Goal: Task Accomplishment & Management: Manage account settings

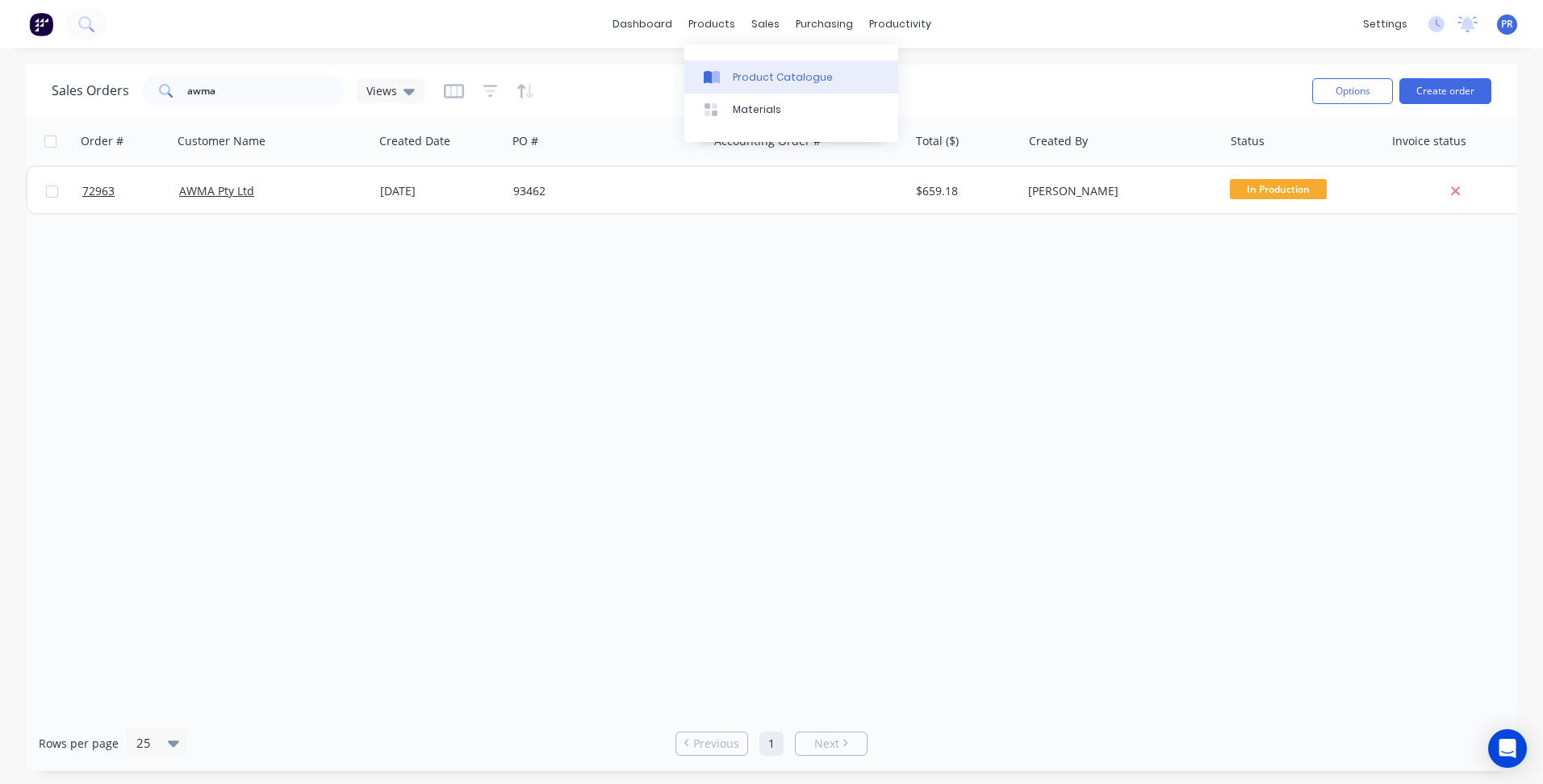
click at [739, 82] on div "Product Catalogue" at bounding box center [783, 77] width 100 height 15
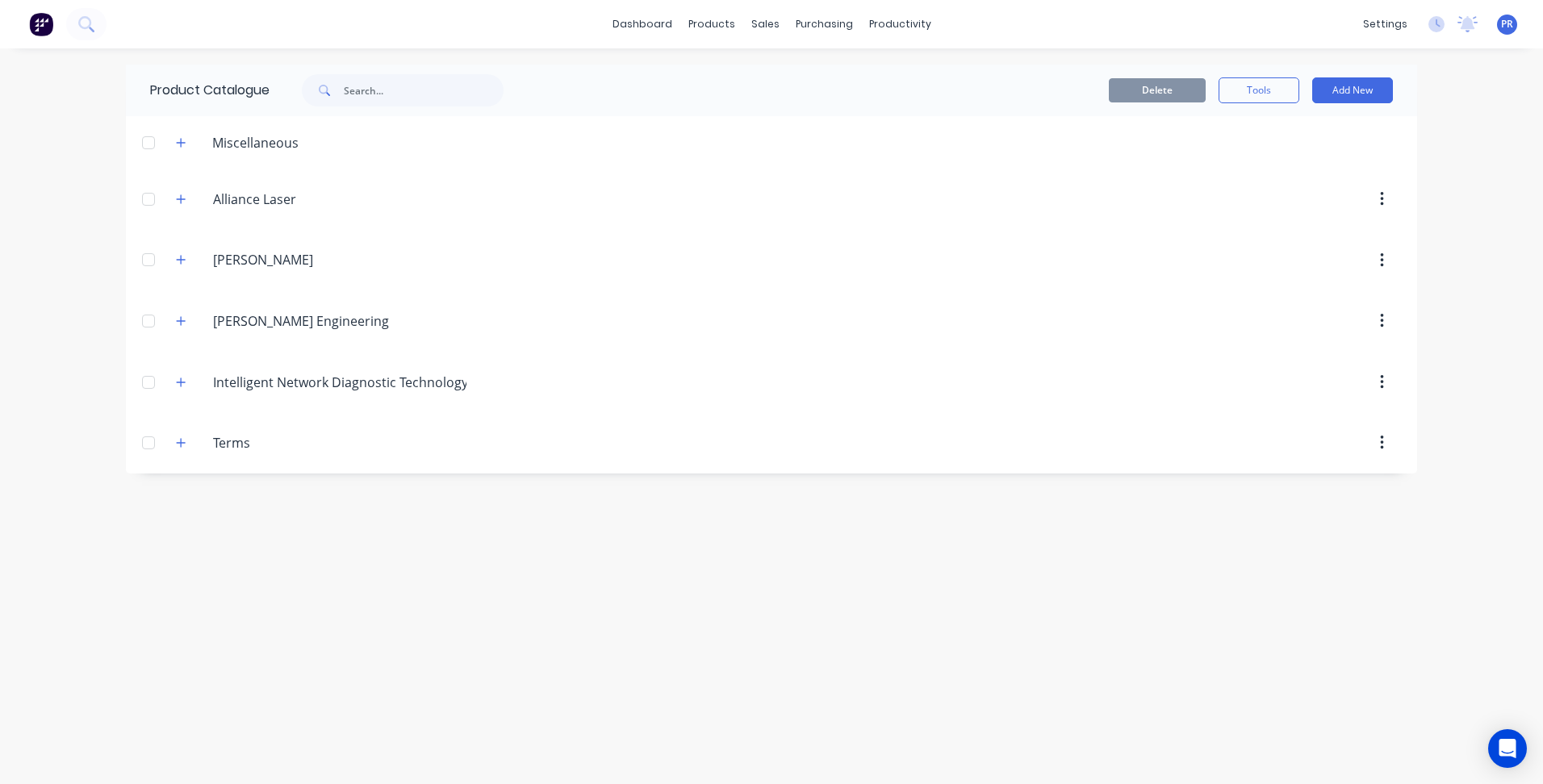
click at [109, 372] on div "dashboard products sales purchasing productivity dashboard products Product Cat…" at bounding box center [772, 392] width 1543 height 784
click at [1359, 88] on button "Add New" at bounding box center [1353, 90] width 81 height 26
click at [1302, 130] on div "Category" at bounding box center [1316, 131] width 124 height 23
type input "[PERSON_NAME]' Body Builders"
click at [188, 506] on button "button" at bounding box center [181, 504] width 20 height 20
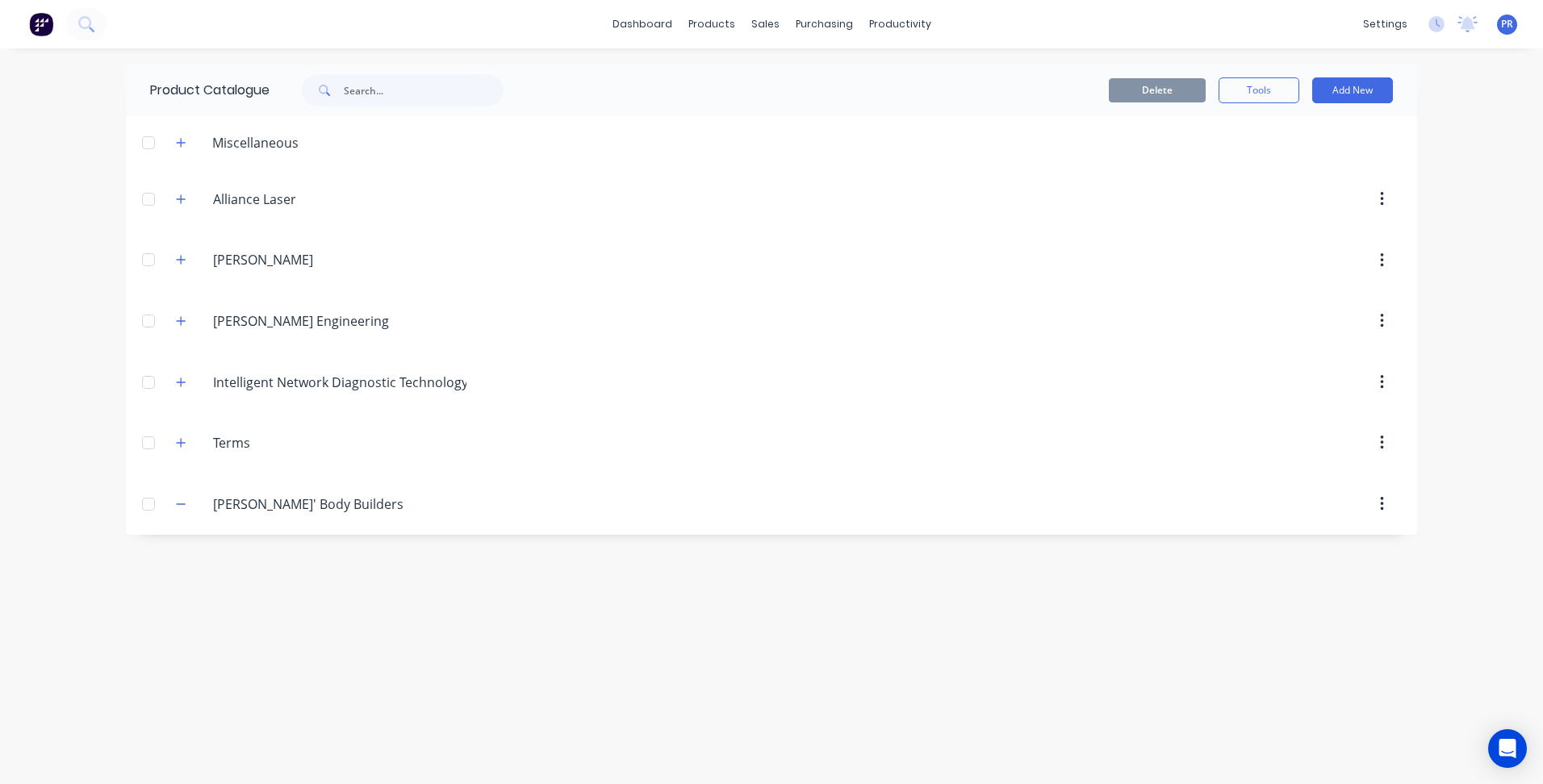
click at [258, 600] on div "Product Catalogue Delete Tools Add New Miscellaneous Alliance.Laser Alliance La…" at bounding box center [772, 415] width 1291 height 703
click at [802, 75] on div "Sales Orders" at bounding box center [825, 77] width 66 height 15
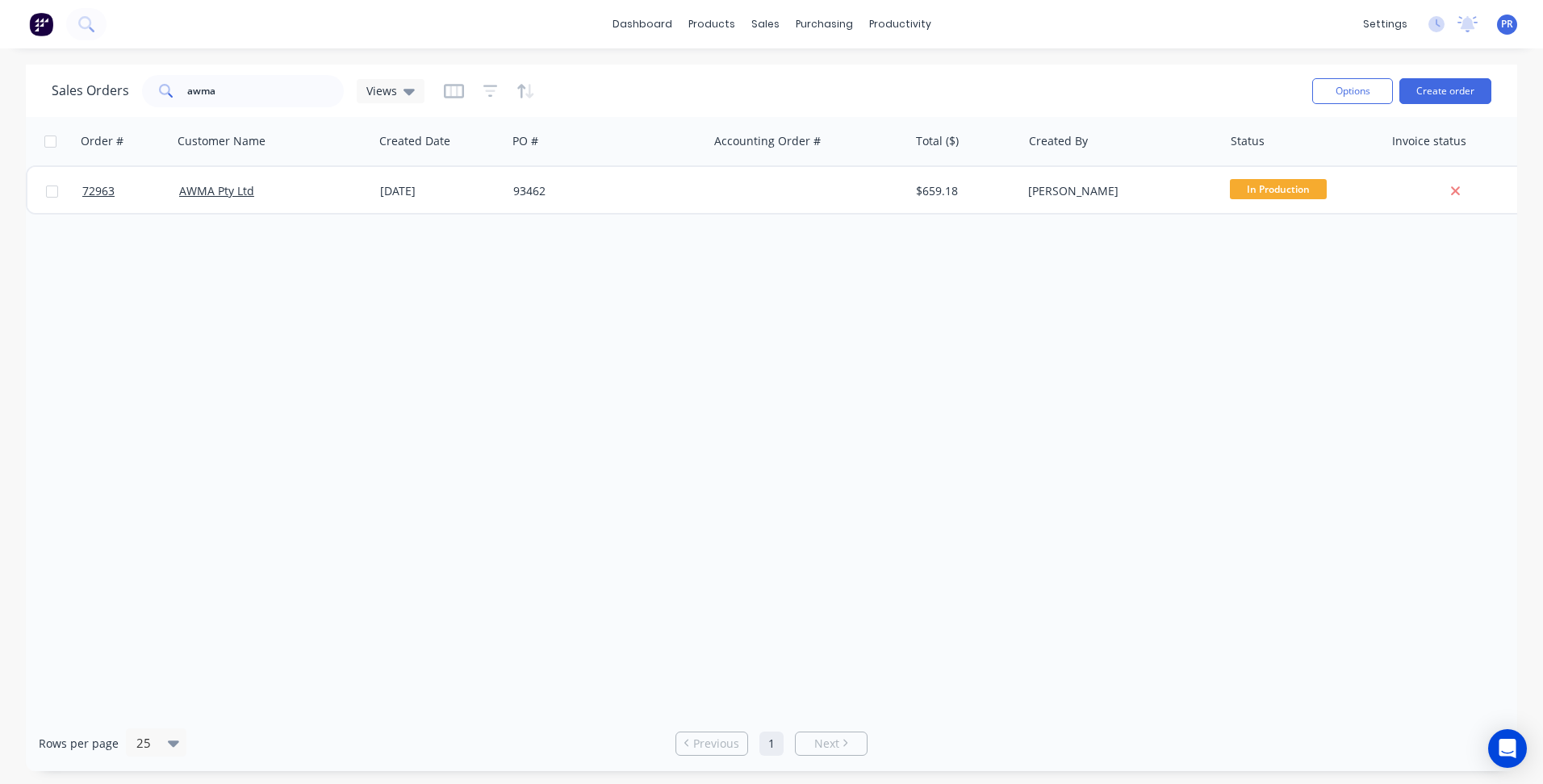
click at [234, 69] on div "Sales Orders awma Views Options Create order" at bounding box center [772, 90] width 1492 height 52
drag, startPoint x: 228, startPoint y: 90, endPoint x: 29, endPoint y: 74, distance: 199.6
click at [96, 85] on div "Sales Orders awma Views" at bounding box center [237, 91] width 372 height 32
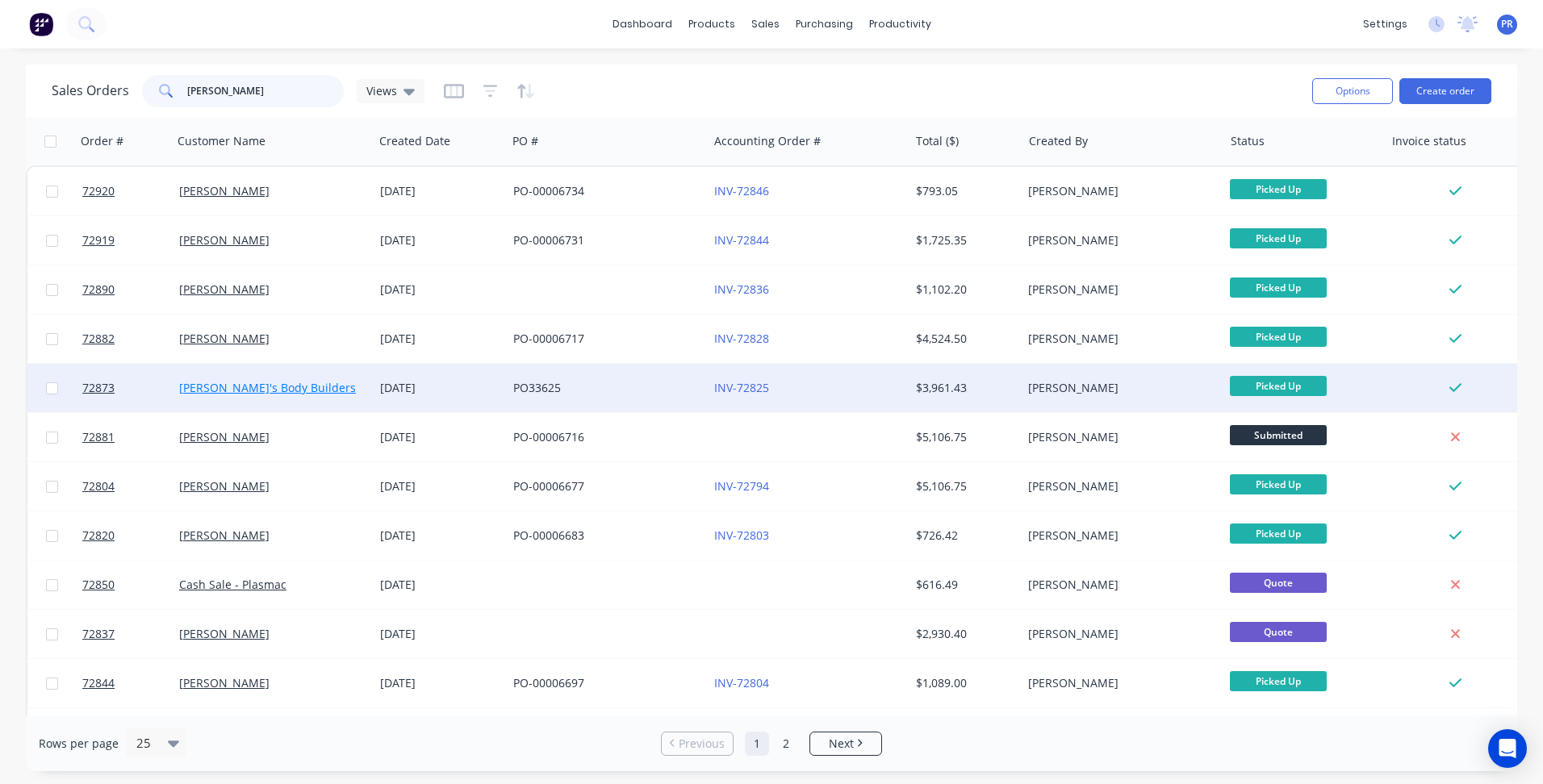
type input "[PERSON_NAME]"
click at [256, 382] on link "[PERSON_NAME]'s Body Builders" at bounding box center [268, 387] width 177 height 16
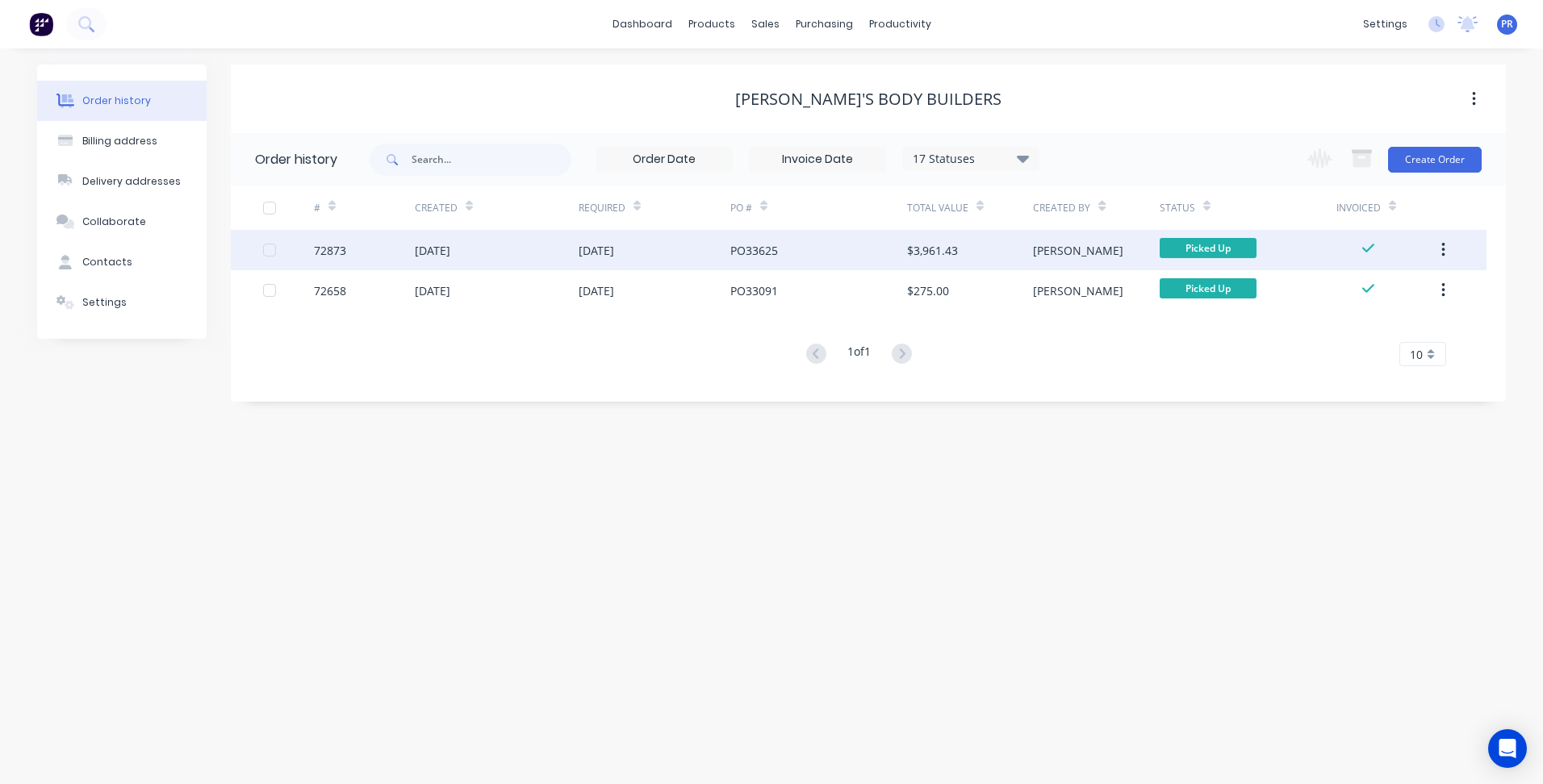
click at [514, 254] on div "[DATE]" at bounding box center [497, 250] width 164 height 40
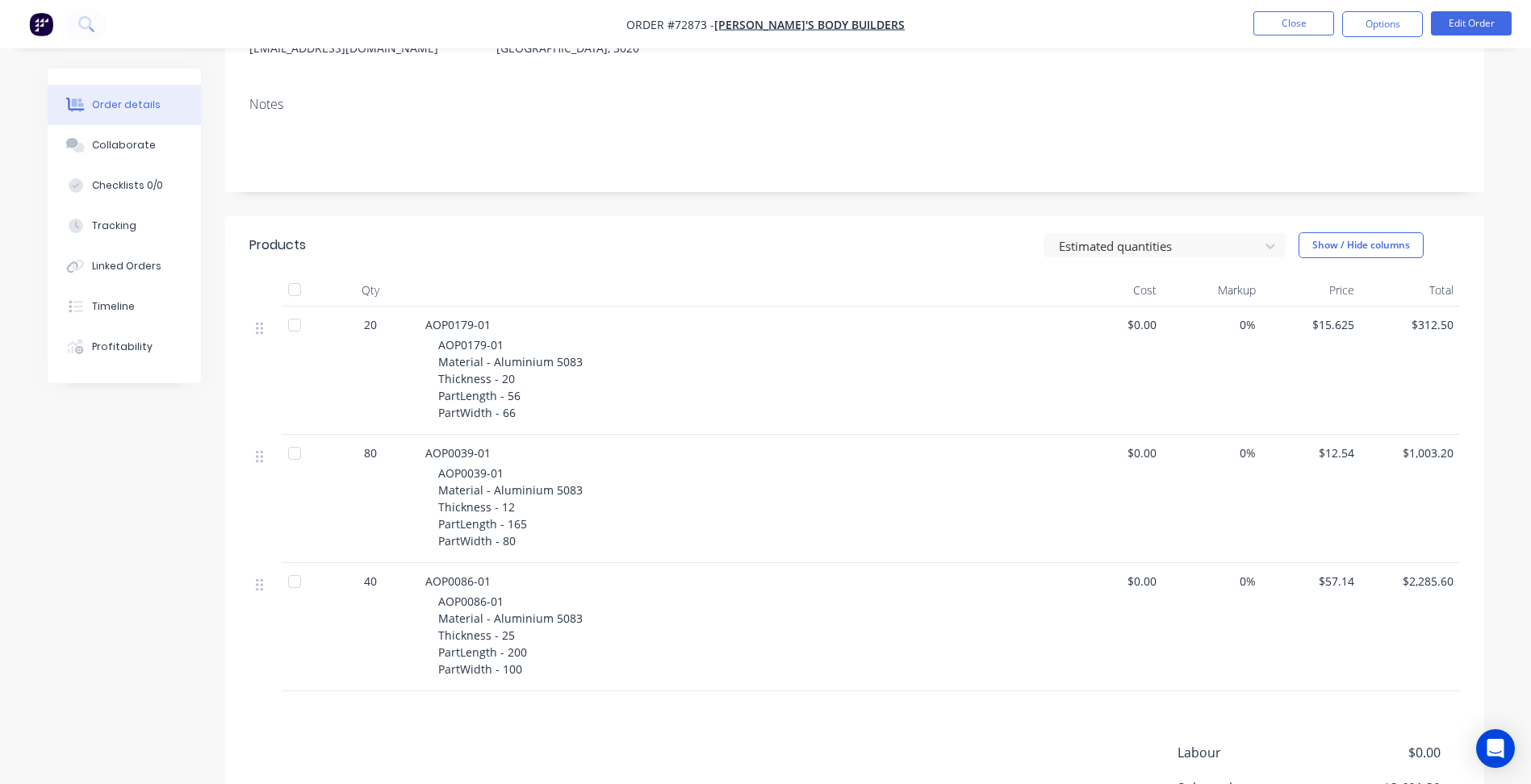
scroll to position [242, 0]
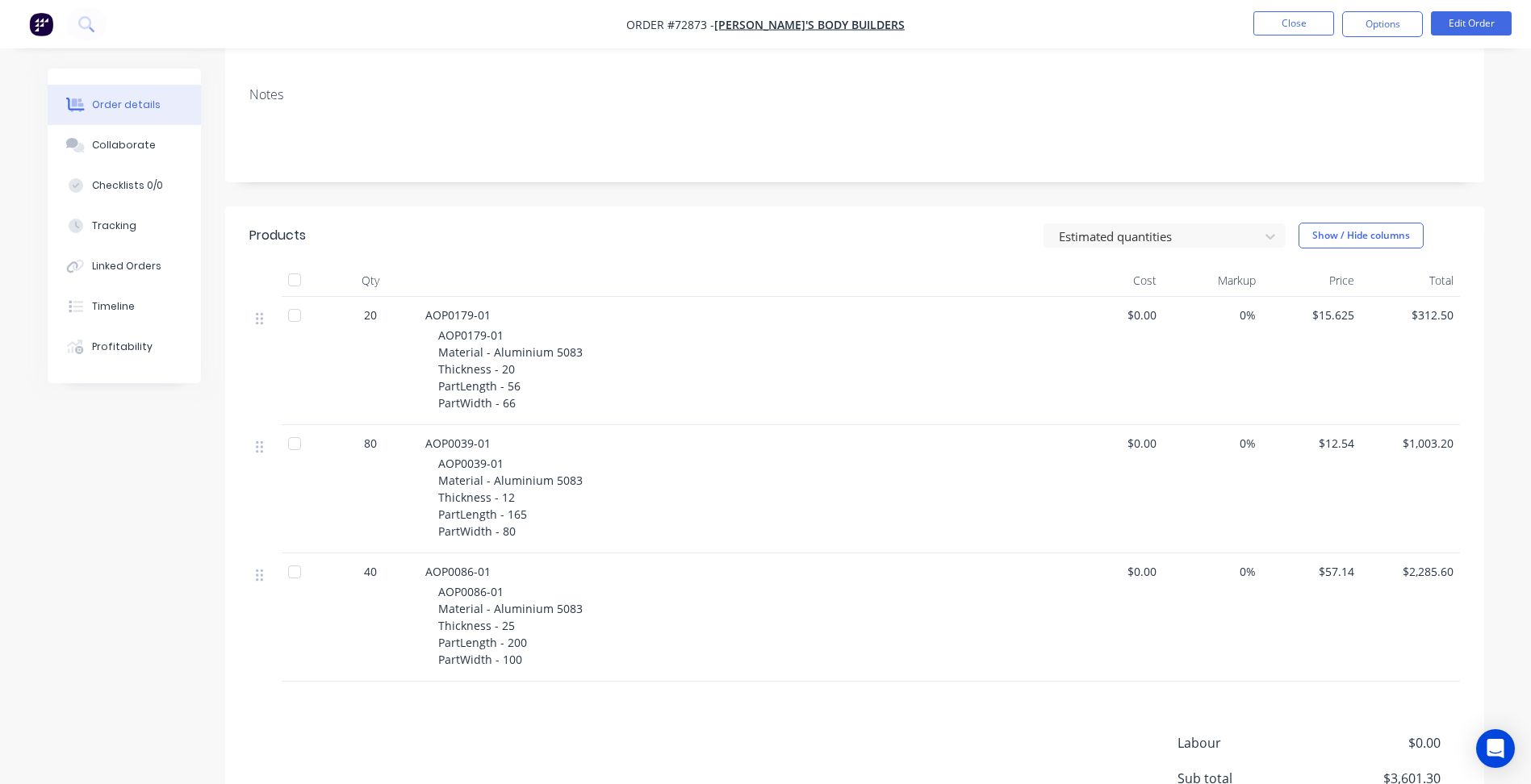
click at [570, 315] on div "AOP0179-01" at bounding box center [742, 315] width 633 height 17
click at [479, 317] on span "AOP0179-01" at bounding box center [458, 314] width 65 height 16
click at [496, 317] on div "AOP0179-01" at bounding box center [742, 315] width 633 height 17
click at [470, 307] on span "AOP0179-01" at bounding box center [458, 314] width 65 height 16
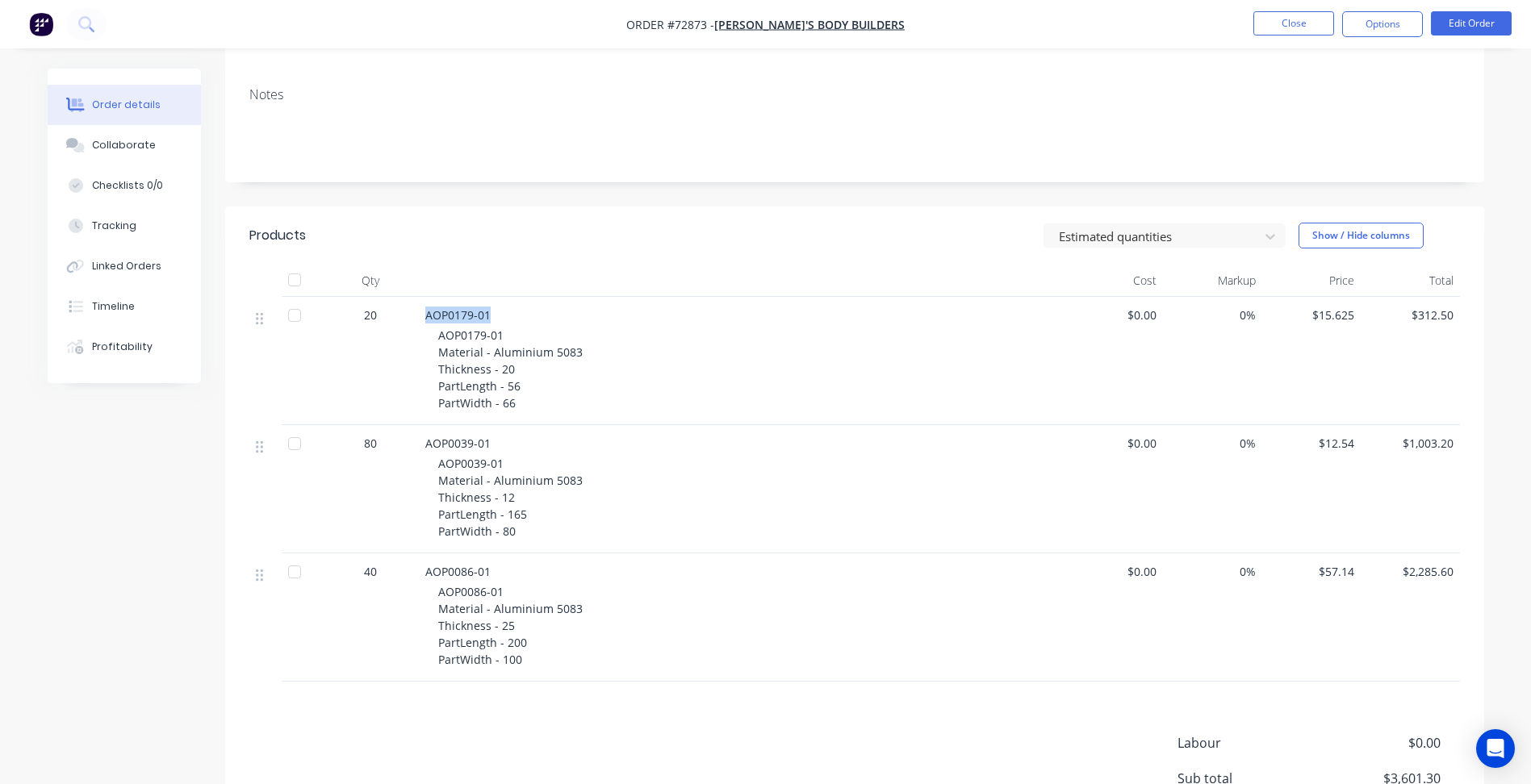
click at [470, 307] on span "AOP0179-01" at bounding box center [458, 314] width 65 height 16
copy span "AOP0179-01"
click at [514, 390] on span "AOP0179-01 Material - Aluminium 5083 Thickness - 20 PartLength - 56 PartWidth -…" at bounding box center [512, 369] width 148 height 83
drag, startPoint x: 515, startPoint y: 405, endPoint x: 438, endPoint y: 342, distance: 99.5
click at [439, 342] on div "AOP0179-01 Material - Aluminium 5083 Thickness - 20 PartLength - 56 PartWidth -…" at bounding box center [748, 369] width 620 height 85
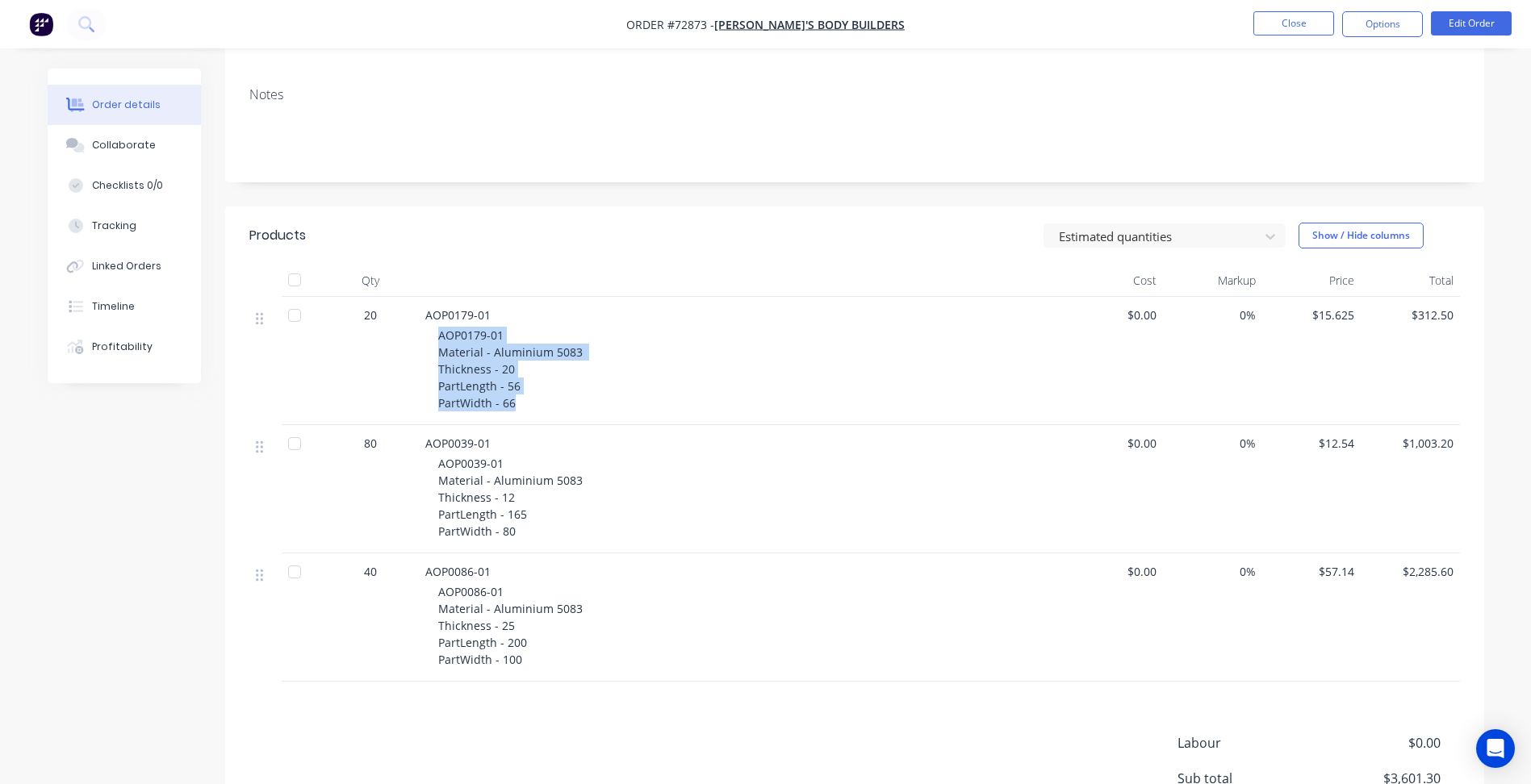
copy span "AOP0179-01 Material - Aluminium 5083 Thickness - 20 PartLength - 56 PartWidth -…"
click at [477, 445] on span "AOP0039-01" at bounding box center [458, 443] width 65 height 16
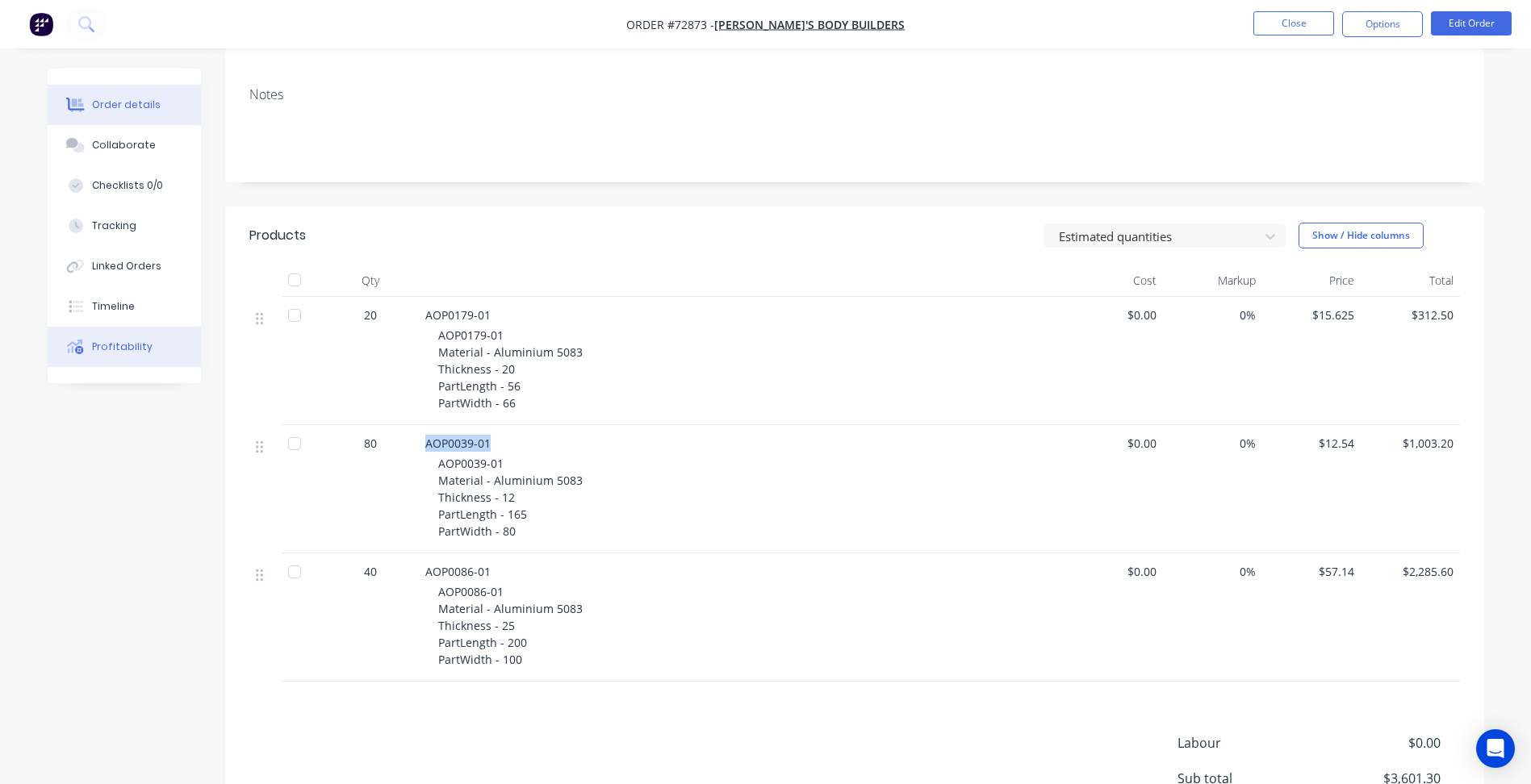
copy span "AOP0039-01"
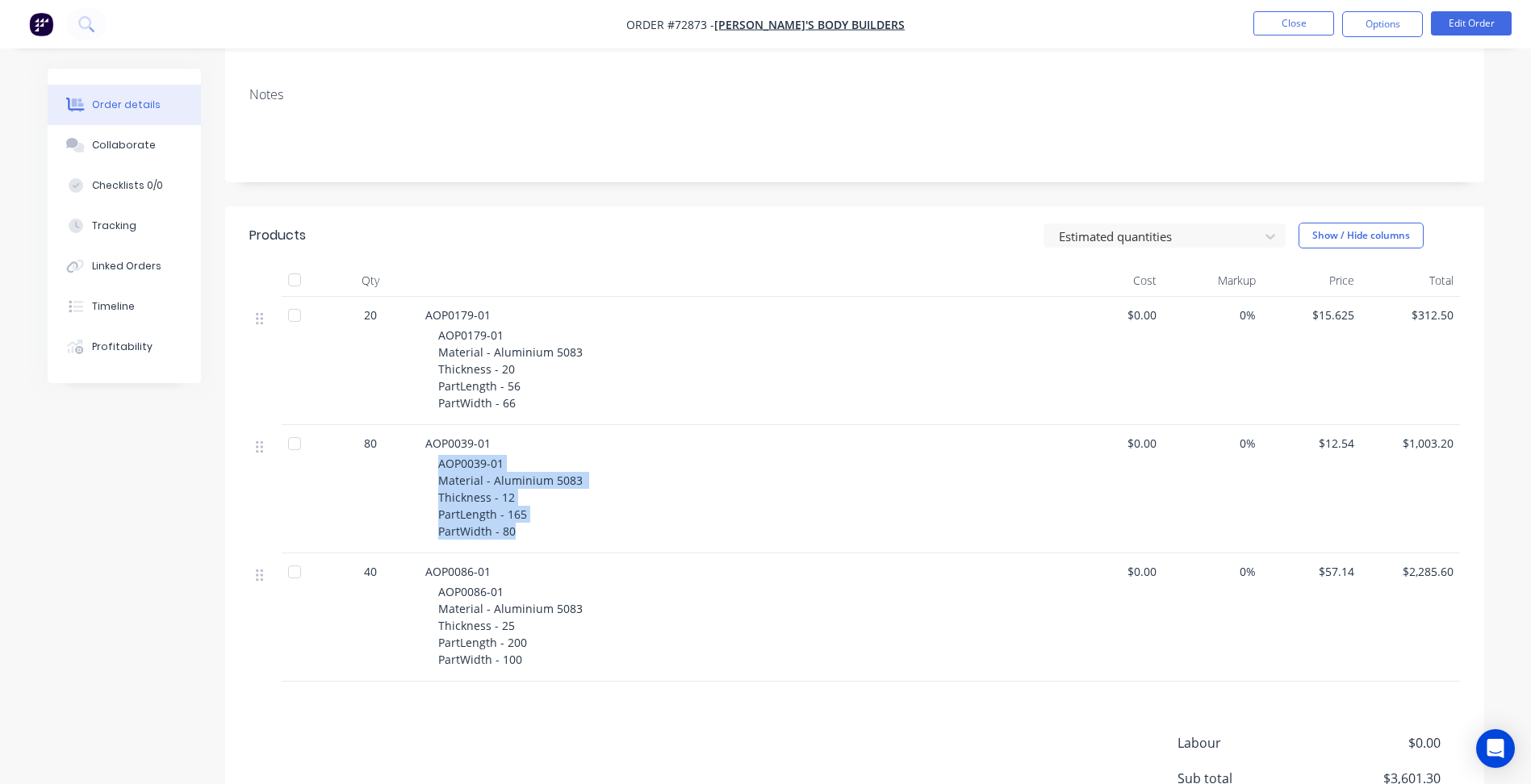
drag, startPoint x: 519, startPoint y: 528, endPoint x: 433, endPoint y: 465, distance: 106.6
click at [433, 465] on div "AOP0039-01 AOP0039-01 Material - Aluminium 5083 Thickness - 12 PartLength - 165…" at bounding box center [742, 490] width 646 height 129
copy span "AOP0039-01 Material - Aluminium 5083 Thickness - 12 PartLength - 165 PartWidth …"
click at [439, 570] on span "AOP0086-01" at bounding box center [458, 572] width 65 height 16
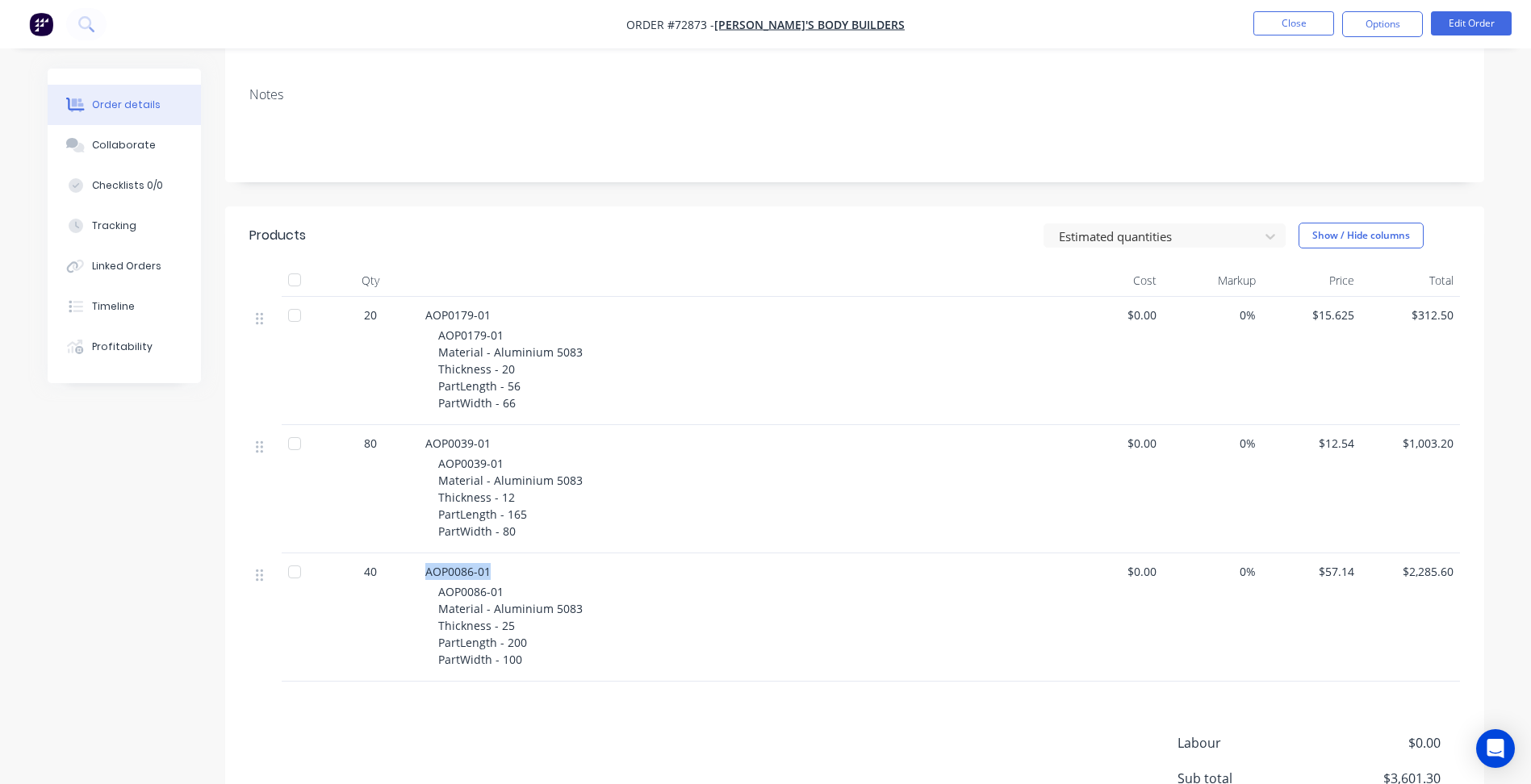
click at [439, 570] on span "AOP0086-01" at bounding box center [458, 572] width 65 height 16
copy span "AOP0086-01"
click at [1290, 14] on button "Close" at bounding box center [1294, 23] width 81 height 24
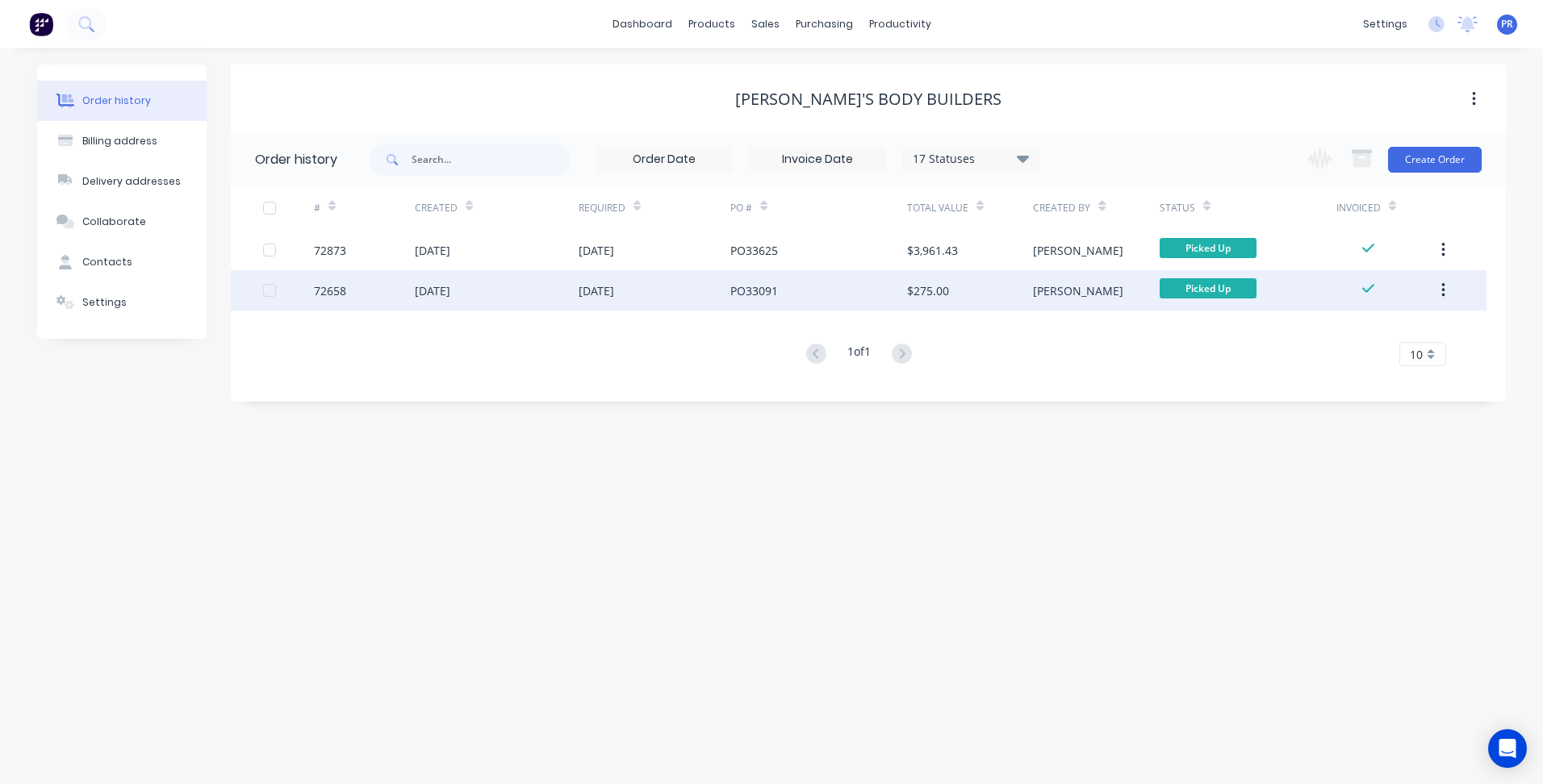
click at [434, 290] on div "[DATE]" at bounding box center [432, 290] width 36 height 17
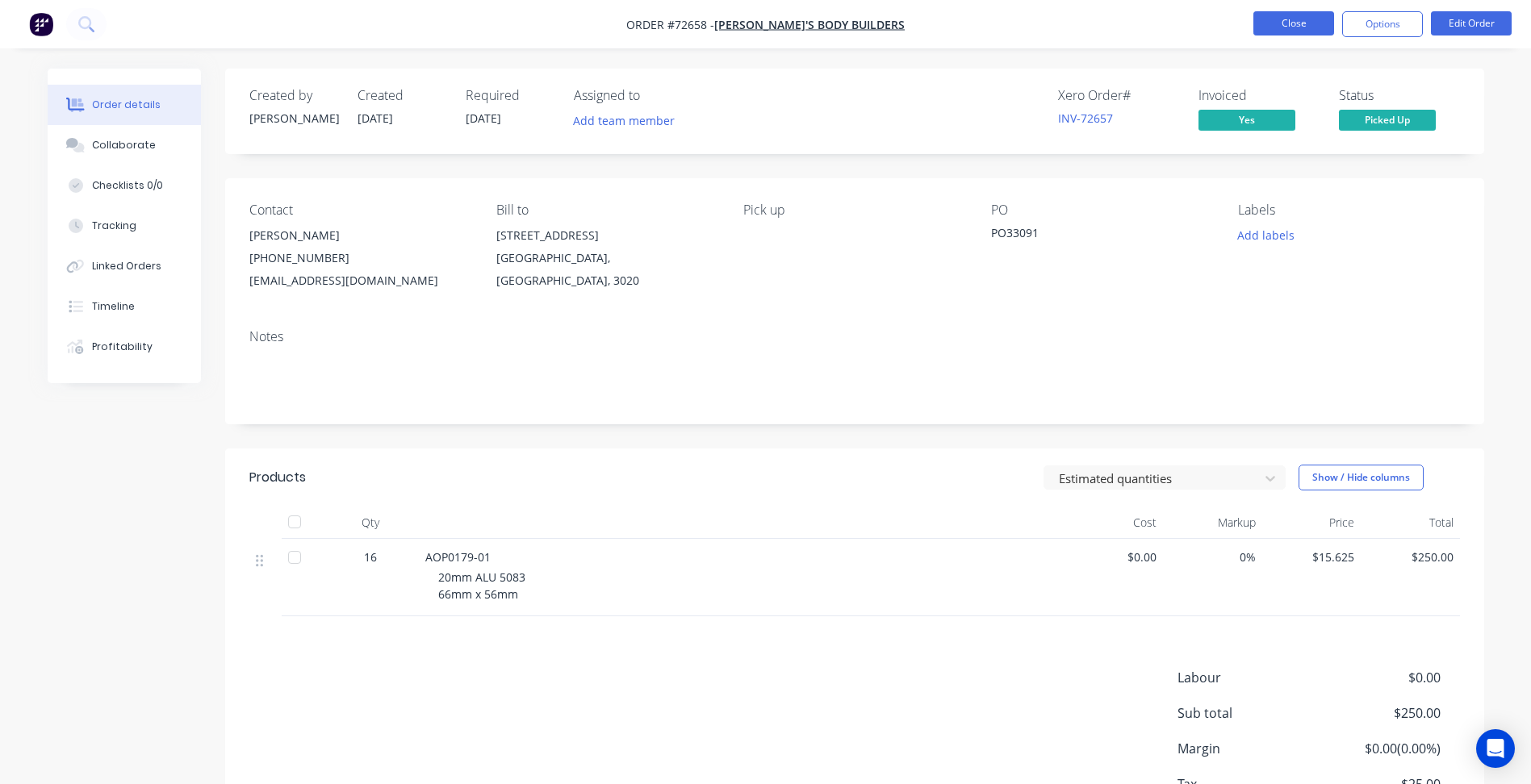
click at [1315, 23] on button "Close" at bounding box center [1294, 23] width 81 height 24
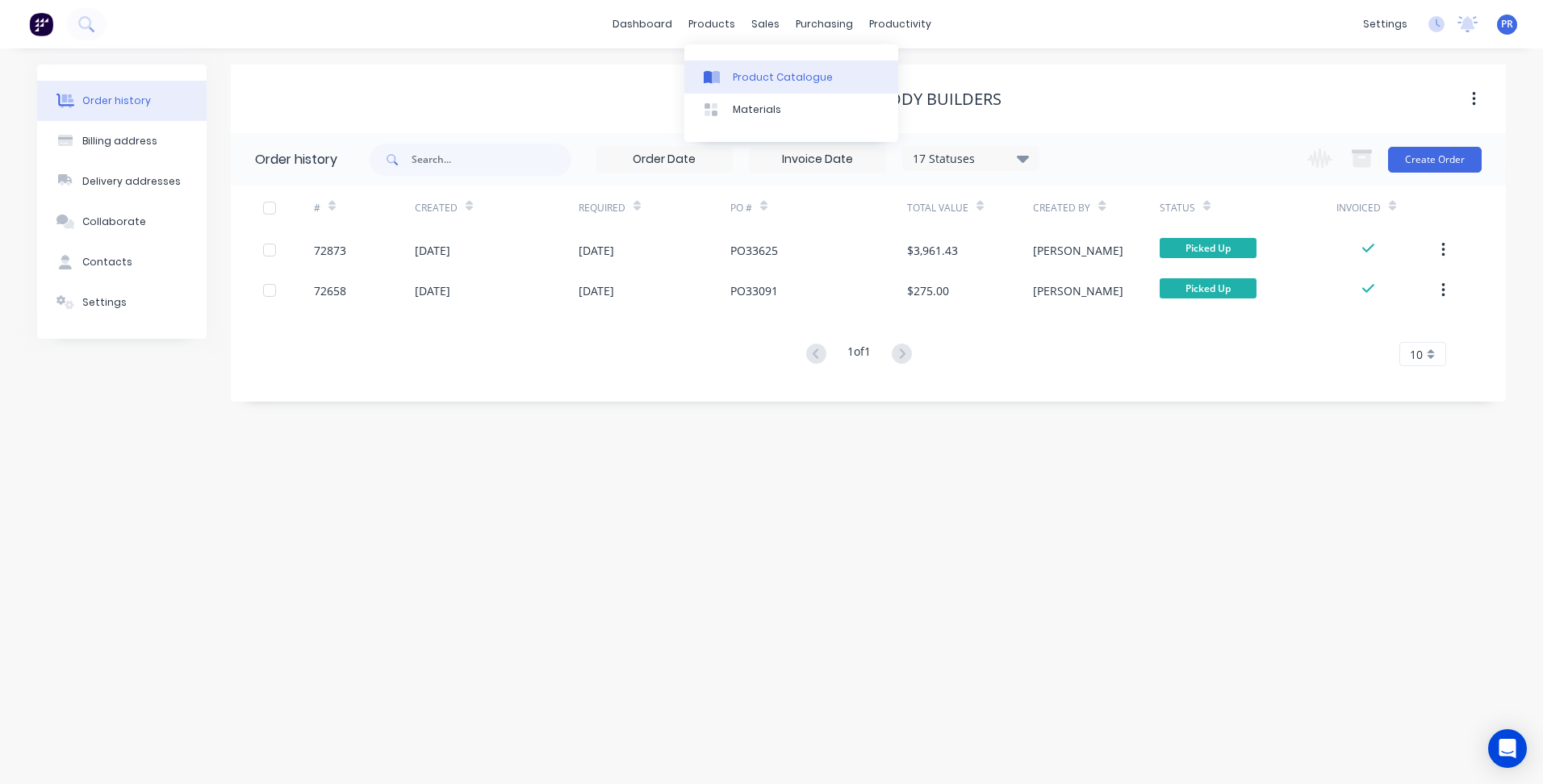
click at [738, 76] on div "Product Catalogue" at bounding box center [783, 77] width 100 height 15
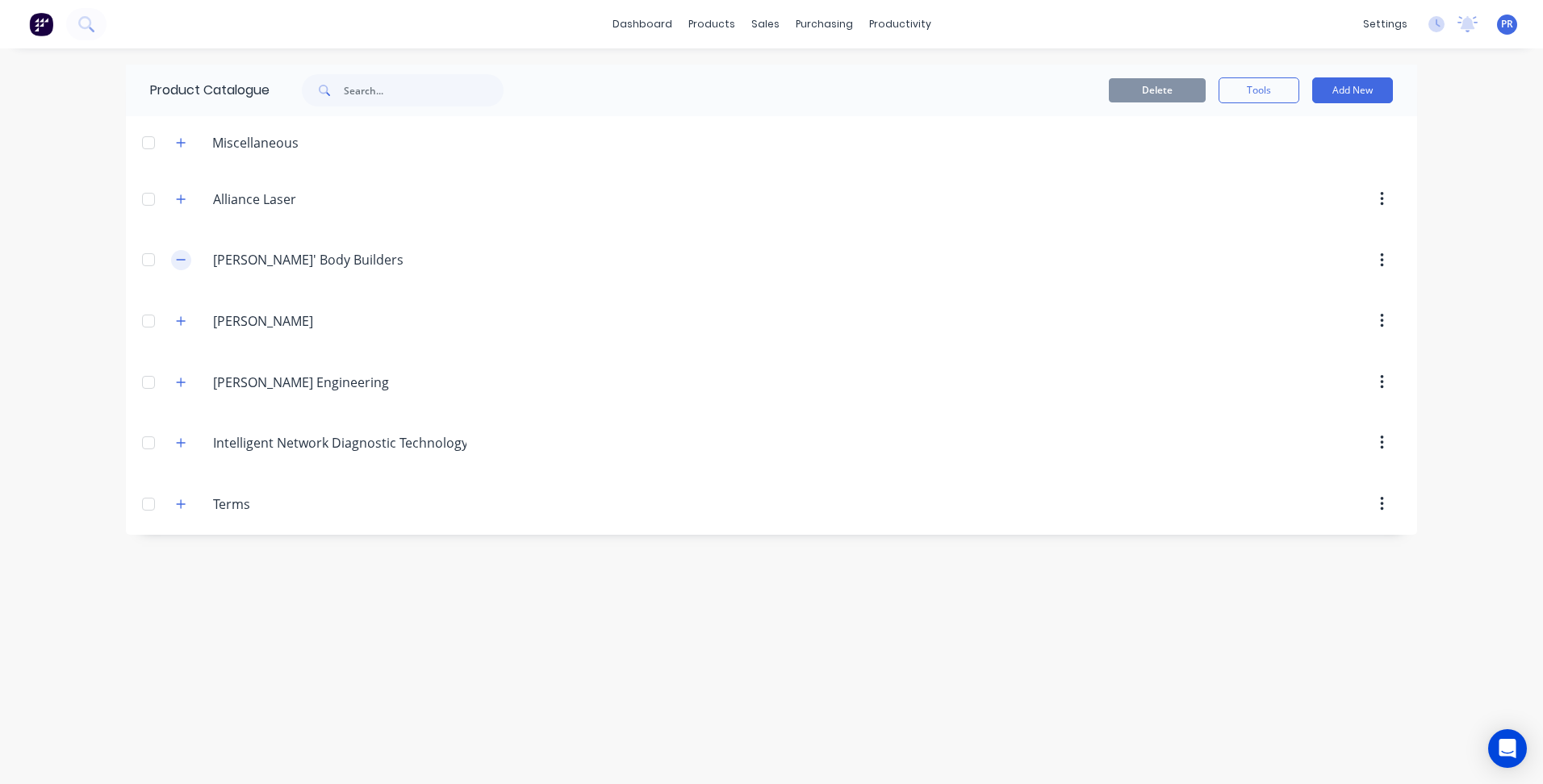
click at [183, 259] on icon "button" at bounding box center [180, 259] width 10 height 11
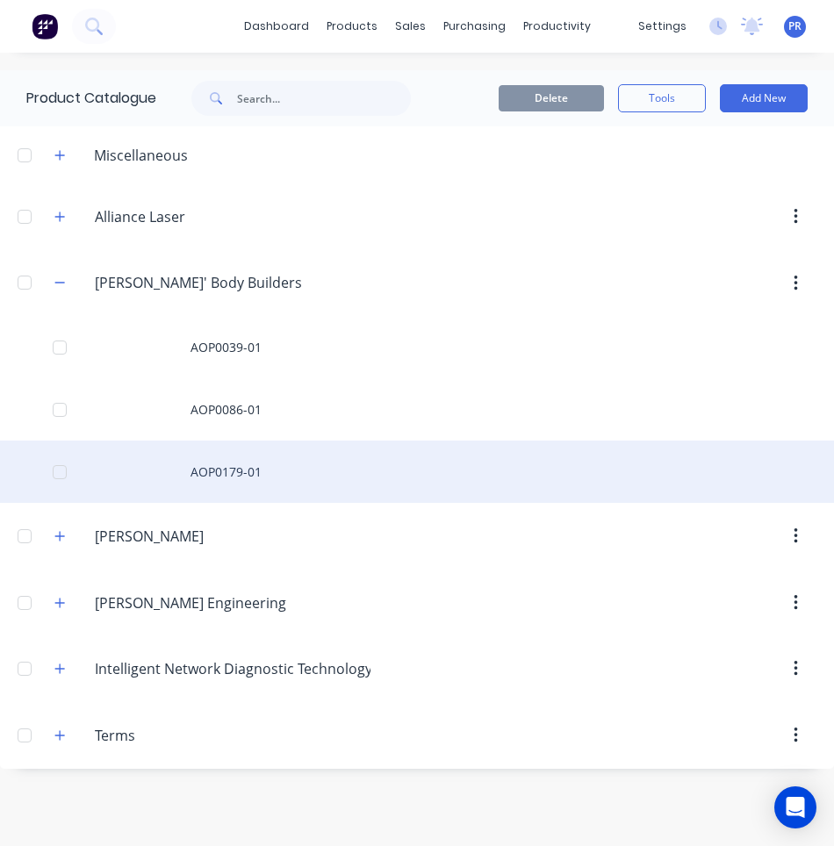
click at [249, 469] on div "AOP0179-01" at bounding box center [417, 472] width 834 height 62
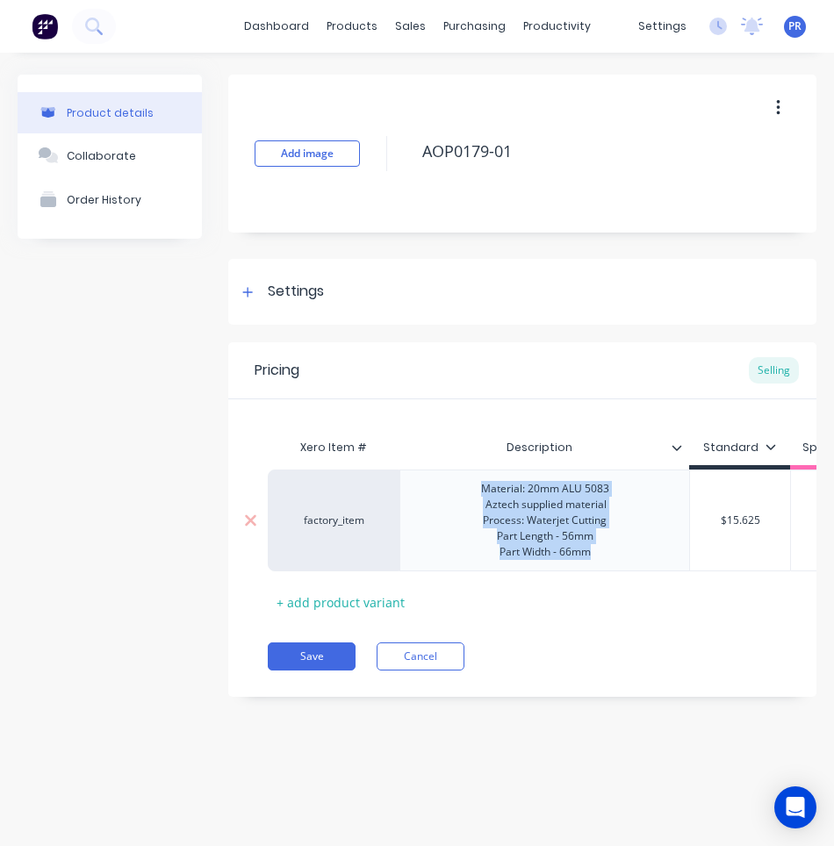
drag, startPoint x: 599, startPoint y: 557, endPoint x: 480, endPoint y: 491, distance: 136.0
click at [480, 491] on div "Material: 20mm ALU 5083 Aztech supplied material Process: Waterjet Cutting Part…" at bounding box center [545, 520] width 156 height 86
copy div "Material: 20mm ALU 5083 Aztech supplied material Process: Waterjet Cutting Part…"
click at [599, 559] on div "Material: 20mm ALU 5083 Aztech supplied material Process: Waterjet Cutting Part…" at bounding box center [545, 520] width 156 height 86
drag, startPoint x: 593, startPoint y: 556, endPoint x: 476, endPoint y: 492, distance: 133.9
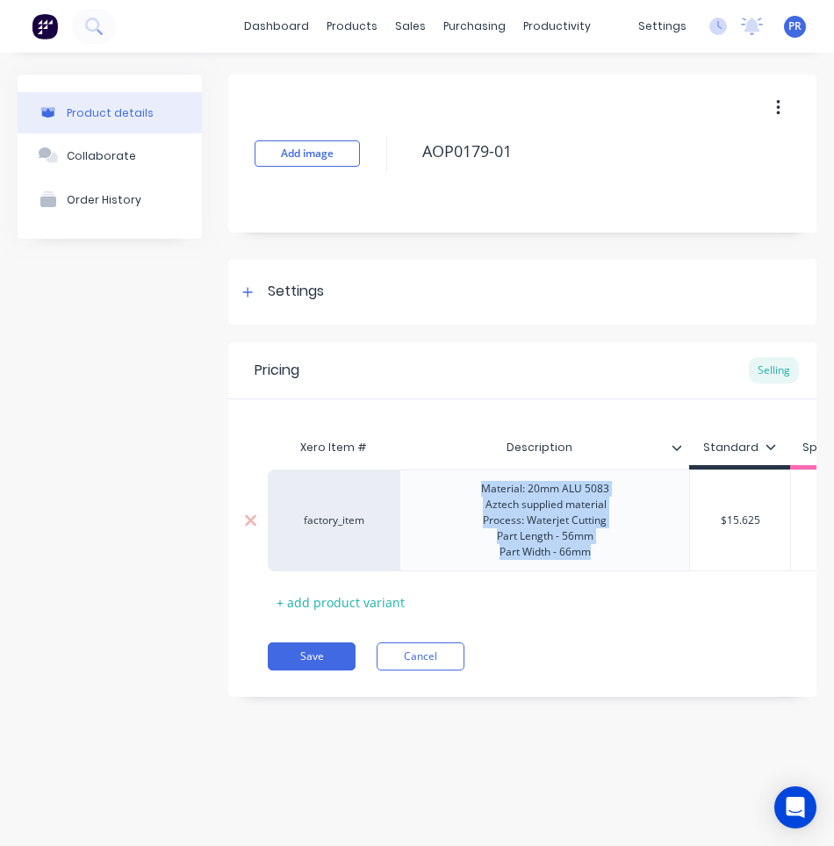
click at [476, 492] on div "Material: 20mm ALU 5083 Aztech supplied material Process: Waterjet Cutting Part…" at bounding box center [545, 520] width 156 height 86
copy div "Material: 20mm ALU 5083 Aztech supplied material Process: Waterjet Cutting Part…"
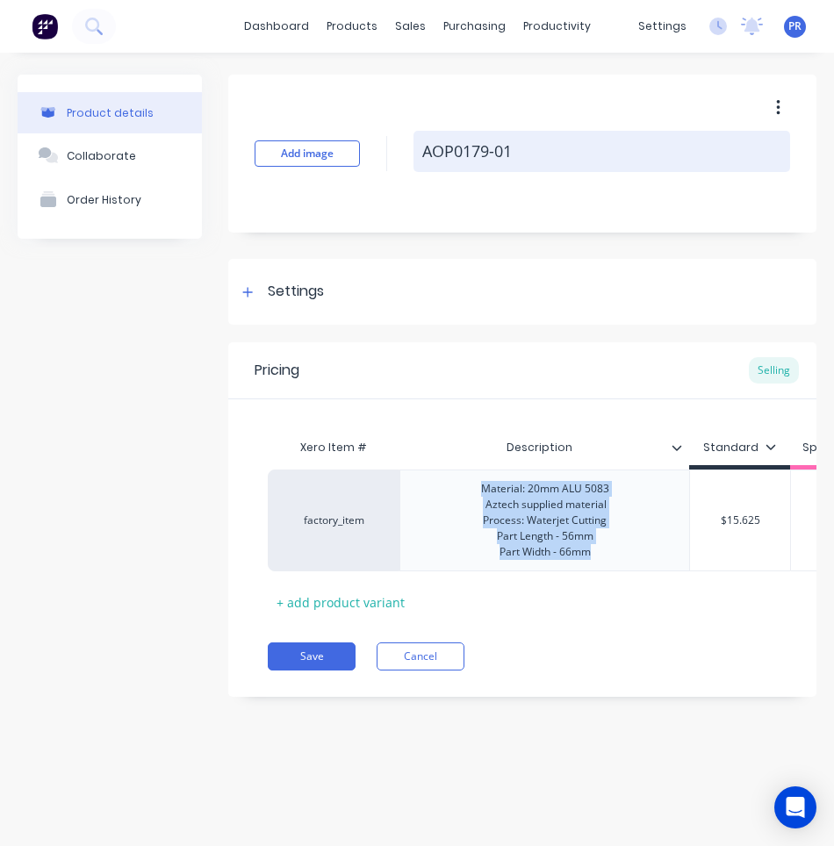
click at [701, 156] on textarea "AOP0179-01" at bounding box center [601, 151] width 377 height 41
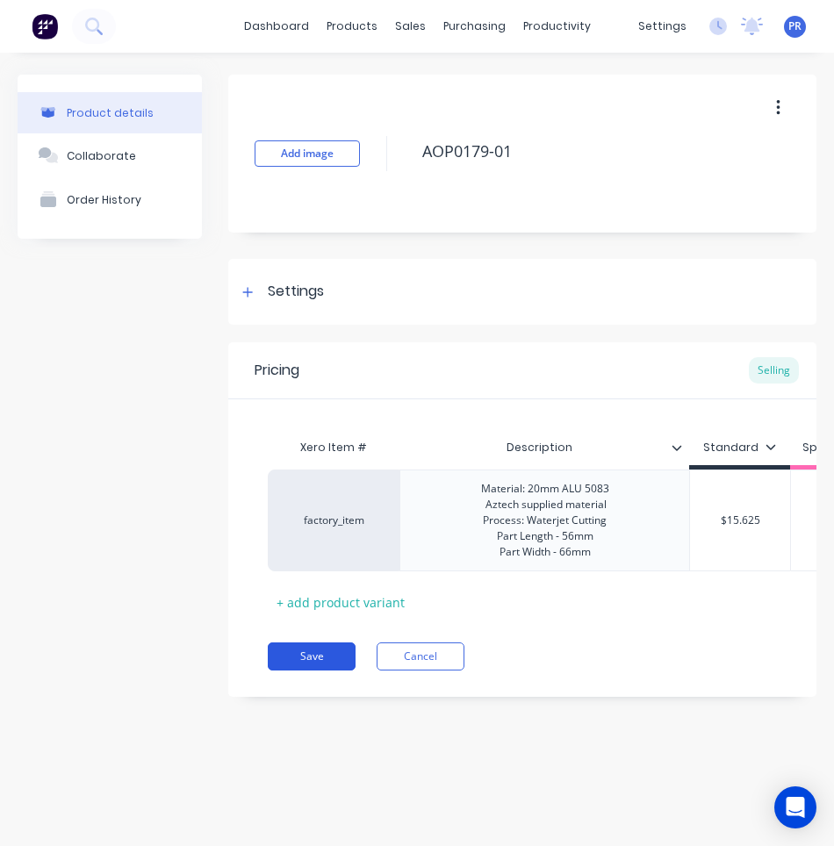
click at [294, 658] on button "Save" at bounding box center [312, 656] width 88 height 28
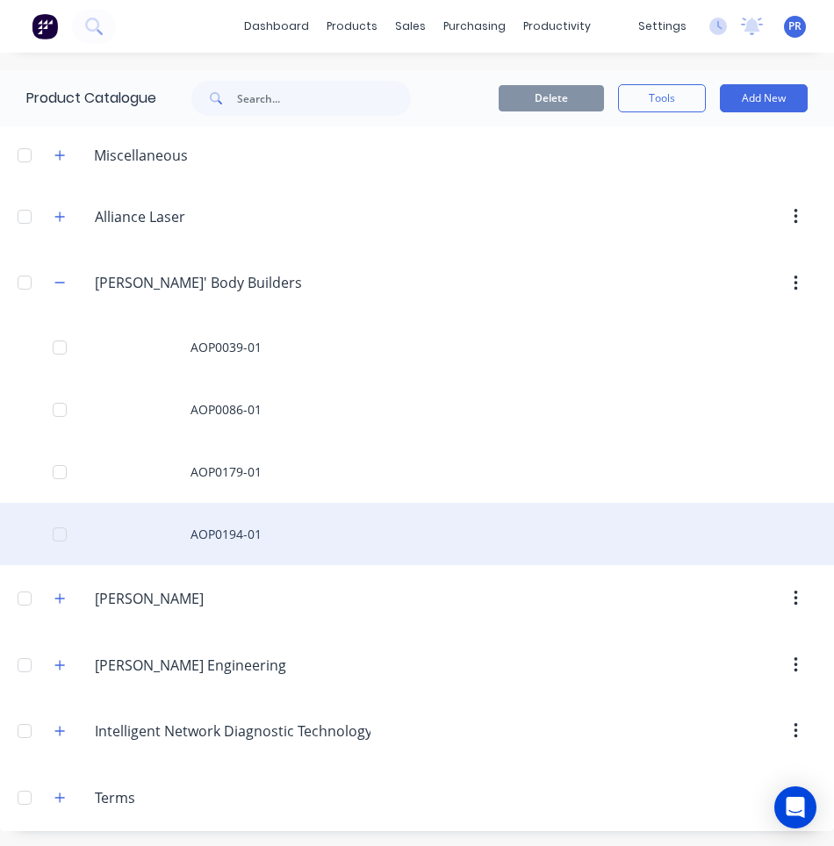
click at [241, 541] on div "AOP0194-01" at bounding box center [417, 534] width 834 height 62
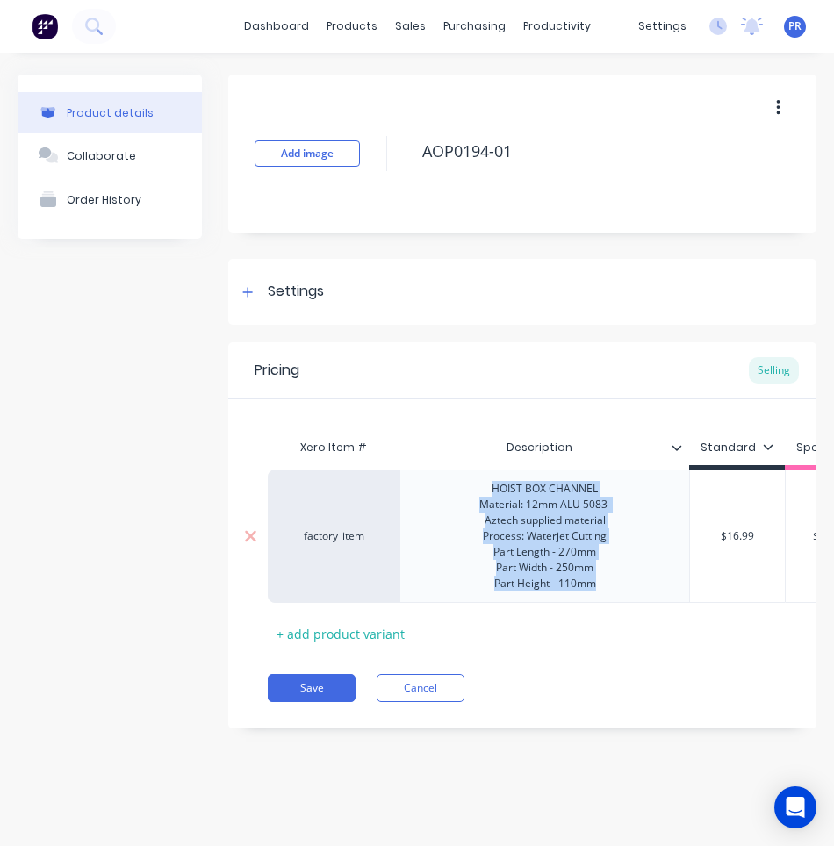
drag, startPoint x: 602, startPoint y: 587, endPoint x: 477, endPoint y: 488, distance: 159.3
click at [477, 488] on div "HOIST BOX CHANNEL Material: 12mm ALU 5083 Aztech supplied material Process: Wat…" at bounding box center [544, 536] width 159 height 118
copy div "HOIST BOX CHANNEL Material: 12mm ALU 5083 Aztech supplied material Process: Wat…"
click at [304, 701] on button "Save" at bounding box center [312, 688] width 88 height 28
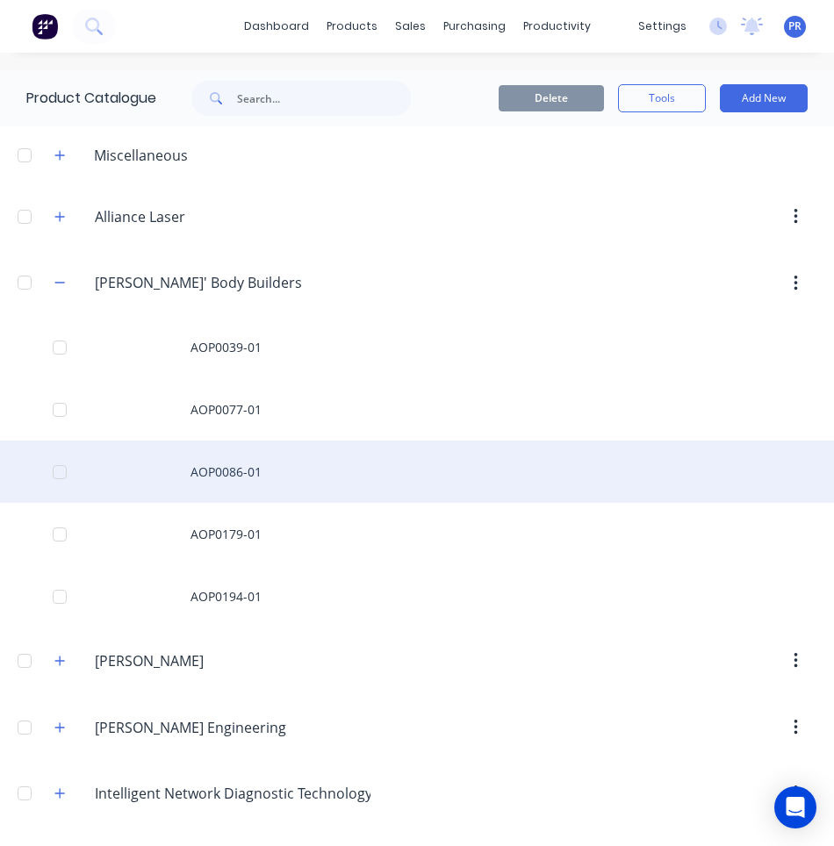
click at [225, 473] on div "AOP0086-01" at bounding box center [417, 472] width 834 height 62
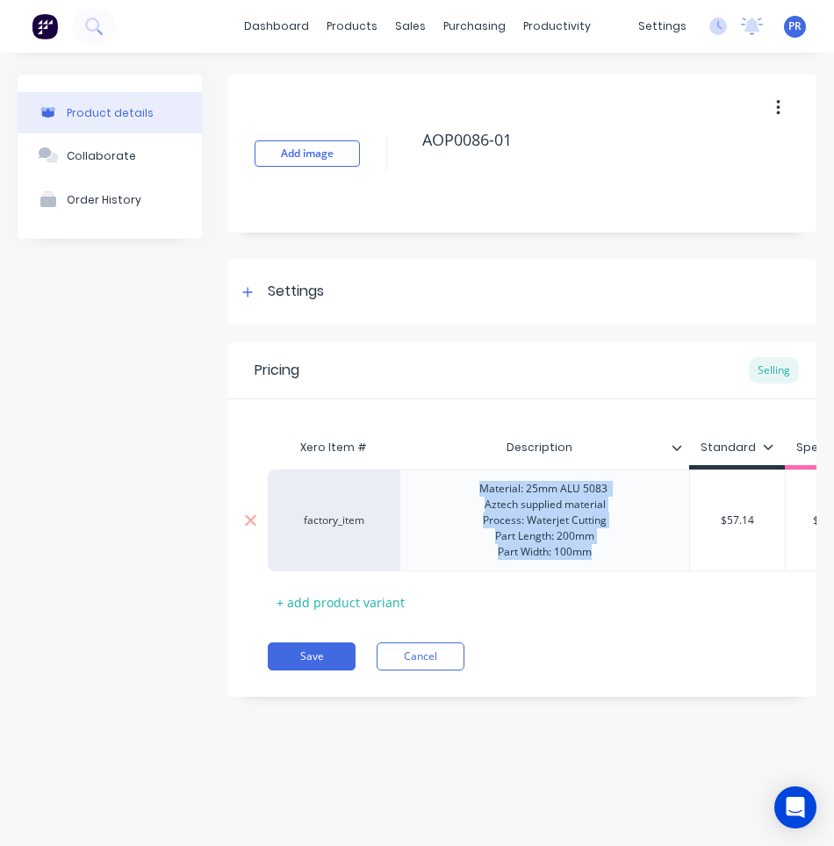
drag, startPoint x: 598, startPoint y: 554, endPoint x: 483, endPoint y: 485, distance: 133.8
click at [483, 485] on div "Material: 25mm ALU 5083 Aztech supplied material Process: Waterjet Cutting Part…" at bounding box center [544, 520] width 159 height 86
copy div "Material: 25mm ALU 5083 Aztech supplied material Process: Waterjet Cutting Part…"
click at [309, 671] on button "Save" at bounding box center [312, 656] width 88 height 28
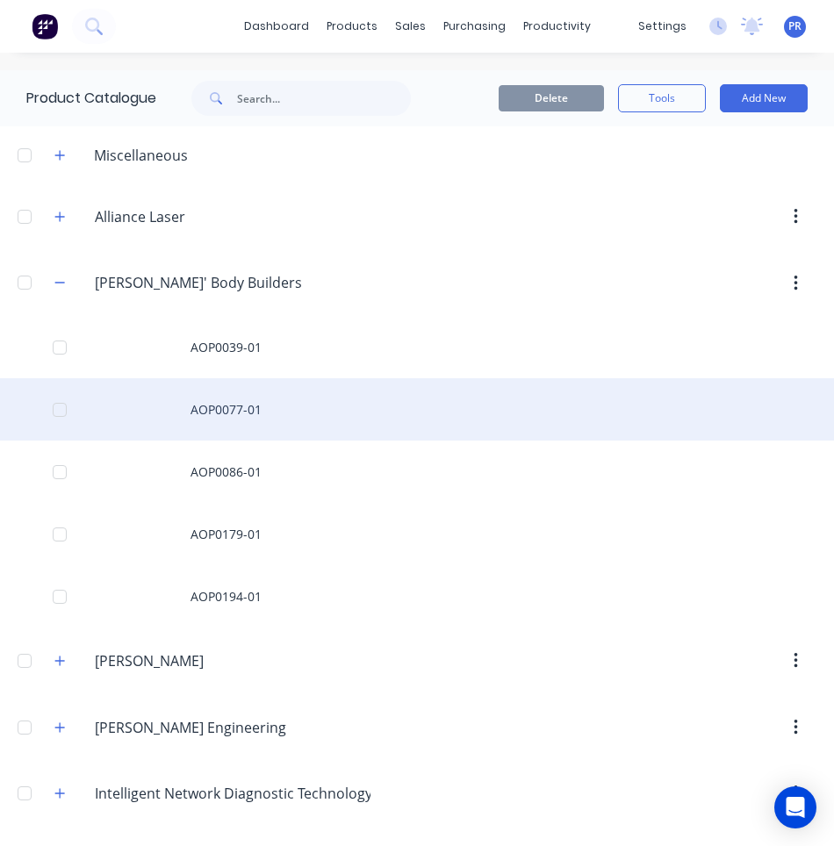
click at [257, 411] on div "AOP0077-01" at bounding box center [417, 409] width 834 height 62
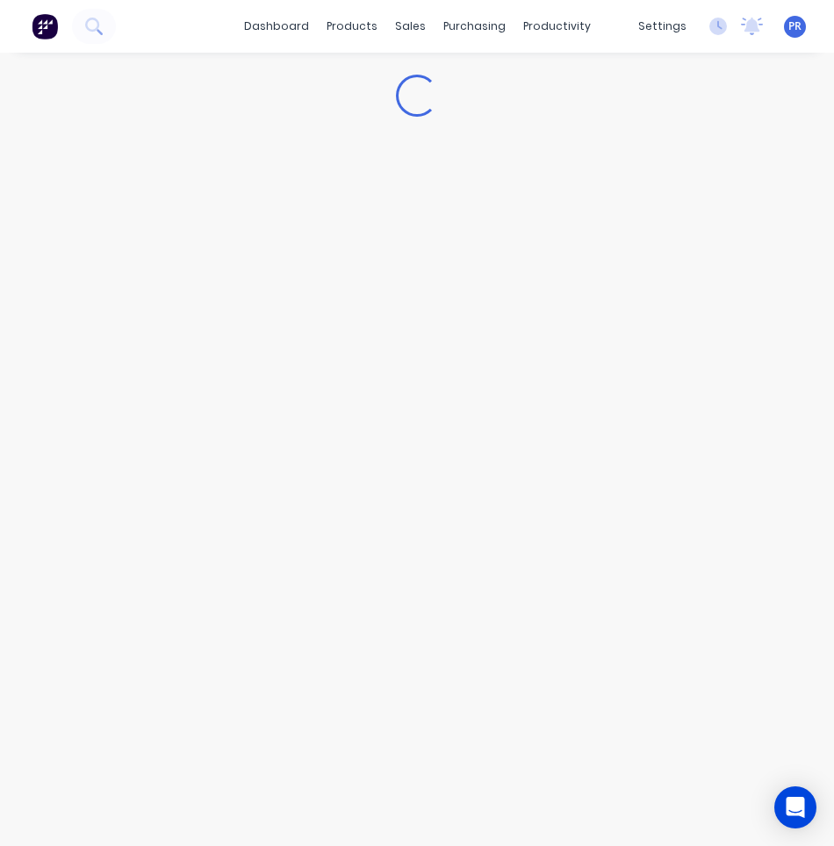
type textarea "x"
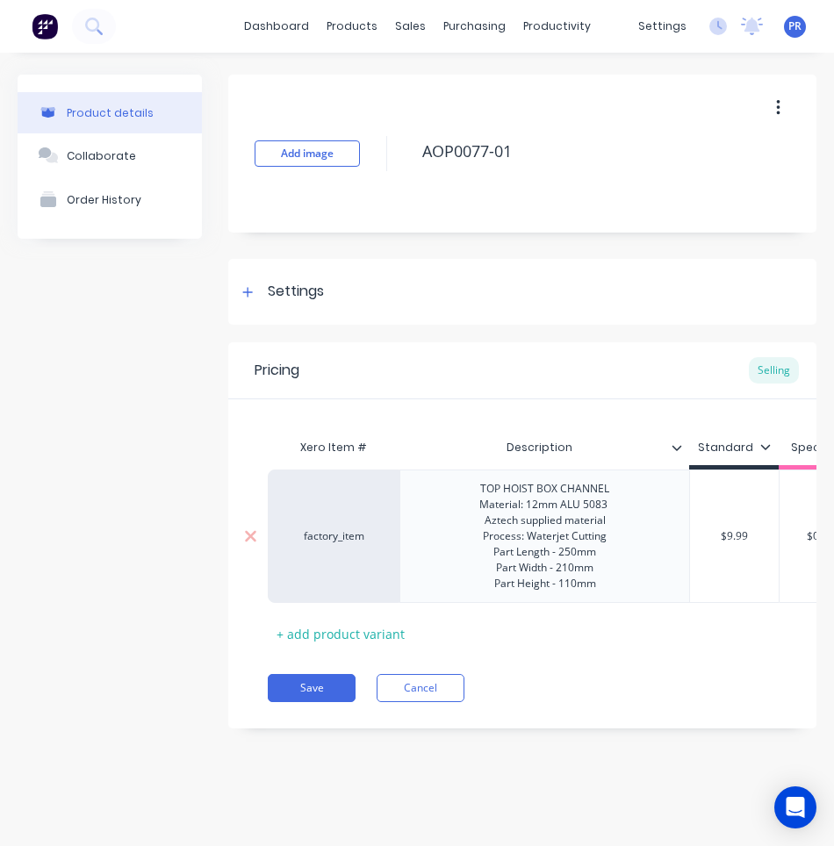
click at [506, 503] on div "TOP HOIST BOX CHANNEL Material: 12mm ALU 5083 Aztech supplied material Process:…" at bounding box center [544, 536] width 159 height 118
click at [504, 520] on div "TOP HOIST BOX CHANNEL Material: 12mm ALU 5083 Aztech supplied material Process:…" at bounding box center [544, 536] width 159 height 118
click at [322, 696] on button "Save" at bounding box center [312, 688] width 88 height 28
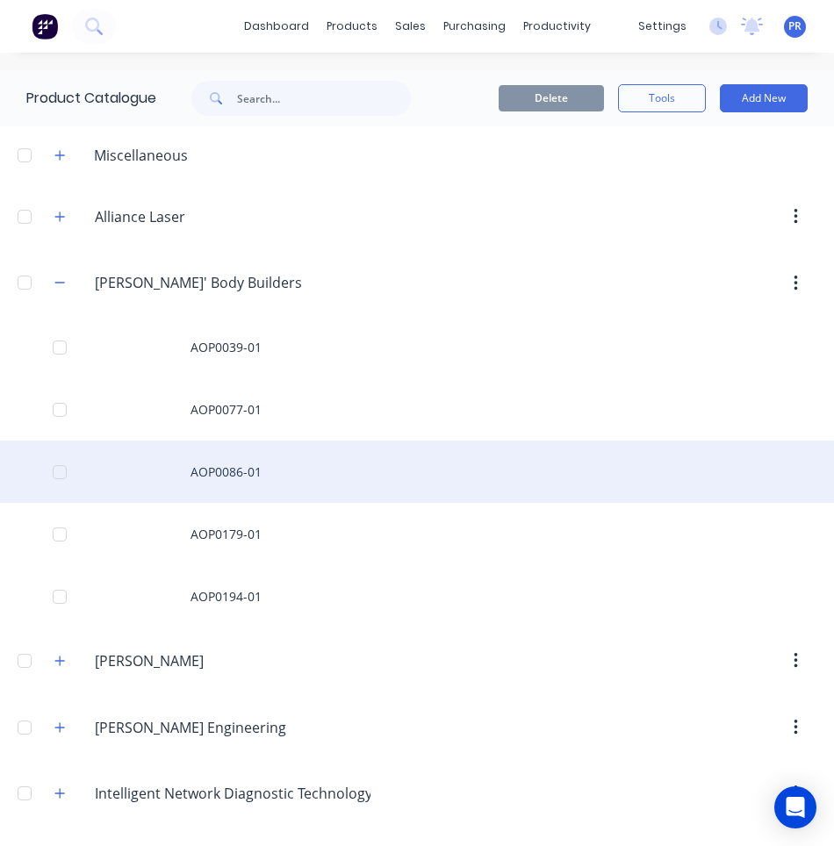
click at [245, 470] on div "AOP0086-01" at bounding box center [417, 472] width 834 height 62
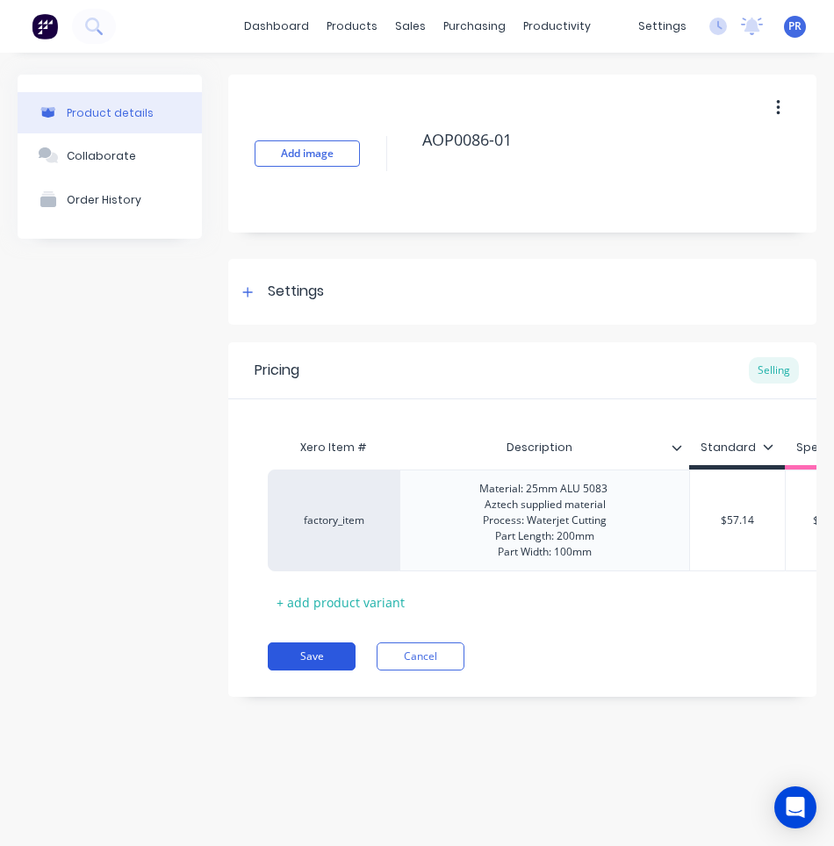
click at [295, 671] on button "Save" at bounding box center [312, 656] width 88 height 28
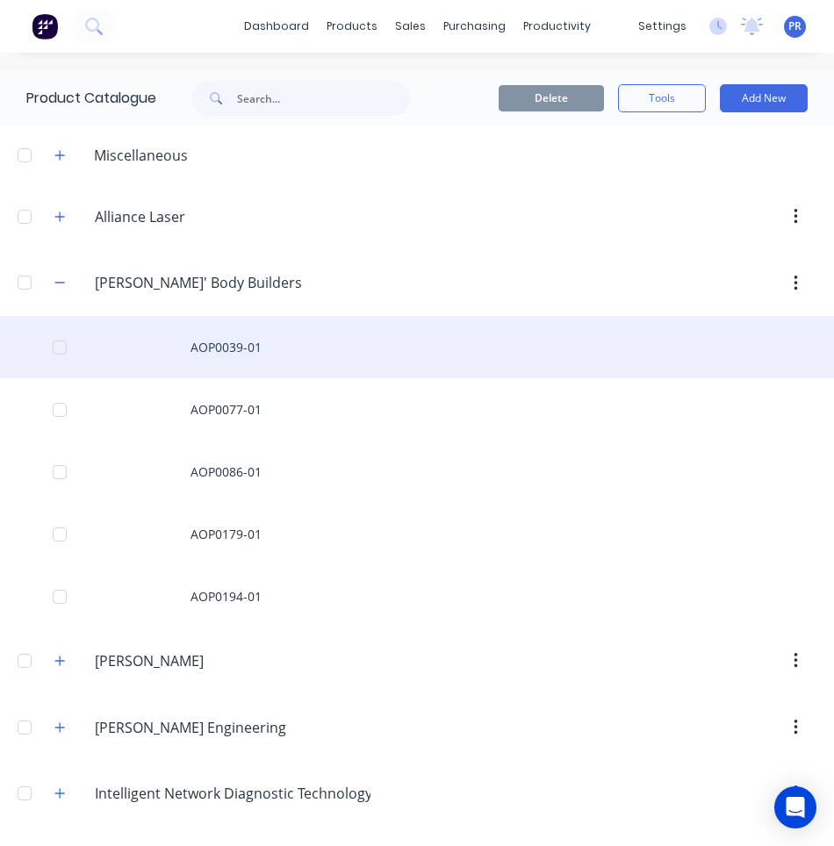
click at [302, 340] on div "AOP0039-01" at bounding box center [417, 347] width 834 height 62
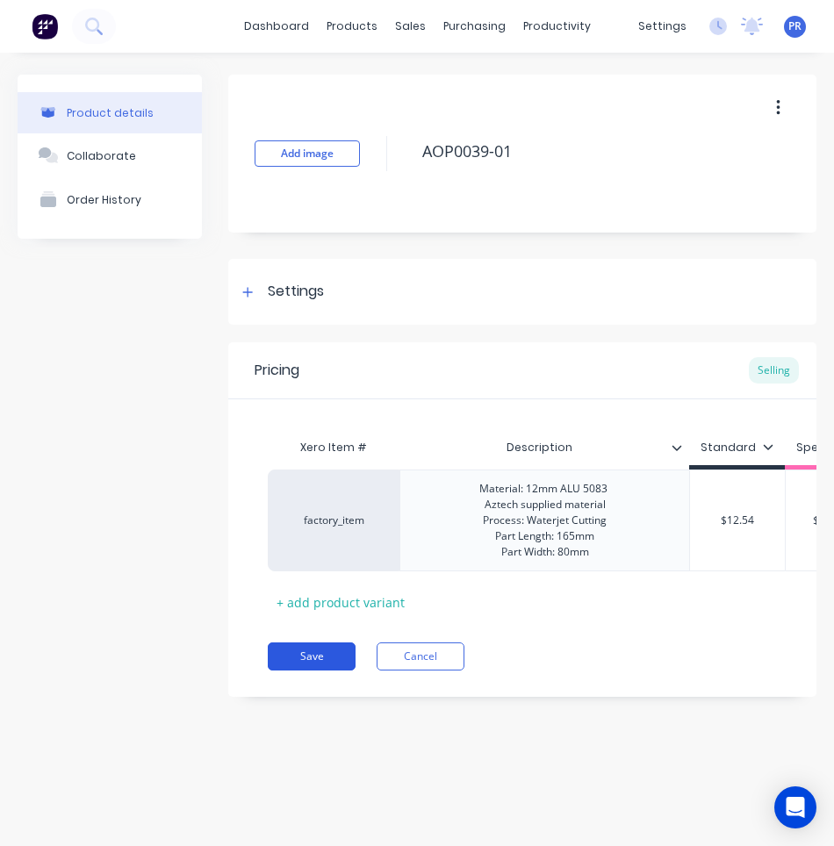
click at [302, 671] on button "Save" at bounding box center [312, 656] width 88 height 28
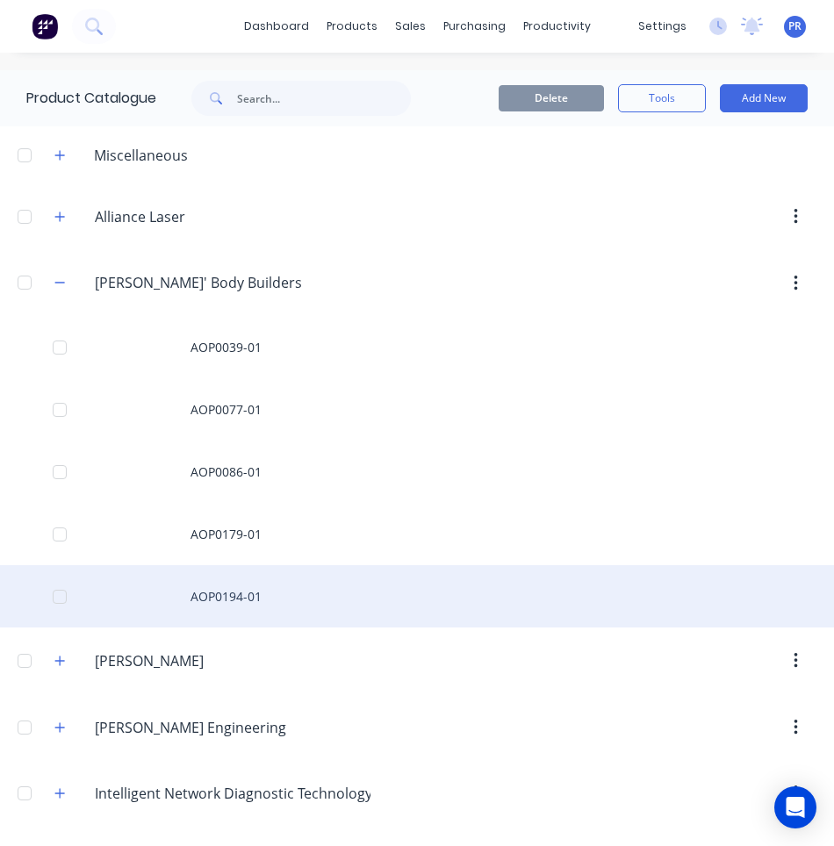
click at [233, 592] on div "AOP0194-01" at bounding box center [417, 596] width 834 height 62
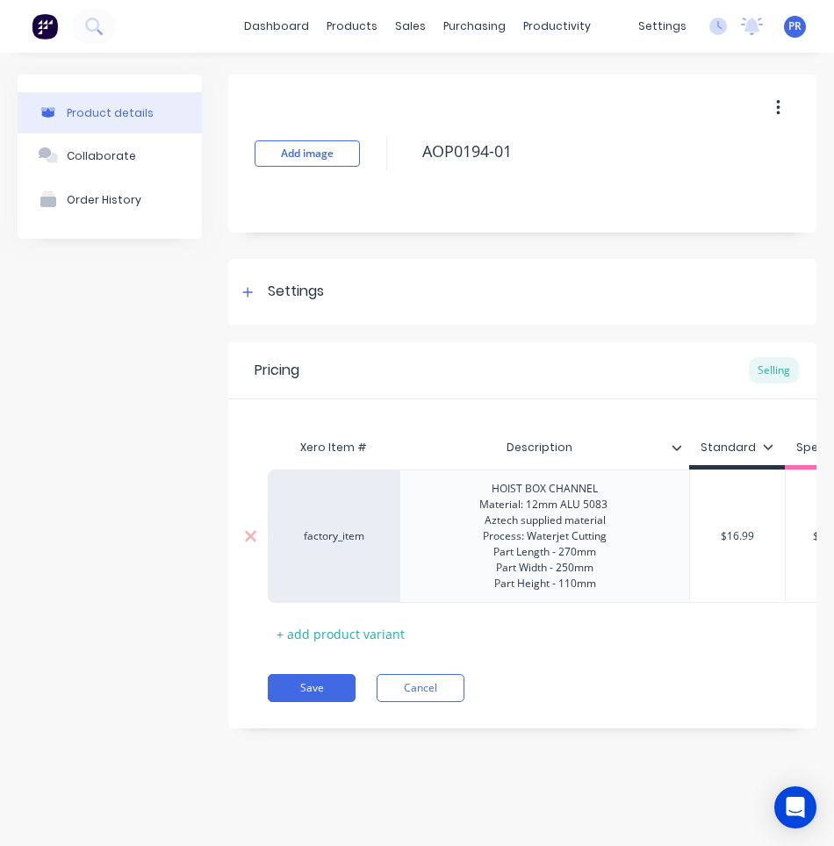
type textarea "x"
click at [499, 522] on div "HOIST BOX CHANNEL Material: 12mm ALU 5083 Aztech supplied material Process: Wat…" at bounding box center [544, 536] width 159 height 118
click at [343, 699] on button "Save" at bounding box center [312, 688] width 88 height 28
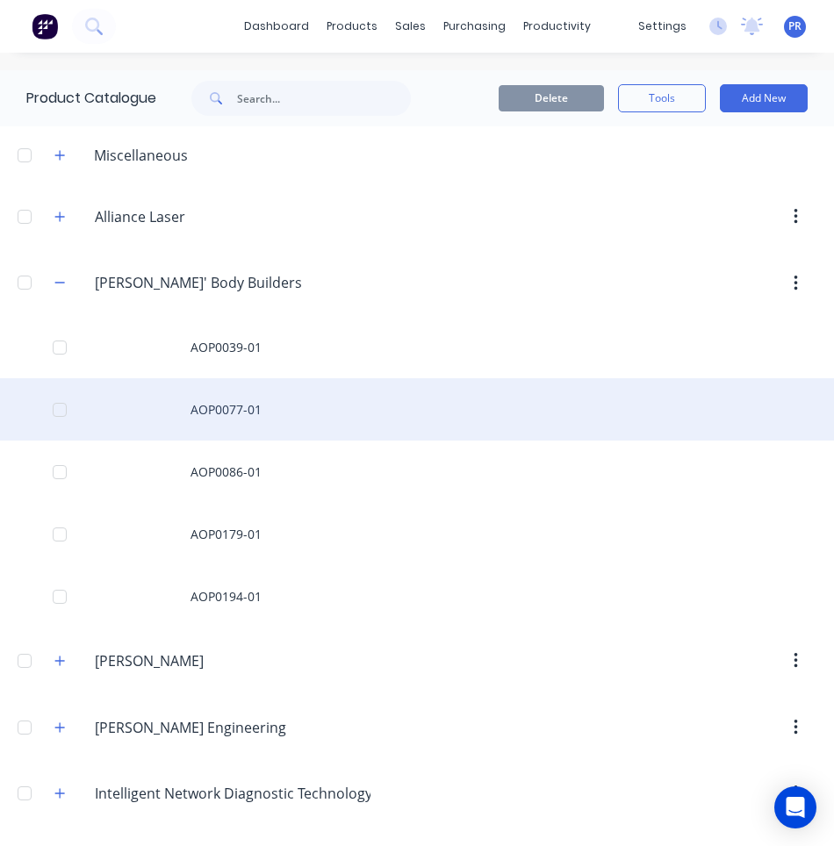
click at [265, 401] on div "AOP0077-01" at bounding box center [417, 409] width 834 height 62
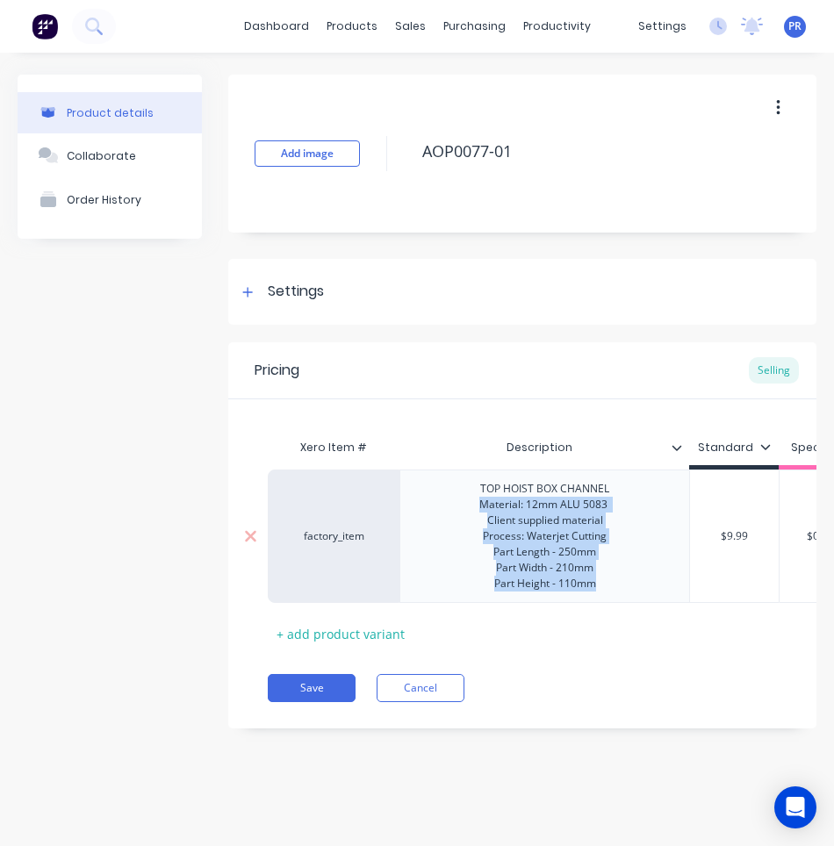
drag, startPoint x: 599, startPoint y: 585, endPoint x: 451, endPoint y: 504, distance: 168.1
click at [451, 504] on div "TOP HOIST BOX CHANNEL Material: 12mm ALU 5083 Client supplied material Process:…" at bounding box center [544, 536] width 290 height 133
copy div "Material: 12mm ALU 5083 Client supplied material Process: Waterjet Cutting Part…"
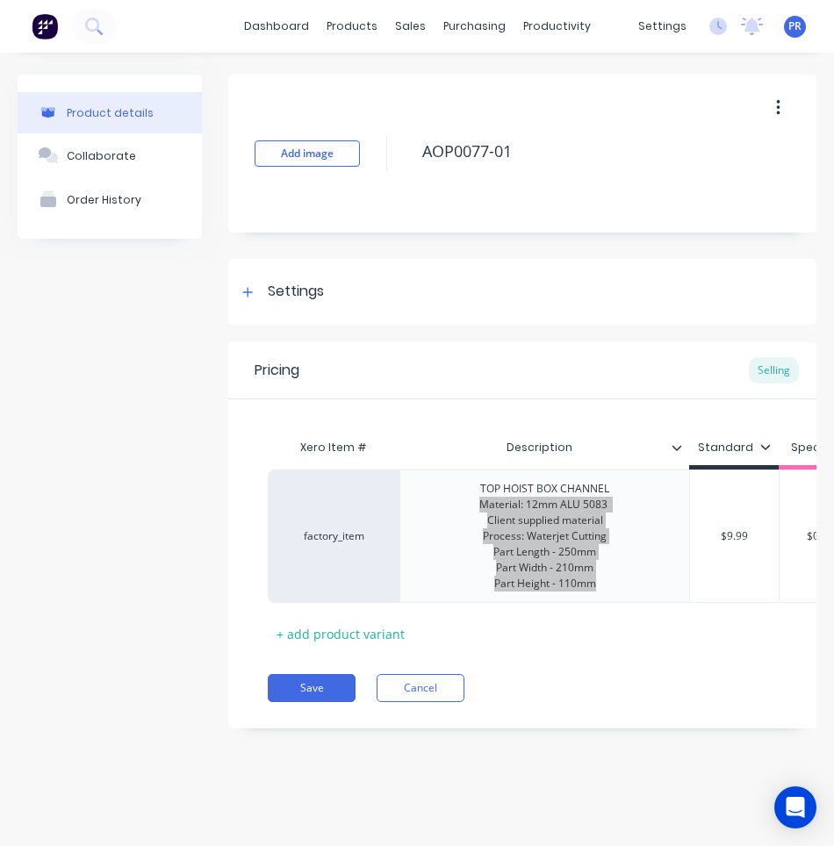
type textarea "x"
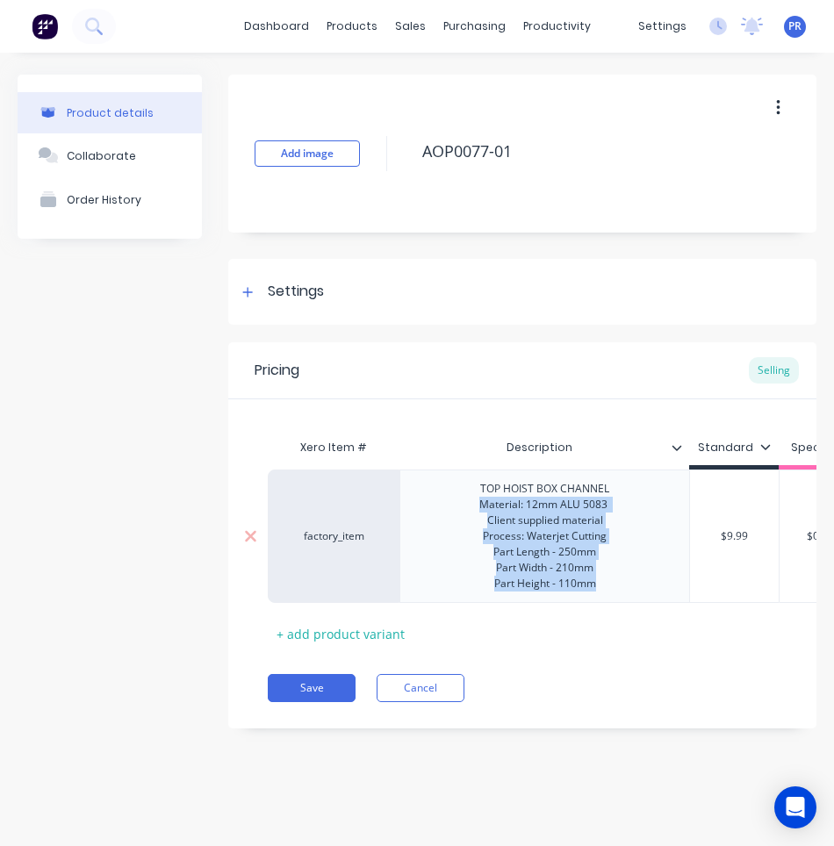
drag, startPoint x: 561, startPoint y: 567, endPoint x: 626, endPoint y: 579, distance: 66.1
click at [561, 567] on div "TOP HOIST BOX CHANNEL Material: 12mm ALU 5083 Client supplied material Process:…" at bounding box center [544, 536] width 159 height 118
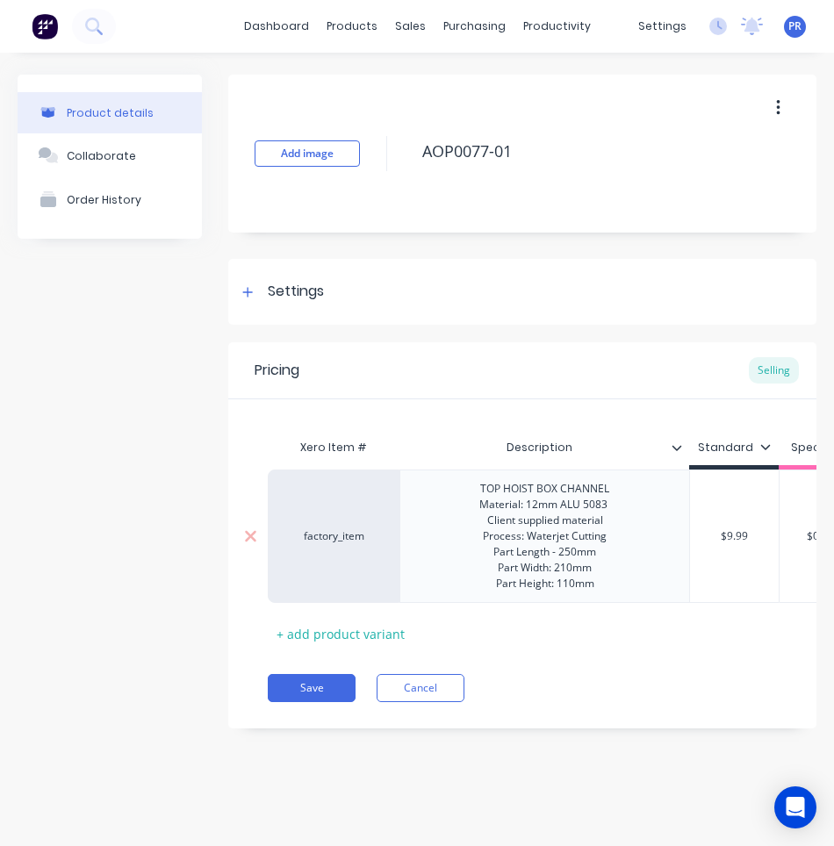
click at [557, 551] on div "TOP HOIST BOX CHANNEL Material: 12mm ALU 5083 Client supplied material Process:…" at bounding box center [544, 536] width 159 height 118
click at [302, 702] on button "Save" at bounding box center [312, 688] width 88 height 28
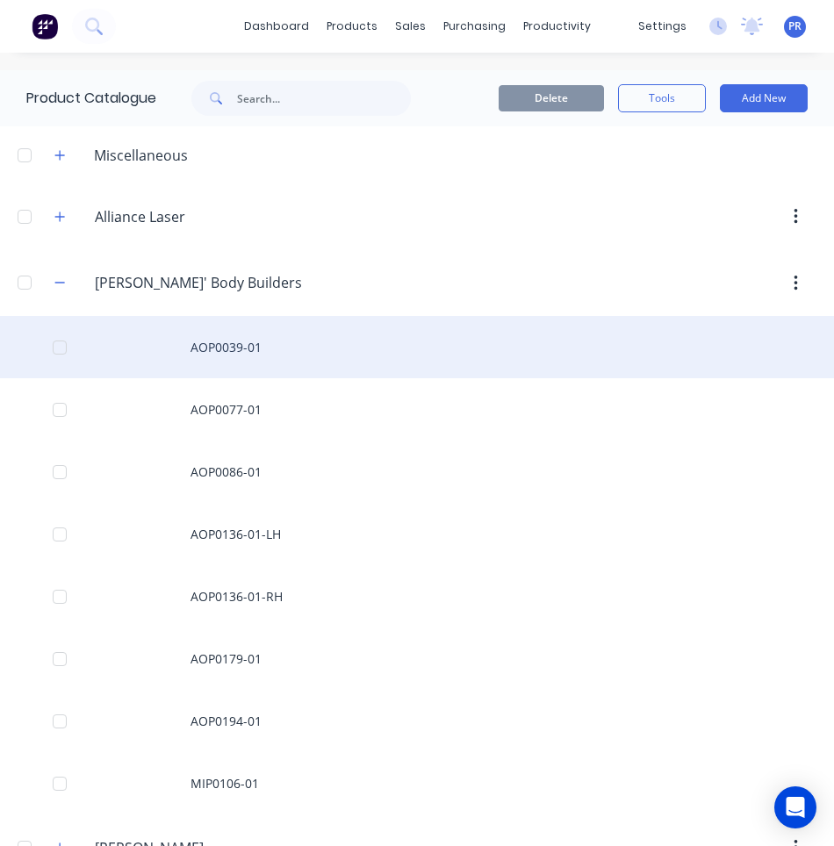
click at [268, 350] on div "AOP0039-01" at bounding box center [417, 347] width 834 height 62
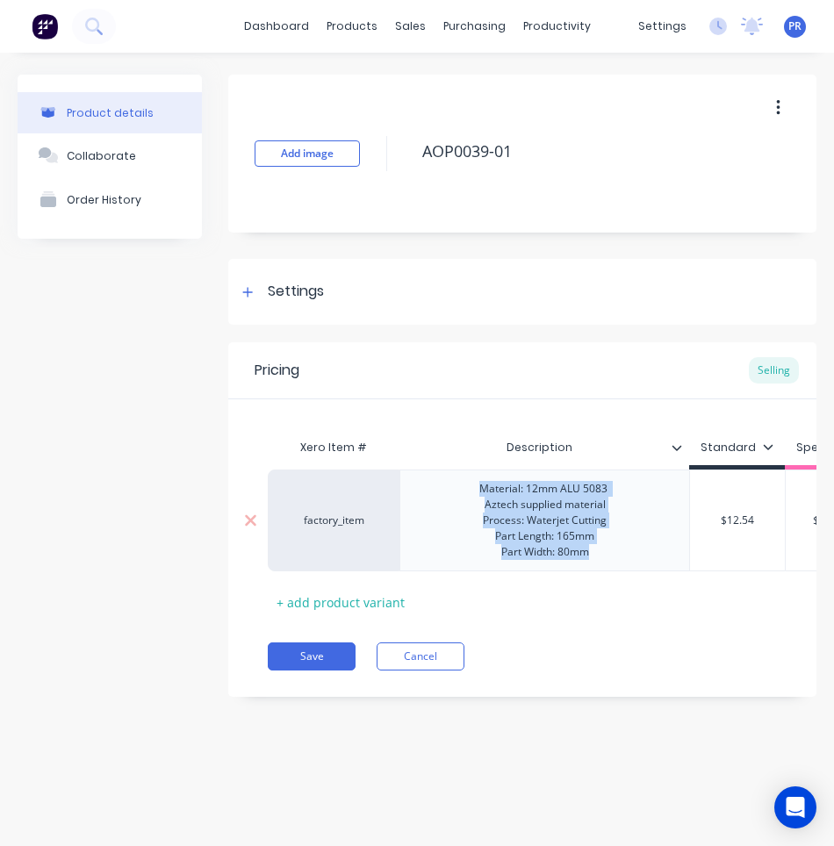
drag, startPoint x: 598, startPoint y: 552, endPoint x: 435, endPoint y: 487, distance: 174.9
click at [435, 487] on div "Material: 12mm ALU 5083 Aztech supplied material Process: Waterjet Cutting Part…" at bounding box center [544, 521] width 290 height 102
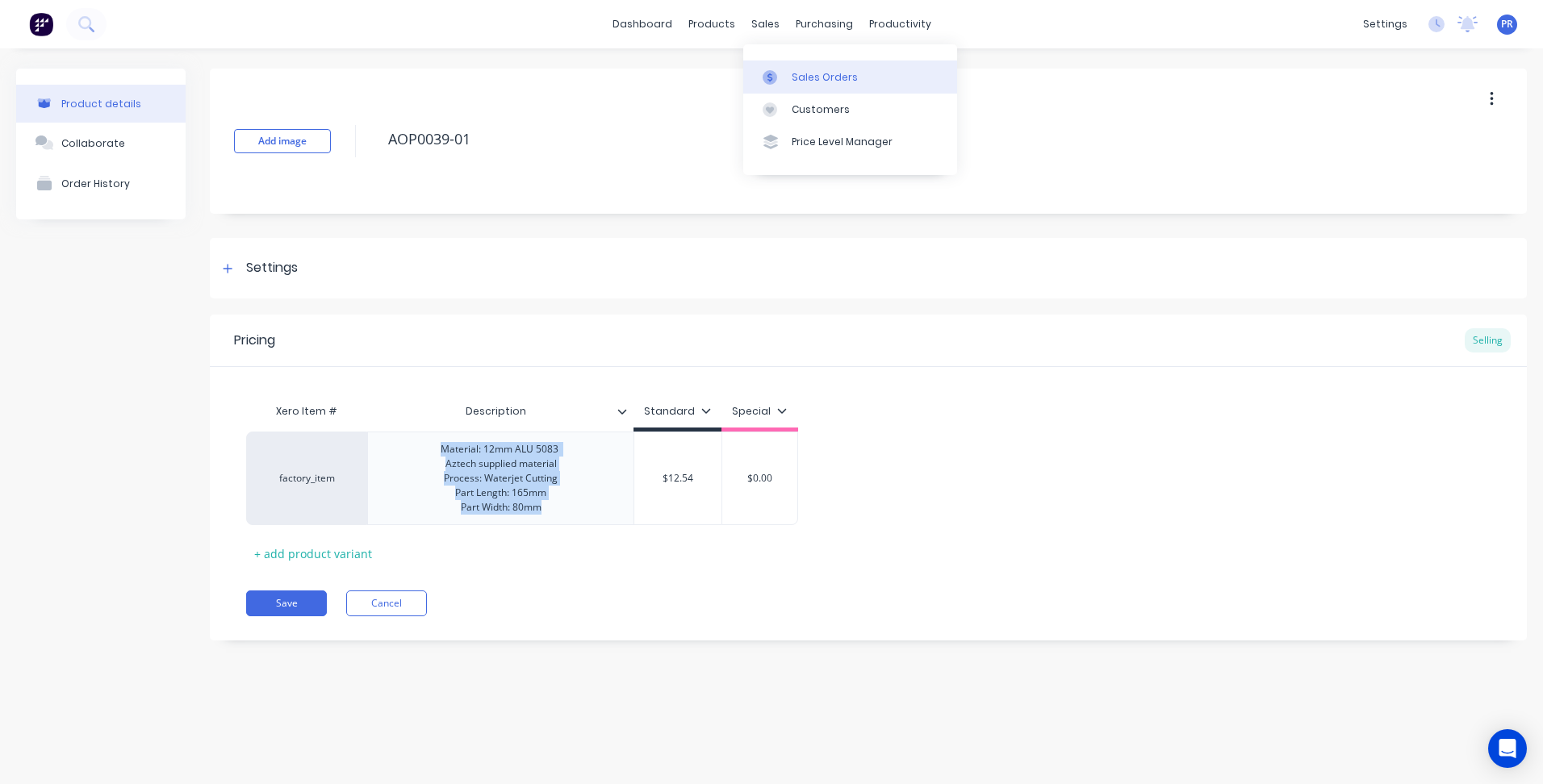
type textarea "x"
click at [798, 81] on div "Sales Orders" at bounding box center [825, 77] width 66 height 15
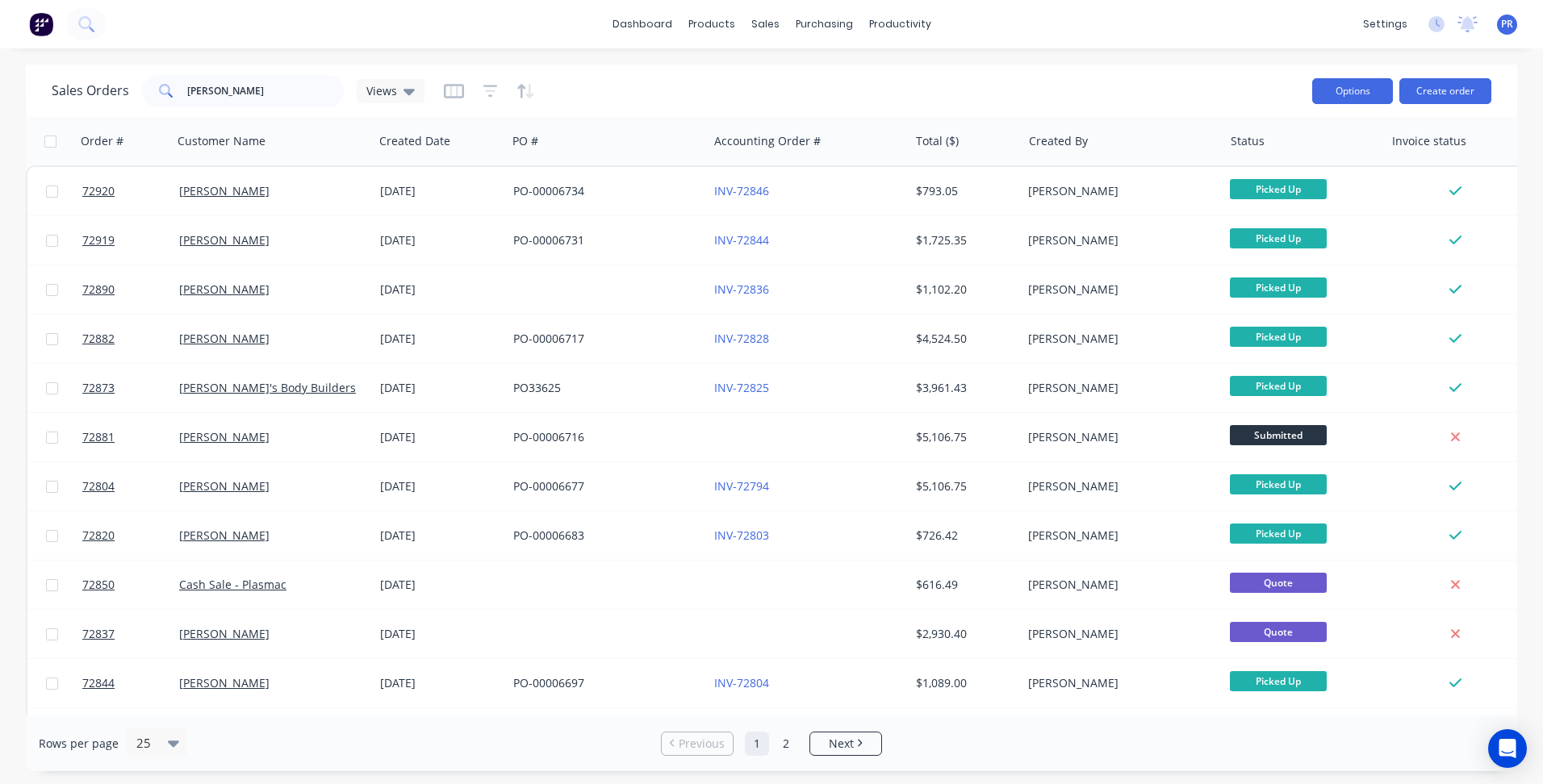
click at [1354, 97] on button "Options" at bounding box center [1353, 91] width 81 height 26
click at [1094, 70] on div "Sales Orders [PERSON_NAME] Views Options Change Status Archive Export Create or…" at bounding box center [772, 90] width 1492 height 52
click at [1448, 85] on button "Create order" at bounding box center [1446, 91] width 92 height 26
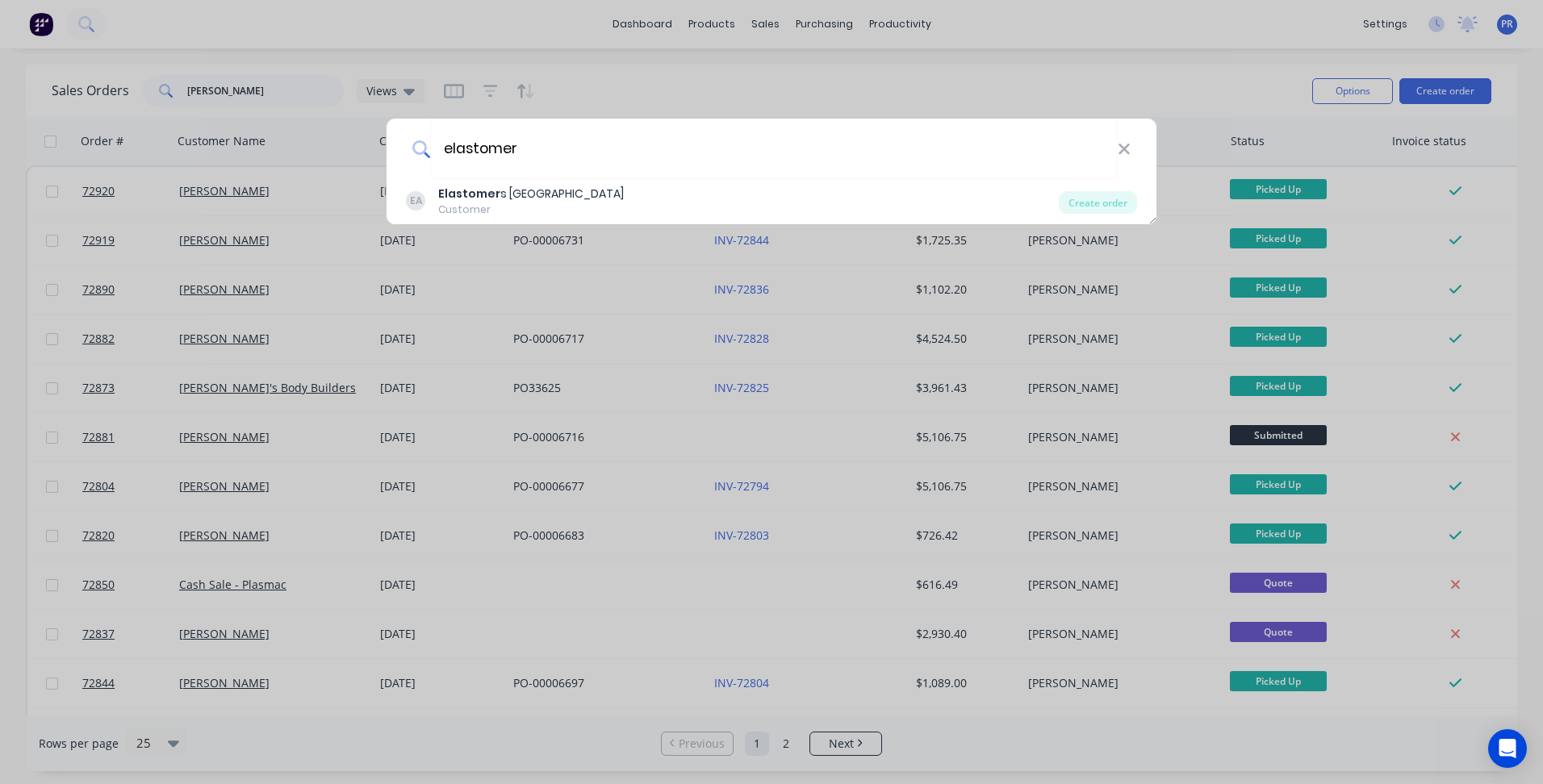
type input "elastomer"
click at [531, 222] on div "EA Elastomer s Australia Customer Create order" at bounding box center [771, 201] width 770 height 45
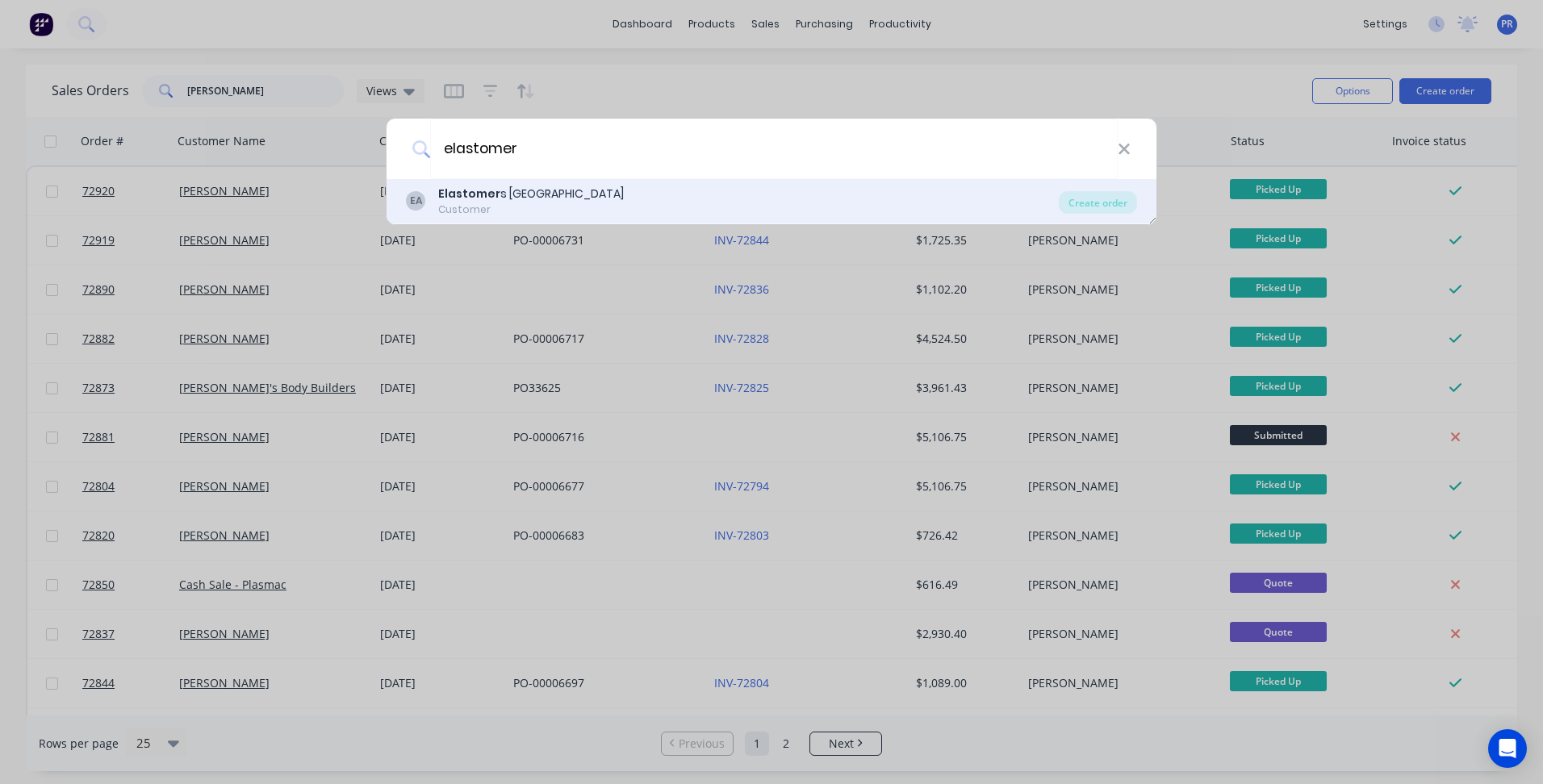
click at [939, 202] on div "EA Elastomer s Australia Customer" at bounding box center [732, 201] width 653 height 31
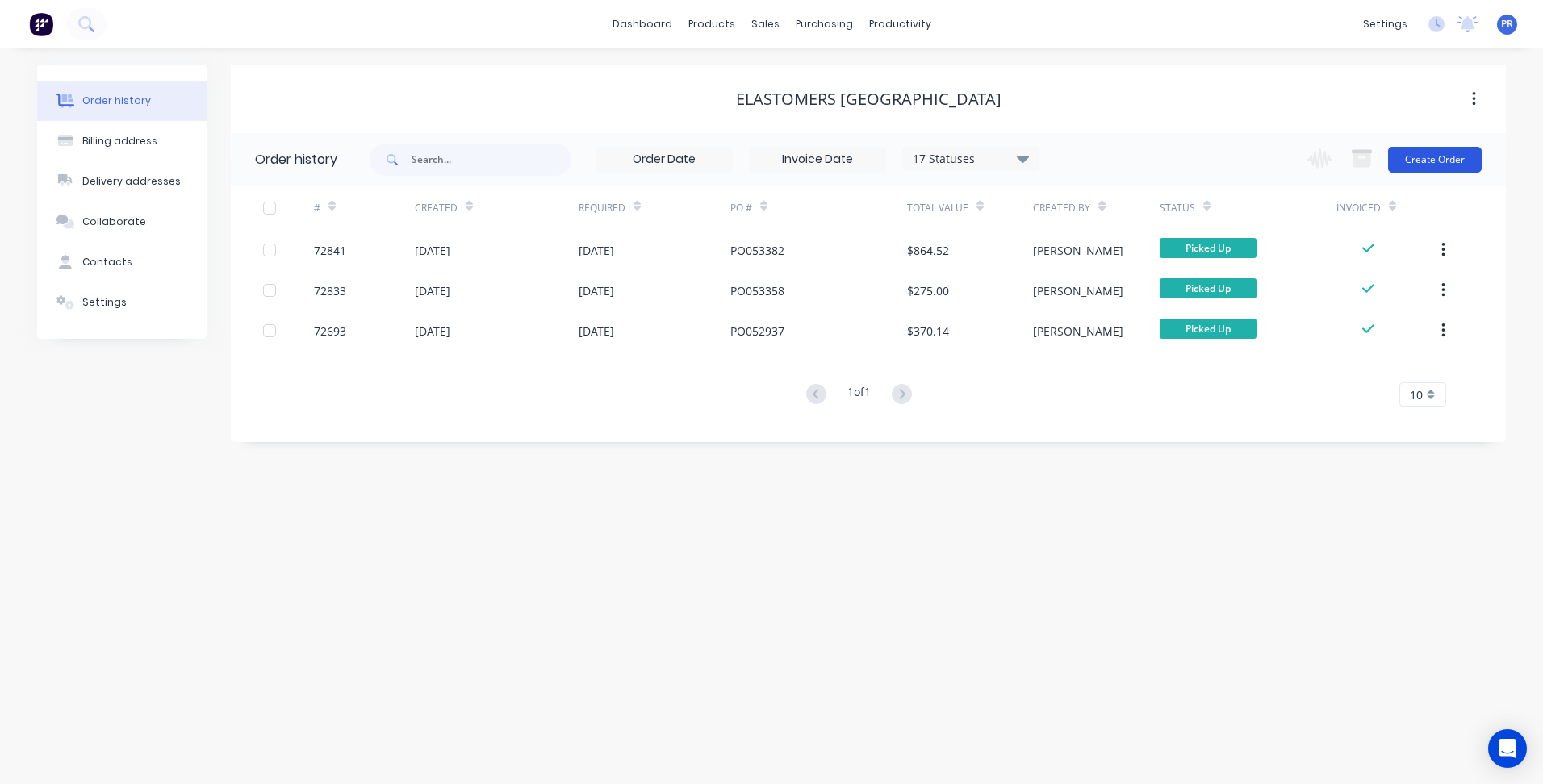
click at [1427, 167] on button "Create Order" at bounding box center [1435, 160] width 94 height 26
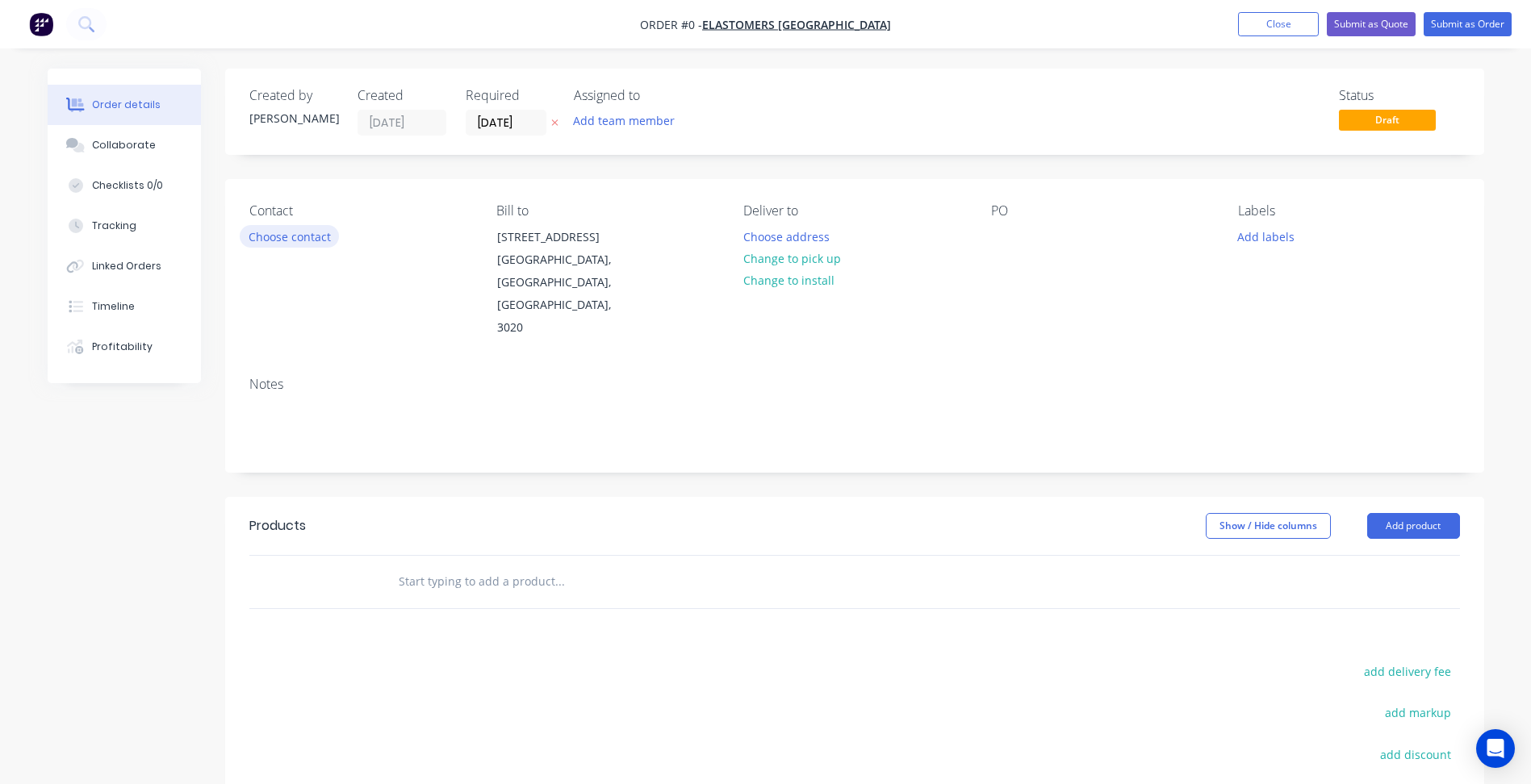
click at [314, 240] on button "Choose contact" at bounding box center [290, 236] width 99 height 22
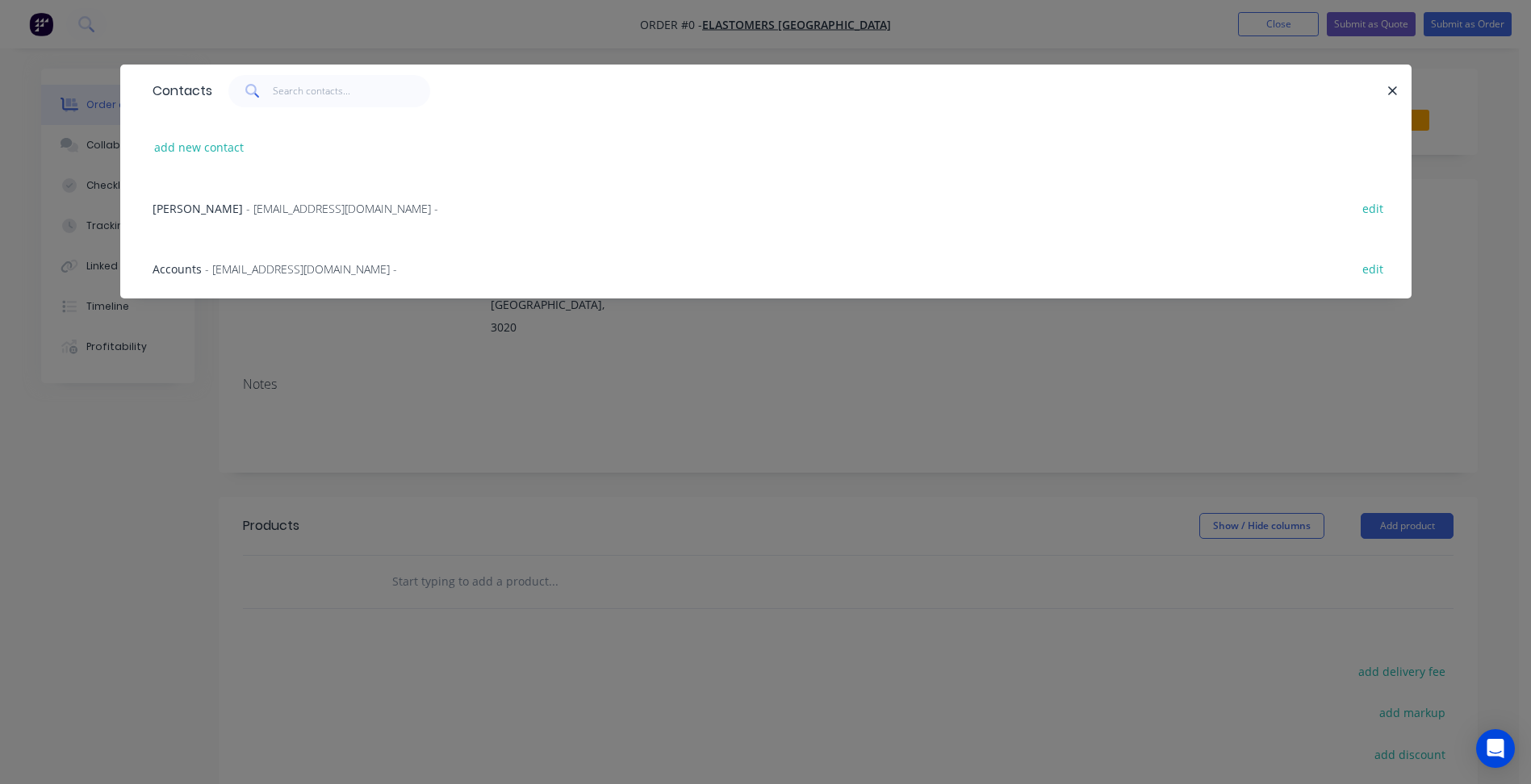
click at [268, 202] on span "- [EMAIL_ADDRESS][DOMAIN_NAME] -" at bounding box center [342, 209] width 192 height 16
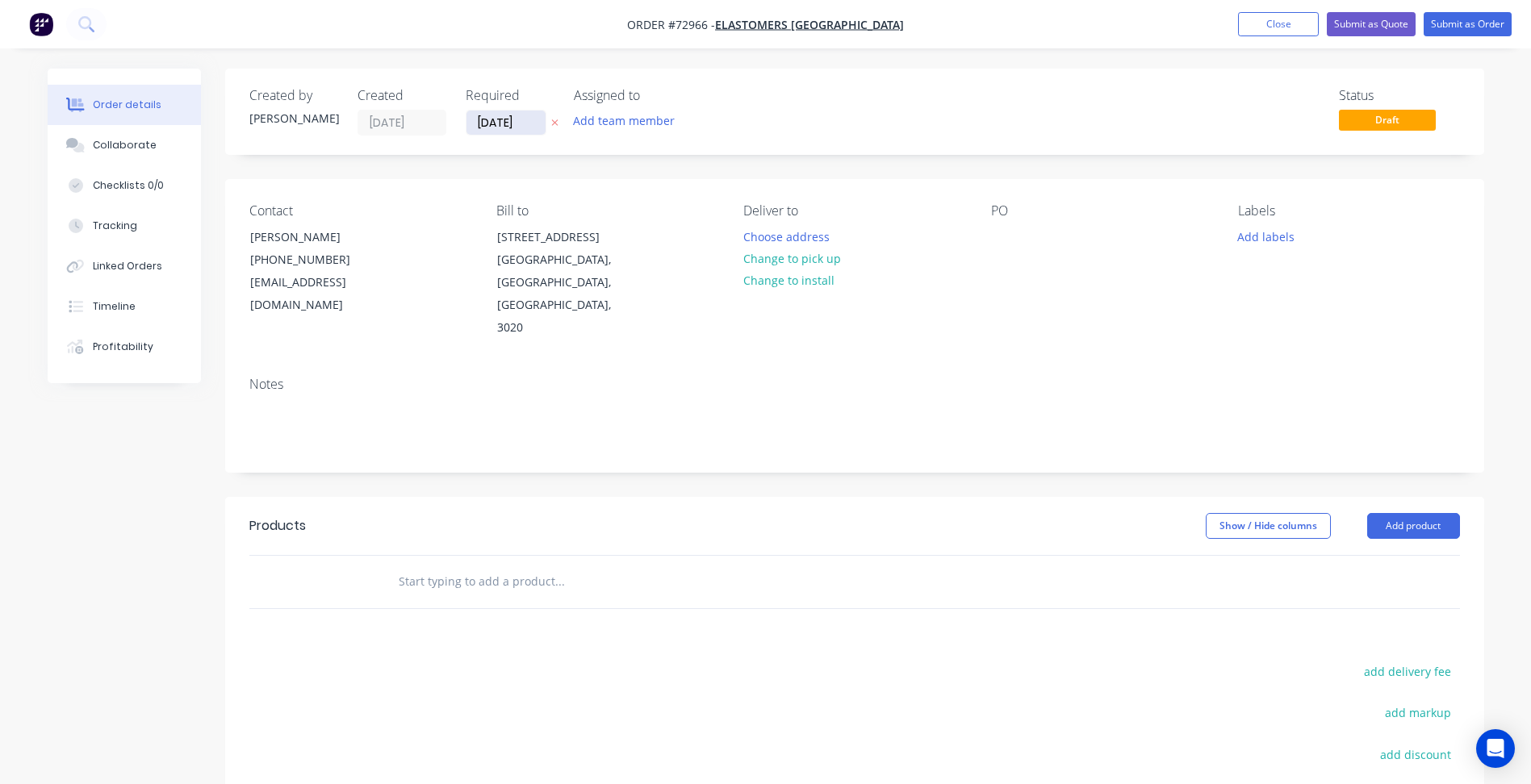
click at [519, 125] on input "[DATE]" at bounding box center [506, 122] width 79 height 24
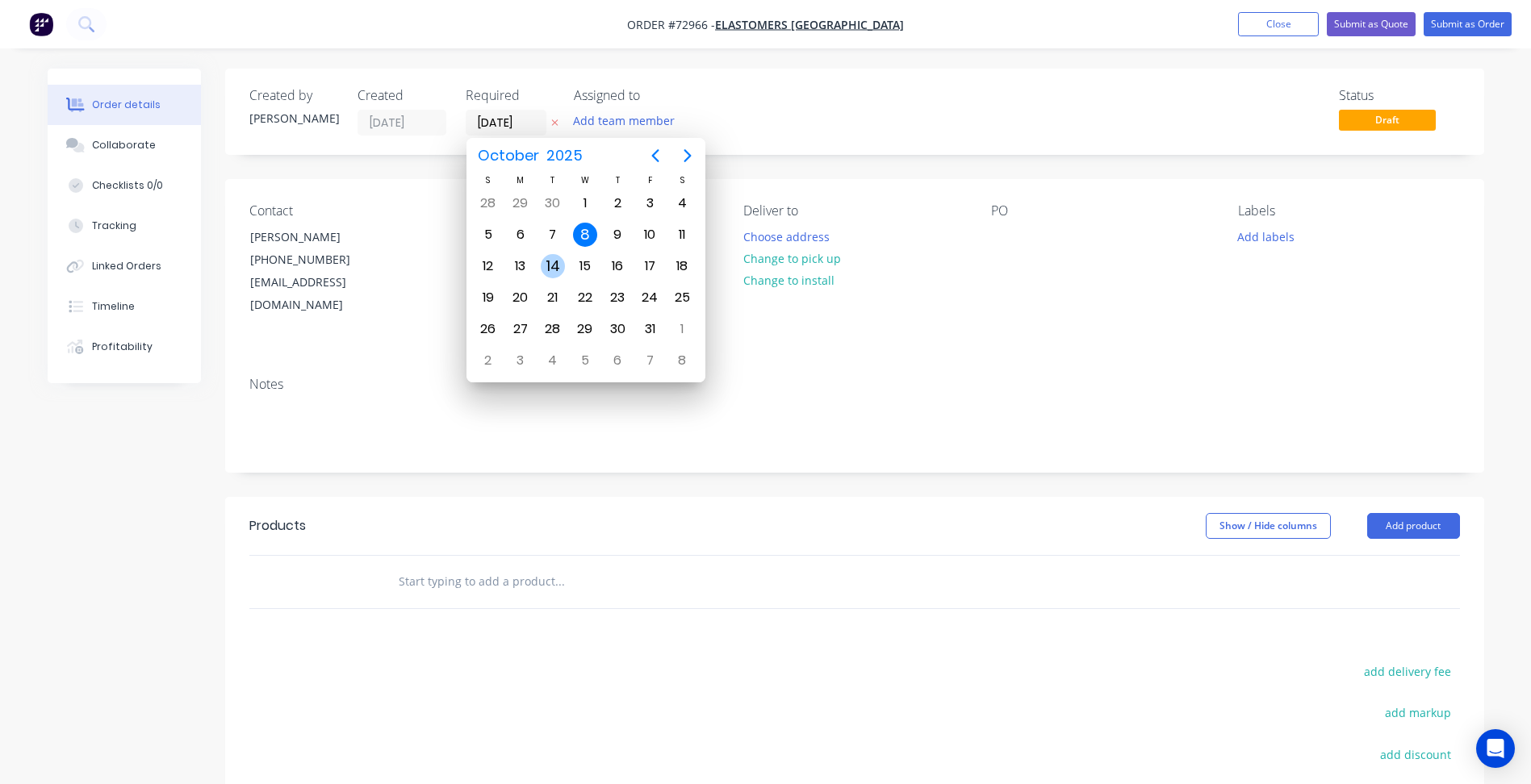
click at [552, 267] on div "14" at bounding box center [553, 266] width 24 height 24
type input "[DATE]"
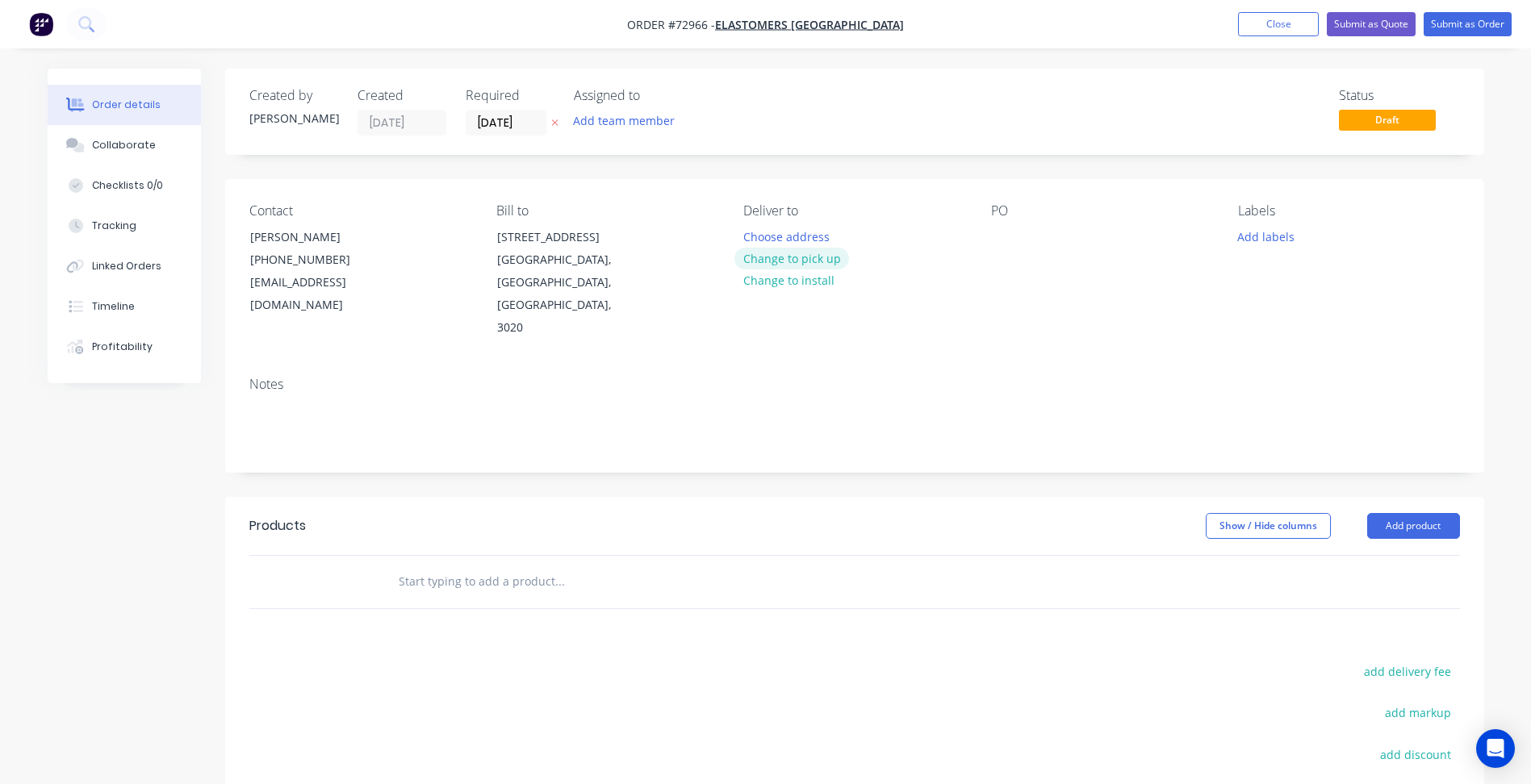
click at [781, 254] on button "Change to pick up" at bounding box center [792, 258] width 115 height 22
click at [1415, 505] on header "Products Show / Hide columns Add product" at bounding box center [854, 526] width 1259 height 58
click at [1400, 513] on button "Add product" at bounding box center [1413, 526] width 93 height 26
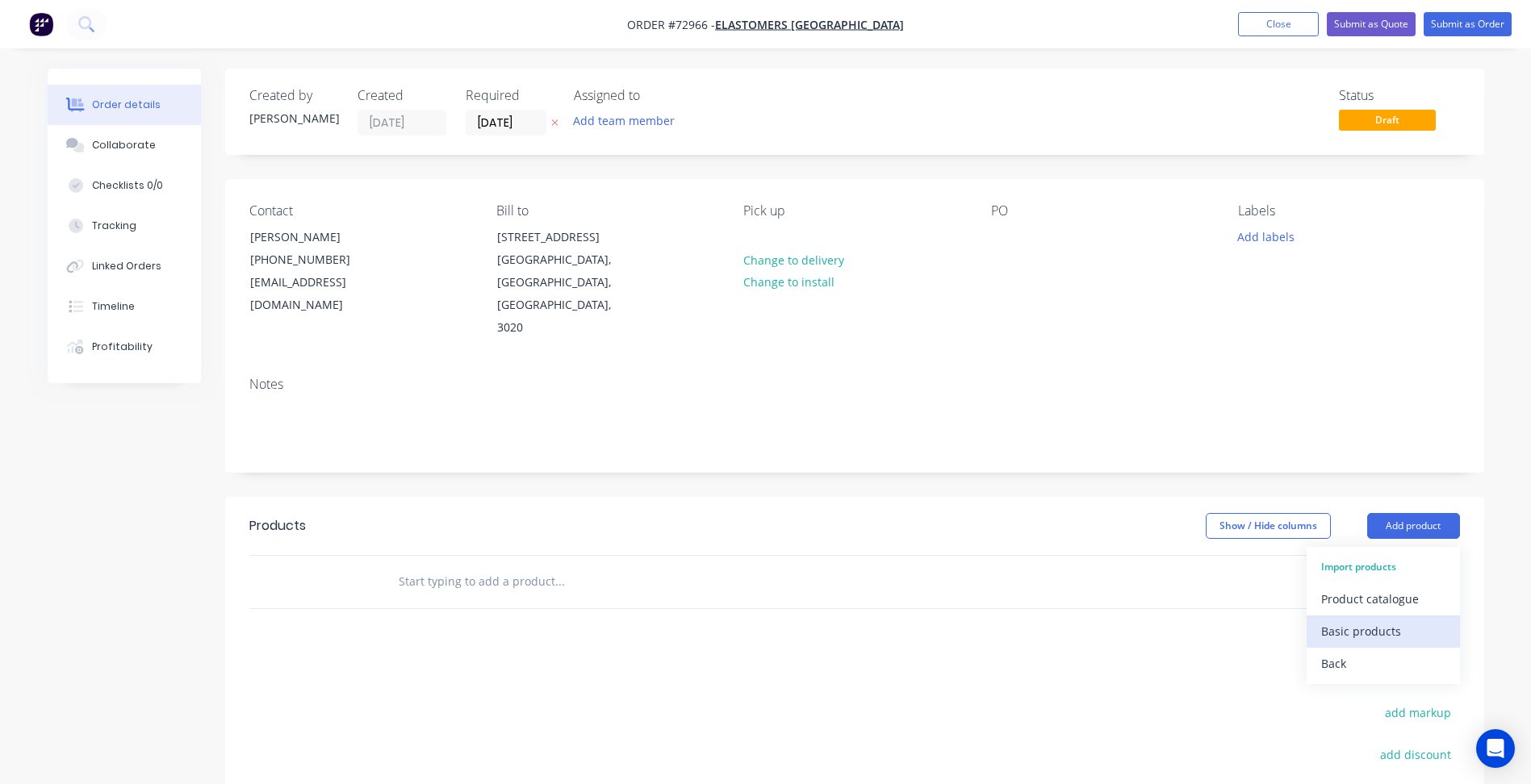
click at [1363, 619] on div "Basic products" at bounding box center [1383, 631] width 124 height 23
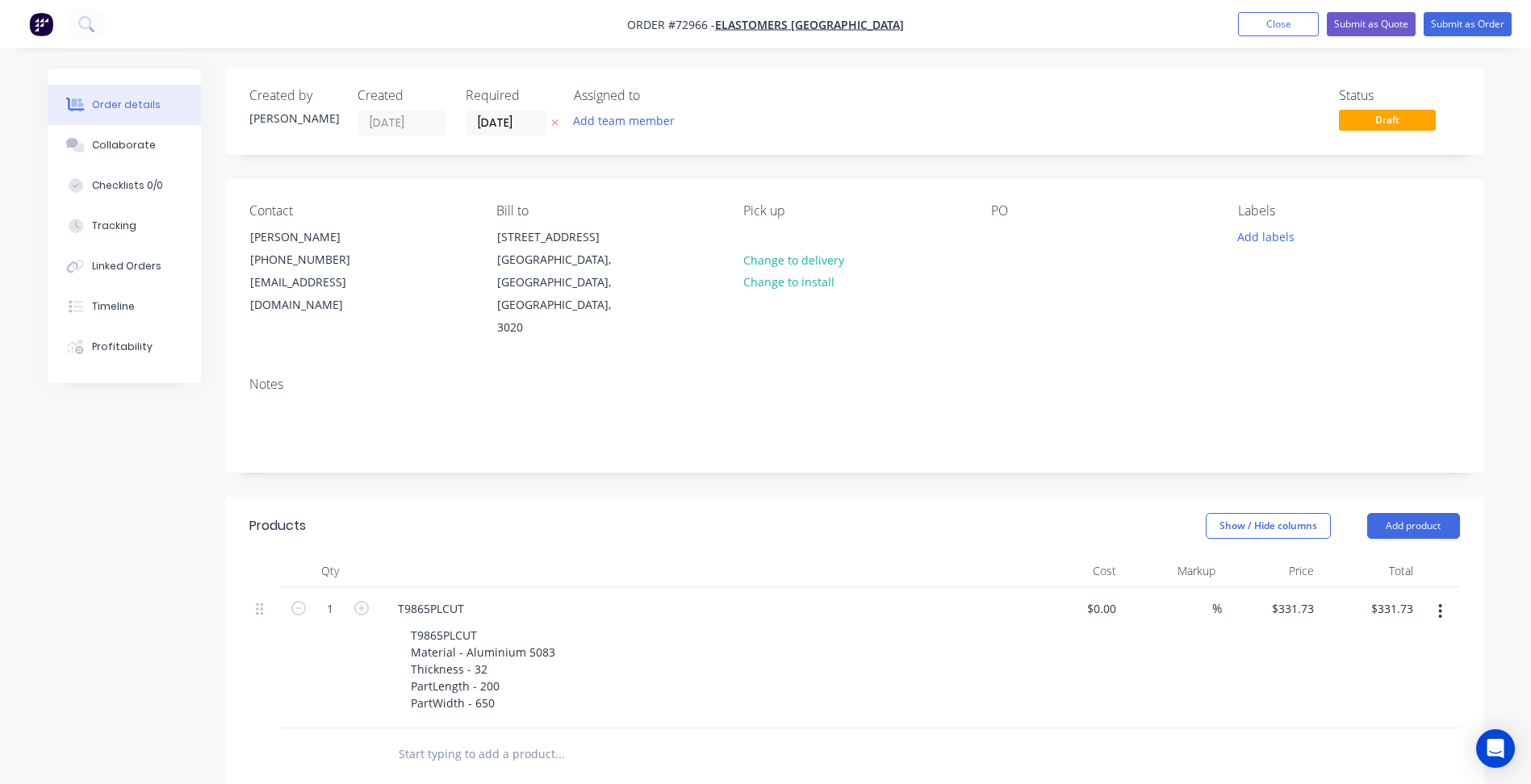
click at [715, 17] on span "Order #72966 -" at bounding box center [671, 24] width 88 height 16
click at [1474, 18] on button "Submit as Order" at bounding box center [1468, 24] width 88 height 24
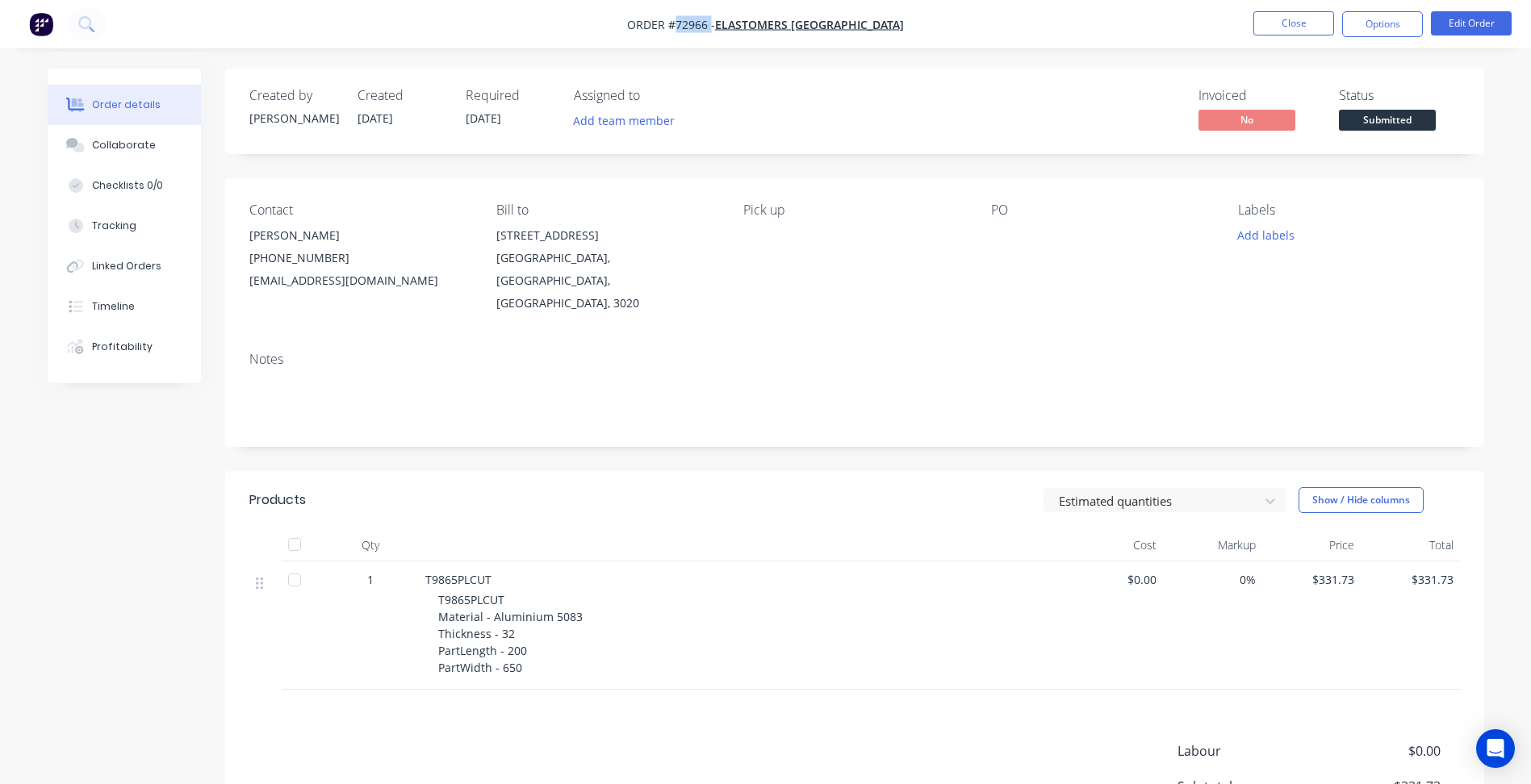
click at [1383, 116] on span "Submitted" at bounding box center [1387, 119] width 97 height 20
click at [1308, 29] on button "Close" at bounding box center [1294, 23] width 81 height 24
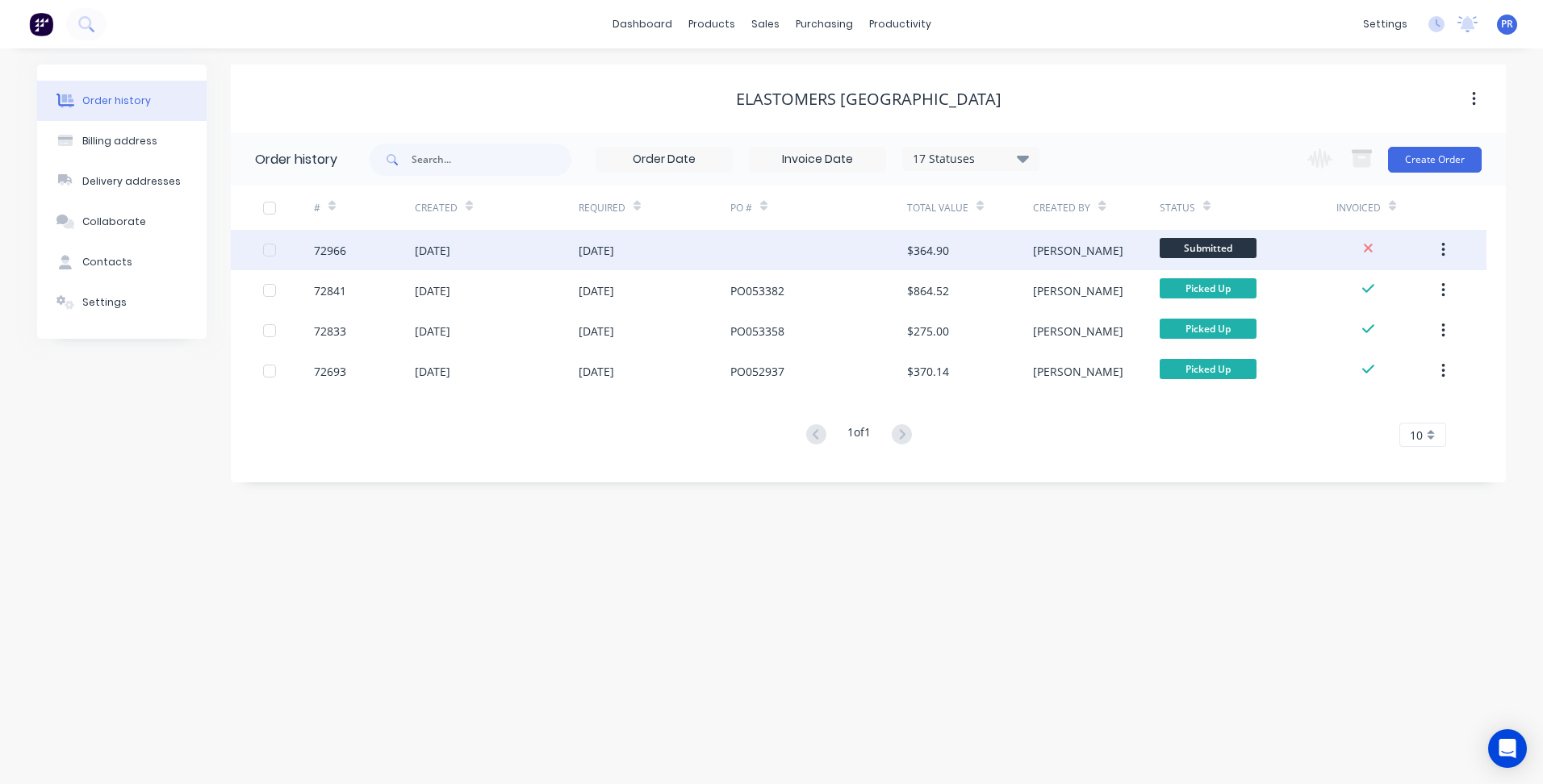
click at [1229, 243] on span "Submitted" at bounding box center [1207, 248] width 97 height 20
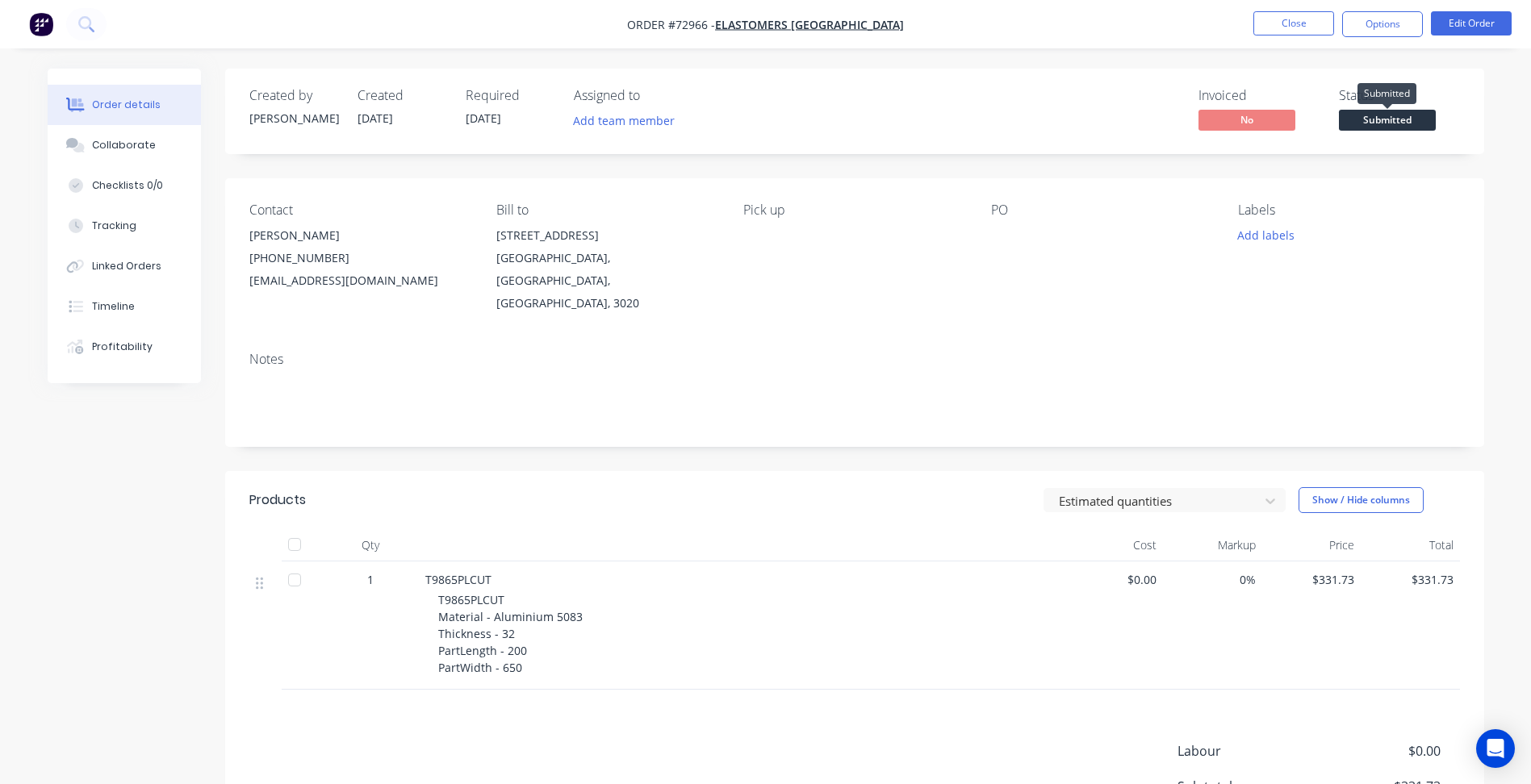
drag, startPoint x: 1401, startPoint y: 121, endPoint x: 1394, endPoint y: 133, distance: 13.9
click at [1400, 121] on span "Submitted" at bounding box center [1387, 119] width 97 height 20
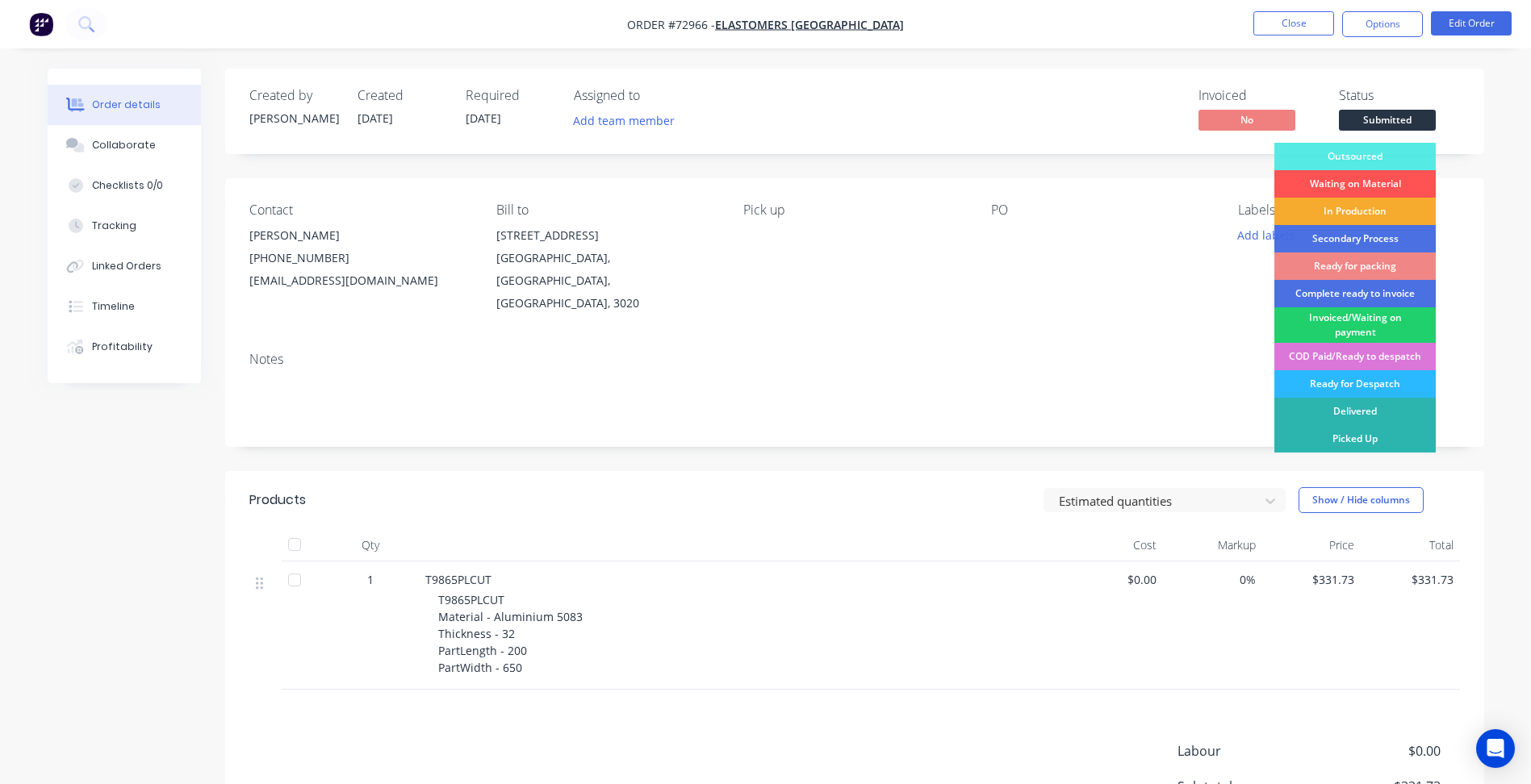
click at [1342, 210] on div "In Production" at bounding box center [1355, 211] width 162 height 28
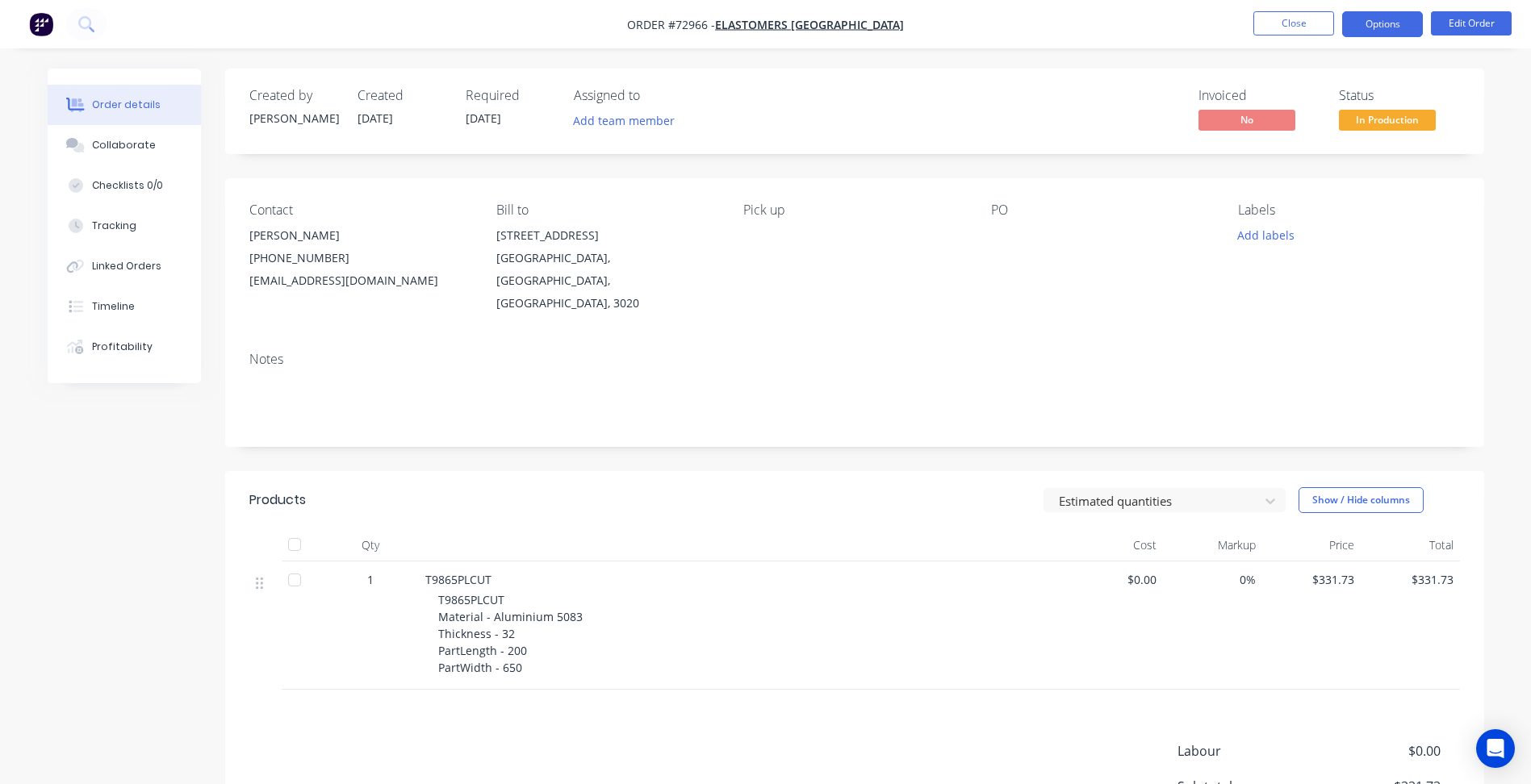
click at [1382, 26] on button "Options" at bounding box center [1383, 24] width 81 height 26
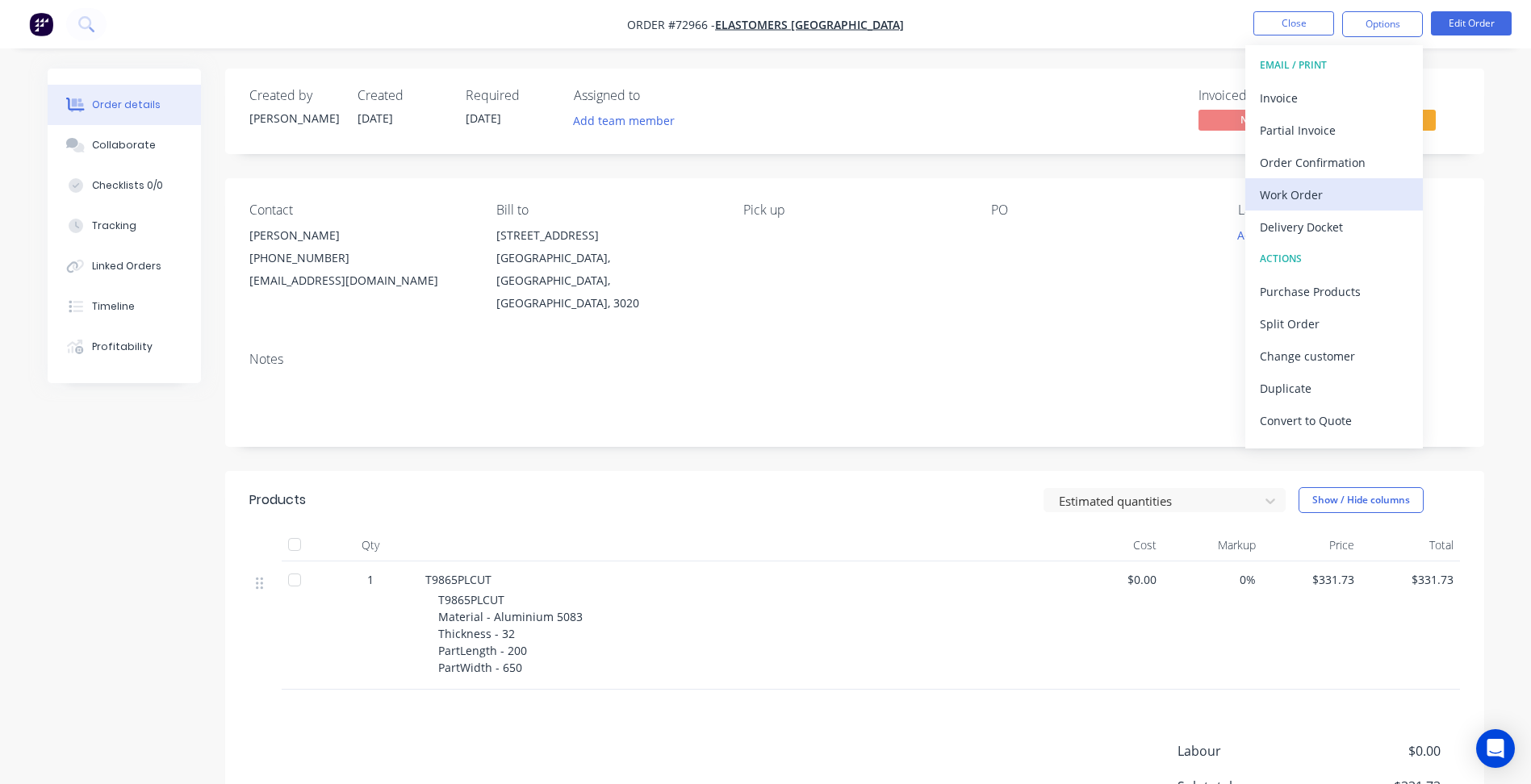
click at [1287, 194] on div "Work Order" at bounding box center [1333, 194] width 148 height 23
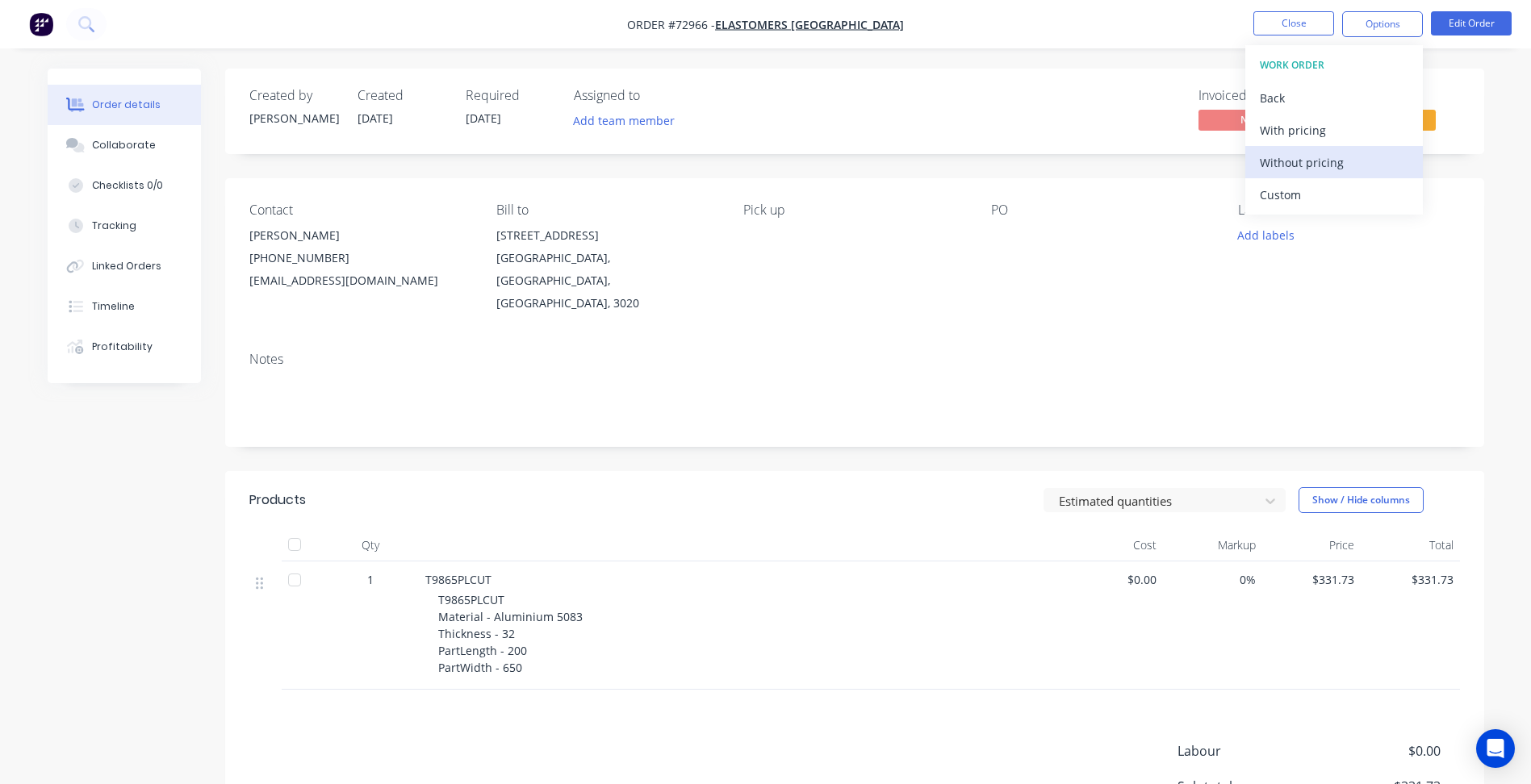
click at [1305, 169] on div "Without pricing" at bounding box center [1333, 162] width 148 height 23
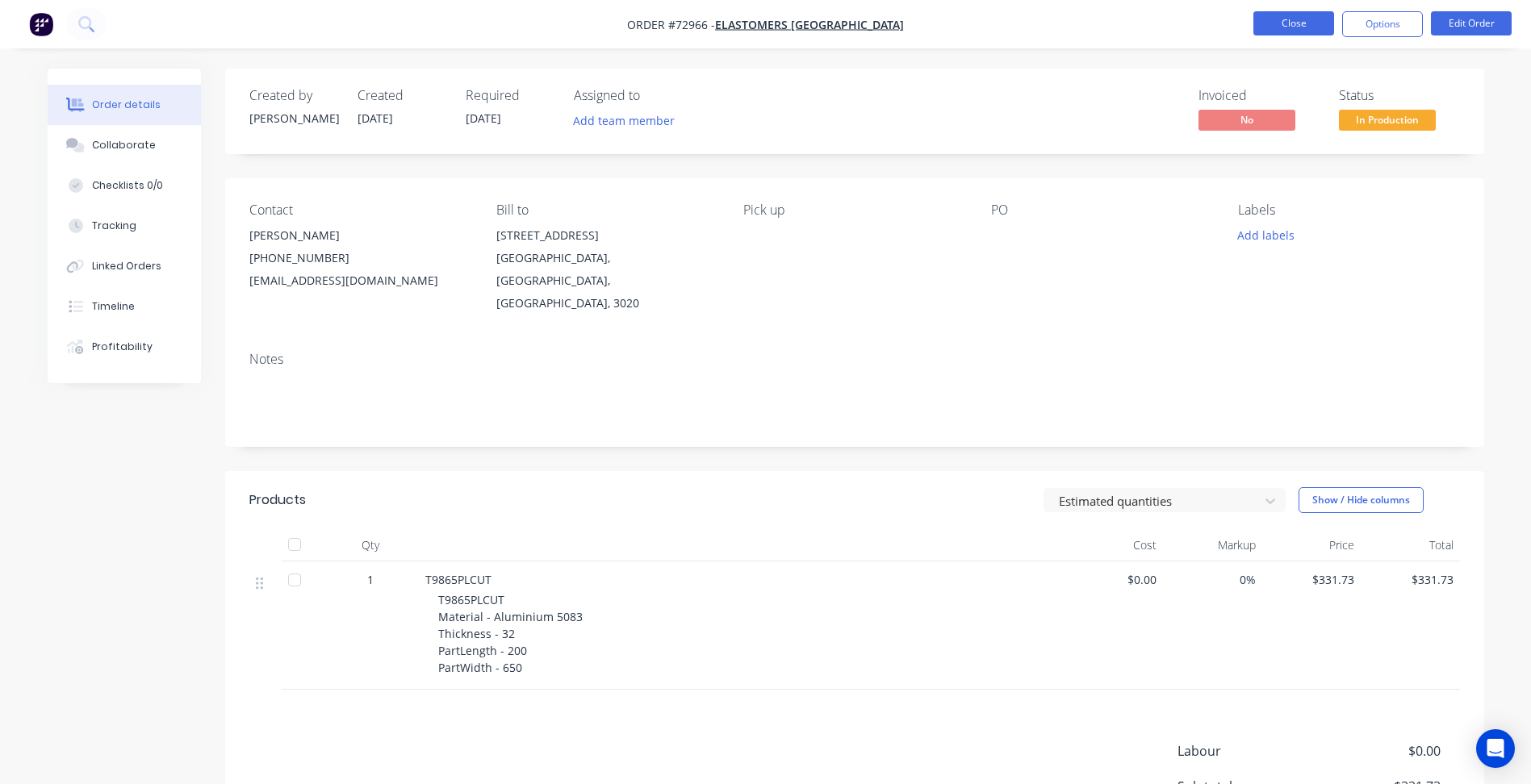
click at [1312, 18] on button "Close" at bounding box center [1294, 23] width 81 height 24
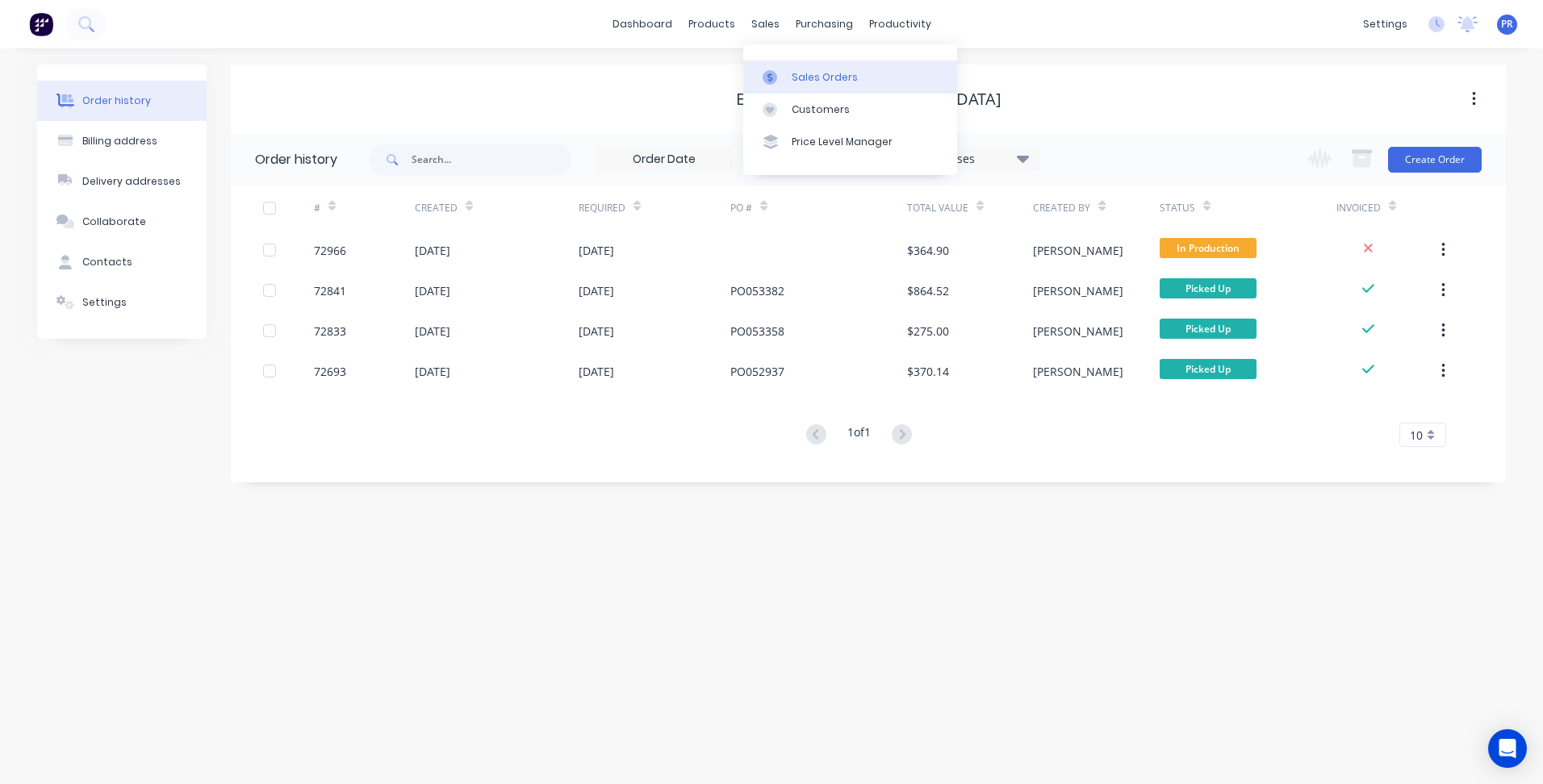
click at [783, 68] on link "Sales Orders" at bounding box center [850, 76] width 214 height 32
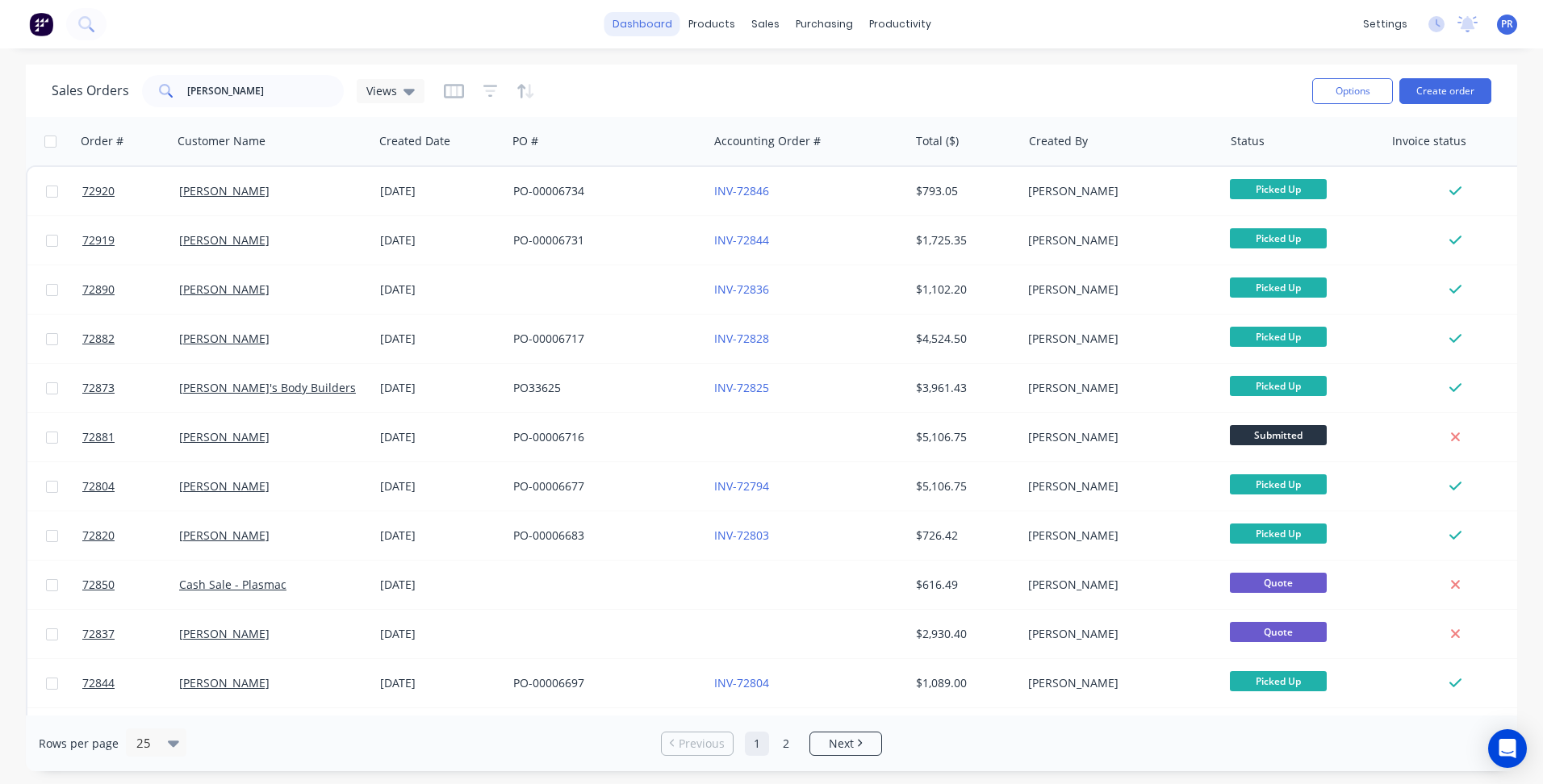
click at [651, 28] on link "dashboard" at bounding box center [642, 24] width 76 height 24
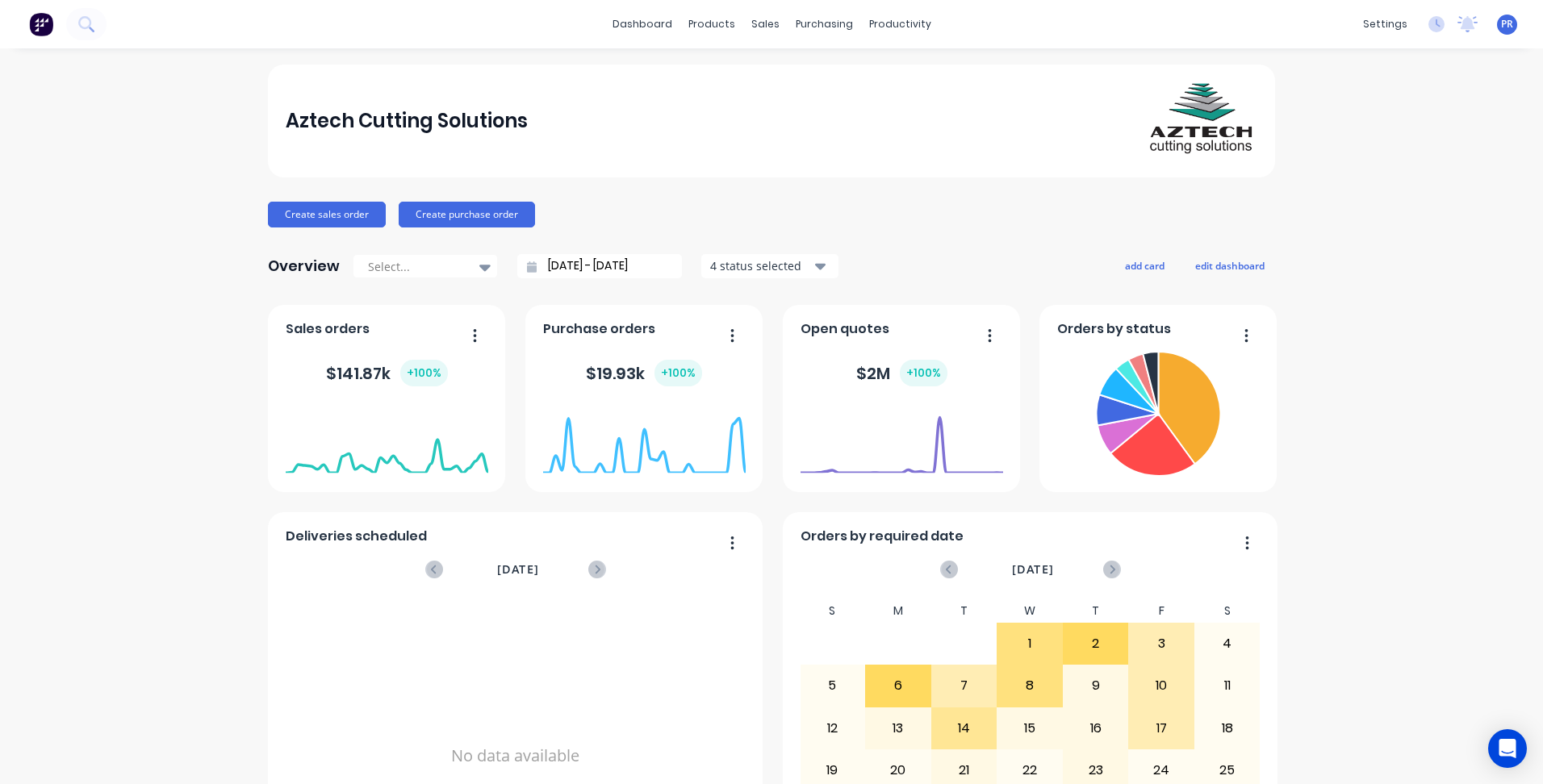
click at [632, 267] on input "[DATE] - [DATE]" at bounding box center [606, 266] width 139 height 24
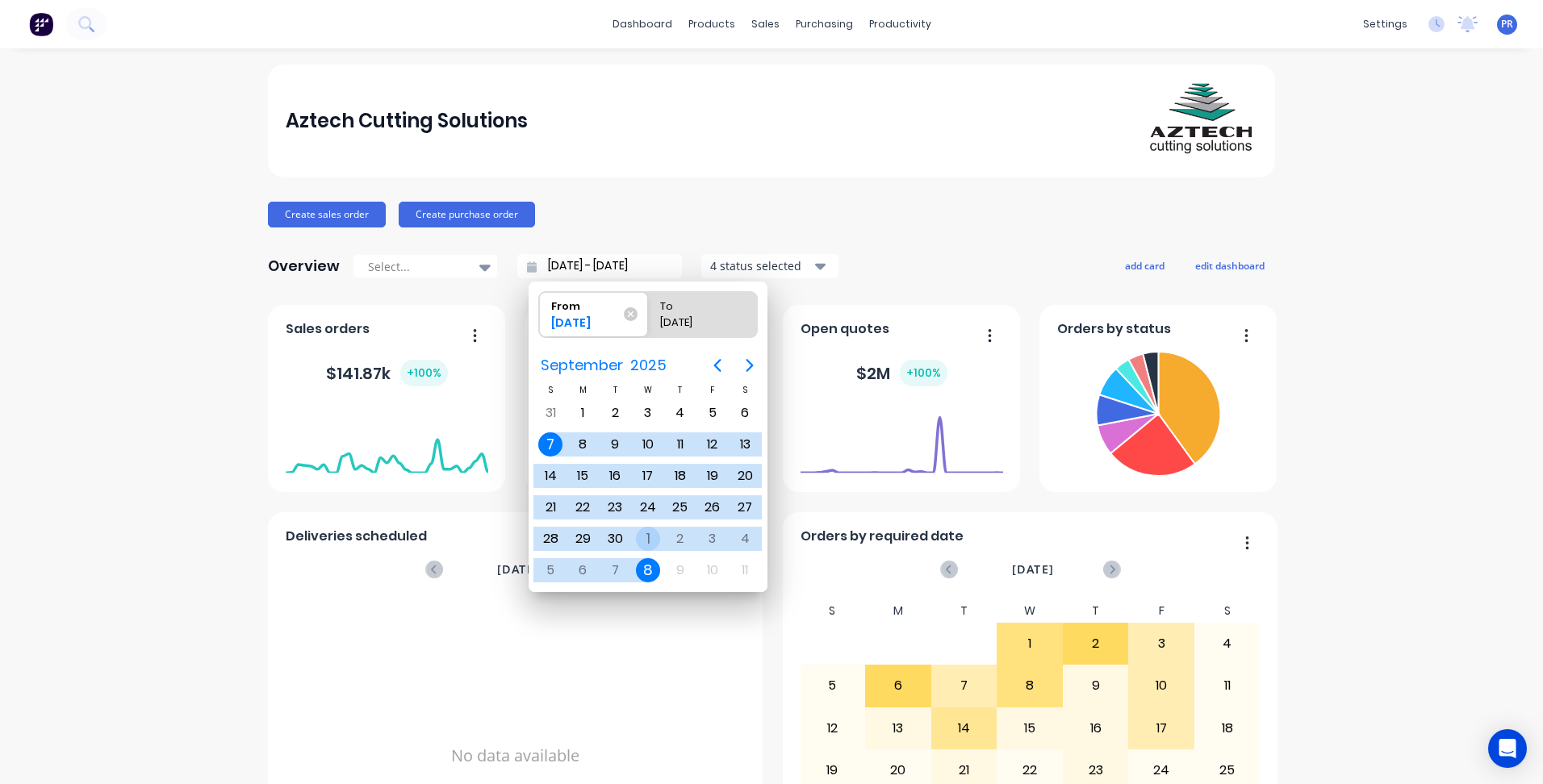
click at [650, 540] on div "1" at bounding box center [648, 539] width 24 height 24
type input "[DATE] - [DATE]"
radio input "false"
radio input "true"
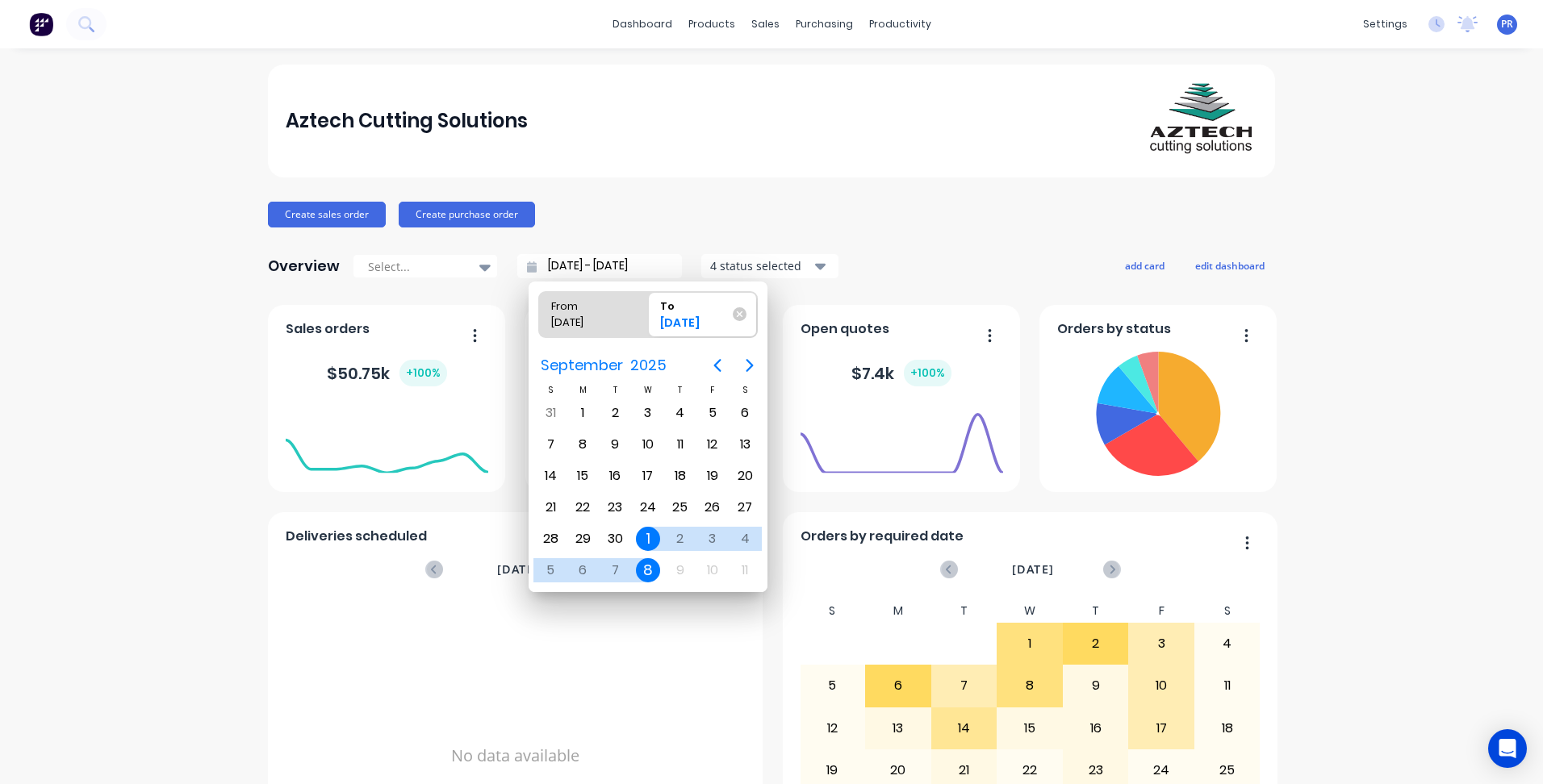
click at [158, 372] on div "Aztech Cutting Solutions Create sales order Create purchase order Overview Sele…" at bounding box center [772, 485] width 1543 height 842
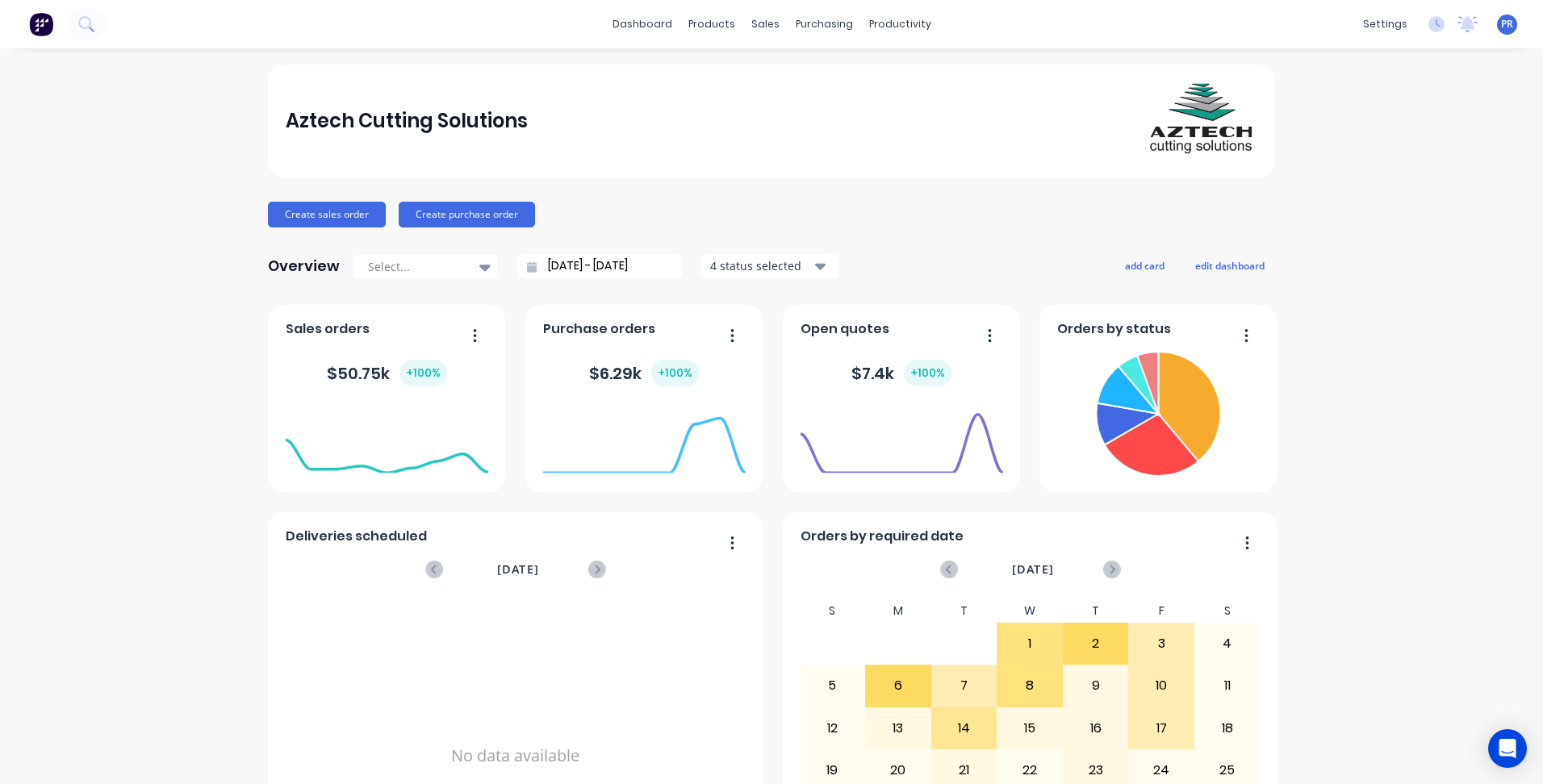
click at [635, 375] on div "$ 6.29k + 100 %" at bounding box center [644, 372] width 109 height 27
click at [691, 423] on foreignobject at bounding box center [645, 439] width 202 height 69
click at [848, 83] on div "Purchase Orders" at bounding box center [870, 77] width 86 height 15
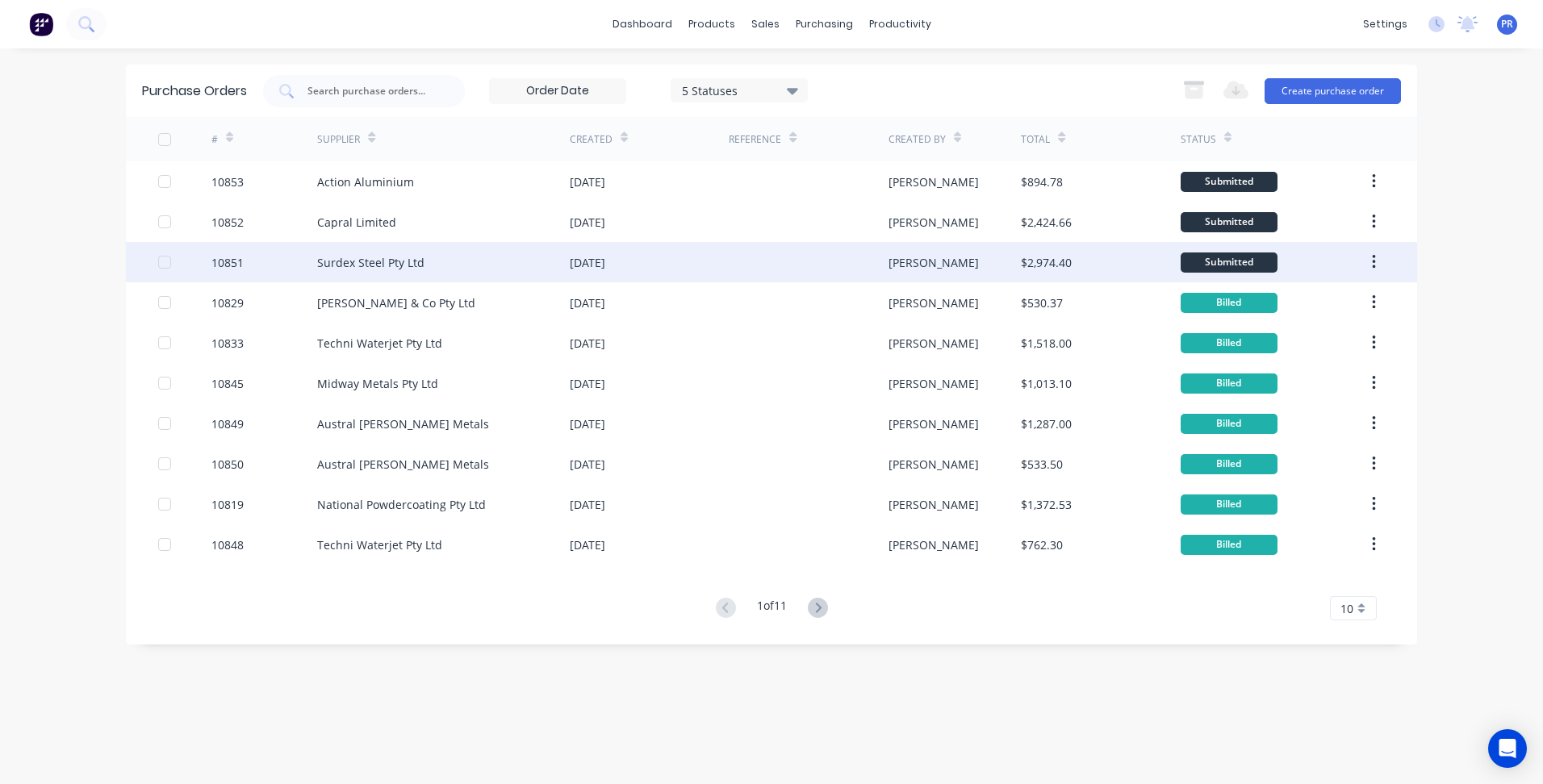
click at [1252, 271] on div "Submitted" at bounding box center [1229, 263] width 97 height 20
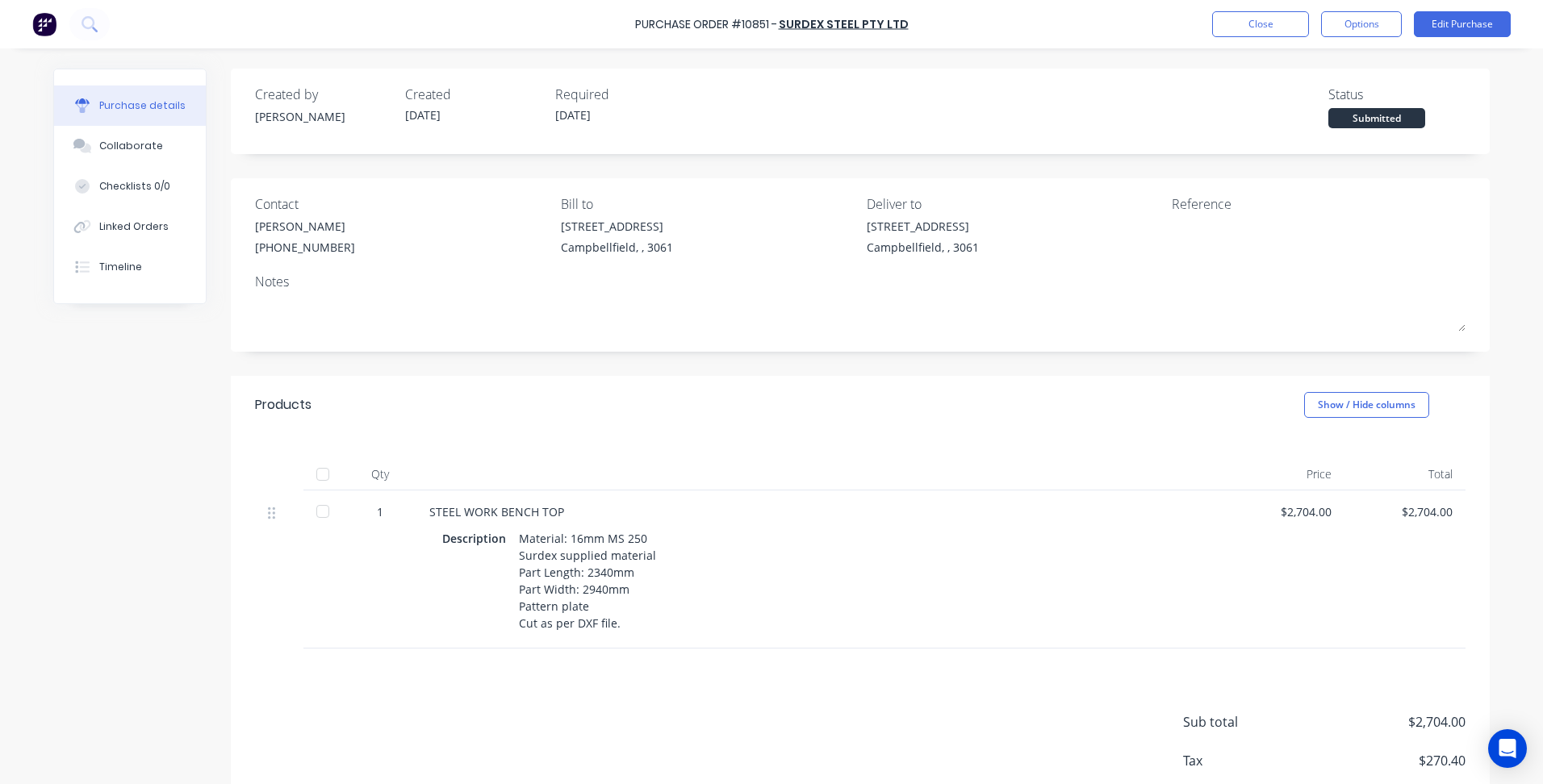
click at [1365, 128] on div "Submitted" at bounding box center [1377, 119] width 97 height 20
click at [1365, 124] on div "Submitted" at bounding box center [1377, 119] width 97 height 20
click at [1233, 19] on button "Close" at bounding box center [1260, 24] width 97 height 26
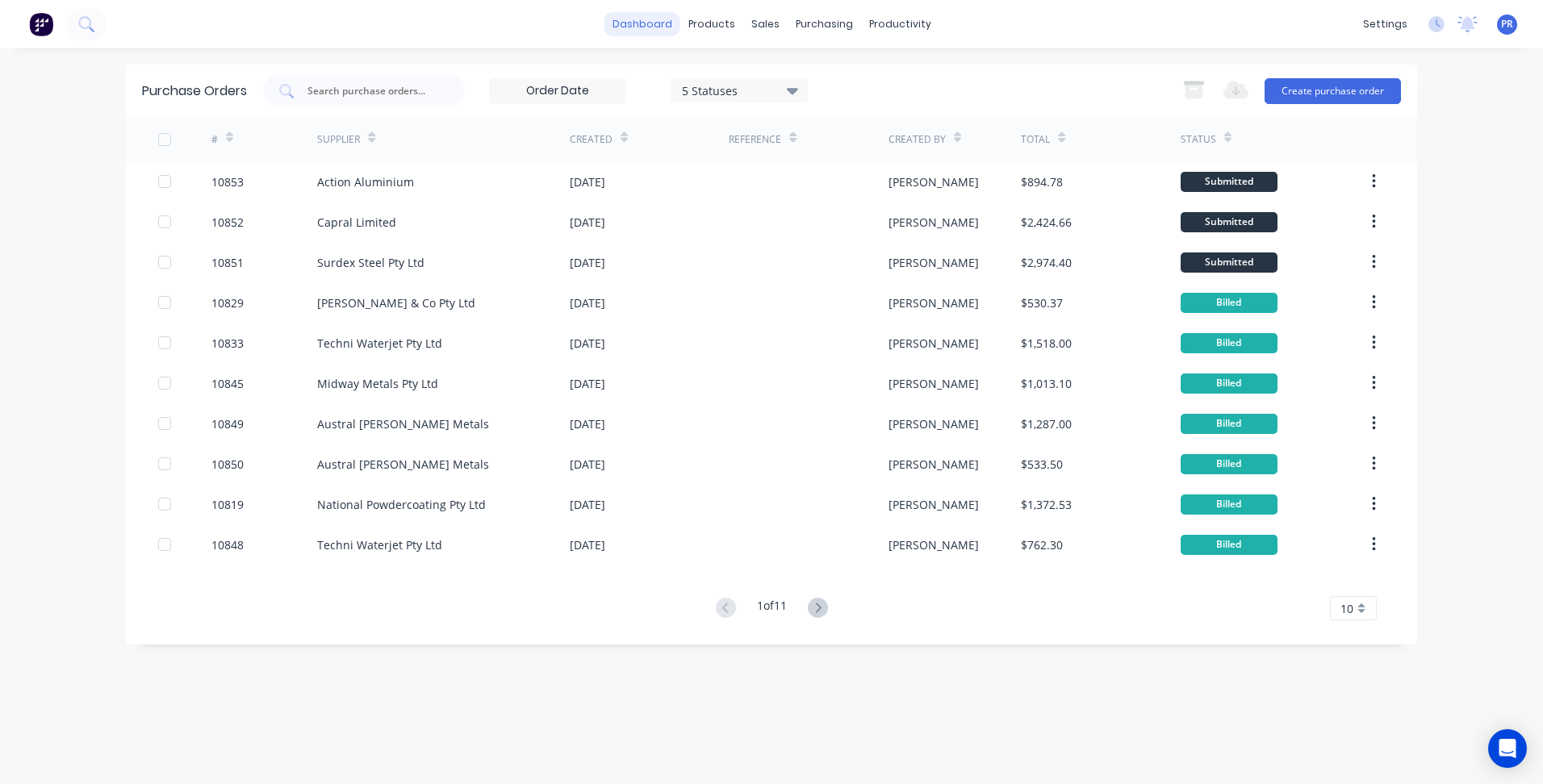
click at [669, 33] on link "dashboard" at bounding box center [642, 24] width 76 height 24
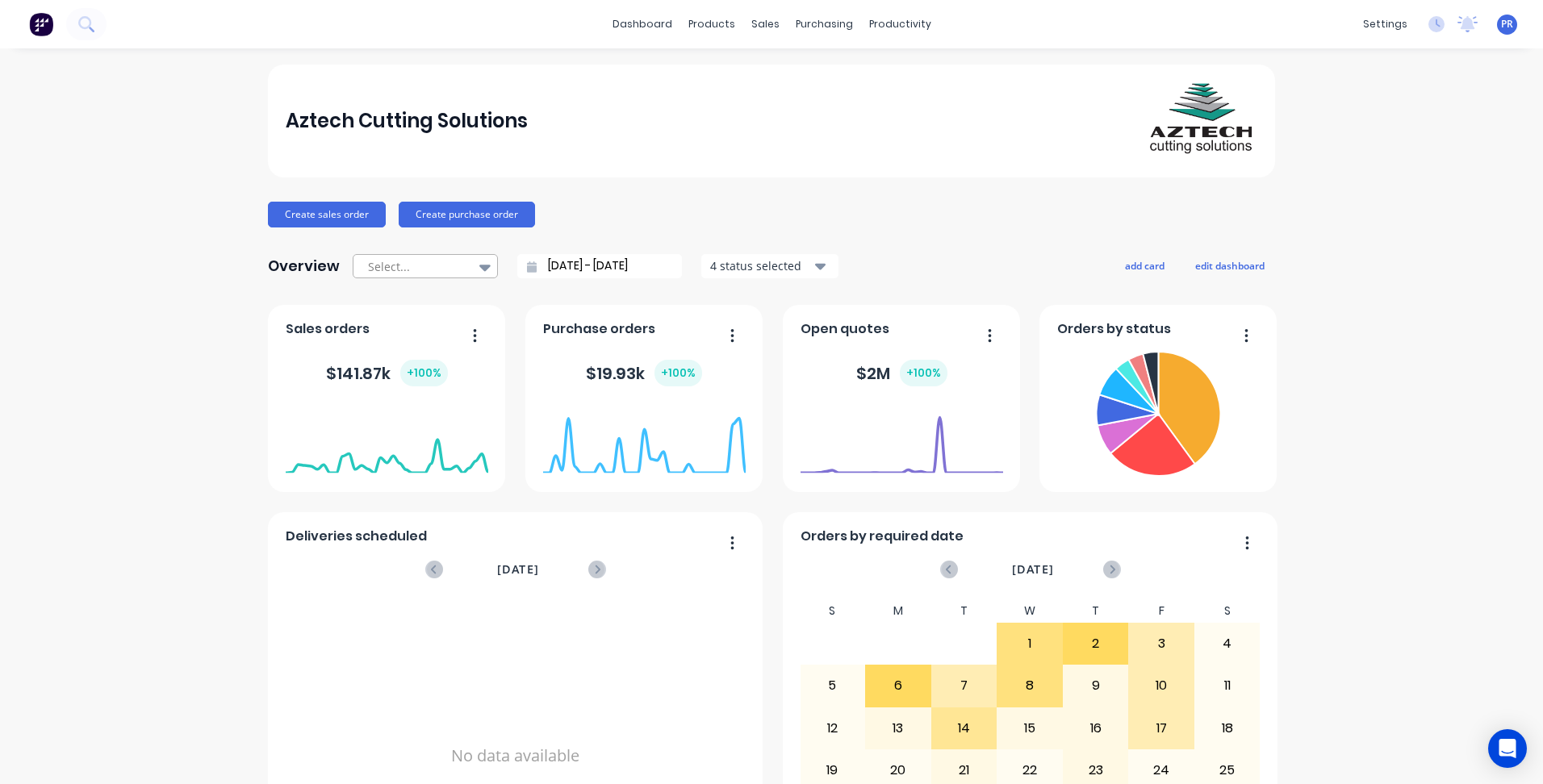
click at [479, 267] on icon at bounding box center [485, 267] width 11 height 6
click at [429, 333] on div "Month to date" at bounding box center [426, 333] width 145 height 29
type input "[DATE] - [DATE]"
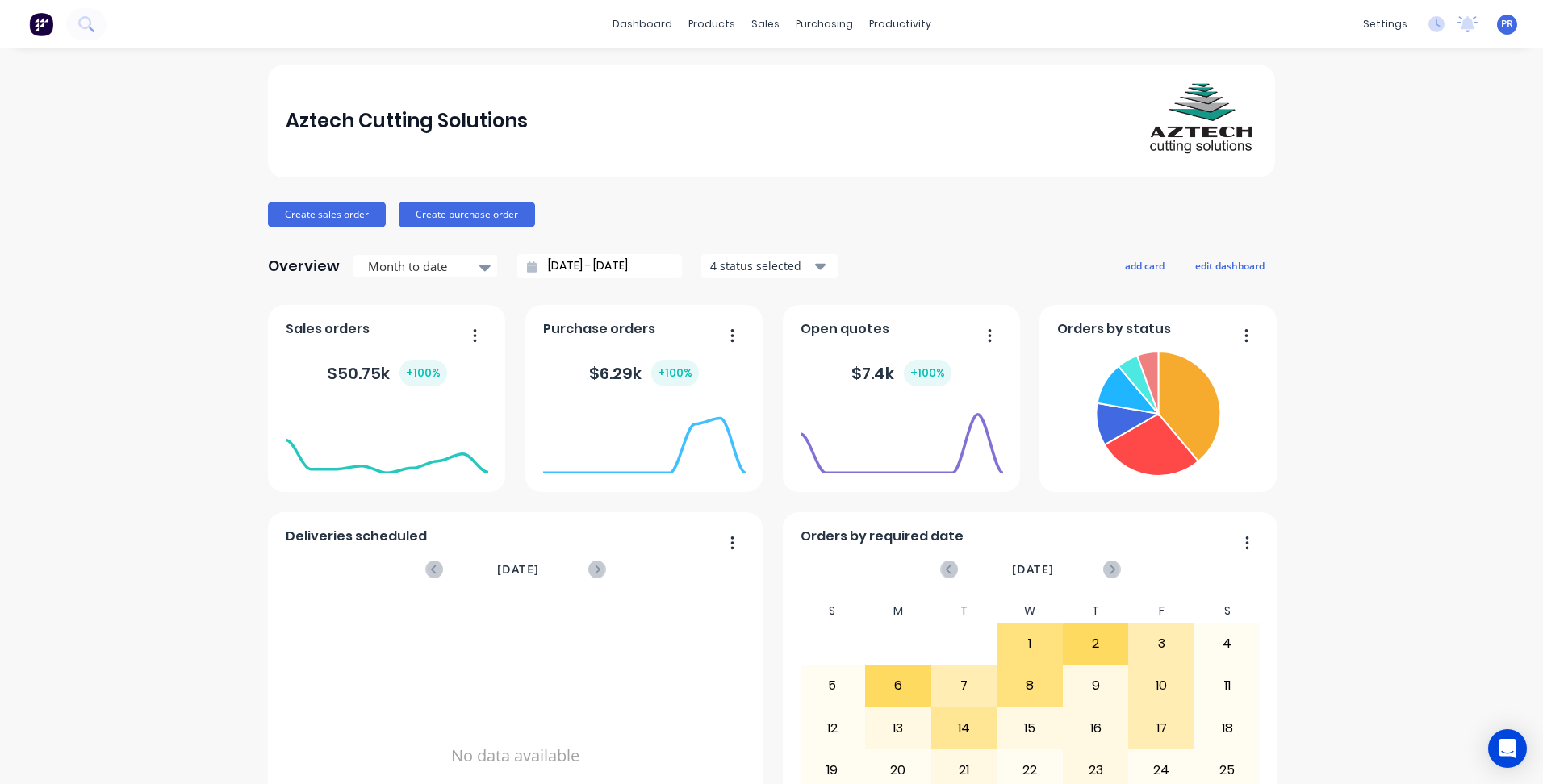
click at [172, 179] on div "Aztech Cutting Solutions Create sales order Create purchase order Overview Mont…" at bounding box center [772, 485] width 1543 height 842
click at [792, 74] on div "Sales Orders" at bounding box center [819, 77] width 66 height 15
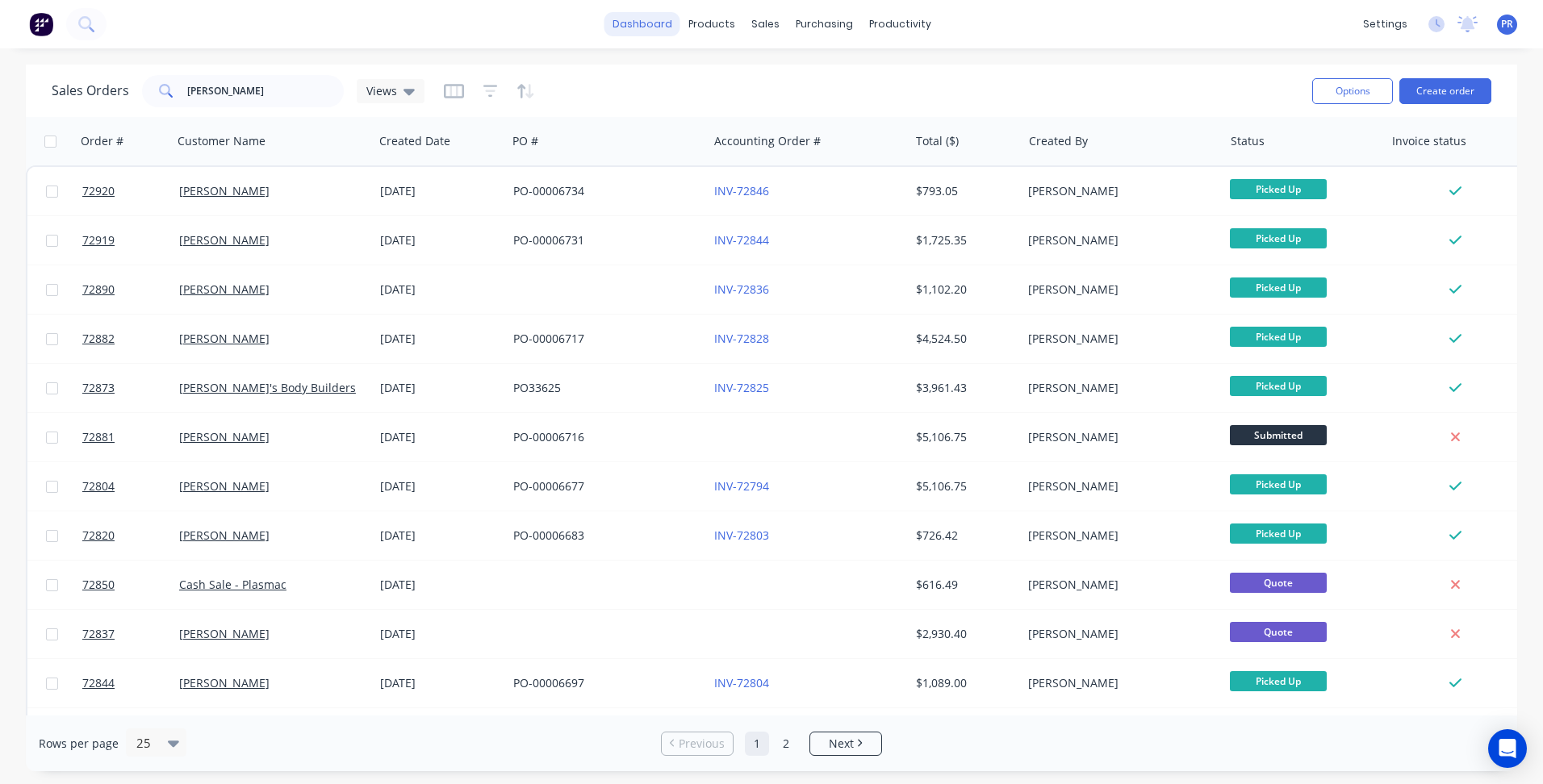
click at [639, 17] on link "dashboard" at bounding box center [642, 24] width 76 height 24
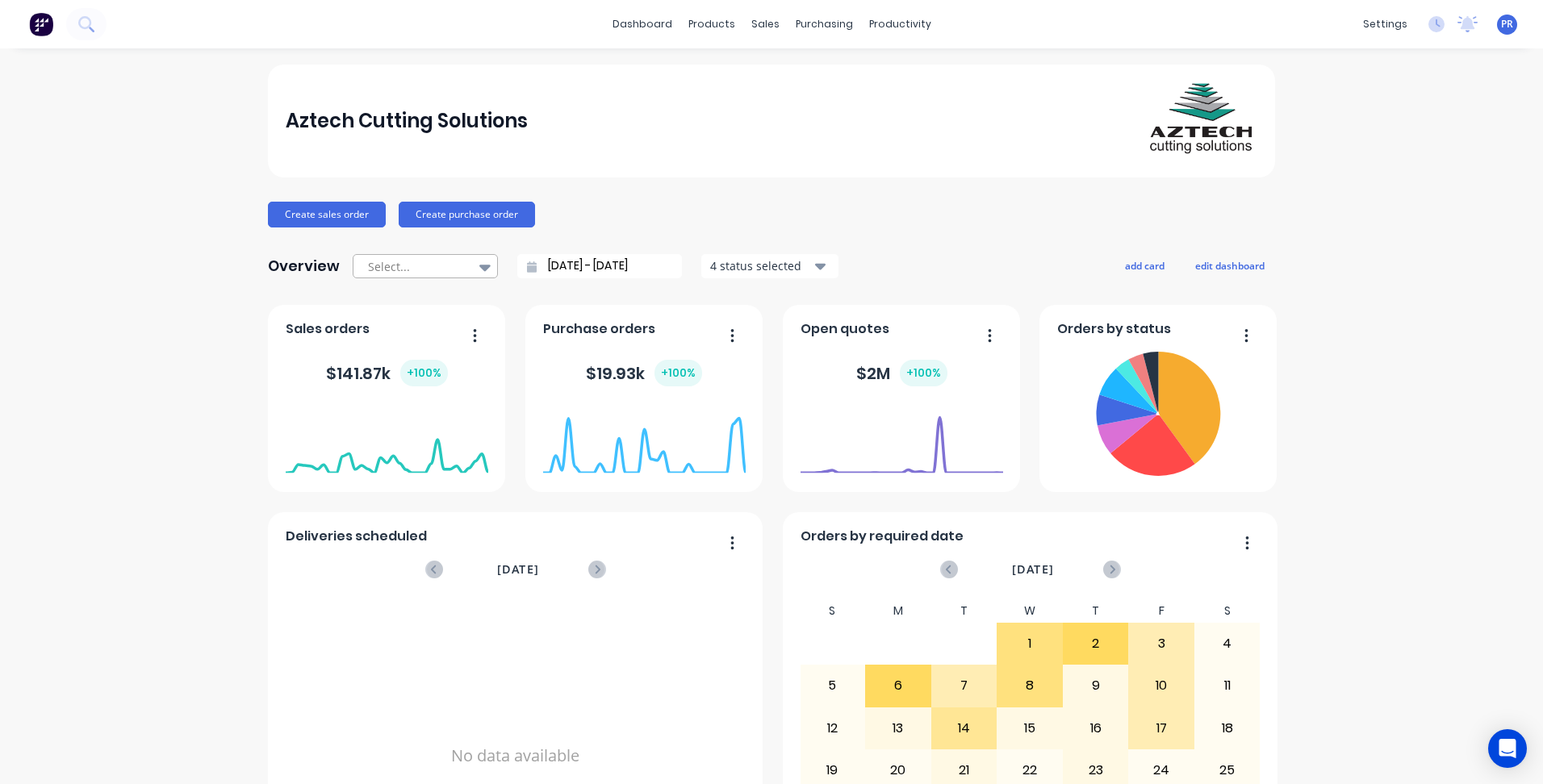
click at [479, 265] on icon at bounding box center [485, 267] width 11 height 6
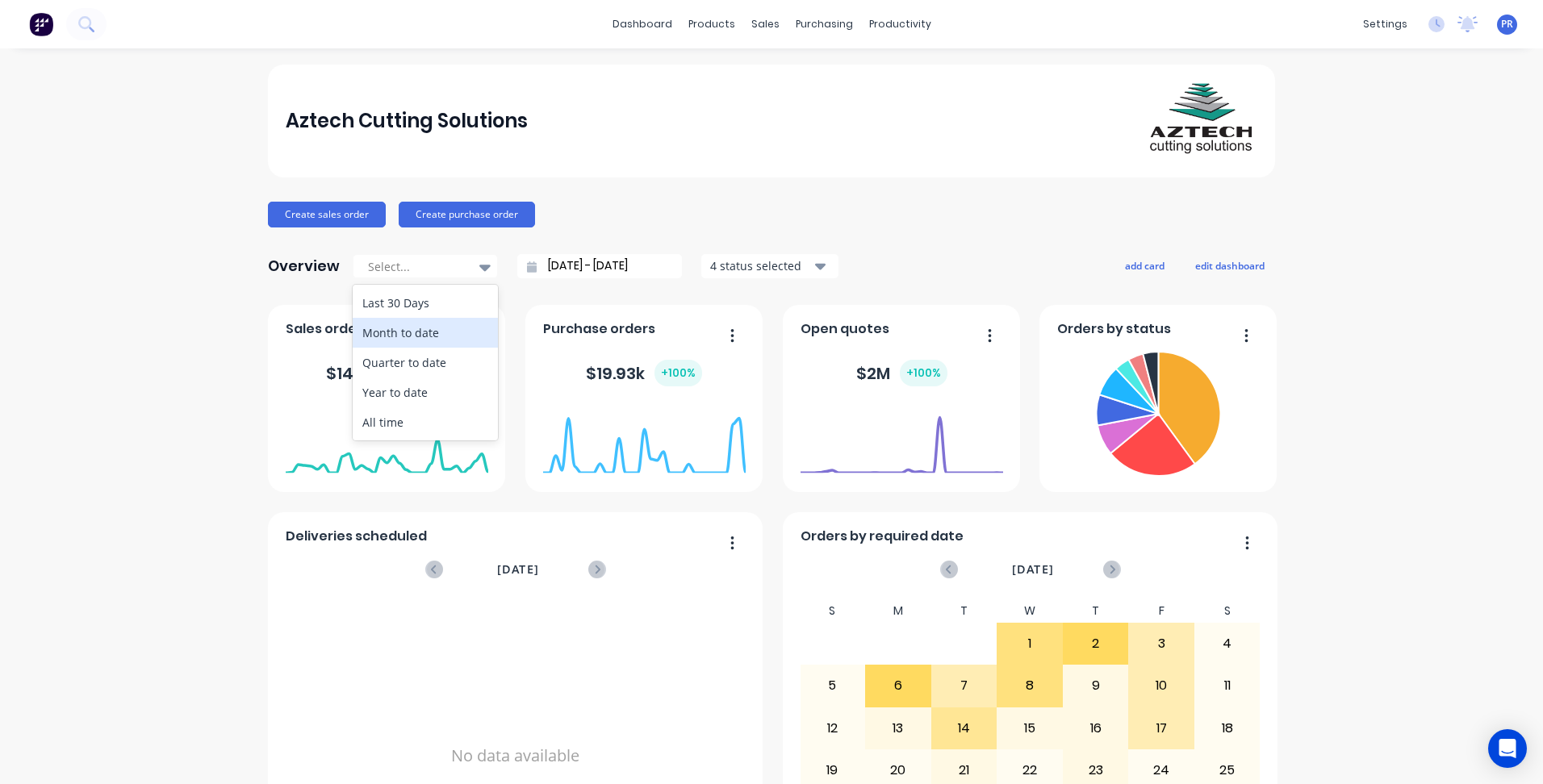
click at [431, 332] on div "Month to date" at bounding box center [426, 333] width 145 height 29
type input "[DATE] - [DATE]"
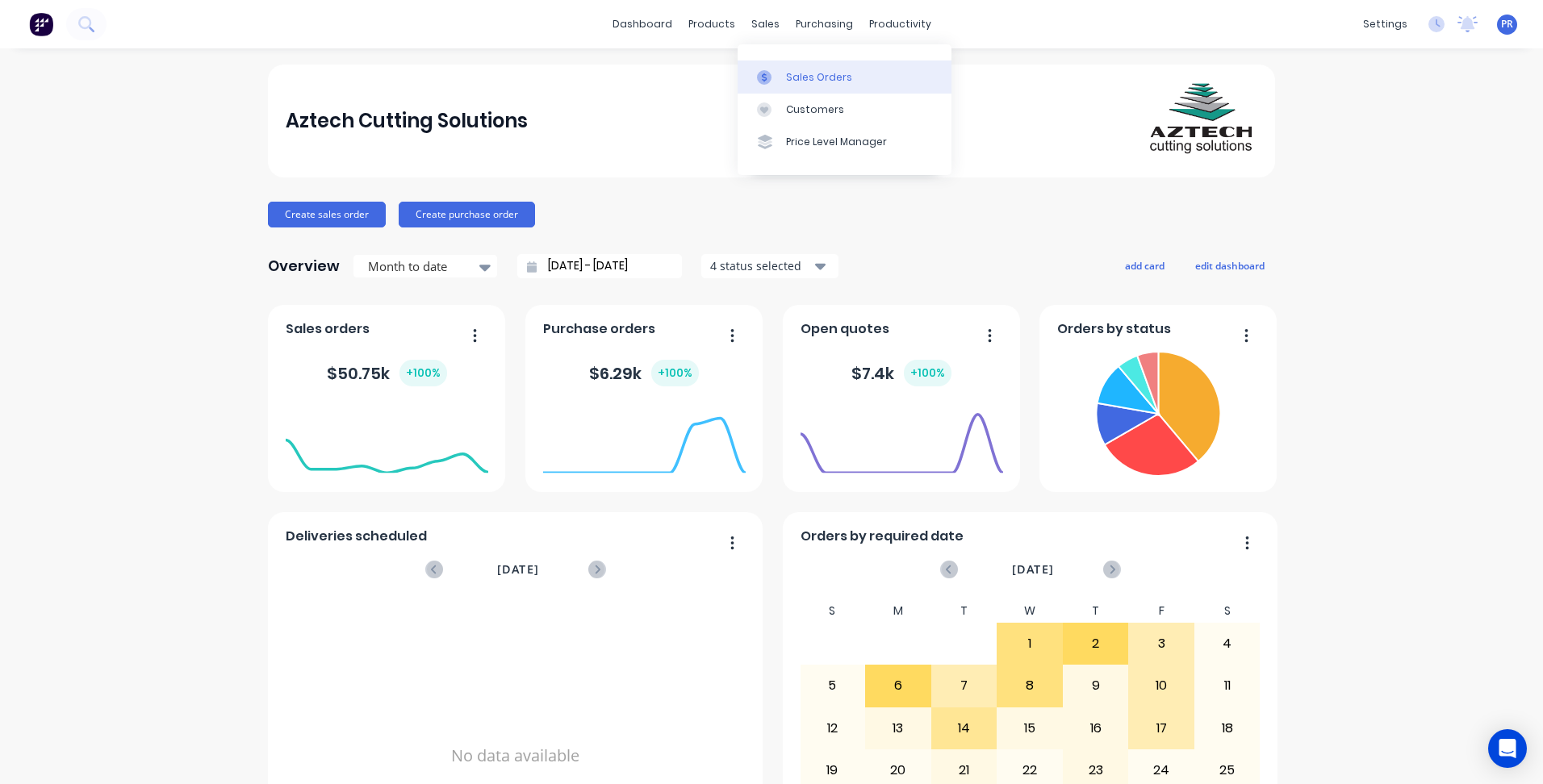
click at [791, 62] on link "Sales Orders" at bounding box center [844, 76] width 214 height 32
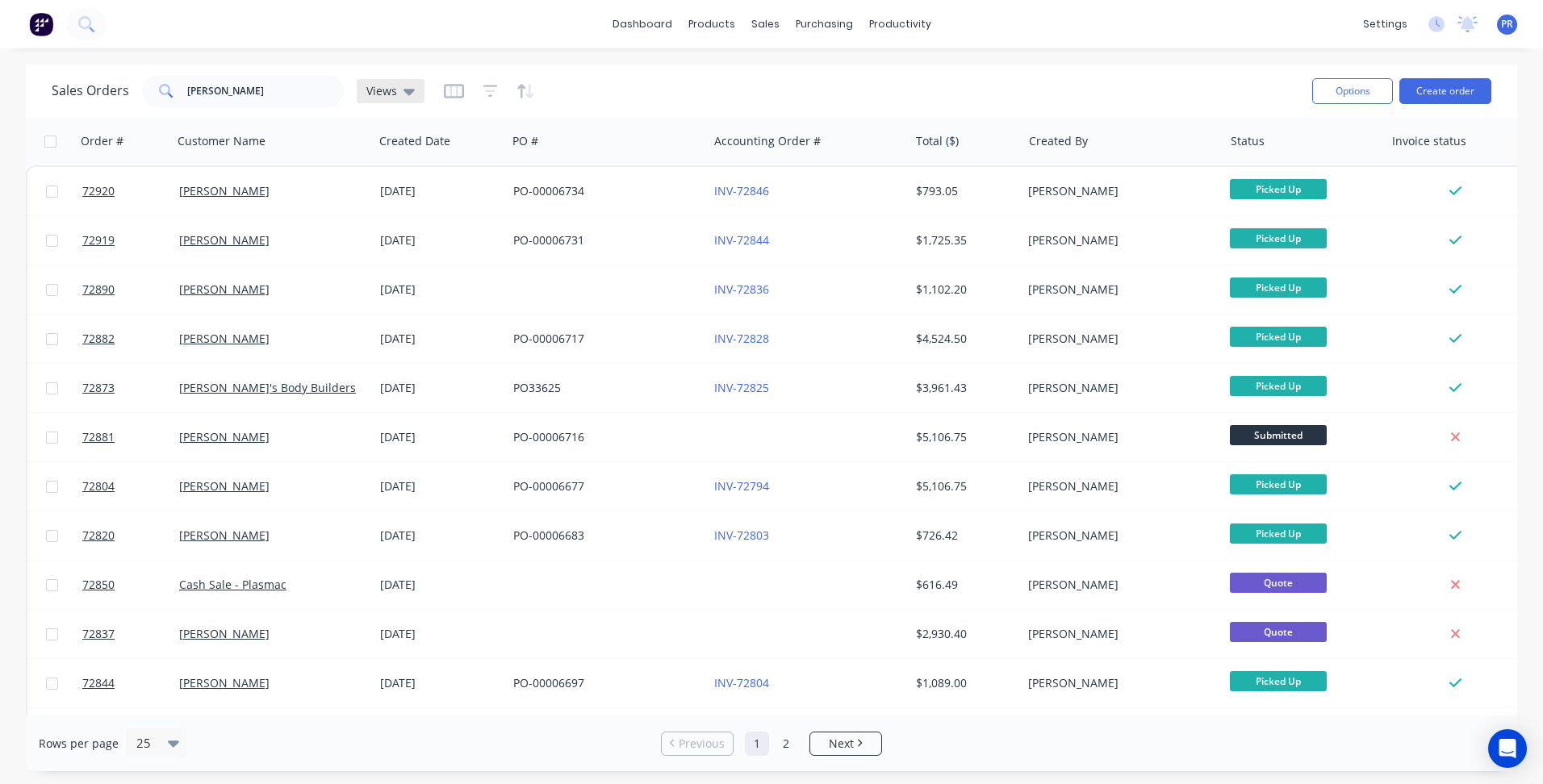
click at [407, 97] on icon at bounding box center [409, 91] width 11 height 17
click at [422, 265] on button "Quote - Follow Up" at bounding box center [453, 261] width 184 height 18
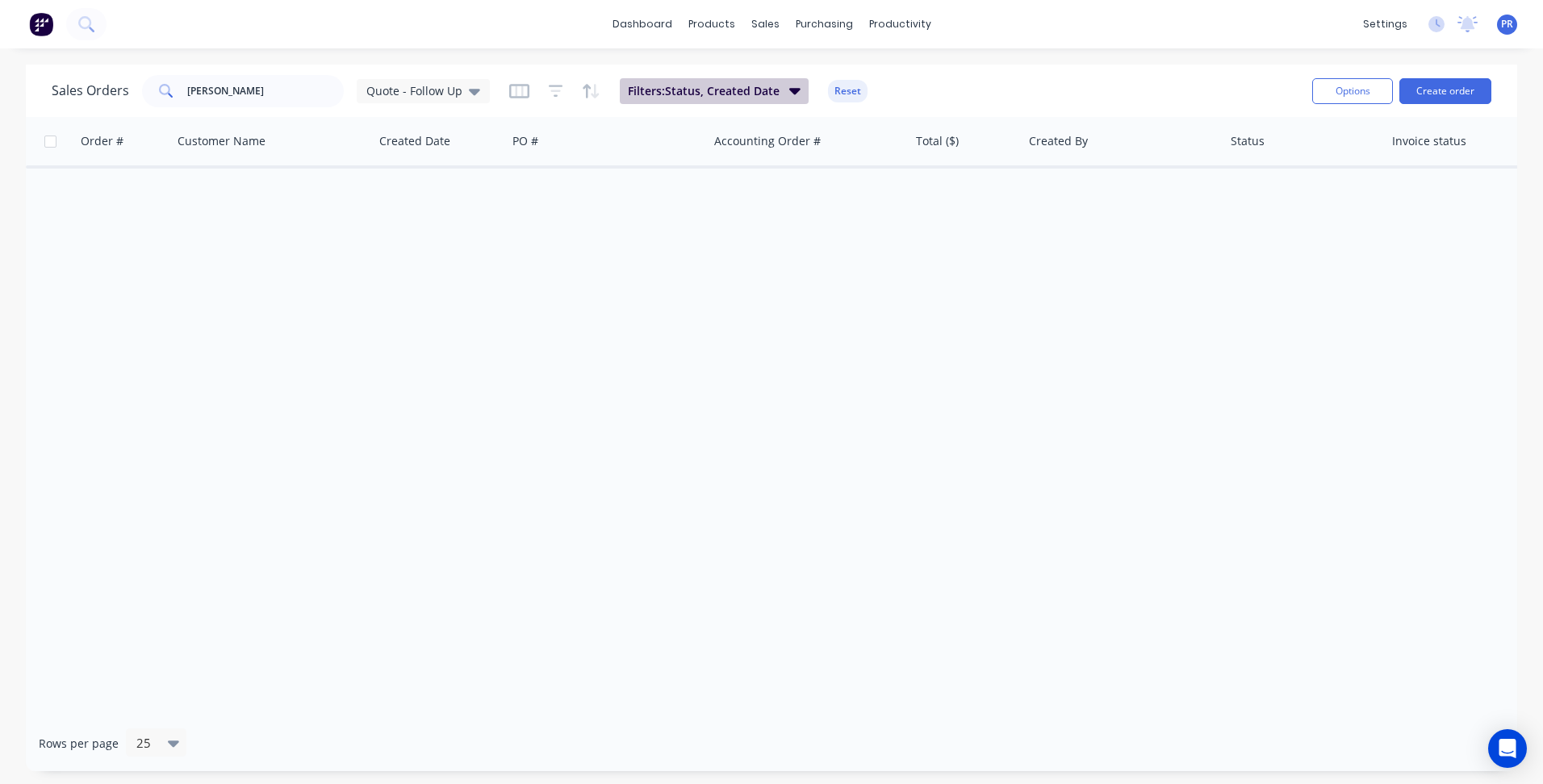
click at [793, 93] on icon "button" at bounding box center [794, 91] width 11 height 6
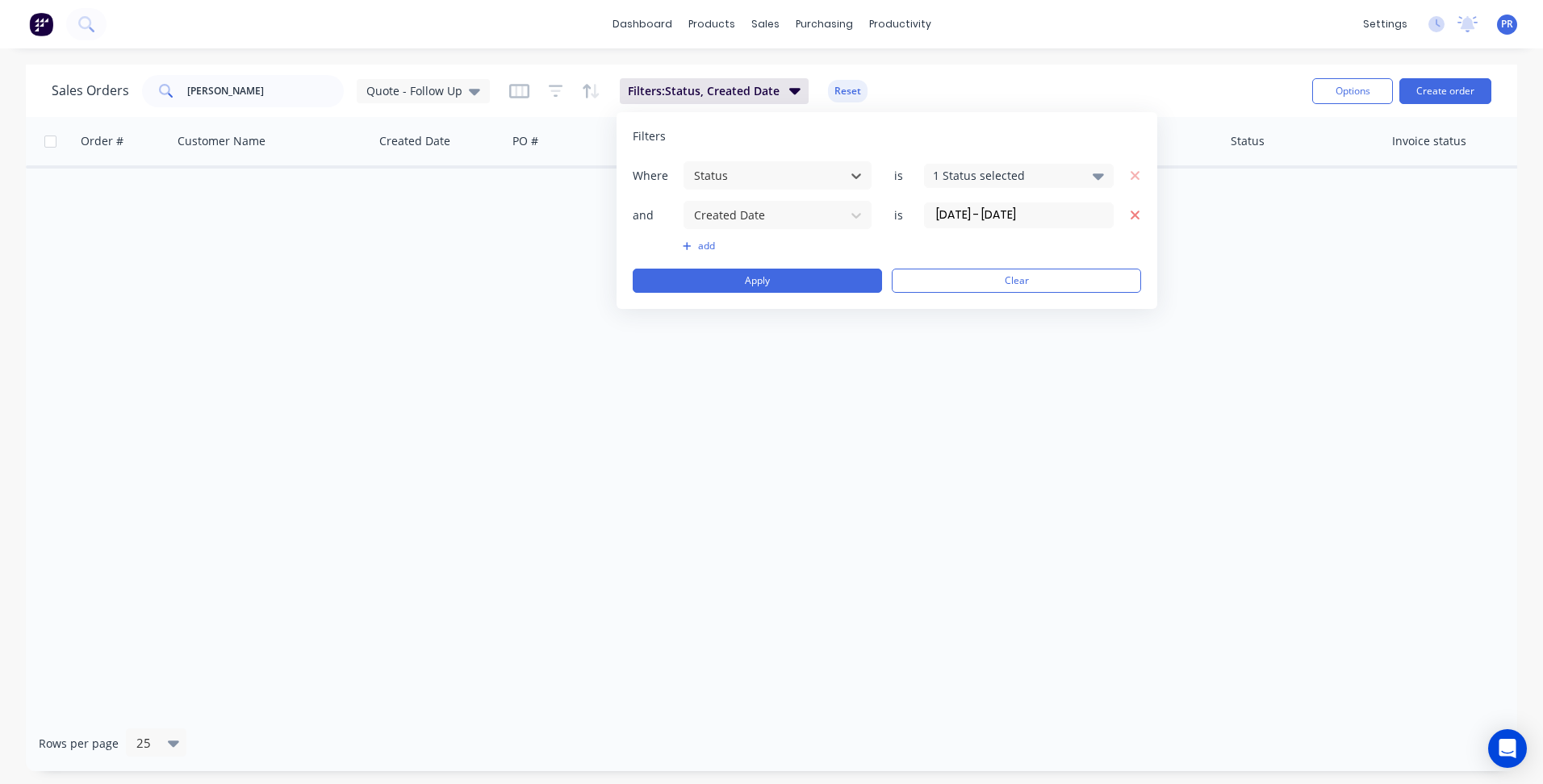
click at [1132, 213] on icon "button" at bounding box center [1136, 215] width 11 height 15
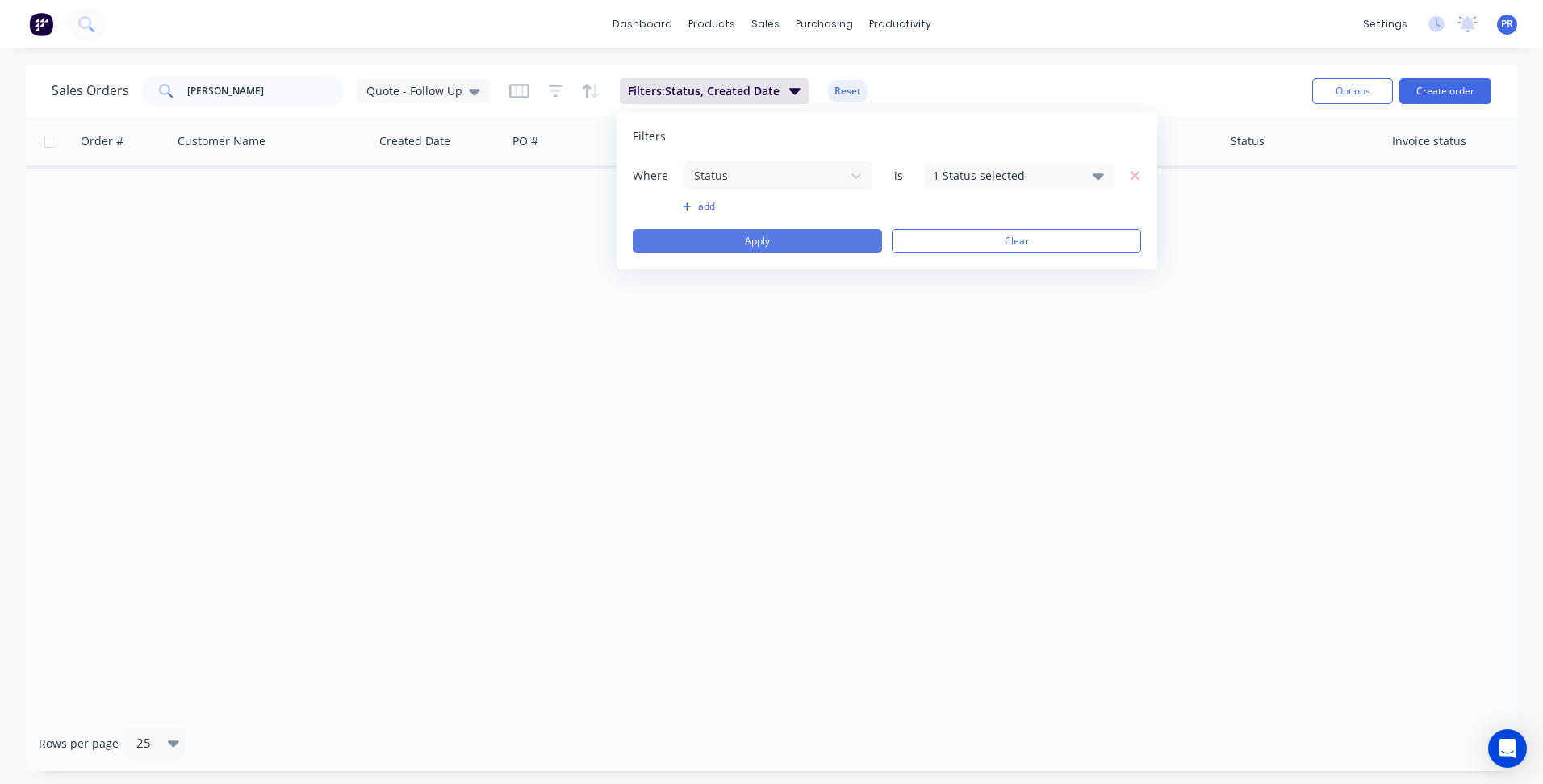
click at [733, 247] on button "Apply" at bounding box center [757, 241] width 249 height 24
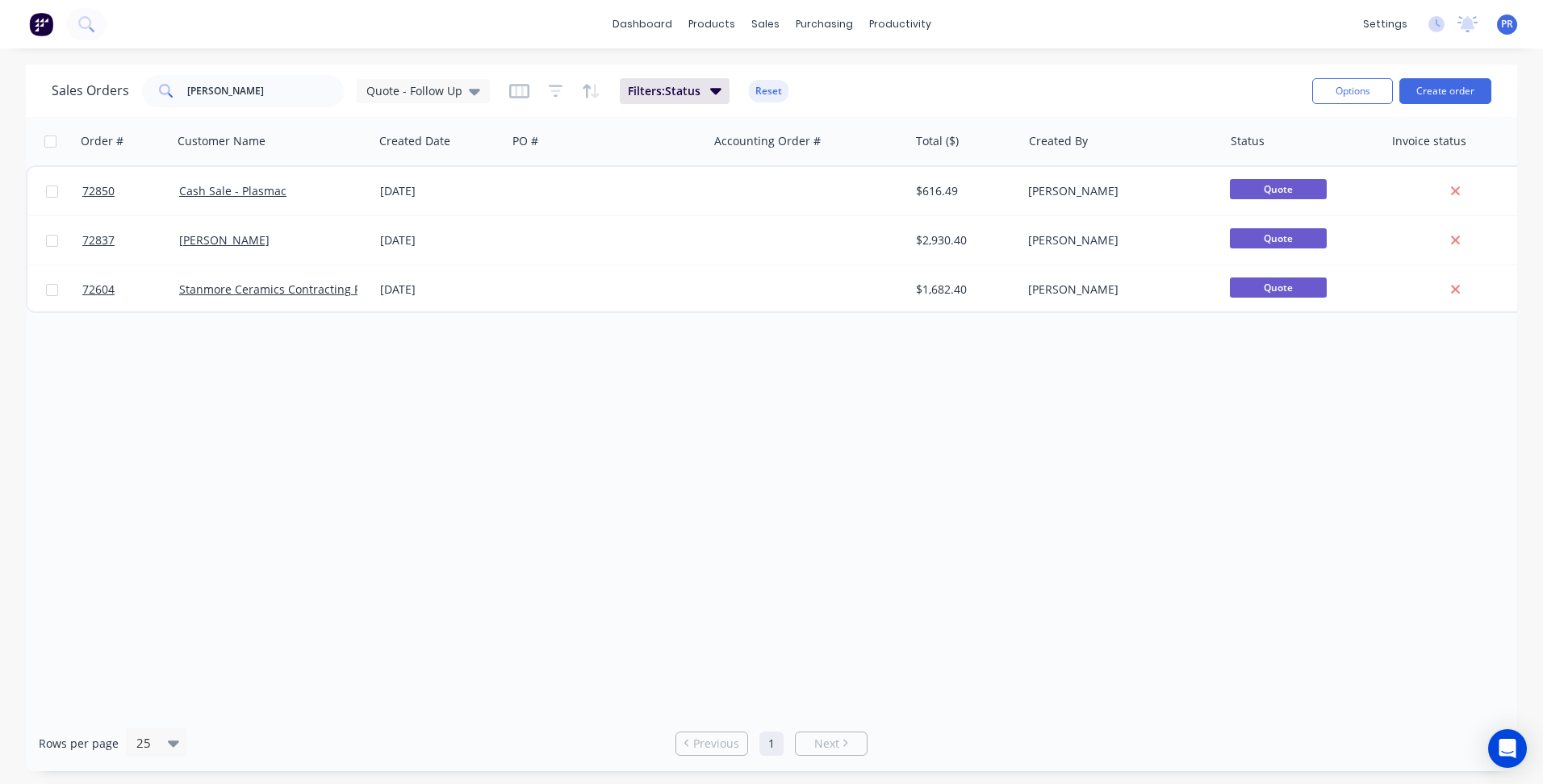
click at [683, 387] on div "Order # Customer Name Created Date PO # Accounting Order # Total ($) Created By…" at bounding box center [772, 415] width 1492 height 598
click at [666, 89] on span "Filters: Status" at bounding box center [664, 91] width 73 height 17
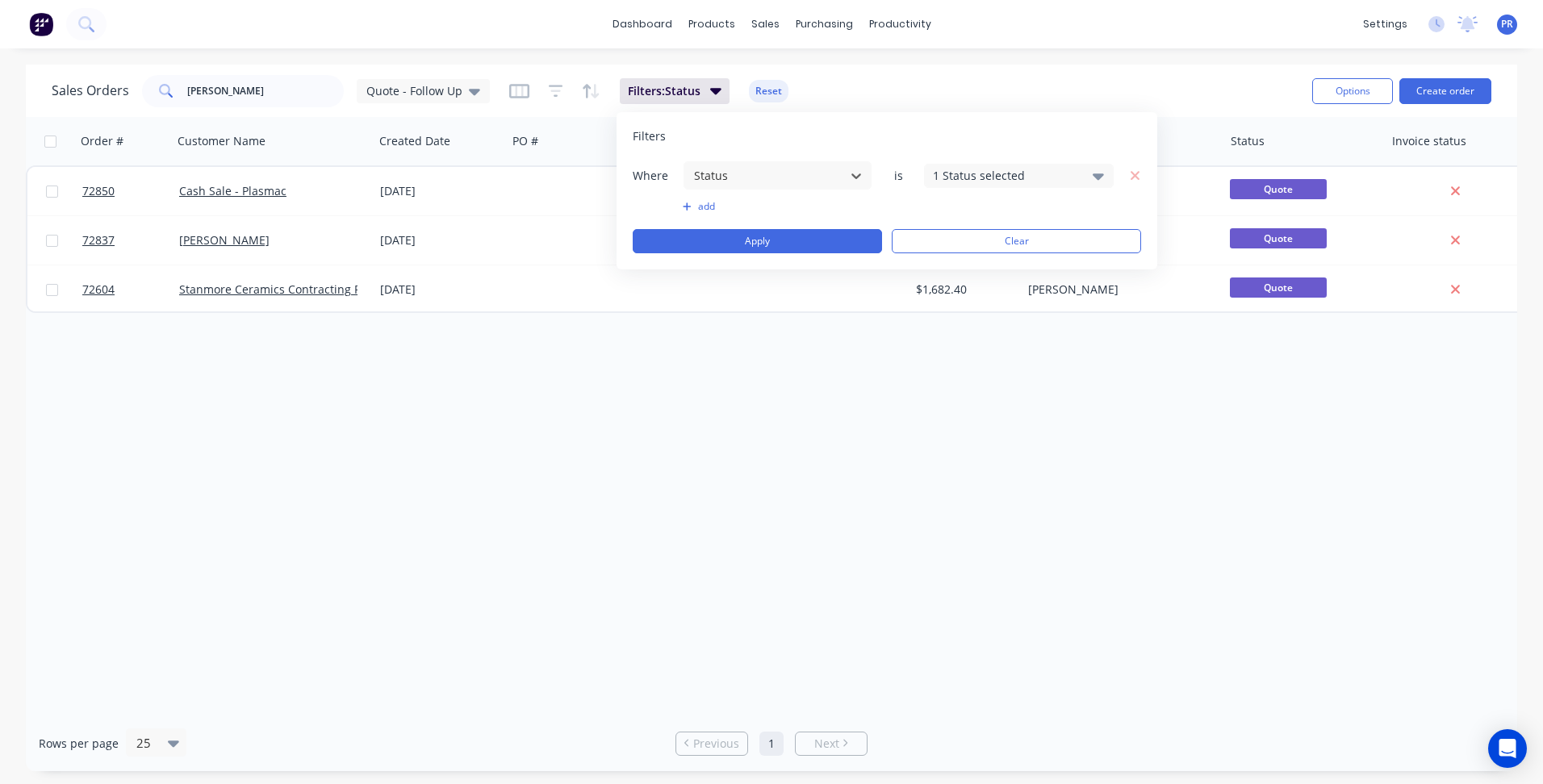
click at [703, 206] on button "add" at bounding box center [778, 207] width 189 height 13
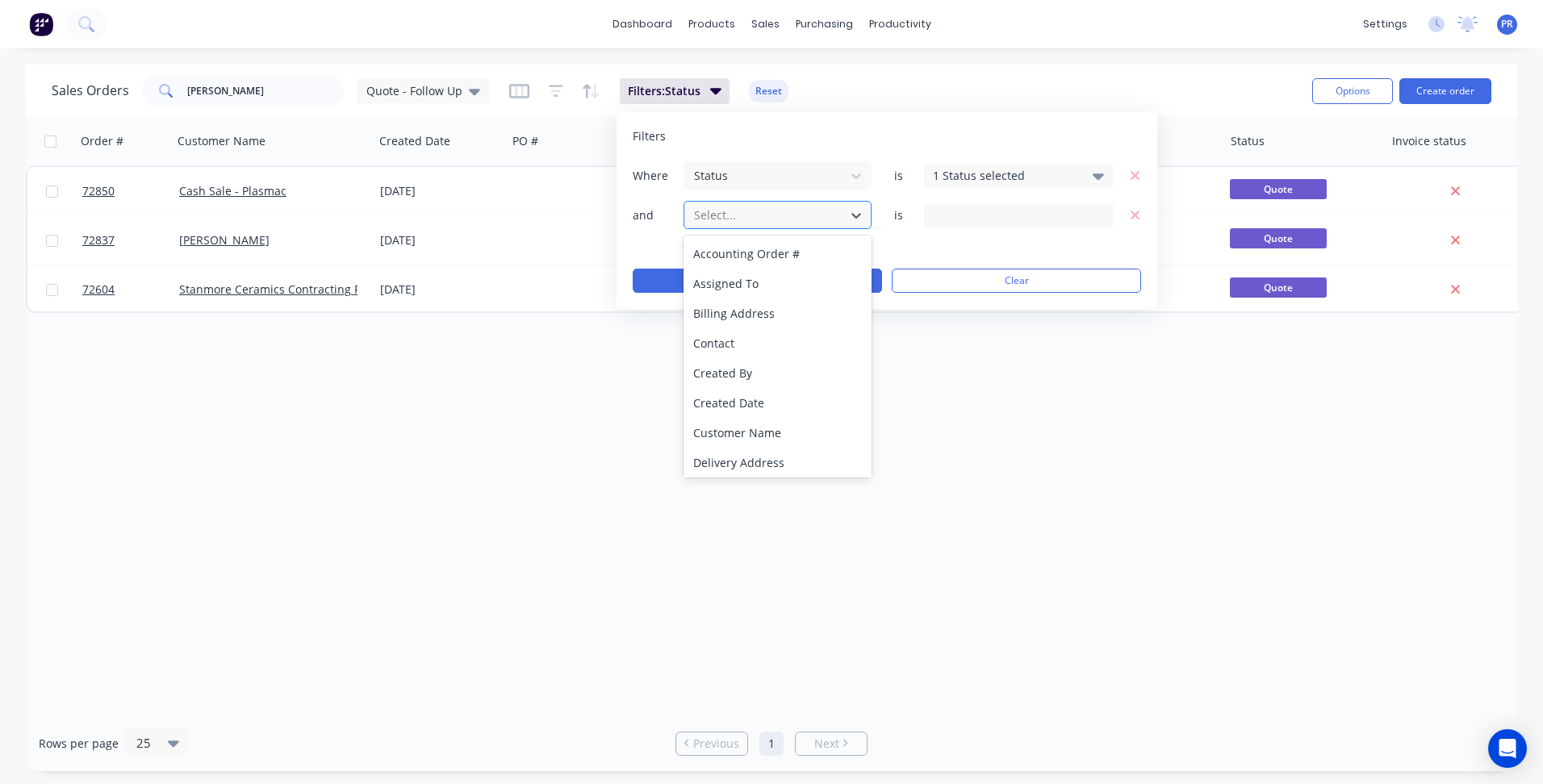
click at [734, 219] on div at bounding box center [764, 215] width 144 height 20
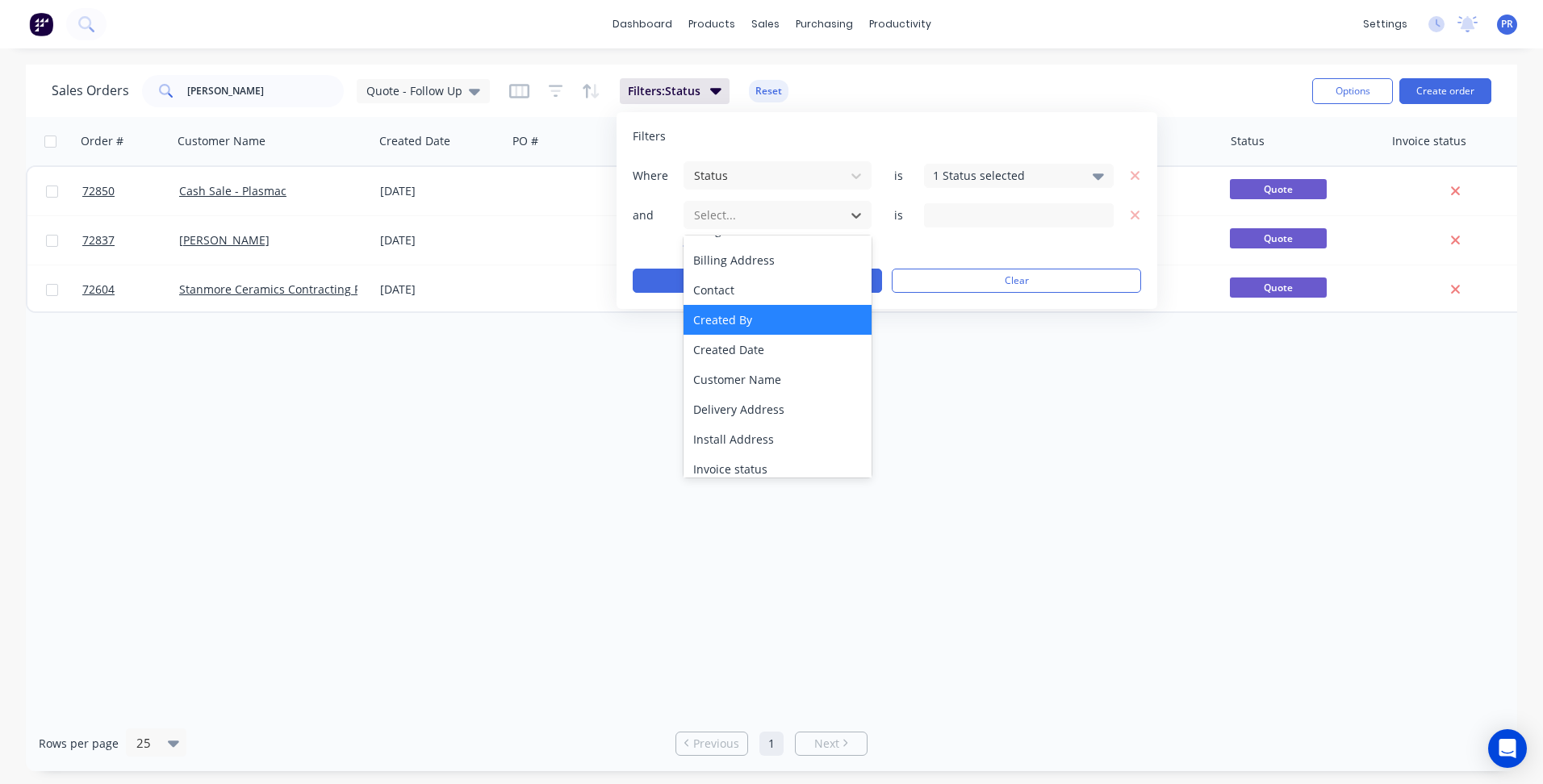
scroll to position [81, 0]
click at [756, 317] on div "Created Date" at bounding box center [777, 322] width 189 height 29
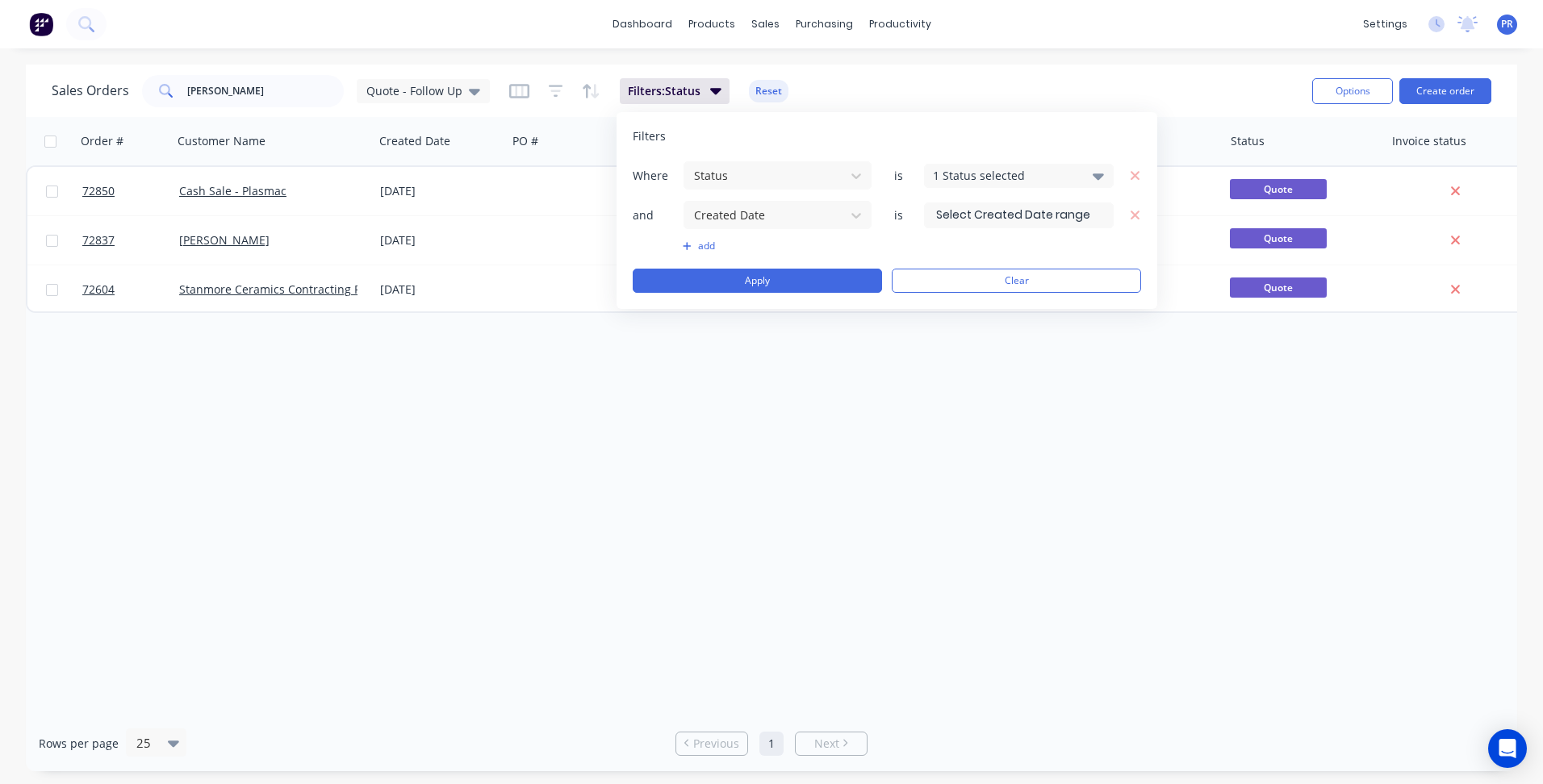
click at [1063, 211] on input at bounding box center [1019, 215] width 189 height 24
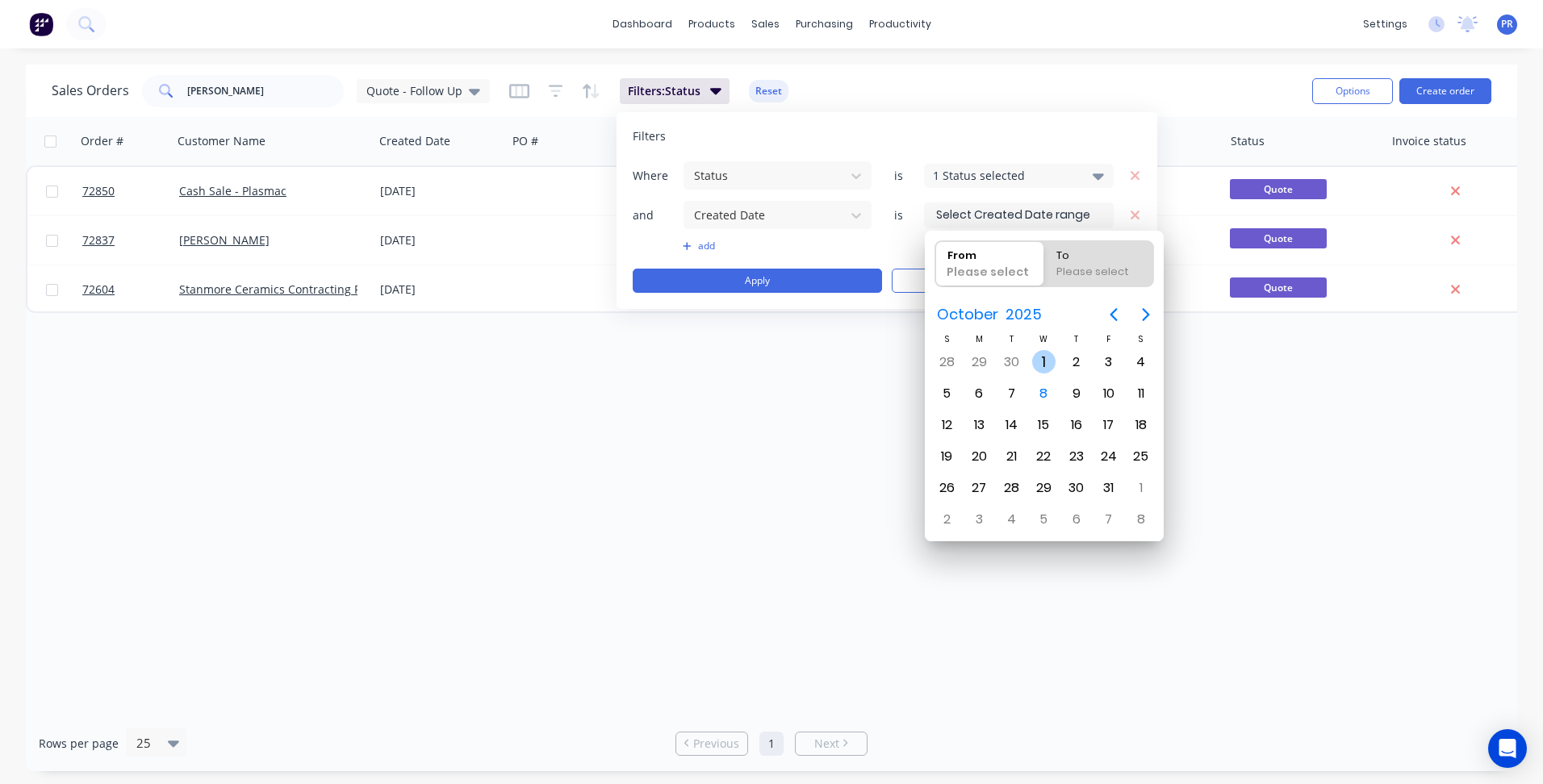
click at [1046, 363] on div "1" at bounding box center [1045, 362] width 24 height 24
type input "[DATE]"
radio input "false"
radio input "true"
click at [1042, 392] on div "8" at bounding box center [1045, 393] width 24 height 24
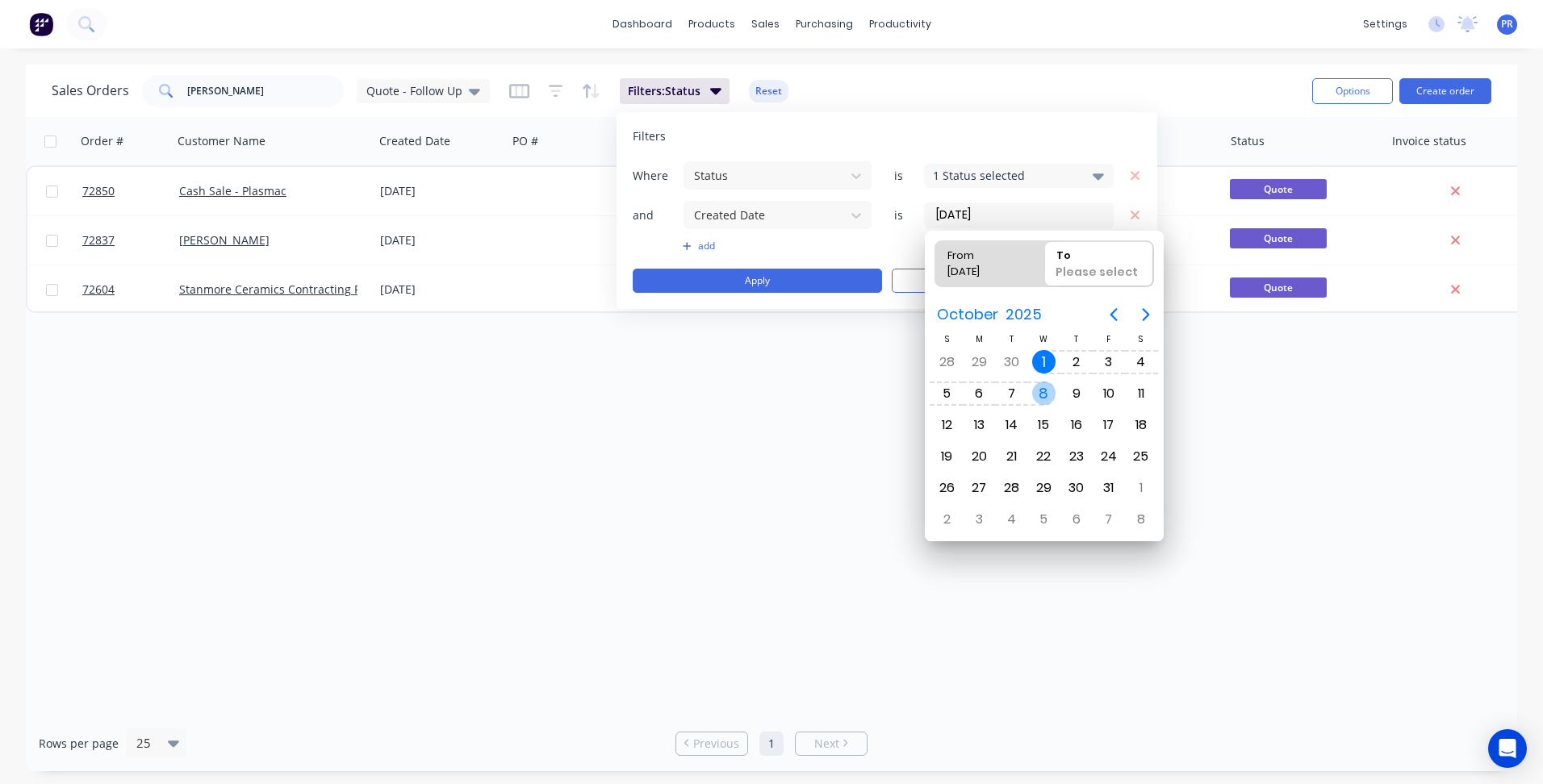
type input "[DATE] - [DATE]"
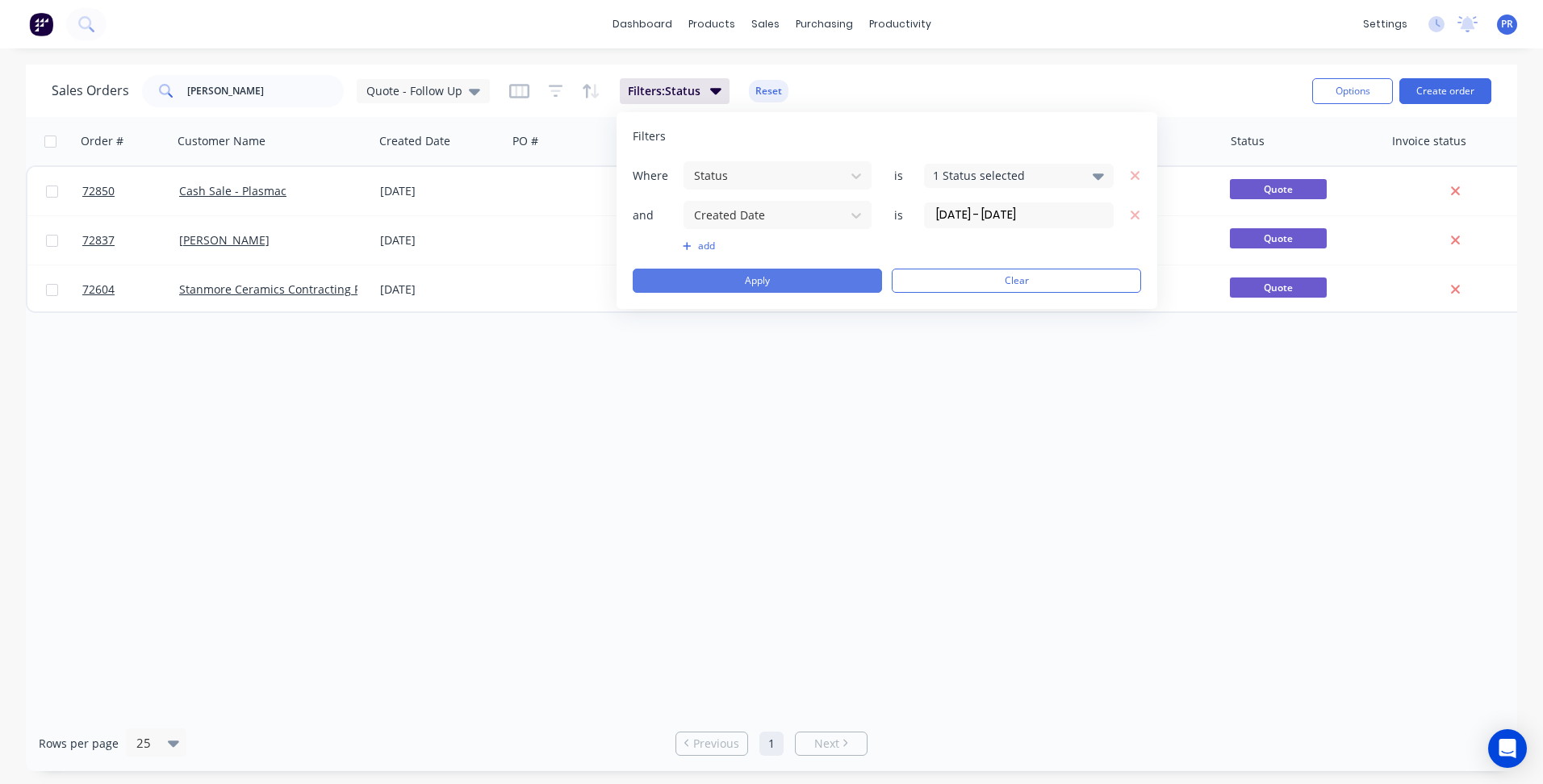
click at [782, 279] on button "Apply" at bounding box center [757, 280] width 249 height 24
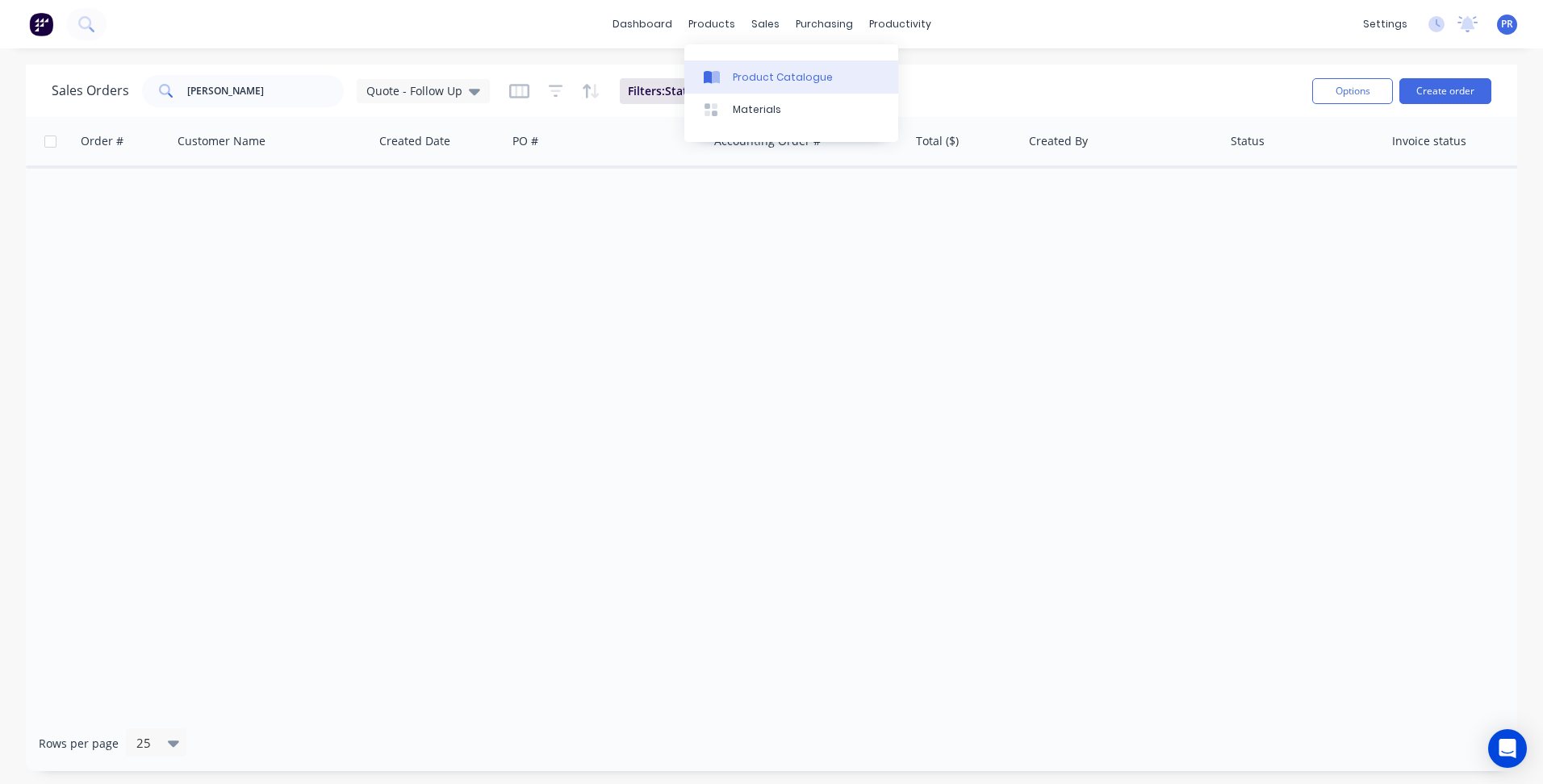
click at [767, 70] on div "Product Catalogue" at bounding box center [783, 77] width 100 height 15
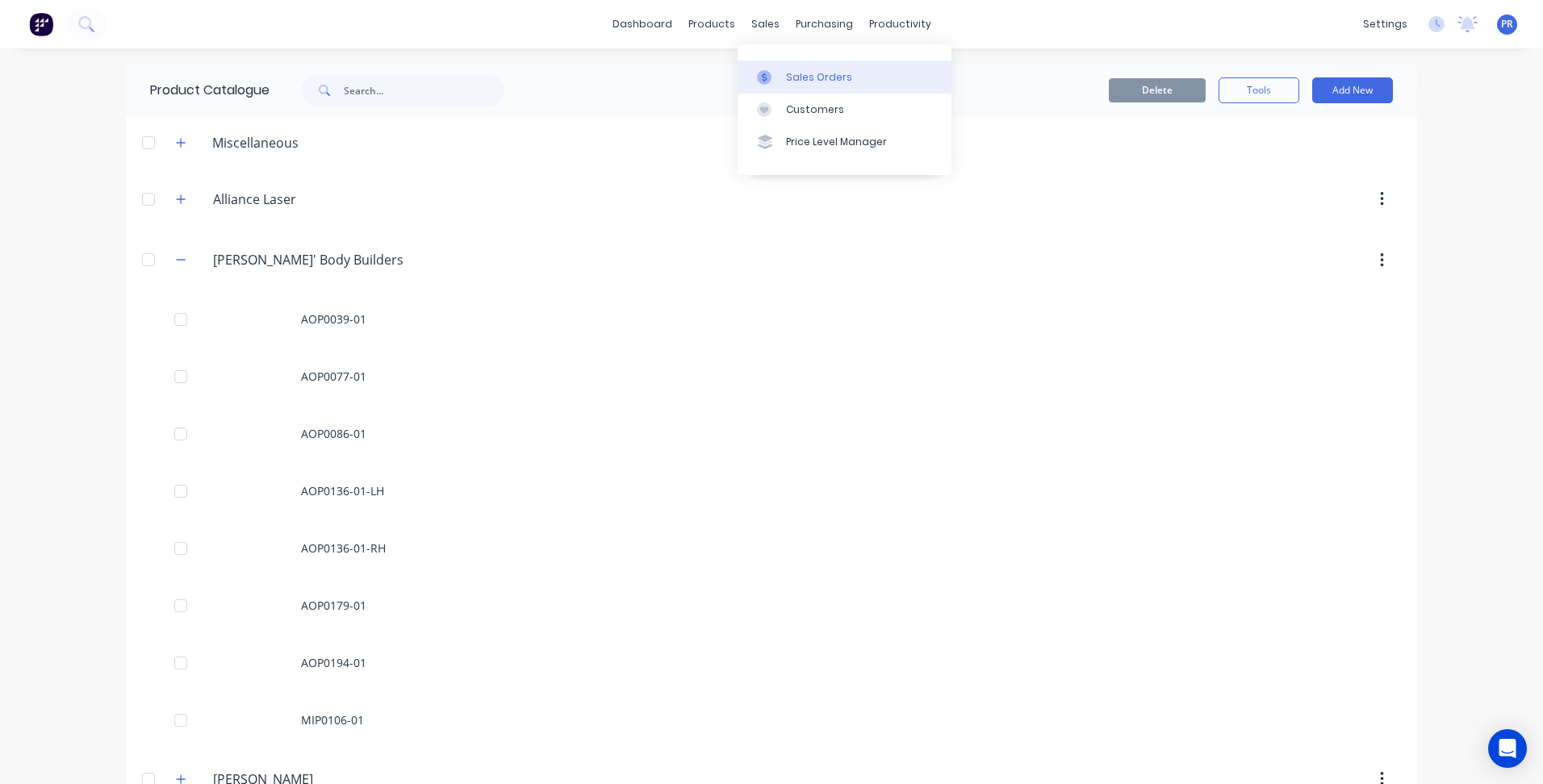
click at [806, 73] on div "Sales Orders" at bounding box center [819, 77] width 66 height 15
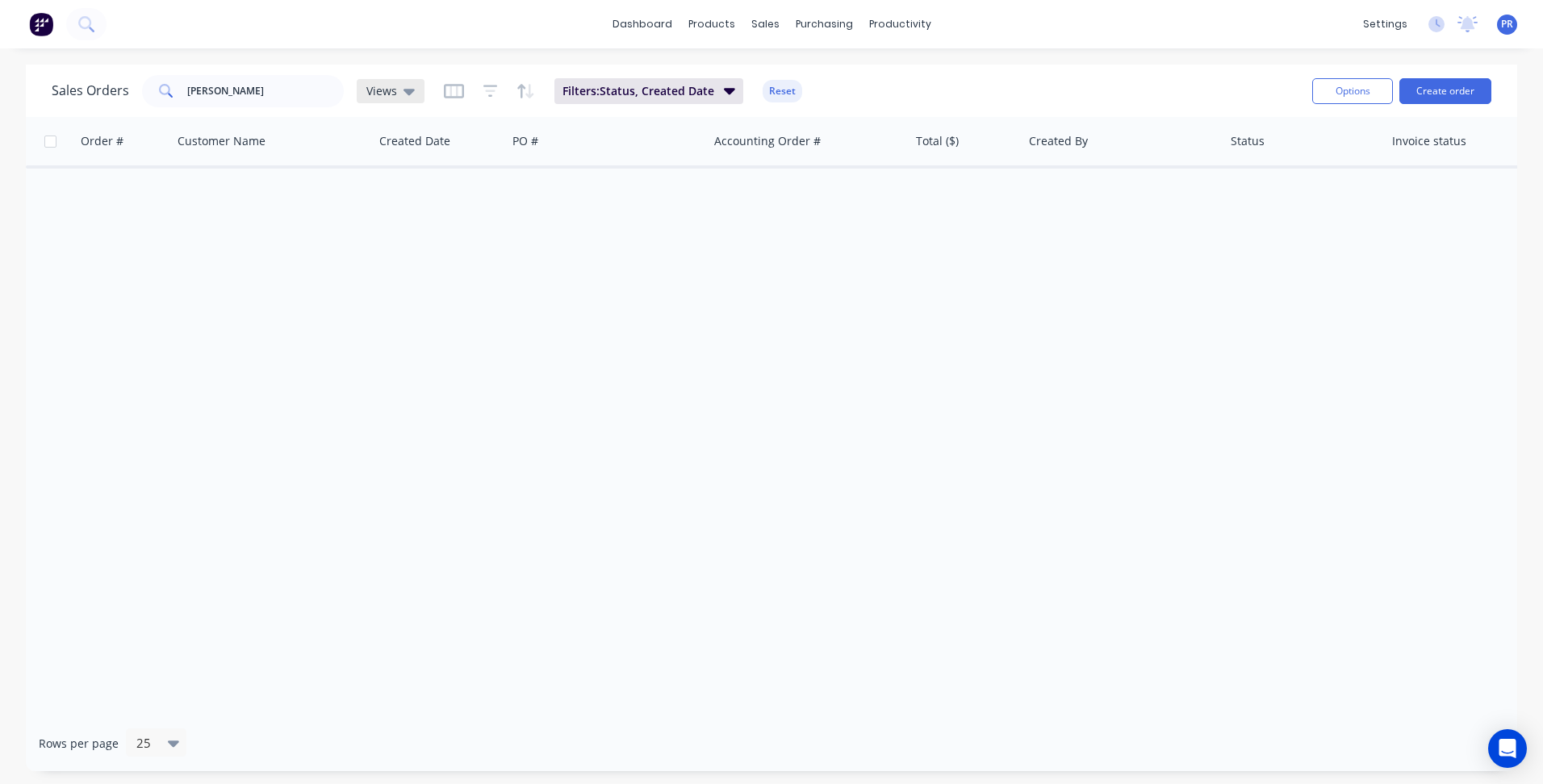
click at [410, 91] on icon at bounding box center [409, 92] width 11 height 6
click at [420, 228] on button "None (Default)" at bounding box center [453, 229] width 184 height 18
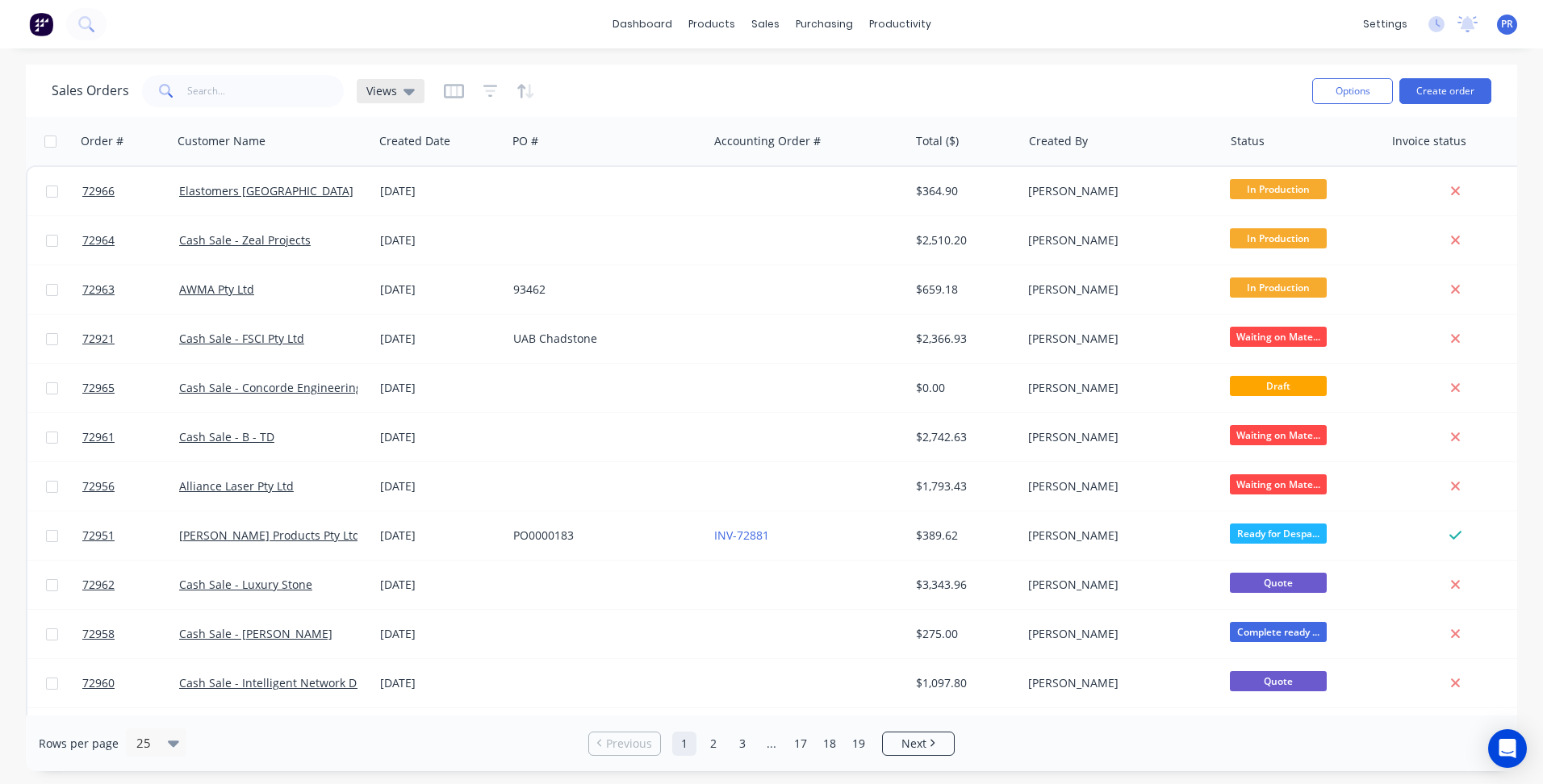
click at [407, 90] on icon at bounding box center [409, 92] width 11 height 6
click at [432, 259] on button "Quote - Follow Up" at bounding box center [453, 261] width 184 height 18
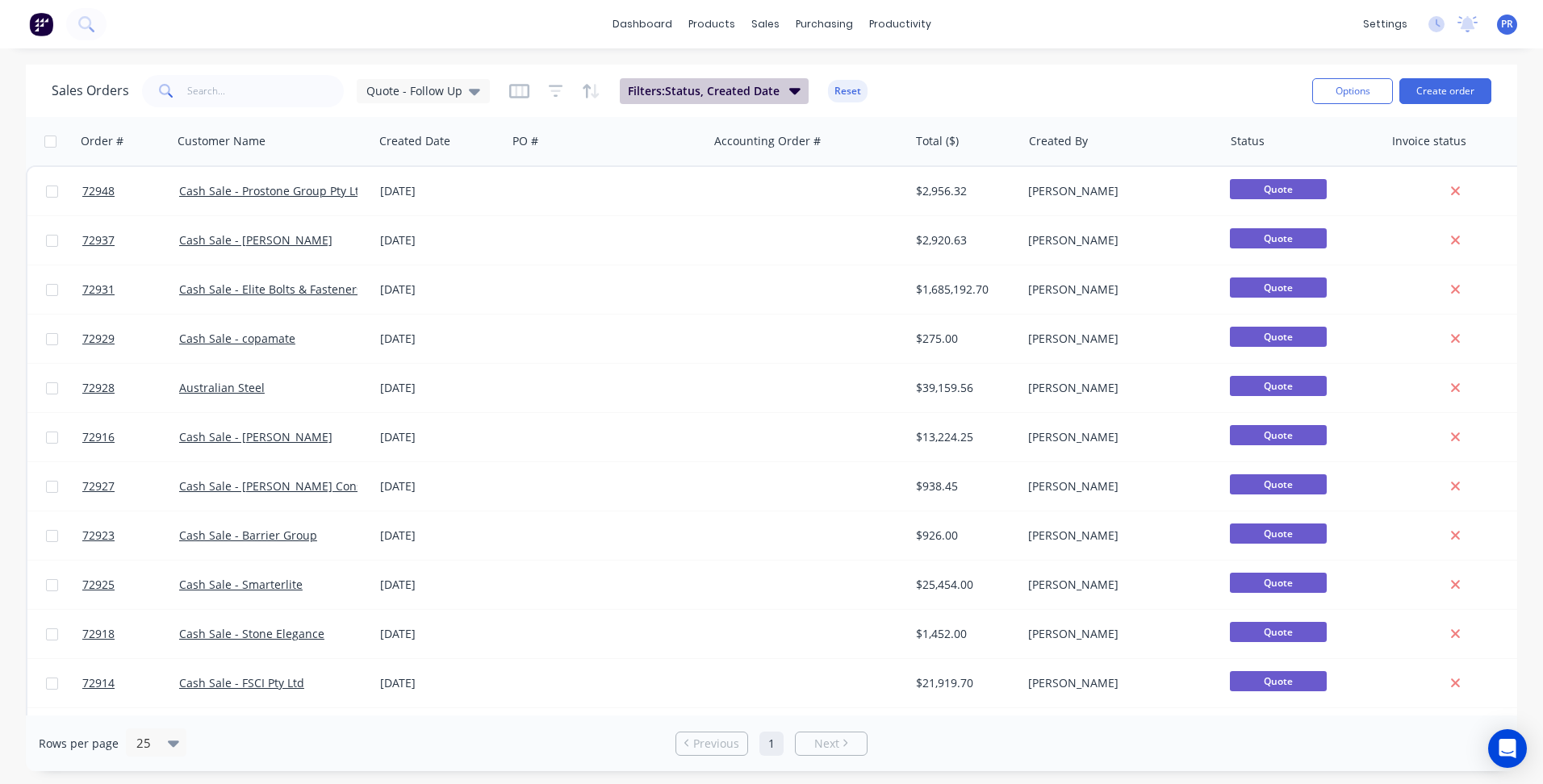
click at [777, 97] on button "Filters: Status, Created Date" at bounding box center [714, 91] width 189 height 26
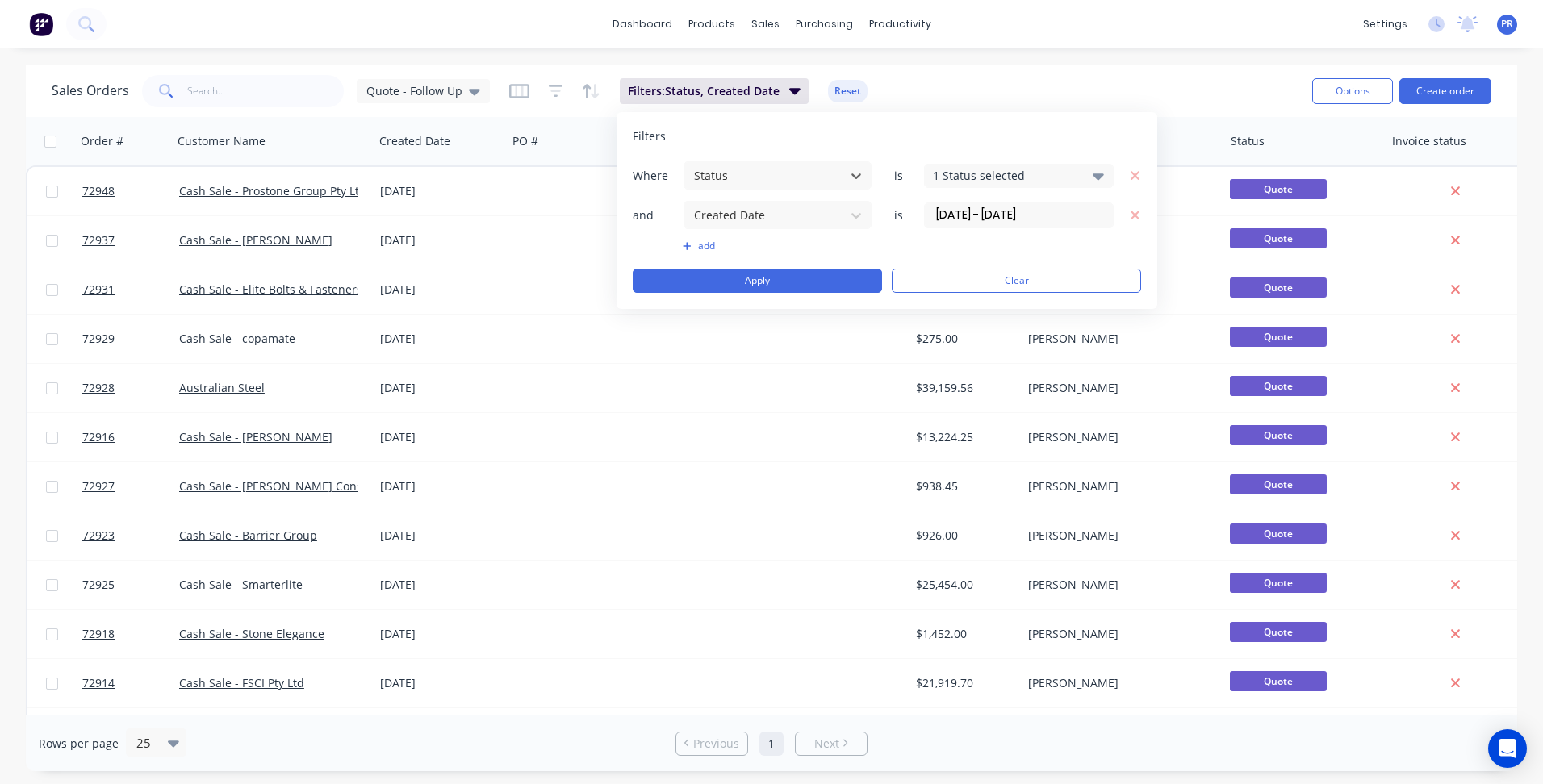
click at [1036, 171] on div "1 Status selected" at bounding box center [1006, 176] width 146 height 17
click at [971, 209] on input "[DATE] - [DATE]" at bounding box center [1019, 215] width 189 height 24
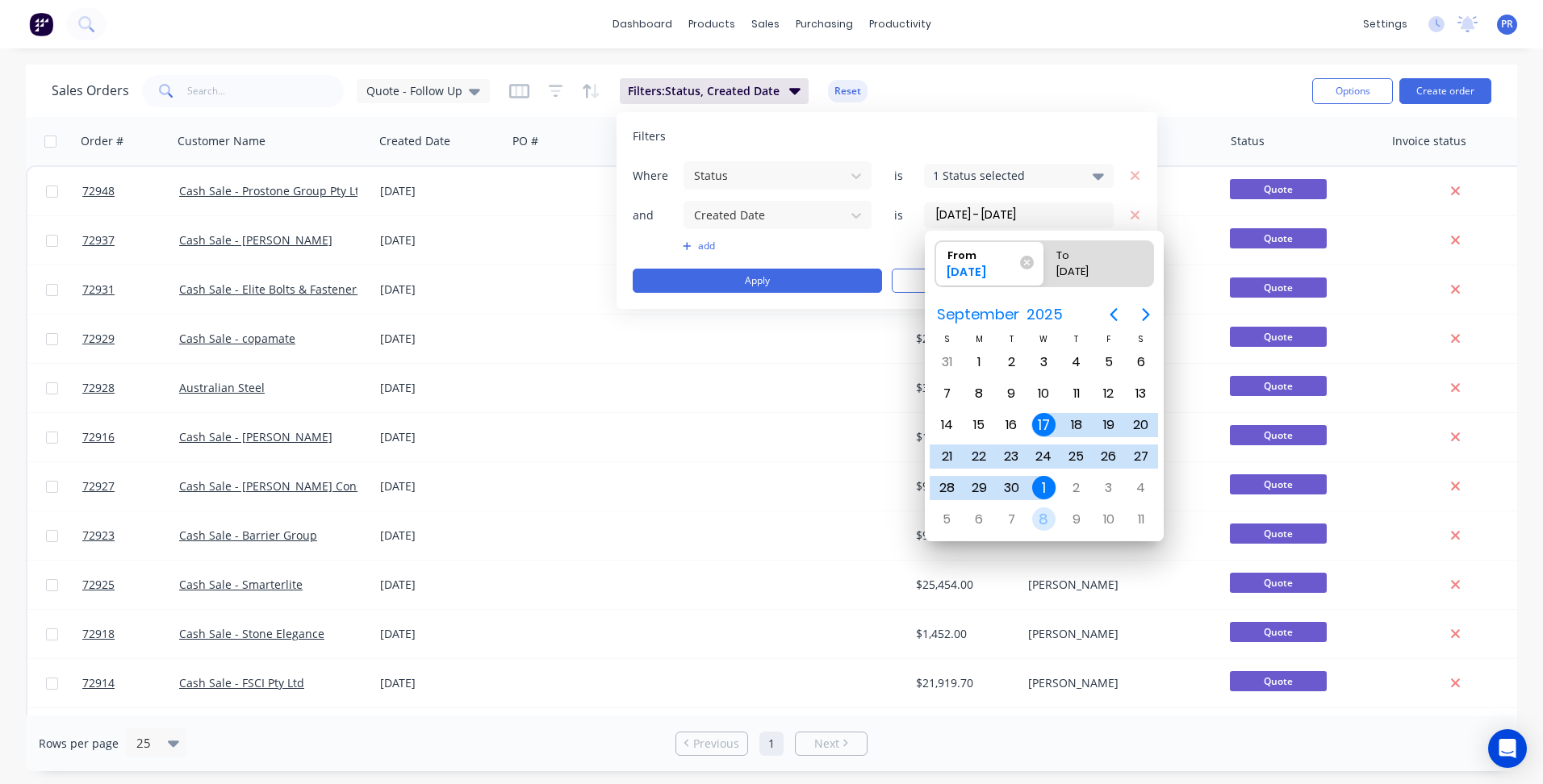
click at [1042, 517] on div "8" at bounding box center [1045, 519] width 24 height 24
type input "[DATE]"
radio input "false"
radio input "true"
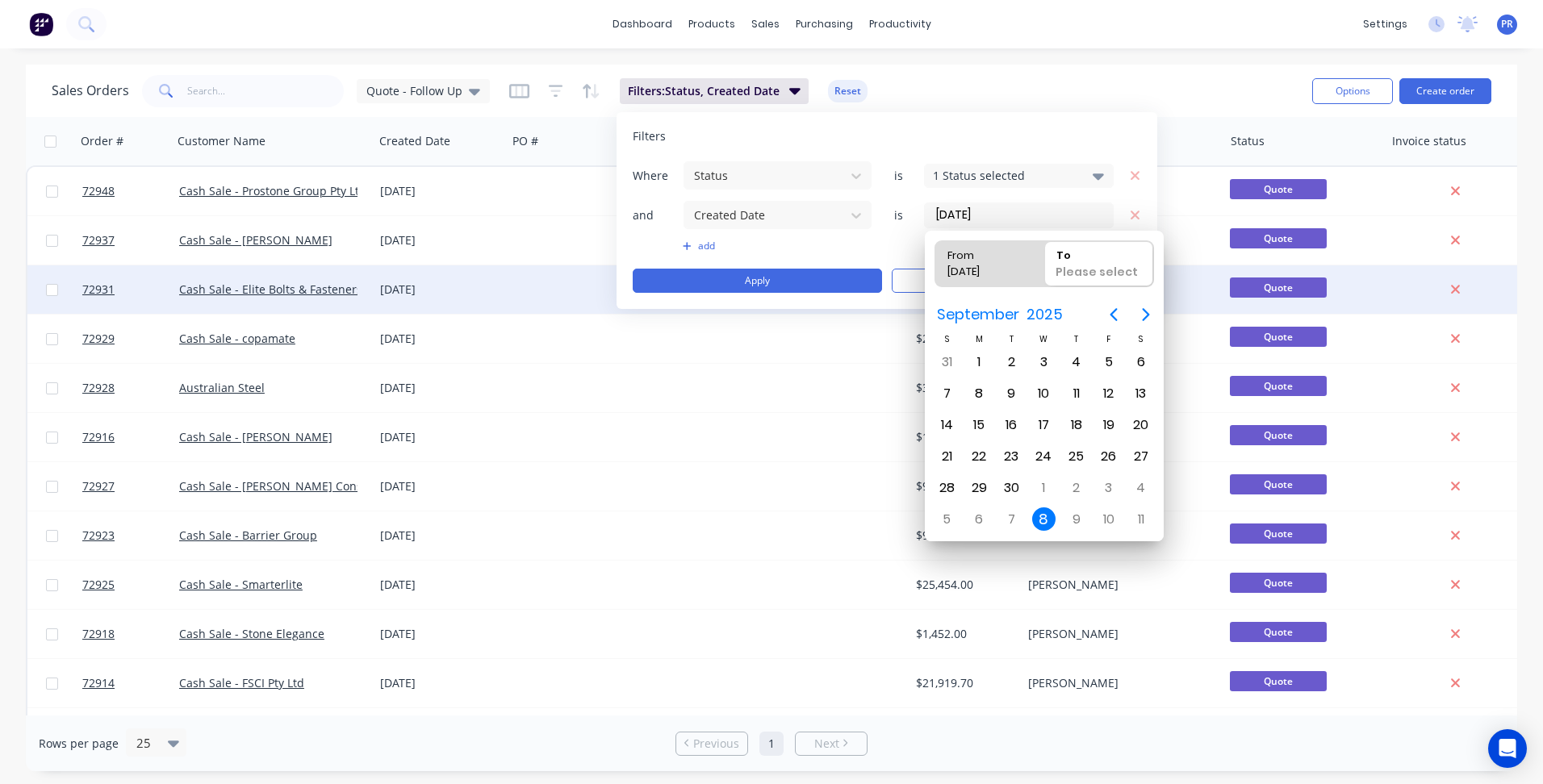
click at [817, 281] on button "Apply" at bounding box center [757, 280] width 249 height 24
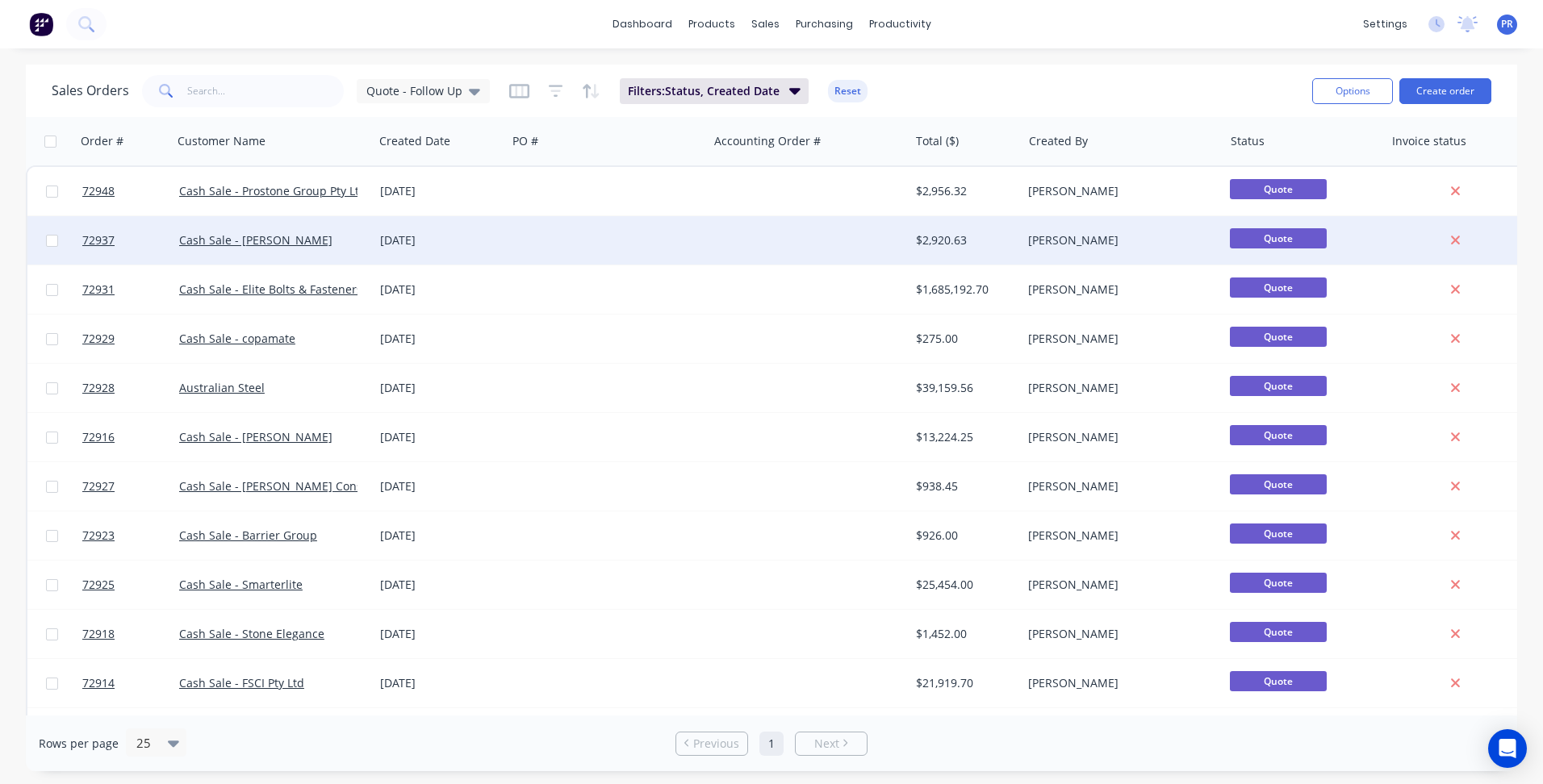
click at [510, 238] on div at bounding box center [607, 240] width 201 height 49
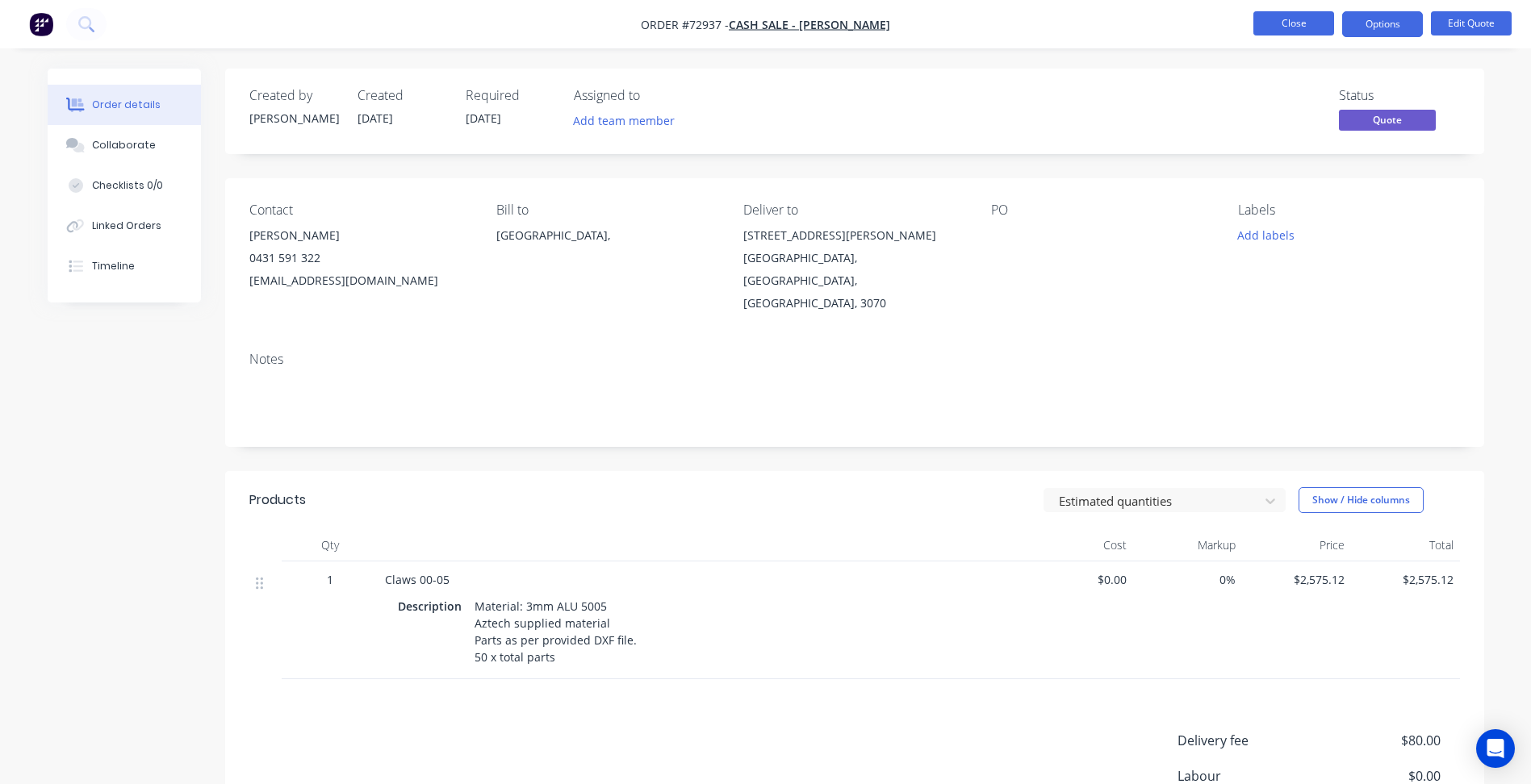
click at [1289, 29] on button "Close" at bounding box center [1294, 23] width 81 height 24
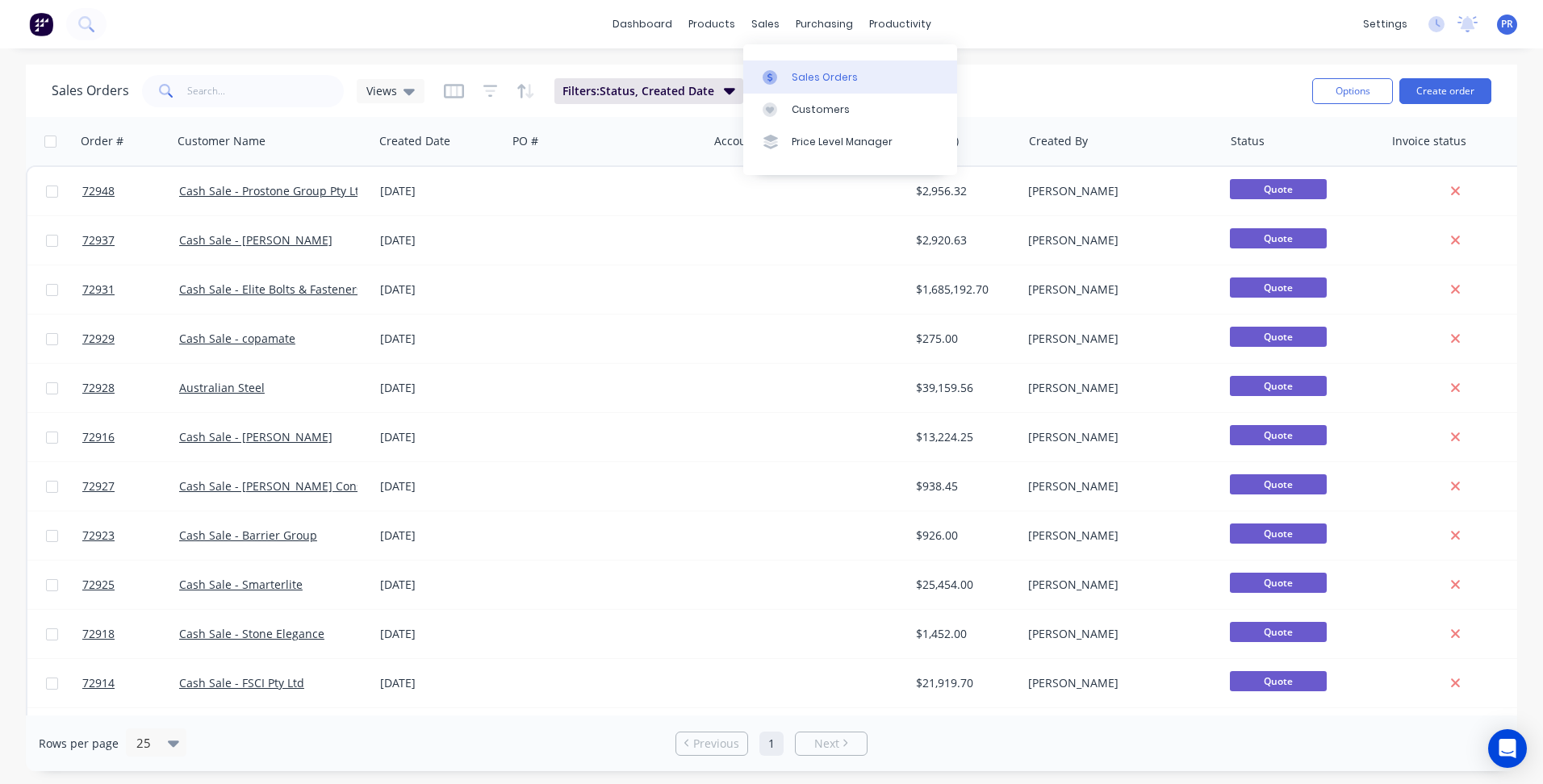
click at [778, 77] on div at bounding box center [774, 77] width 24 height 15
click at [235, 94] on input "text" at bounding box center [266, 91] width 157 height 32
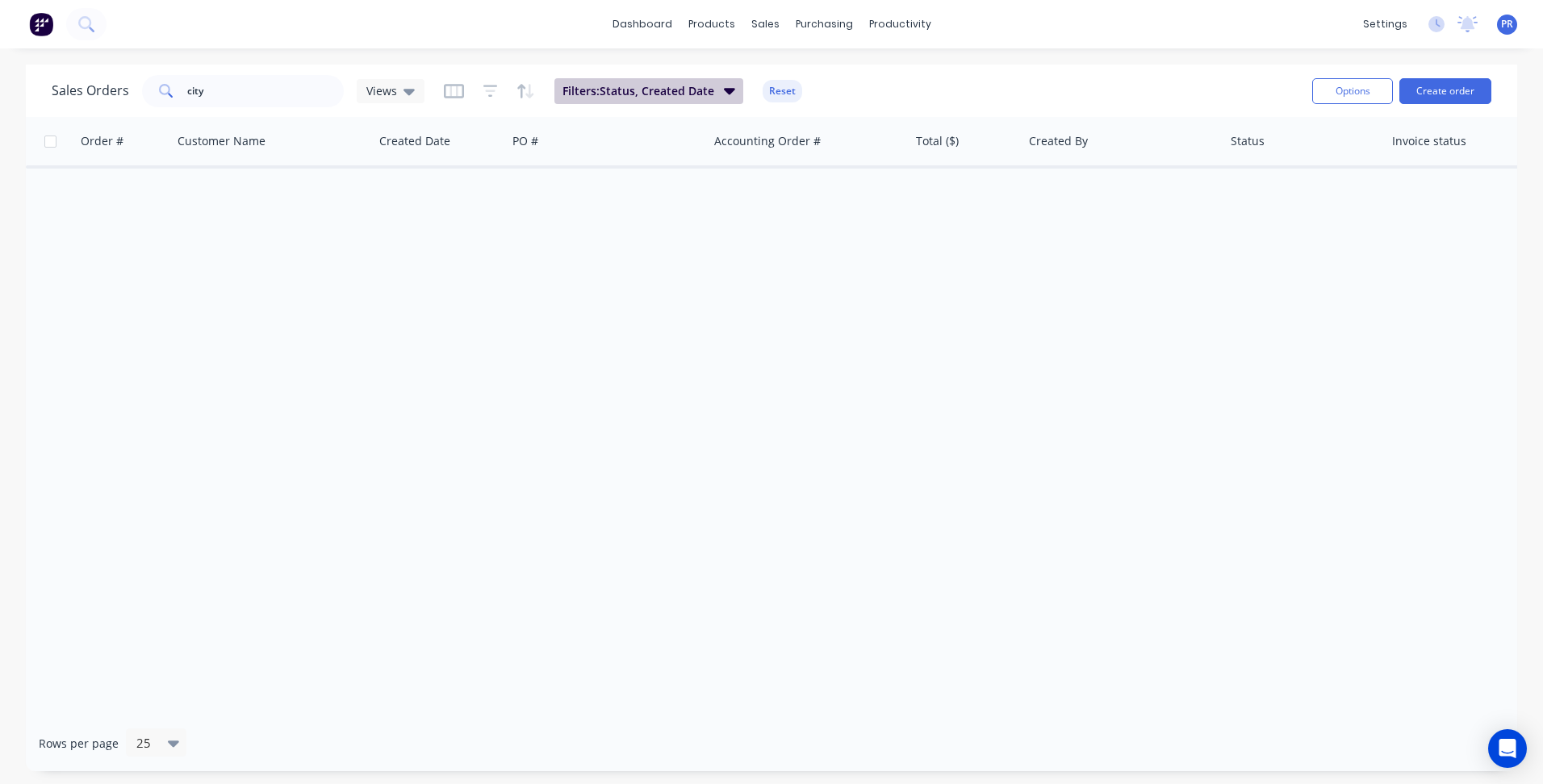
click at [719, 101] on button "Filters: Status, Created Date" at bounding box center [648, 91] width 189 height 26
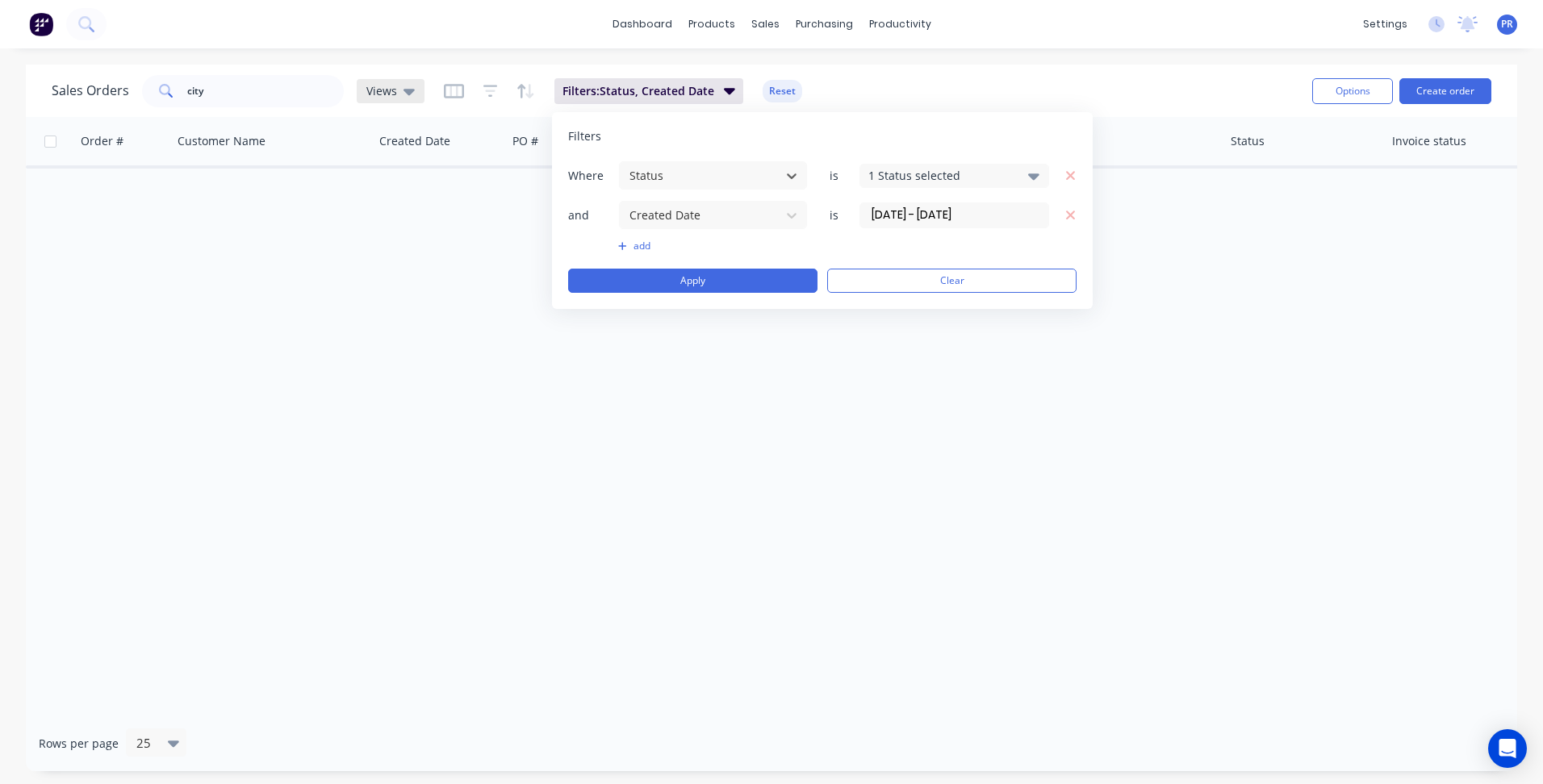
click at [407, 83] on icon at bounding box center [409, 91] width 11 height 17
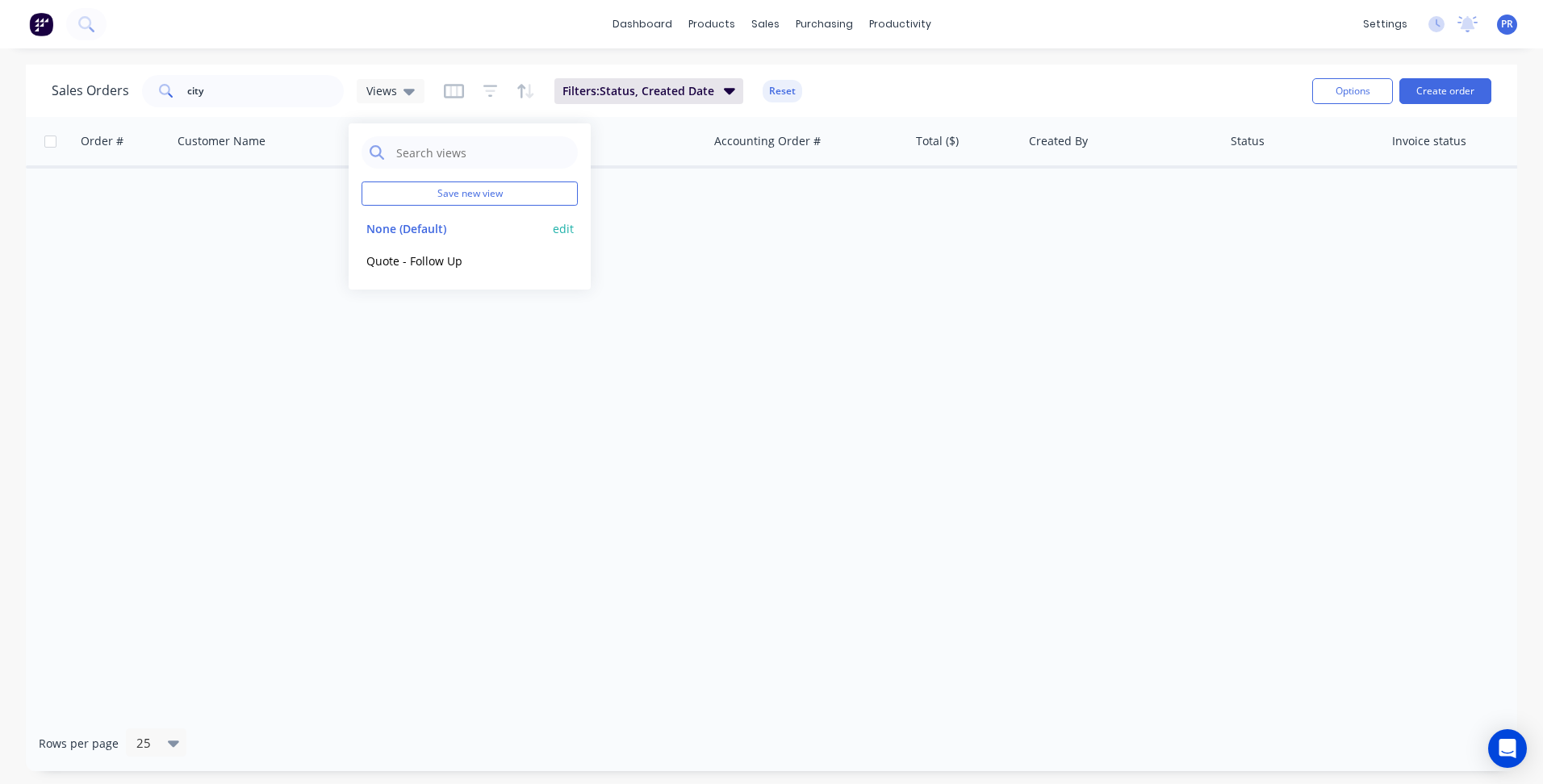
click at [425, 222] on button "None (Default)" at bounding box center [453, 229] width 184 height 18
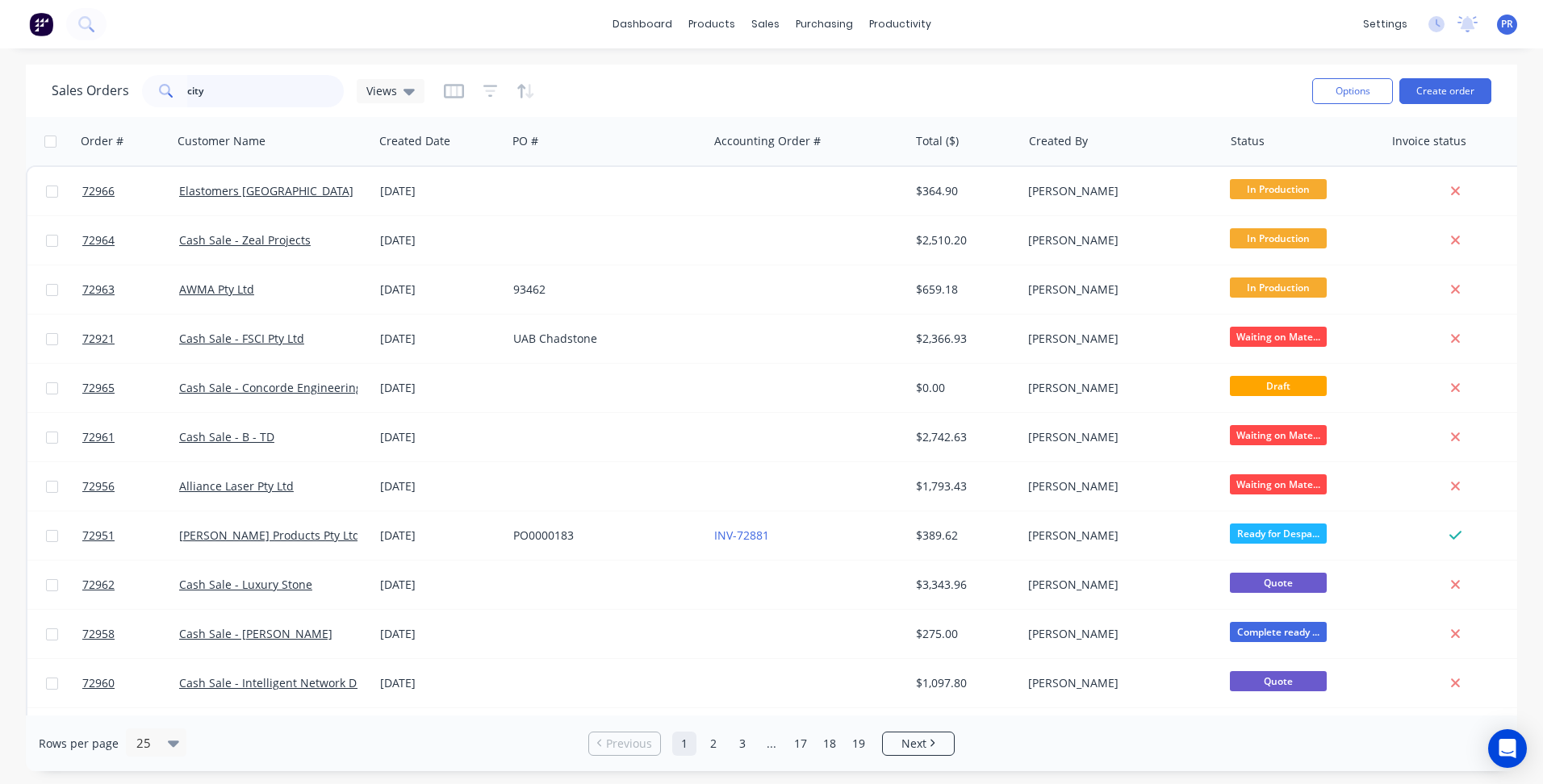
click at [208, 90] on input "city" at bounding box center [266, 91] width 157 height 32
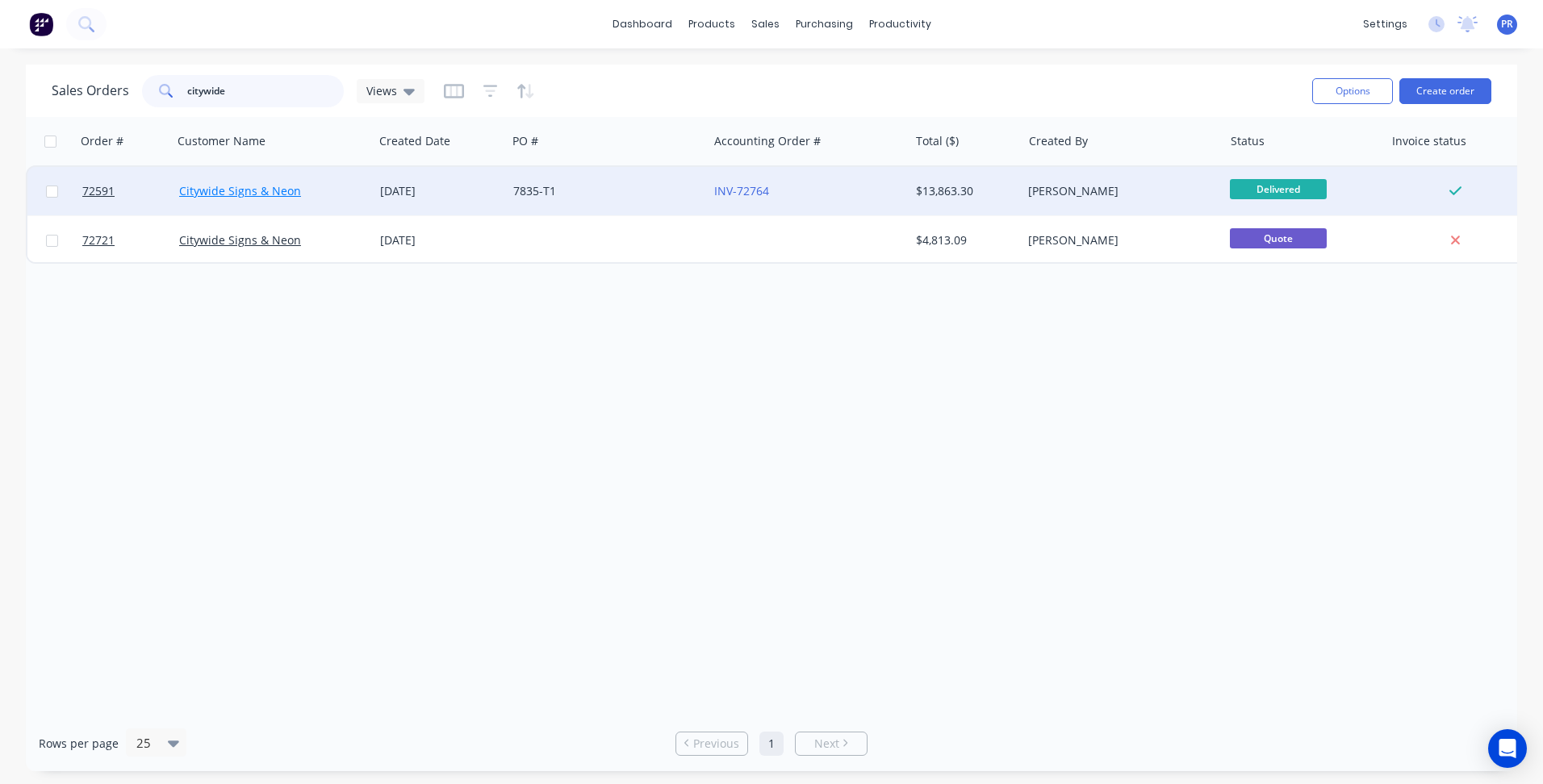
type input "citywide"
click at [293, 187] on link "Citywide Signs & Neon" at bounding box center [240, 190] width 122 height 16
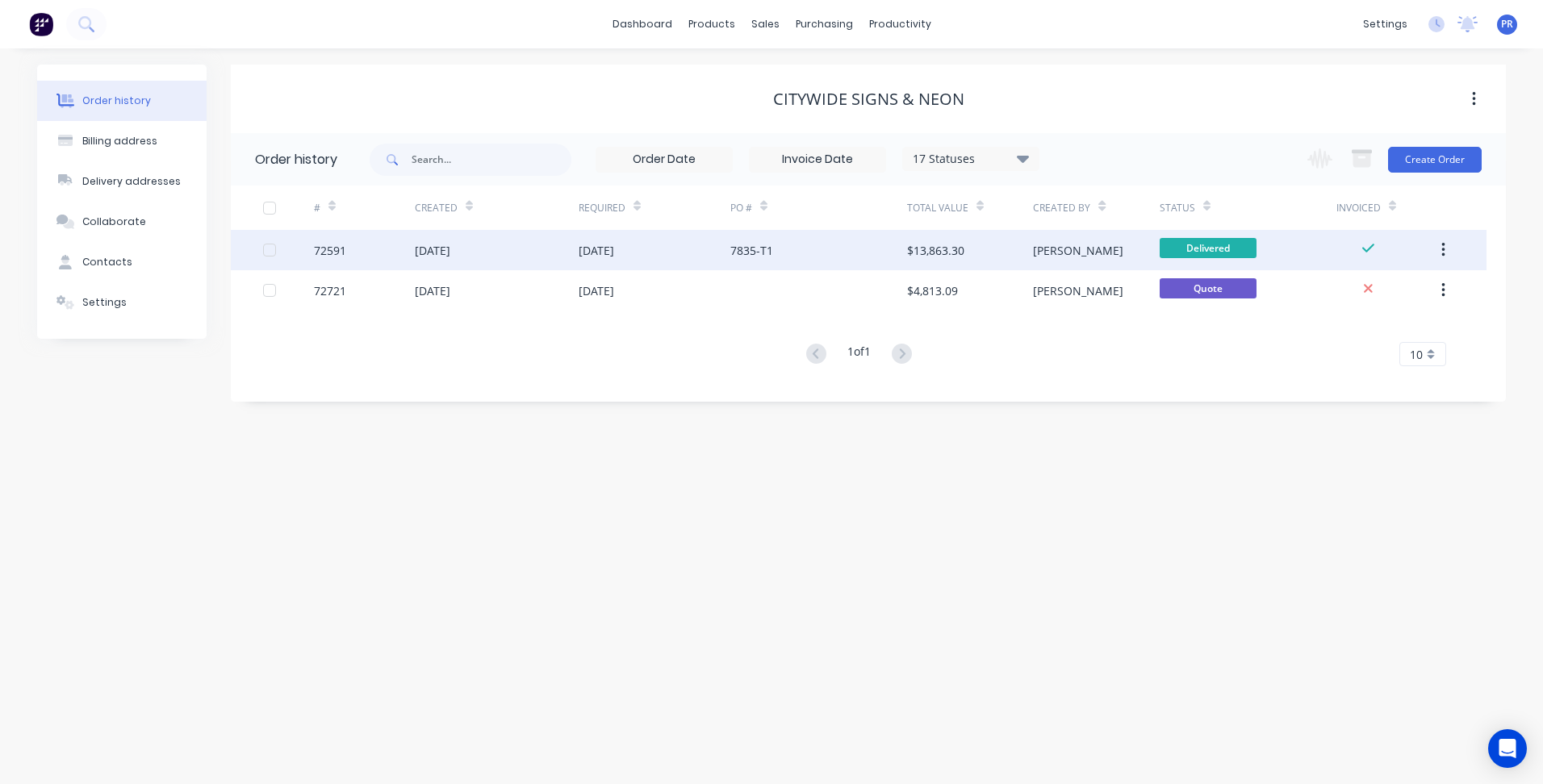
click at [511, 253] on div "[DATE]" at bounding box center [497, 250] width 164 height 40
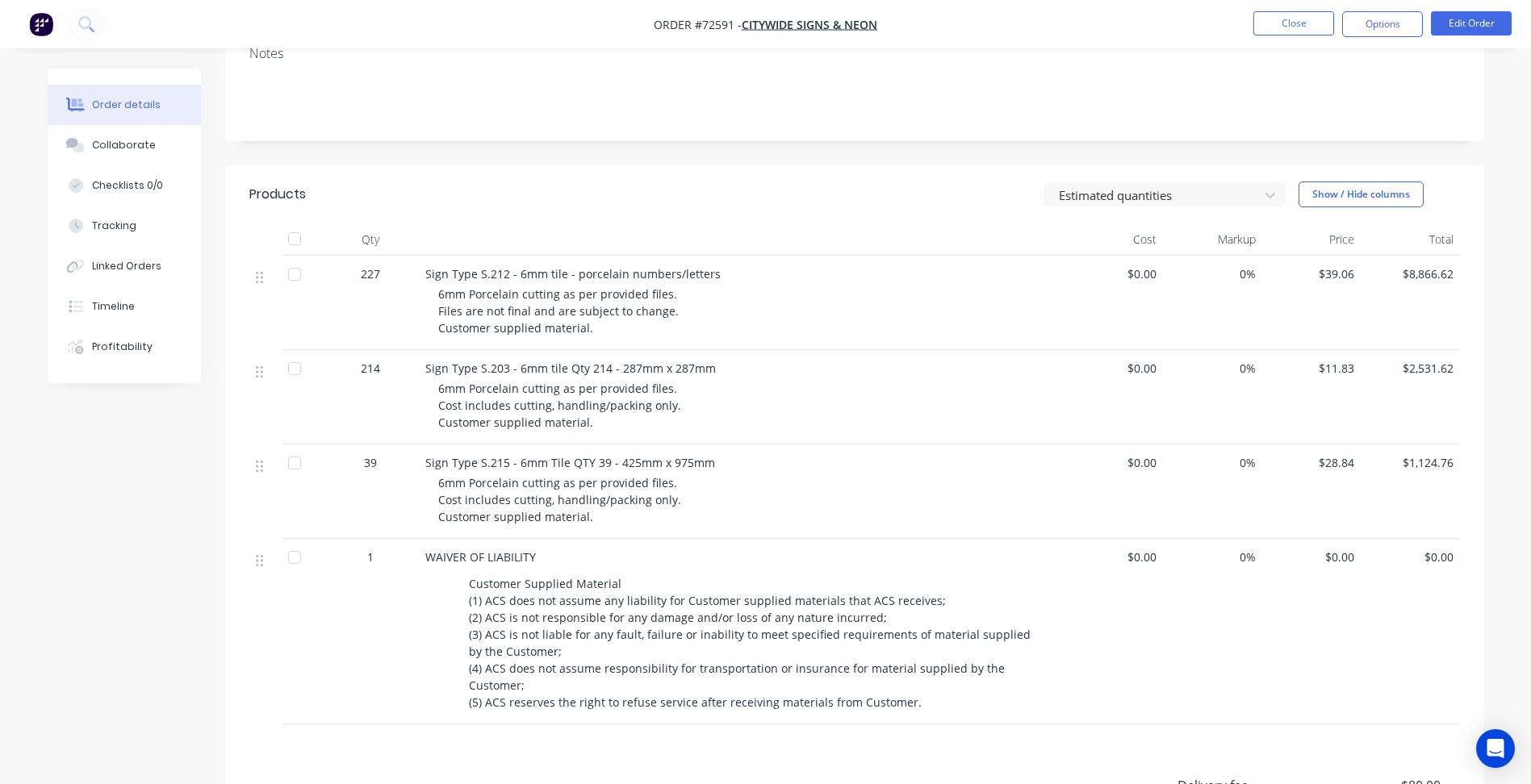
scroll to position [323, 0]
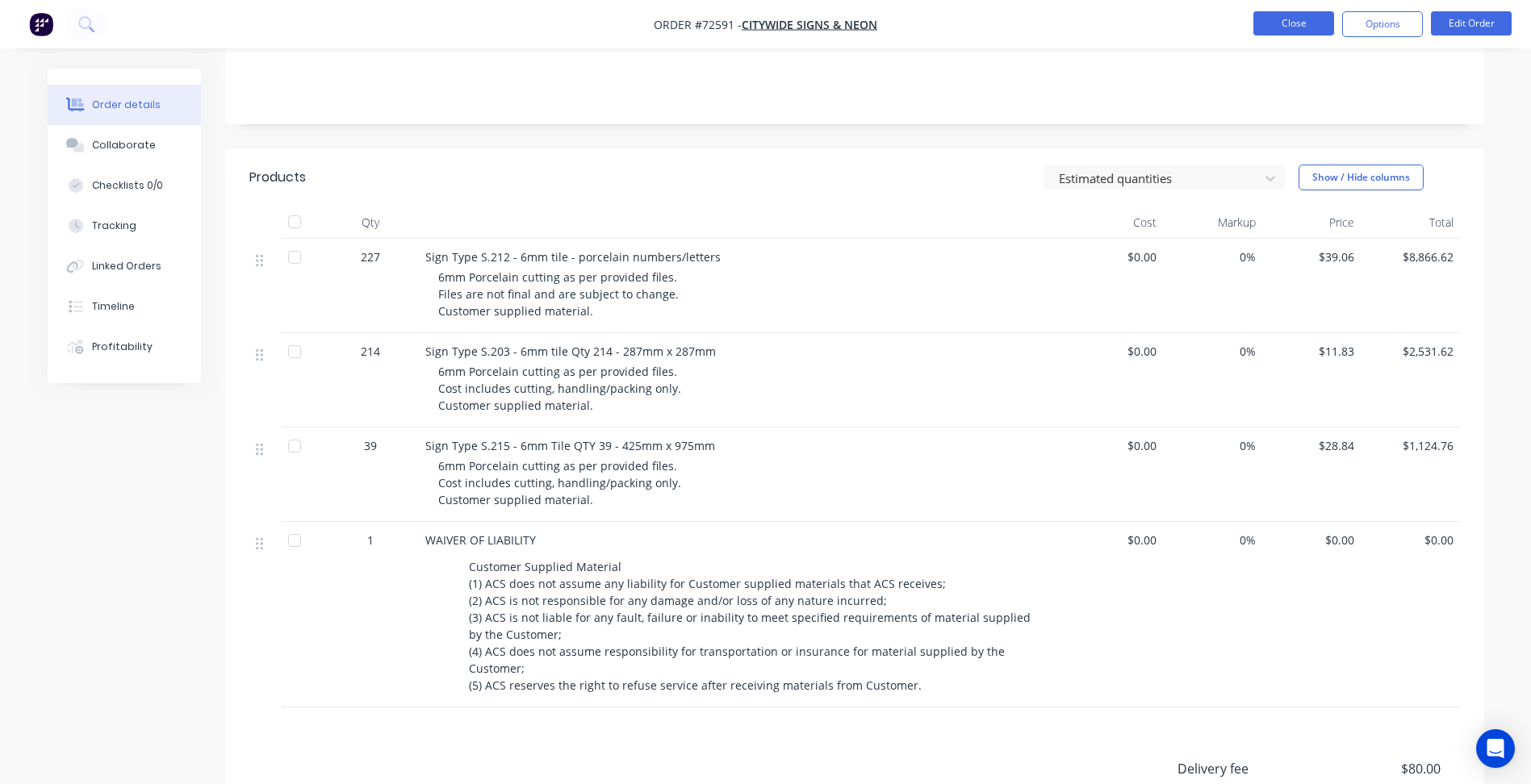
click at [1285, 30] on button "Close" at bounding box center [1294, 23] width 81 height 24
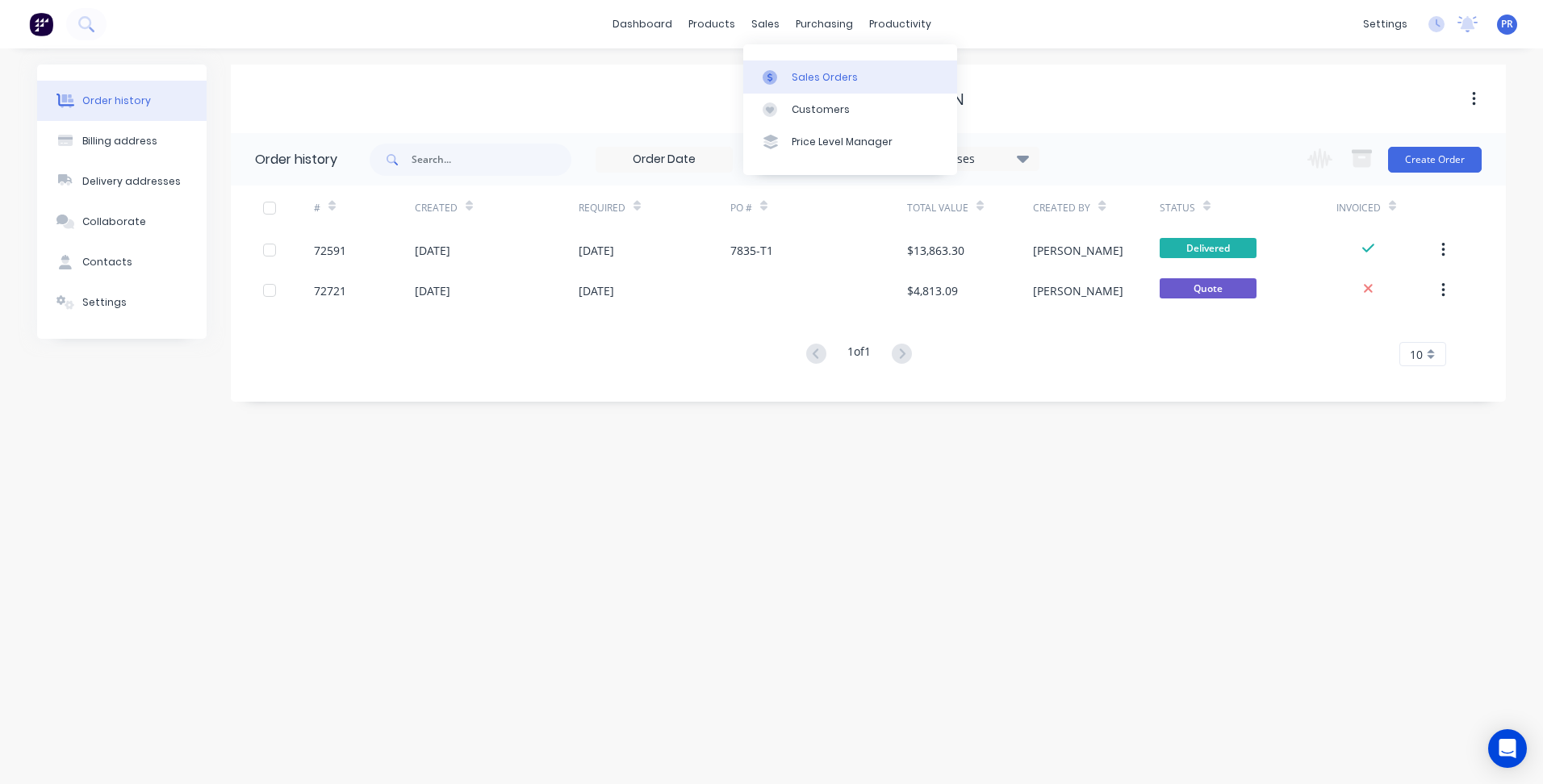
click at [793, 70] on div "Sales Orders" at bounding box center [825, 77] width 66 height 15
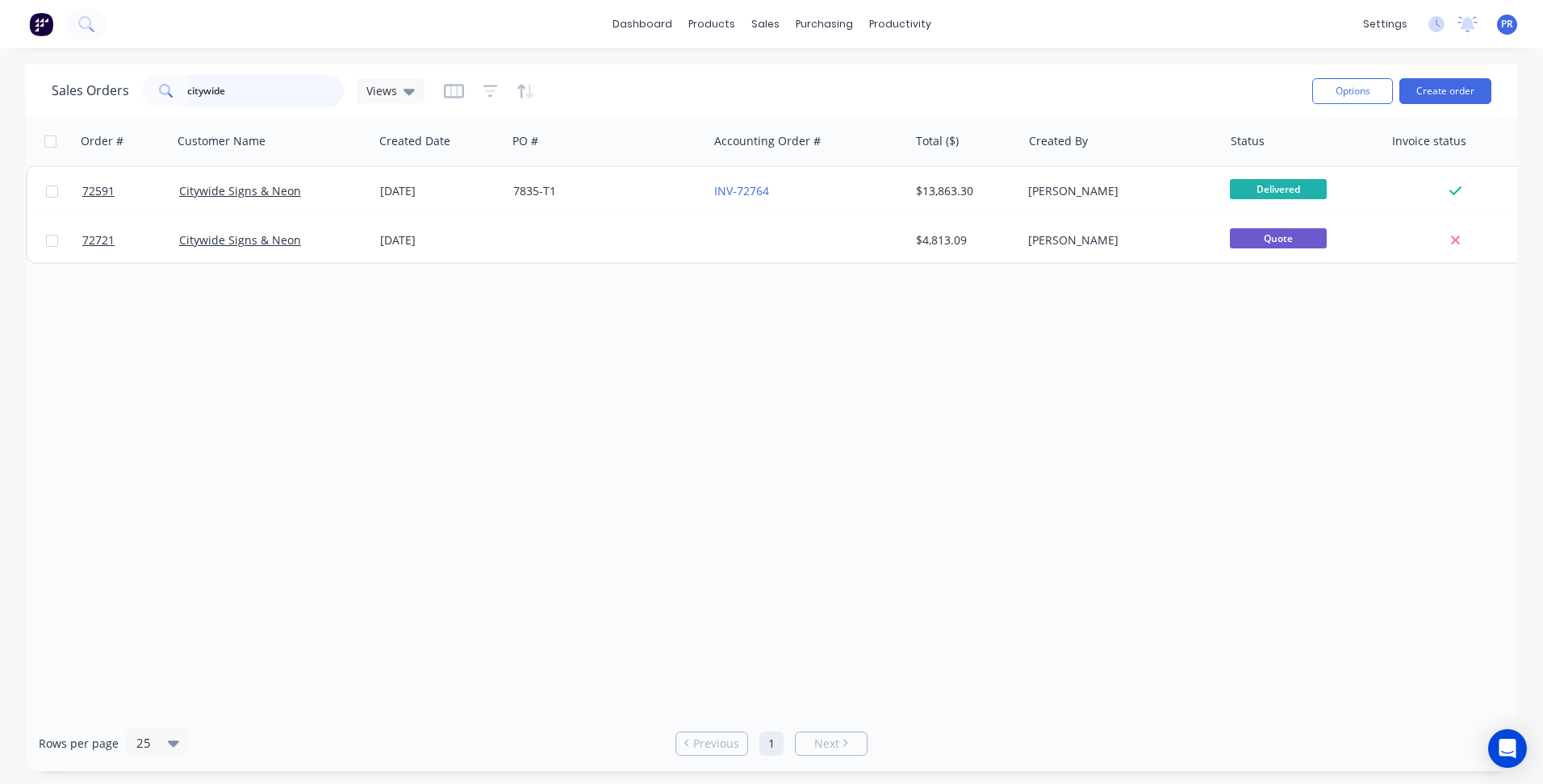
drag, startPoint x: 244, startPoint y: 93, endPoint x: 78, endPoint y: 92, distance: 166.0
click at [137, 93] on div "Sales Orders citywide Views" at bounding box center [237, 91] width 372 height 32
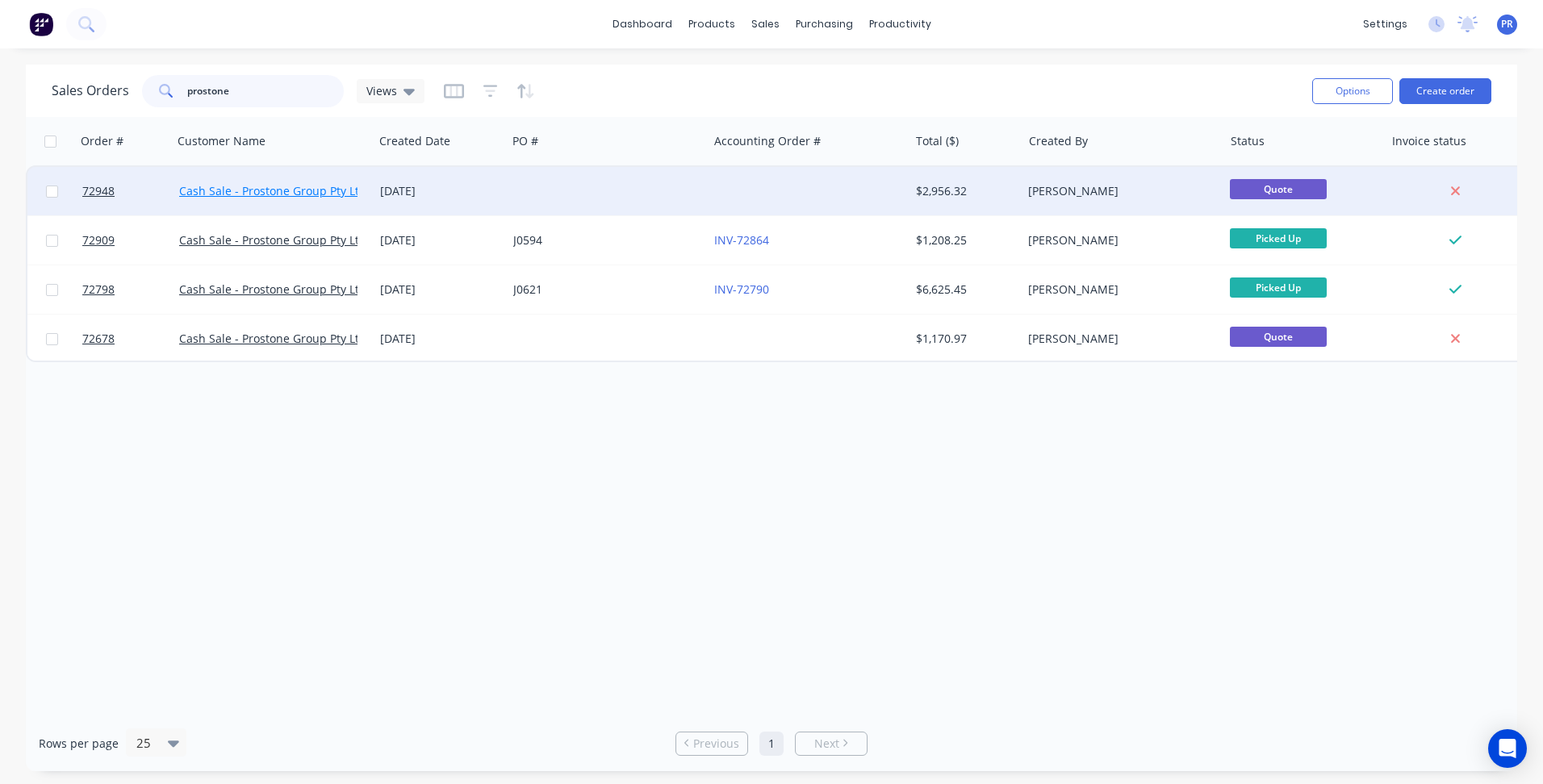
type input "prostone"
click at [309, 185] on link "Cash Sale - Prostone Group Pty Ltd" at bounding box center [273, 190] width 188 height 16
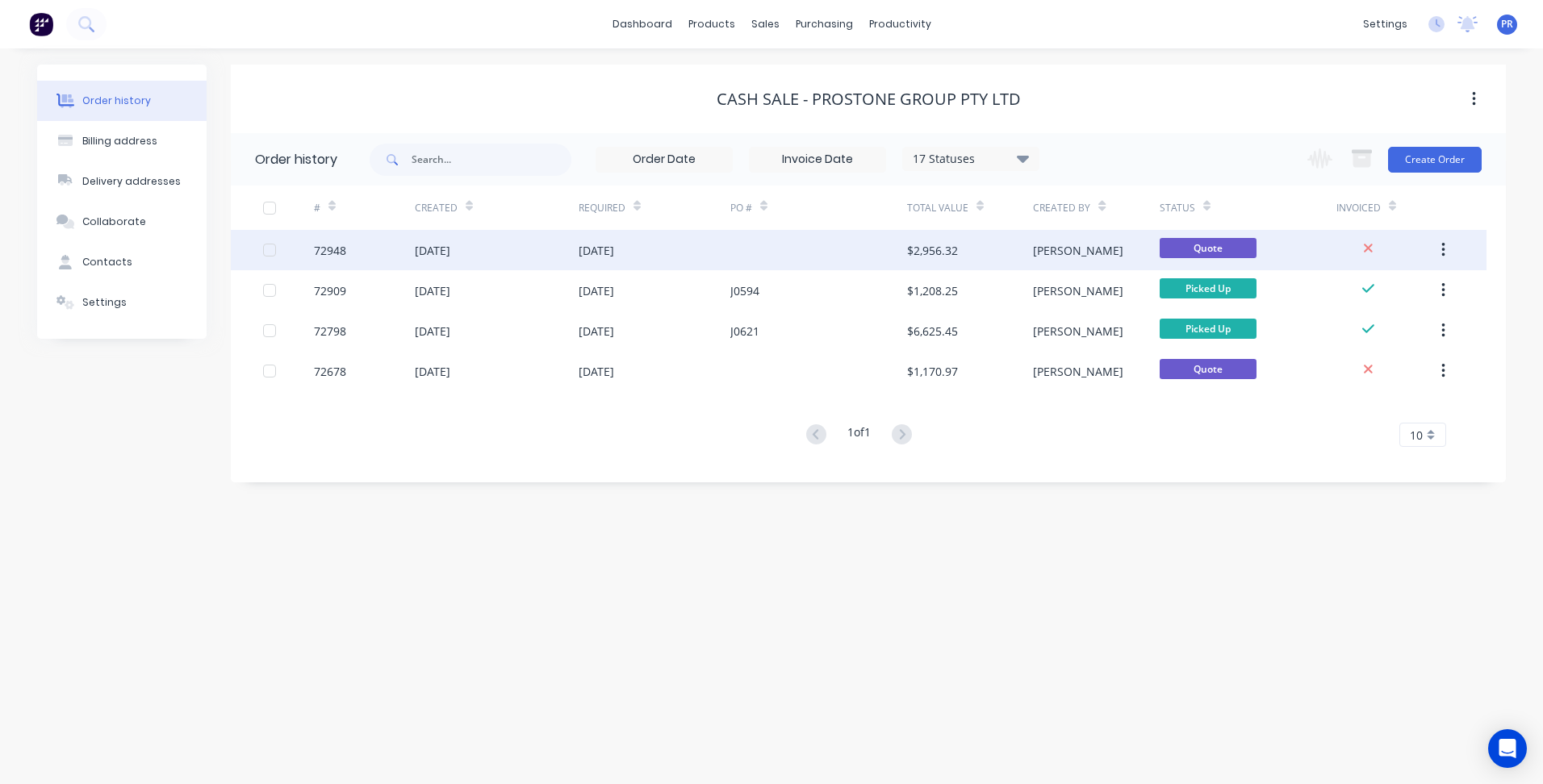
click at [1060, 244] on div "[PERSON_NAME]" at bounding box center [1078, 250] width 90 height 17
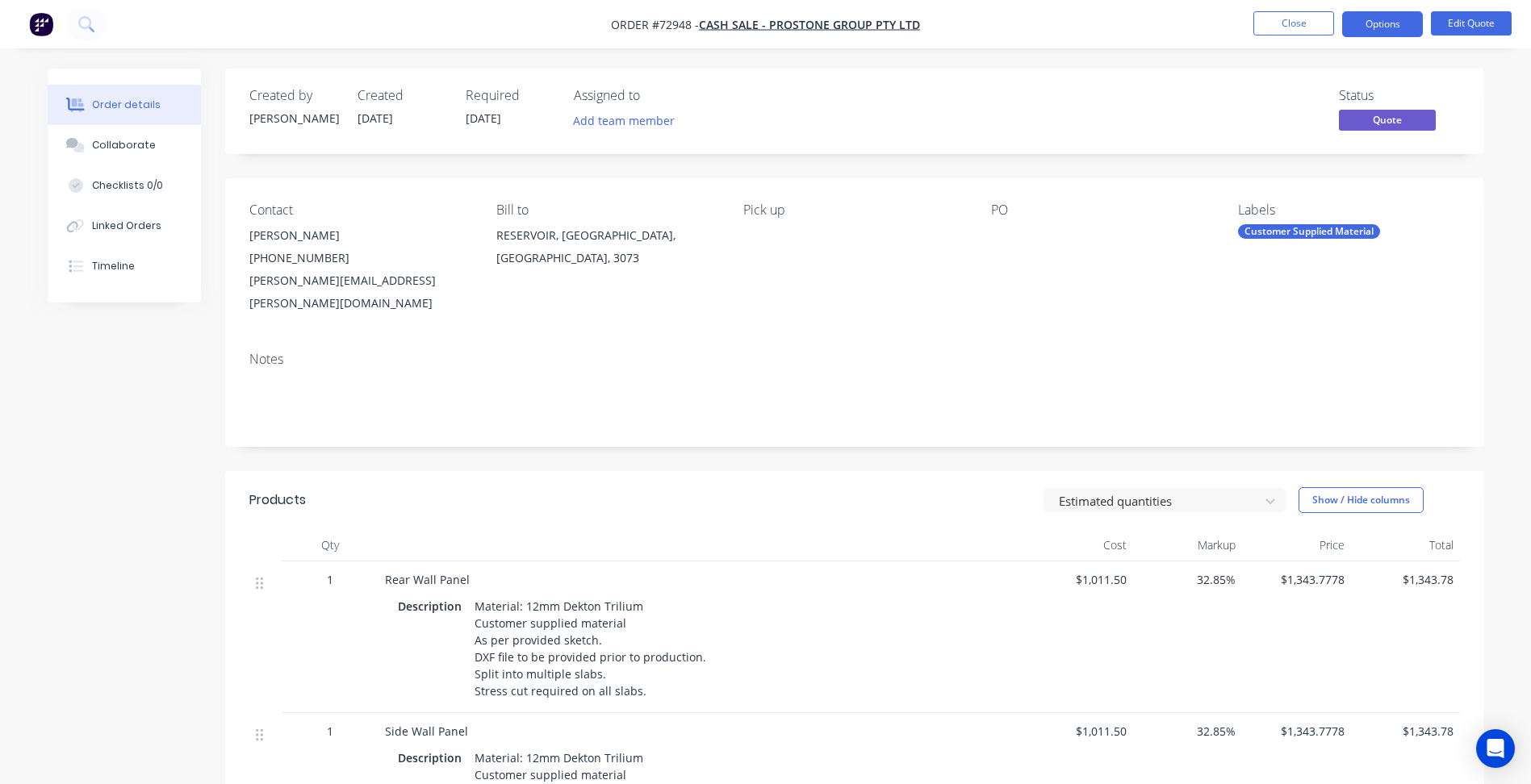
click at [975, 232] on div "Contact [PERSON_NAME] [PHONE_NUMBER] [PERSON_NAME][EMAIL_ADDRESS][PERSON_NAME][…" at bounding box center [854, 258] width 1259 height 161
click at [1461, 24] on button "Edit Quote" at bounding box center [1471, 23] width 81 height 24
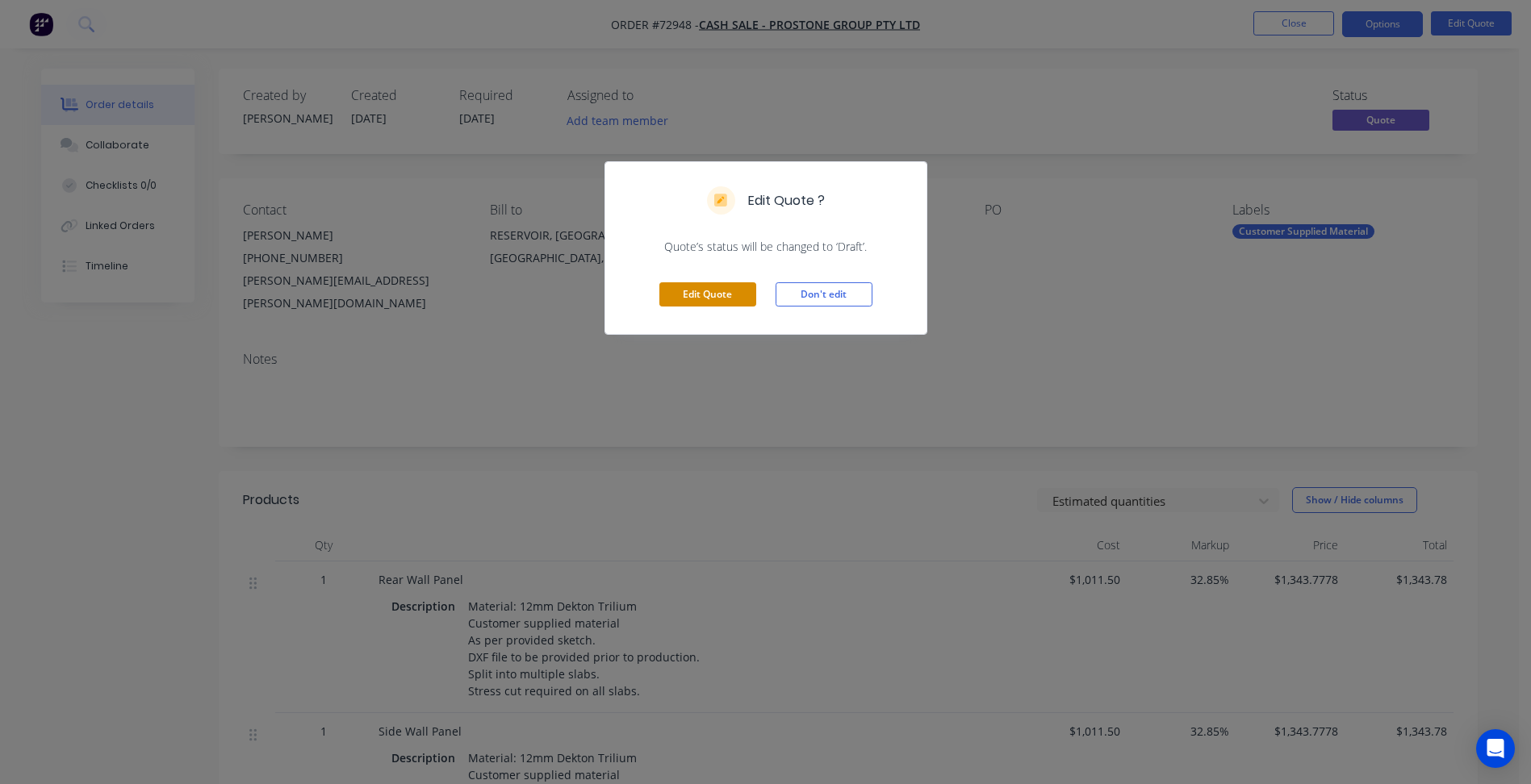
click at [697, 296] on button "Edit Quote" at bounding box center [707, 294] width 97 height 24
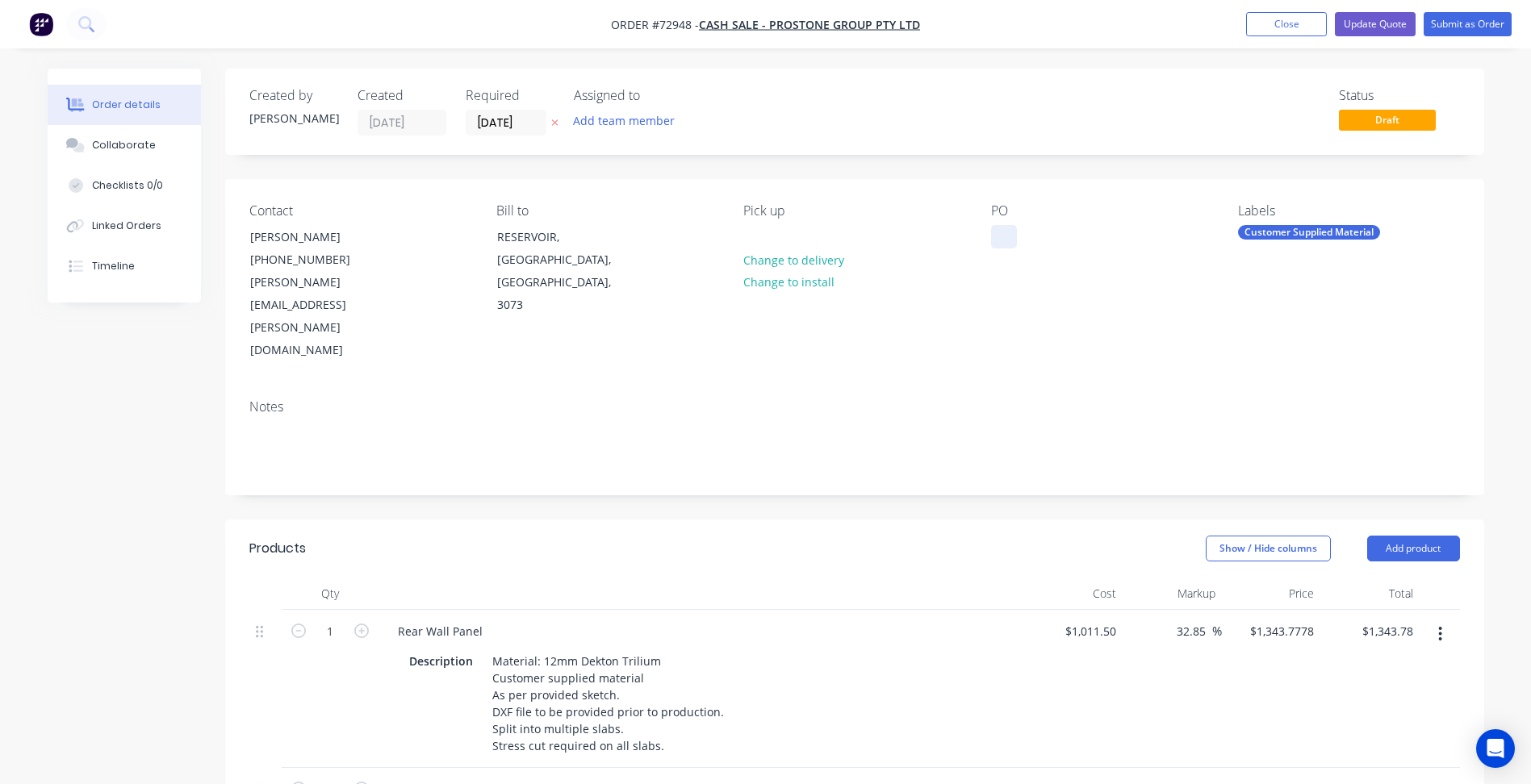
click at [999, 229] on div at bounding box center [1004, 236] width 26 height 23
click at [520, 129] on input "[DATE]" at bounding box center [506, 122] width 79 height 24
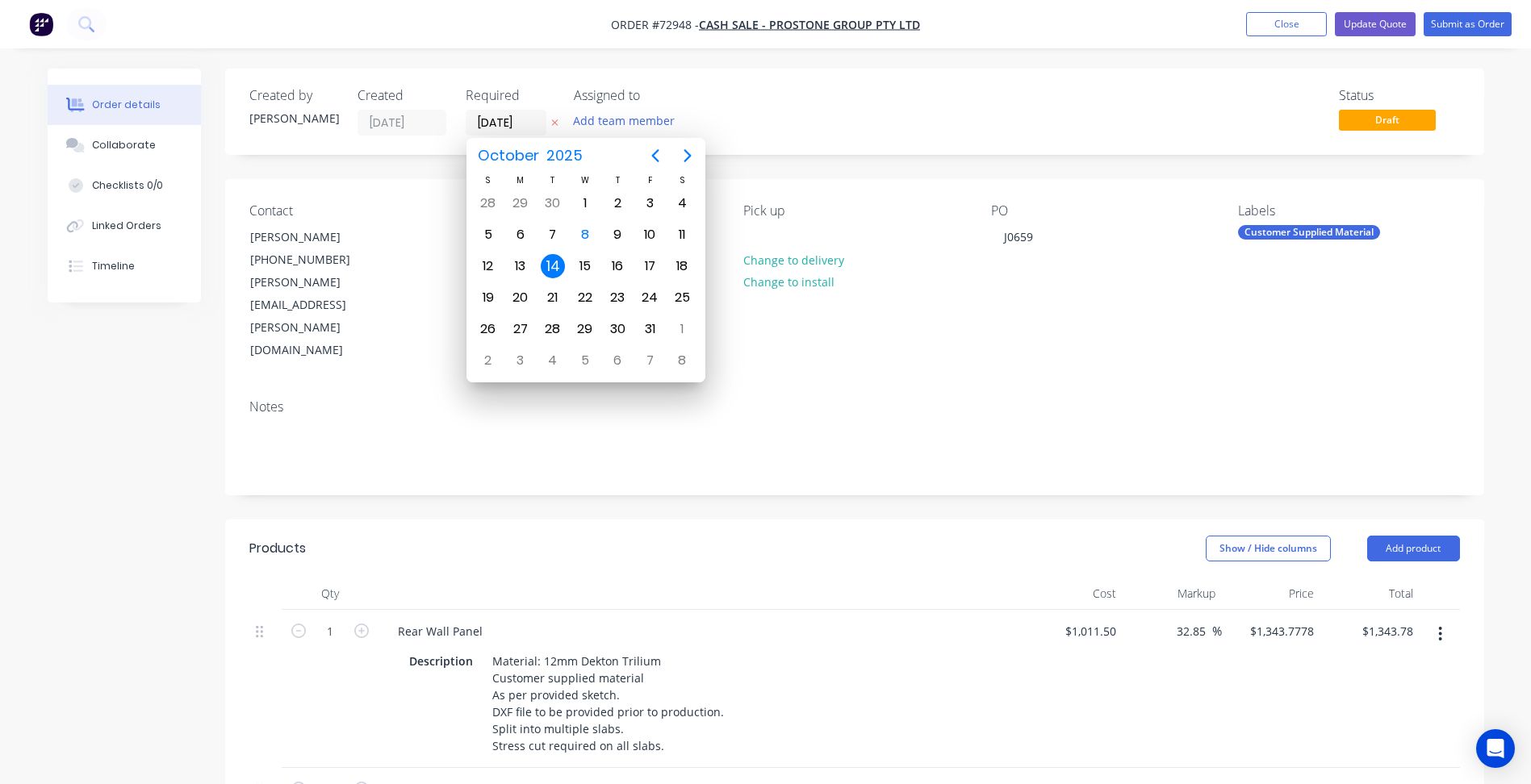
click at [885, 137] on div "Created by [PERSON_NAME] Created [DATE] Required [DATE] Assigned to Add team me…" at bounding box center [854, 112] width 1259 height 86
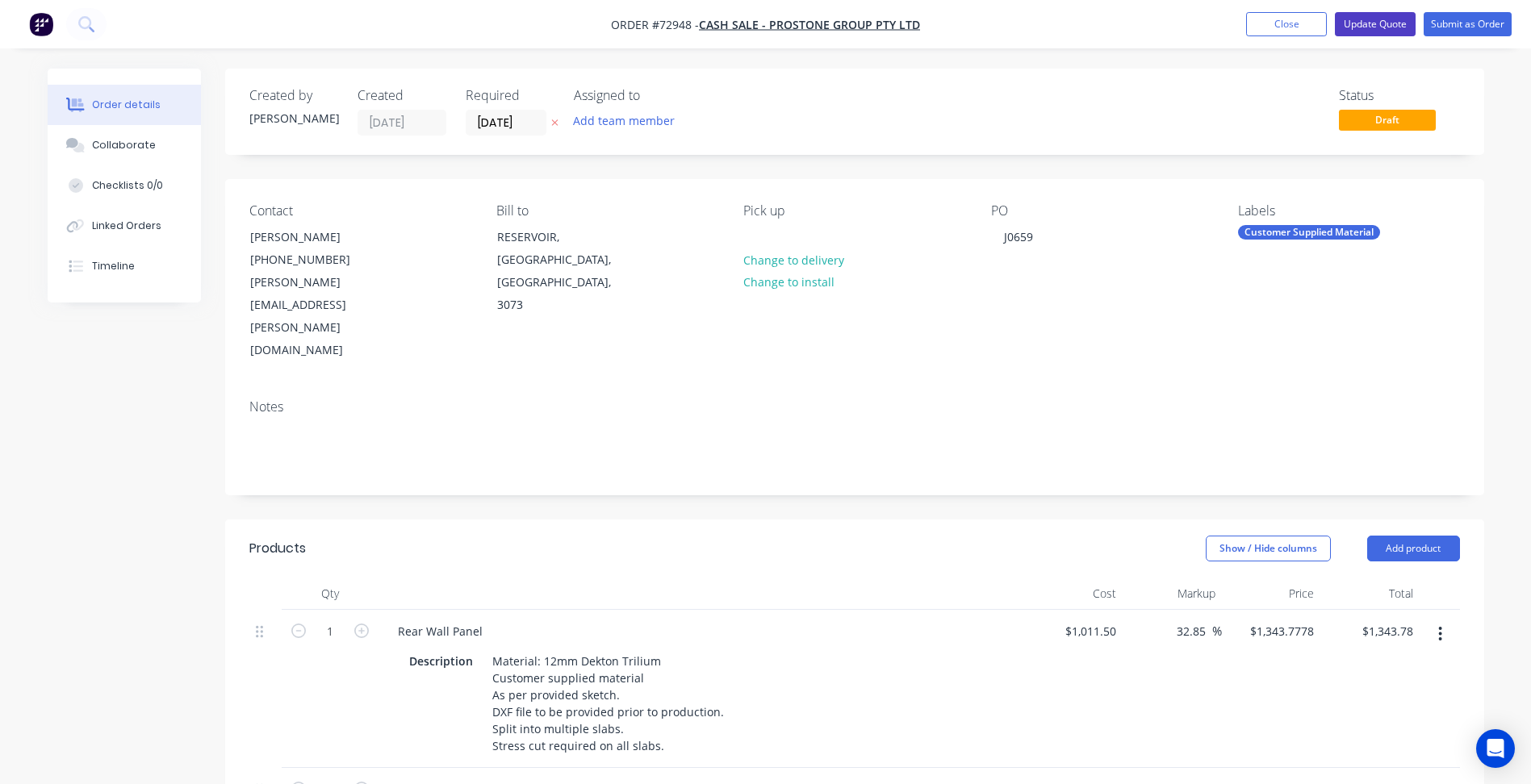
click at [1377, 24] on button "Update Quote" at bounding box center [1376, 24] width 81 height 24
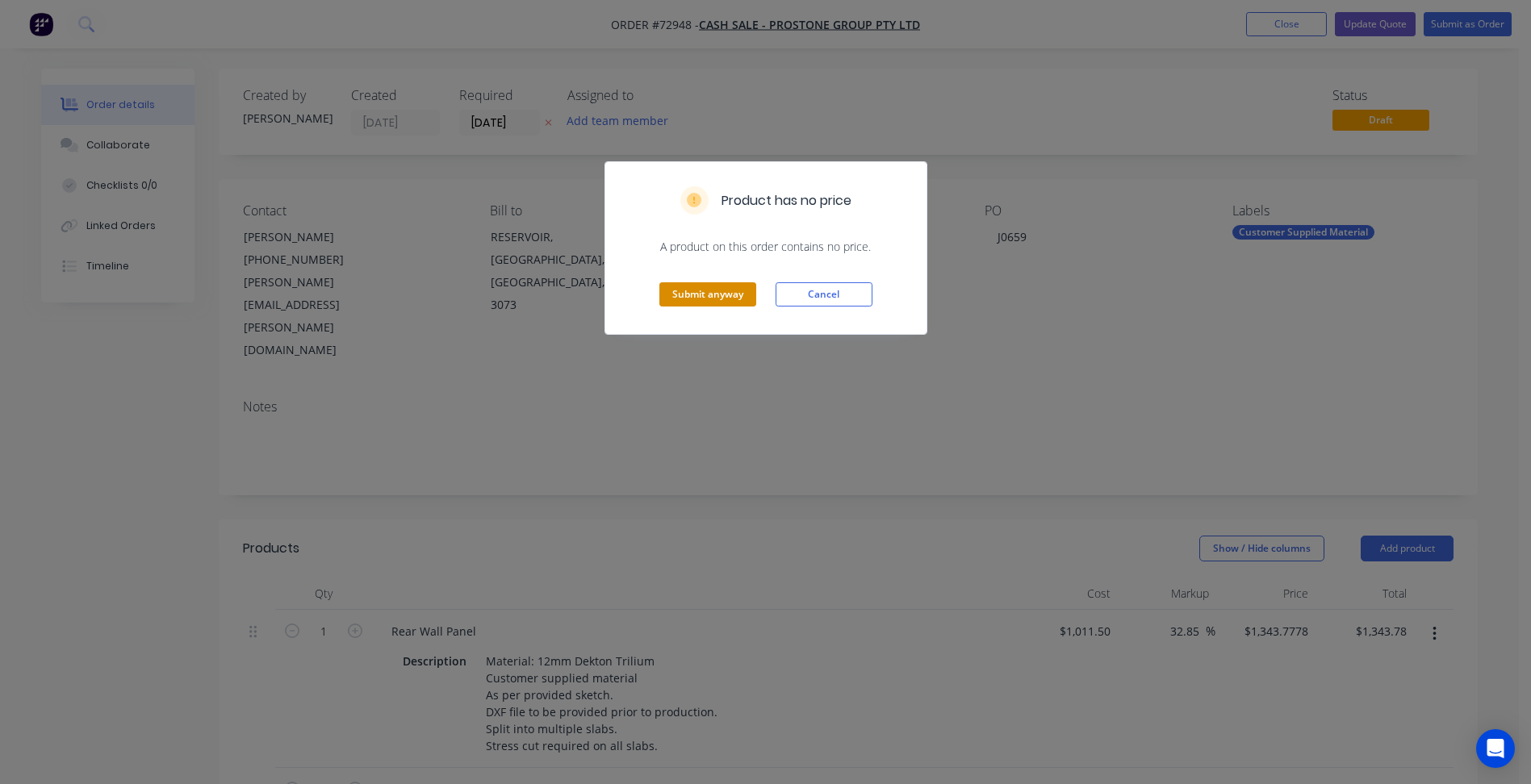
click at [716, 304] on button "Submit anyway" at bounding box center [707, 294] width 97 height 24
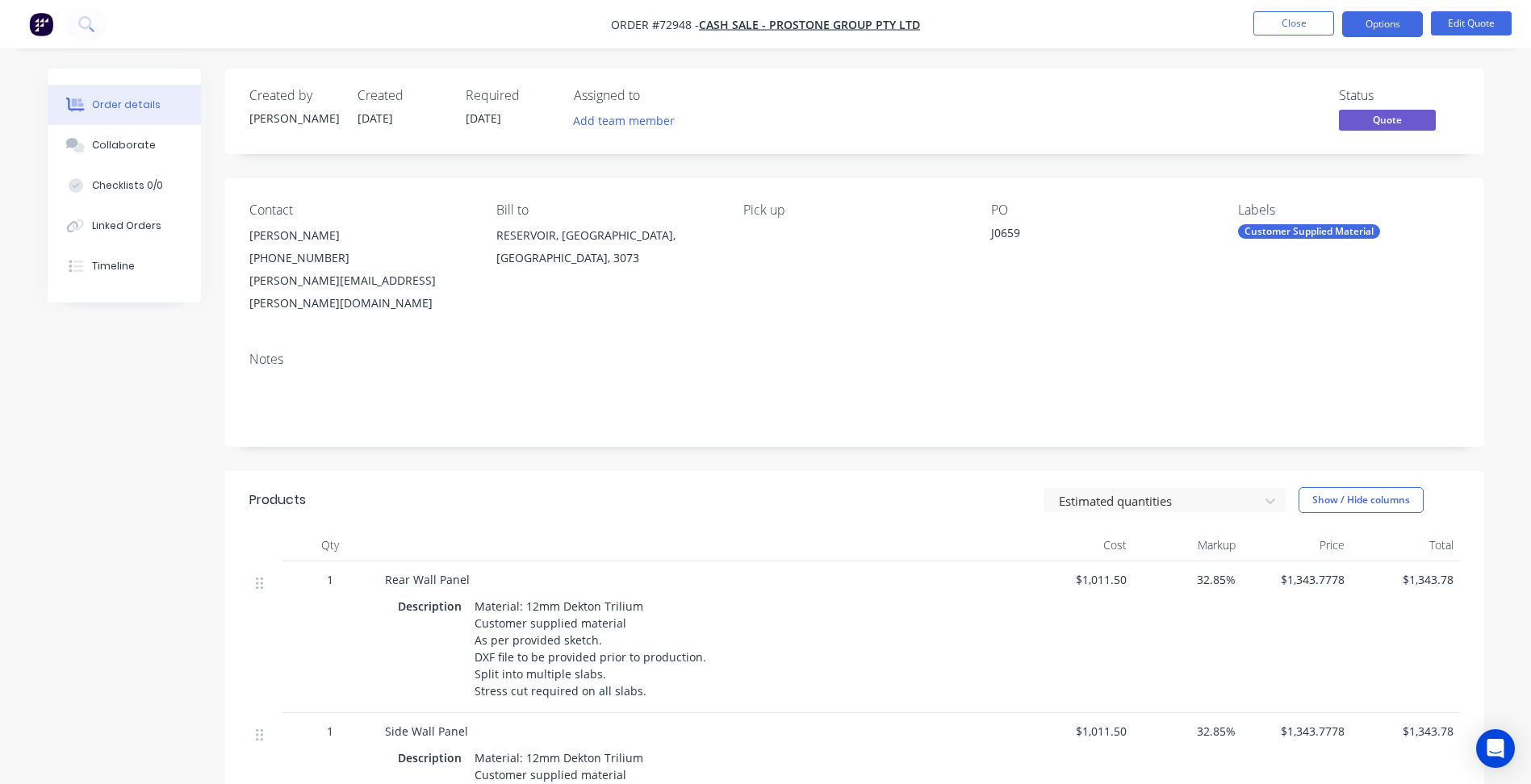
click at [683, 31] on span "Order #72948 -" at bounding box center [655, 24] width 88 height 16
click at [812, 152] on div "Created by [PERSON_NAME] Created [DATE] Required [DATE] Assigned to Add team me…" at bounding box center [854, 111] width 1259 height 85
click at [1395, 22] on button "Options" at bounding box center [1383, 24] width 81 height 26
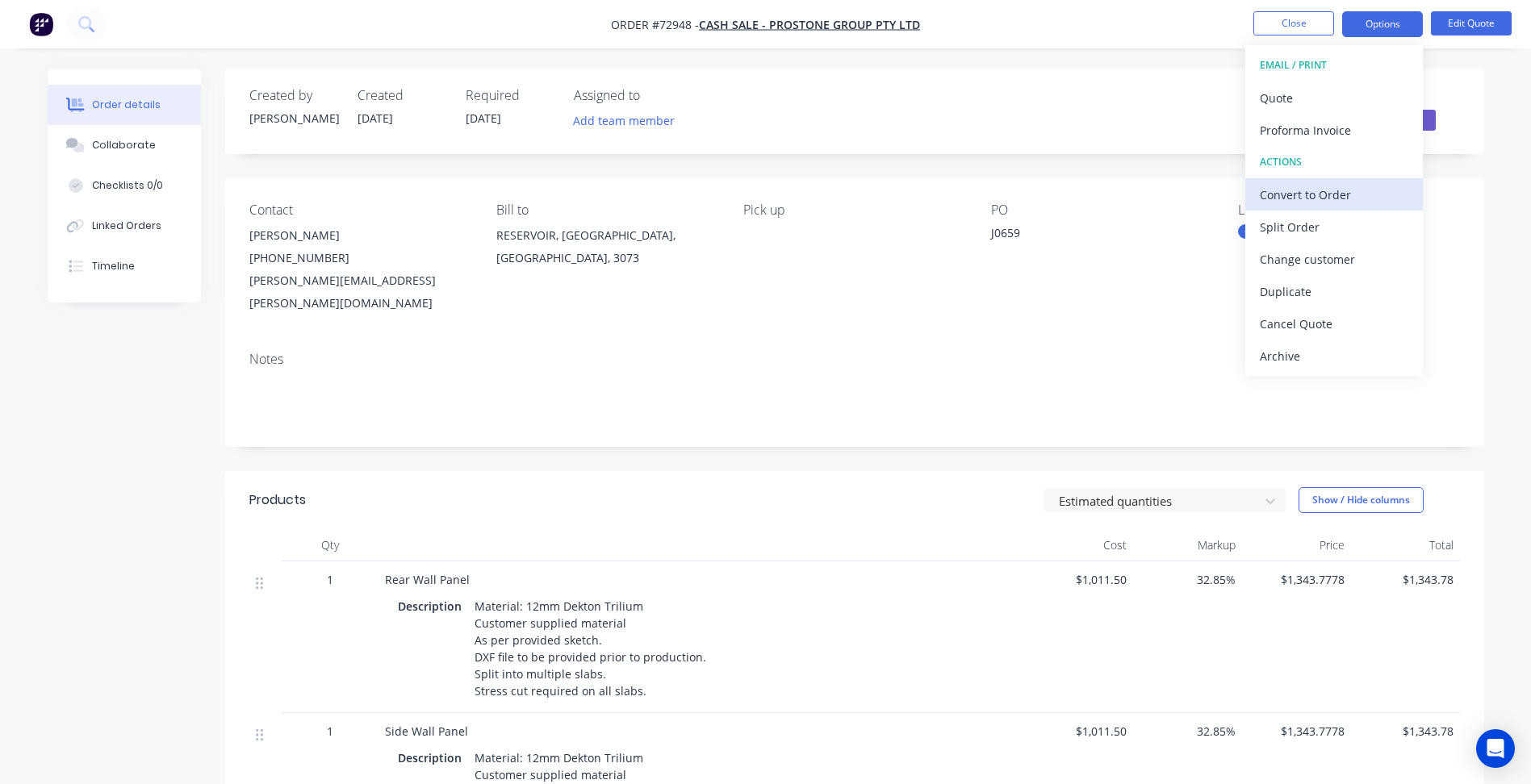
click at [1307, 204] on div "Convert to Order" at bounding box center [1333, 194] width 148 height 23
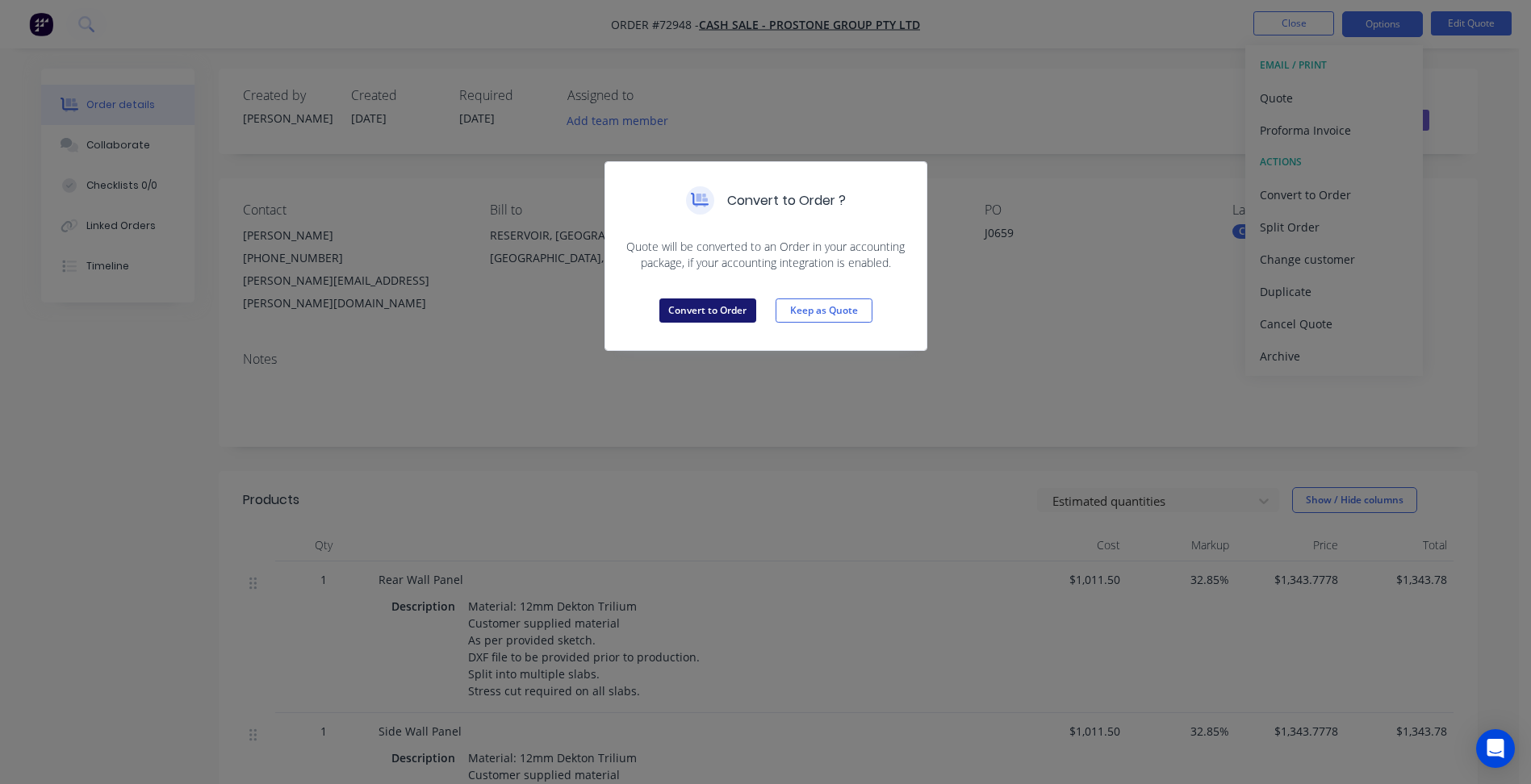
click at [683, 307] on button "Convert to Order" at bounding box center [707, 311] width 97 height 24
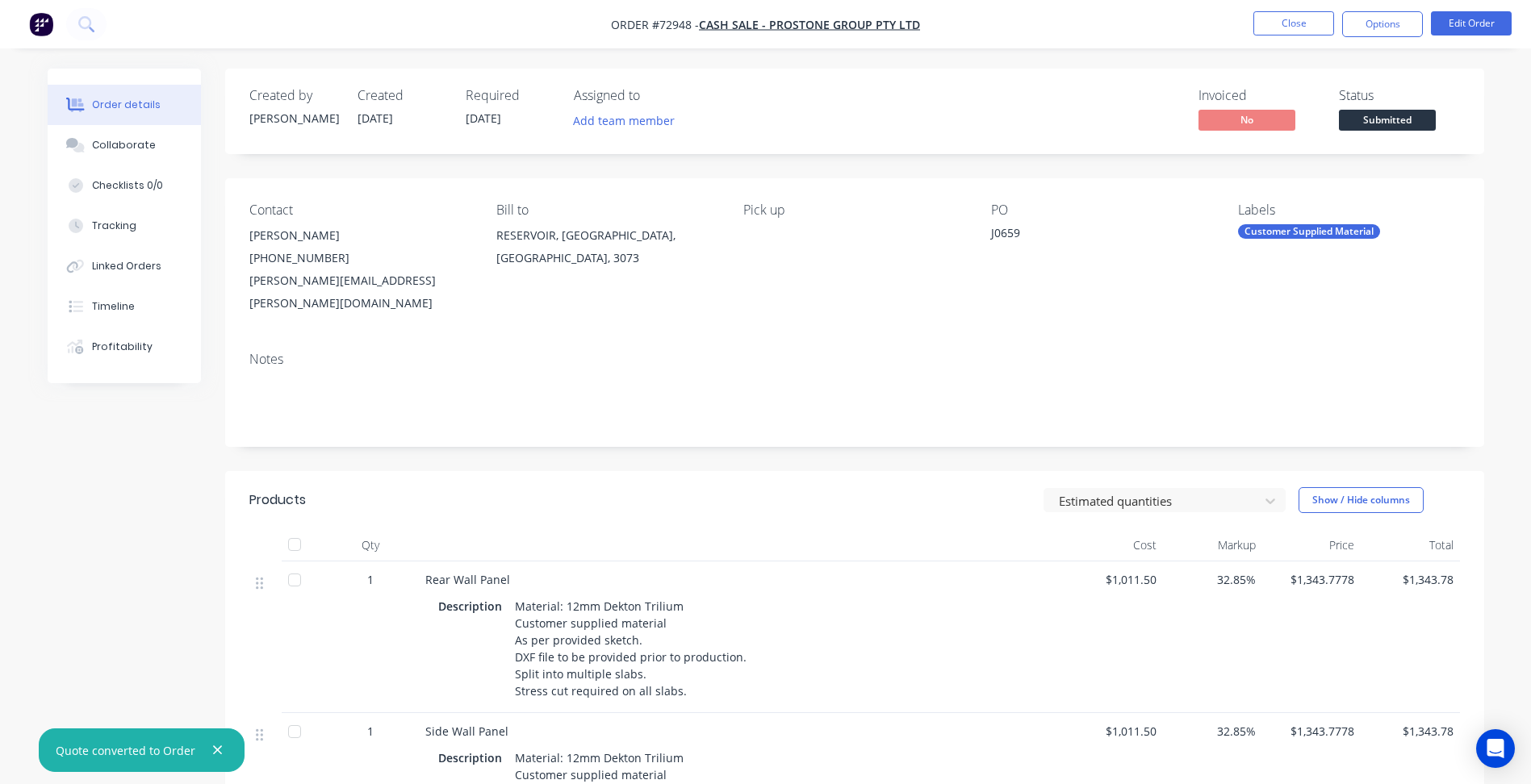
click at [1375, 110] on span "Submitted" at bounding box center [1387, 119] width 97 height 20
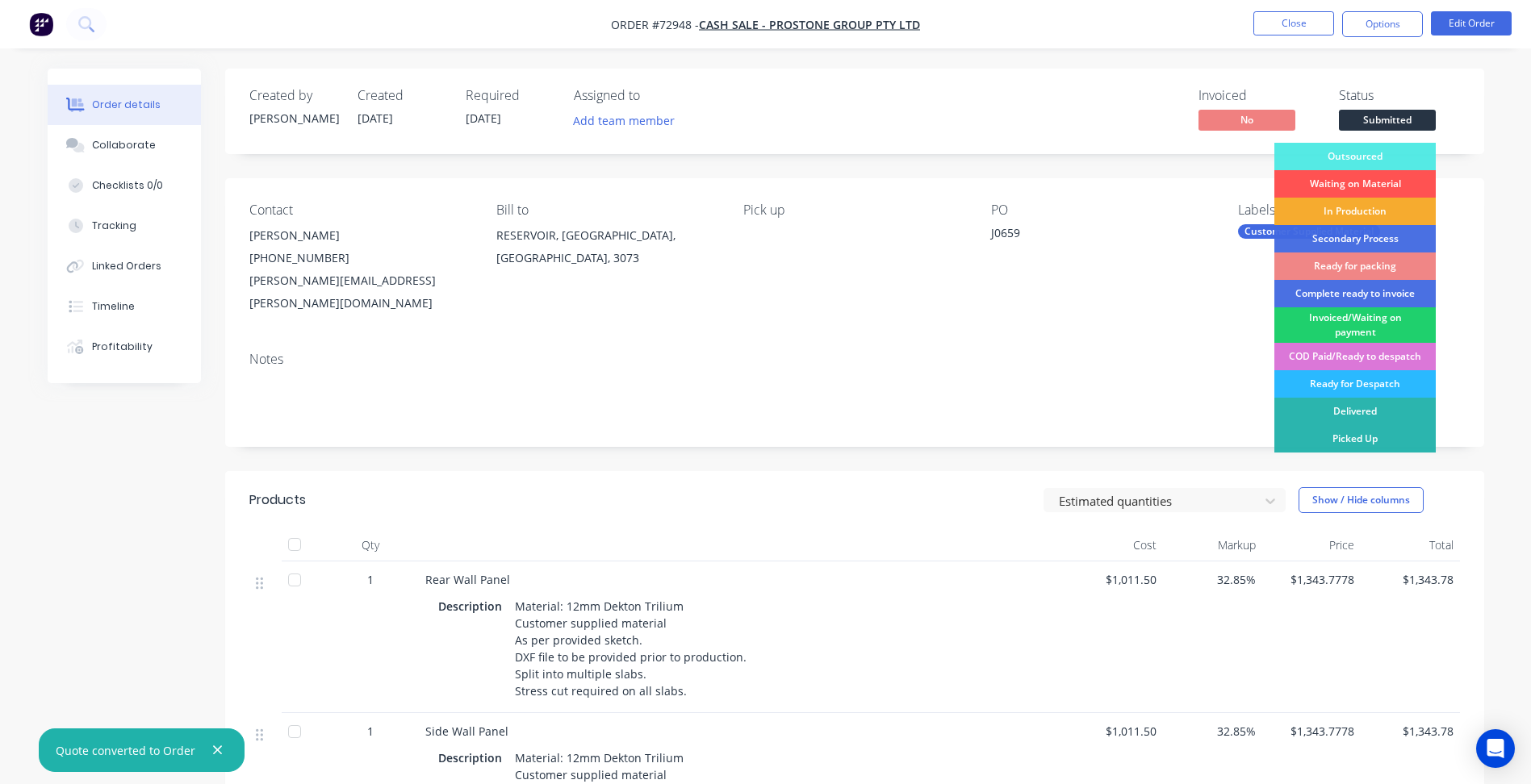
click at [1353, 210] on div "In Production" at bounding box center [1355, 211] width 162 height 28
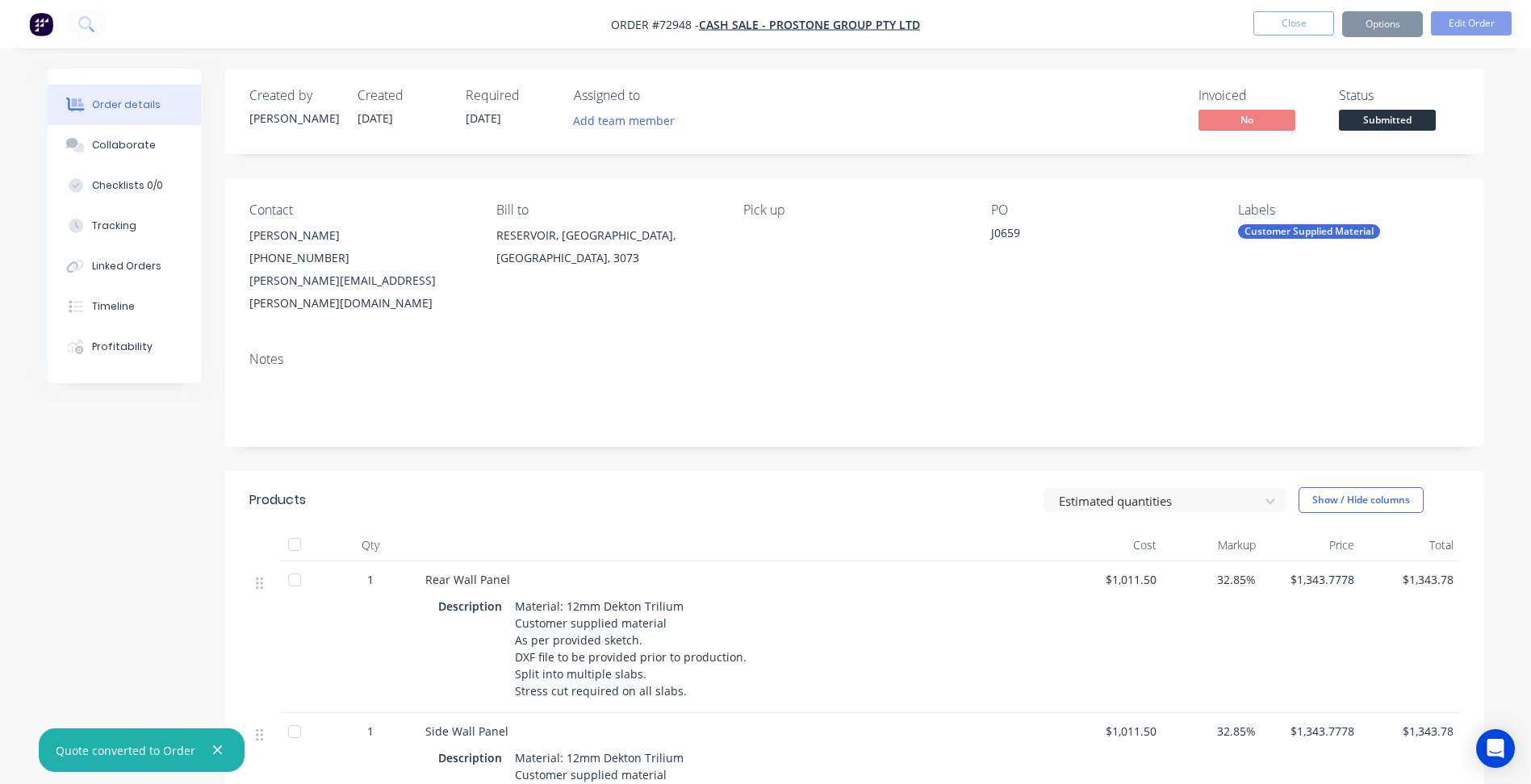
click at [1353, 210] on div "Labels" at bounding box center [1348, 210] width 221 height 16
click at [1366, 24] on button "Options" at bounding box center [1383, 24] width 81 height 26
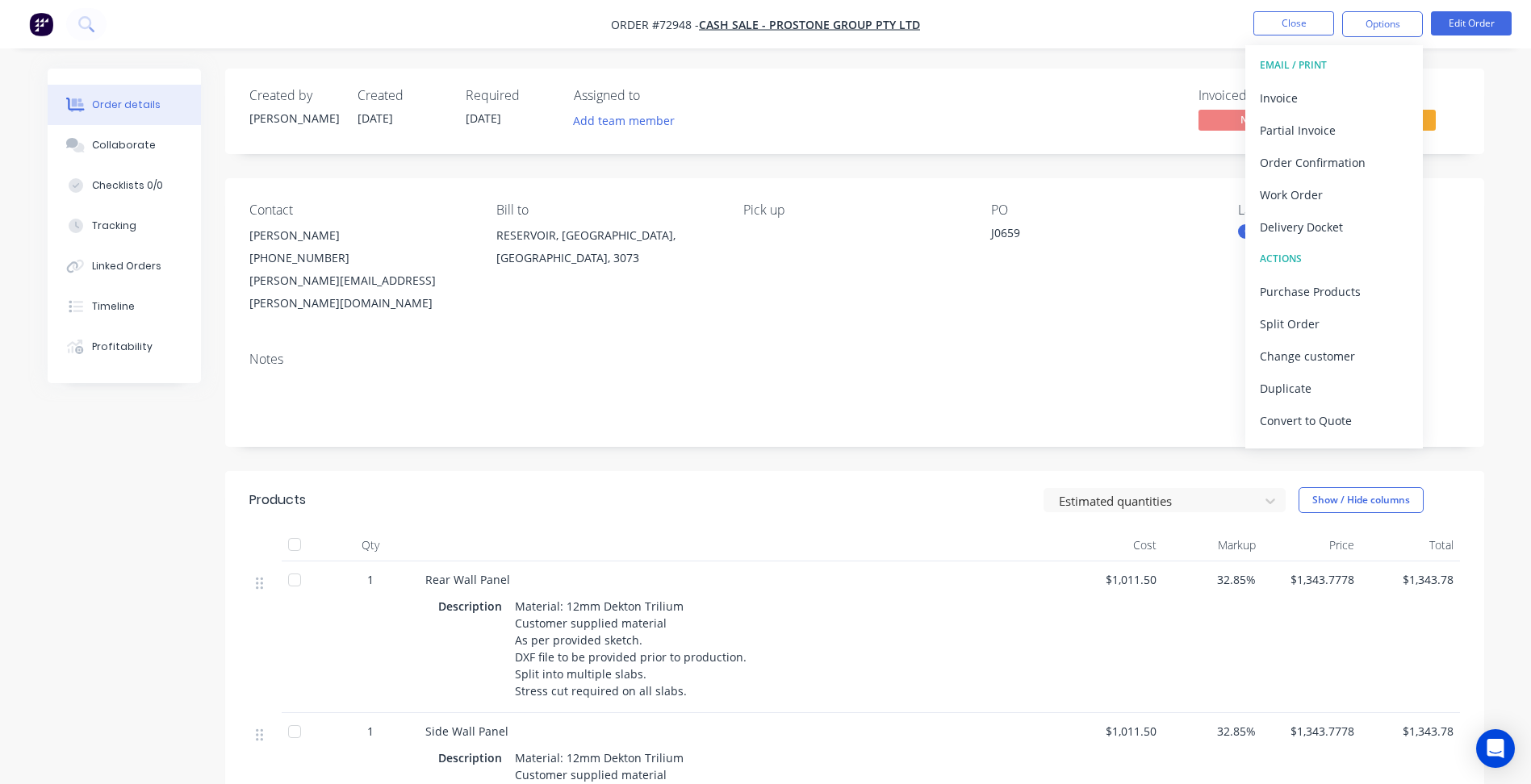
click at [1209, 274] on div "PO J0659" at bounding box center [1102, 258] width 221 height 112
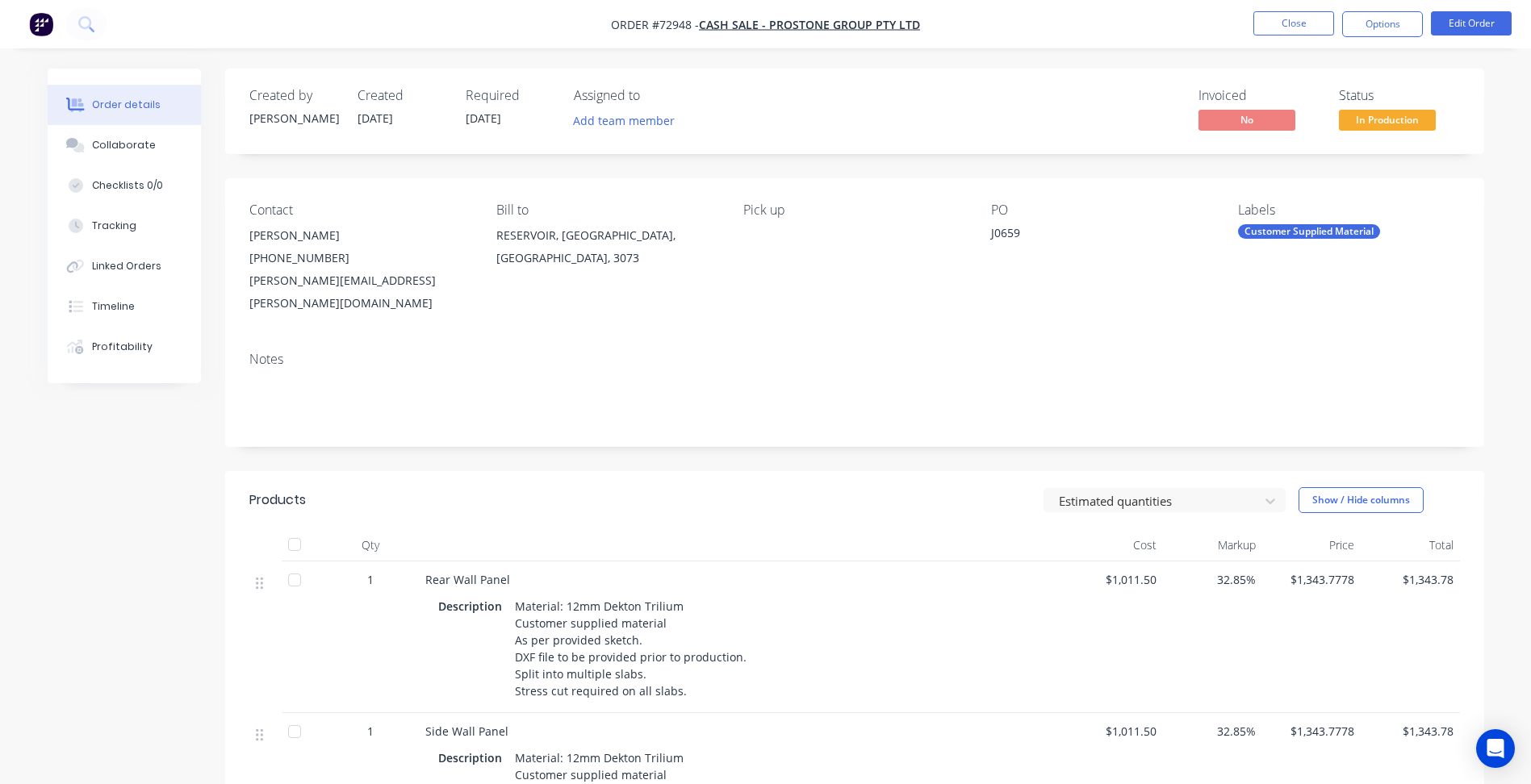
click at [1269, 247] on div "Labels Customer Supplied Material" at bounding box center [1348, 258] width 221 height 112
click at [1274, 225] on div "Customer Supplied Material" at bounding box center [1308, 232] width 142 height 15
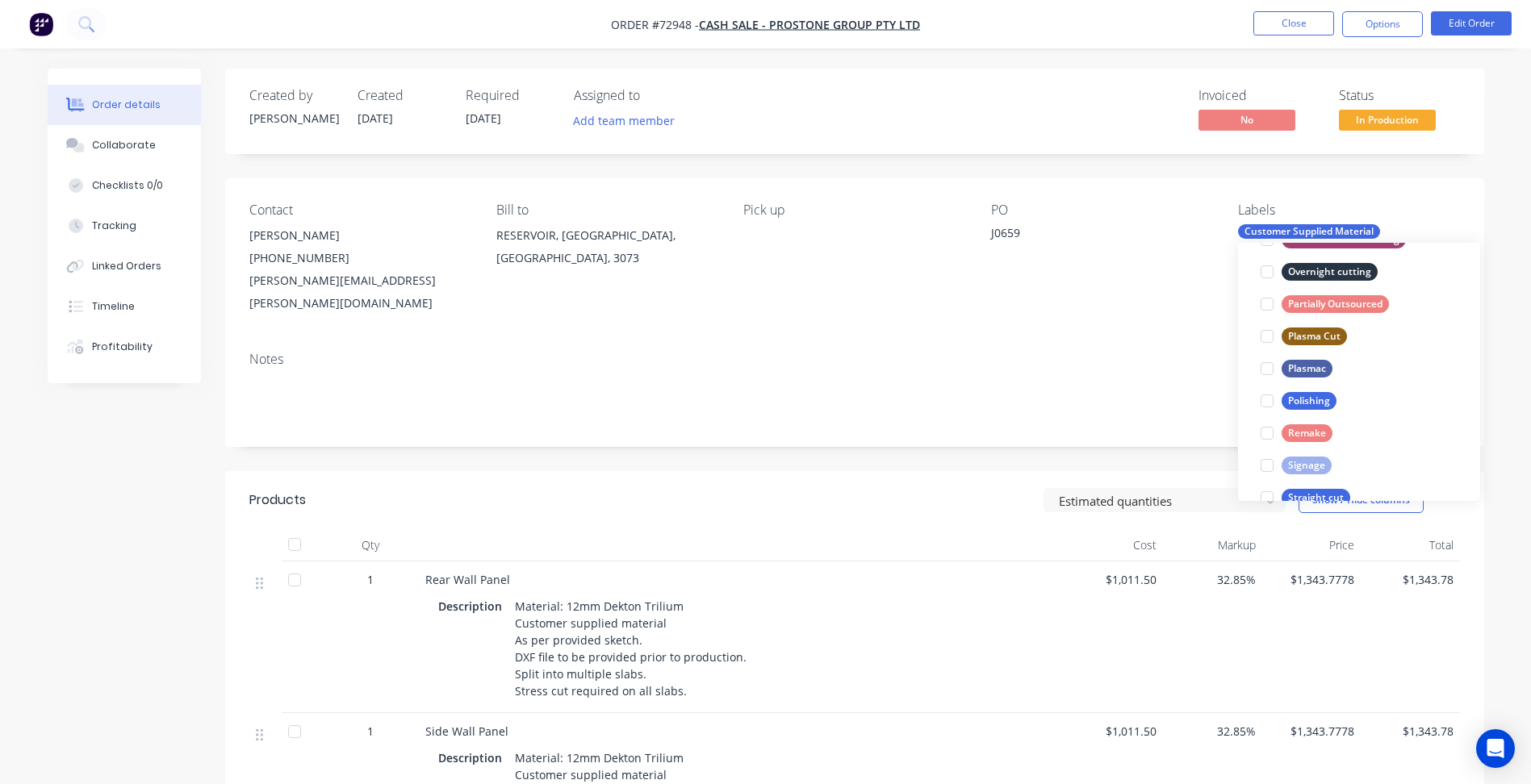
scroll to position [968, 0]
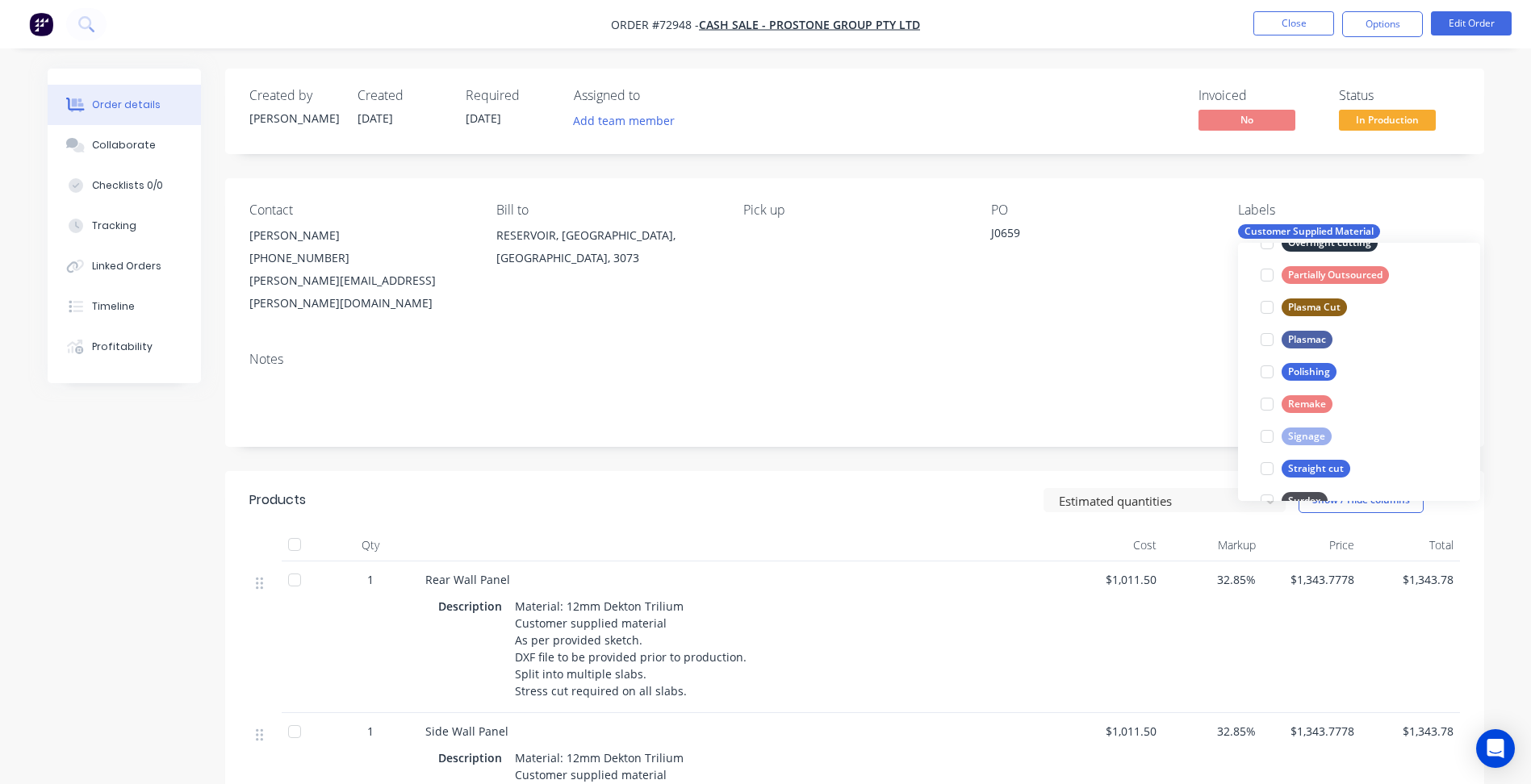
click at [1239, 347] on div "Create new label Customer Supplied Material edit 5 Axis Cutting edit Action Alu…" at bounding box center [1358, 371] width 242 height 258
click at [1395, 13] on button "Options" at bounding box center [1383, 24] width 81 height 26
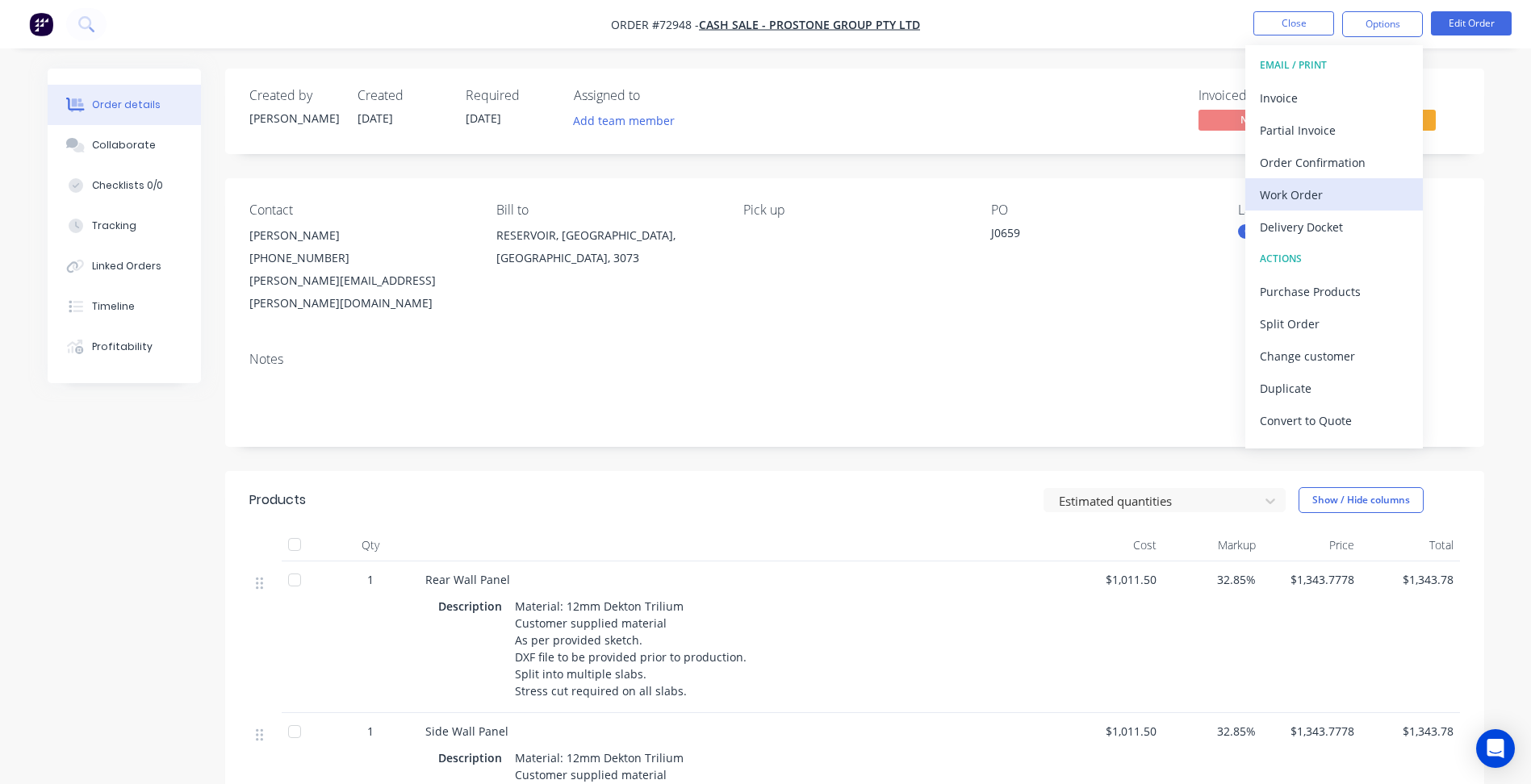
click at [1306, 203] on div "Work Order" at bounding box center [1333, 194] width 148 height 23
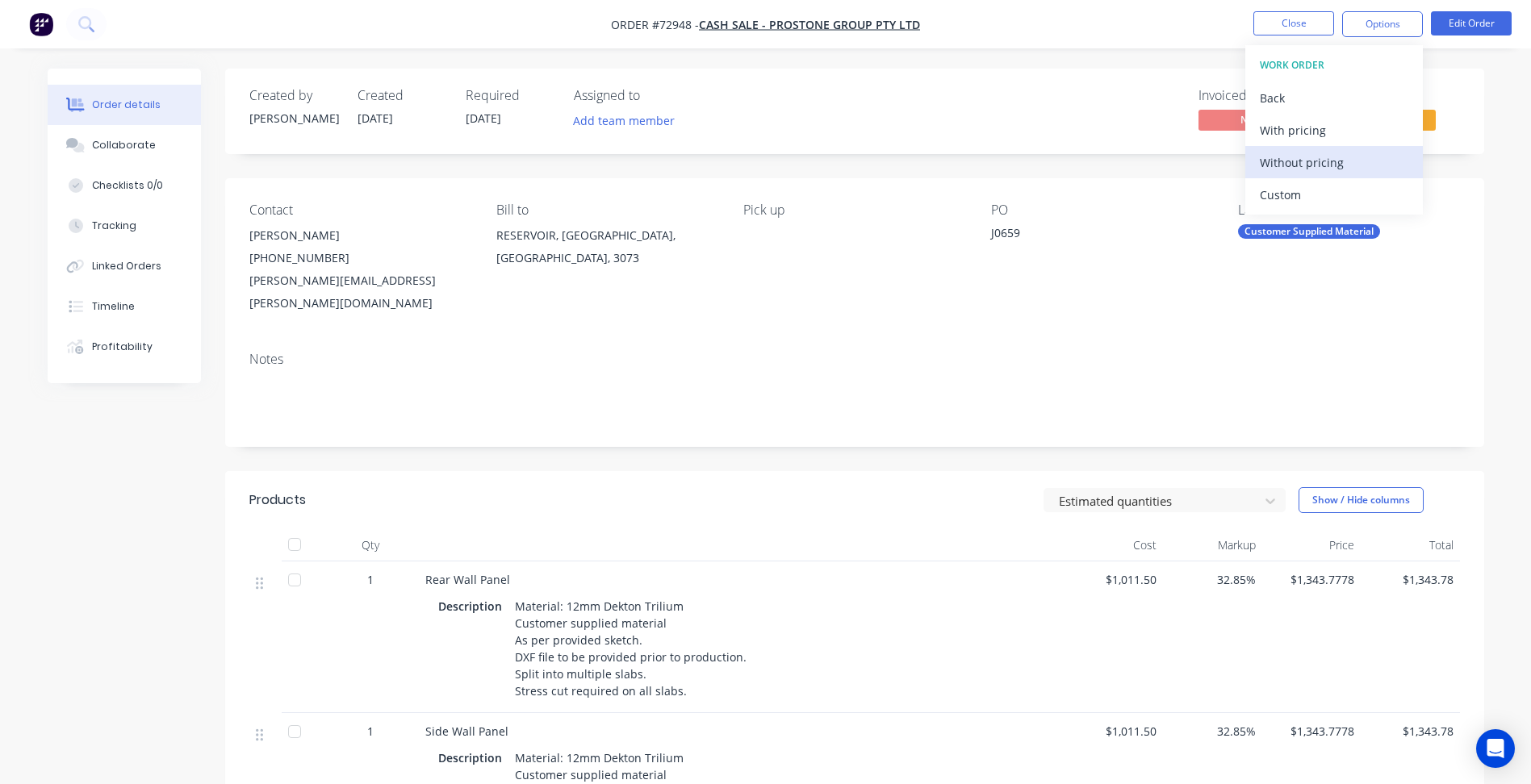
click at [1317, 165] on div "Without pricing" at bounding box center [1333, 162] width 148 height 23
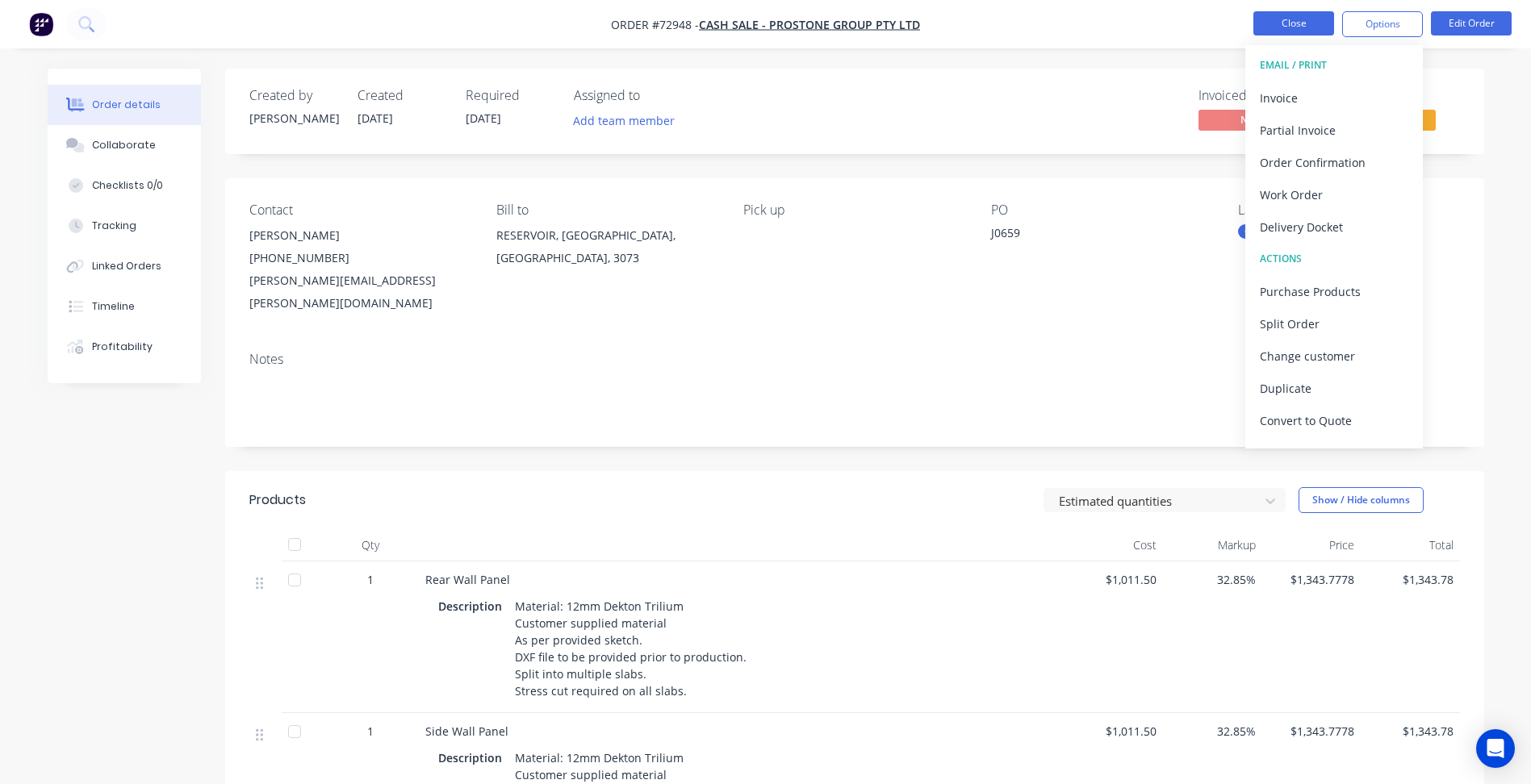
click at [1278, 24] on button "Close" at bounding box center [1294, 23] width 81 height 24
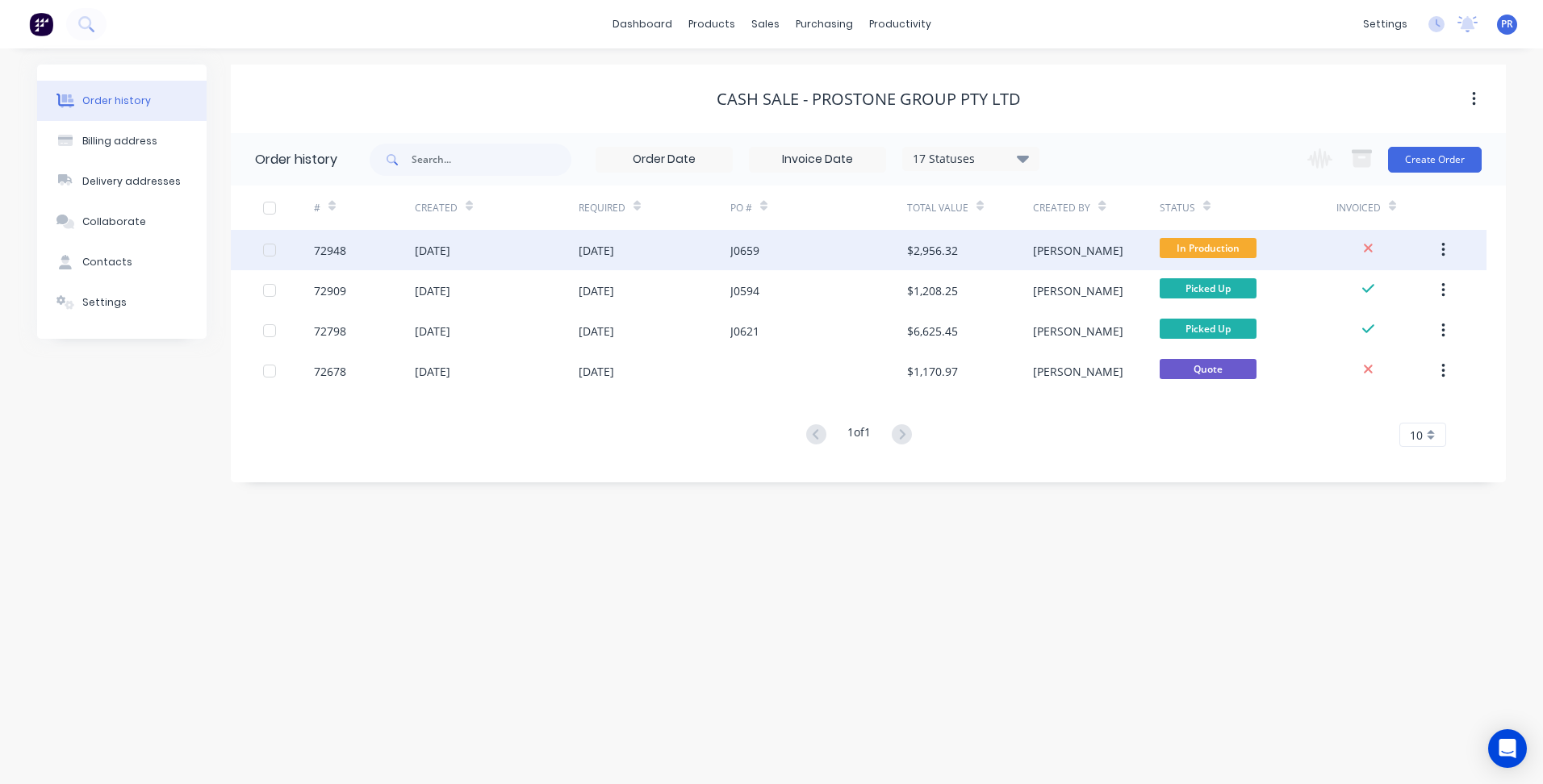
click at [881, 247] on div "J0659" at bounding box center [818, 250] width 177 height 40
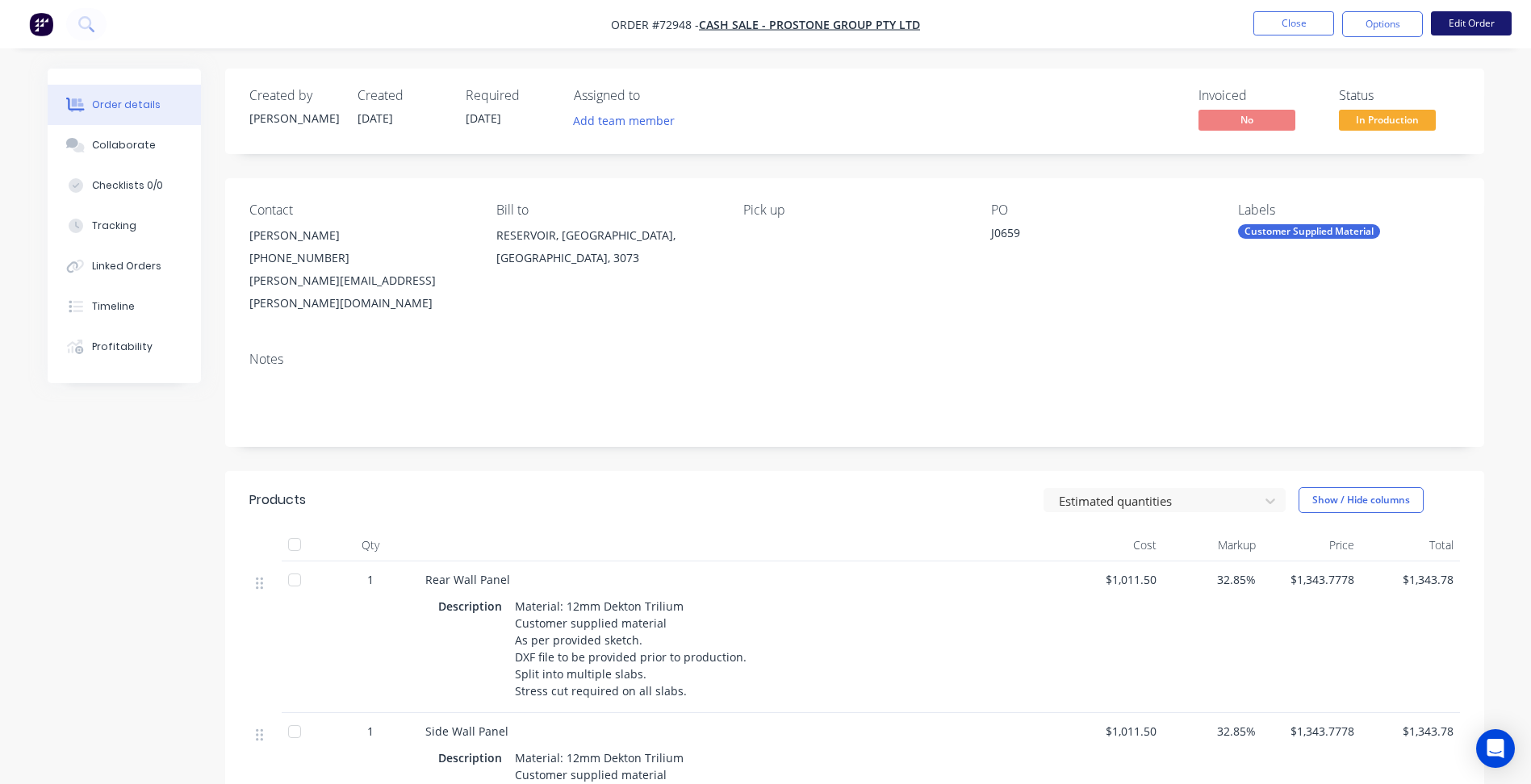
click at [1475, 23] on button "Edit Order" at bounding box center [1471, 23] width 81 height 24
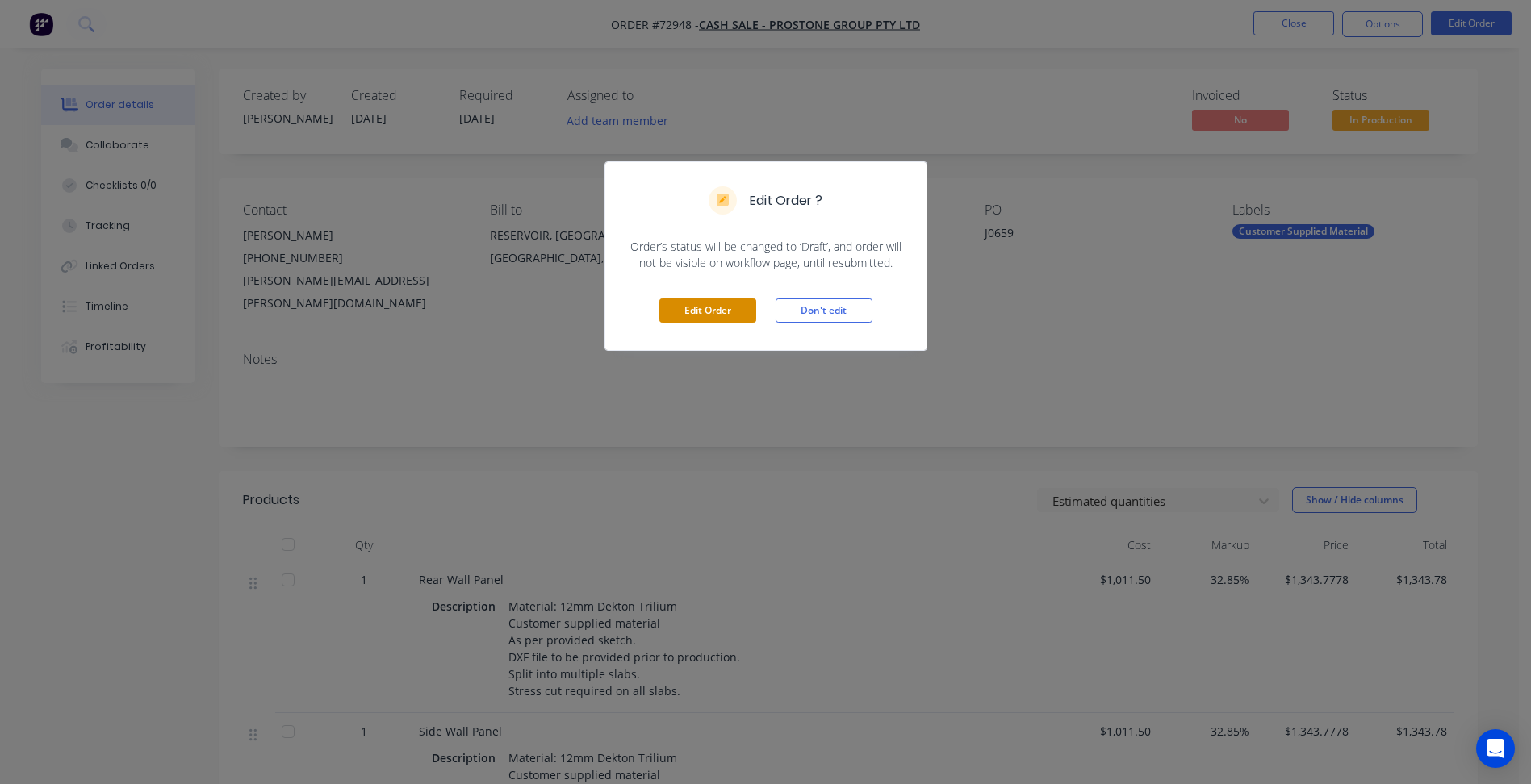
click at [716, 318] on button "Edit Order" at bounding box center [707, 311] width 97 height 24
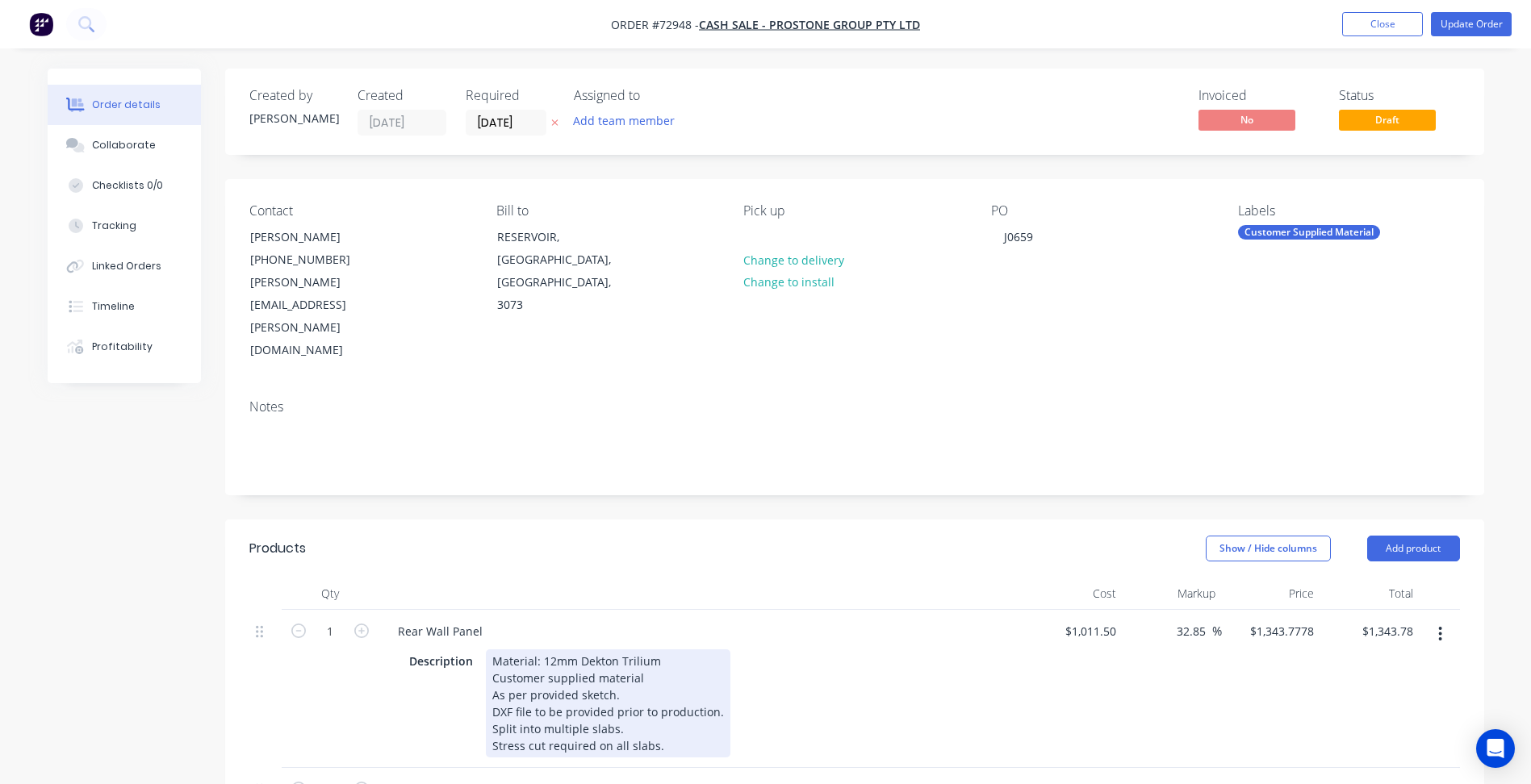
click at [548, 650] on div "Material: 12mm Dekton Trilium Customer supplied material As per provided sketch…" at bounding box center [608, 704] width 245 height 108
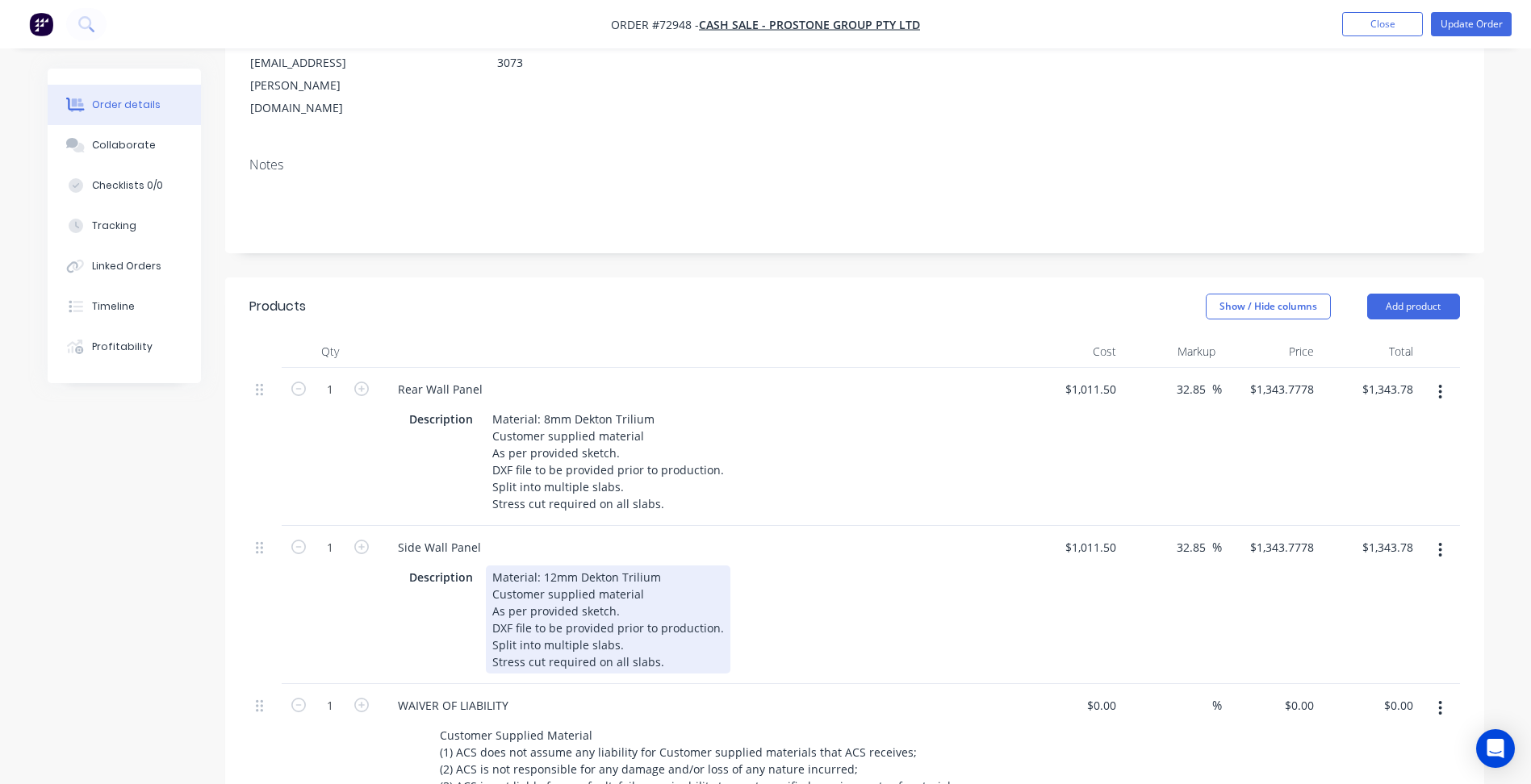
click at [555, 565] on div "Material: 12mm Dekton Trilium Customer supplied material As per provided sketch…" at bounding box center [608, 619] width 245 height 108
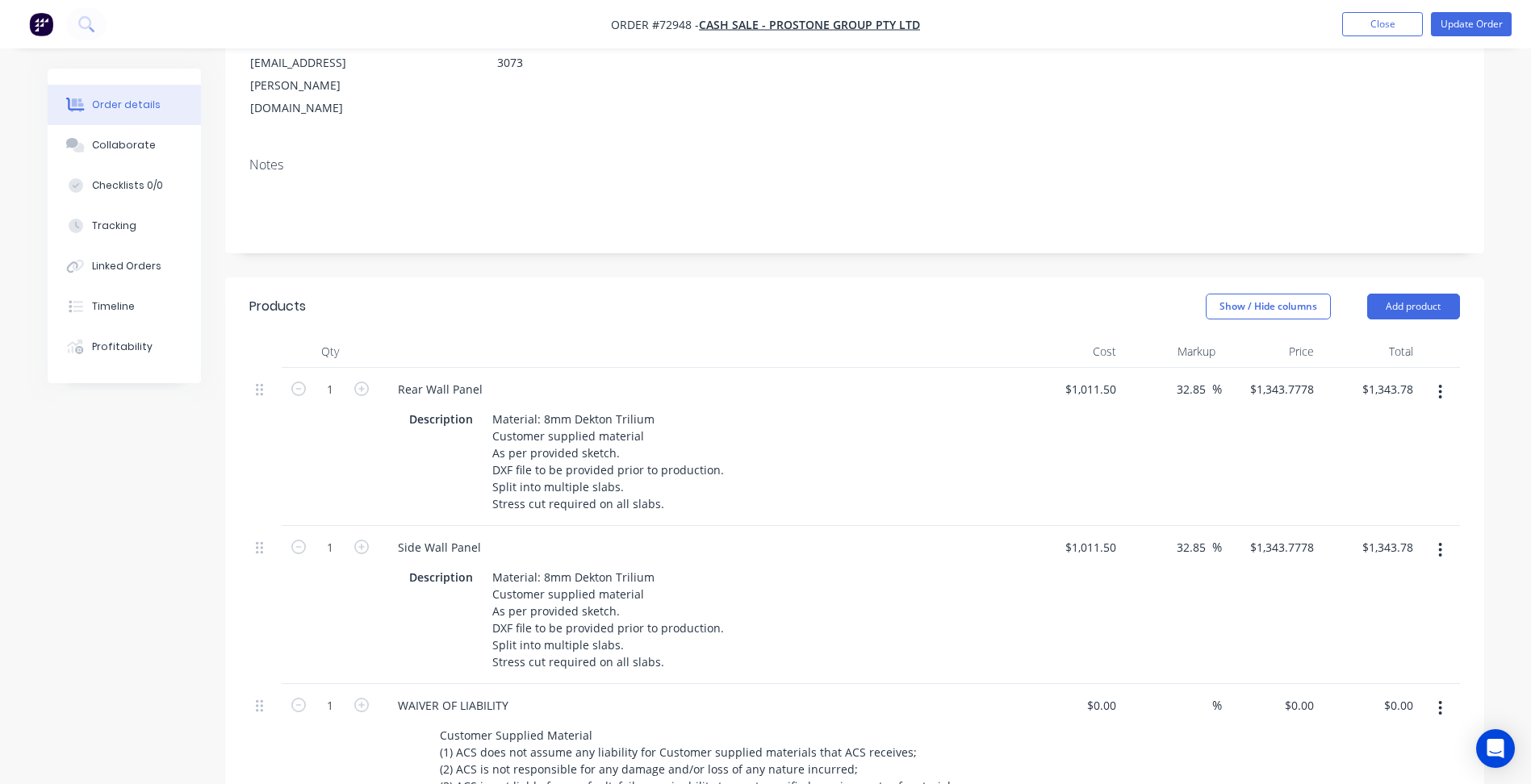
click at [212, 596] on div "Created by [PERSON_NAME] Created [DATE] Required [DATE] Assigned to Add team me…" at bounding box center [766, 583] width 1436 height 1514
click at [1199, 378] on input "32.85" at bounding box center [1194, 389] width 37 height 23
click at [1189, 378] on input "32.85" at bounding box center [1194, 389] width 37 height 23
type input "0"
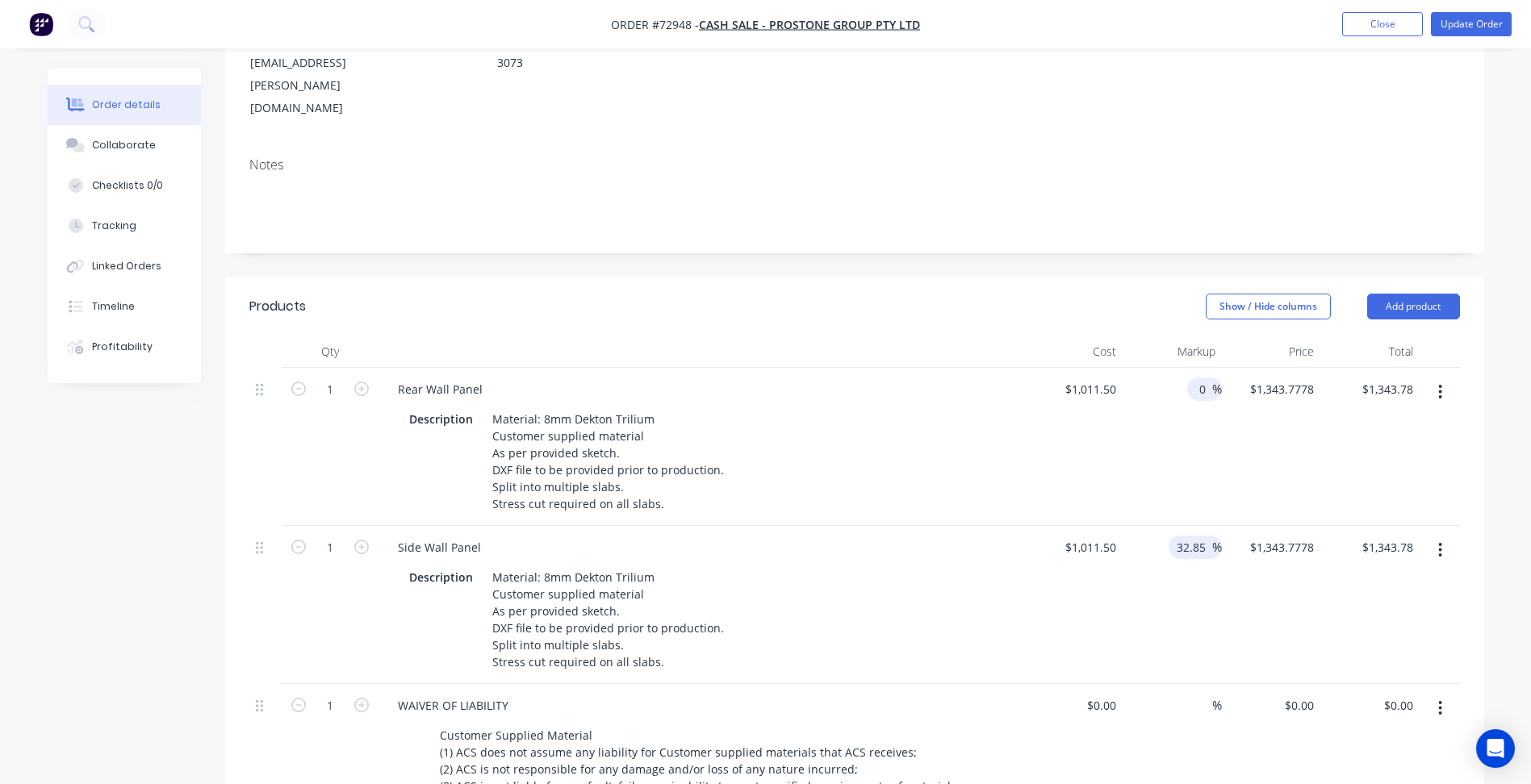
type input "$1,011.50"
click at [1192, 536] on input "32.85" at bounding box center [1194, 547] width 37 height 23
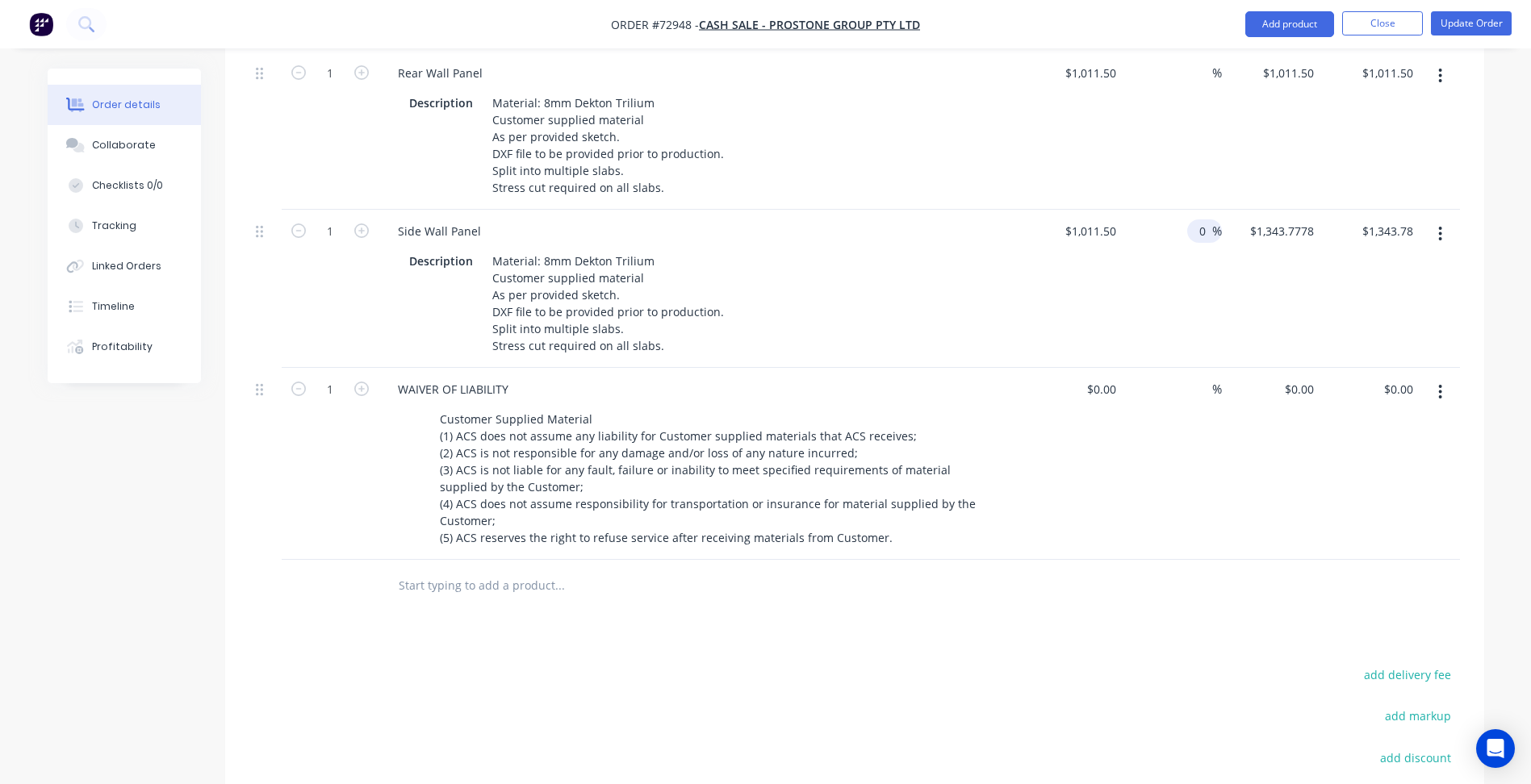
scroll to position [564, 0]
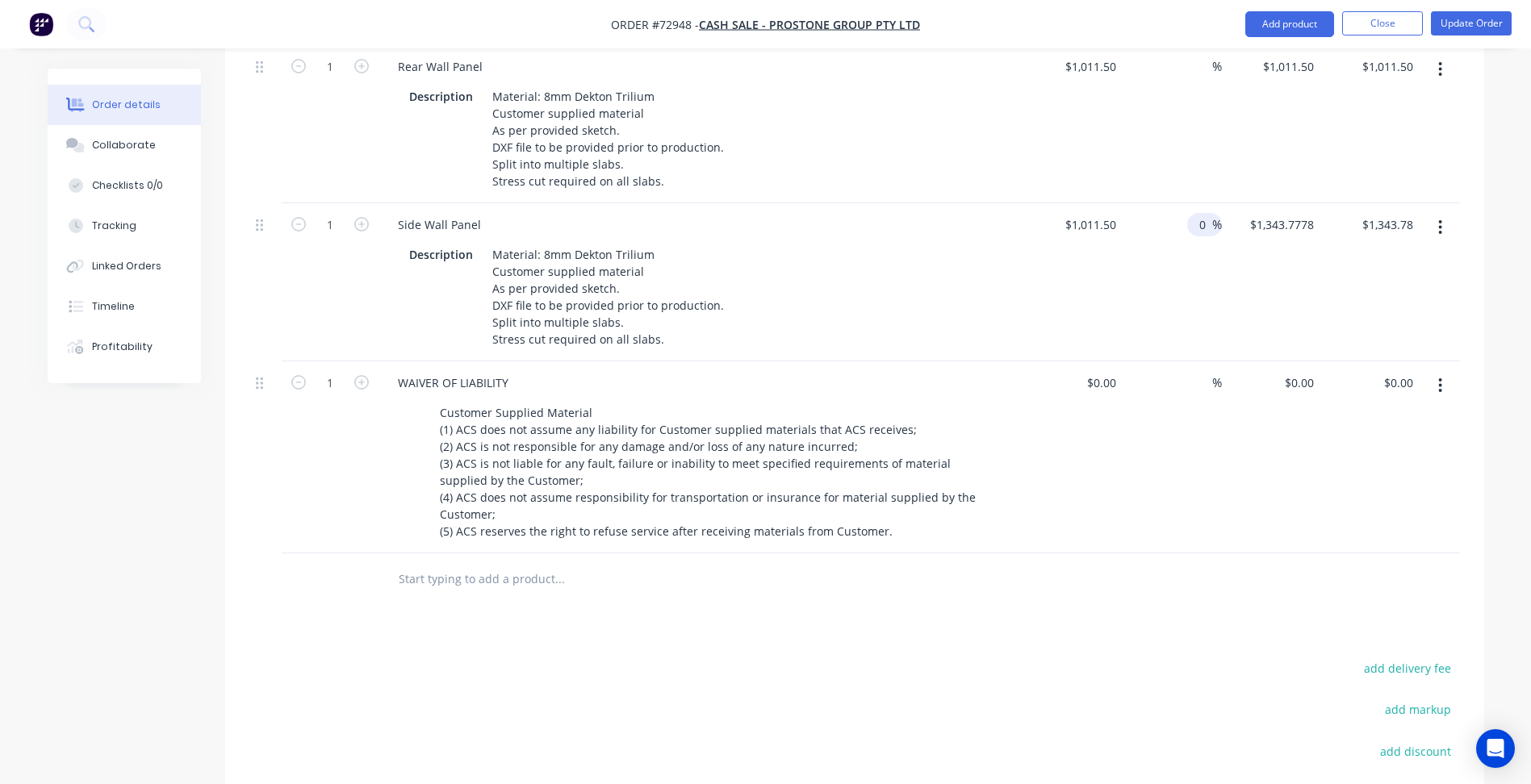
type input "0"
type input "$1,011.50"
click at [986, 594] on div "Products Show / Hide columns Add product Qty Cost Markup Price Total 1 Rear Wal…" at bounding box center [854, 474] width 1259 height 1039
type input "1011.5"
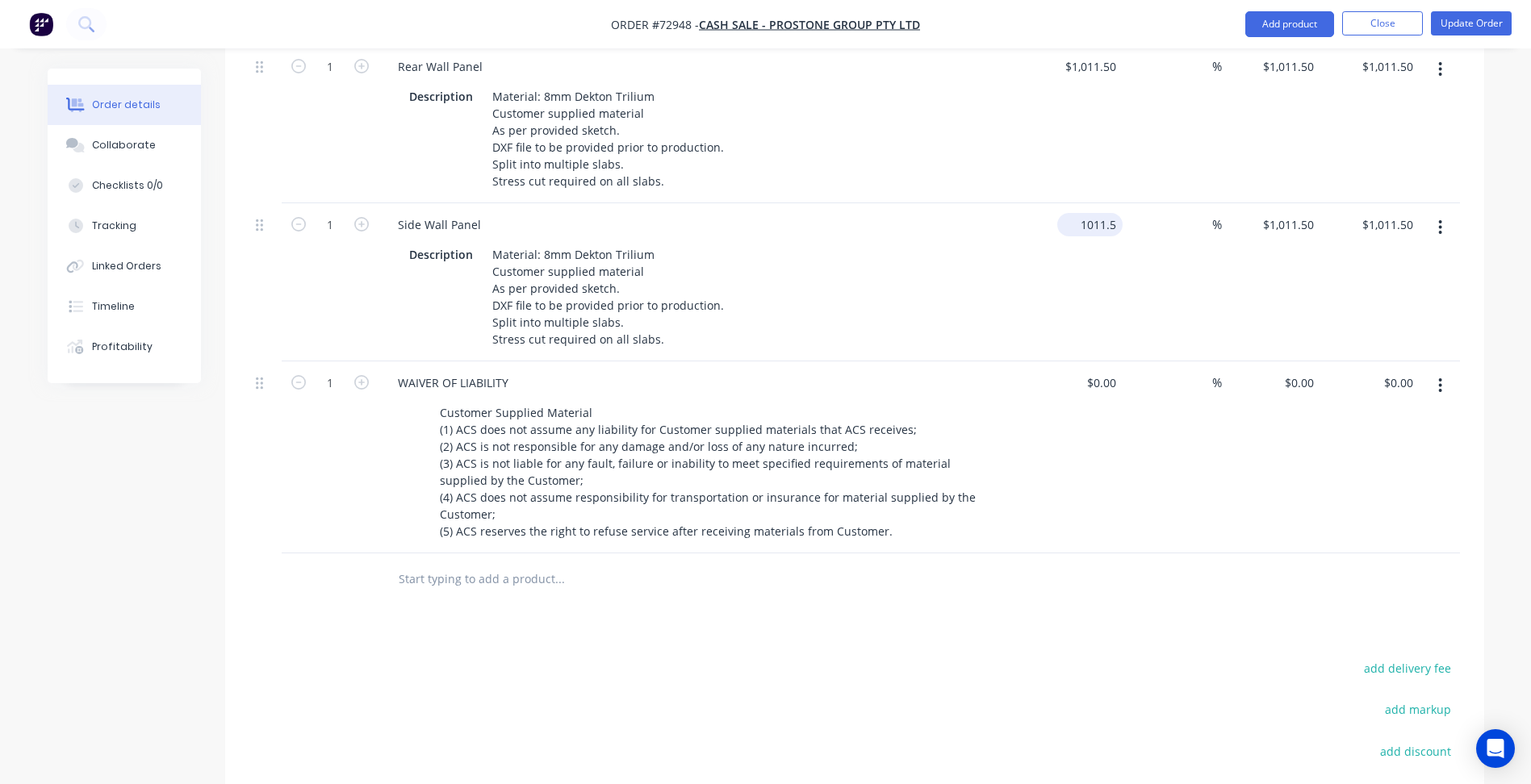
click at [1105, 213] on input "1011.5" at bounding box center [1093, 224] width 59 height 23
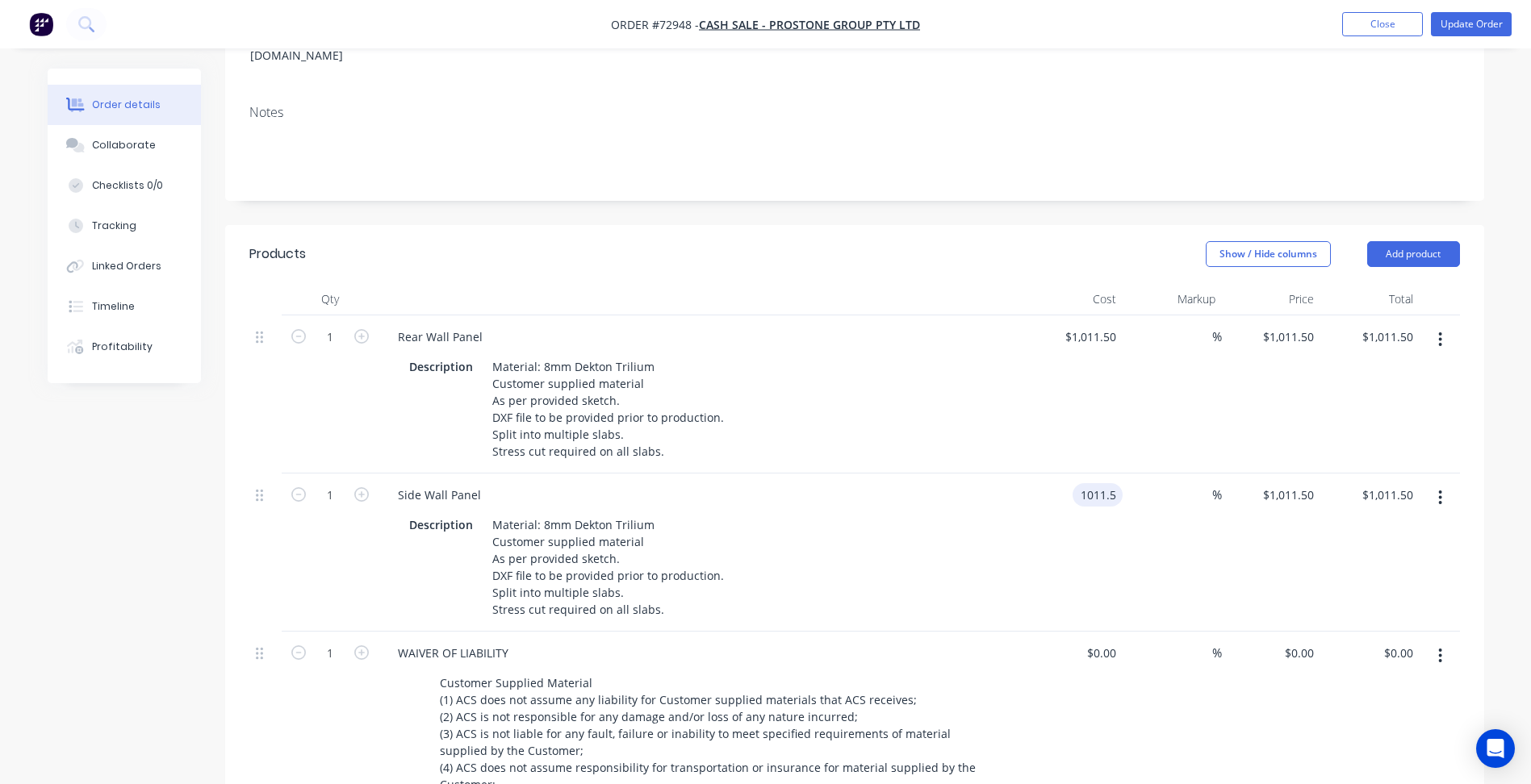
scroll to position [242, 0]
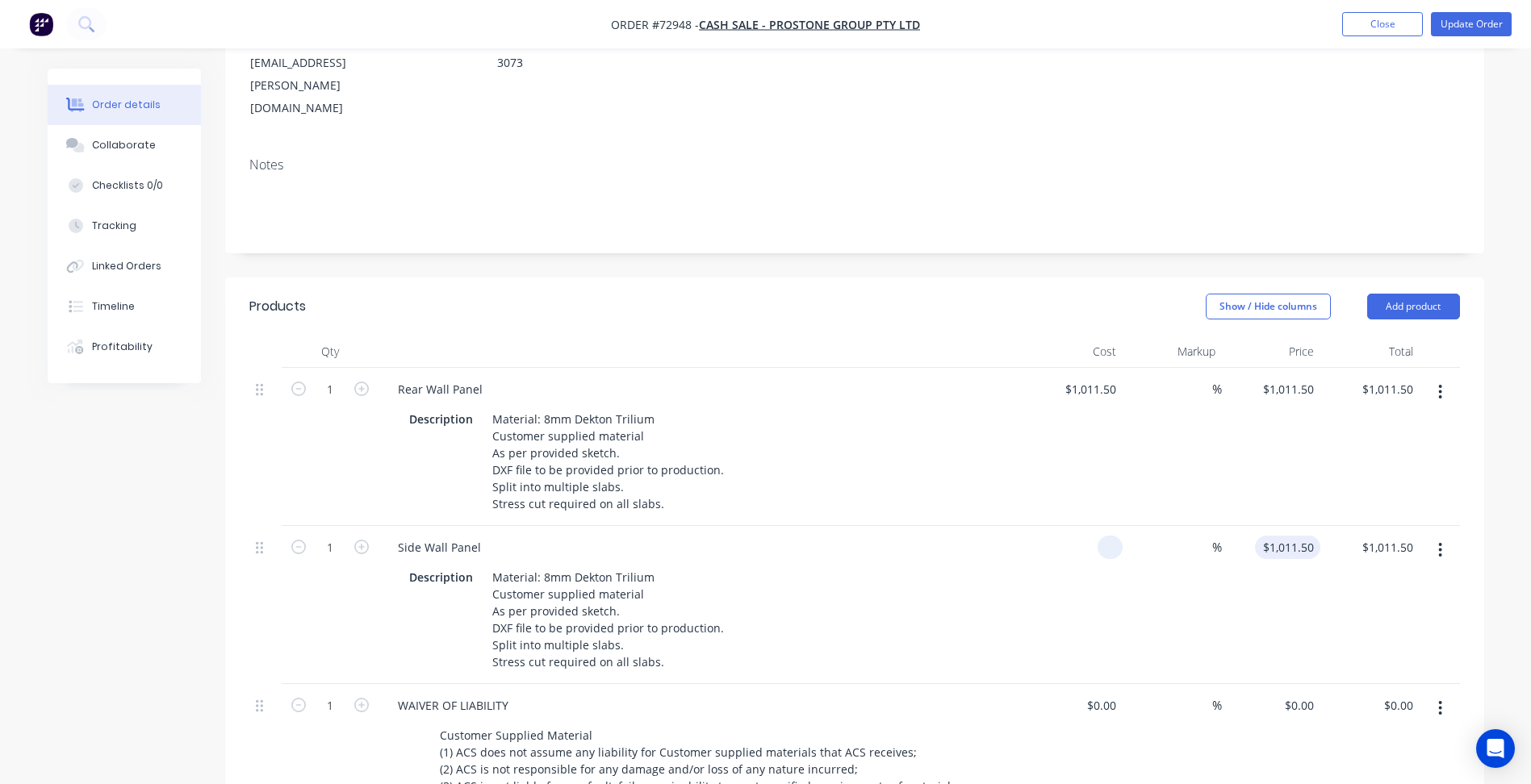
type input "$0.00"
type input "0"
type input "$0.00"
drag, startPoint x: 1281, startPoint y: 484, endPoint x: 1287, endPoint y: 491, distance: 9.2
click at [1281, 526] on div "0 $1,011.50" at bounding box center [1272, 605] width 99 height 158
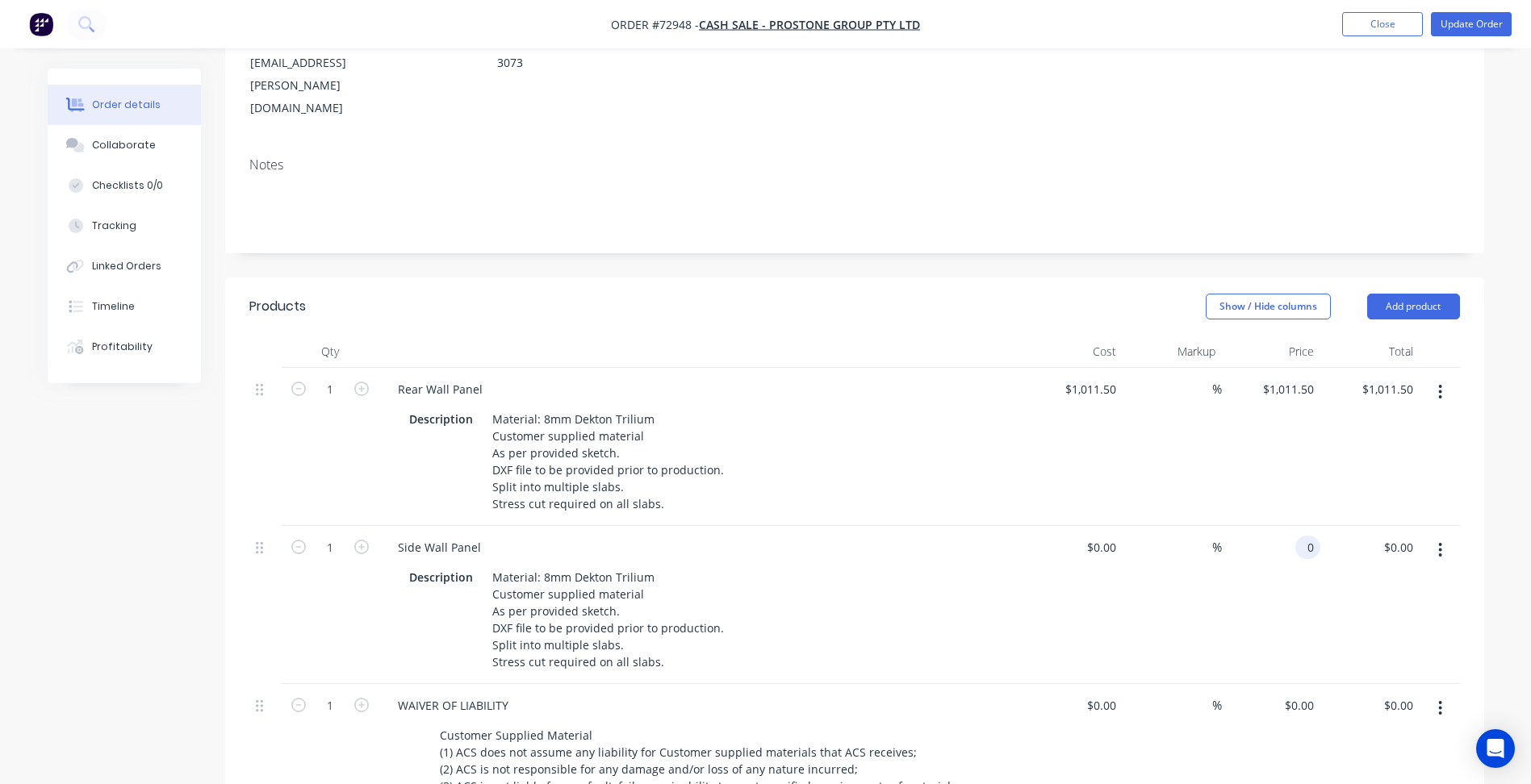
paste input "1011.5"
type input "1011.50"
type input "1011.5"
type input "$1,011.50"
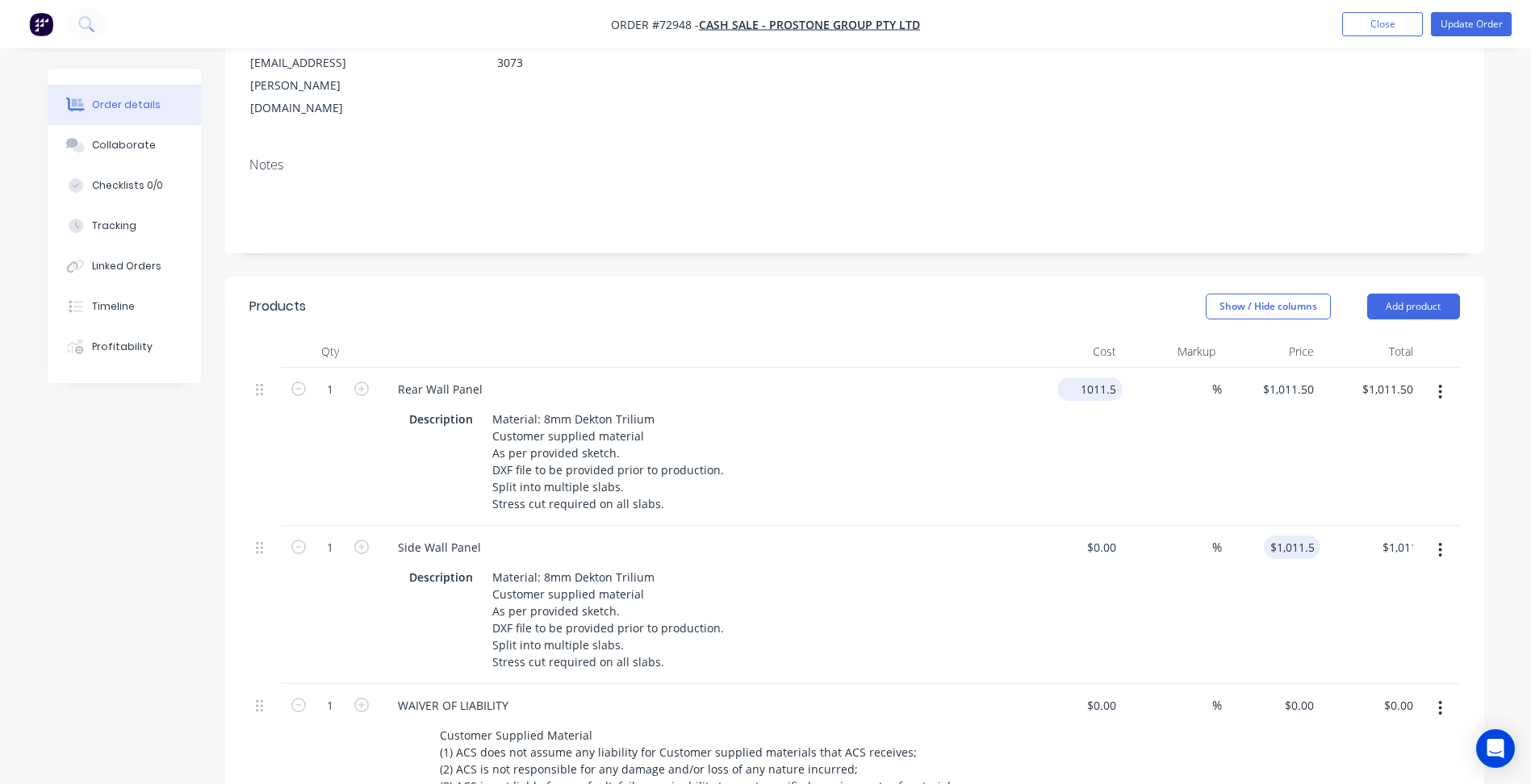
click at [1091, 378] on input "1011.5" at bounding box center [1093, 389] width 59 height 23
type input "$0.00"
type input "0"
type input "$0.00"
click at [1294, 368] on div "0 $1,011.50" at bounding box center [1272, 447] width 99 height 158
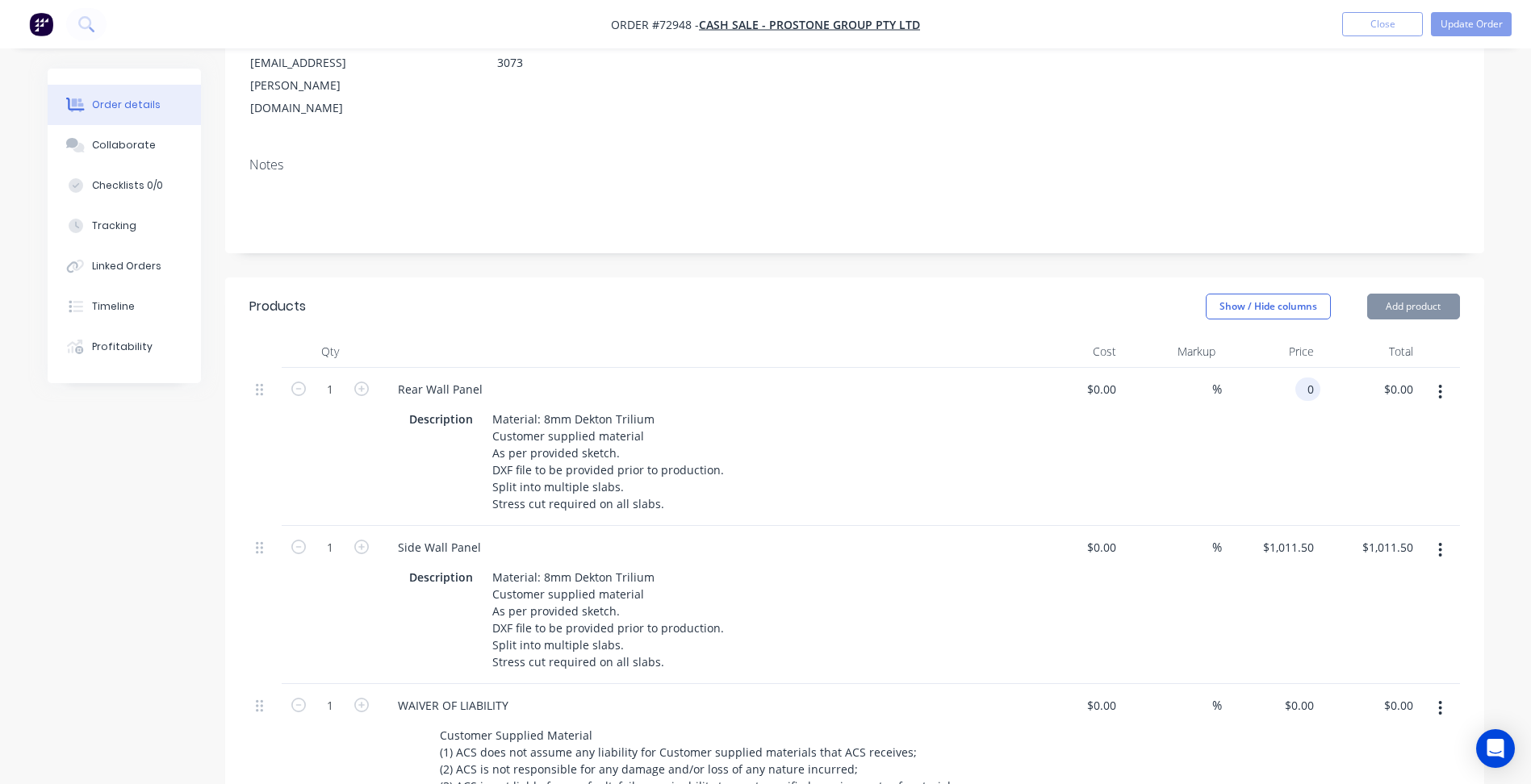
paste input "1011.5"
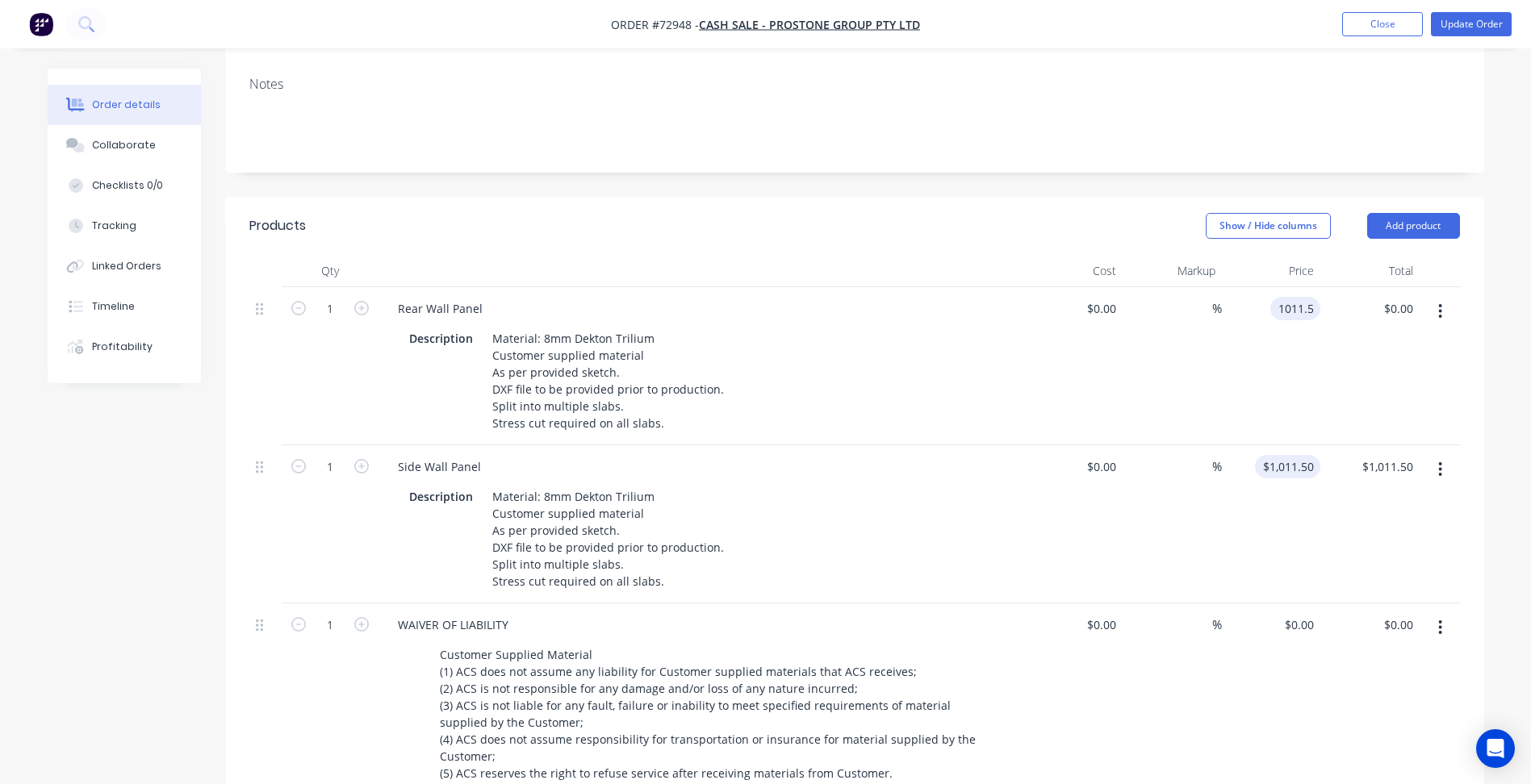
type input "$1,011.50"
click at [1304, 455] on input "1011.5" at bounding box center [1291, 466] width 59 height 23
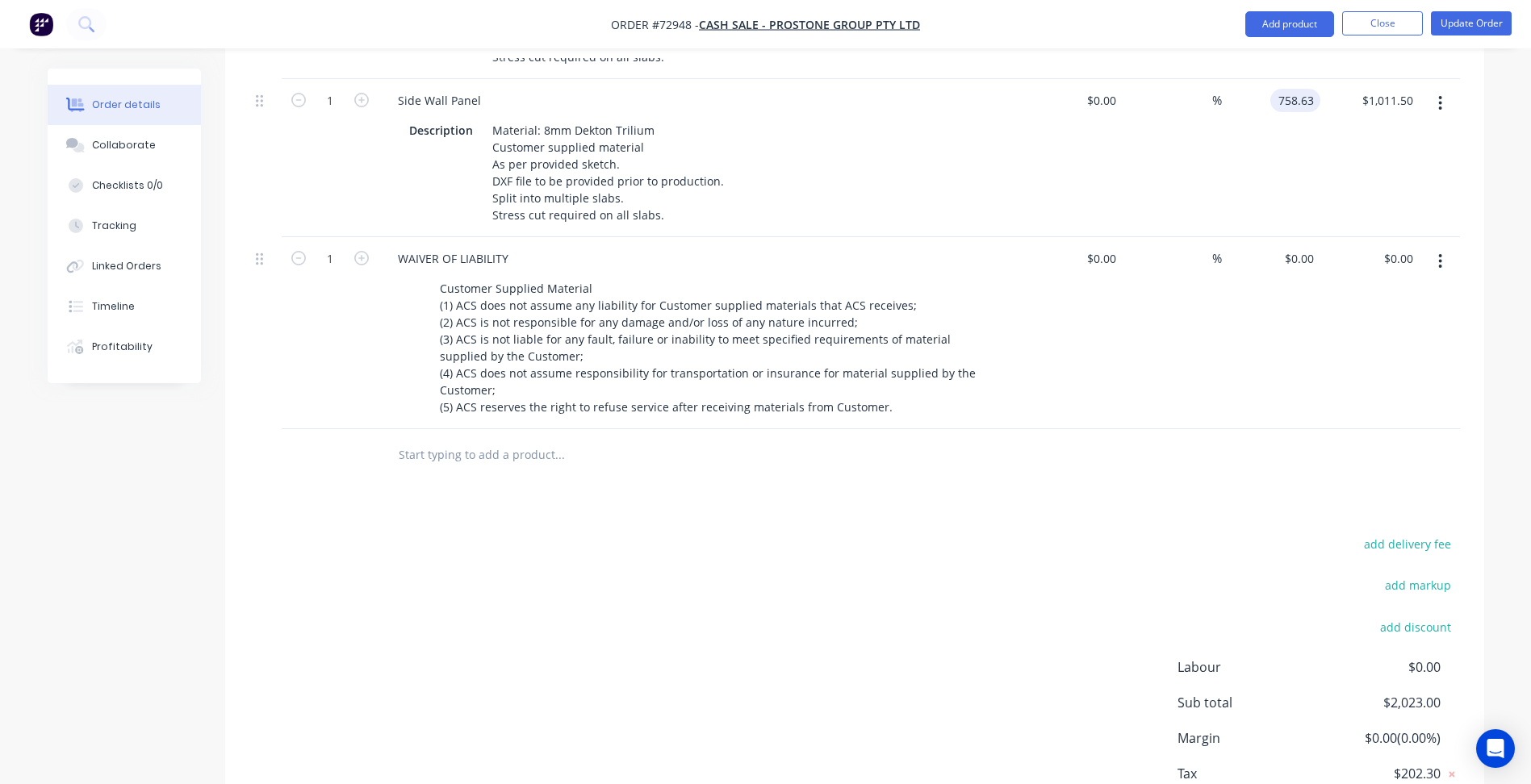
scroll to position [726, 0]
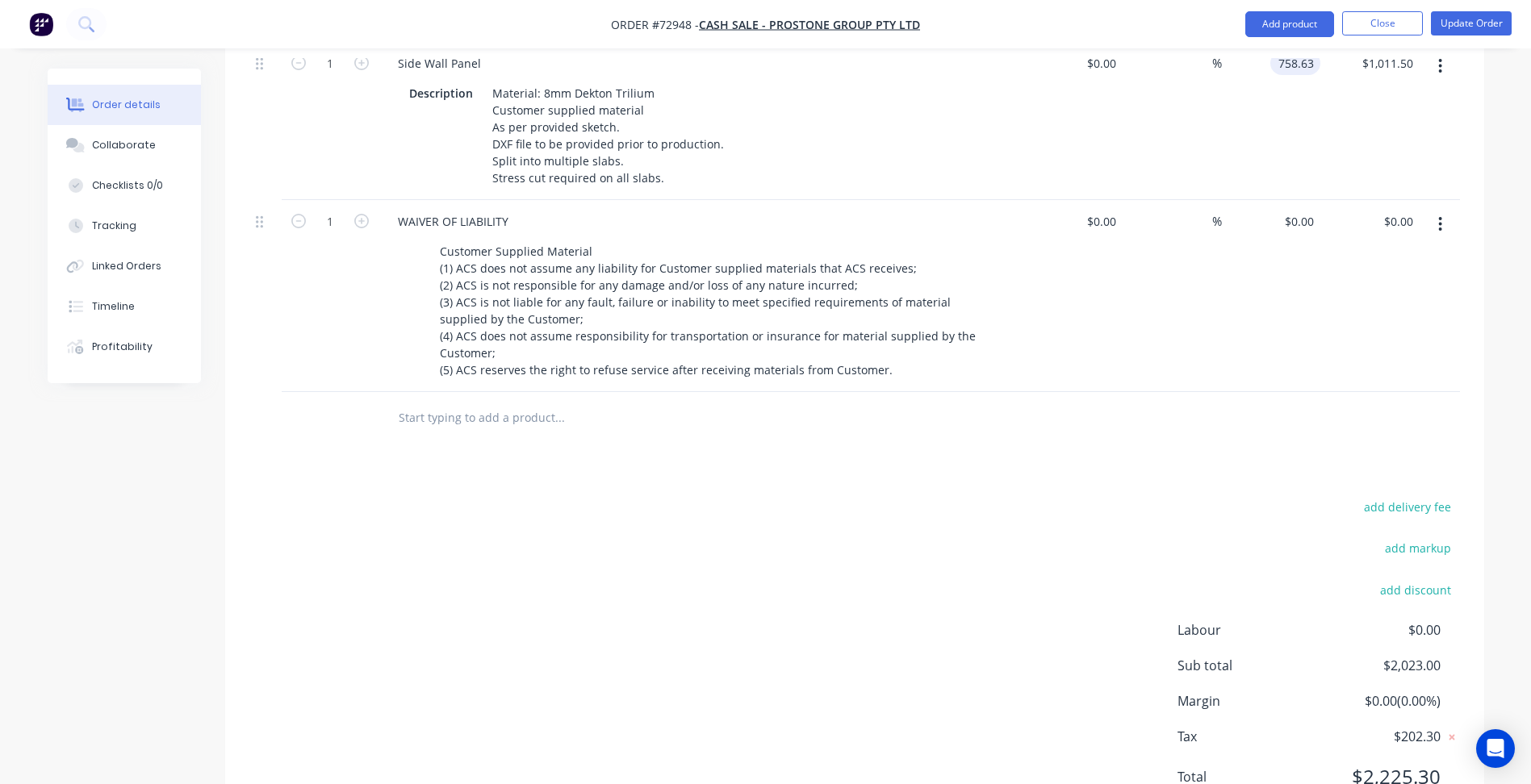
type input "$758.63"
click at [797, 556] on div "add delivery fee add markup add discount Labour $0.00 Sub total $2,023.00 Margi…" at bounding box center [854, 652] width 1211 height 312
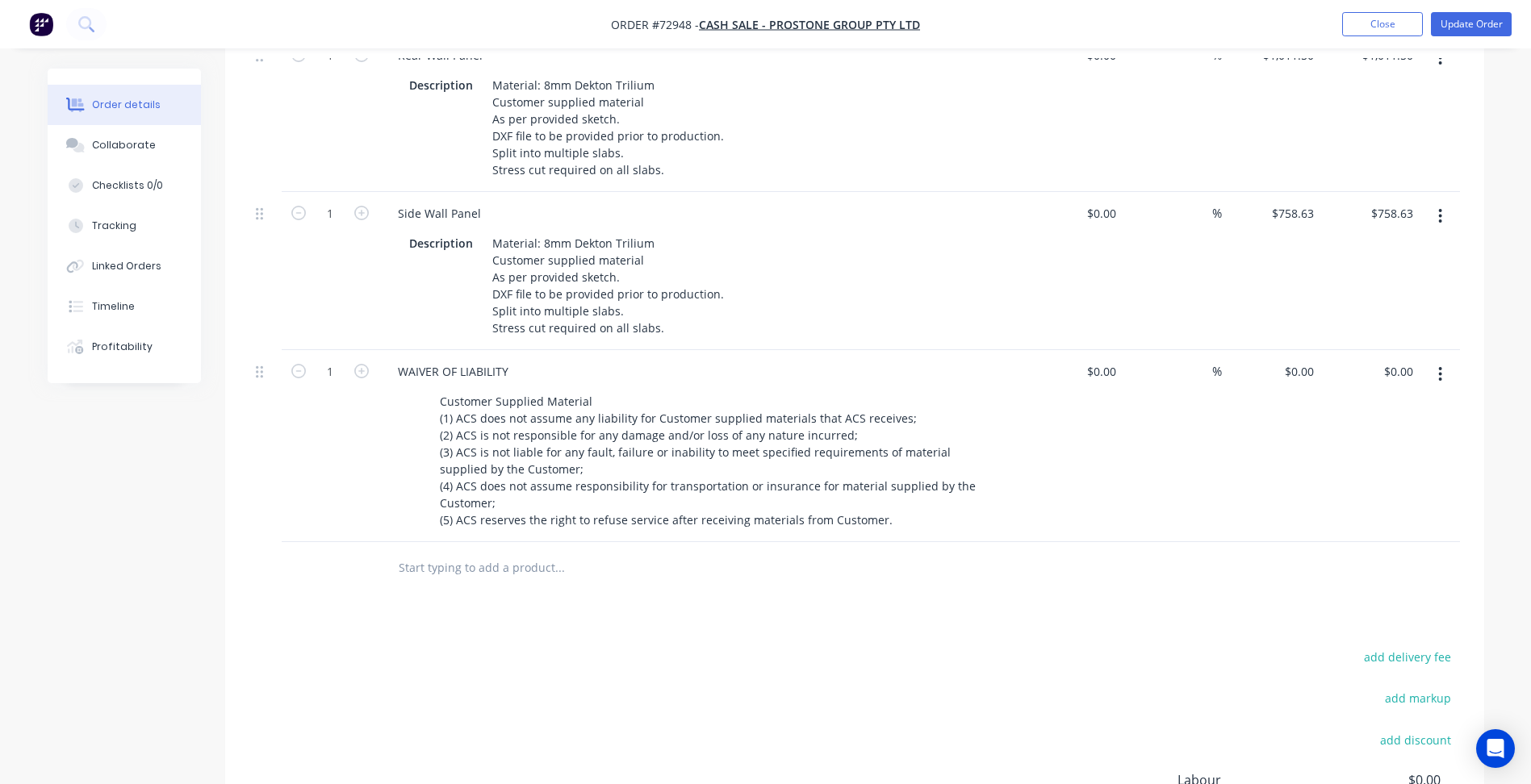
scroll to position [403, 0]
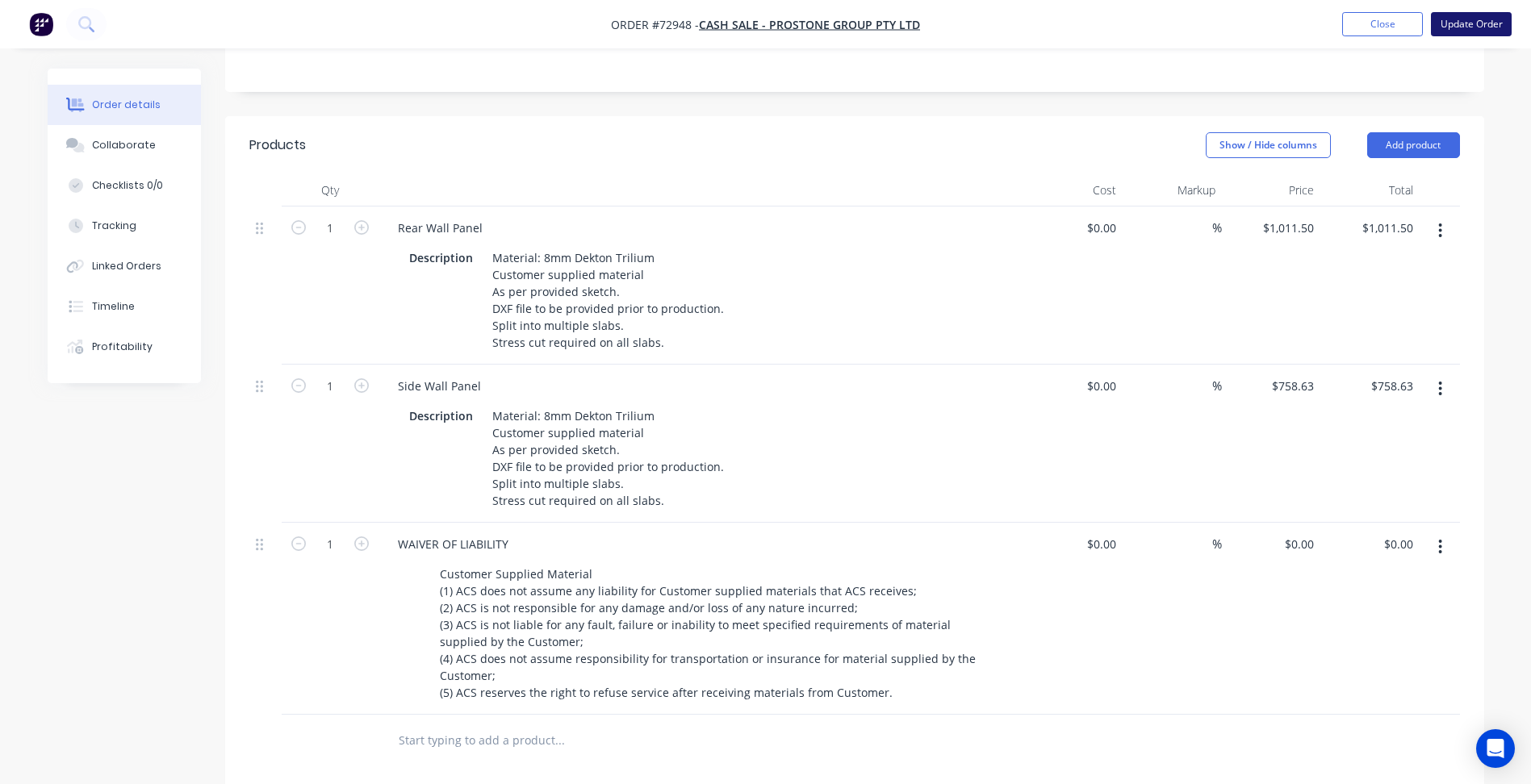
click at [1486, 28] on button "Update Order" at bounding box center [1471, 24] width 81 height 24
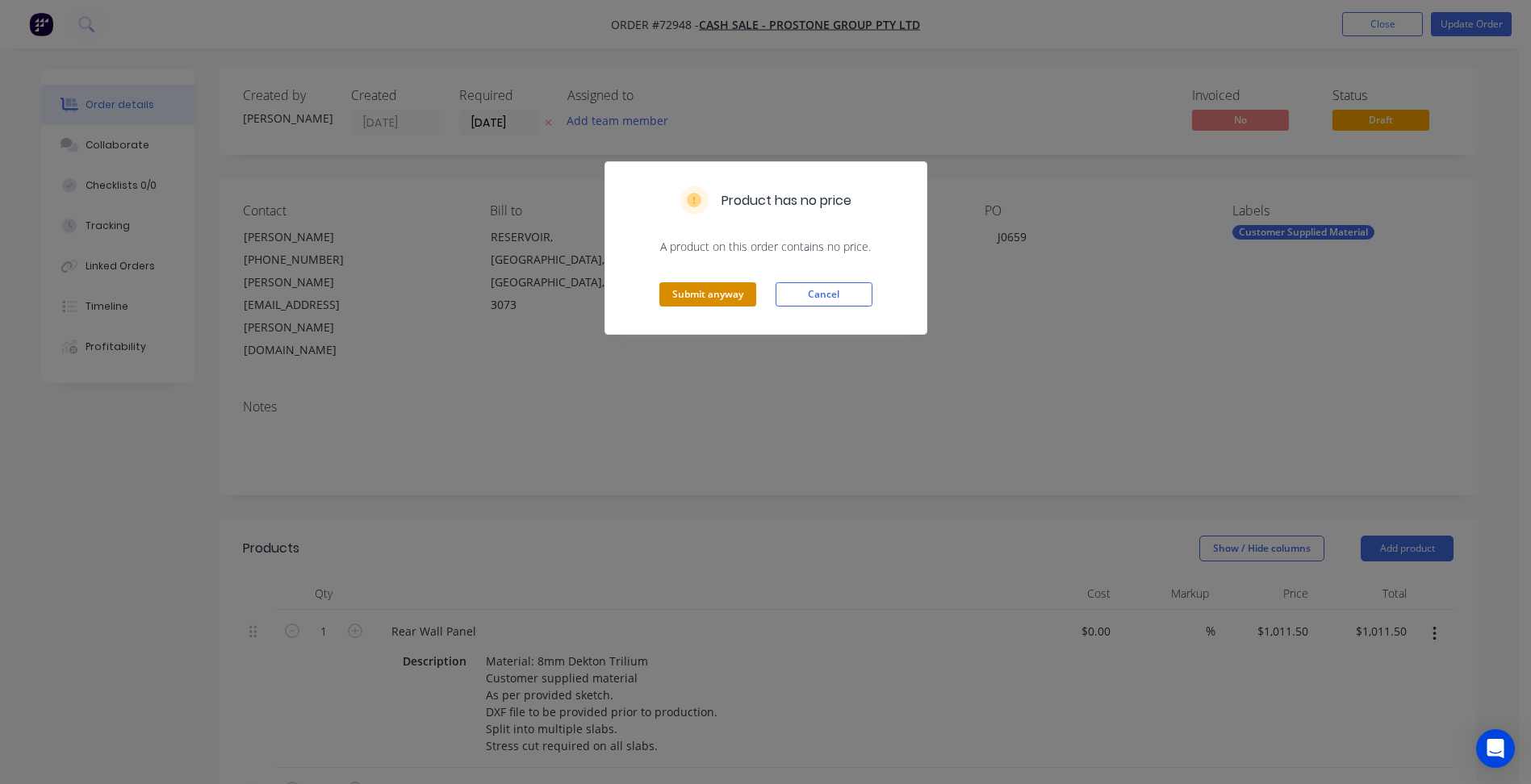
click at [712, 294] on button "Submit anyway" at bounding box center [707, 294] width 97 height 24
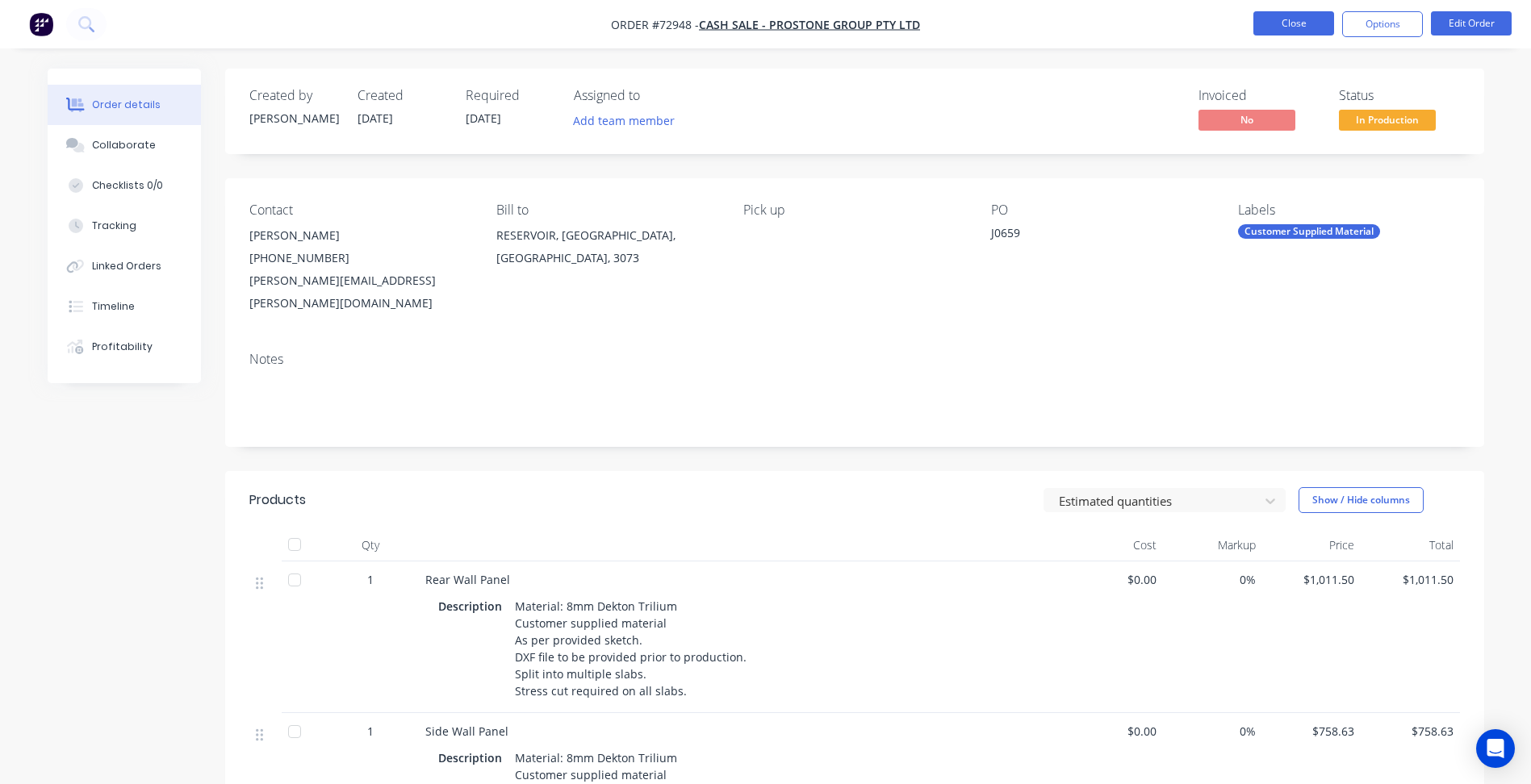
click at [1285, 28] on button "Close" at bounding box center [1294, 23] width 81 height 24
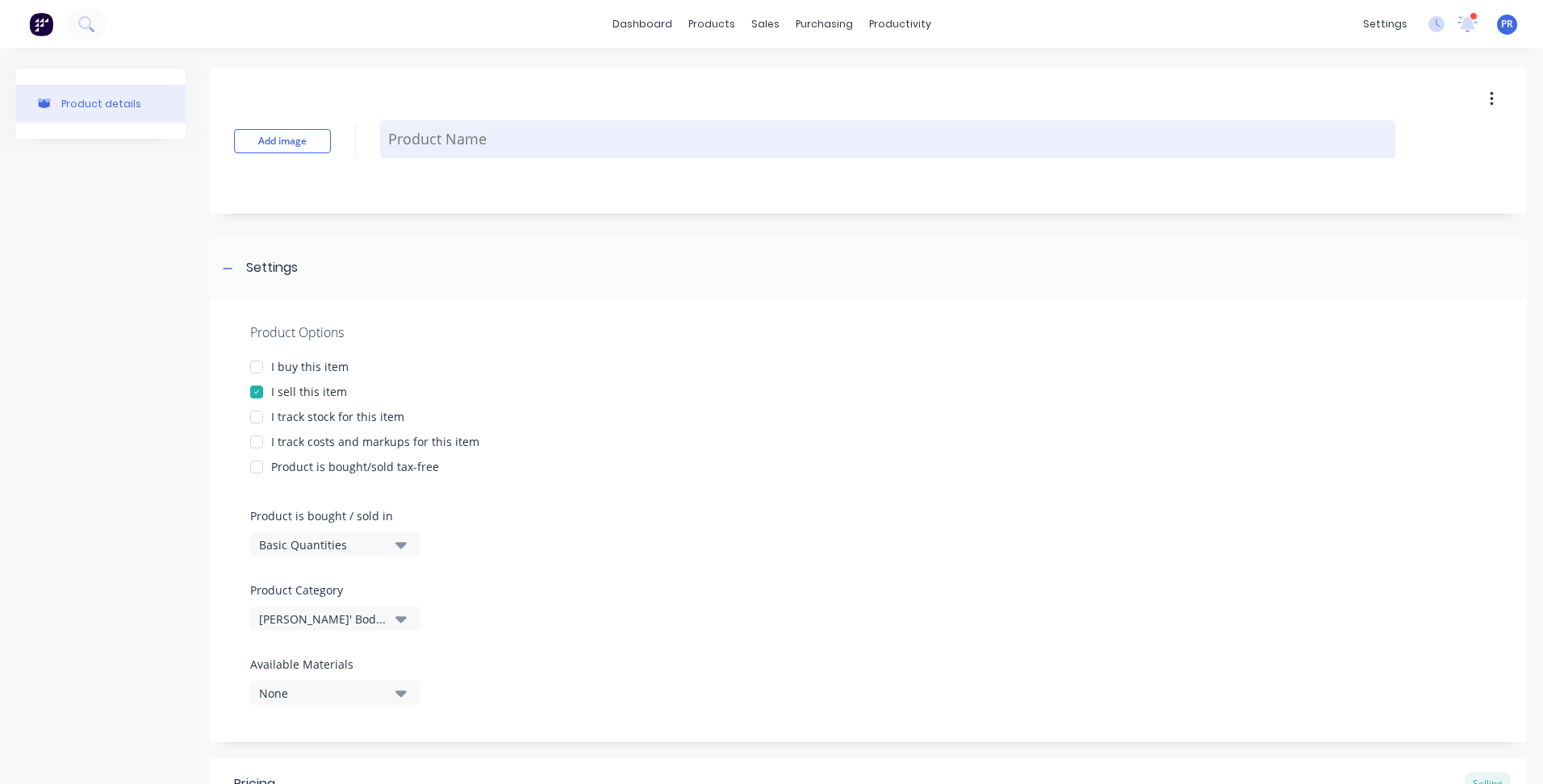
type textarea "x"
click at [493, 144] on textarea at bounding box center [887, 139] width 1015 height 38
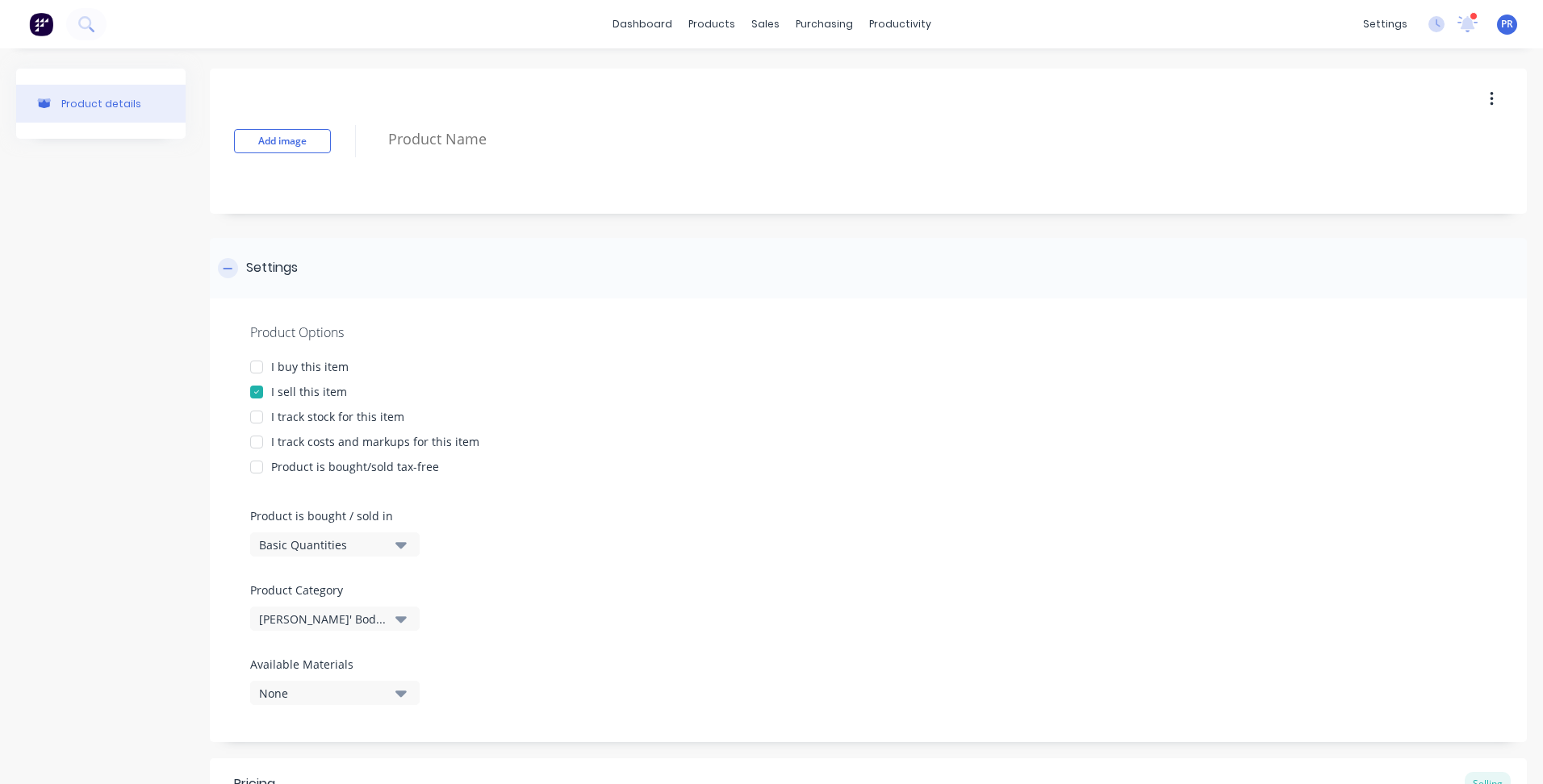
paste textarea "AOP0179-01"
type textarea "AOP0179-01"
type textarea "x"
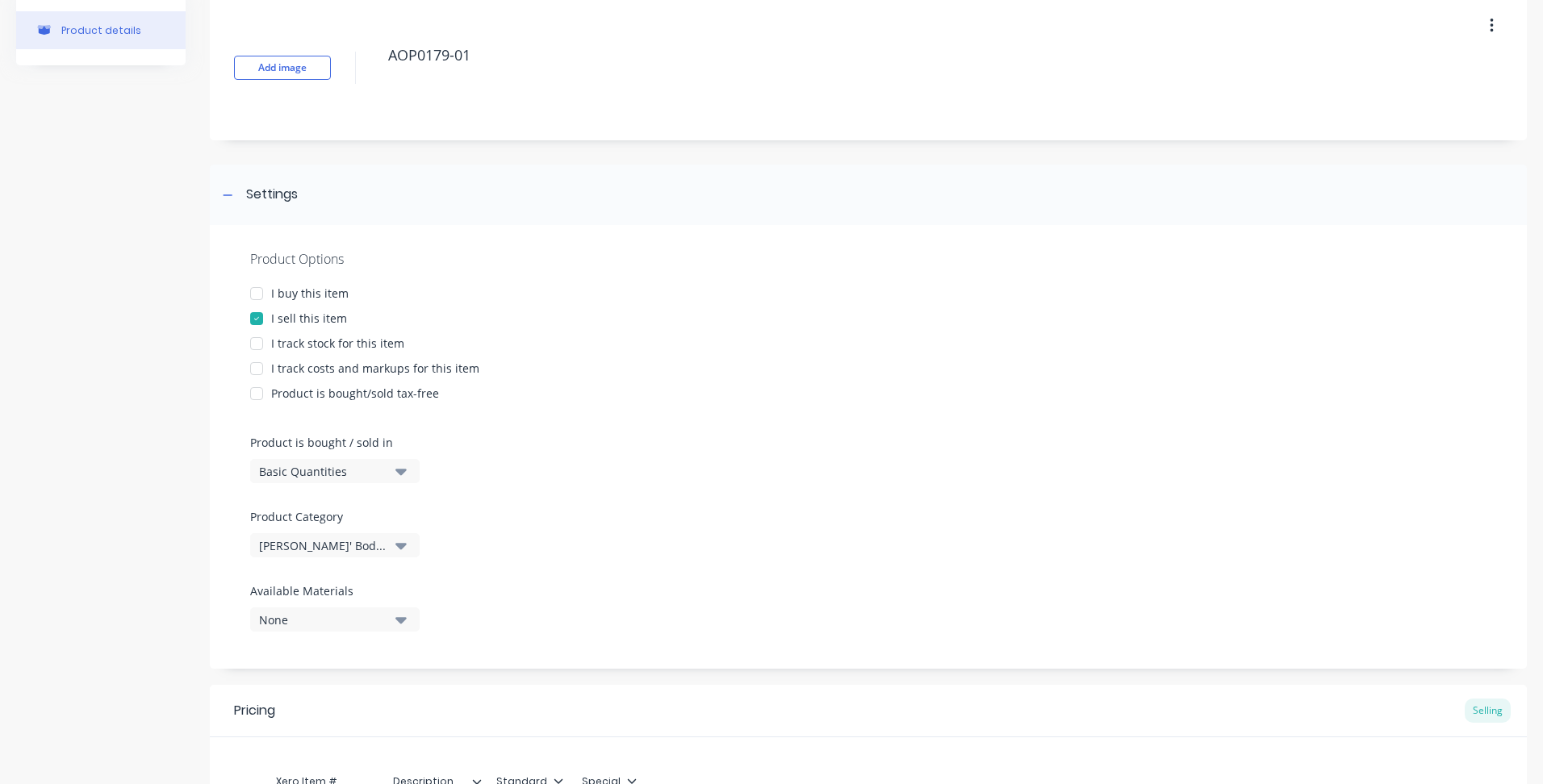
type textarea "AOP0179-01"
type textarea "x"
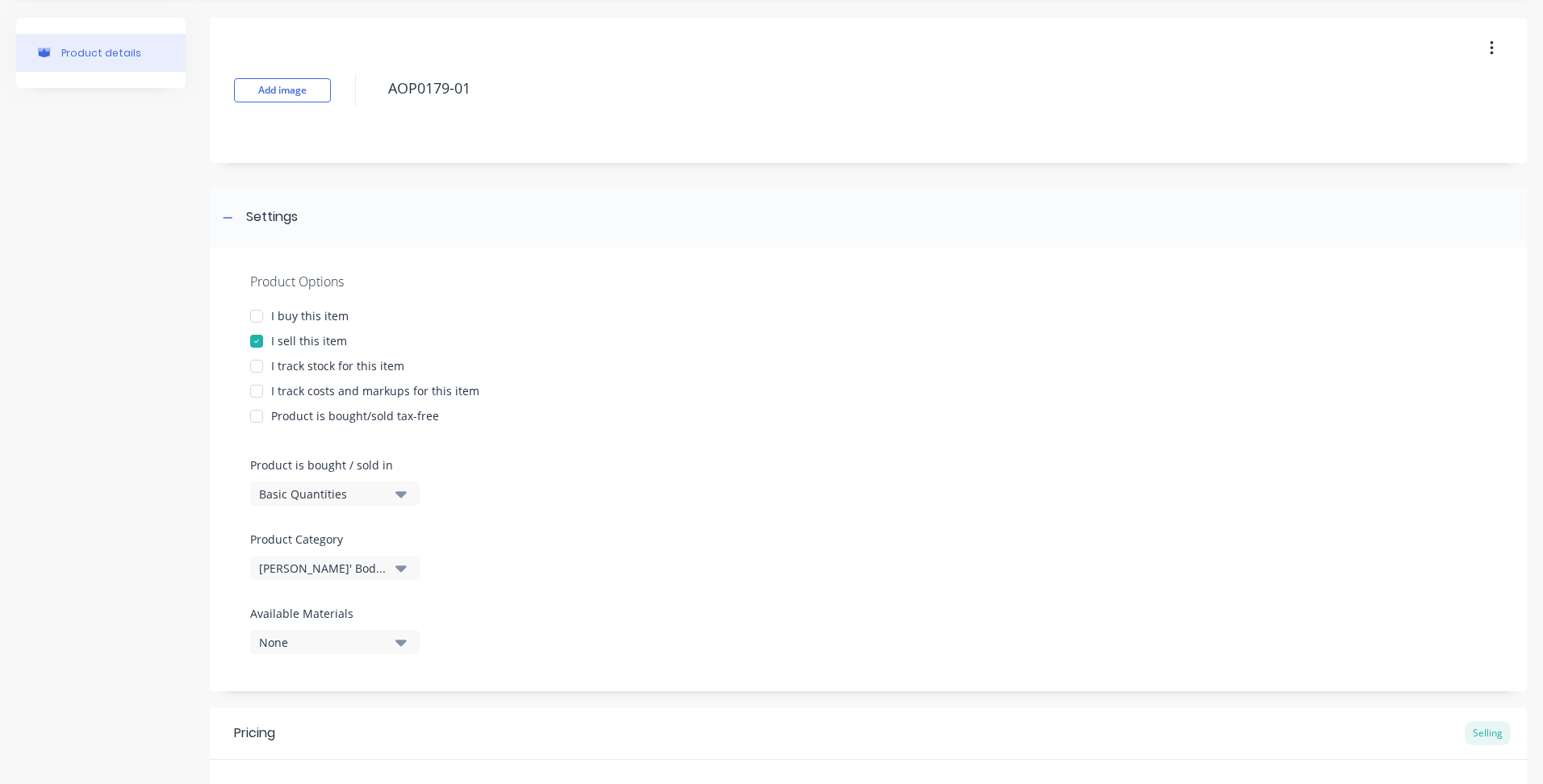
scroll to position [293, 0]
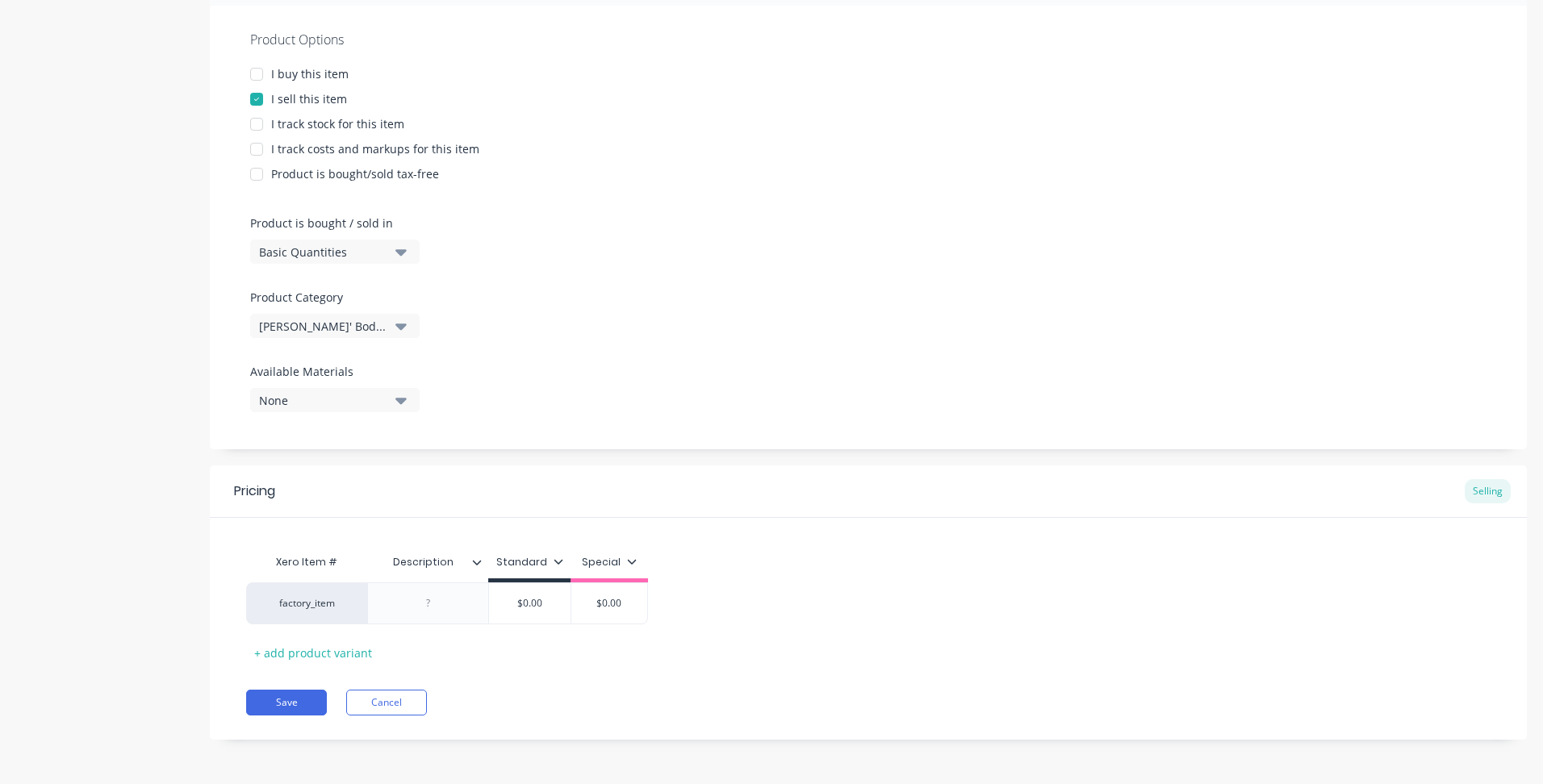
type textarea "AOP0179-01"
type textarea "x"
click at [428, 612] on div at bounding box center [429, 603] width 81 height 21
paste div
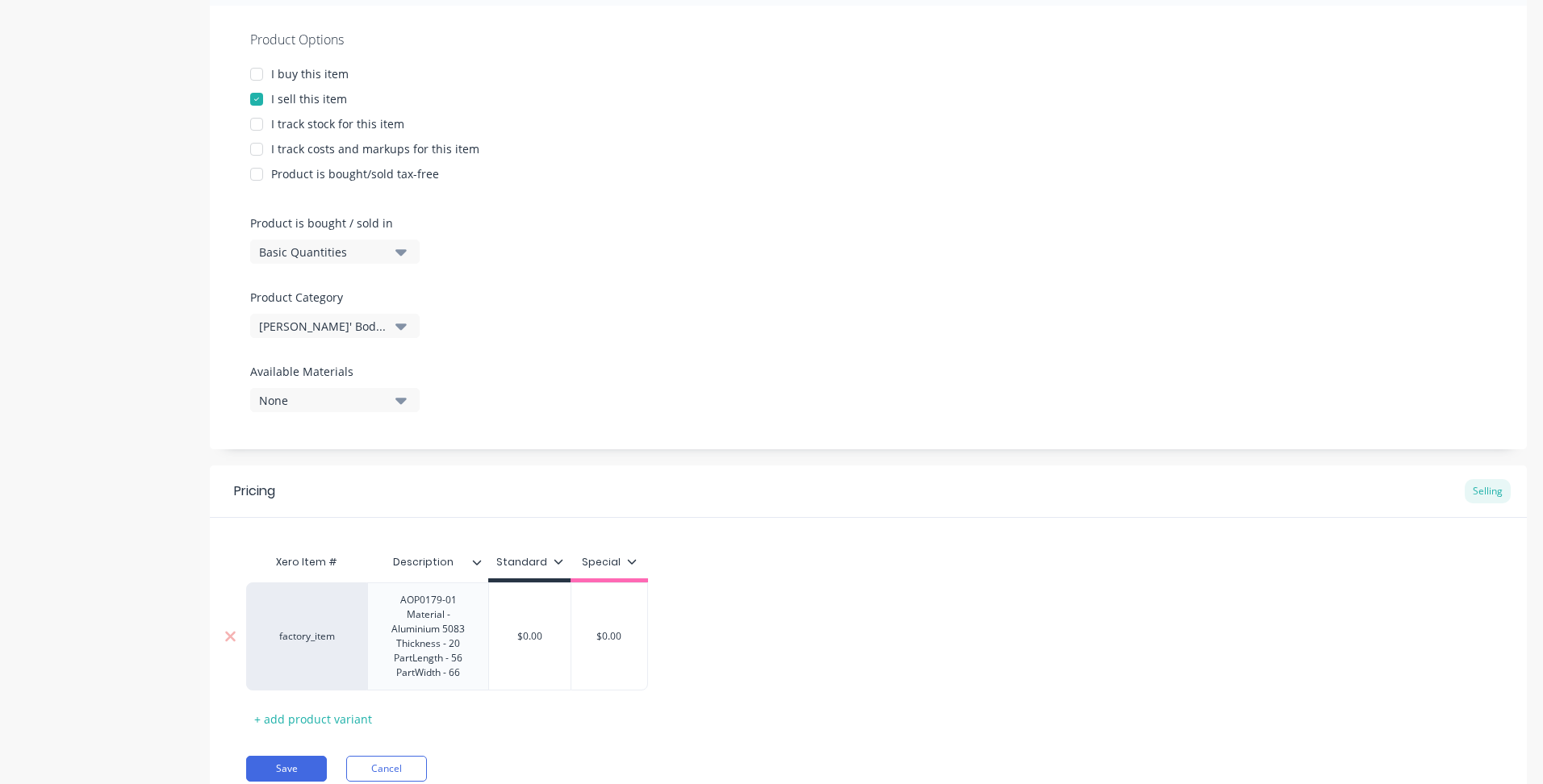
click at [546, 622] on div "$0.00" at bounding box center [530, 637] width 82 height 40
type input "$0.00"
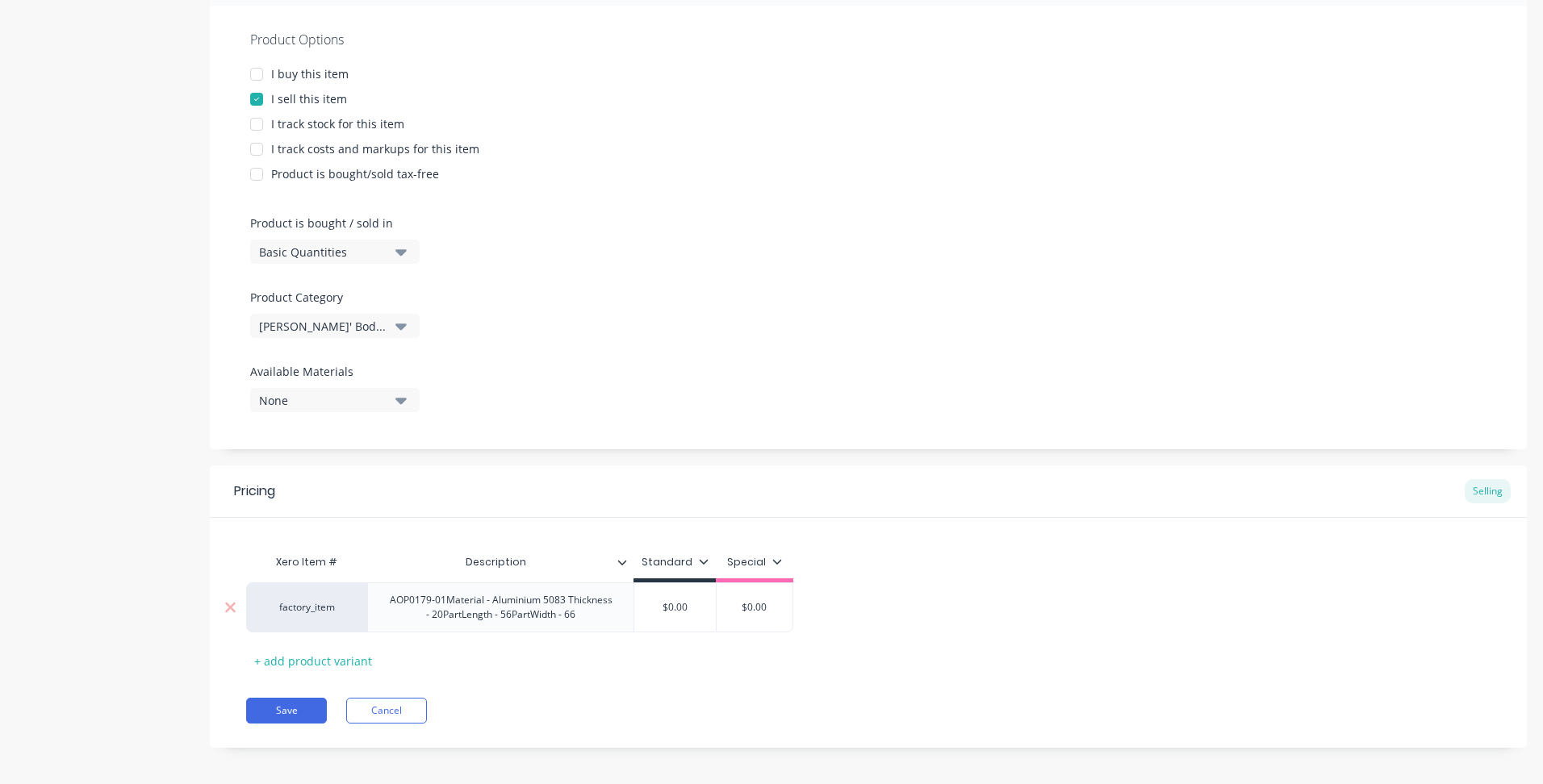
click at [444, 597] on div "AOP0179-01Material - Aluminium 5083 Thickness - 20PartLength - 56PartWidth - 66" at bounding box center [500, 608] width 253 height 36
click at [458, 597] on div "Material - Aluminium 5083 Thickness - 20PartLength - 56PartWidth - 66" at bounding box center [500, 608] width 253 height 36
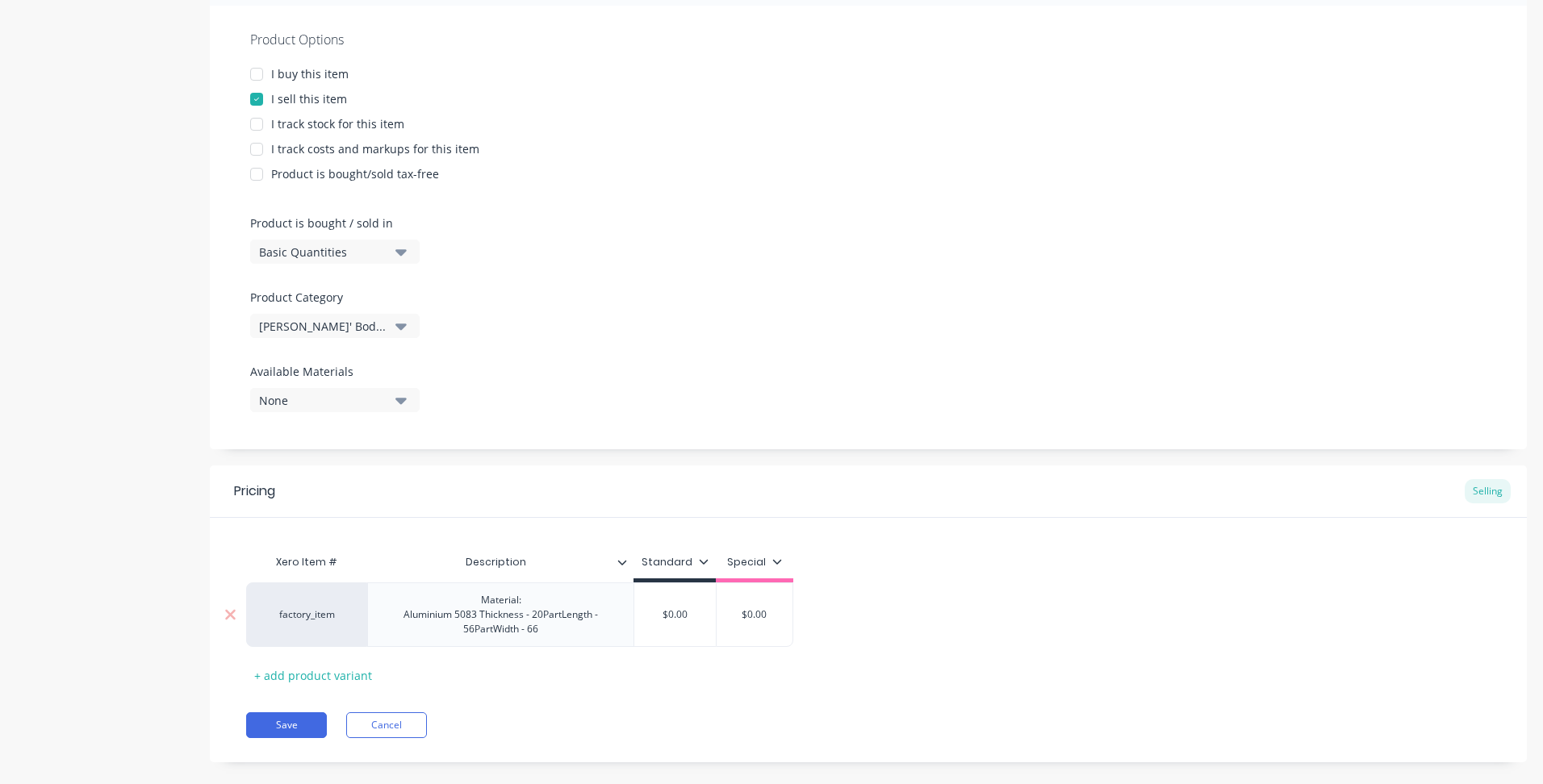
click at [484, 610] on div "Material: Aluminium 5083 Thickness - 20PartLength - 56PartWidth - 66" at bounding box center [500, 615] width 253 height 50
click at [465, 628] on div "Material: Aluminium 5083 Thickness - 20PartLength - 56PartWidth - 66" at bounding box center [500, 615] width 222 height 50
click at [506, 642] on div "Material: Aluminium 5083 Thickness - 20 PartLength - 56PartWidth - 66" at bounding box center [501, 622] width 158 height 64
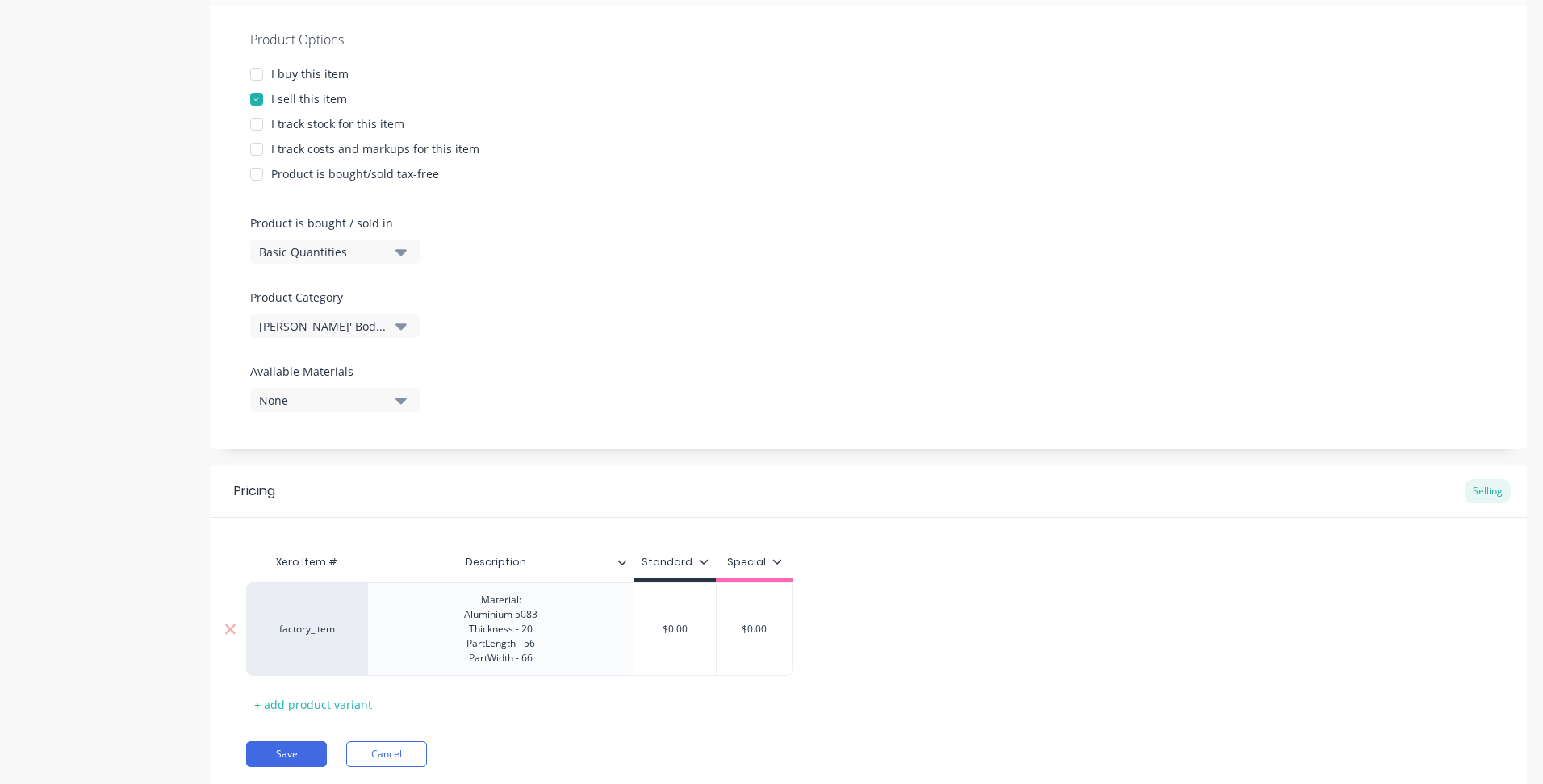
click at [536, 645] on div "Material: Aluminium 5083 Thickness - 20 PartLength - 56 PartWidth - 66" at bounding box center [501, 630] width 99 height 79
click at [708, 611] on div "$0.00" at bounding box center [675, 622] width 82 height 40
type textarea "x"
click at [684, 619] on input "$0.00" at bounding box center [675, 622] width 82 height 15
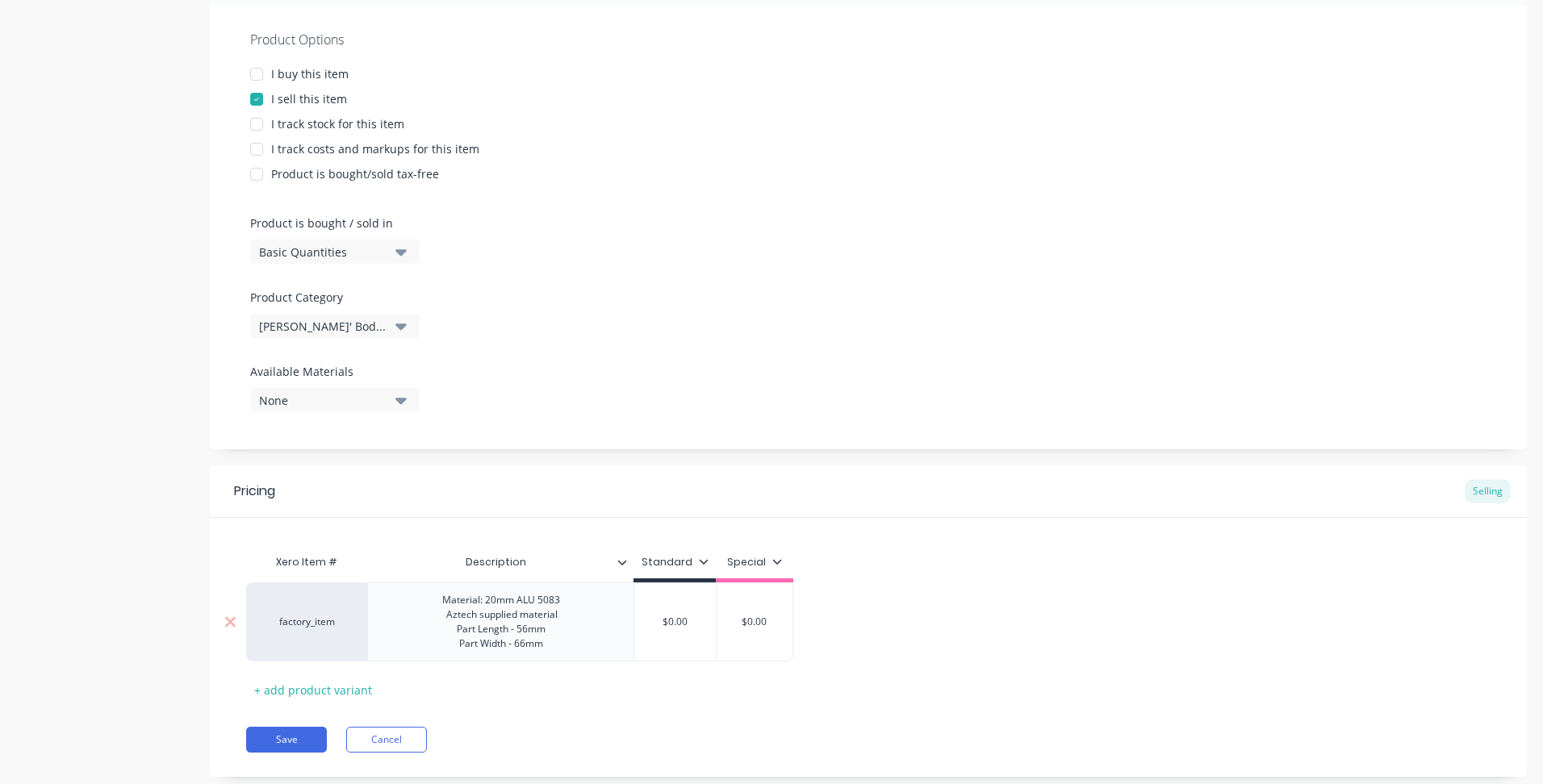
type input "$1"
type textarea "x"
type input "$15"
type textarea "x"
type input "$15."
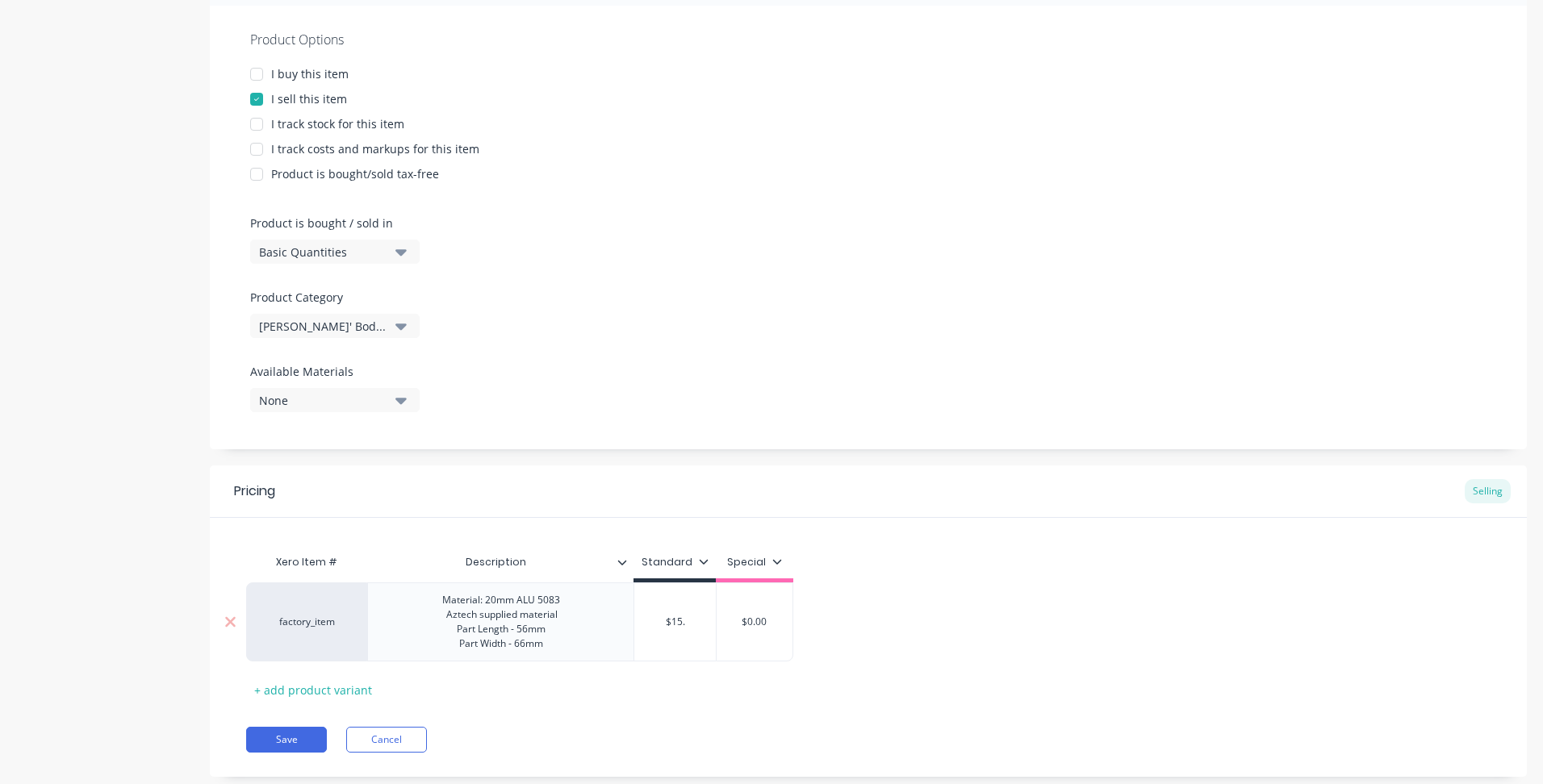
type textarea "x"
type input "$15.6"
type textarea "x"
type input "$15.62"
type textarea "x"
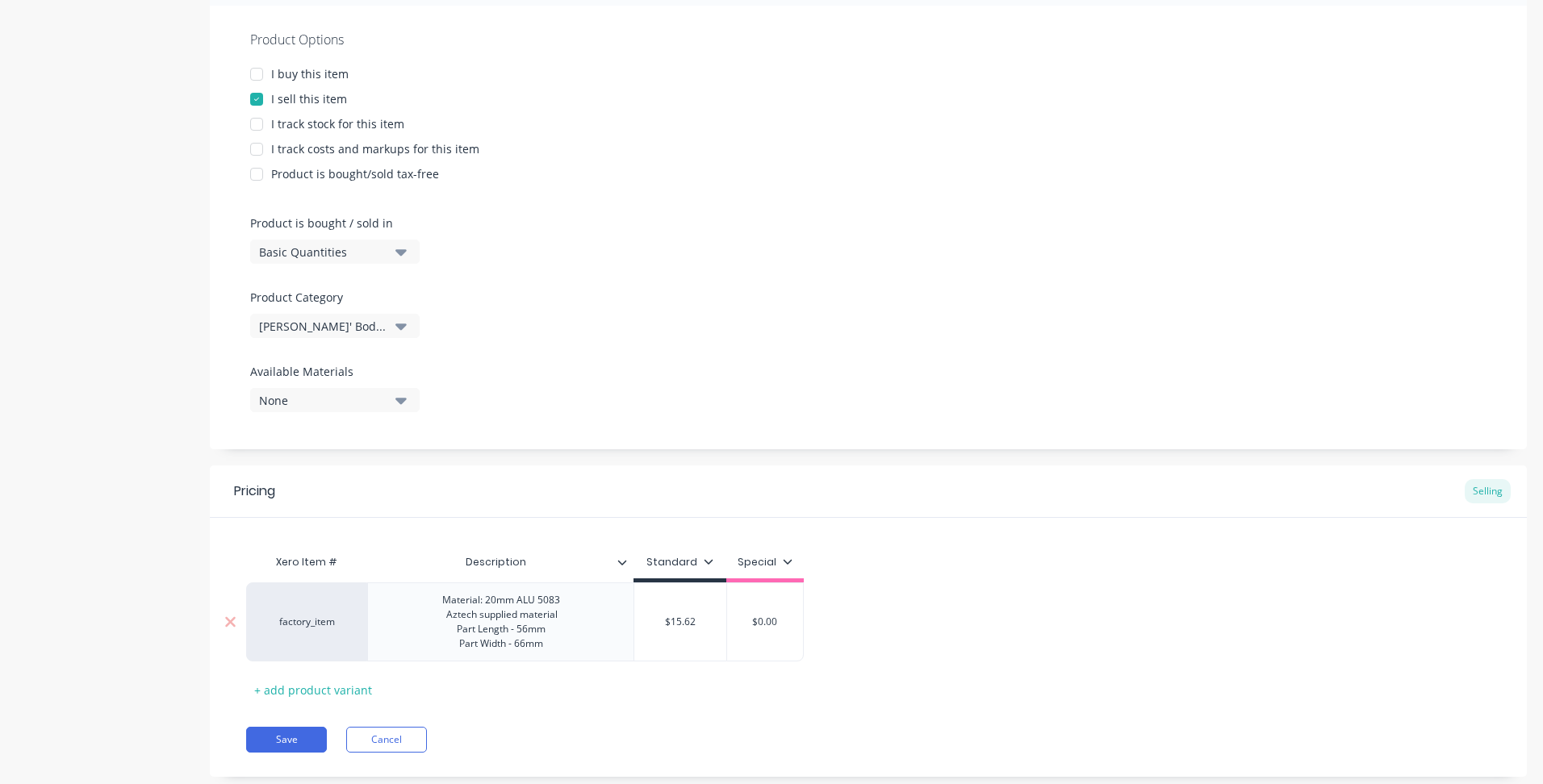
type input "$15.625"
type textarea "x"
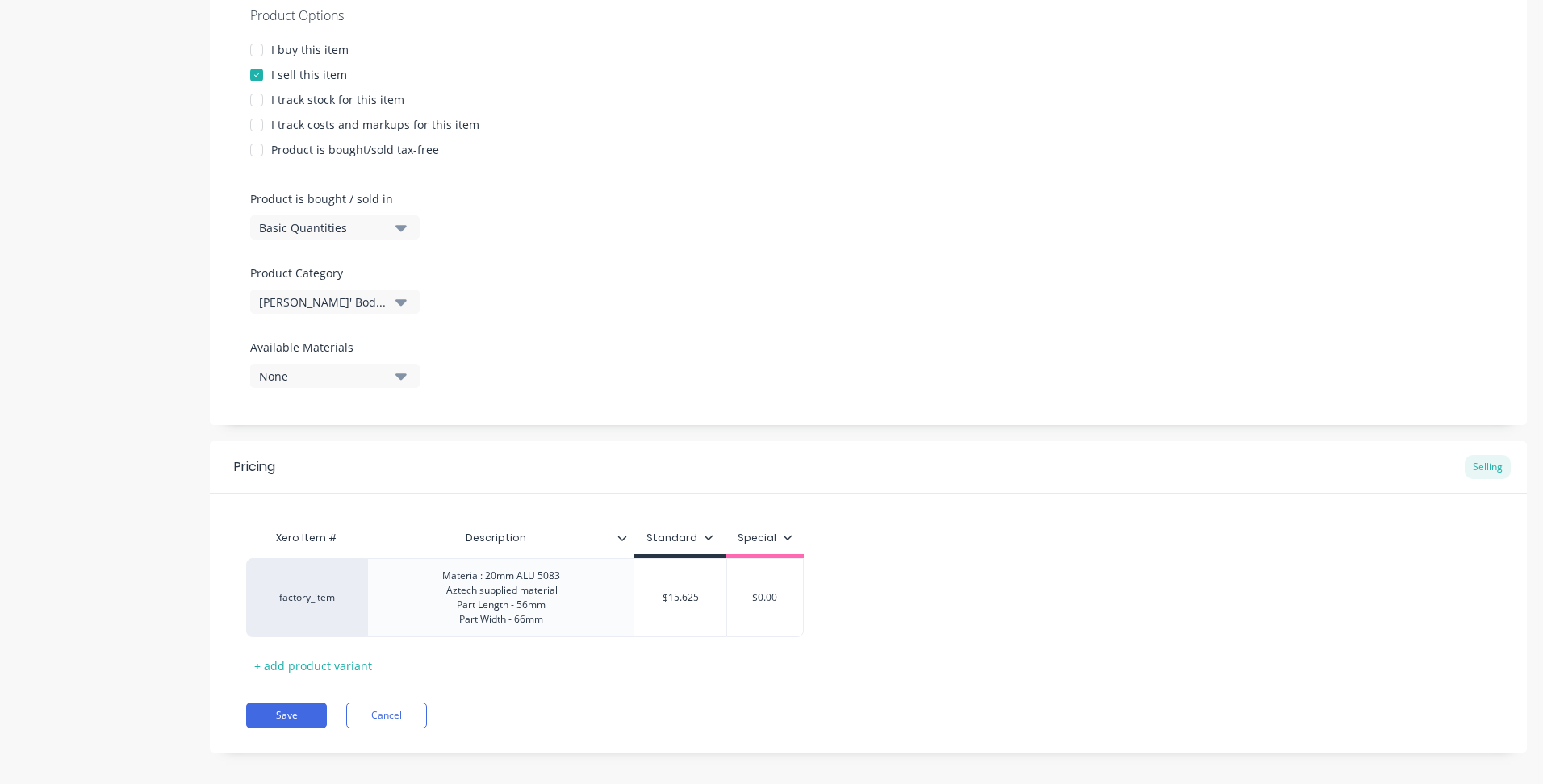
scroll to position [330, 0]
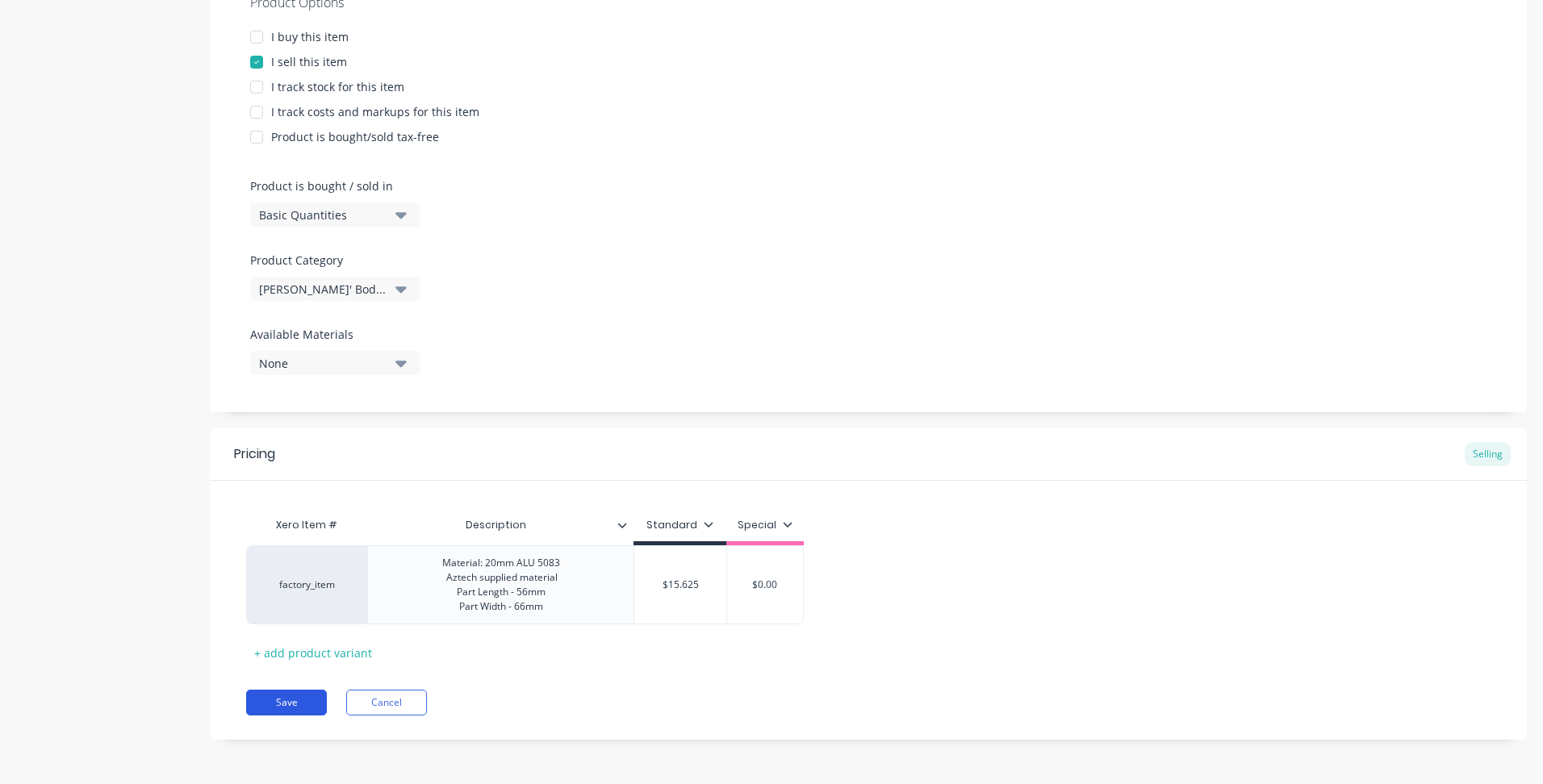
type input "$15.625"
click at [260, 699] on button "Save" at bounding box center [287, 702] width 81 height 26
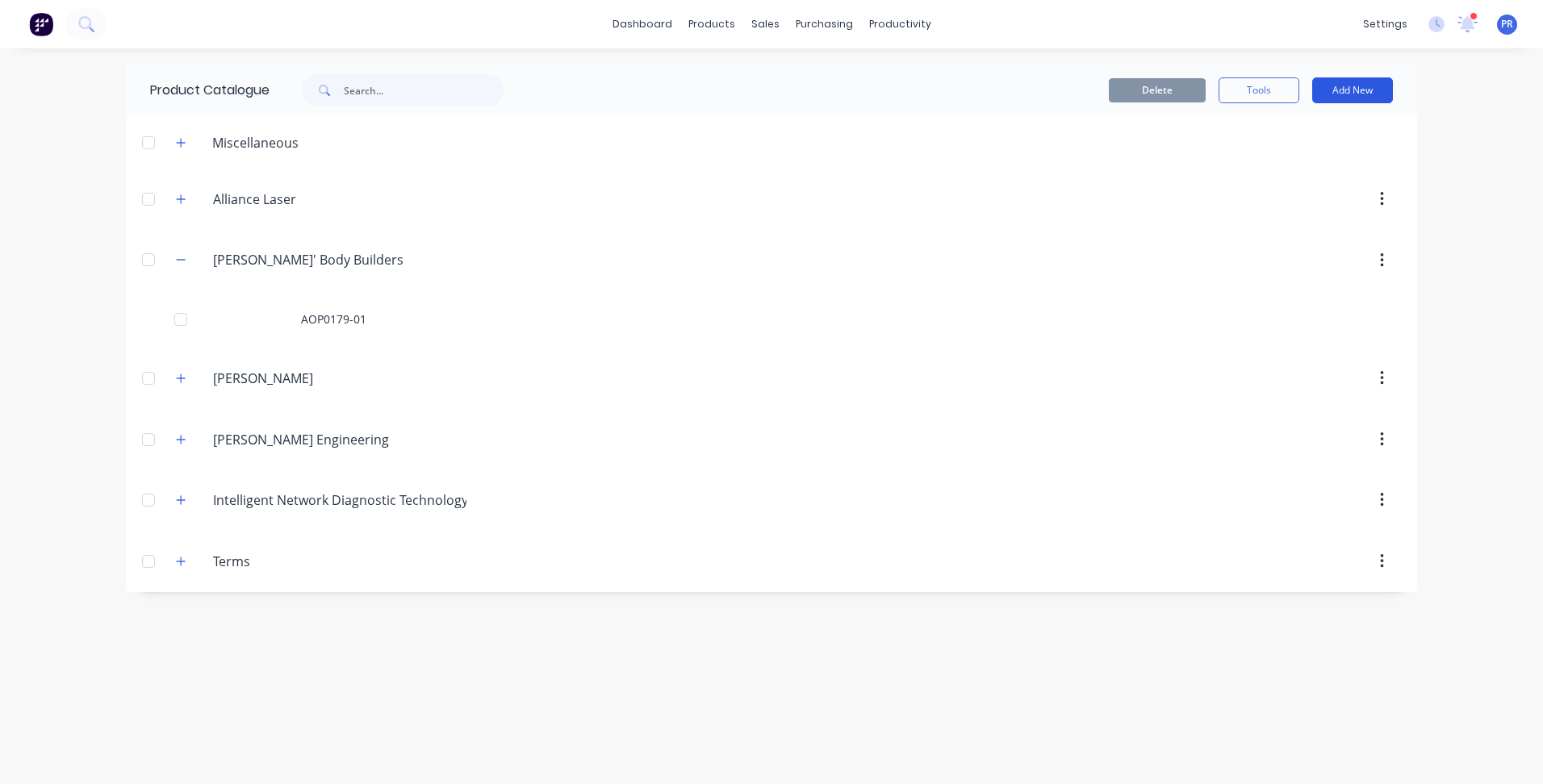
click at [1389, 87] on button "Add New" at bounding box center [1353, 90] width 81 height 26
click at [1279, 154] on div "Product" at bounding box center [1316, 164] width 124 height 23
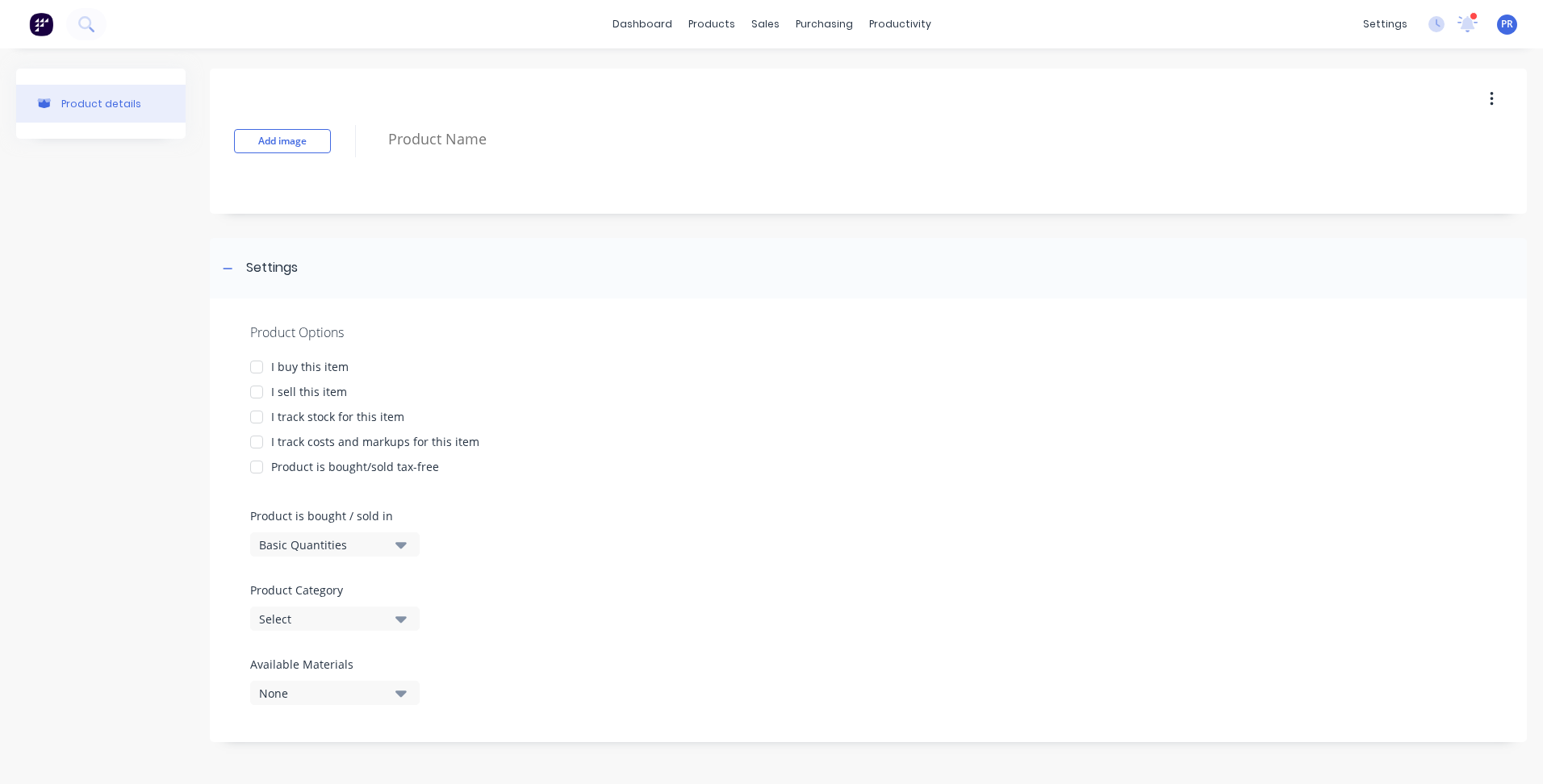
click at [293, 389] on div "I sell this item" at bounding box center [309, 392] width 76 height 17
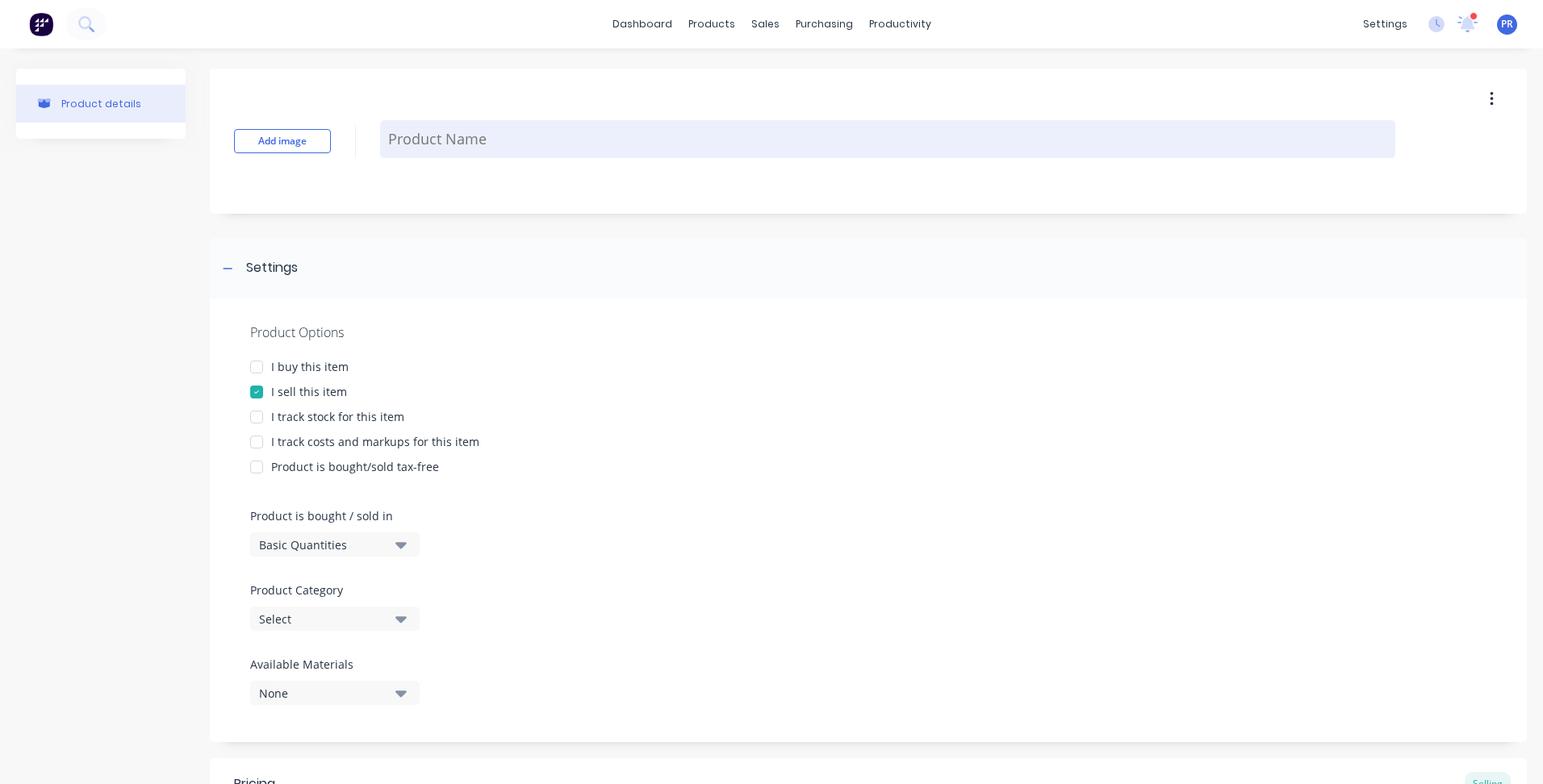
click at [551, 137] on textarea at bounding box center [887, 139] width 1015 height 38
paste textarea "AOP0039-01"
type textarea "x"
type textarea "AOP0039-01"
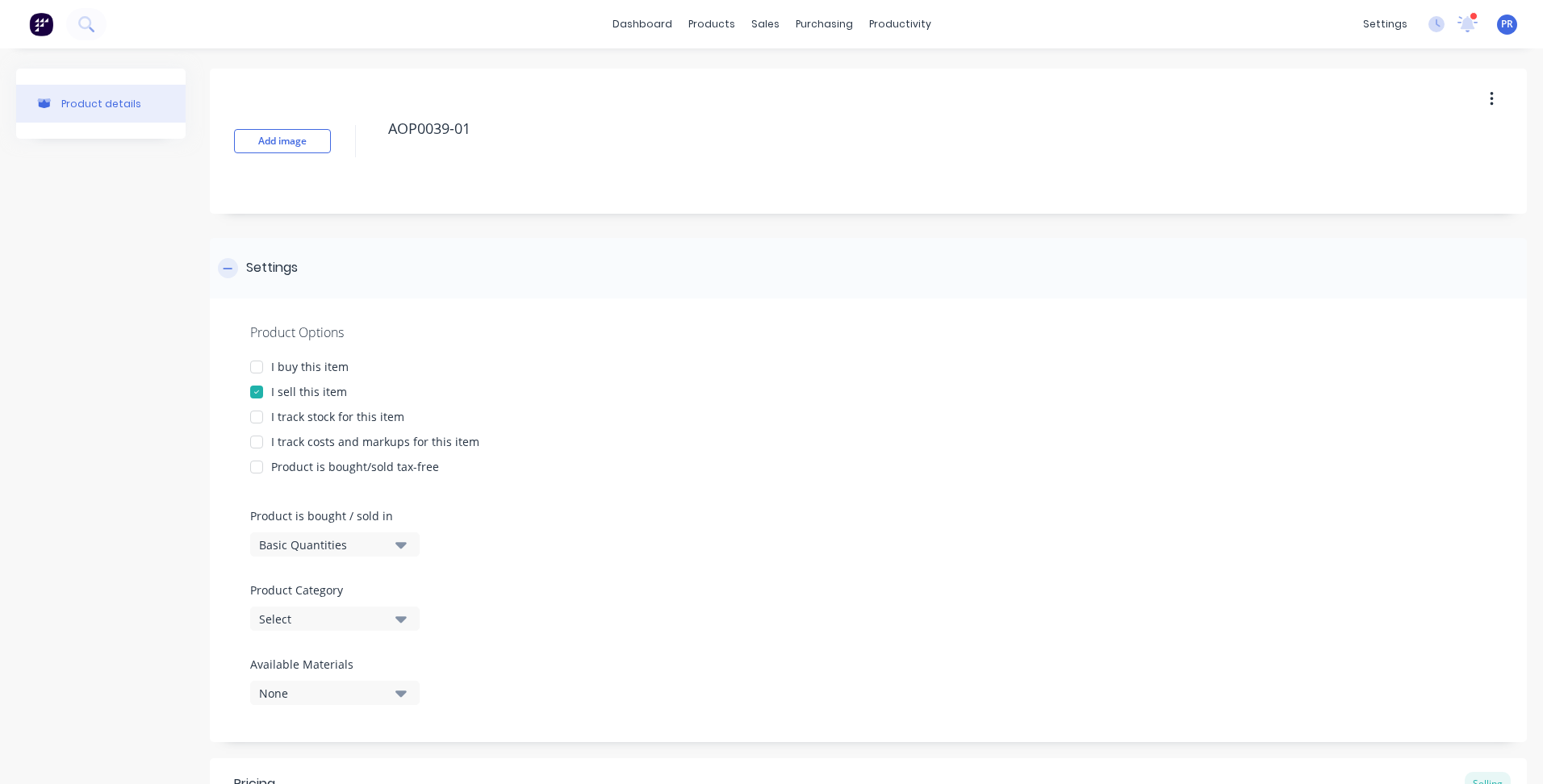
type textarea "x"
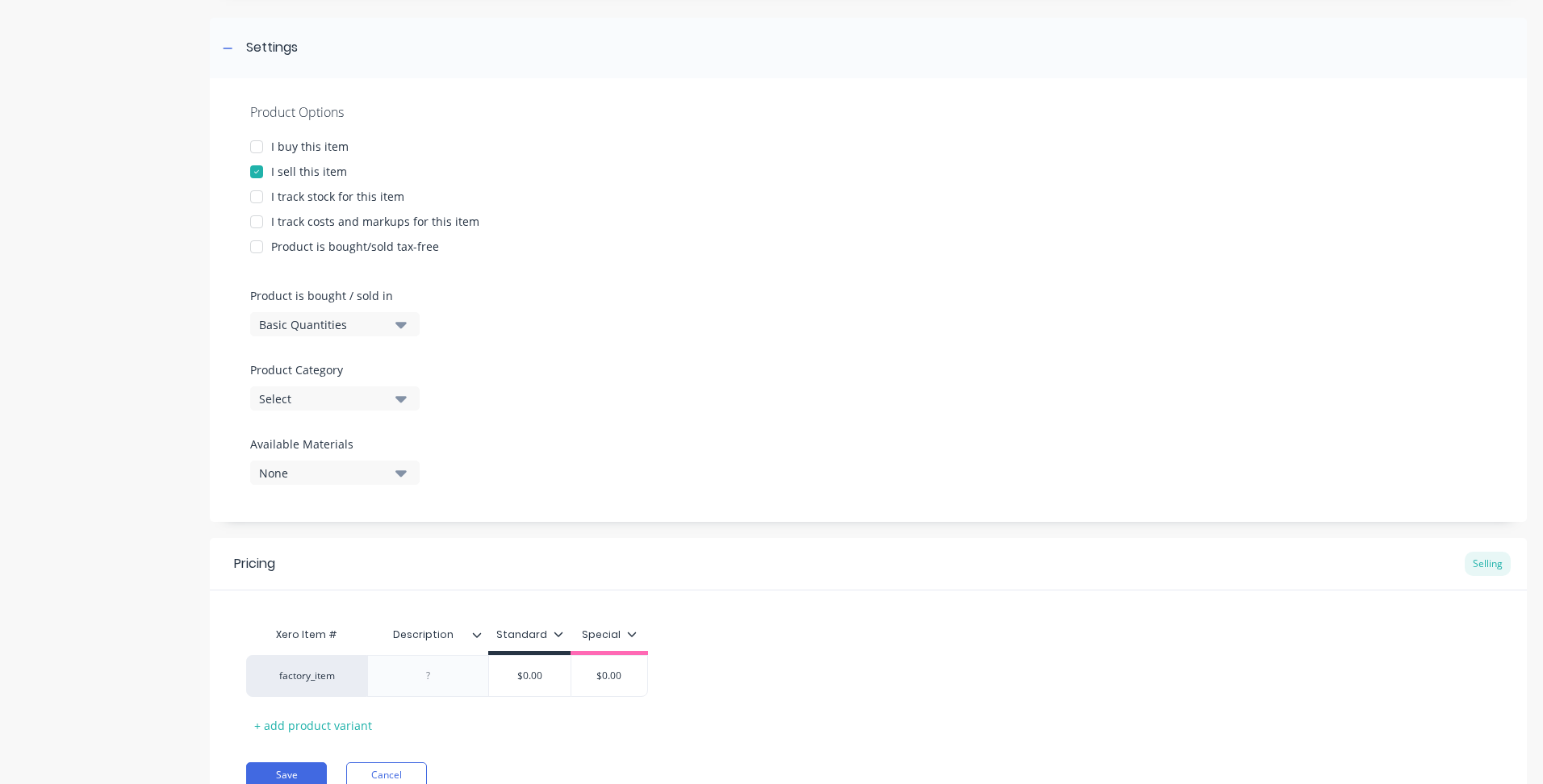
scroll to position [242, 0]
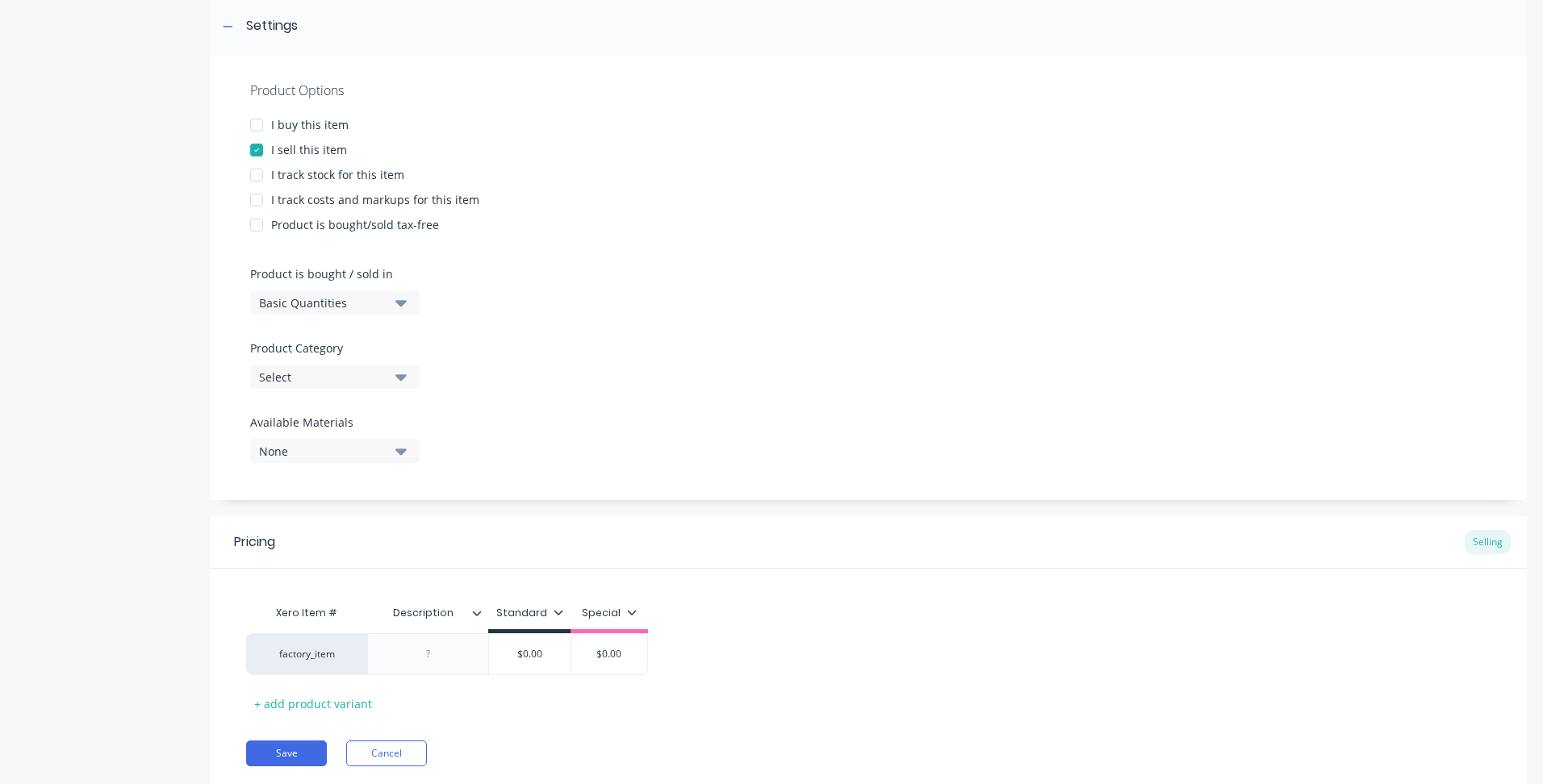
type textarea "AOP0039-01"
type textarea "x"
type textarea "AOP0039-01"
click at [398, 374] on icon "button" at bounding box center [401, 376] width 11 height 17
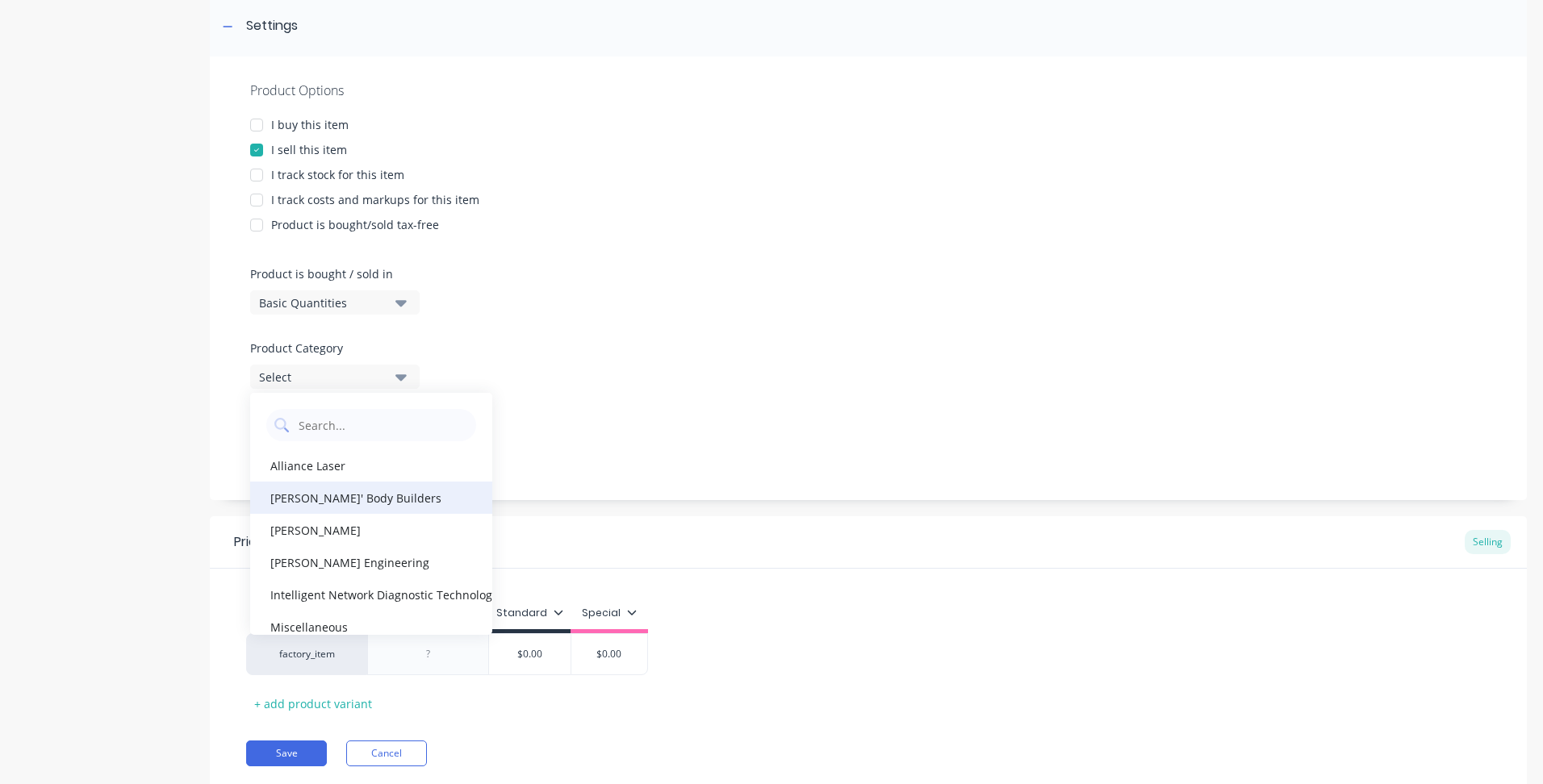
click at [333, 499] on div "[PERSON_NAME]' Body Builders" at bounding box center [371, 497] width 242 height 32
type textarea "x"
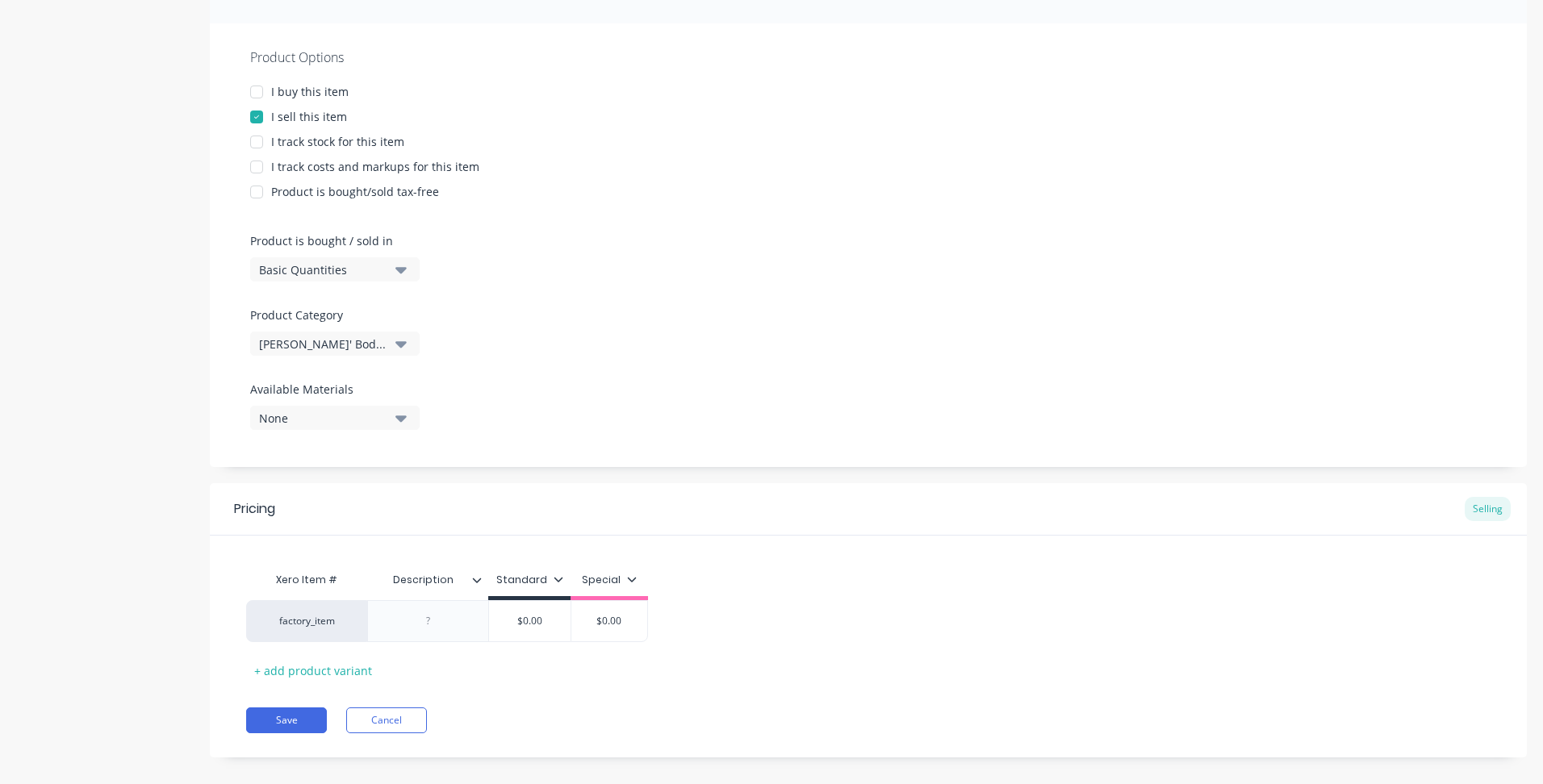
scroll to position [293, 0]
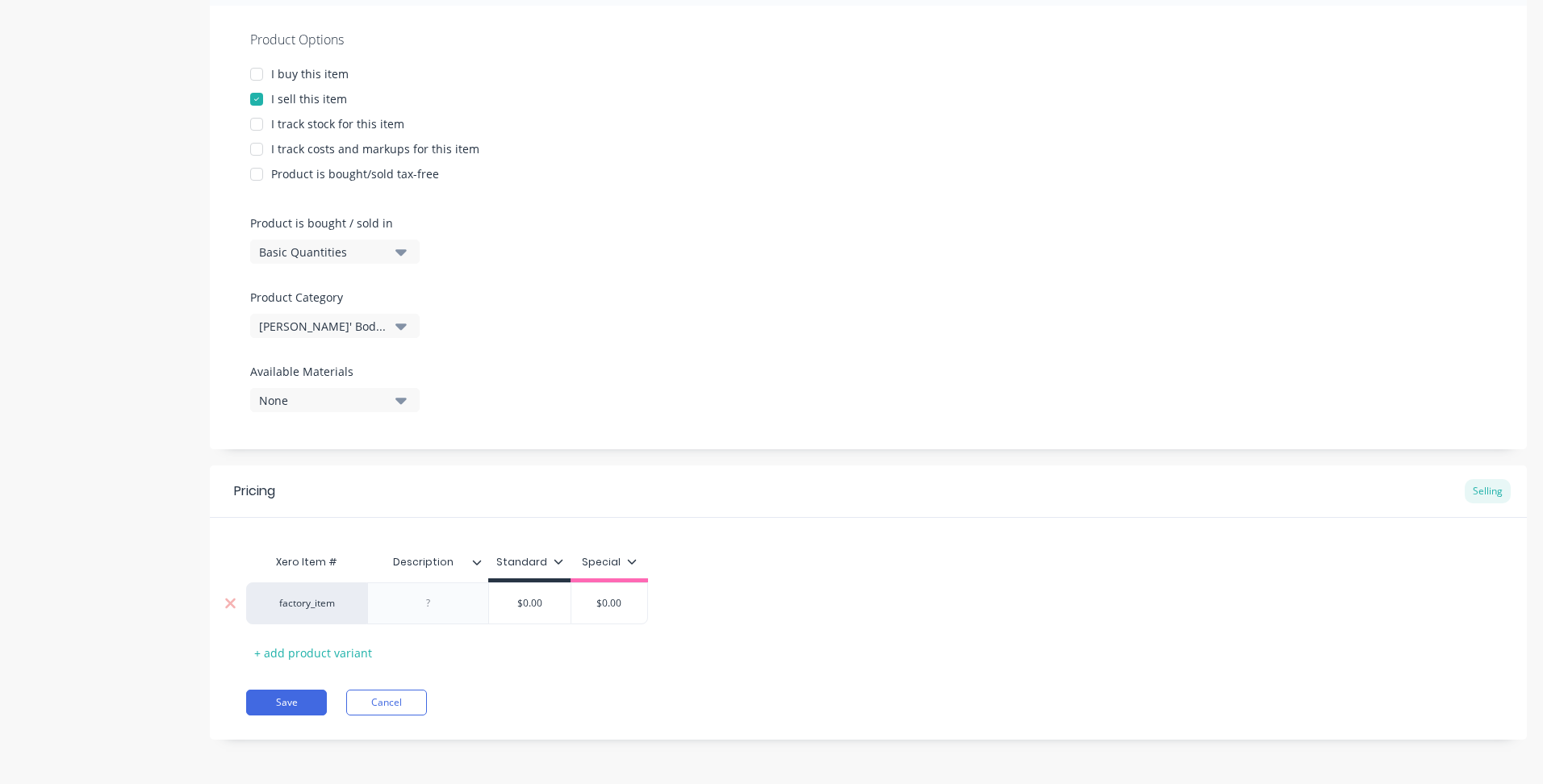
click at [429, 599] on div at bounding box center [429, 603] width 81 height 21
paste div
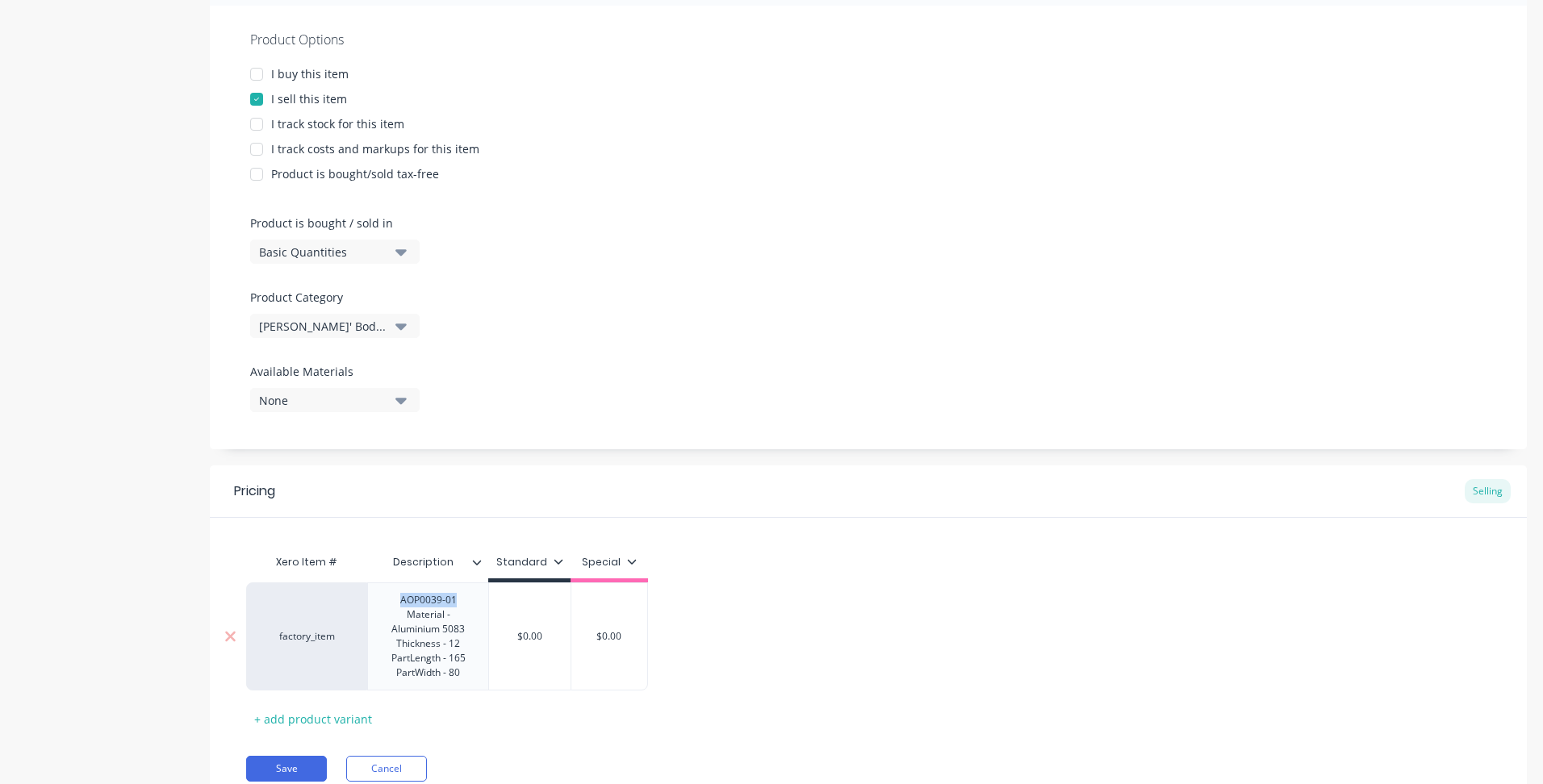
drag, startPoint x: 398, startPoint y: 597, endPoint x: 335, endPoint y: 590, distance: 63.4
click at [335, 590] on div "factory_item AOP0039-01 Material - Aluminium 5083 Thickness - 12 PartLength - 1…" at bounding box center [447, 637] width 402 height 108
type textarea "x"
type input "$0.00"
click at [539, 635] on div "Xero Item # Description Standard Special factory_item Material: 12mm Aluminium …" at bounding box center [868, 631] width 1244 height 171
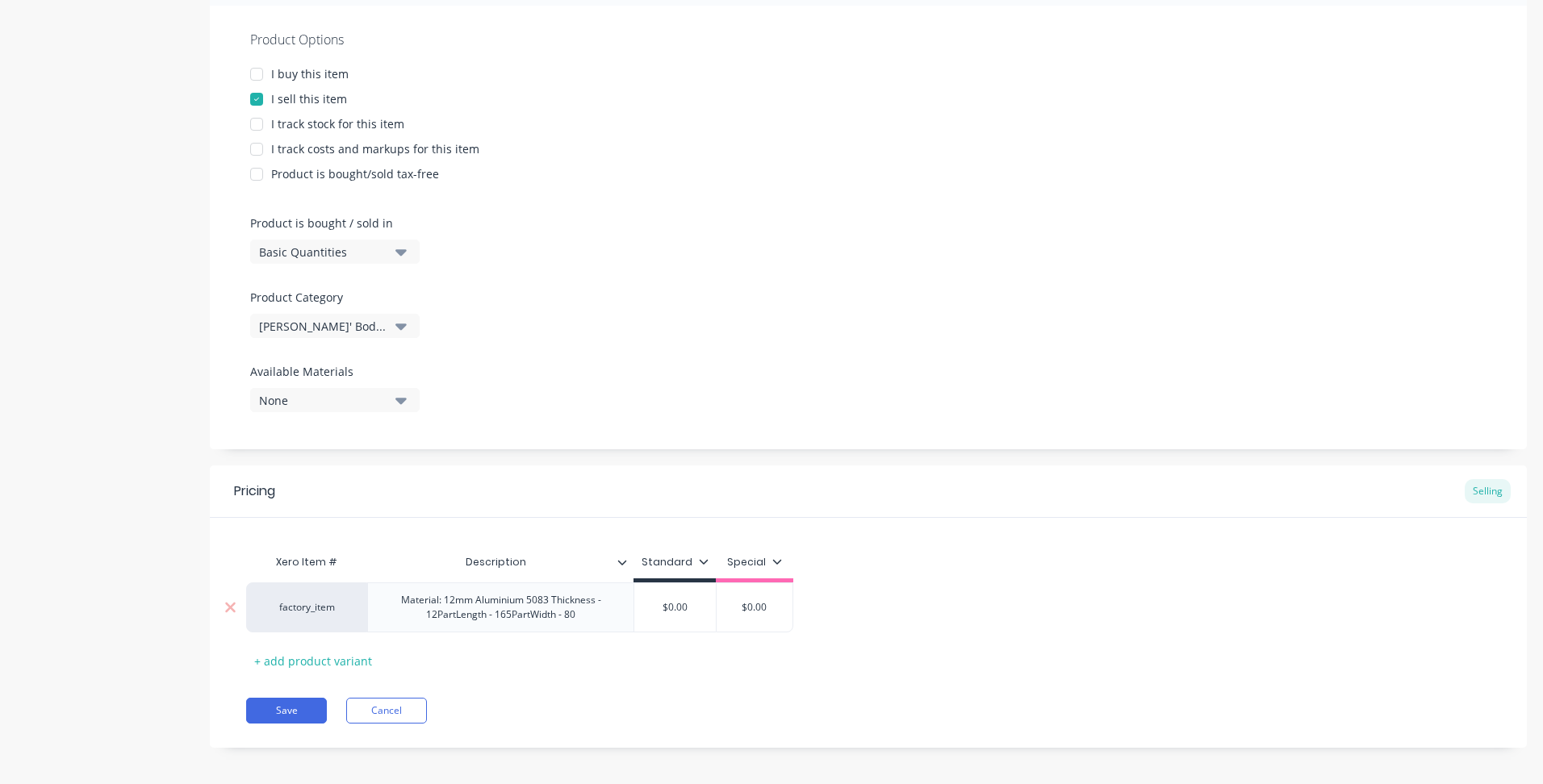
click at [491, 597] on div "Material: 12mm Aluminium 5083 Thickness - 12PartLength - 165PartWidth - 80" at bounding box center [500, 608] width 253 height 36
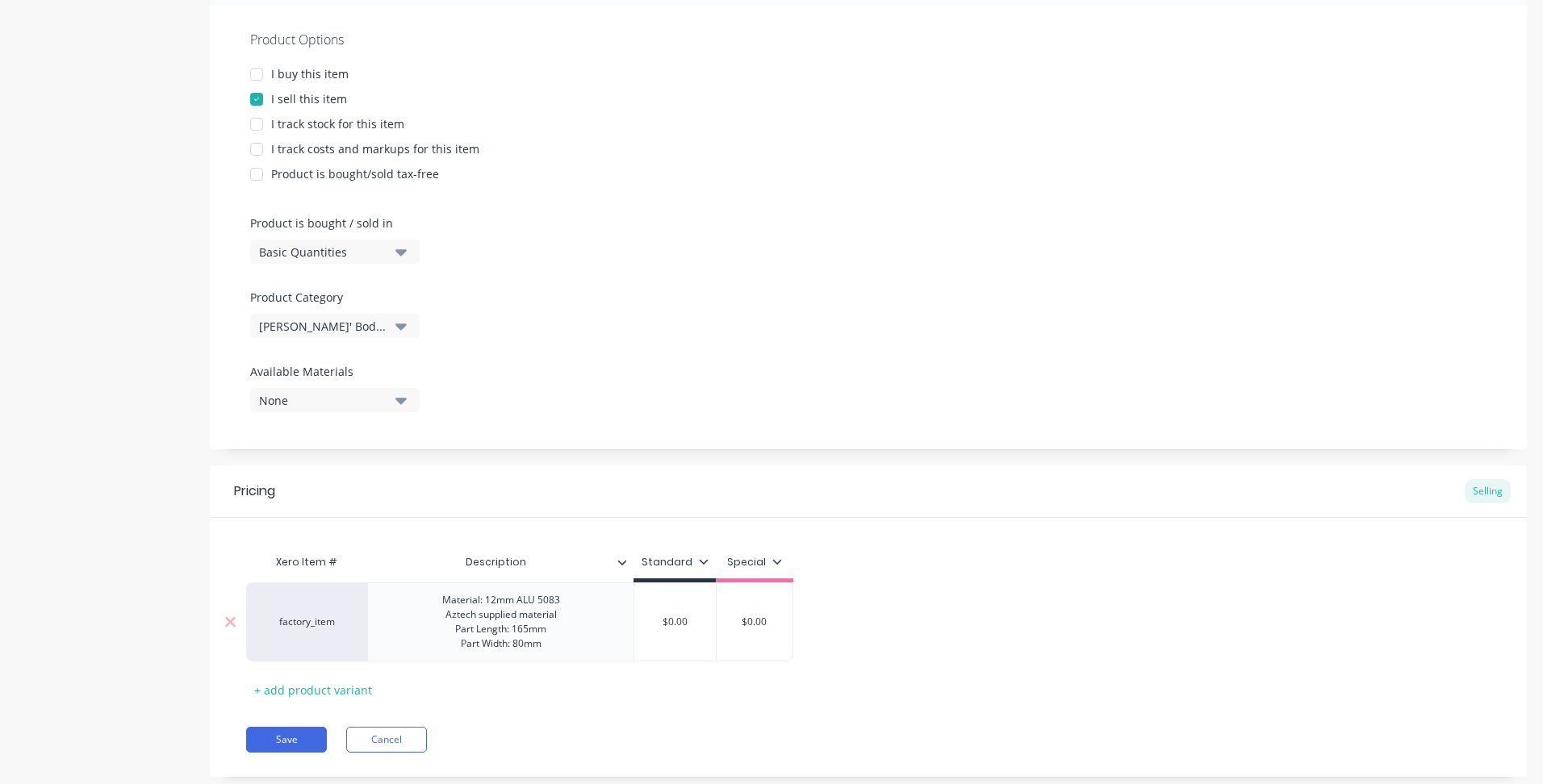
click at [672, 617] on input "$0.00" at bounding box center [675, 622] width 82 height 15
click at [673, 617] on input "$0.00" at bounding box center [675, 622] width 82 height 15
type textarea "x"
type input "$1"
type textarea "x"
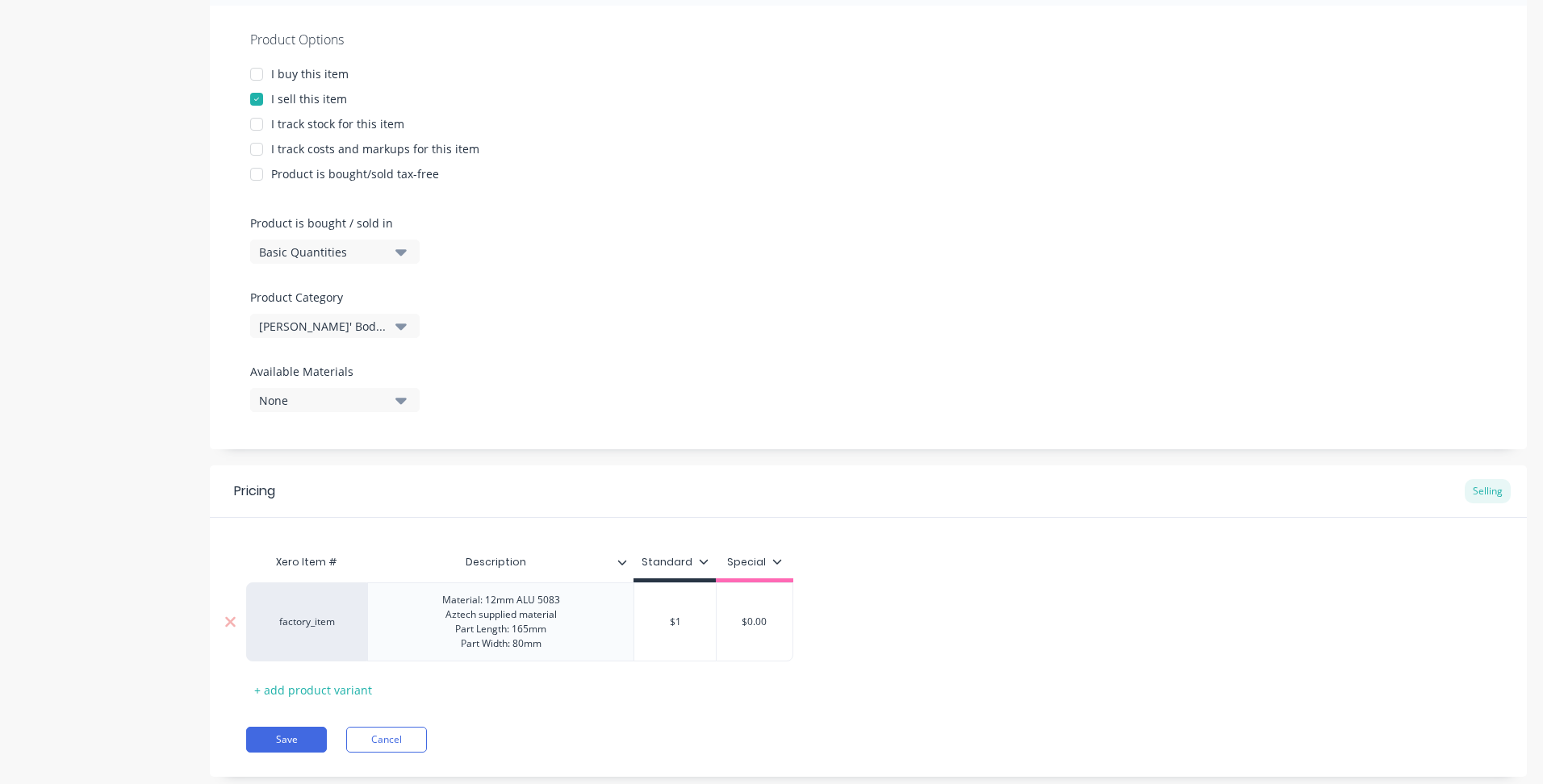
type input "$12"
type textarea "x"
type input "$12."
type textarea "x"
type input "$12.5"
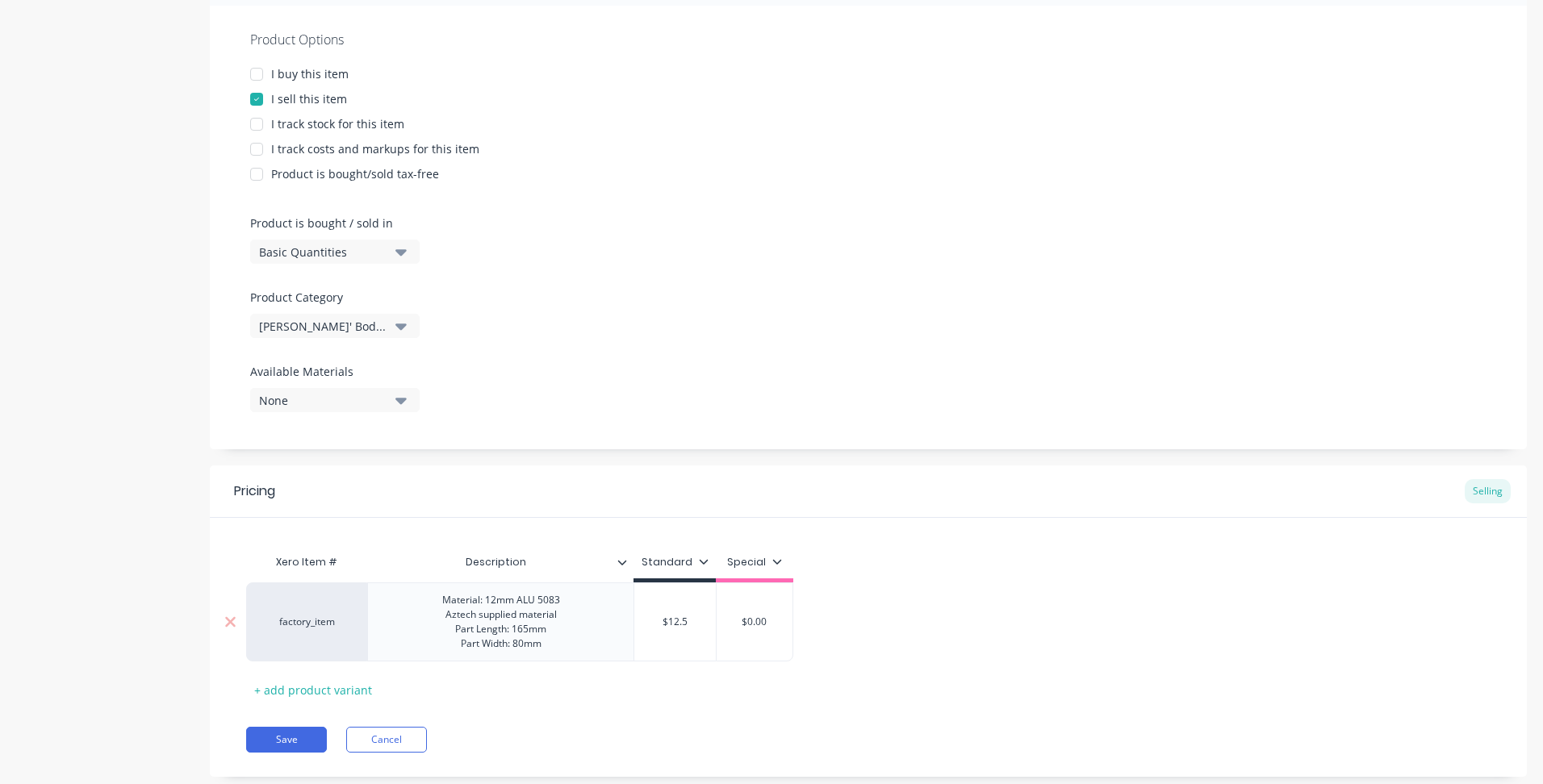
type textarea "x"
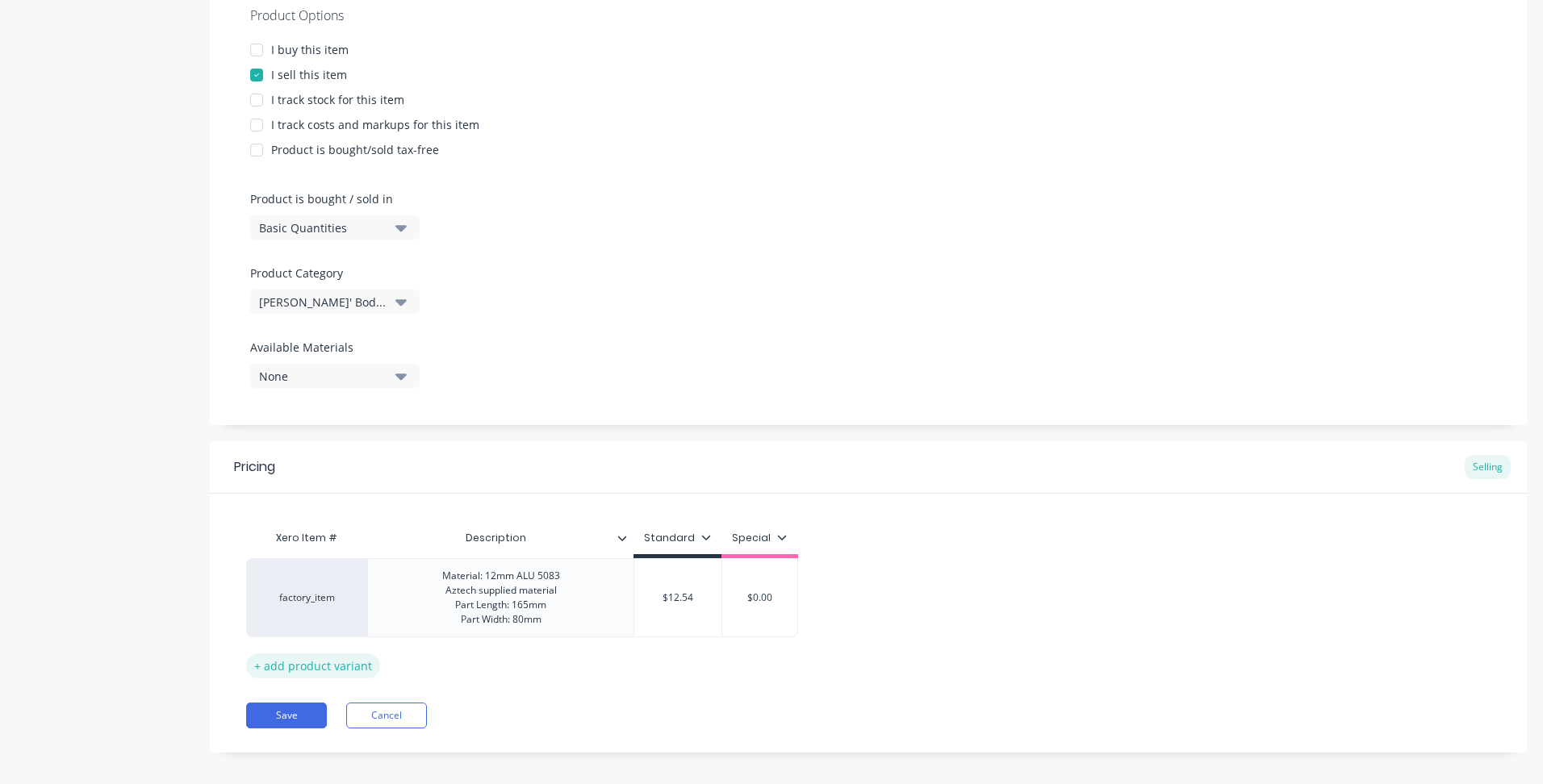
scroll to position [330, 0]
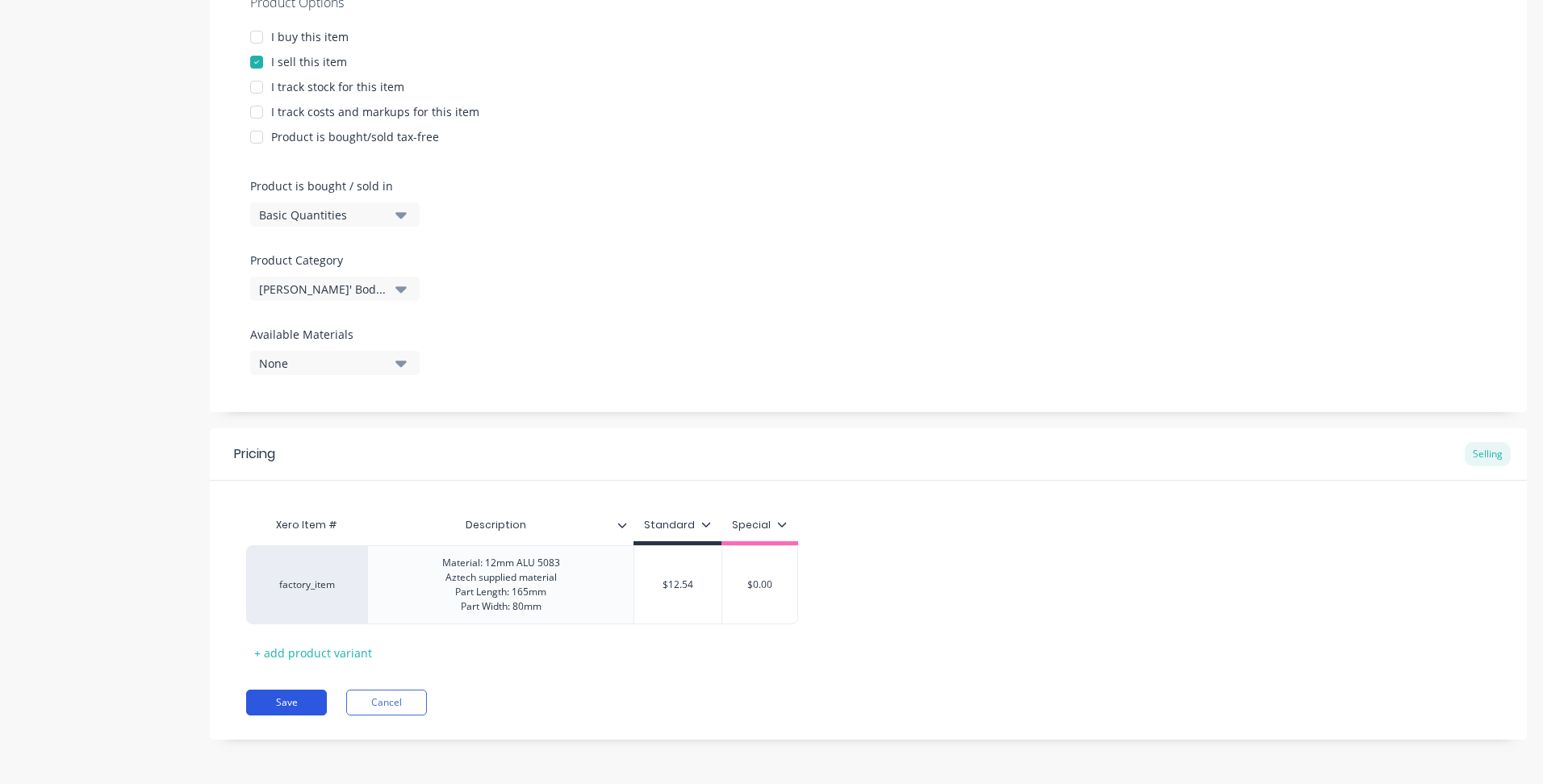
type input "$12.54"
click at [275, 695] on button "Save" at bounding box center [287, 702] width 81 height 26
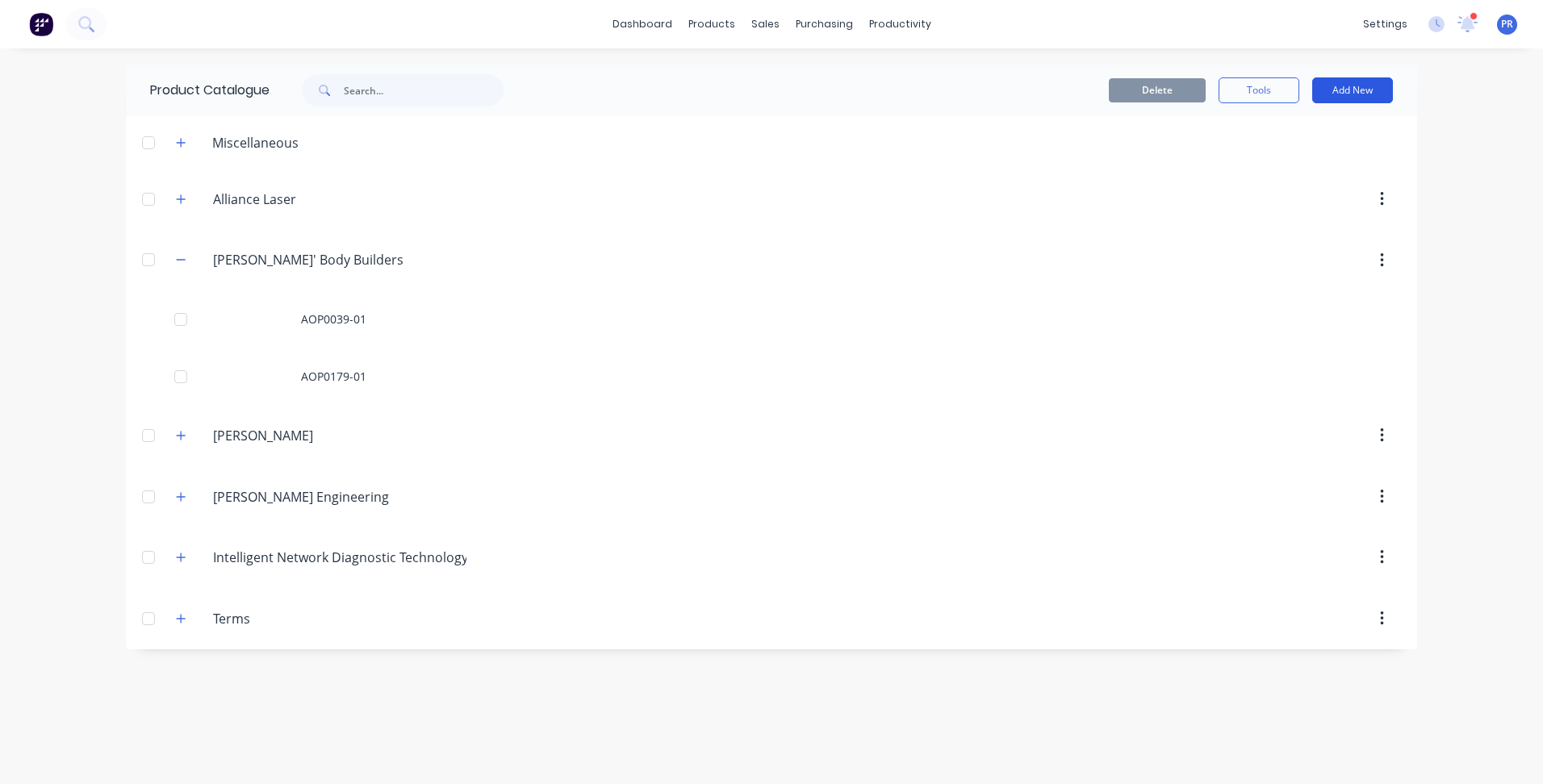
click at [1356, 91] on button "Add New" at bounding box center [1353, 90] width 81 height 26
click at [1288, 159] on div "Product" at bounding box center [1316, 164] width 124 height 23
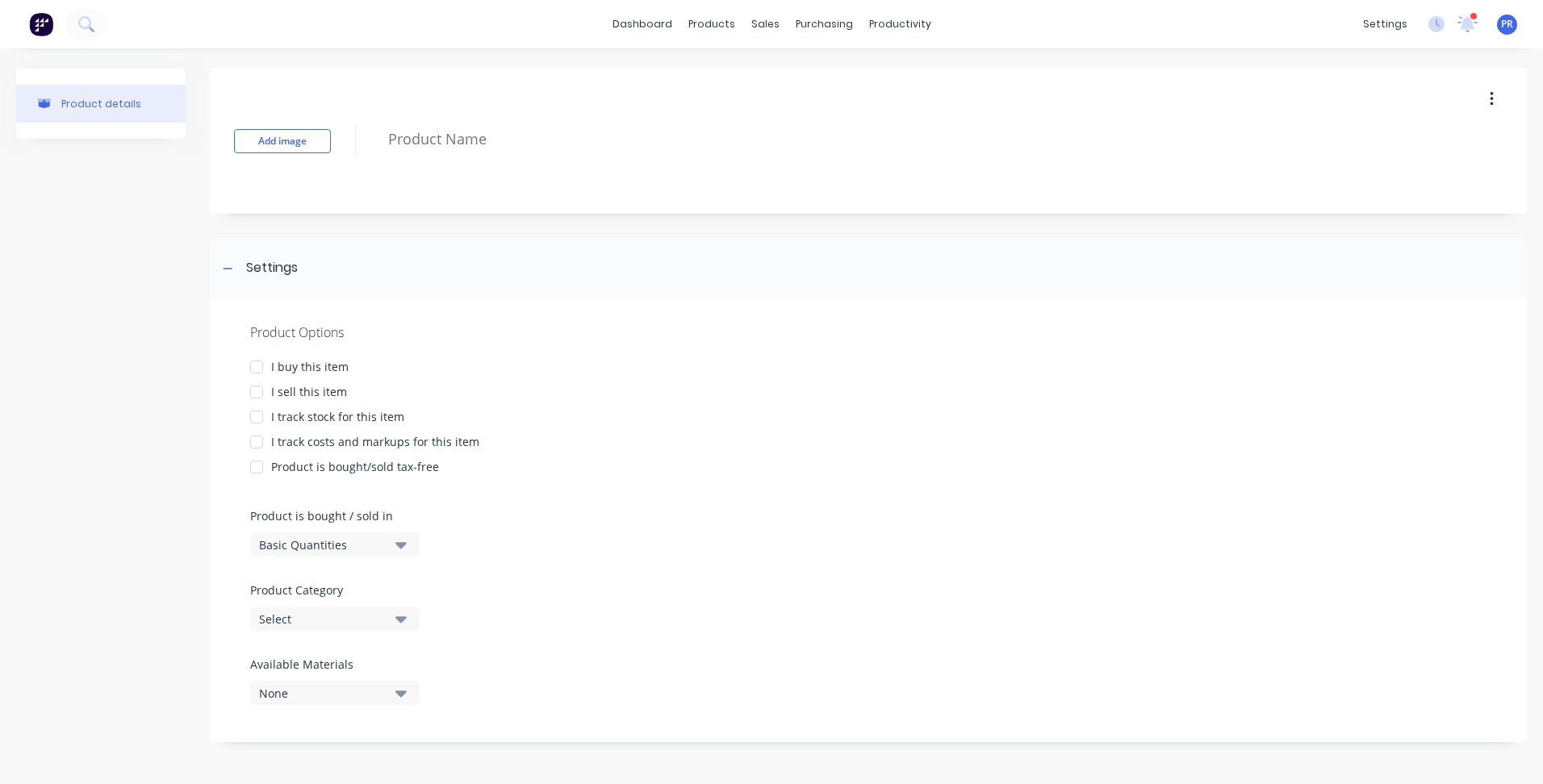
click at [275, 389] on div "I sell this item" at bounding box center [309, 392] width 76 height 17
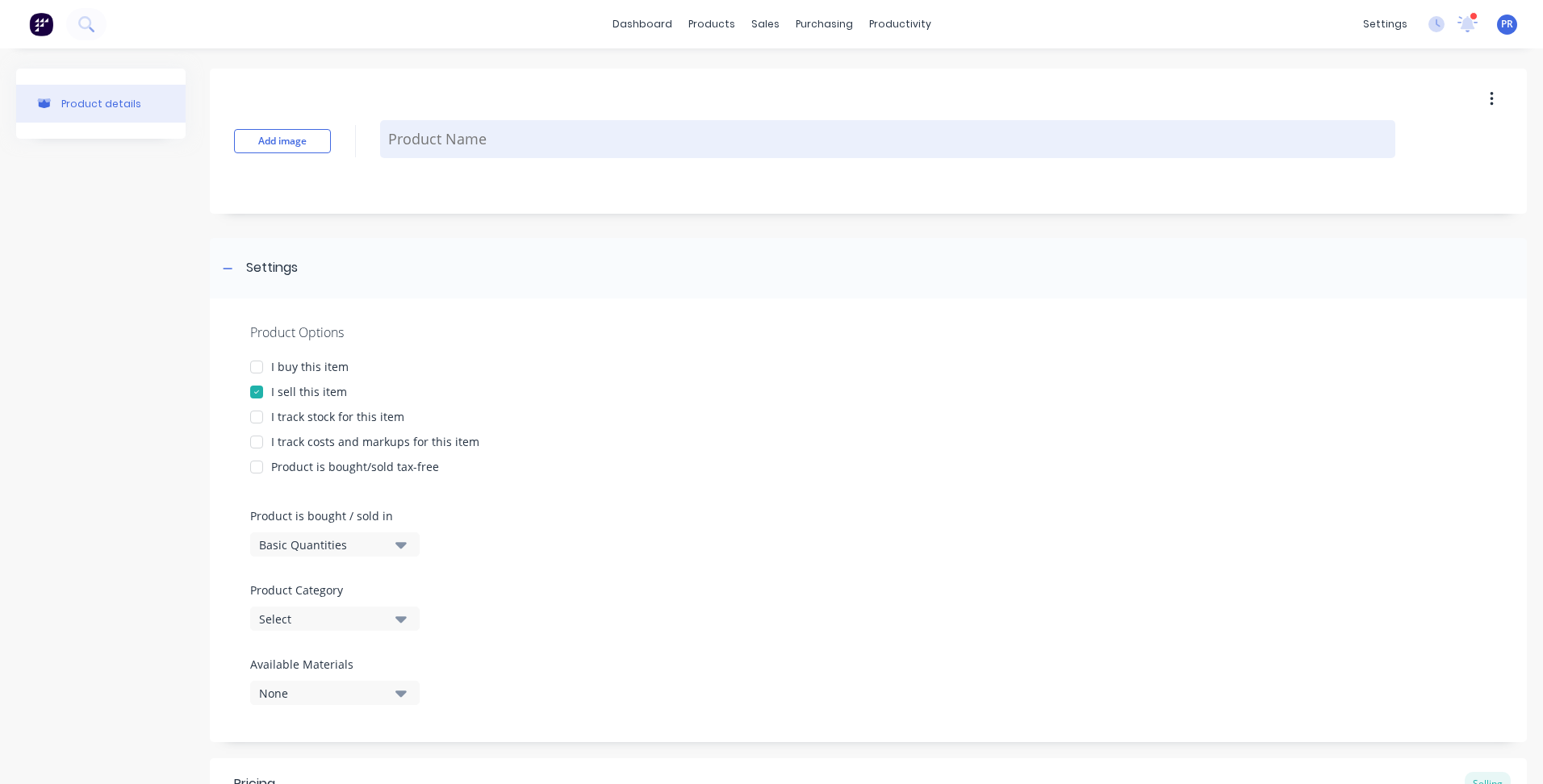
click at [558, 132] on textarea at bounding box center [887, 139] width 1015 height 38
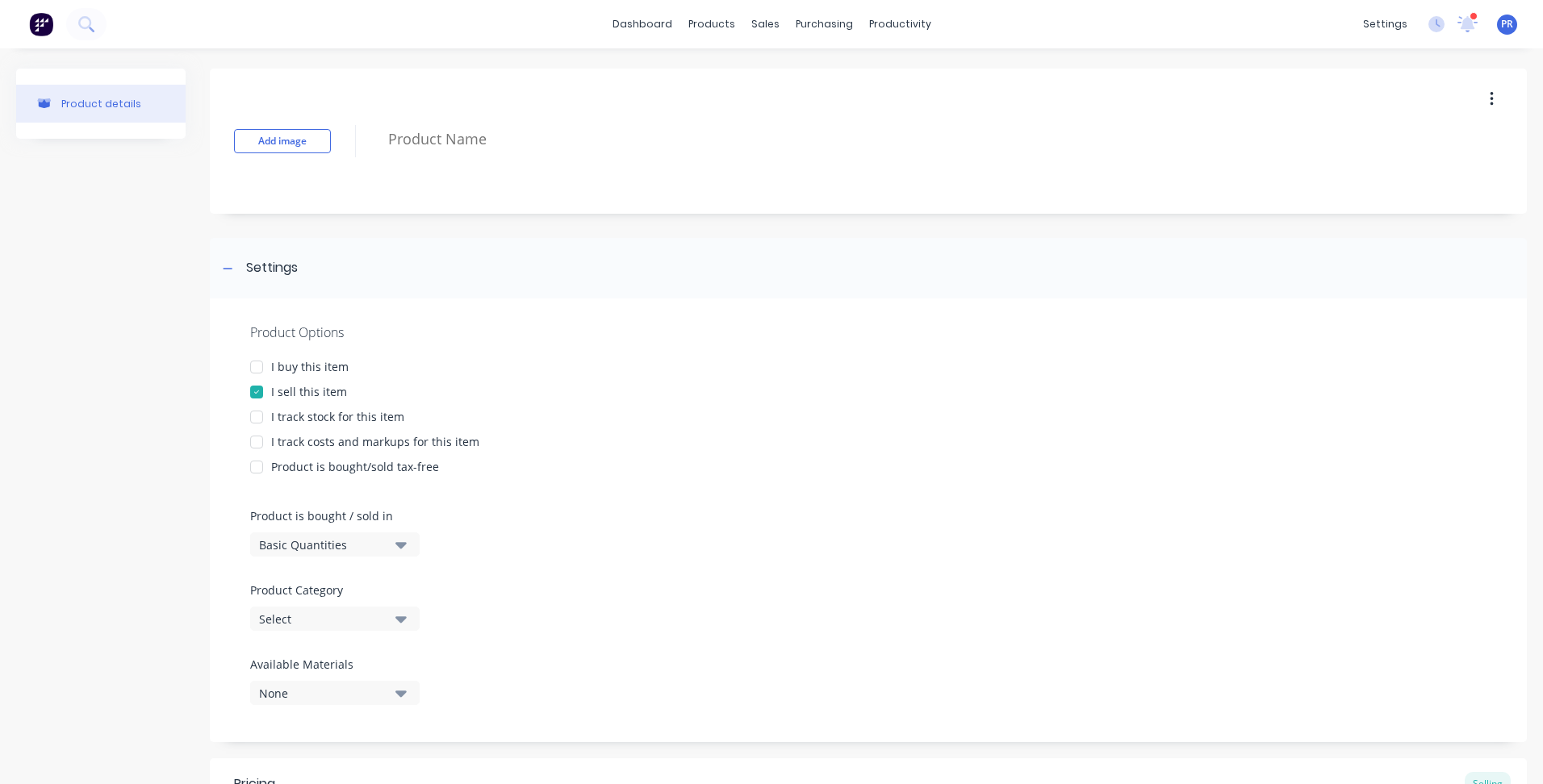
paste textarea "AOP0086-01"
type textarea "x"
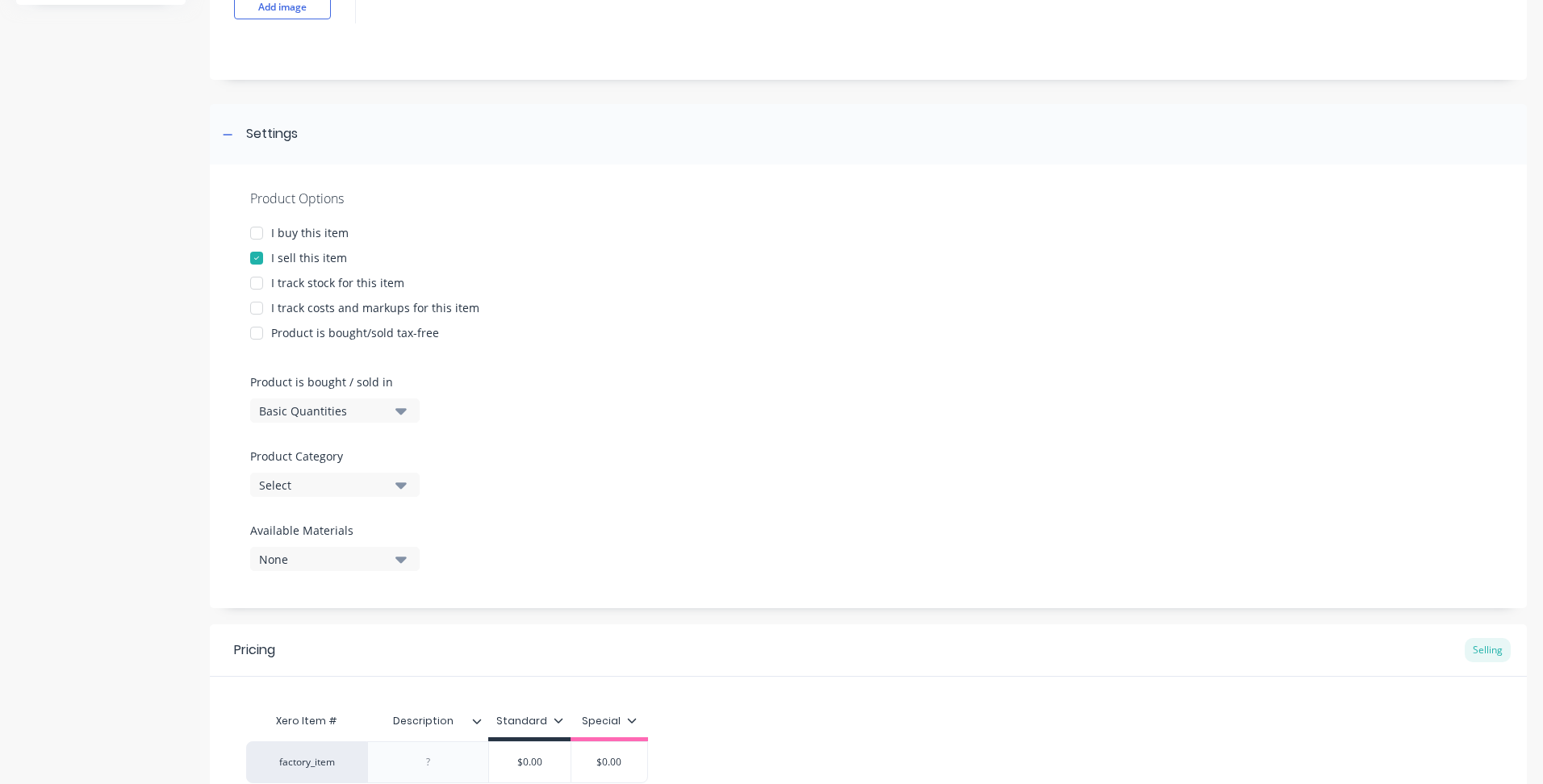
scroll to position [293, 0]
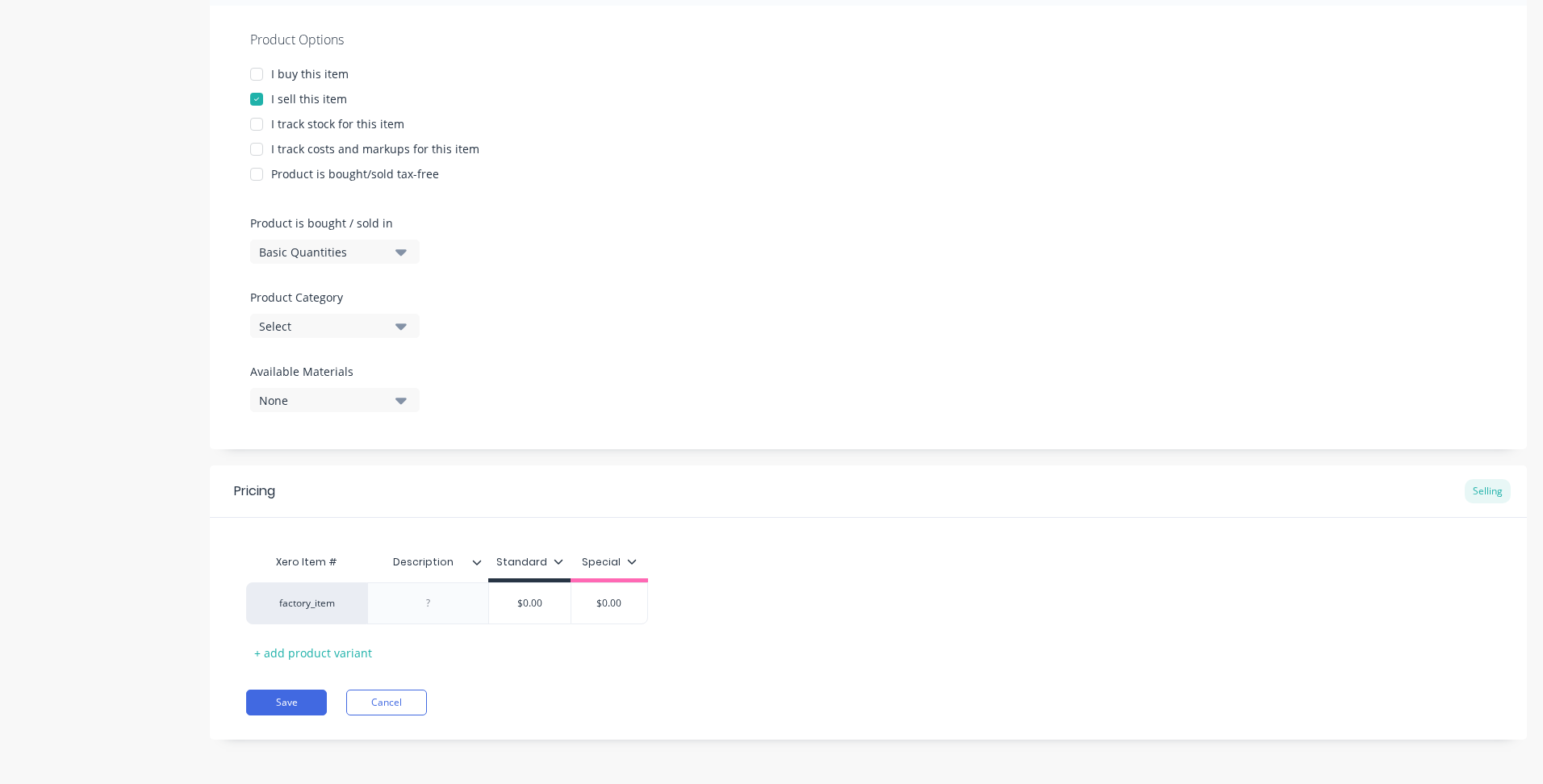
type textarea "AOP0086-01"
type textarea "x"
type textarea "AOP0086-01"
click at [403, 324] on icon "button" at bounding box center [401, 326] width 11 height 6
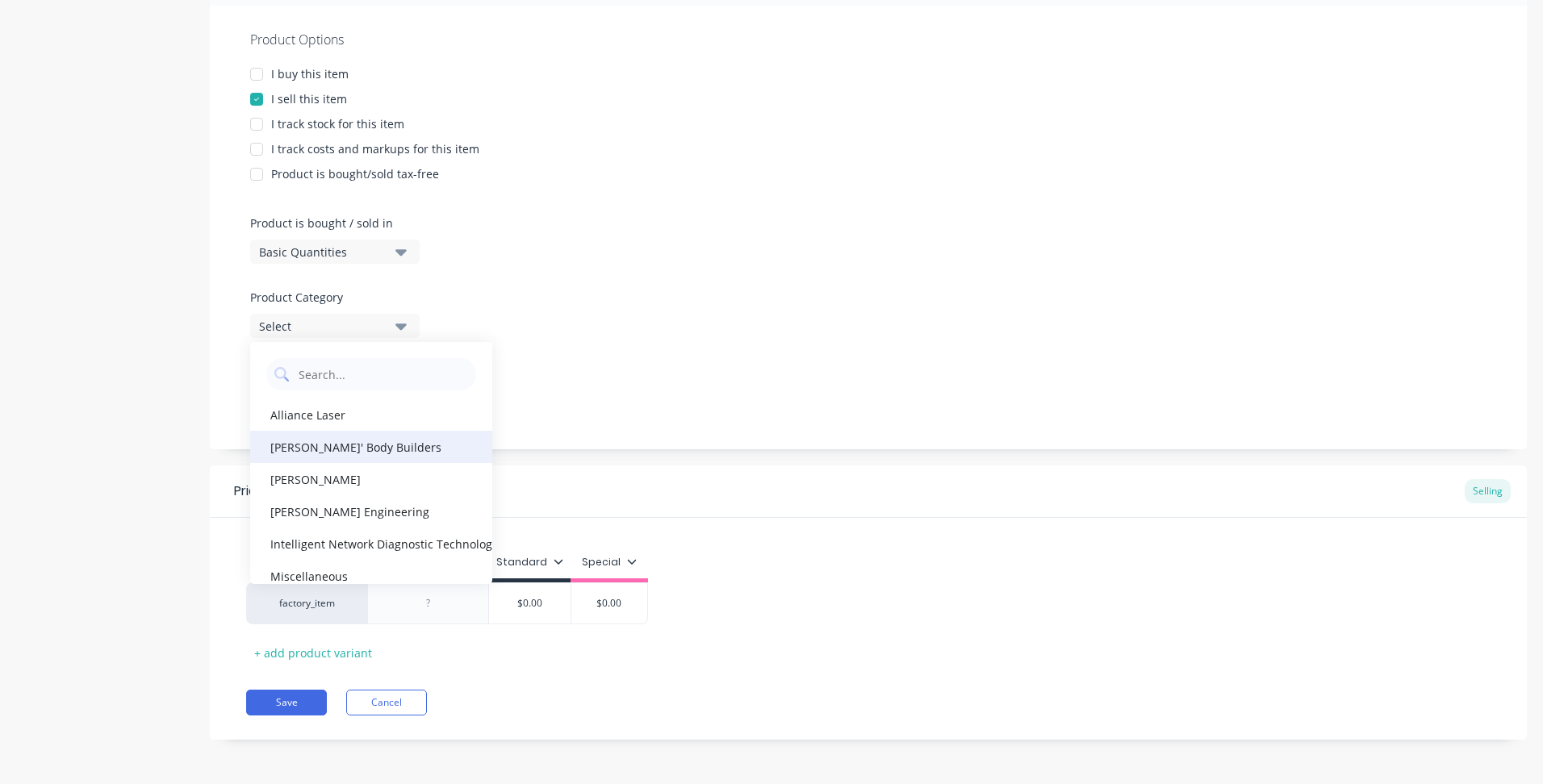
click at [318, 446] on div "[PERSON_NAME]' Body Builders" at bounding box center [371, 447] width 242 height 32
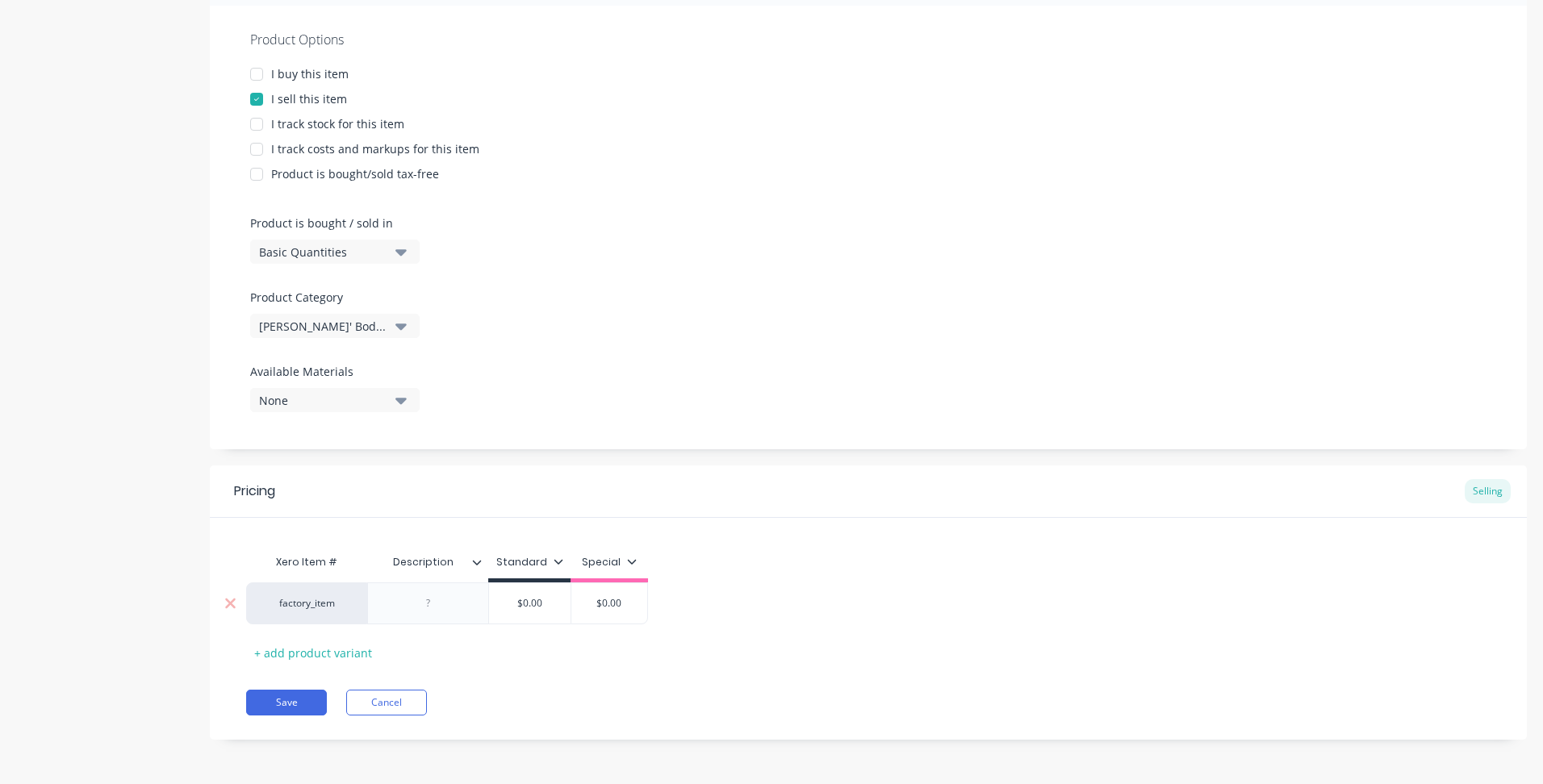
click at [418, 605] on div at bounding box center [429, 603] width 81 height 21
click at [303, 708] on button "Save" at bounding box center [287, 702] width 81 height 26
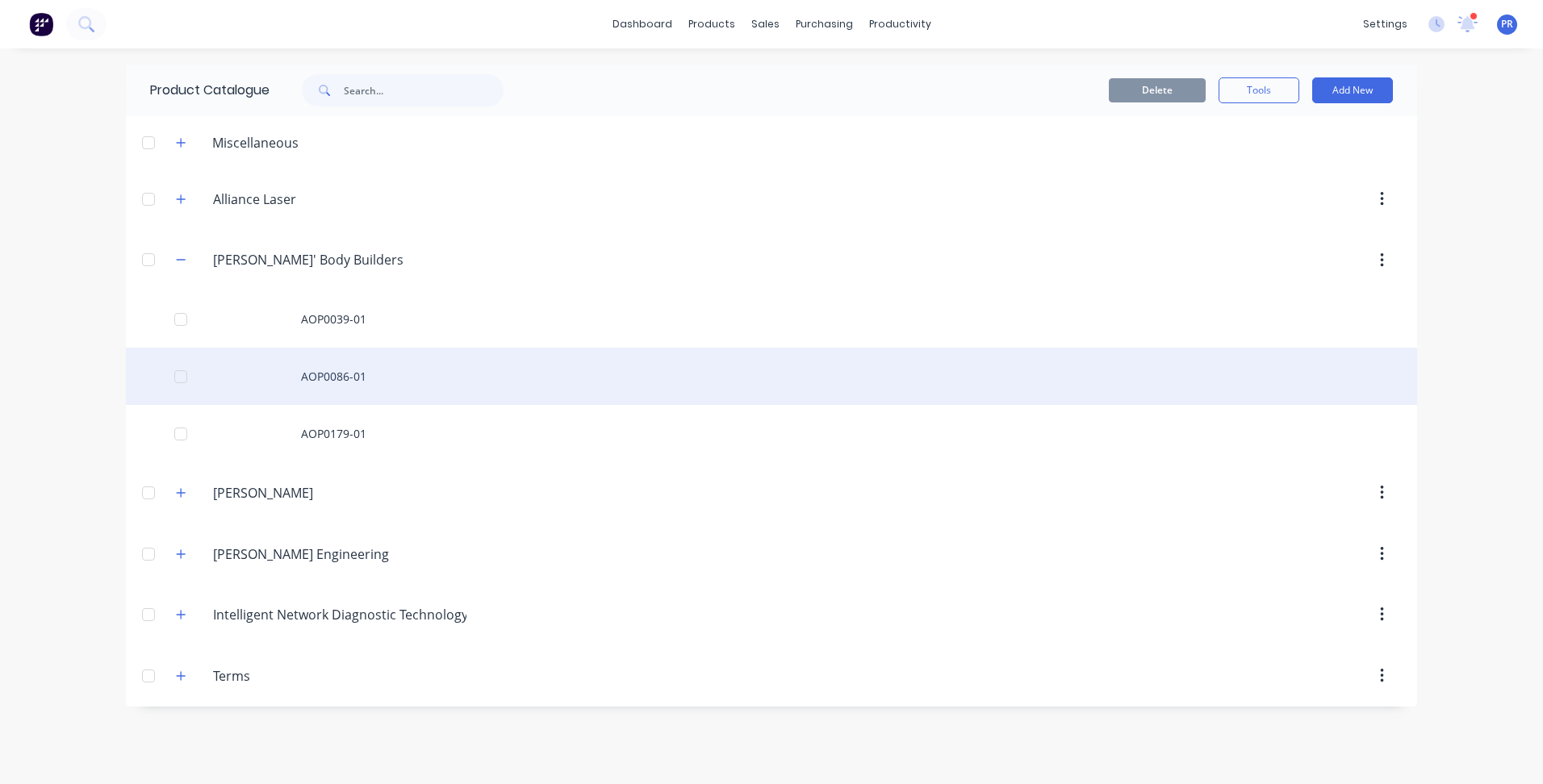
click at [342, 380] on div "AOP0086-01" at bounding box center [772, 376] width 1291 height 57
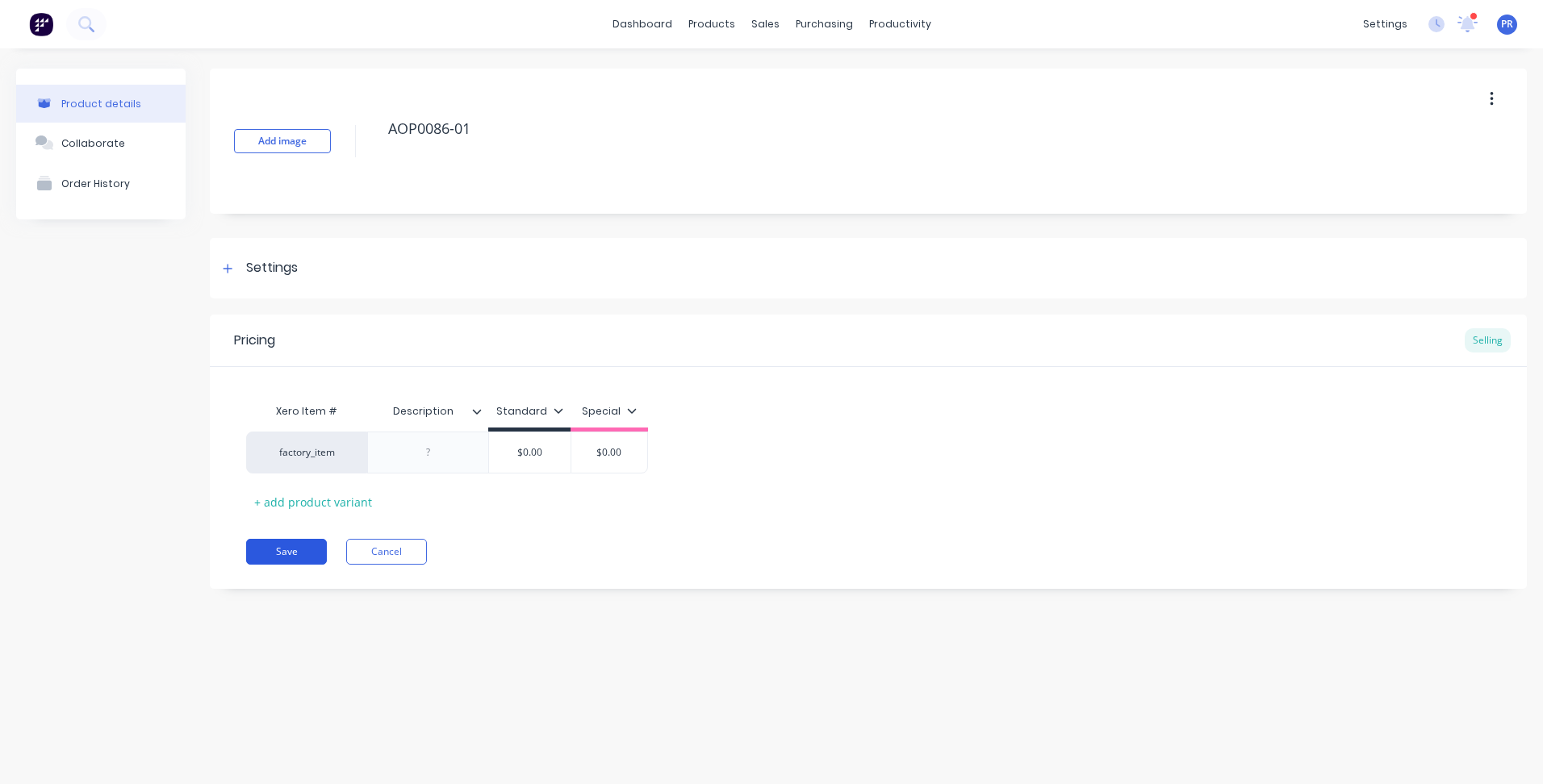
click at [275, 553] on button "Save" at bounding box center [287, 551] width 81 height 26
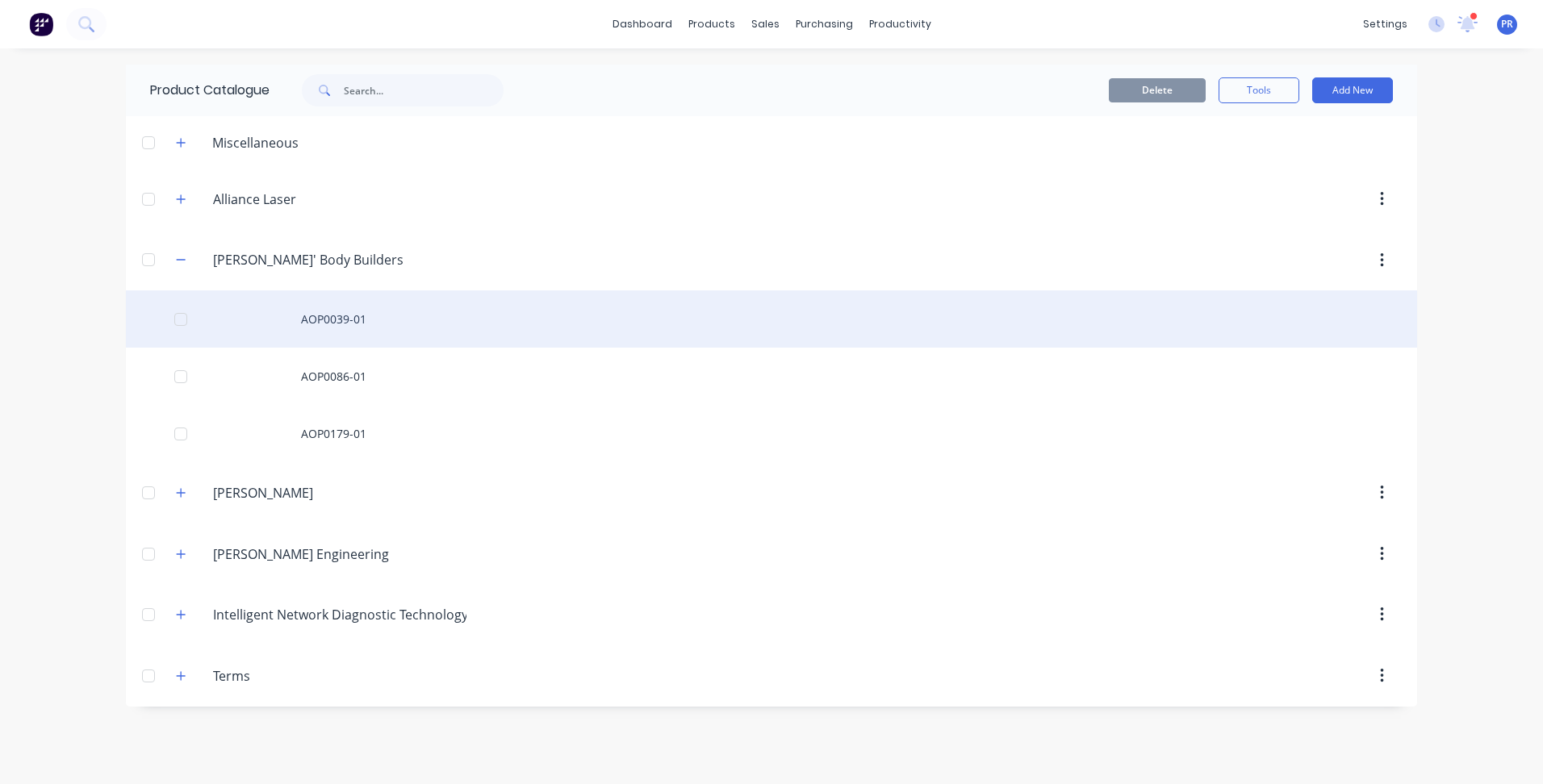
click at [362, 319] on div "AOP0039-01" at bounding box center [772, 319] width 1291 height 57
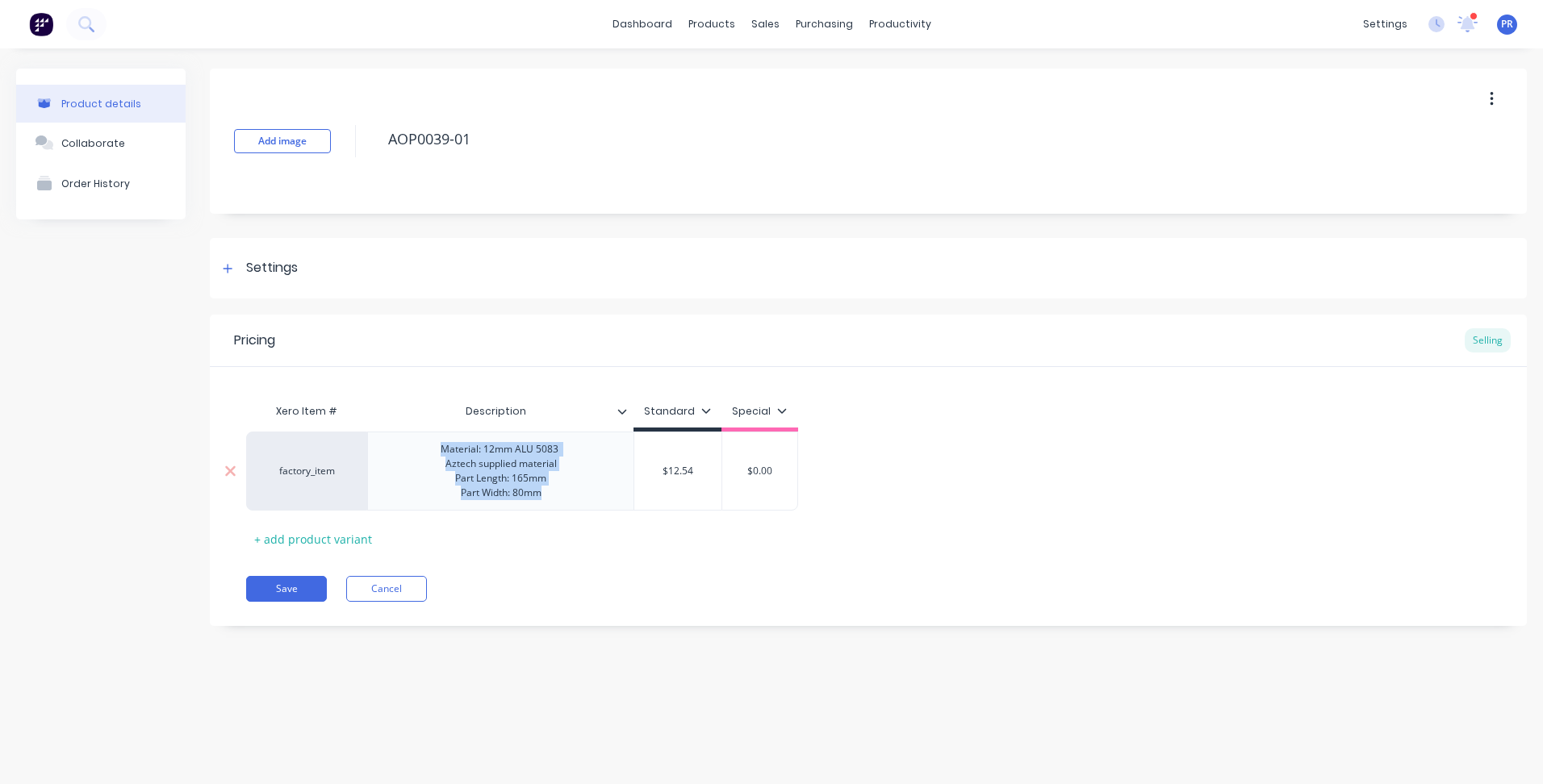
drag, startPoint x: 544, startPoint y: 495, endPoint x: 419, endPoint y: 448, distance: 133.5
click at [419, 448] on div "Material: 12mm ALU 5083 Aztech supplied material Part Length: 165mm Part Width:…" at bounding box center [500, 472] width 267 height 79
copy div "Material: 12mm ALU 5083 Aztech supplied material Part Length: 165mm Part Width:…"
click at [288, 589] on button "Save" at bounding box center [287, 589] width 81 height 26
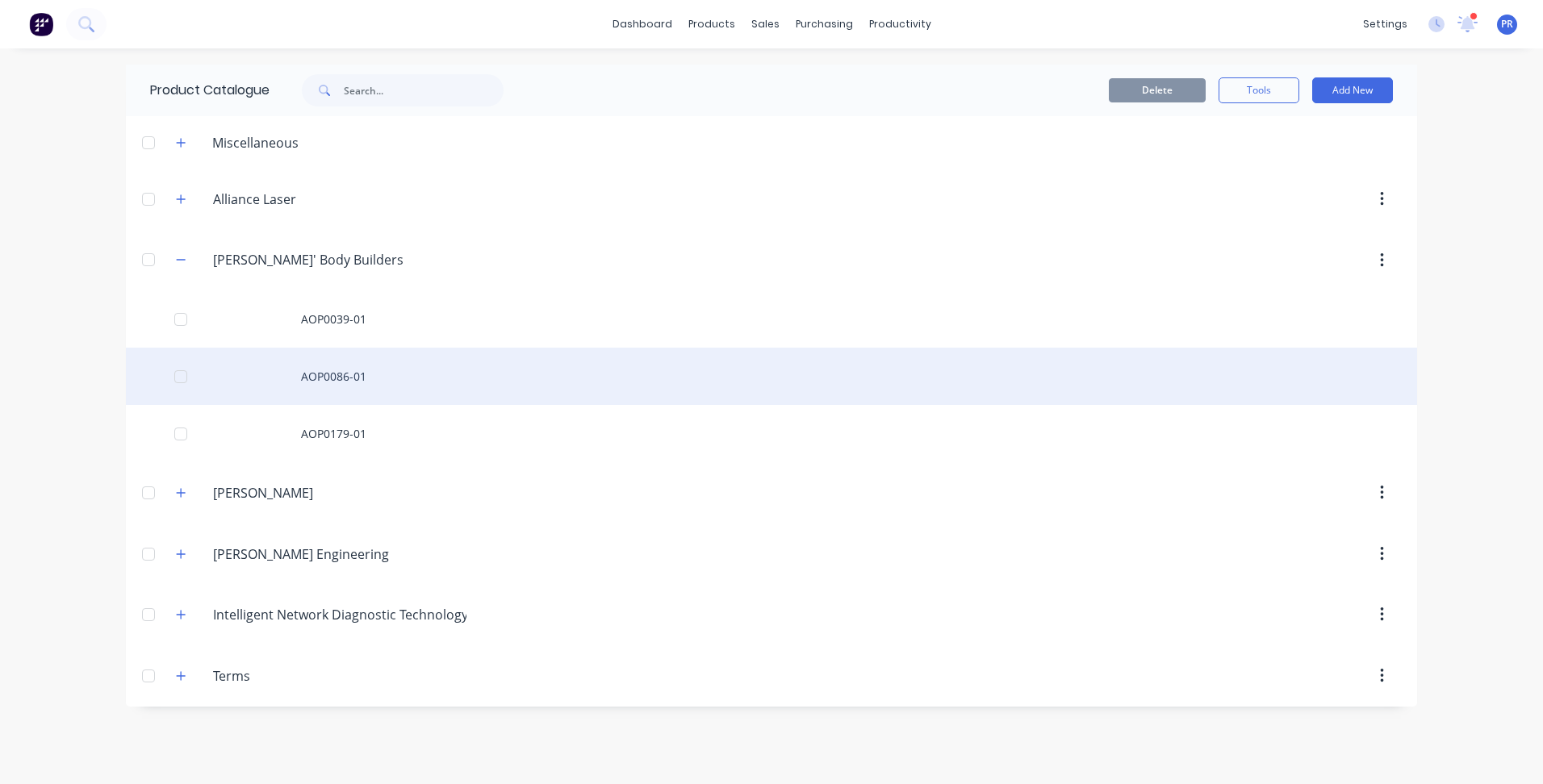
click at [345, 373] on div "AOP0086-01" at bounding box center [772, 376] width 1291 height 57
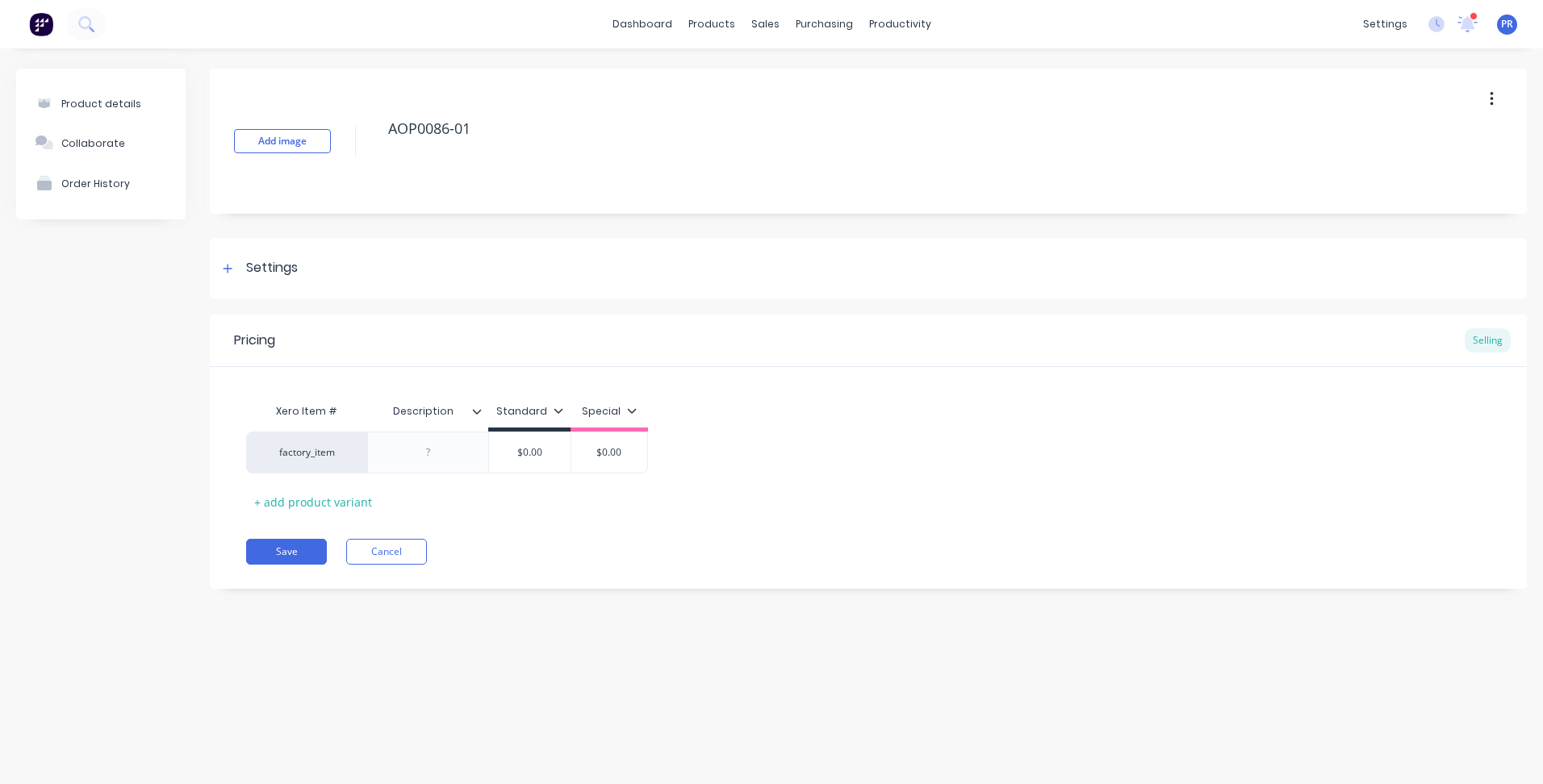
type textarea "x"
click at [424, 452] on div at bounding box center [429, 452] width 81 height 21
paste div
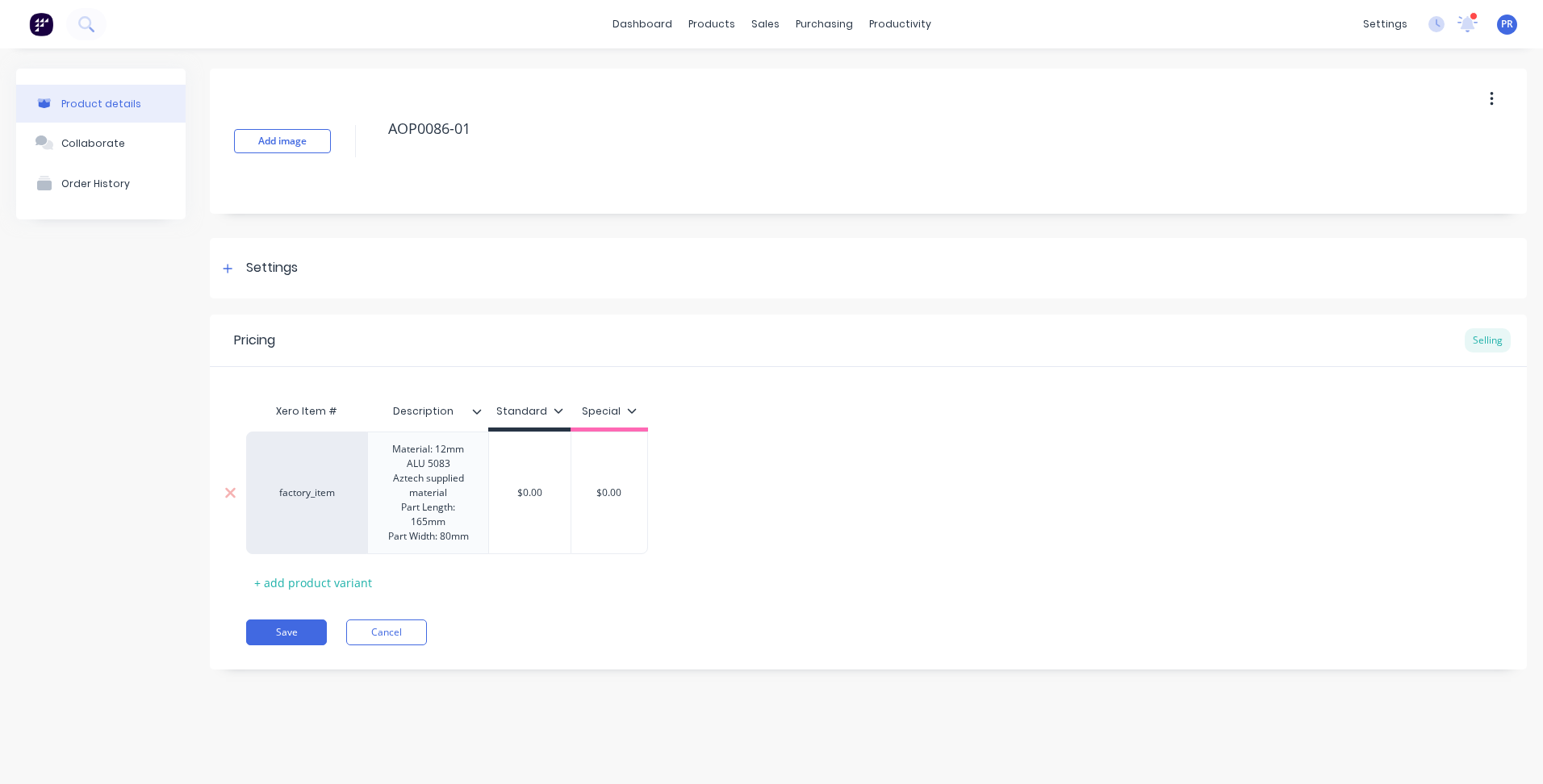
type textarea "x"
type input "$0.00"
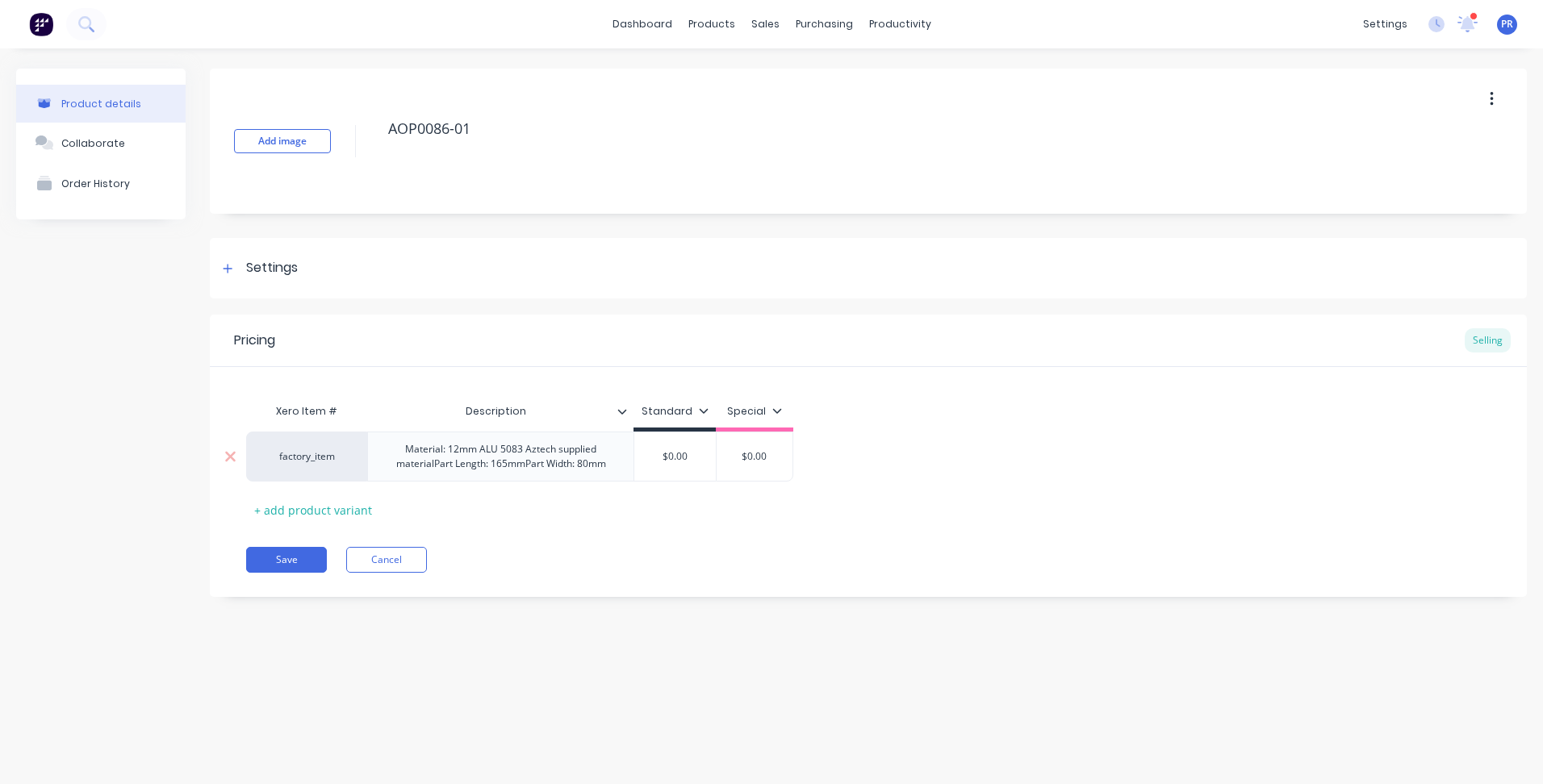
click at [541, 496] on div "Xero Item # Description Standard Special factory_item Material: 12mm ALU 5083 A…" at bounding box center [868, 459] width 1244 height 128
click at [527, 448] on div "Material: 12mm ALU 5083 Aztech supplied materialPart Length: 165mmPart Width: 8…" at bounding box center [500, 456] width 253 height 36
click at [507, 478] on div "Material: 12mm ALU 5083 Aztech supplied material Part Length: 165mmPart Width: …" at bounding box center [500, 463] width 198 height 50
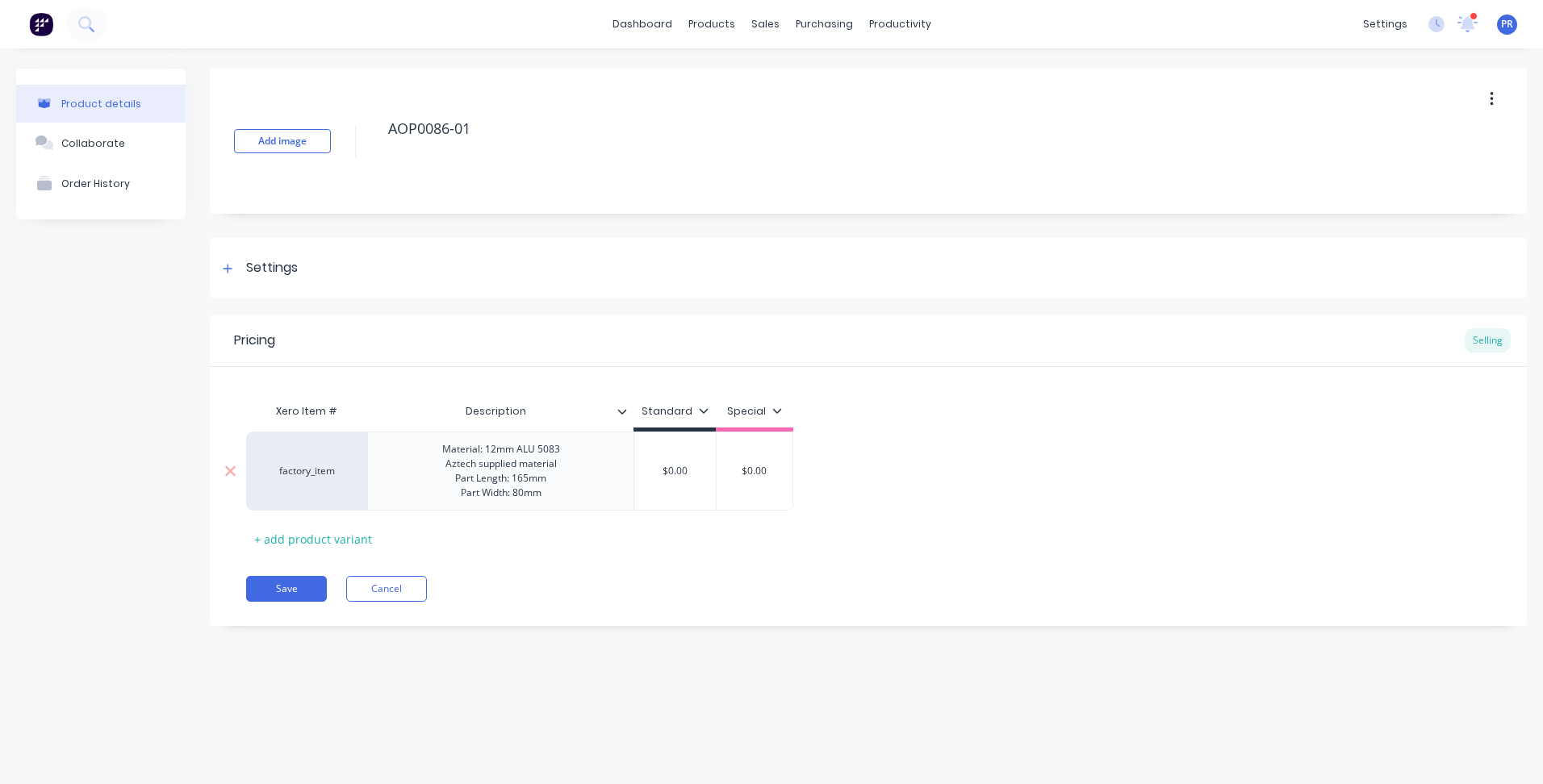
click at [497, 445] on div "Material: 12mm ALU 5083 Aztech supplied material Part Length: 165mm Part Width:…" at bounding box center [501, 471] width 143 height 64
click at [538, 484] on div "Material: 25mm ALU 5083 Aztech supplied material Part Length: 165mm Part Width:…" at bounding box center [501, 471] width 143 height 64
drag, startPoint x: 518, startPoint y: 476, endPoint x: 545, endPoint y: 484, distance: 28.2
click at [518, 476] on div "Material: 25mm ALU 5083 Aztech supplied material Part Length: 165mm Part Width:…" at bounding box center [501, 471] width 143 height 64
click at [524, 478] on div "Material: 25mm ALU 5083 Aztech supplied material Part Length: 165mm Part Width:…" at bounding box center [501, 471] width 143 height 64
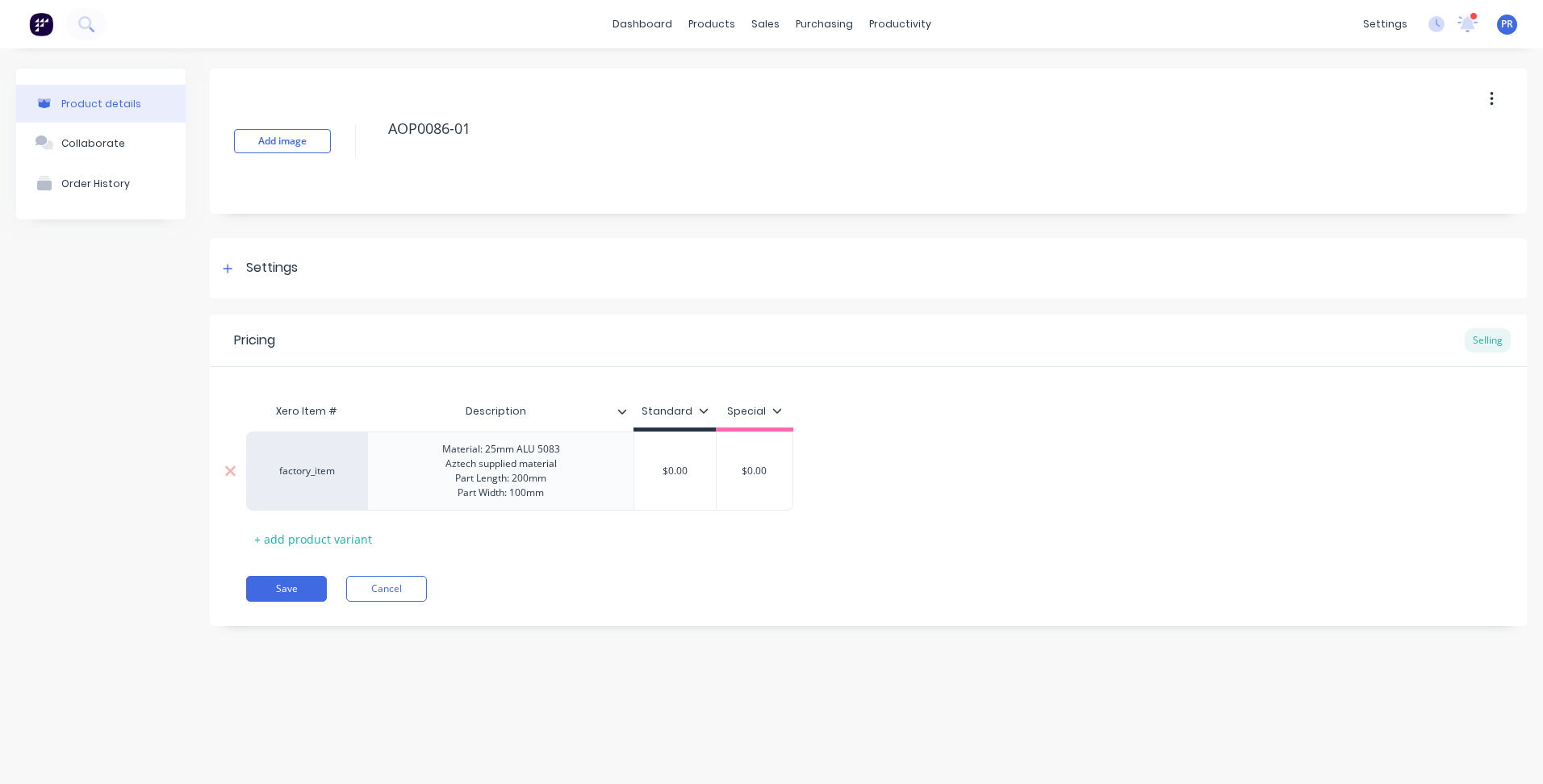
click at [697, 466] on input "$0.00" at bounding box center [675, 472] width 82 height 15
type textarea "x"
type input "$5"
type textarea "x"
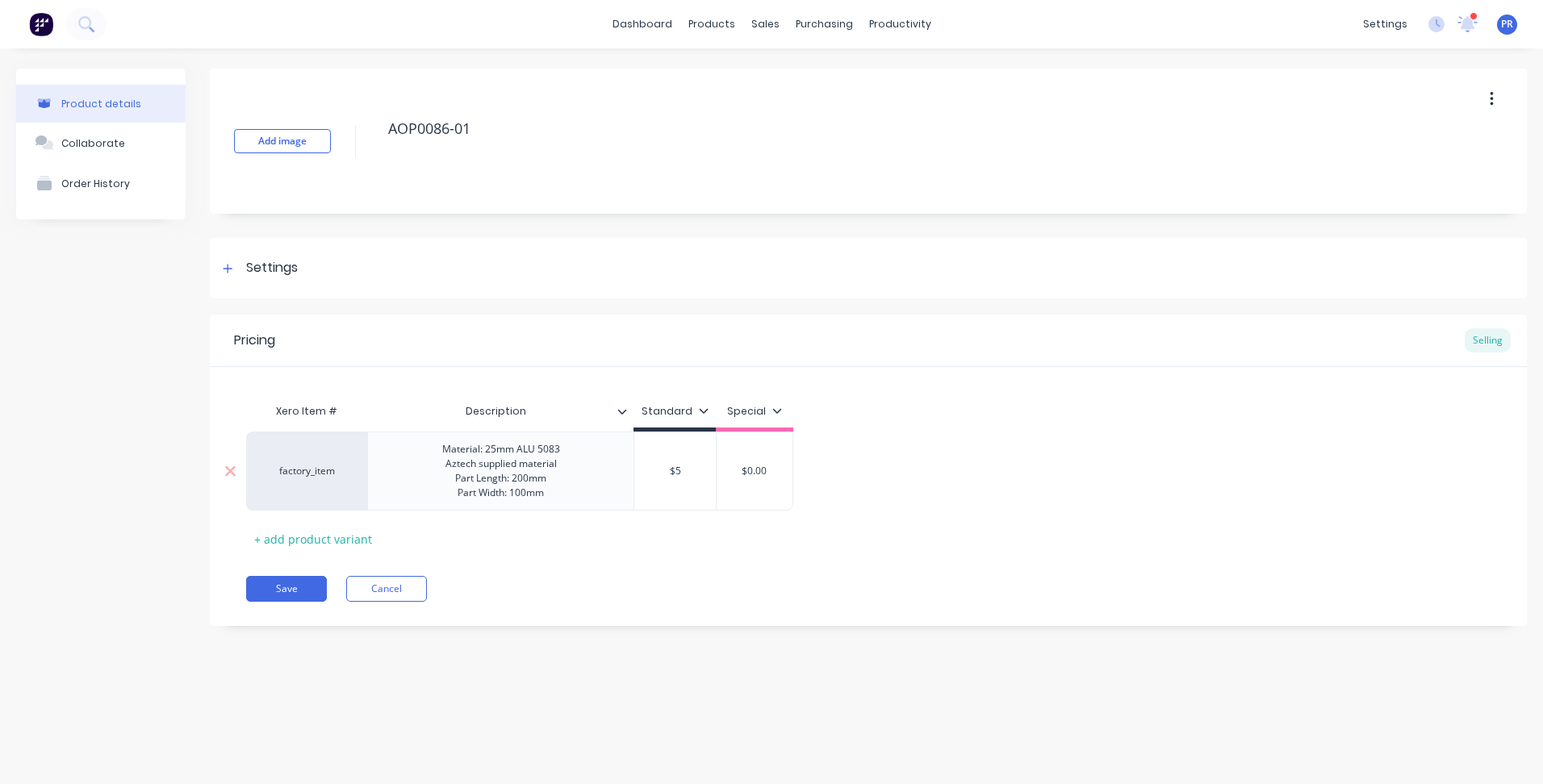
type input "$57"
type textarea "x"
type input "$57."
type textarea "x"
type input "$57.1"
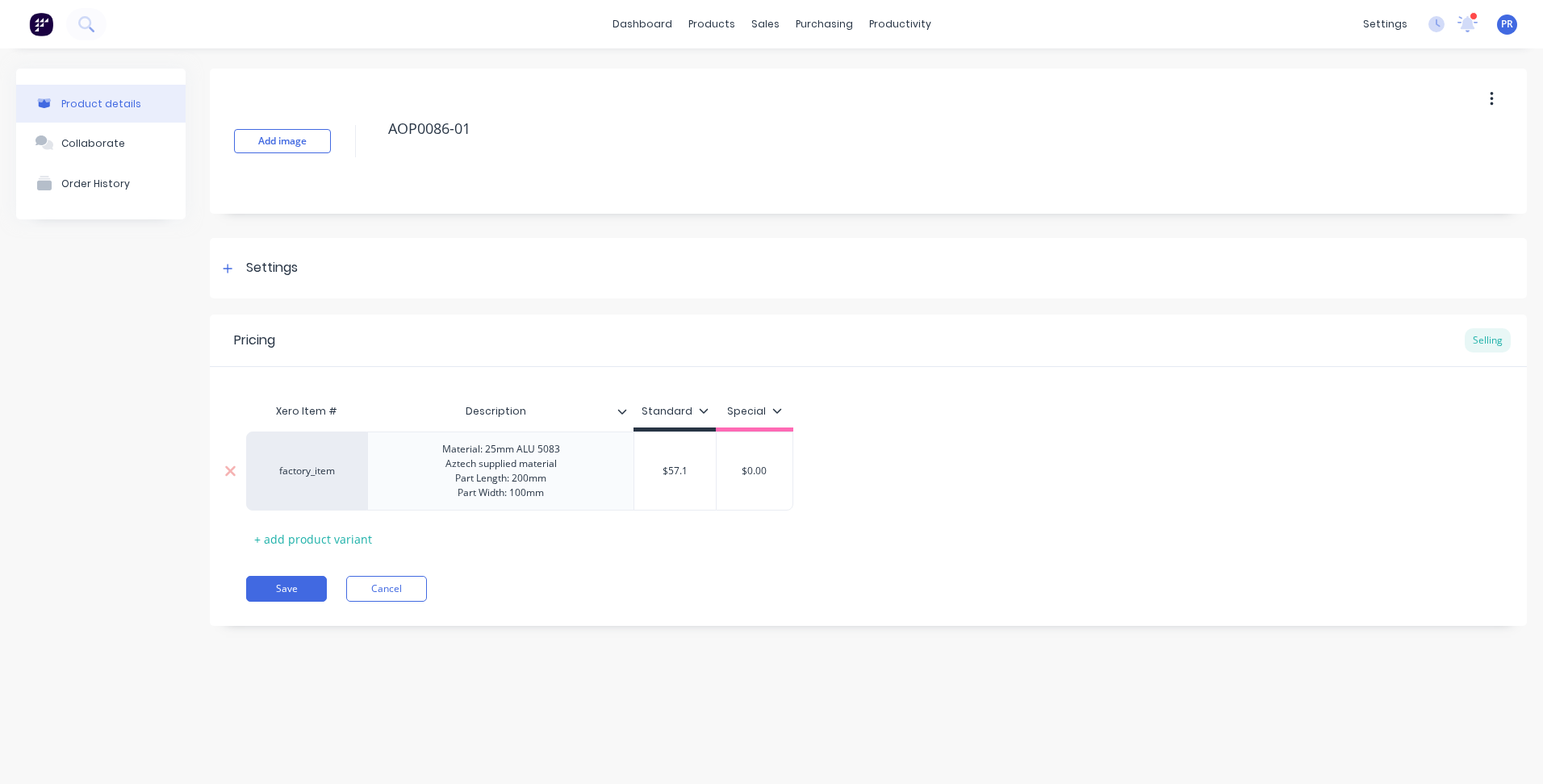
type textarea "x"
type input "$57.14"
click at [643, 610] on div "Pricing Selling Xero Item # Description Standard Special factory_item Material:…" at bounding box center [868, 470] width 1317 height 312
click at [284, 585] on button "Save" at bounding box center [287, 589] width 81 height 26
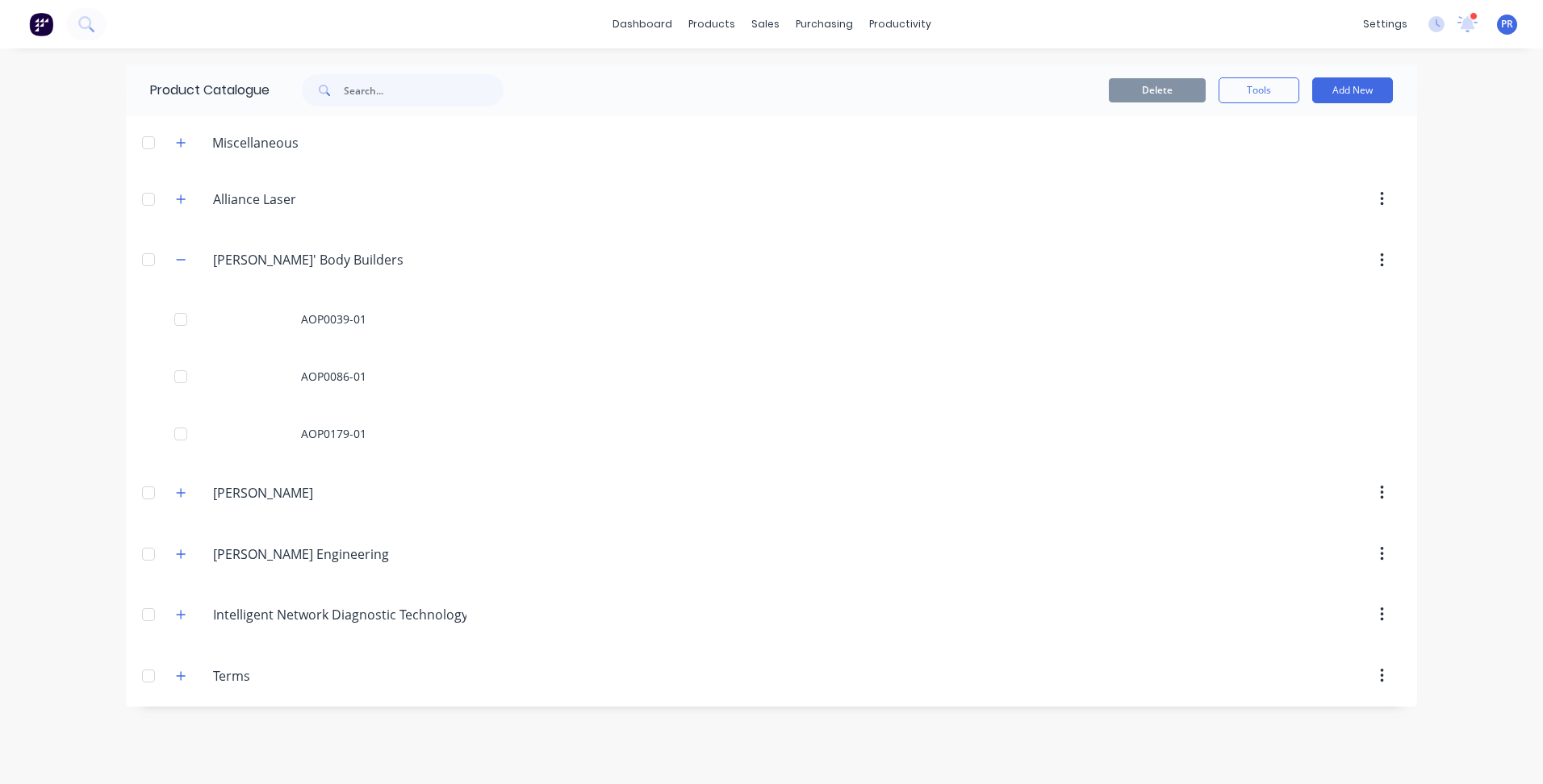
drag, startPoint x: 1435, startPoint y: 426, endPoint x: 1542, endPoint y: 384, distance: 114.9
click at [1436, 426] on div "dashboard products sales purchasing productivity dashboard products Product Cat…" at bounding box center [772, 392] width 1543 height 784
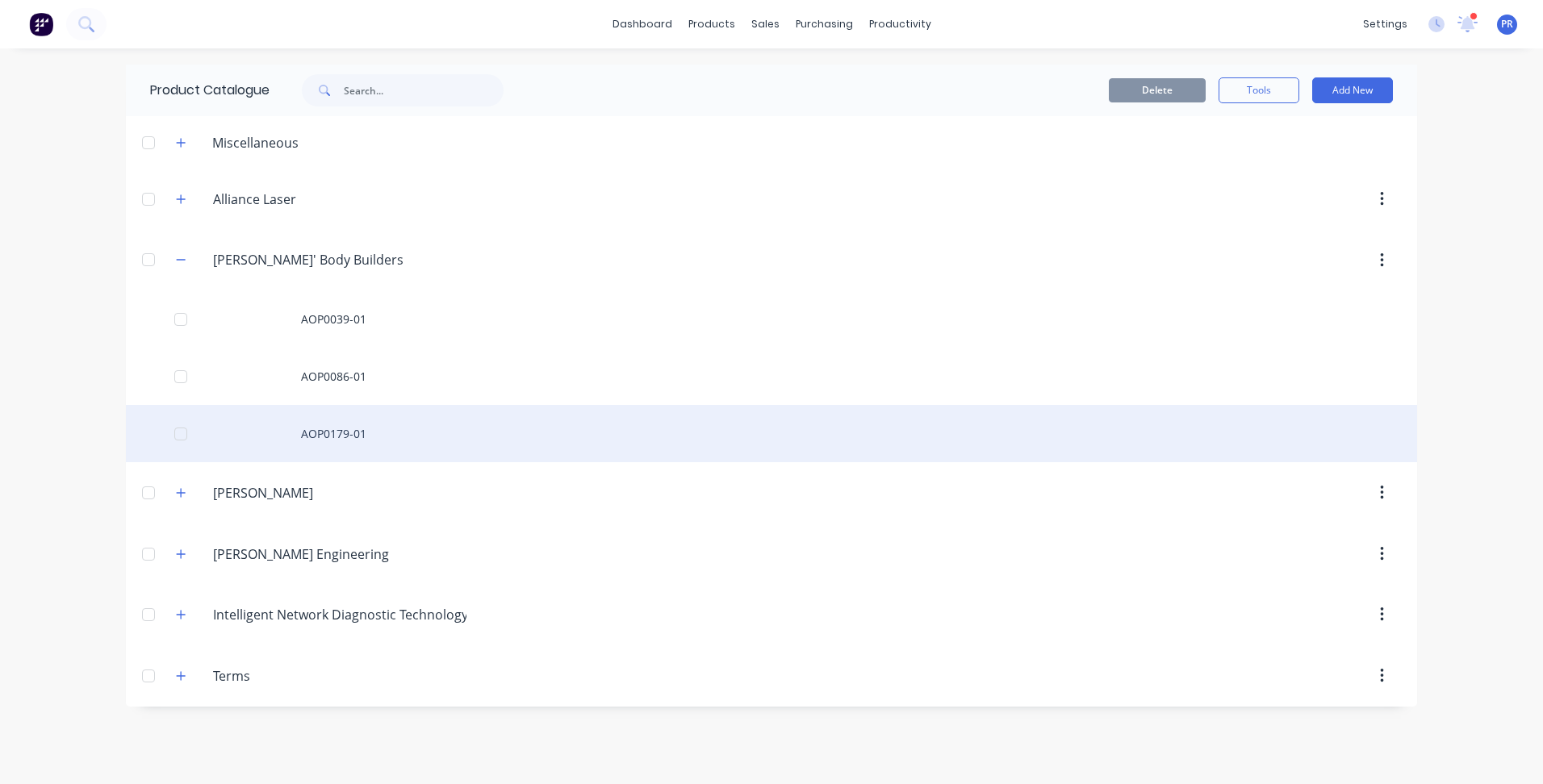
click at [636, 435] on div "AOP0179-01" at bounding box center [772, 434] width 1291 height 57
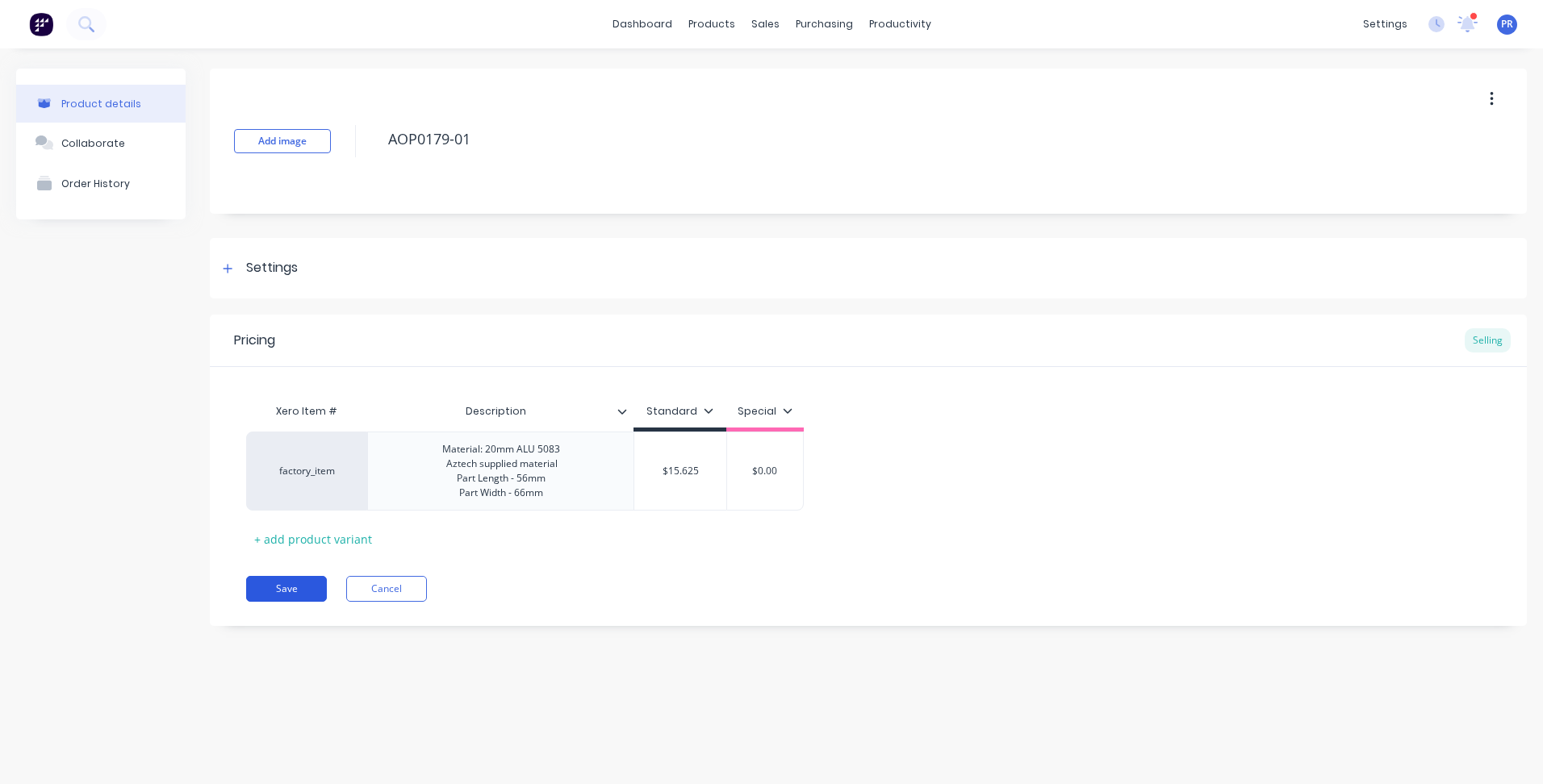
click at [279, 590] on button "Save" at bounding box center [287, 589] width 81 height 26
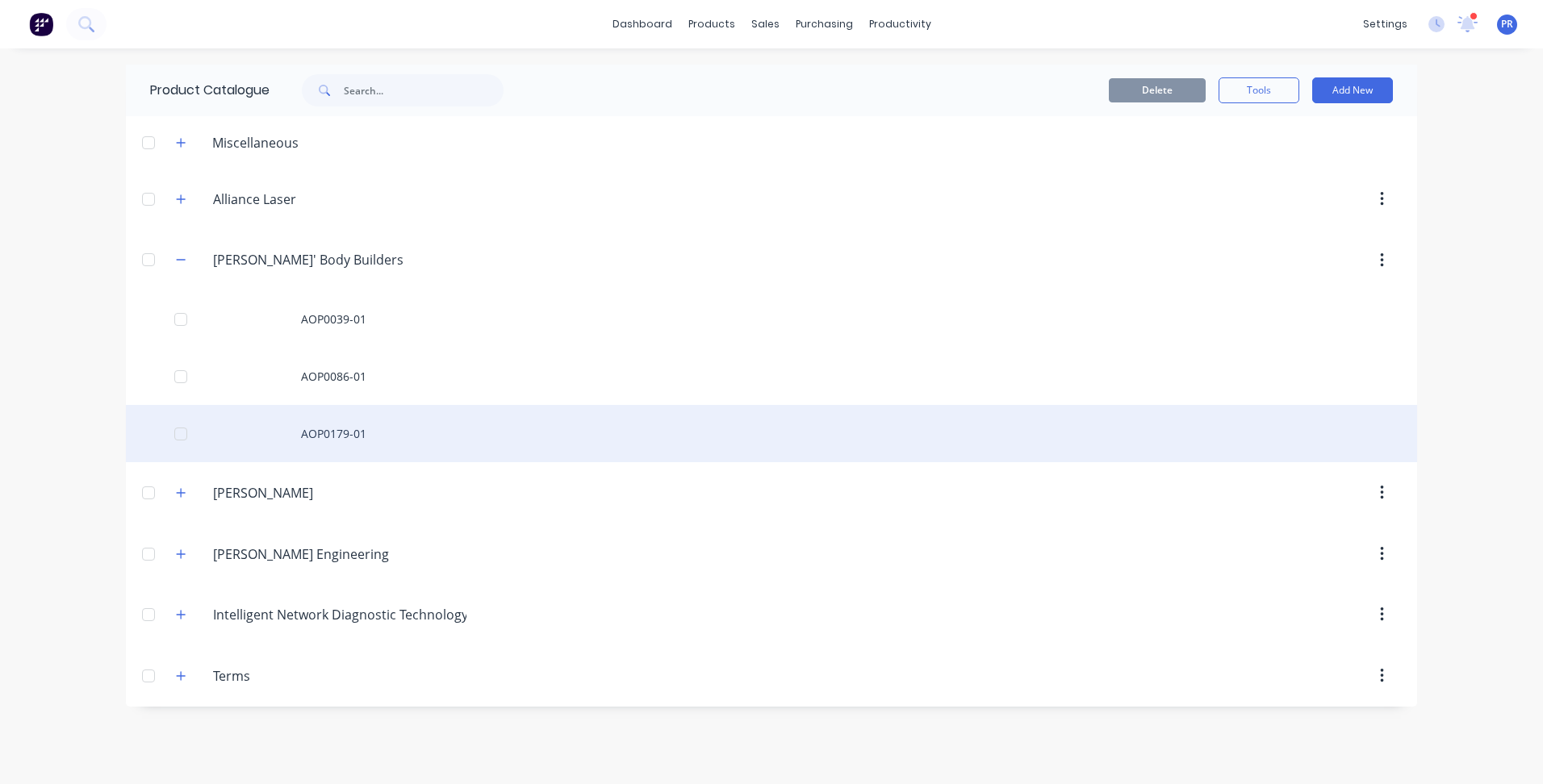
click at [365, 440] on div "AOP0179-01" at bounding box center [772, 434] width 1291 height 57
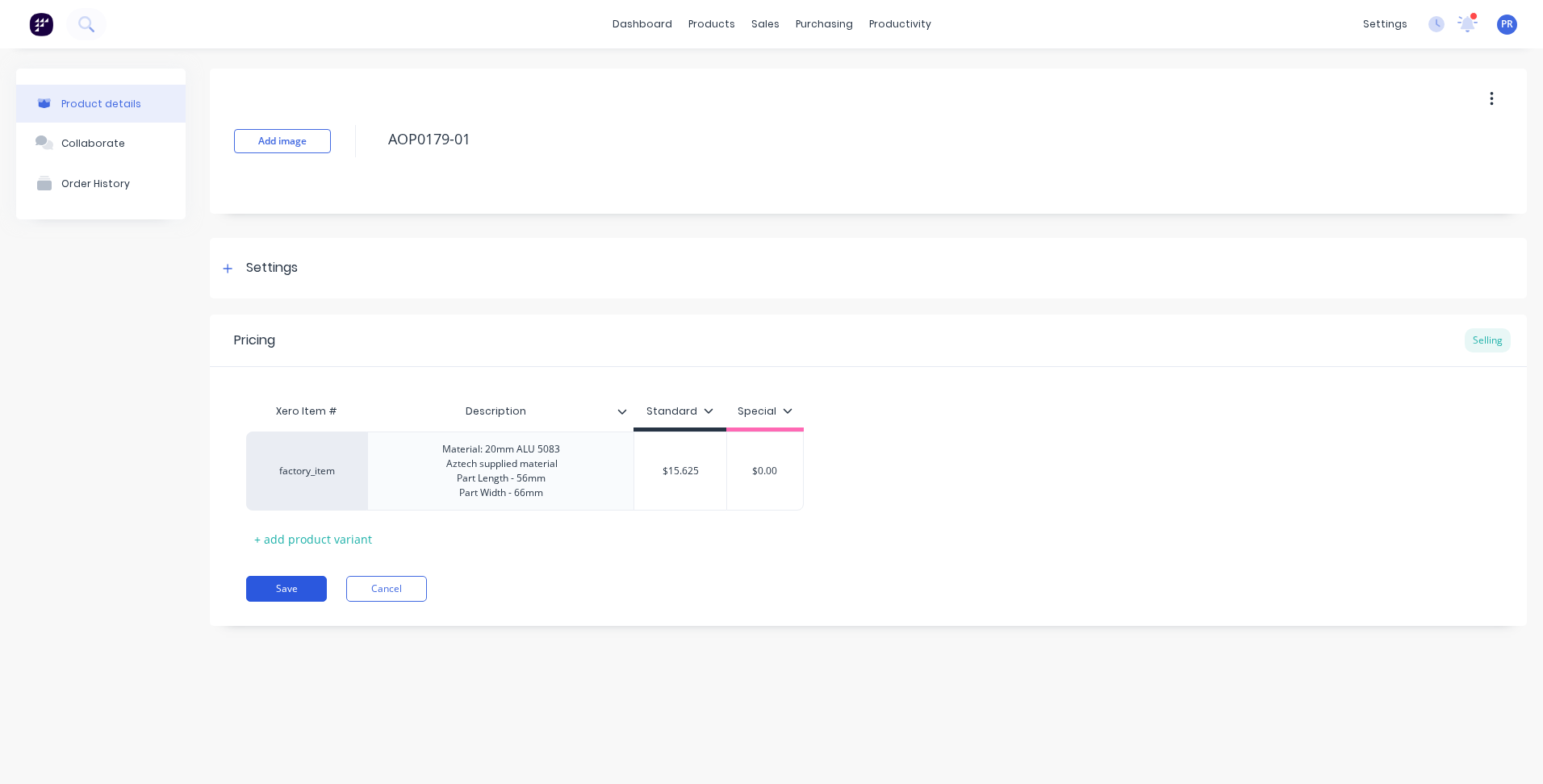
click at [280, 586] on button "Save" at bounding box center [287, 589] width 81 height 26
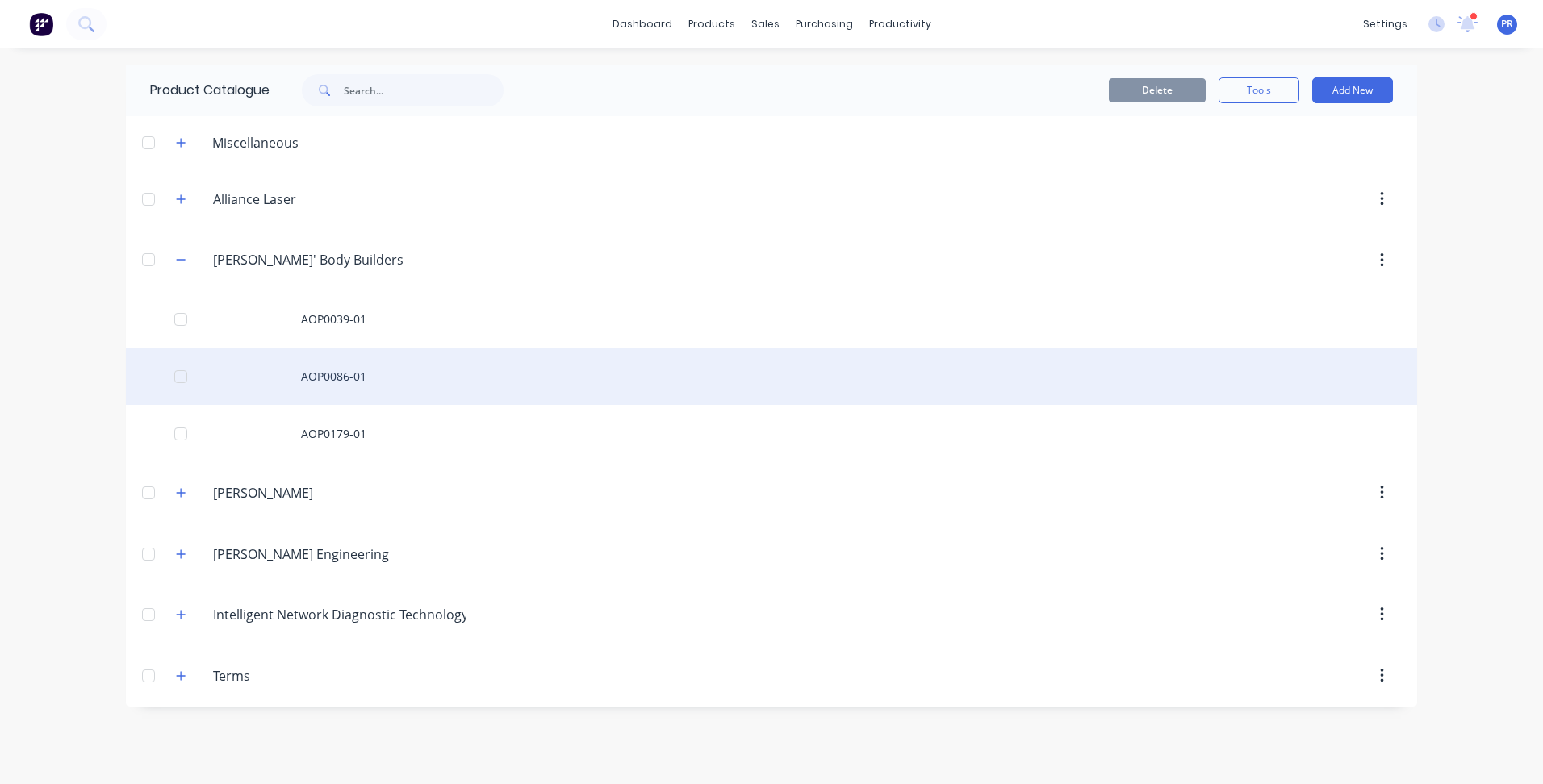
click at [361, 377] on div "AOP0086-01" at bounding box center [772, 376] width 1291 height 57
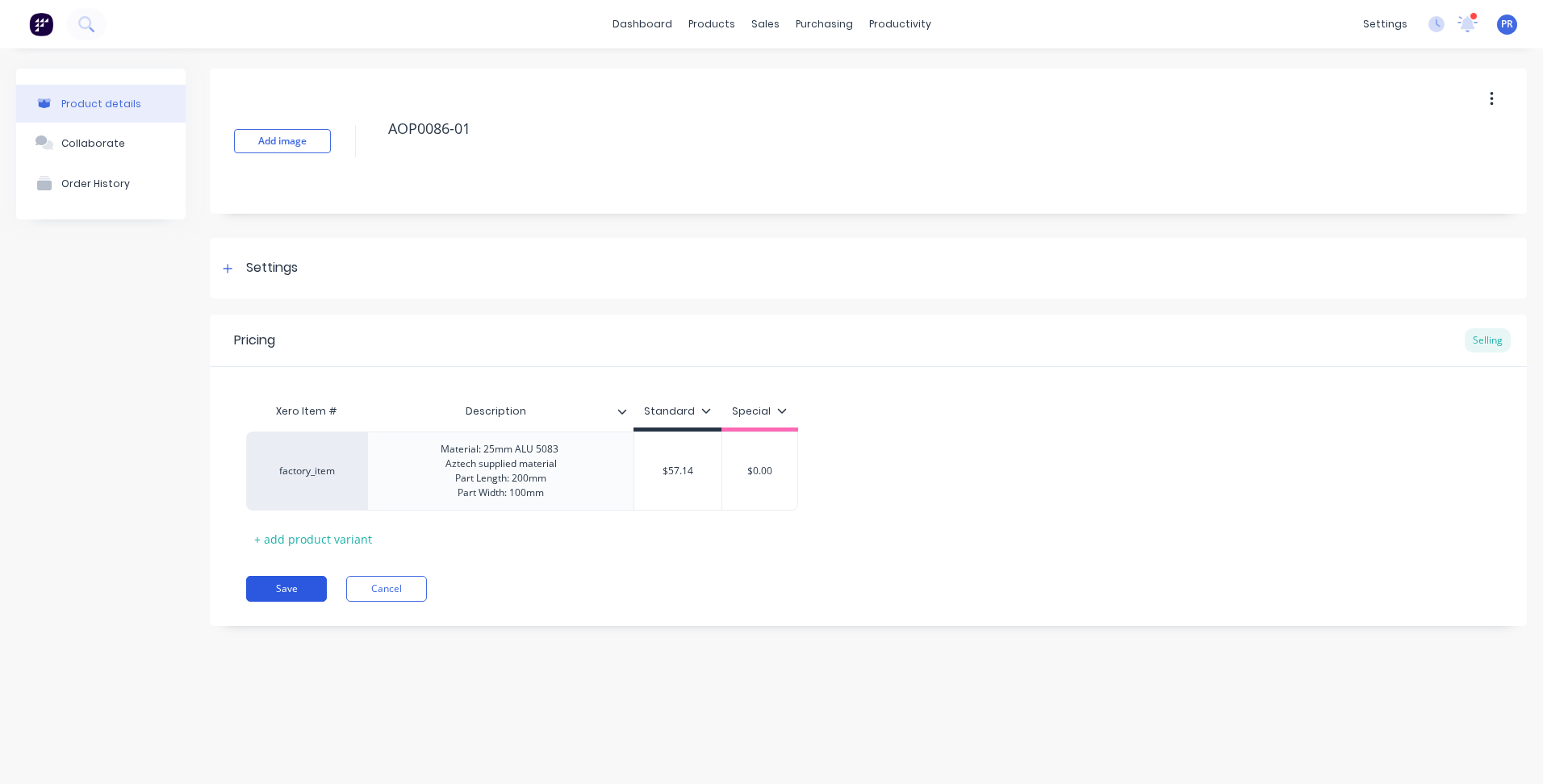
click at [300, 580] on button "Save" at bounding box center [287, 589] width 81 height 26
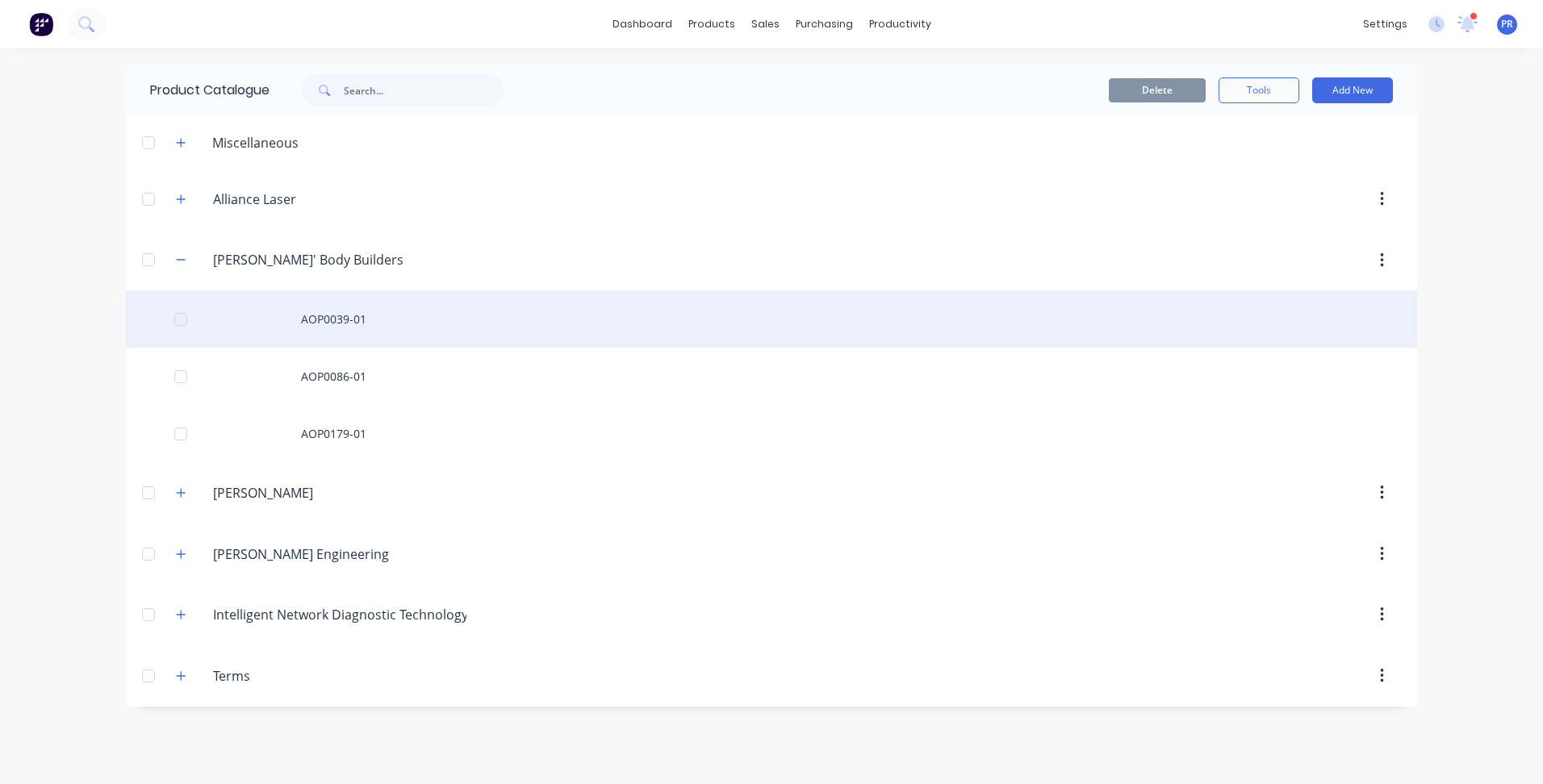
click at [333, 326] on div "AOP0039-01" at bounding box center [772, 319] width 1291 height 57
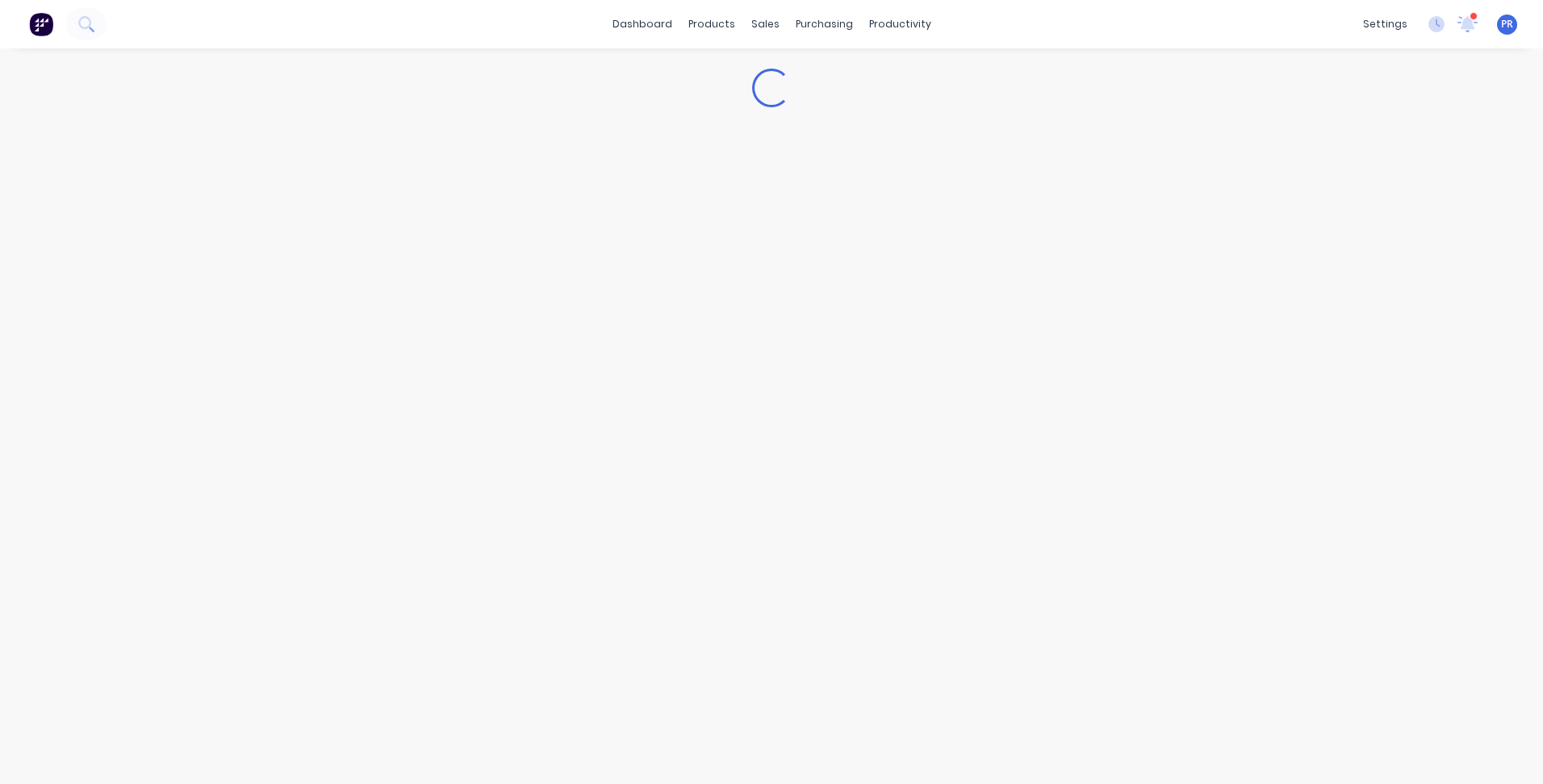
type textarea "x"
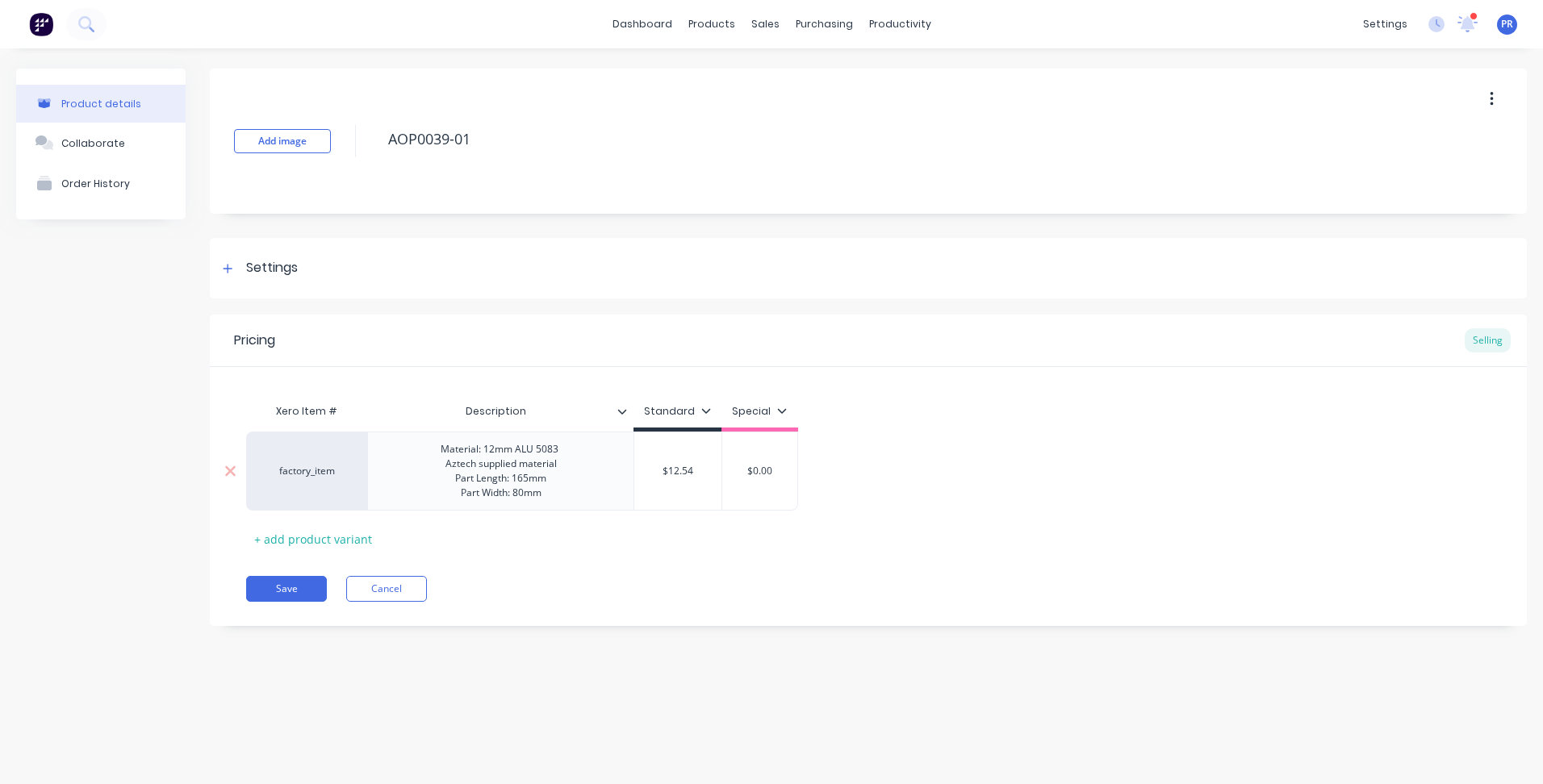
click at [565, 463] on div "Material: 12mm ALU 5083 Aztech supplied material Part Length: 165mm Part Width:…" at bounding box center [500, 471] width 146 height 64
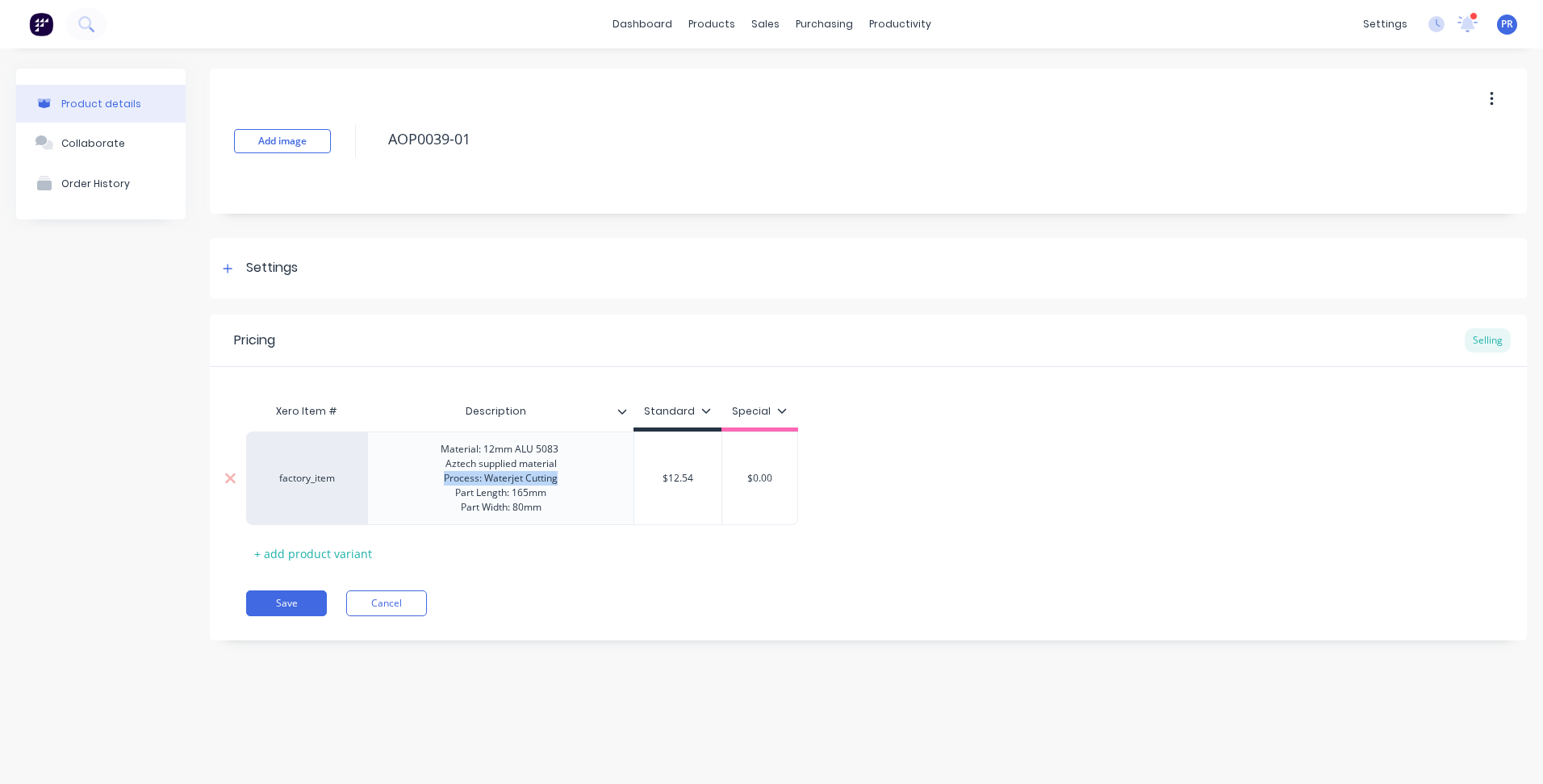
copy div "Process: Waterjet Cutting"
click at [277, 612] on button "Save" at bounding box center [287, 603] width 81 height 26
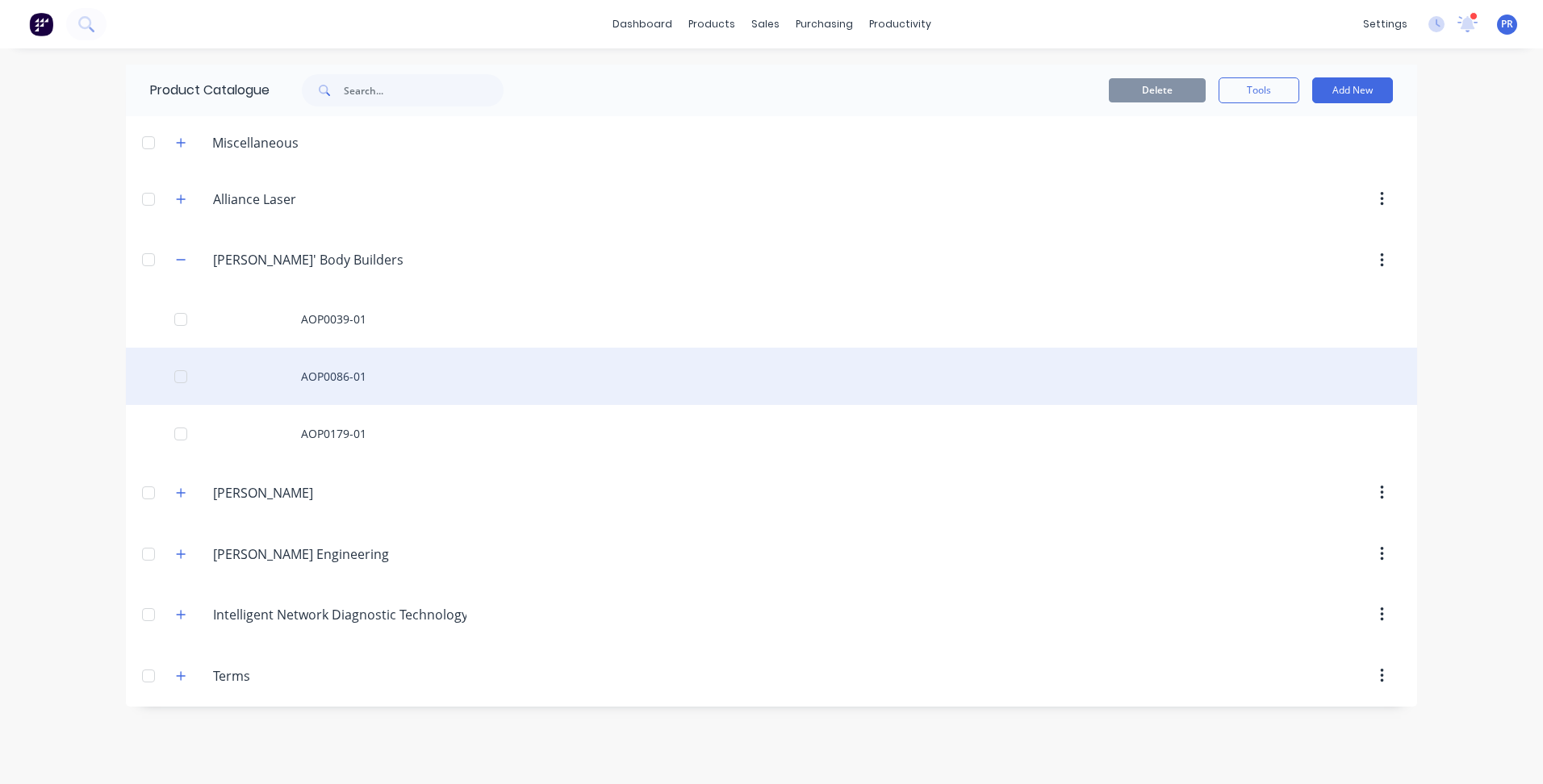
click at [320, 373] on div "AOP0086-01" at bounding box center [772, 376] width 1291 height 57
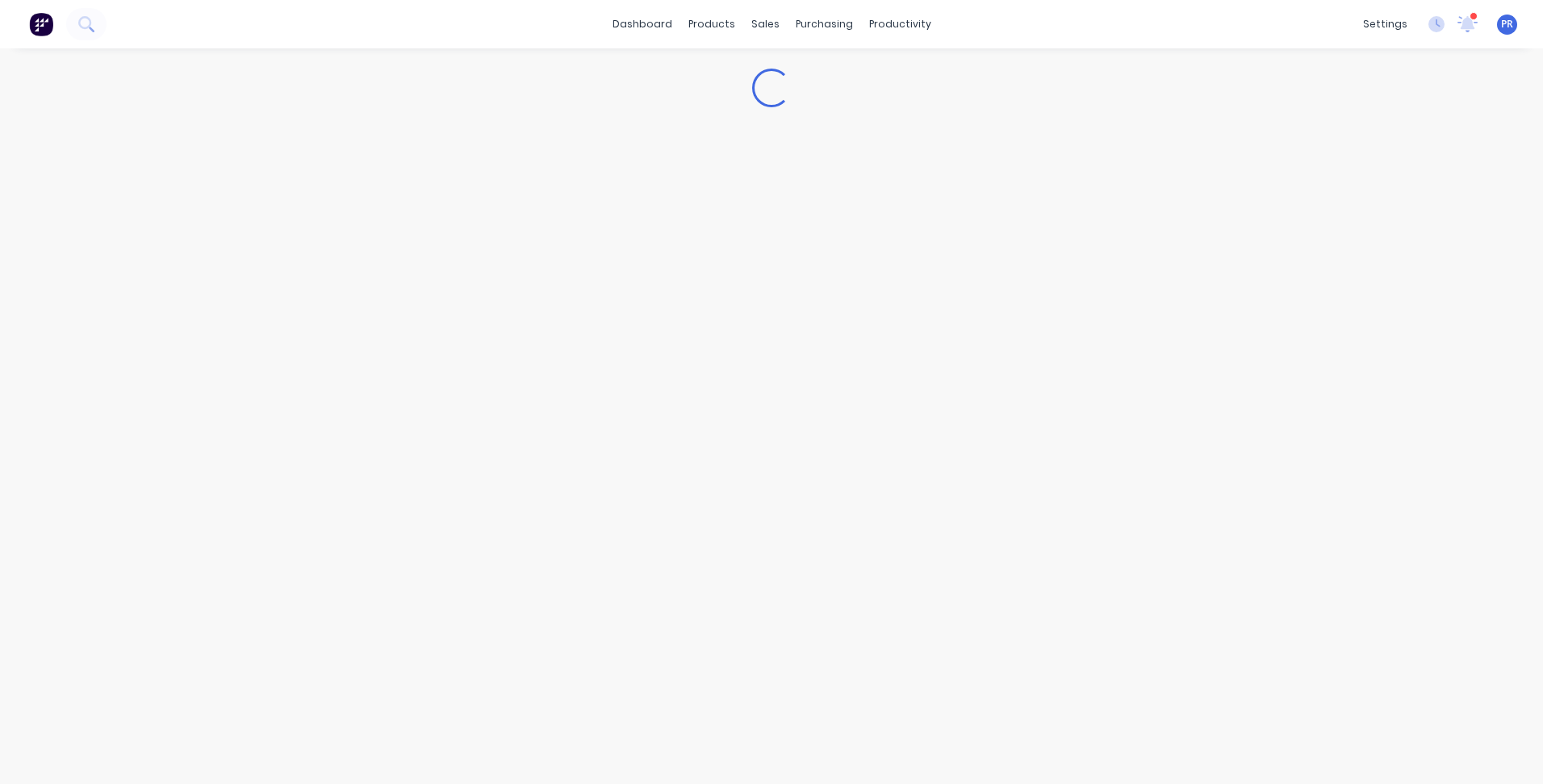
type textarea "x"
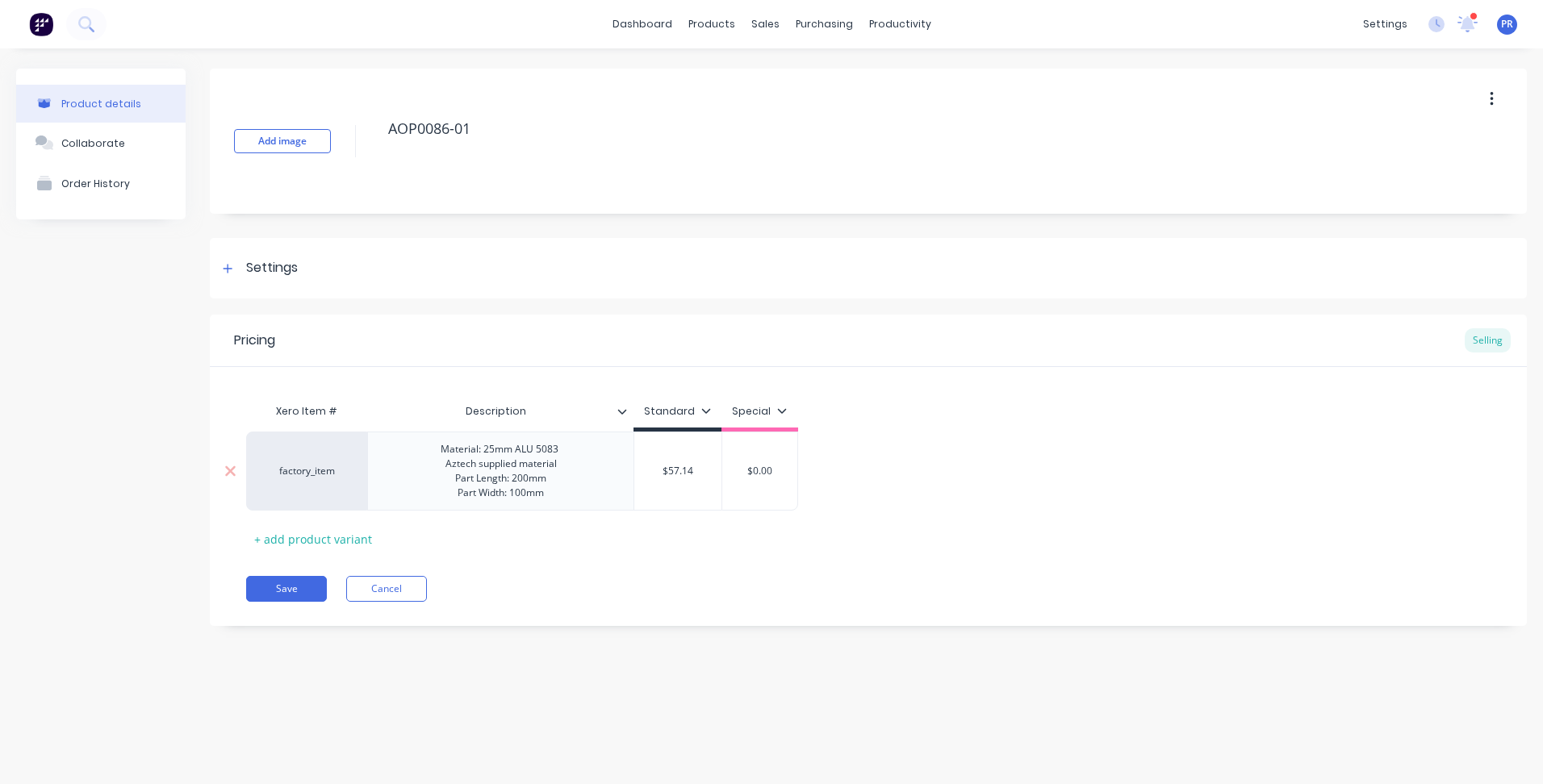
click at [566, 465] on div "Material: 25mm ALU 5083 Aztech supplied material Part Length: 200mm Part Width:…" at bounding box center [500, 471] width 146 height 64
click at [289, 604] on button "Save" at bounding box center [287, 603] width 81 height 26
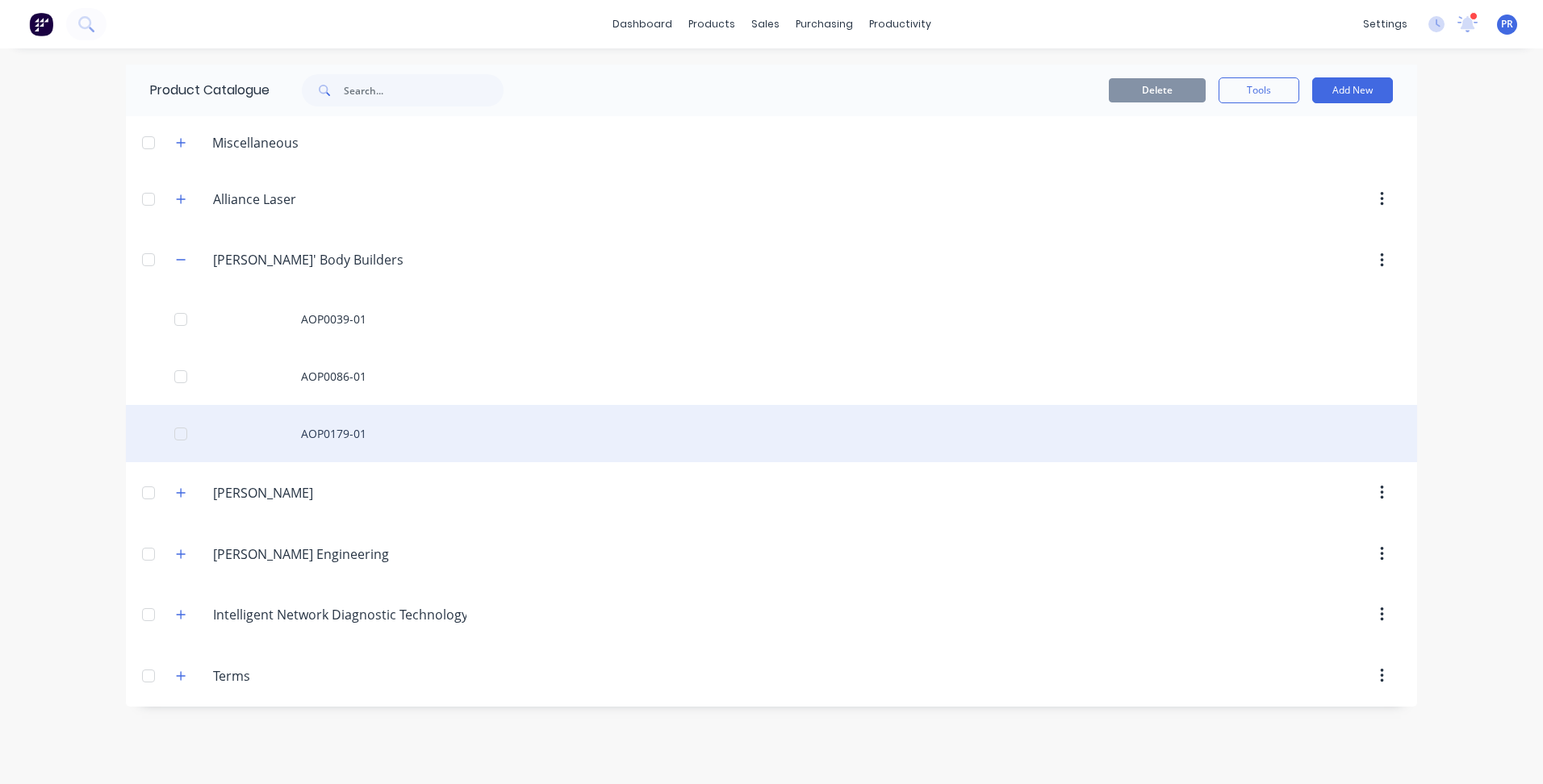
click at [337, 420] on div "AOP0179-01" at bounding box center [772, 434] width 1291 height 57
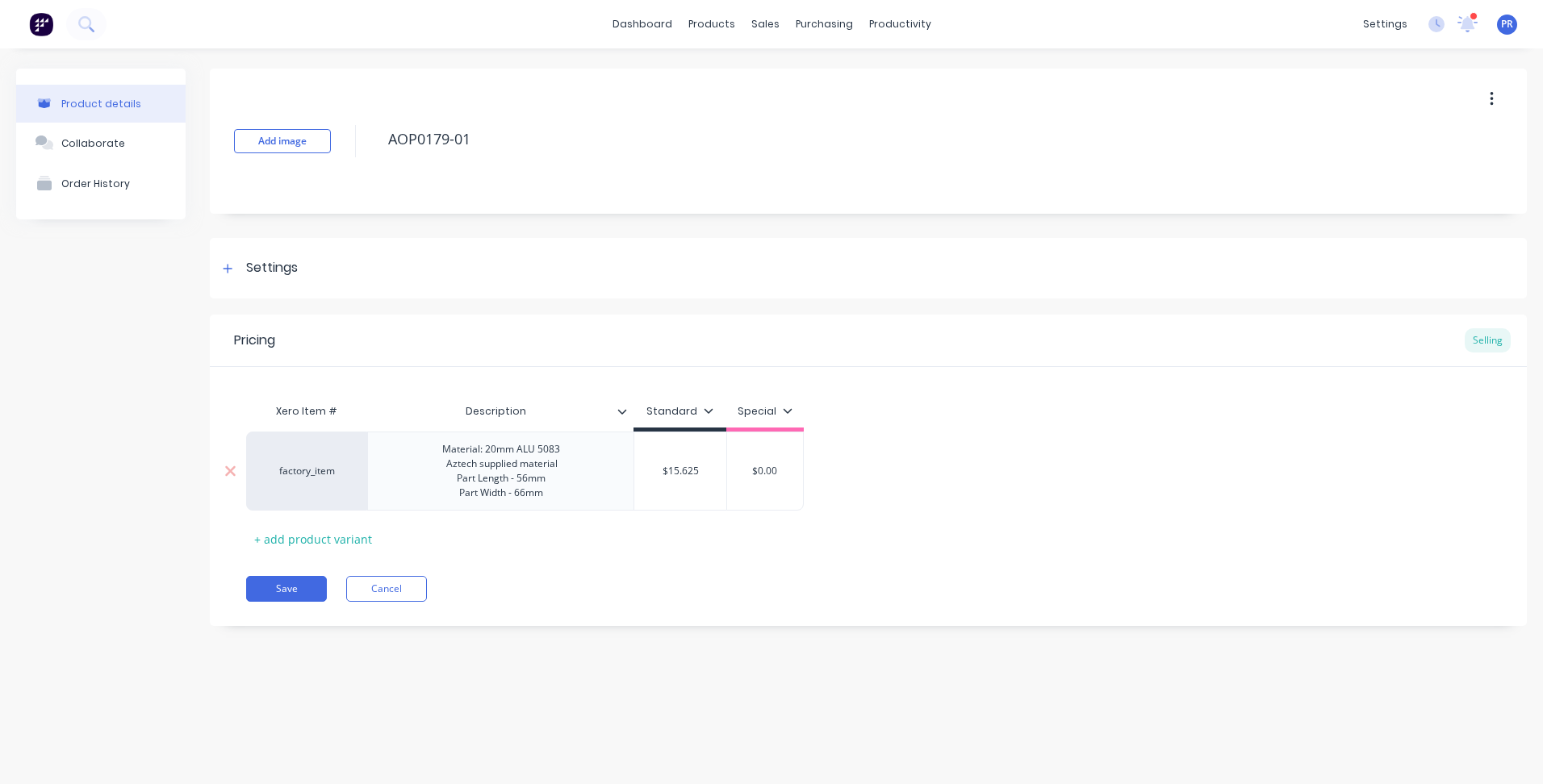
type textarea "x"
click at [561, 465] on div "Material: 20mm ALU 5083 Aztech supplied material Part Length - 56mm Part Width …" at bounding box center [501, 471] width 143 height 64
click at [267, 604] on button "Save" at bounding box center [287, 603] width 81 height 26
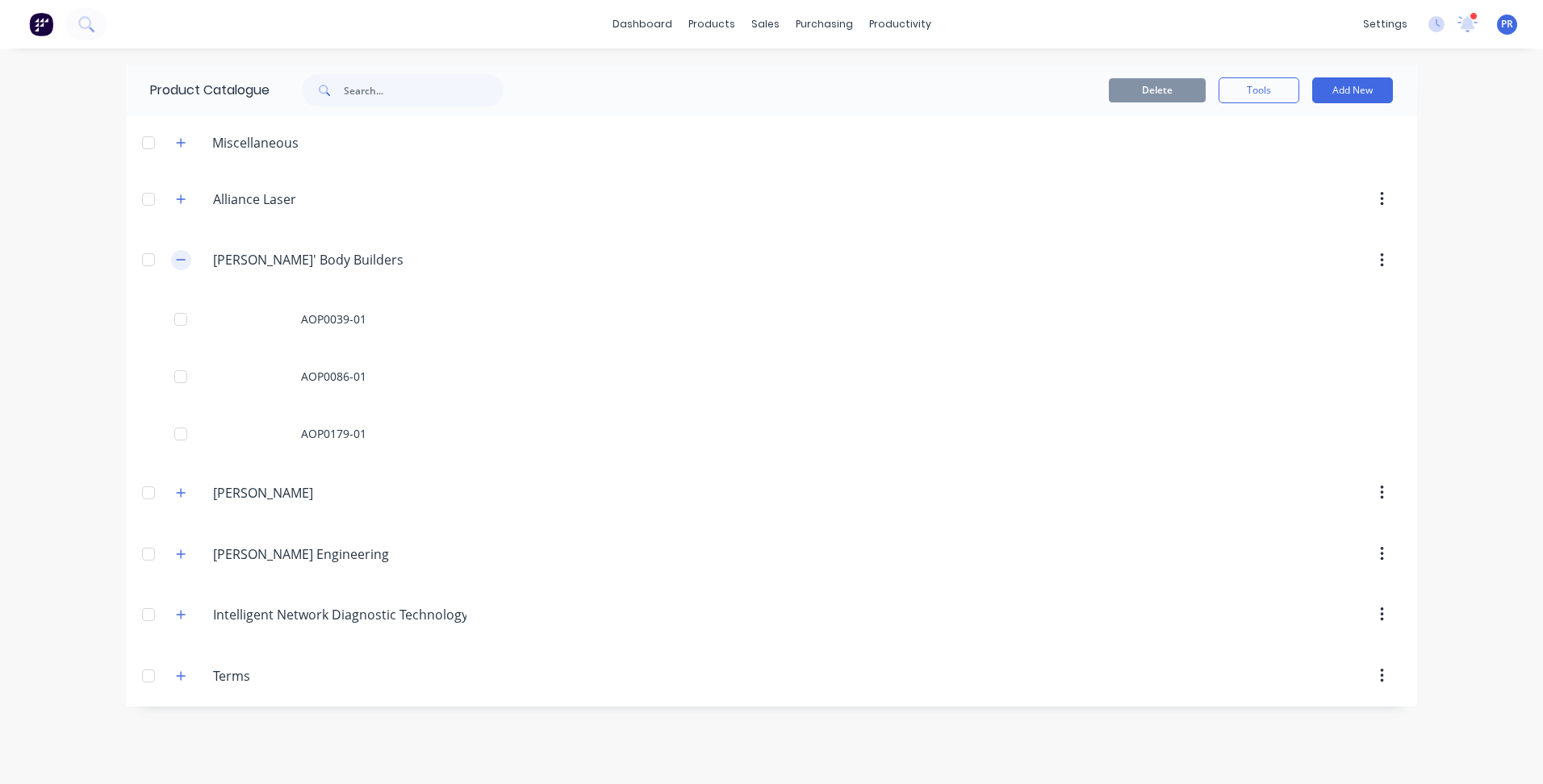
click at [177, 258] on icon "button" at bounding box center [180, 259] width 10 height 11
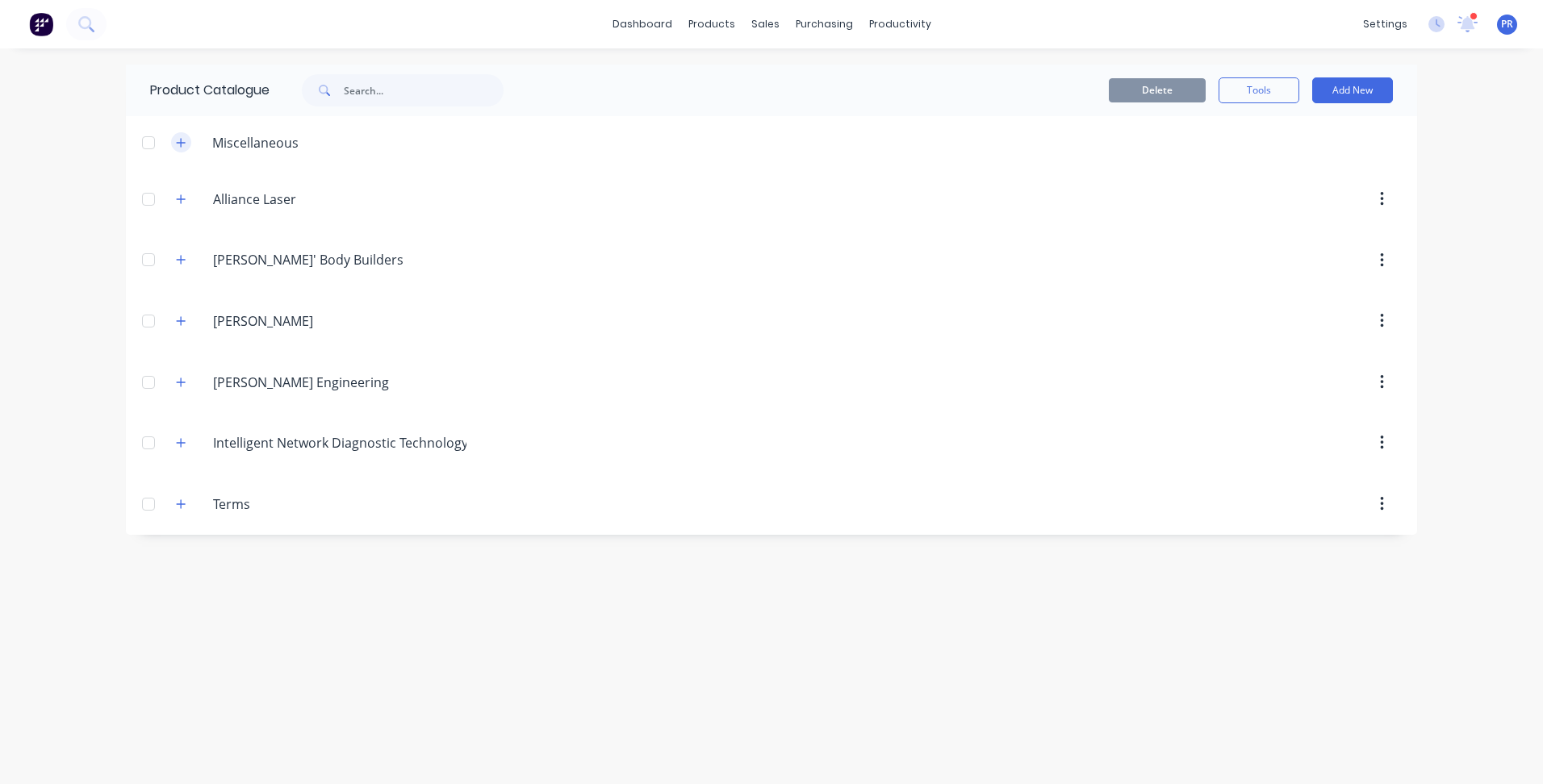
click at [187, 143] on button "button" at bounding box center [181, 142] width 20 height 20
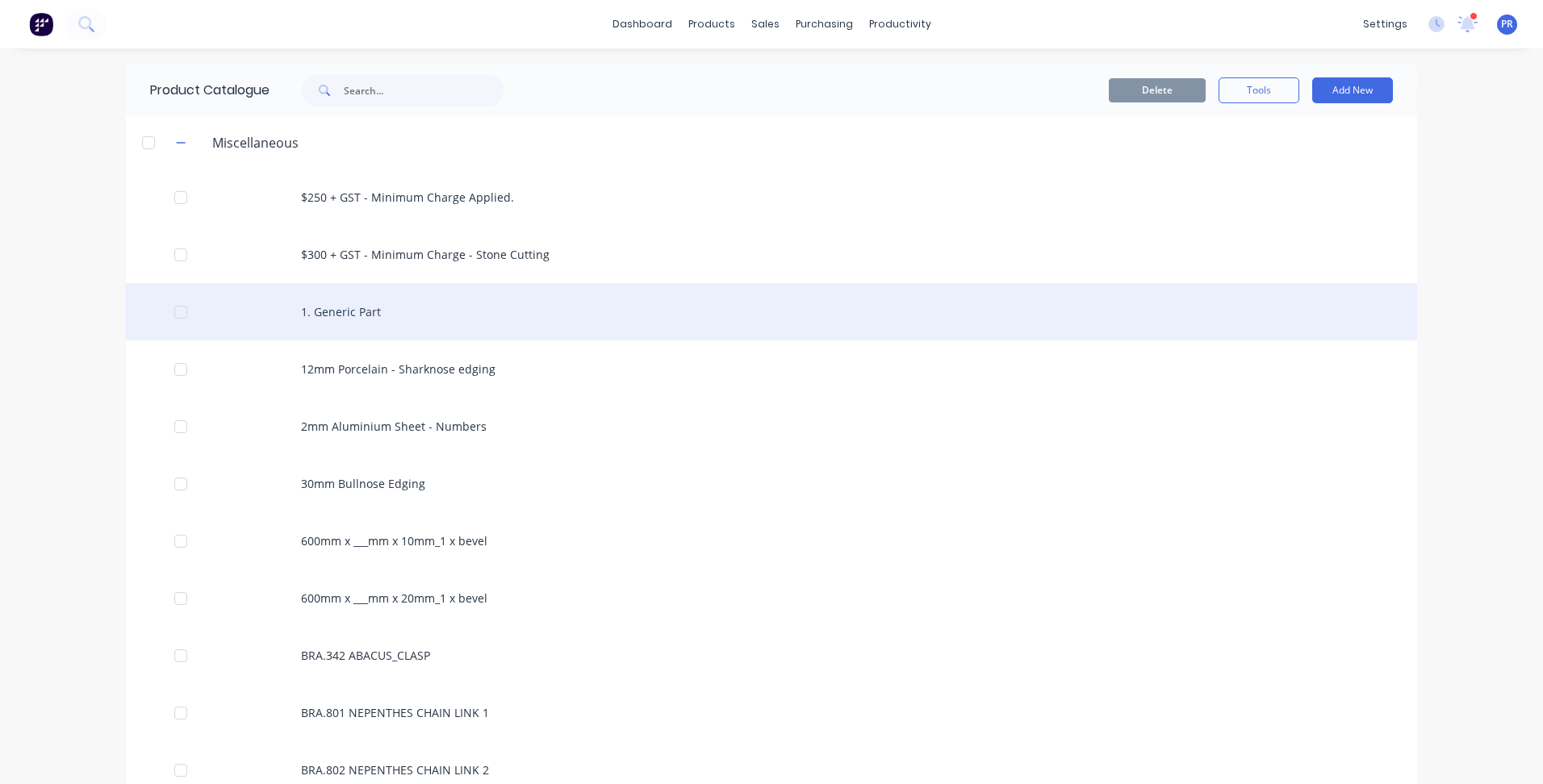
click at [336, 306] on div "1. Generic Part" at bounding box center [772, 312] width 1291 height 57
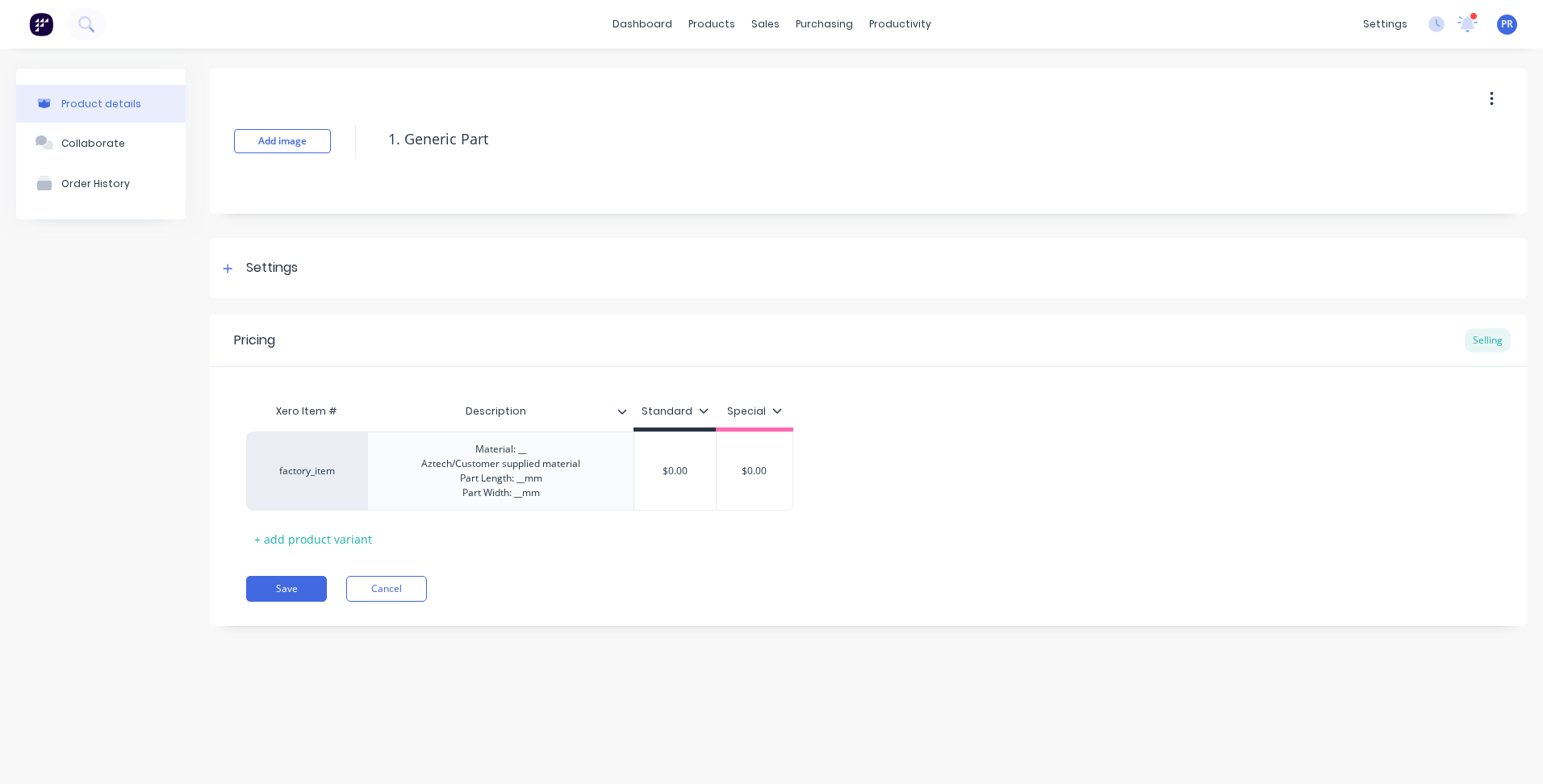
type textarea "x"
click at [587, 465] on div "Material: __ Aztech/Customer supplied material Part Length: __mm Part Width: __…" at bounding box center [500, 471] width 185 height 64
click at [307, 600] on button "Save" at bounding box center [287, 603] width 81 height 26
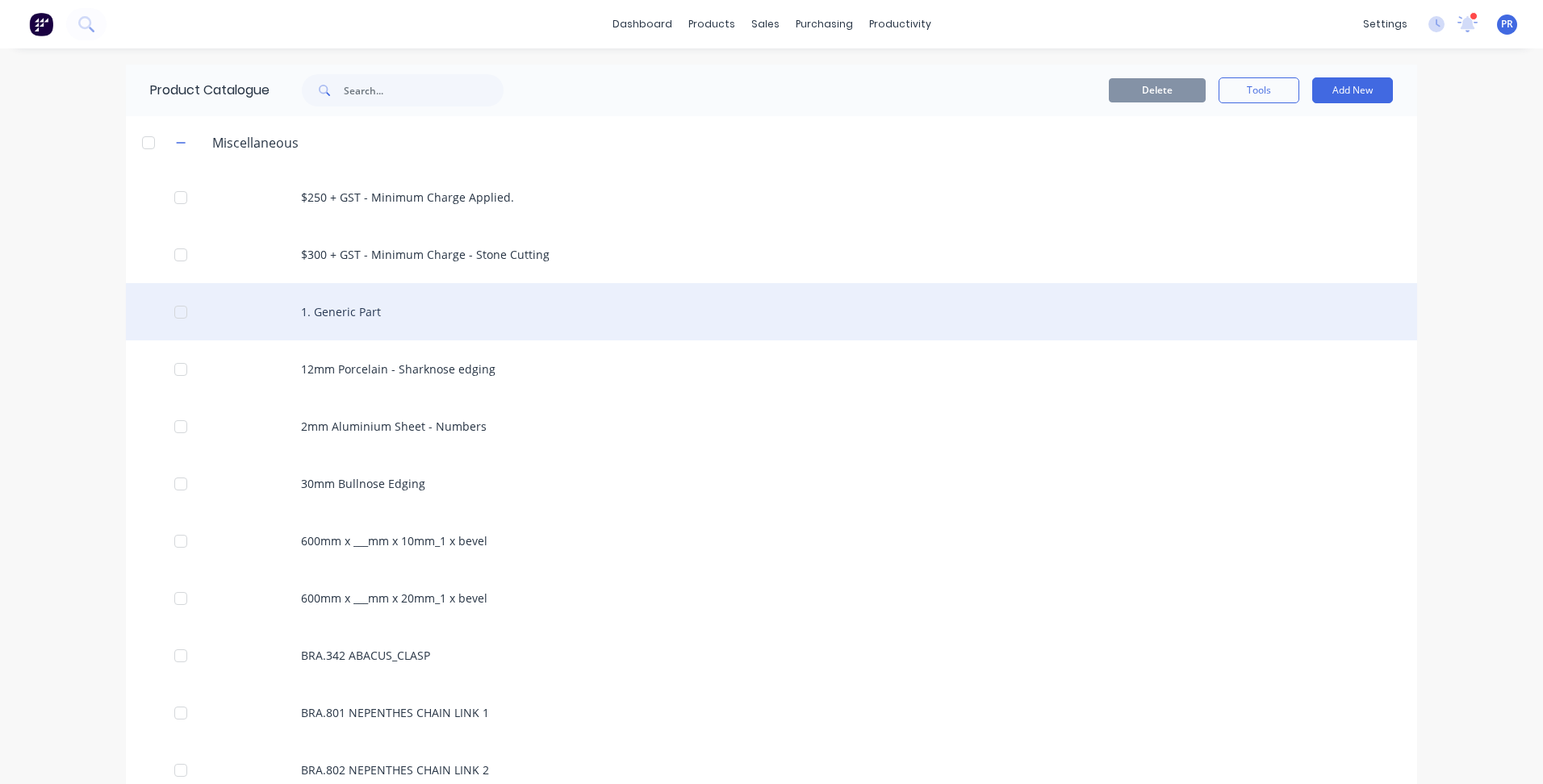
click at [344, 312] on div "1. Generic Part" at bounding box center [772, 312] width 1291 height 57
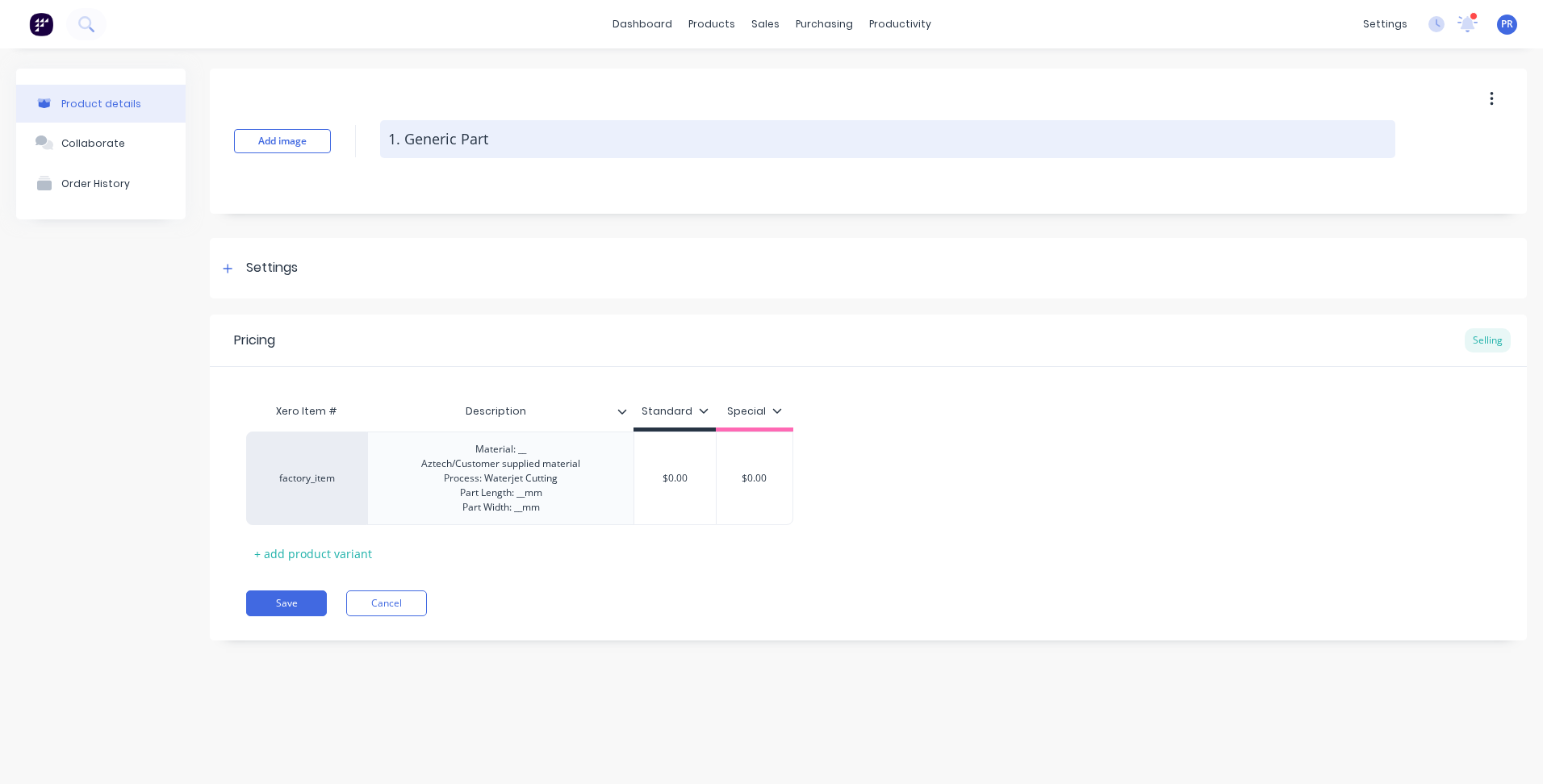
drag, startPoint x: 406, startPoint y: 145, endPoint x: 464, endPoint y: 145, distance: 58.0
click at [464, 145] on textarea "1. Generic Part" at bounding box center [887, 139] width 1015 height 38
type textarea "x"
type textarea "1. Part"
type textarea "x"
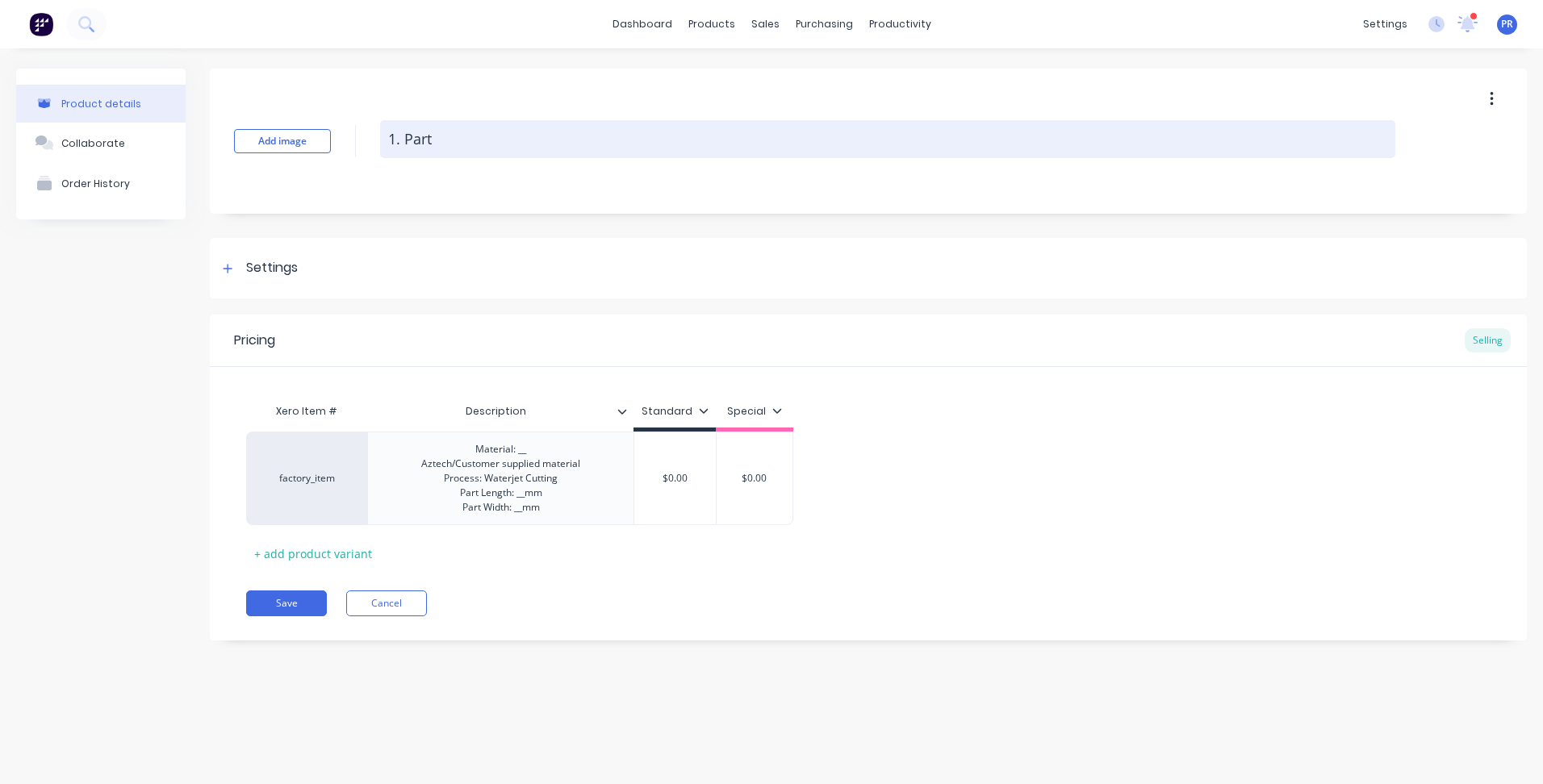
type textarea "1. Part"
type textarea "x"
type textarea "1. Part N"
type textarea "x"
type textarea "1. Part Na"
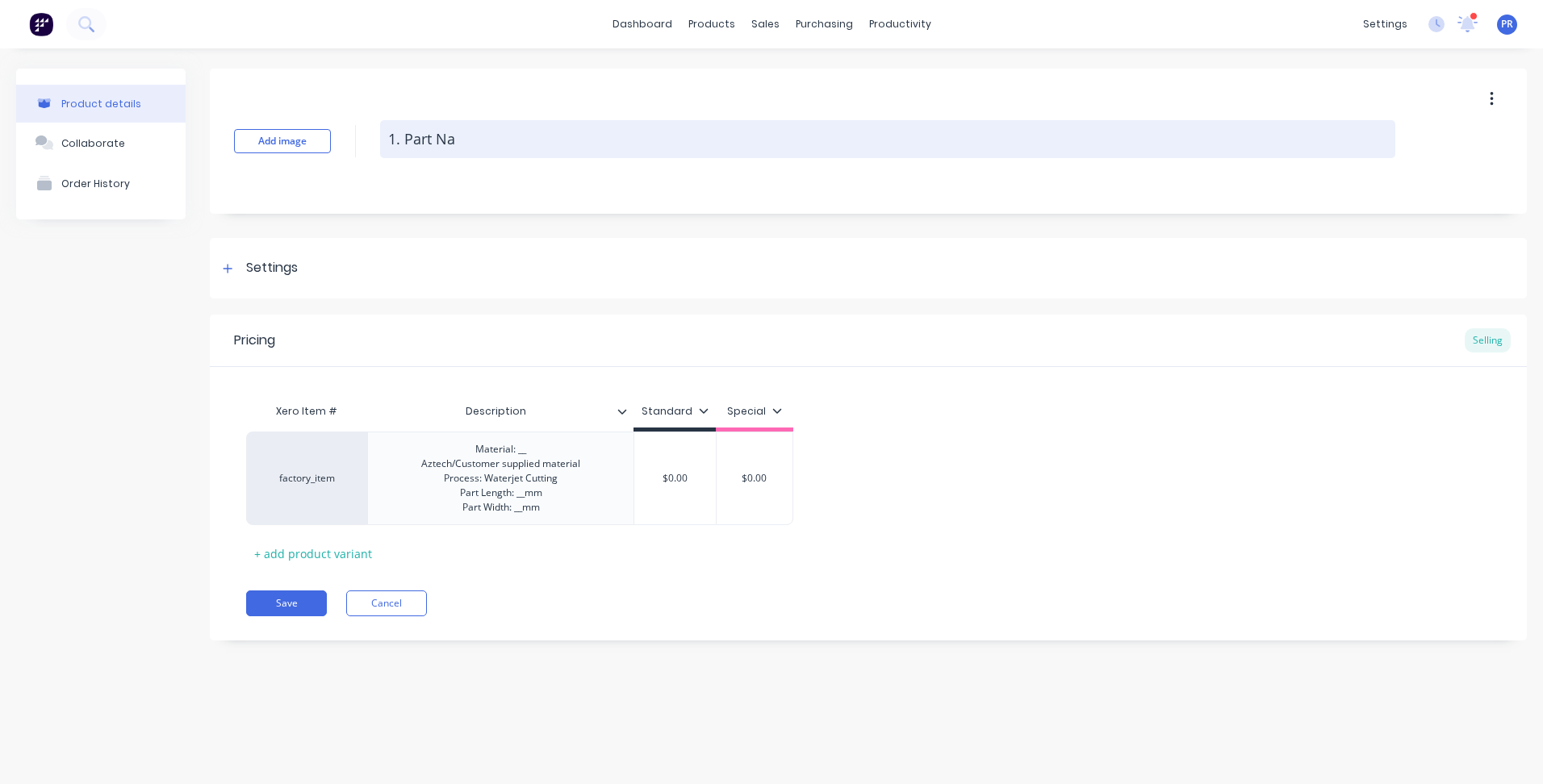
type textarea "x"
type textarea "1. Part Nam"
type textarea "x"
type textarea "1. Part Name"
click at [403, 144] on textarea "1. Part Name" at bounding box center [887, 139] width 1015 height 38
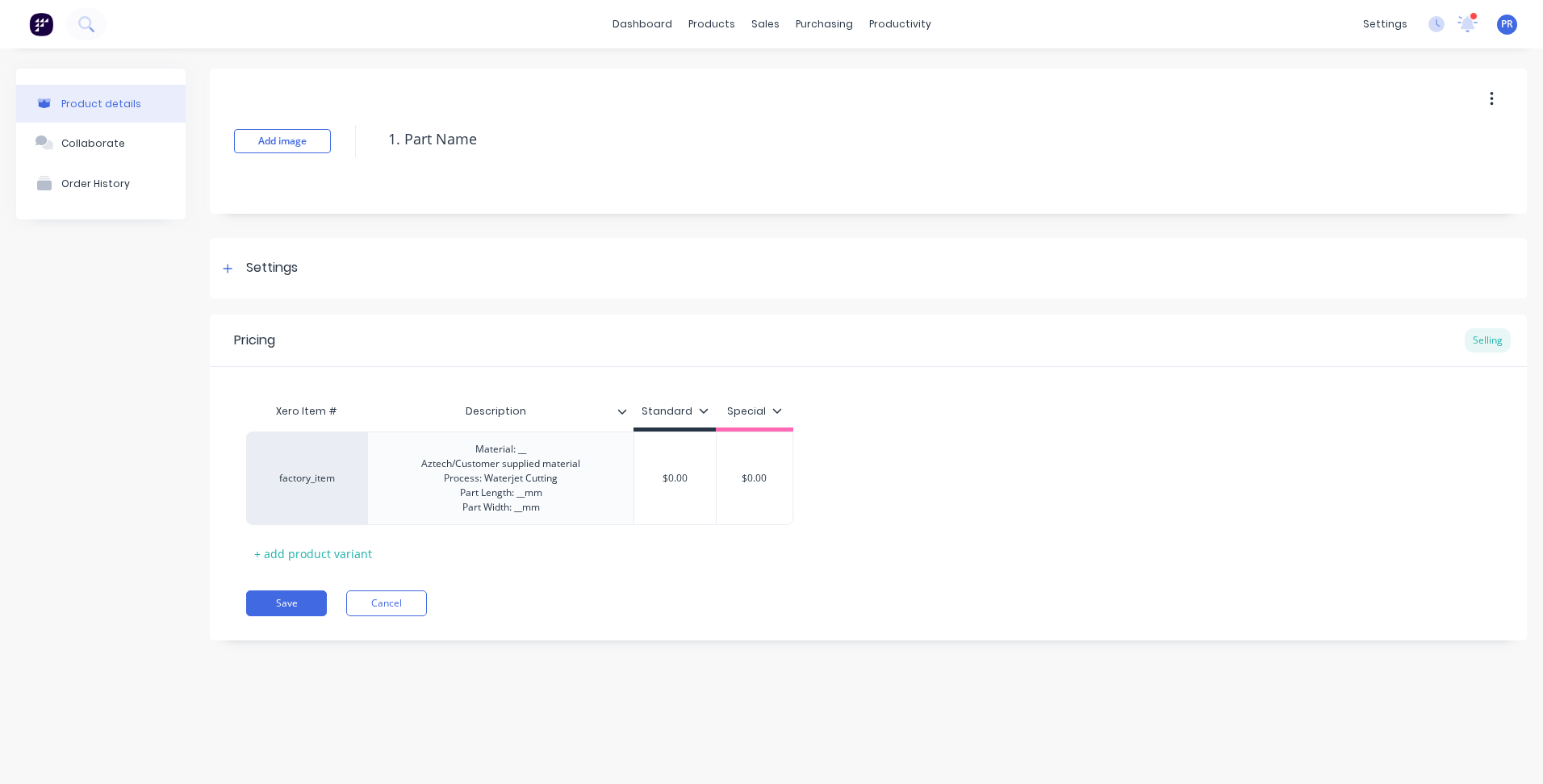
type textarea "x"
type textarea "1.Part Name"
type textarea "x"
type textarea "1Part Name"
type textarea "x"
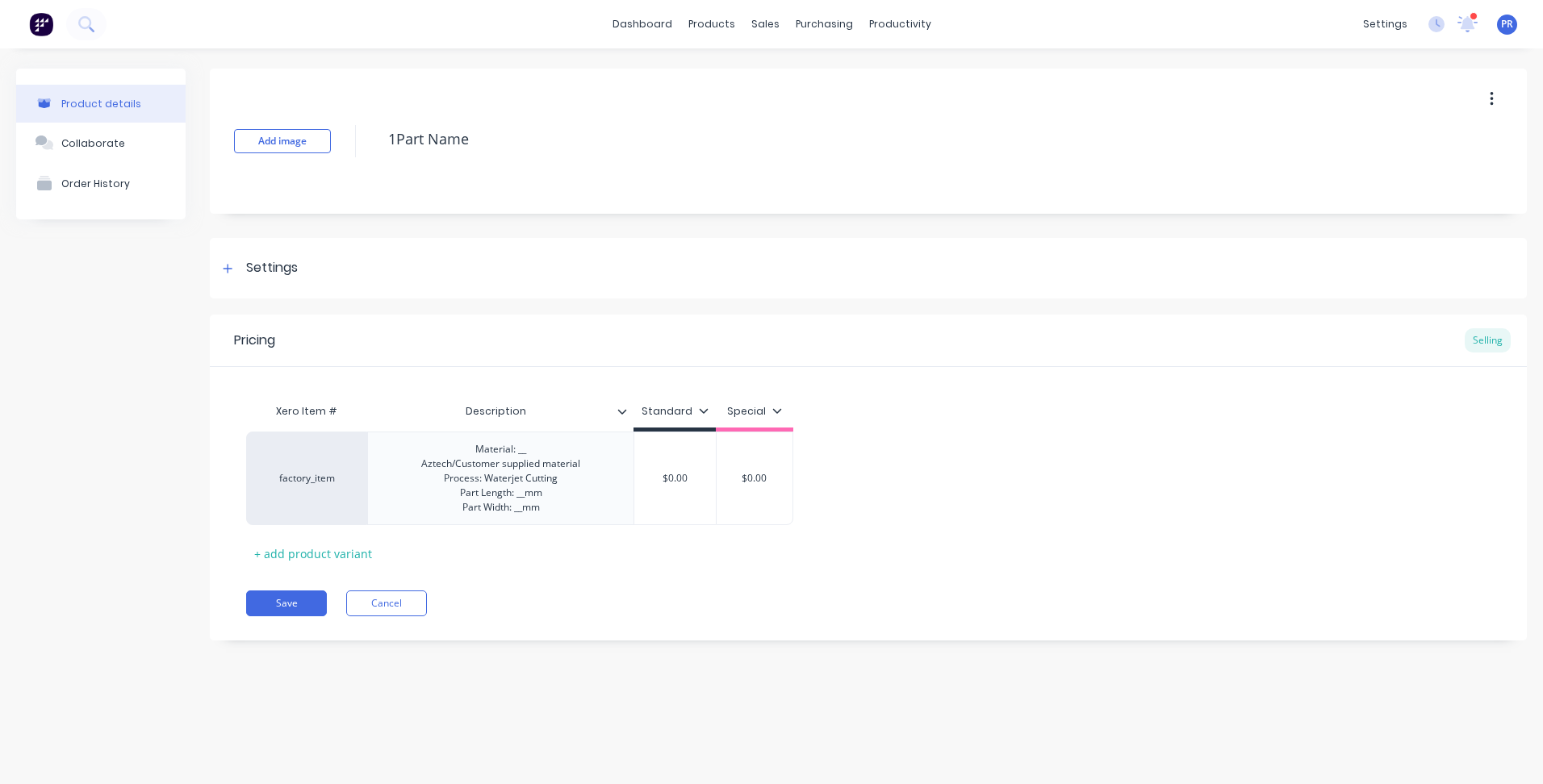
type textarea "1-Part Name"
type textarea "x"
type textarea "1Part Name"
type textarea "x"
type textarea "1 Part Name"
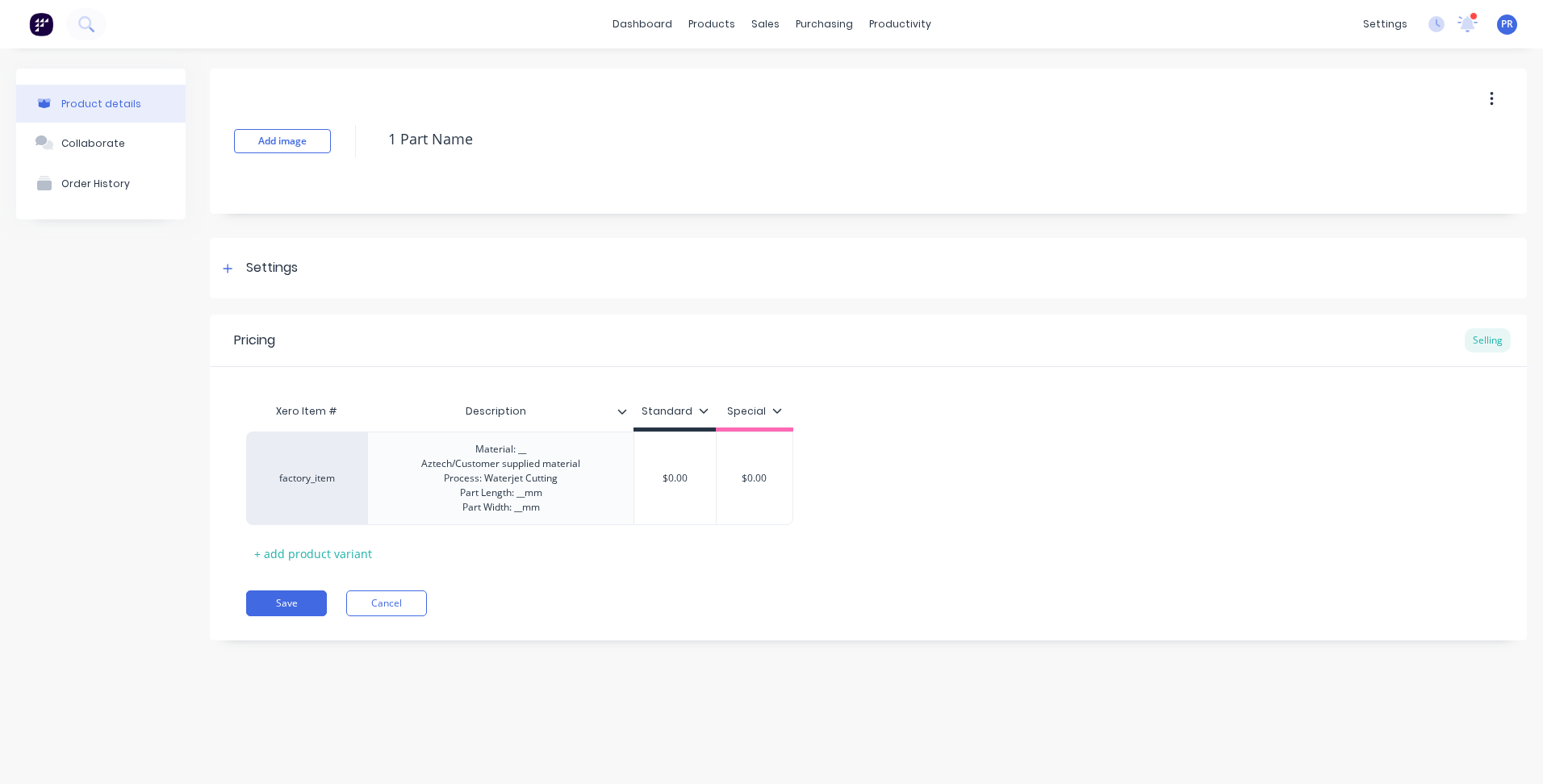
type textarea "x"
type textarea "1 -Part Name"
type textarea "x"
type textarea "1 - Part Name"
type textarea "x"
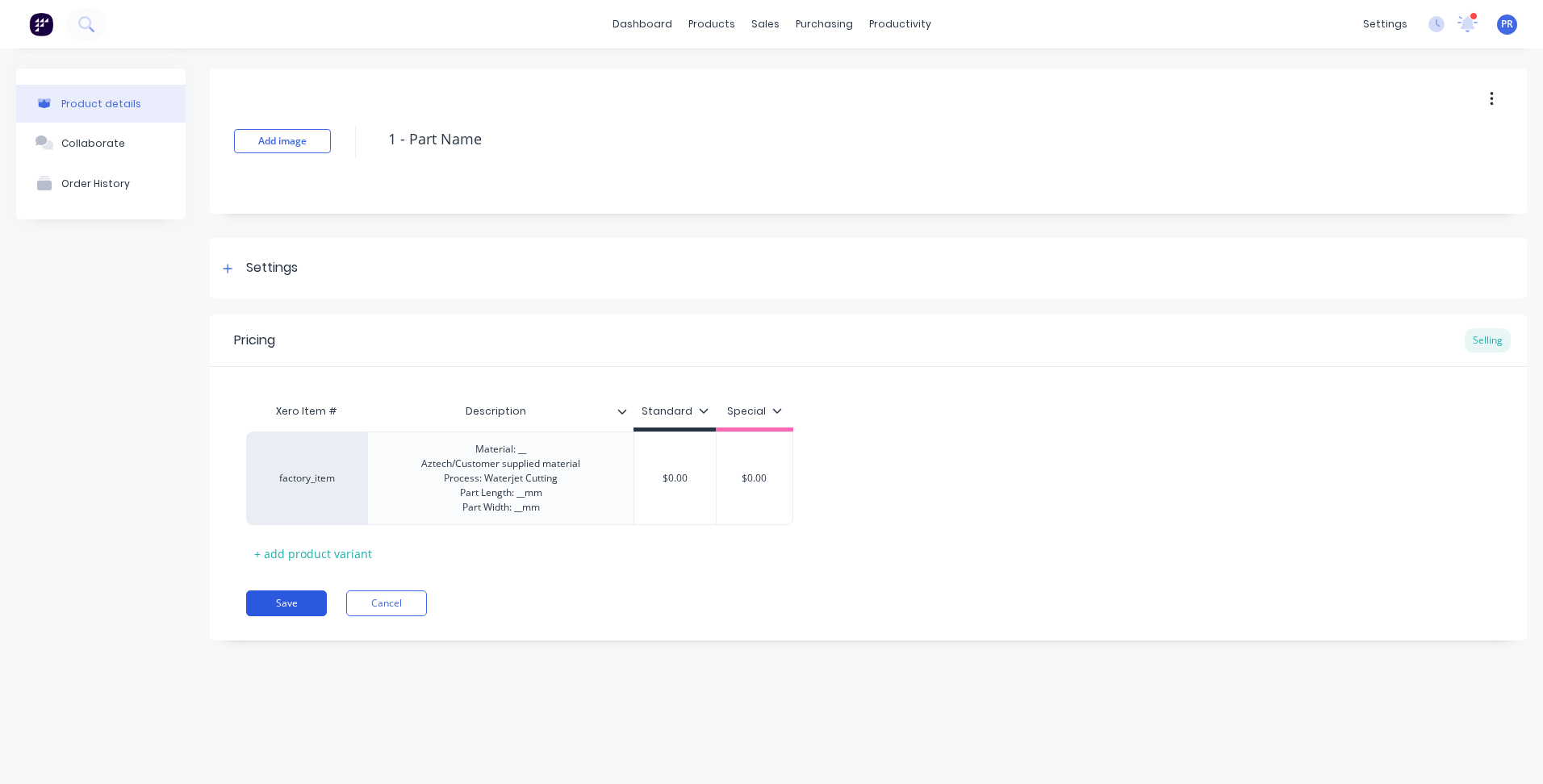
type textarea "1 - Part Name"
drag, startPoint x: 286, startPoint y: 610, endPoint x: 300, endPoint y: 651, distance: 43.3
click at [286, 610] on button "Save" at bounding box center [287, 603] width 81 height 26
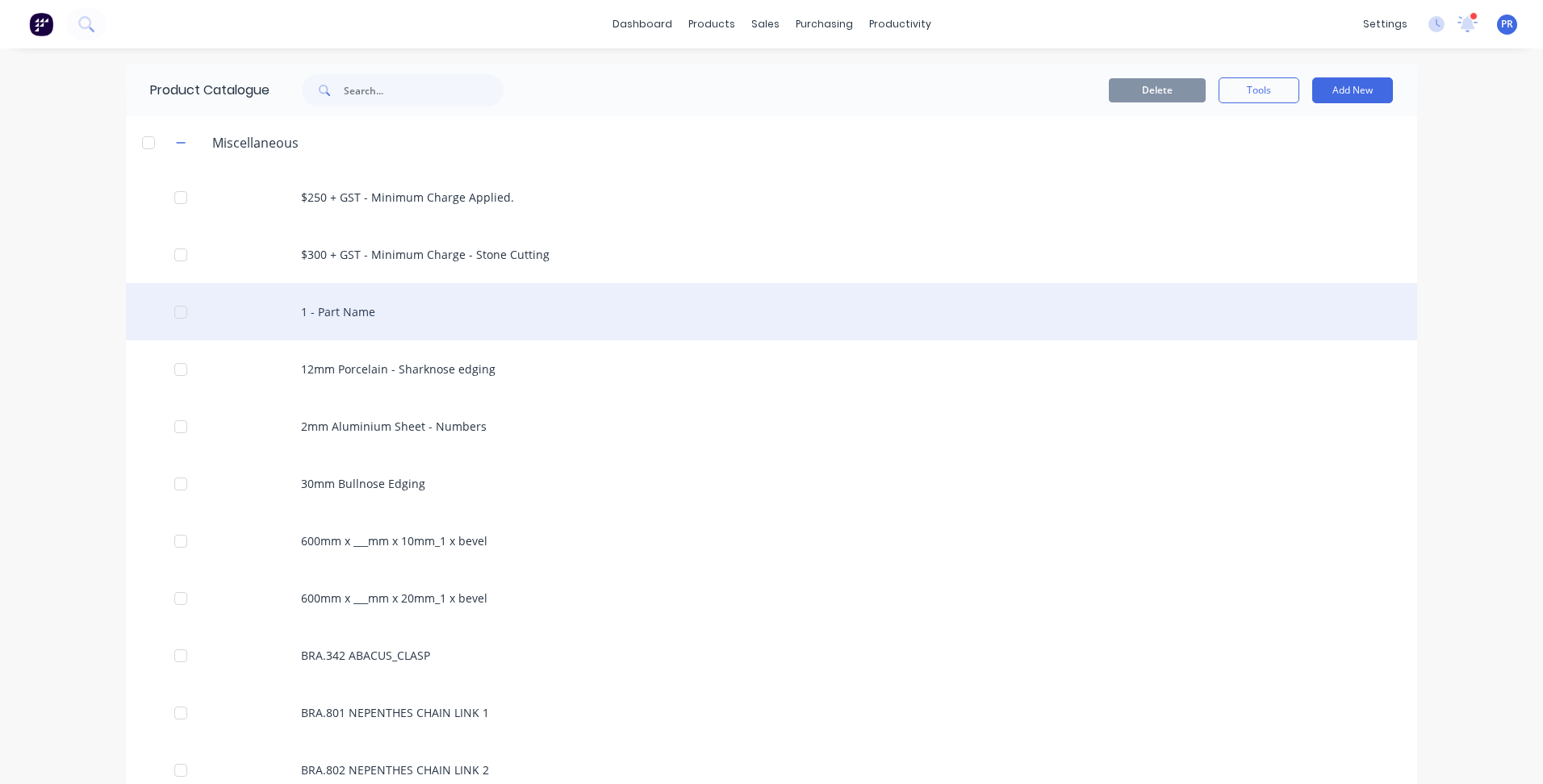
click at [347, 301] on div "1 - Part Name" at bounding box center [772, 312] width 1291 height 57
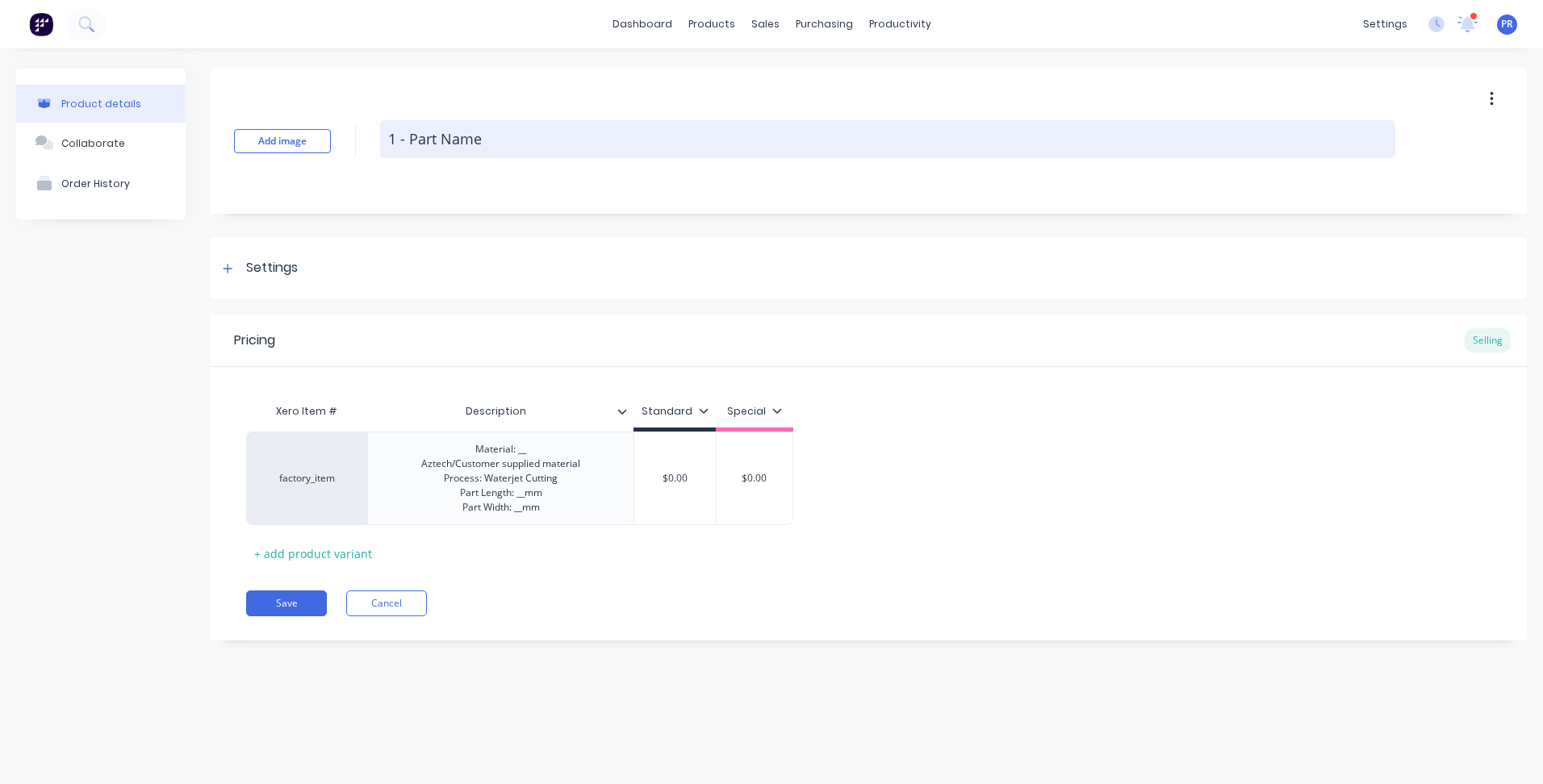
drag, startPoint x: 413, startPoint y: 138, endPoint x: 503, endPoint y: 136, distance: 90.0
click at [503, 136] on textarea "1 - Part Name" at bounding box center [887, 139] width 1015 height 38
type textarea "x"
type textarea "1 - P"
type textarea "x"
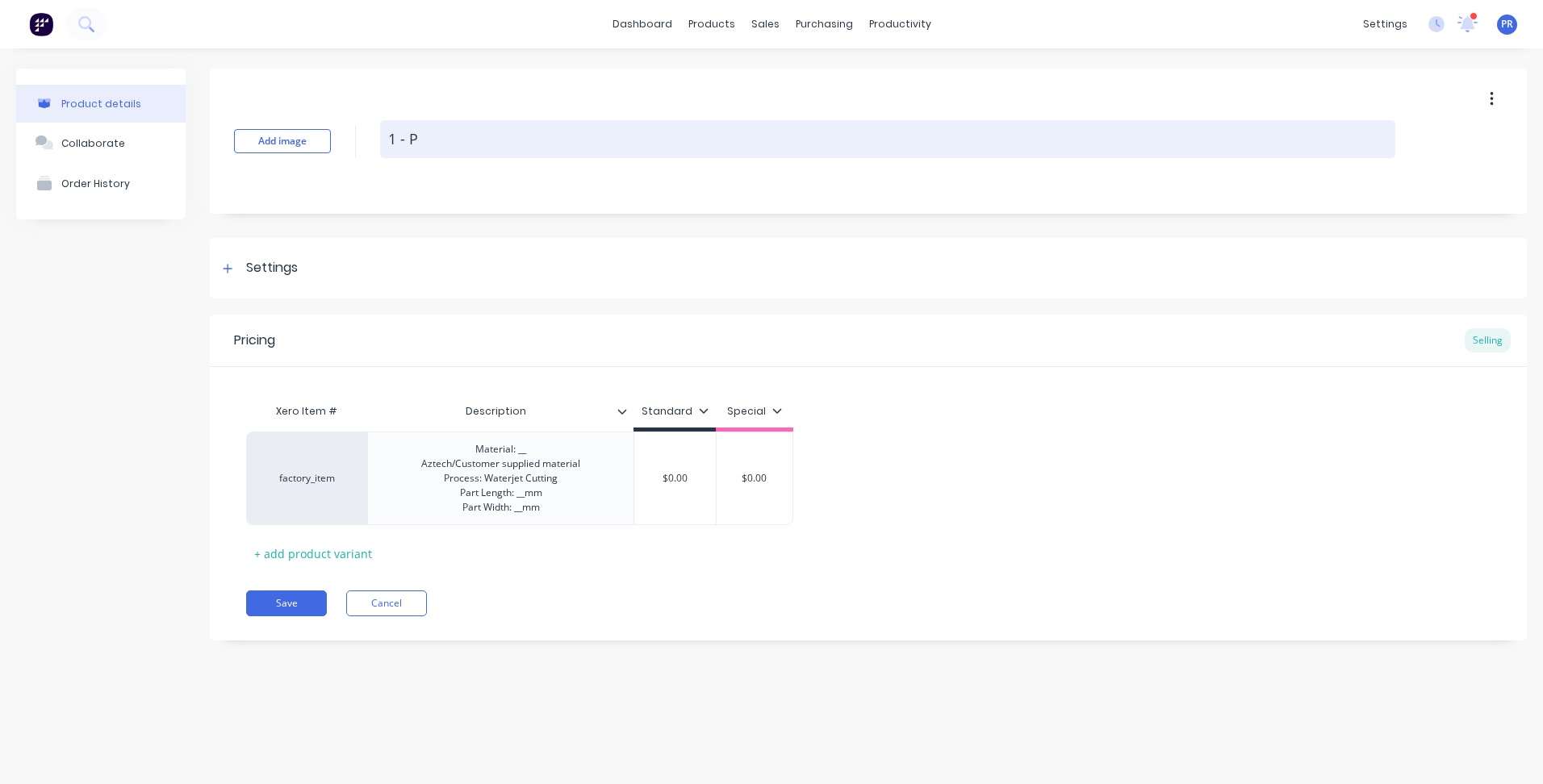
type textarea "1 -"
type textarea "x"
type textarea "1 - G"
type textarea "x"
type textarea "1 - Ge"
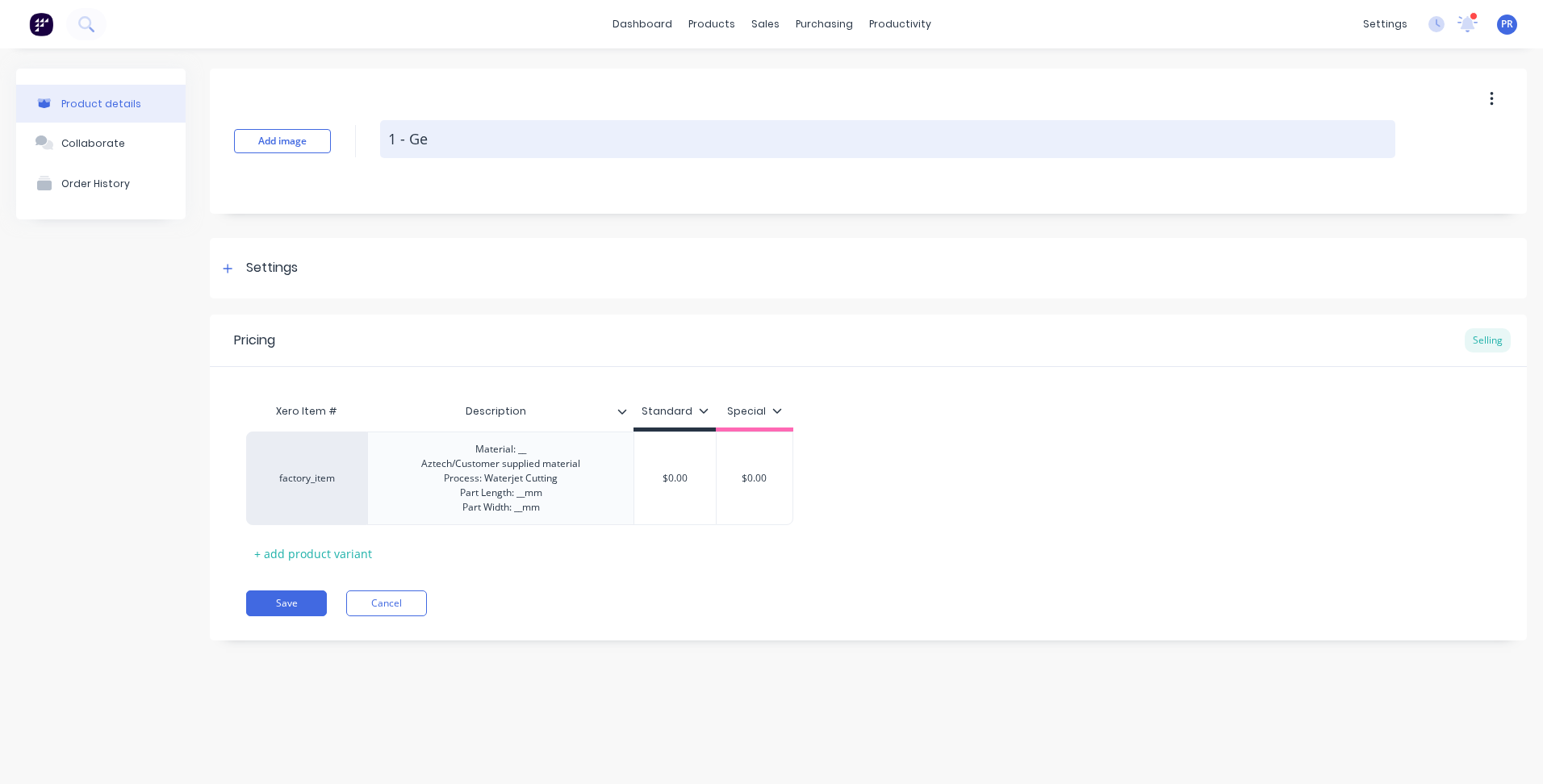
type textarea "x"
type textarea "1 - Gen"
type textarea "x"
type textarea "1 - Gene"
type textarea "x"
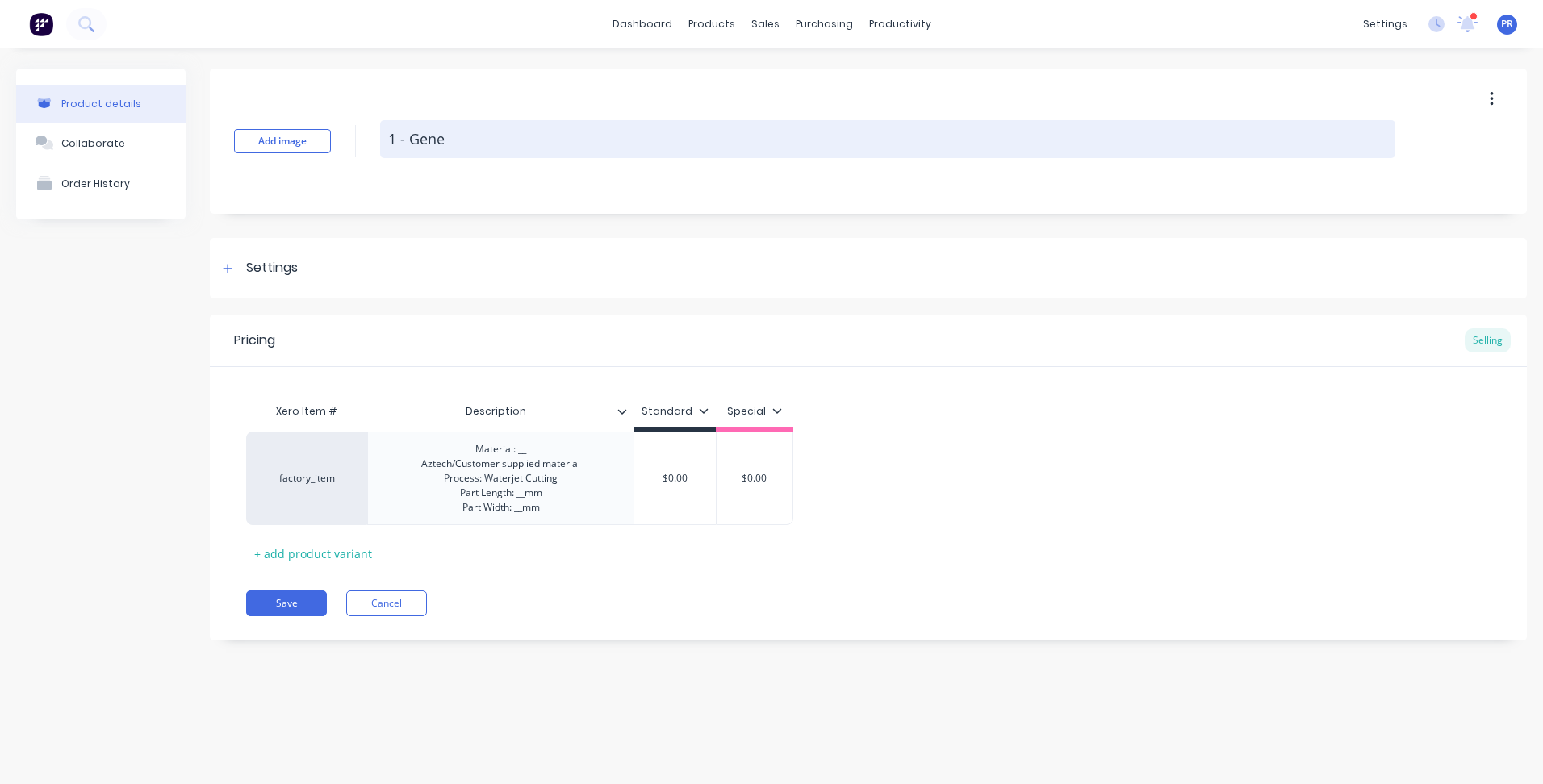
type textarea "1 - Gener"
type textarea "x"
type textarea "1 - Generi"
type textarea "x"
type textarea "1 - Generic"
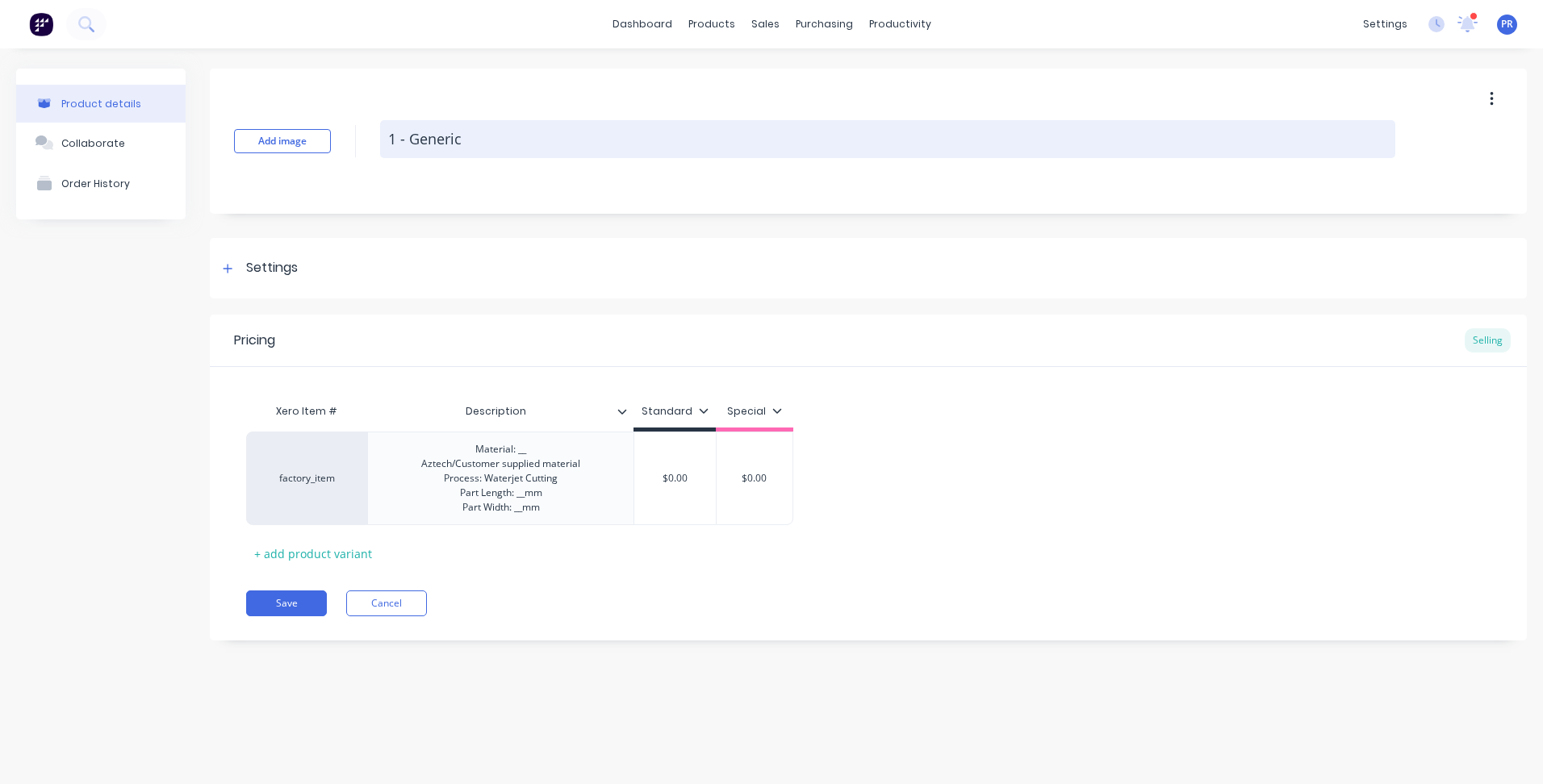
type textarea "x"
type textarea "1 - Generic"
type textarea "x"
type textarea "1 - Generic P"
type textarea "x"
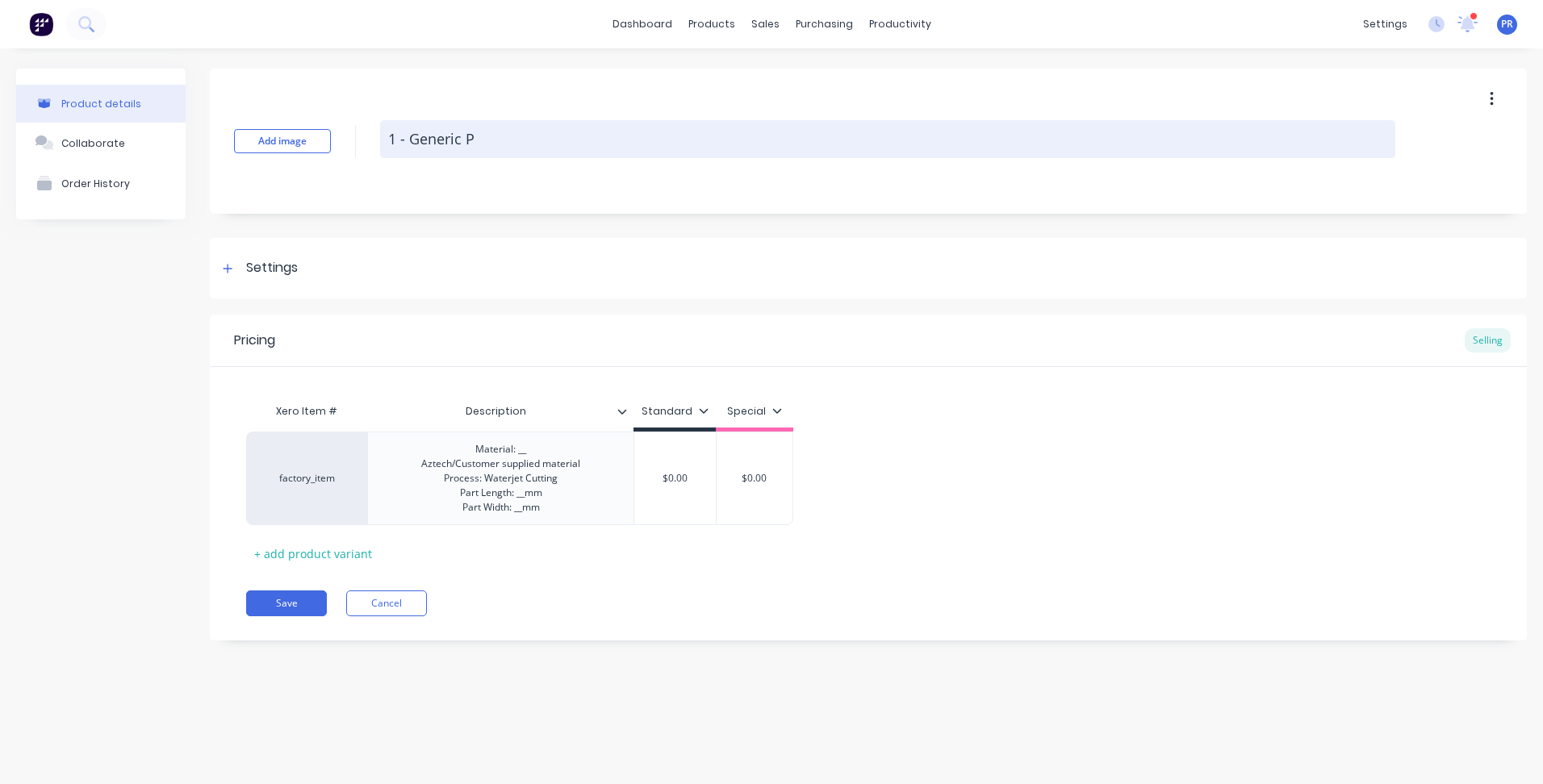
type textarea "1 - Generic Pa"
type textarea "x"
type textarea "1 - Generic Par"
type textarea "x"
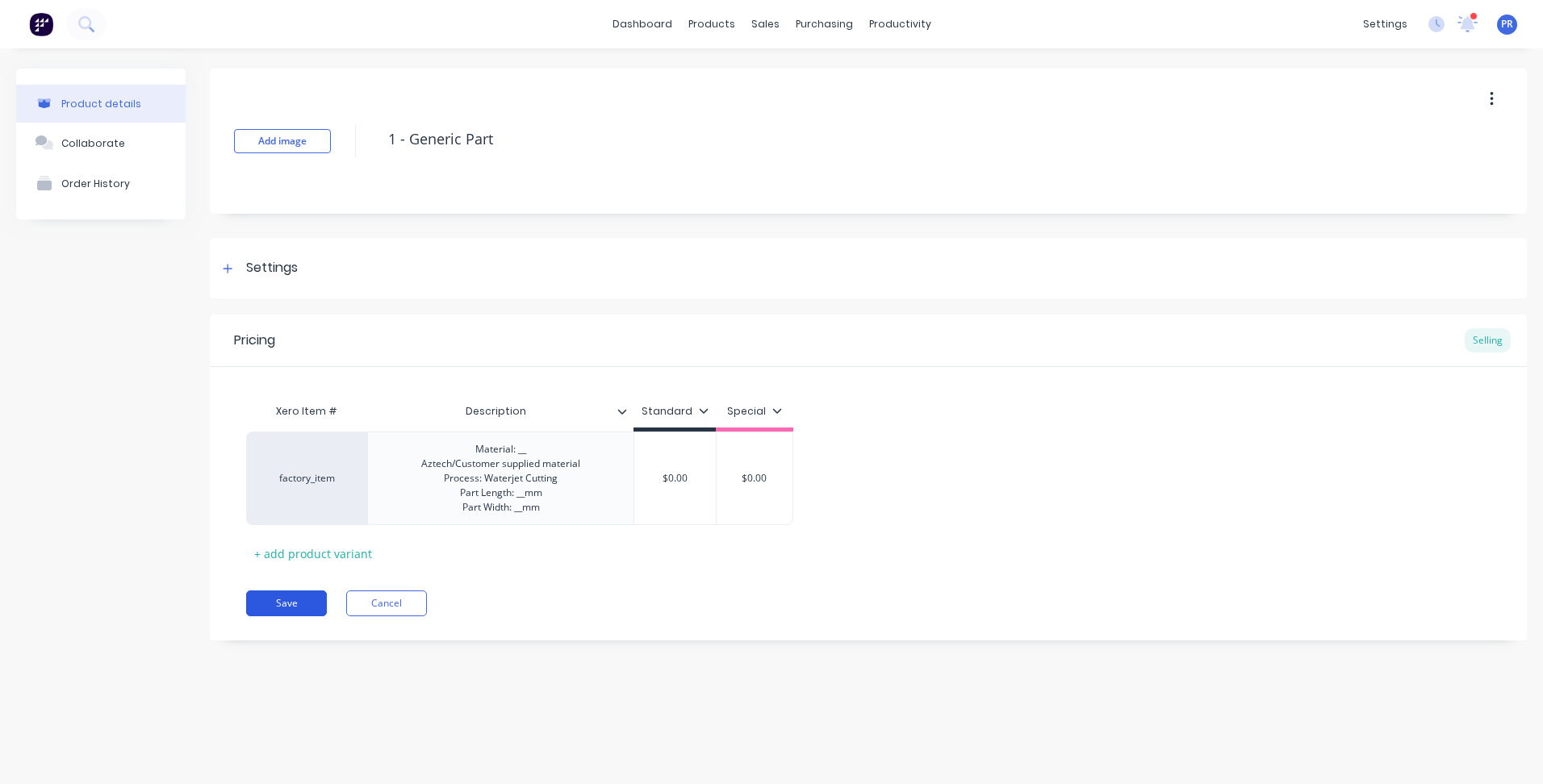
type textarea "1 - Generic Part"
type textarea "x"
type textarea "1 - Generic Part"
click at [273, 604] on button "Save" at bounding box center [287, 603] width 81 height 26
type textarea "x"
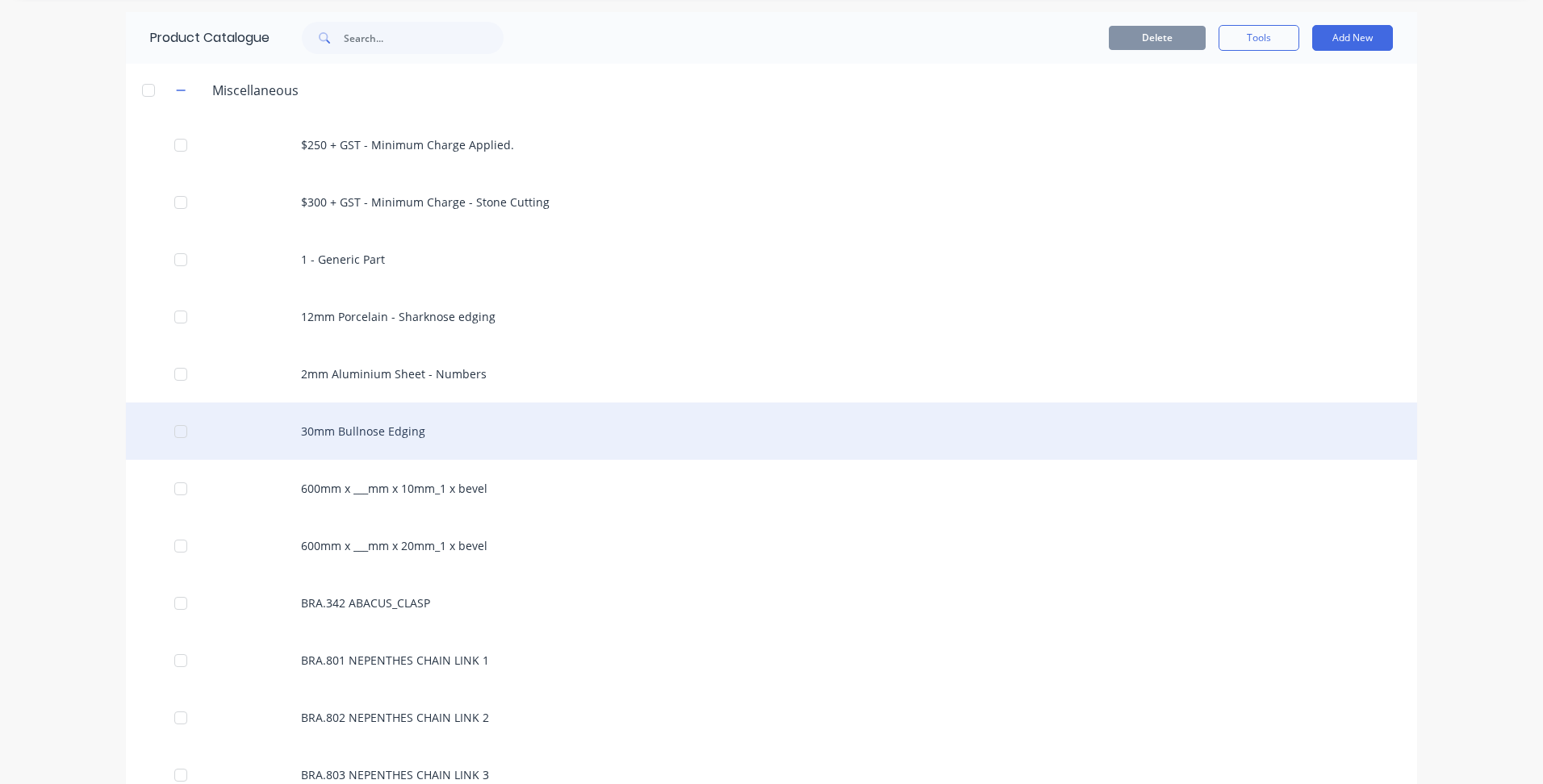
scroll to position [81, 0]
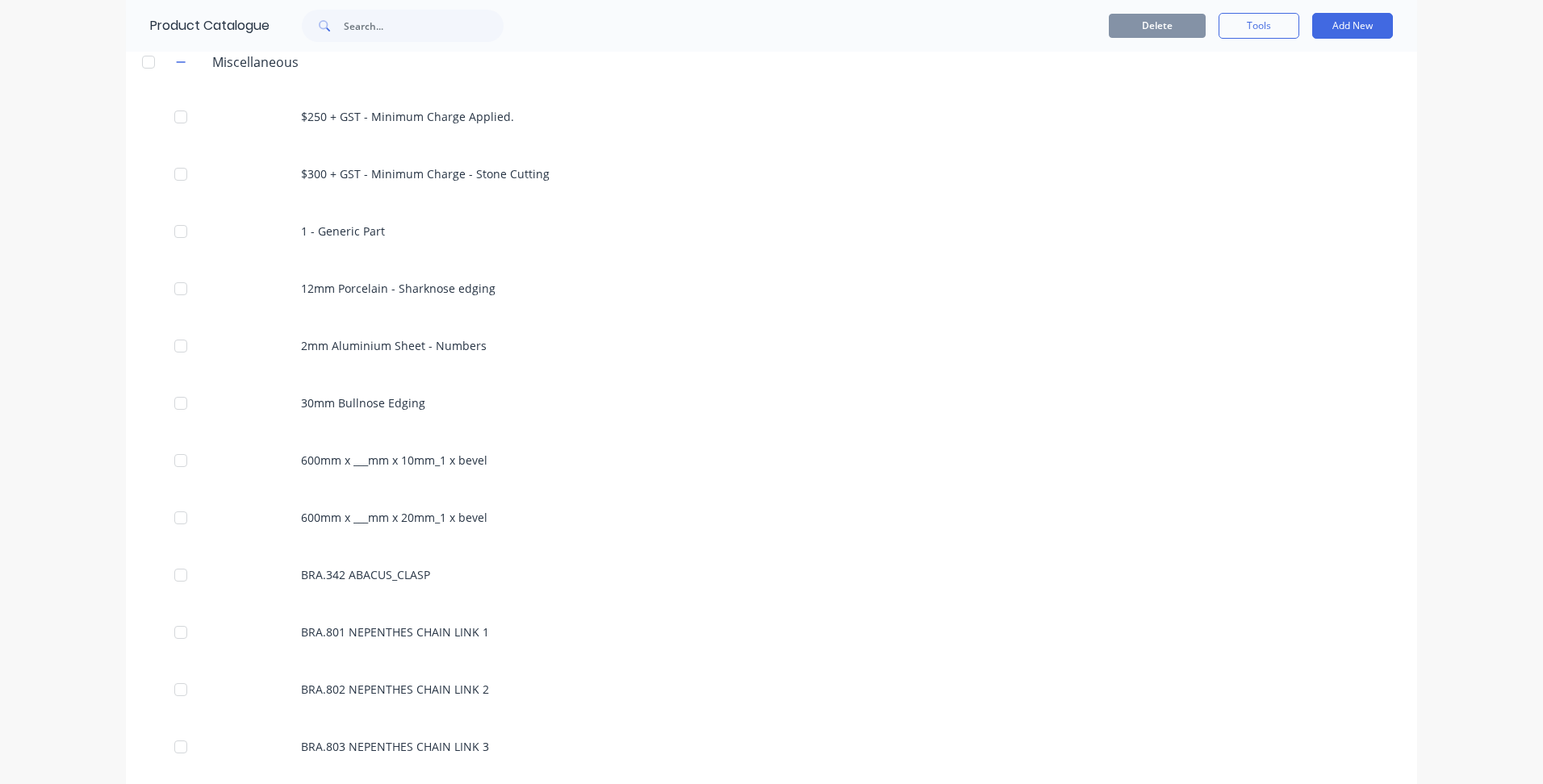
click at [177, 50] on div "Product Catalogue" at bounding box center [198, 26] width 143 height 51
click at [177, 61] on icon "button" at bounding box center [180, 62] width 10 height 11
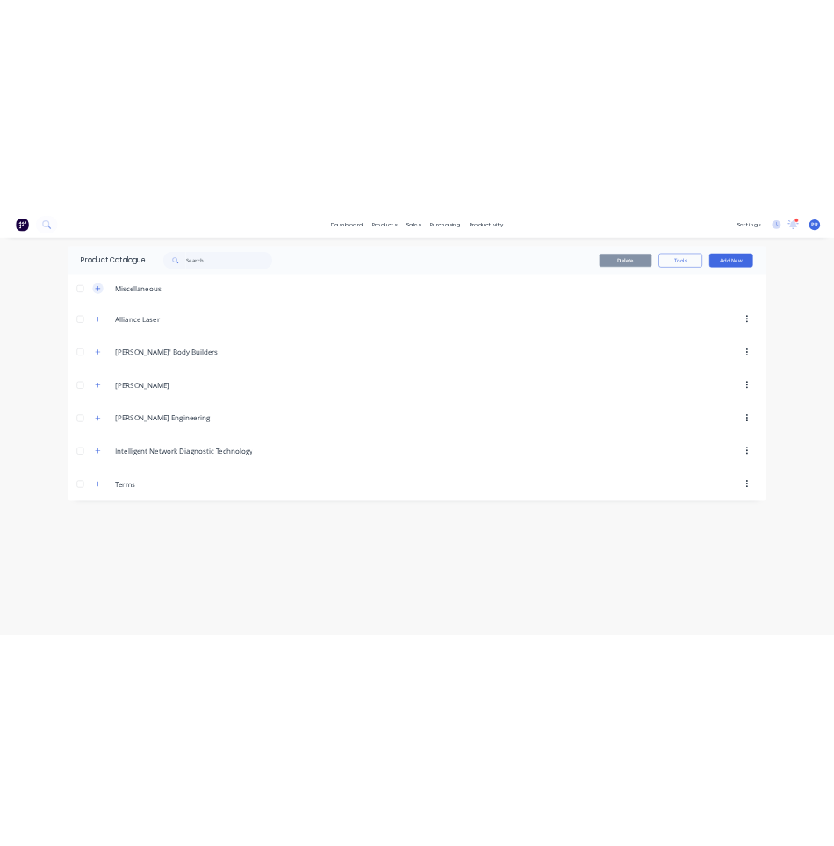
scroll to position [0, 0]
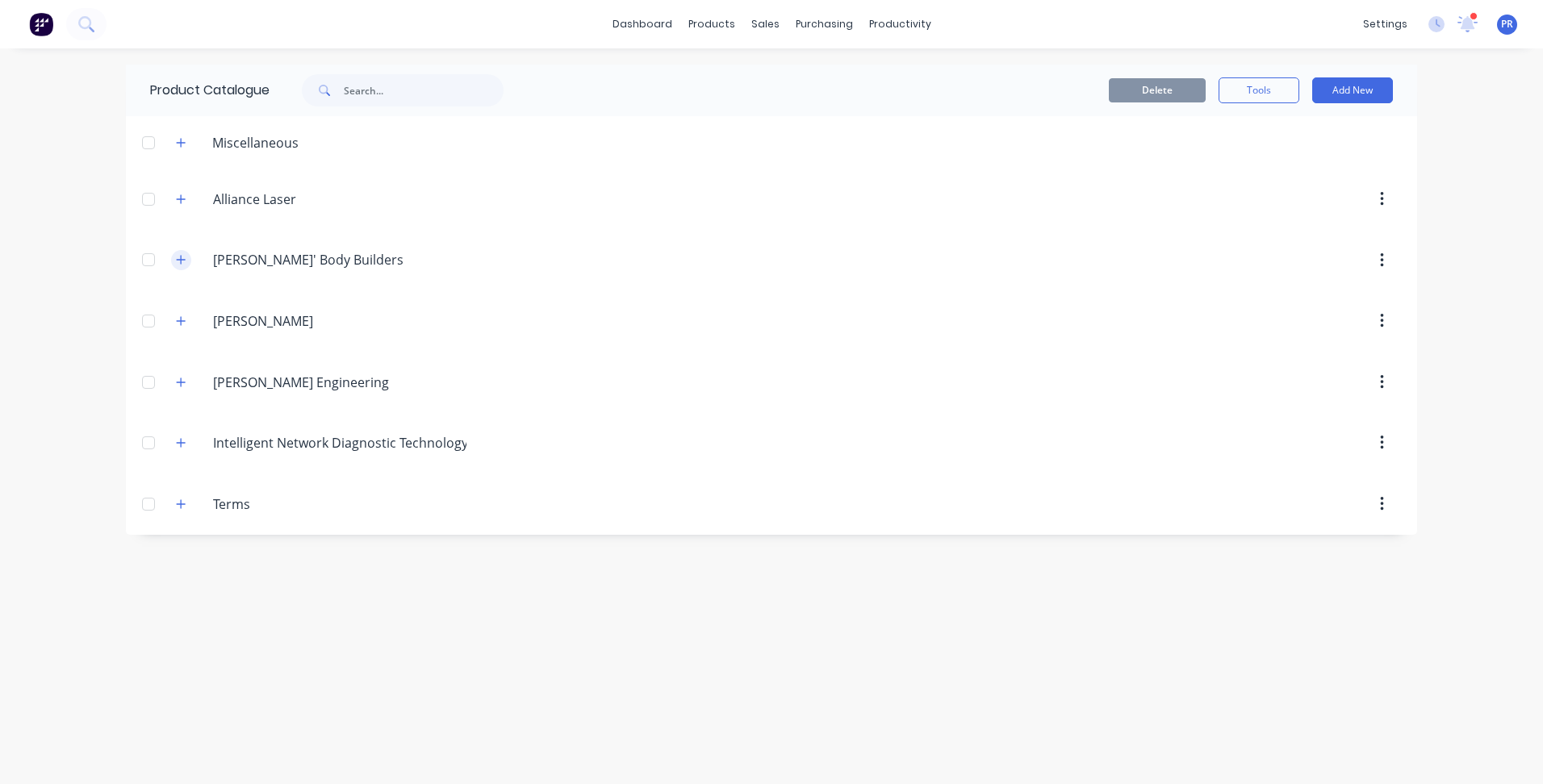
click at [179, 267] on button "button" at bounding box center [181, 260] width 20 height 20
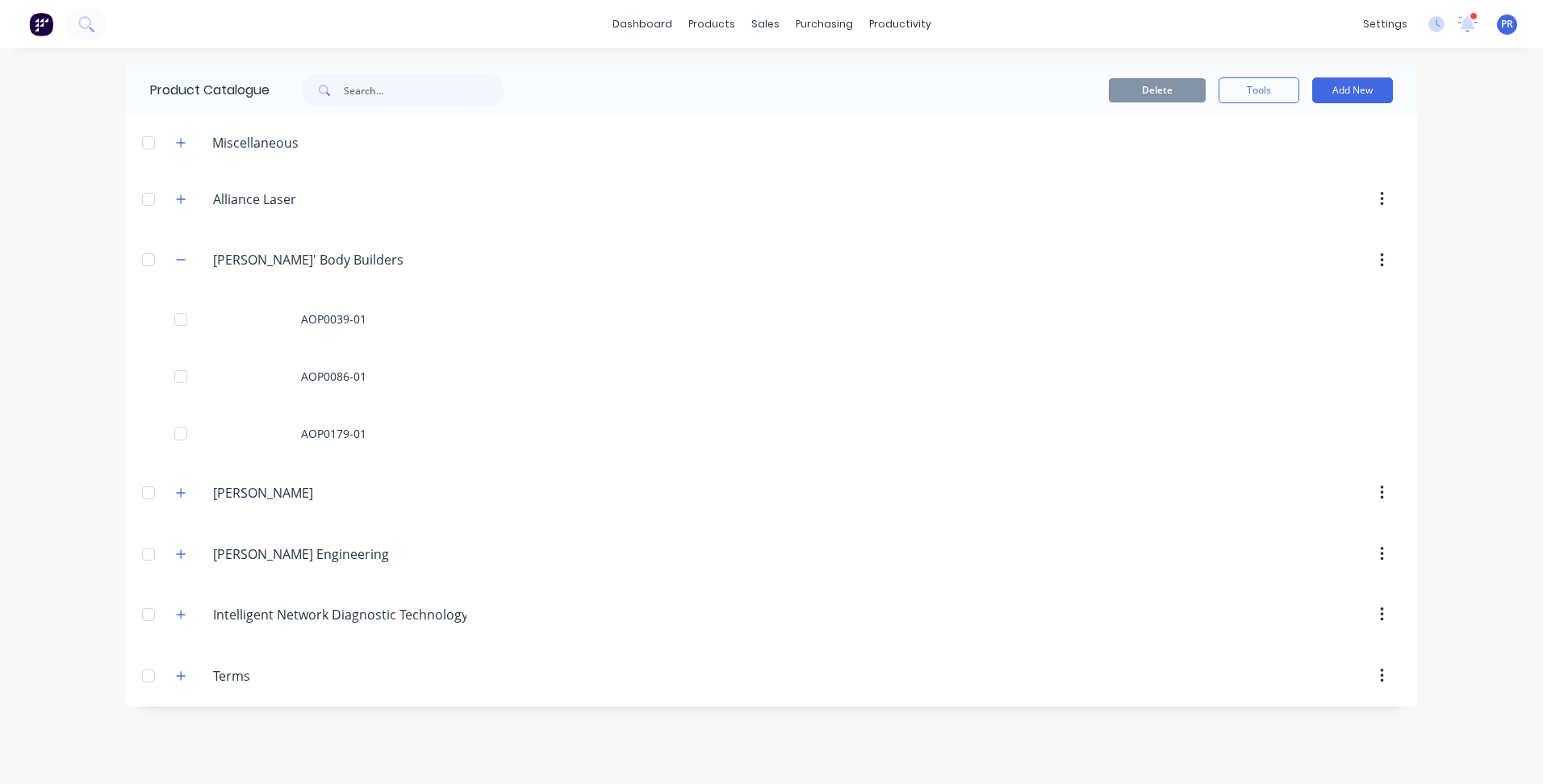
drag, startPoint x: 1477, startPoint y: 303, endPoint x: 1469, endPoint y: 311, distance: 11.3
click at [1477, 303] on div "dashboard products sales purchasing productivity dashboard products Product Cat…" at bounding box center [772, 392] width 1543 height 784
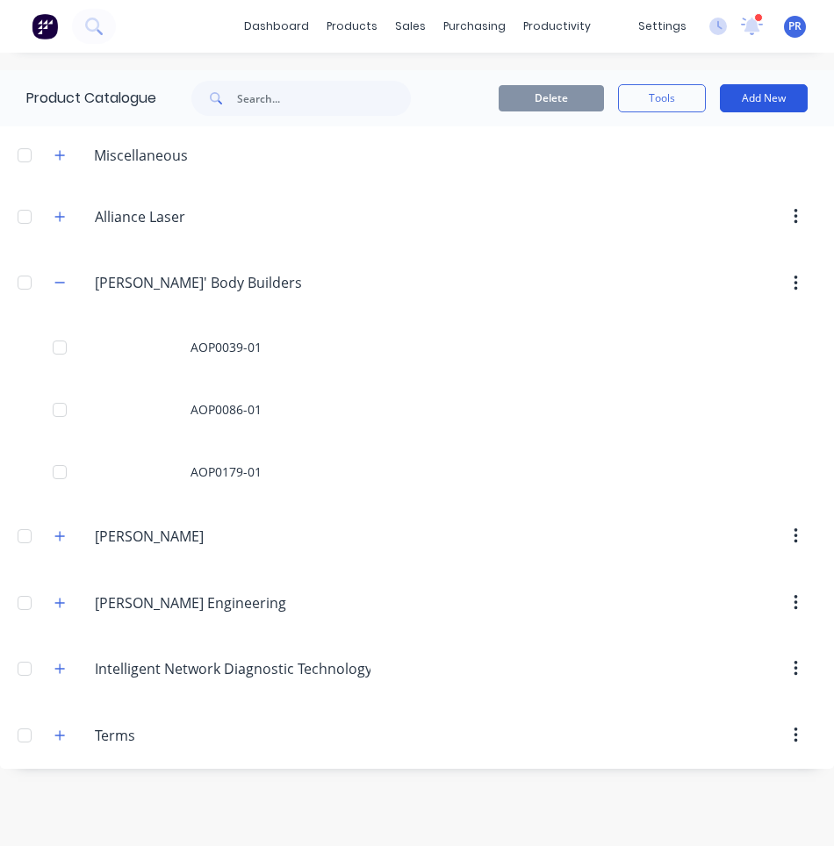
click at [744, 108] on button "Add New" at bounding box center [764, 98] width 88 height 28
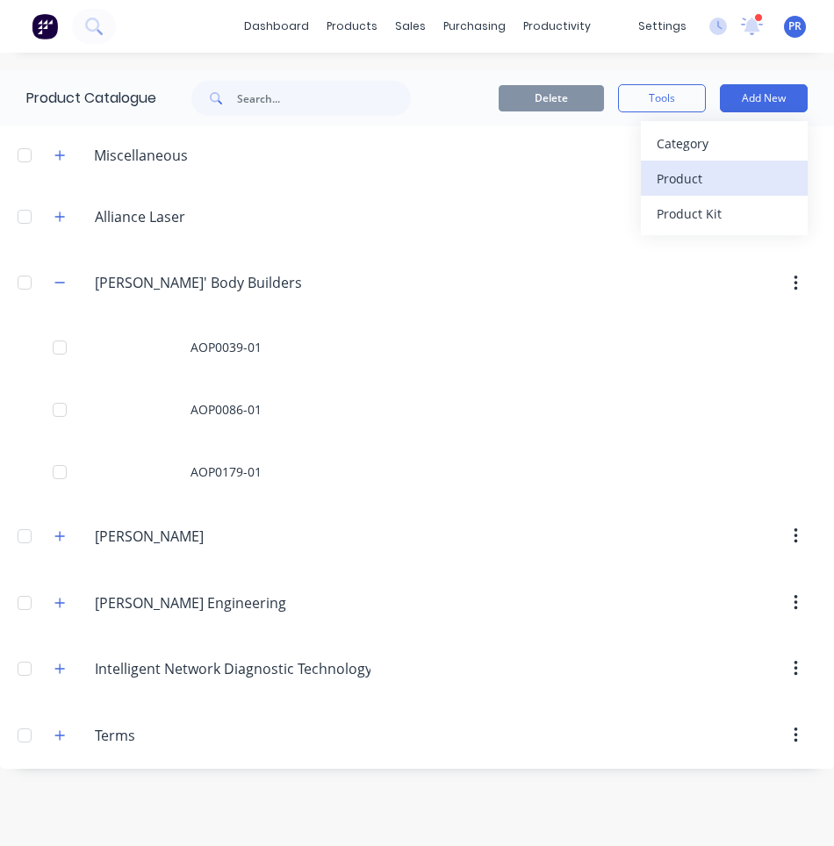
click at [746, 179] on div "Product" at bounding box center [724, 178] width 135 height 25
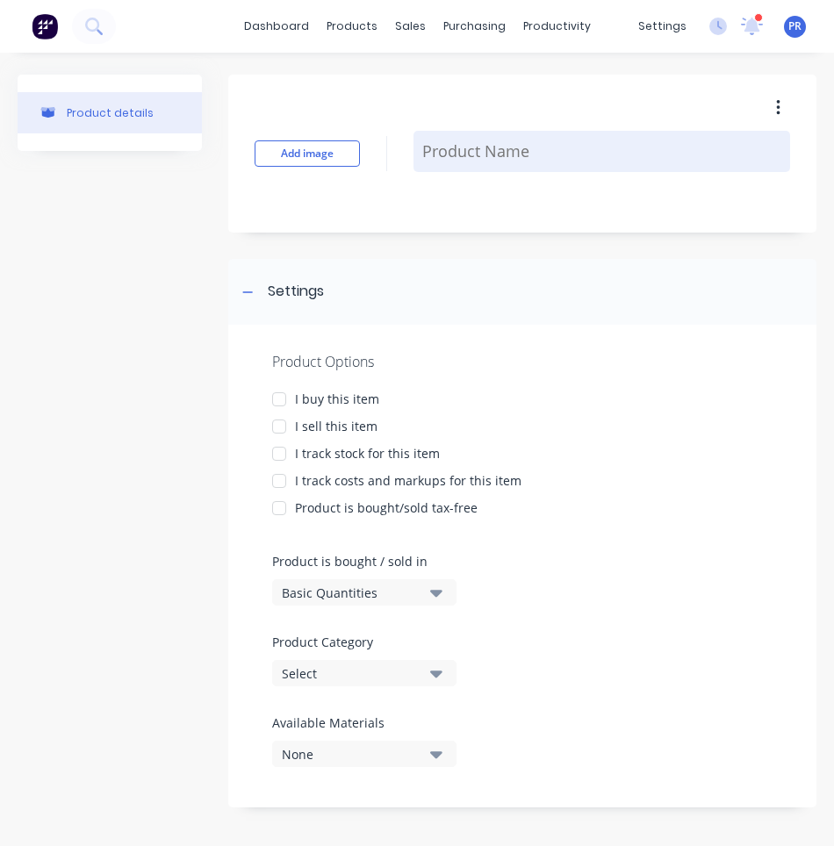
click at [448, 147] on textarea at bounding box center [601, 151] width 377 height 41
click at [452, 155] on textarea at bounding box center [601, 151] width 377 height 41
paste textarea "AOP0194-01"
type textarea "x"
type textarea "AOP0194-01"
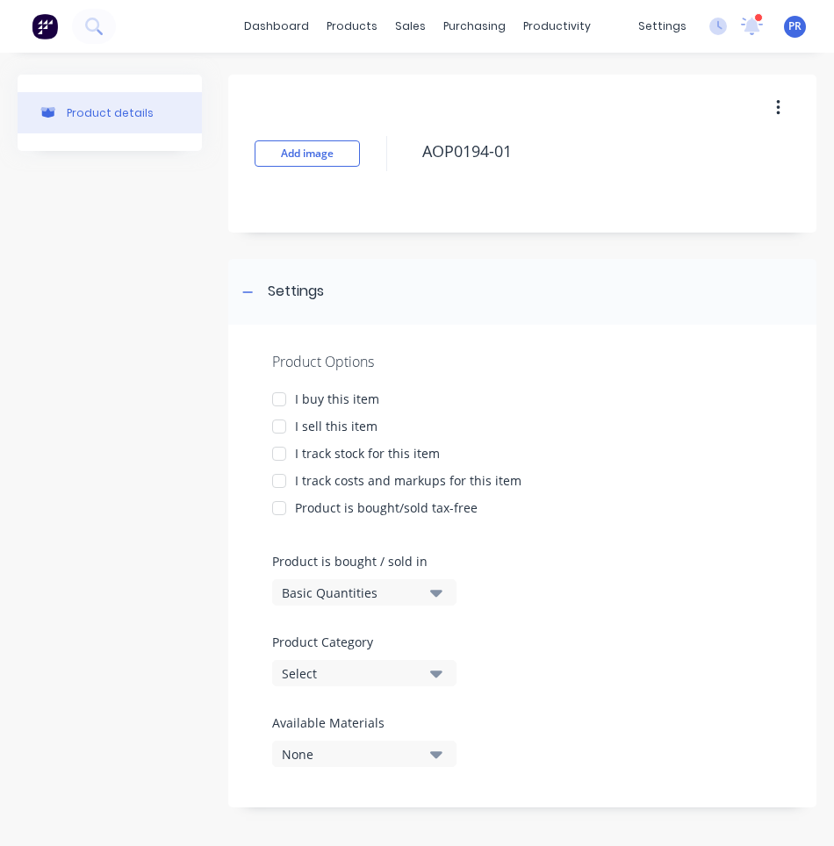
click at [270, 427] on div at bounding box center [279, 426] width 35 height 35
type textarea "x"
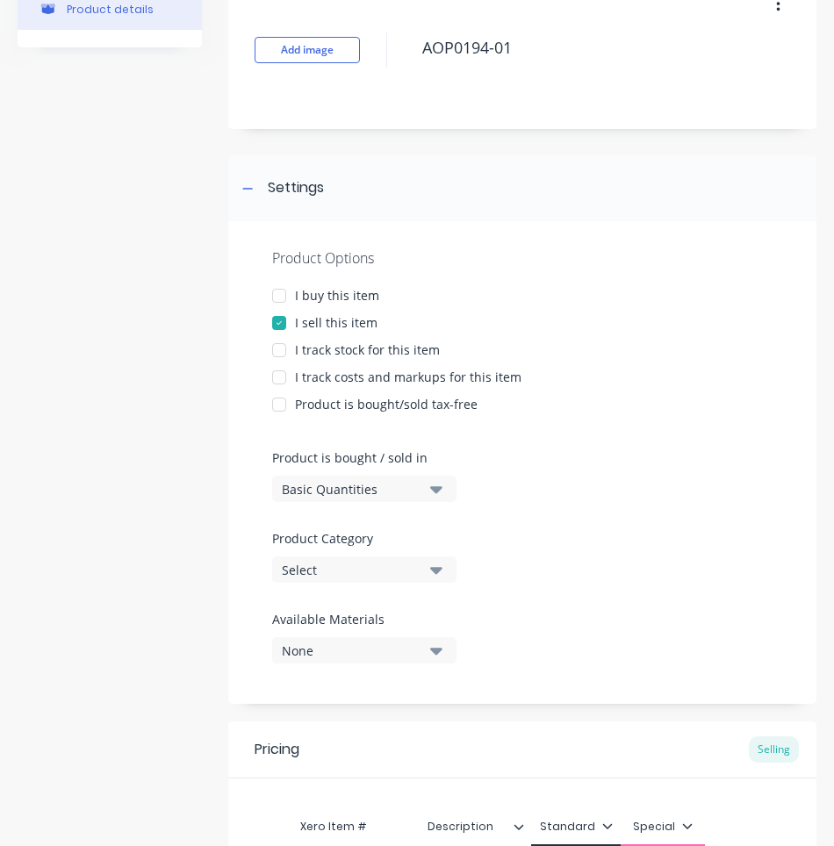
scroll to position [263, 0]
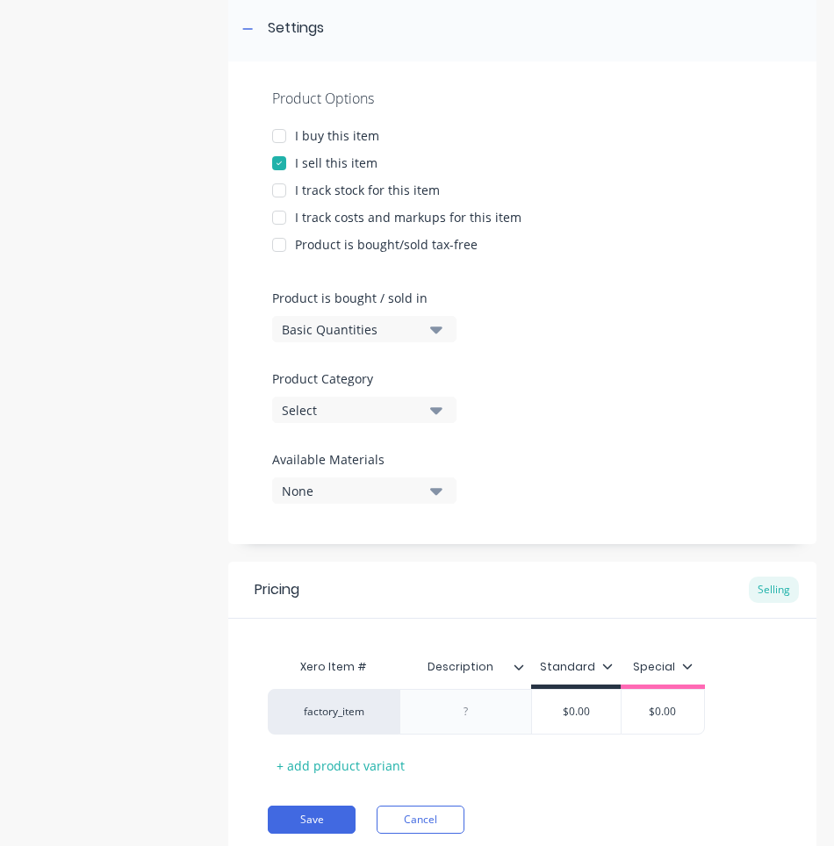
type textarea "AOP0194-01"
type textarea "x"
type textarea "AOP0194-01"
click at [446, 413] on button "Select" at bounding box center [364, 410] width 184 height 26
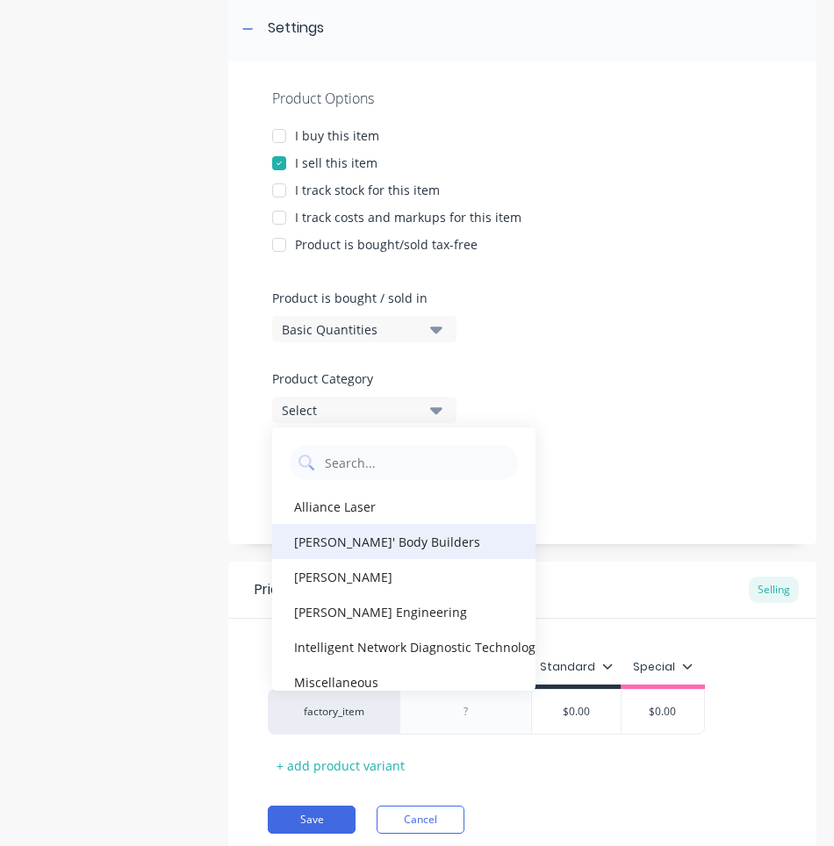
click at [370, 546] on div "[PERSON_NAME]' Body Builders" at bounding box center [403, 541] width 263 height 35
type textarea "x"
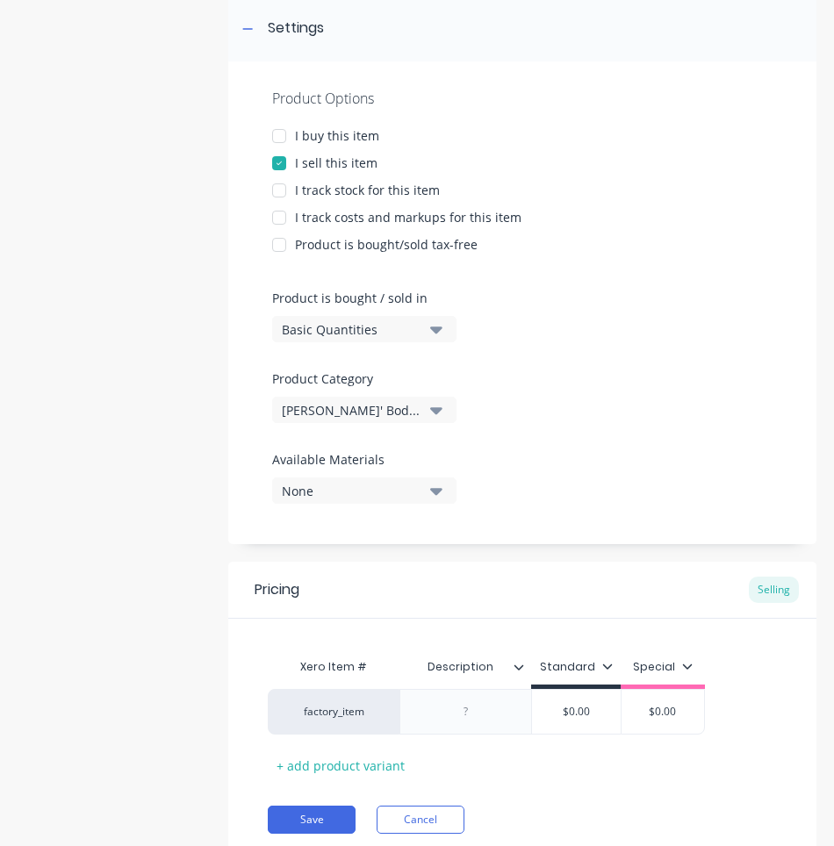
scroll to position [326, 0]
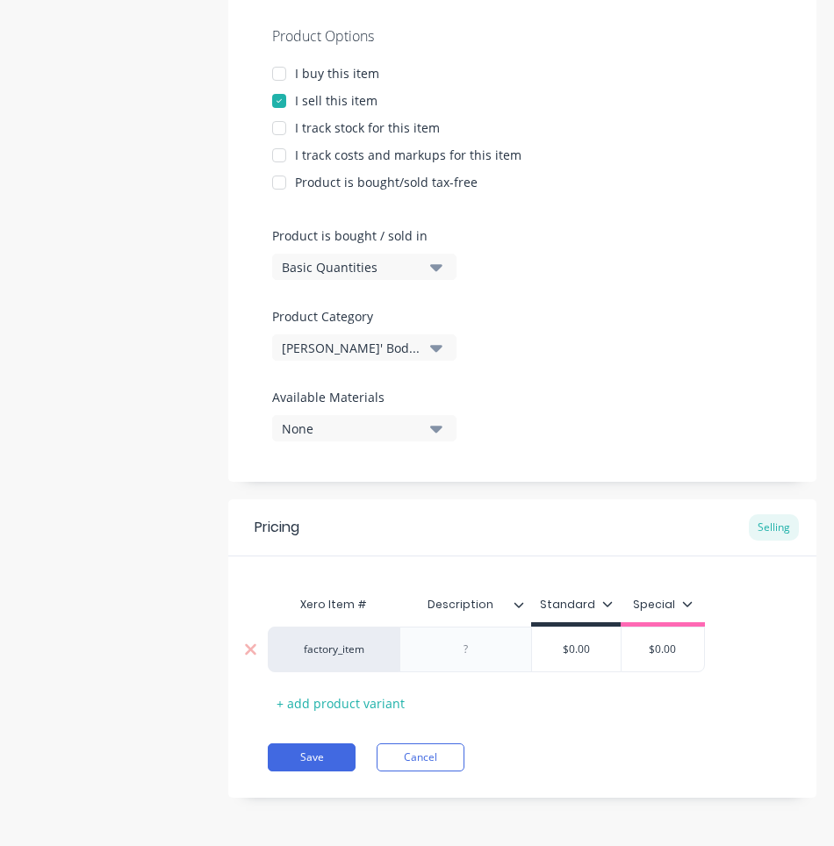
click at [477, 649] on div at bounding box center [466, 649] width 88 height 23
click at [475, 648] on div "Material:" at bounding box center [466, 649] width 88 height 23
drag, startPoint x: 488, startPoint y: 651, endPoint x: 344, endPoint y: 643, distance: 144.2
click at [344, 643] on div "factory_item Material: $0.00 $0.00" at bounding box center [486, 650] width 437 height 46
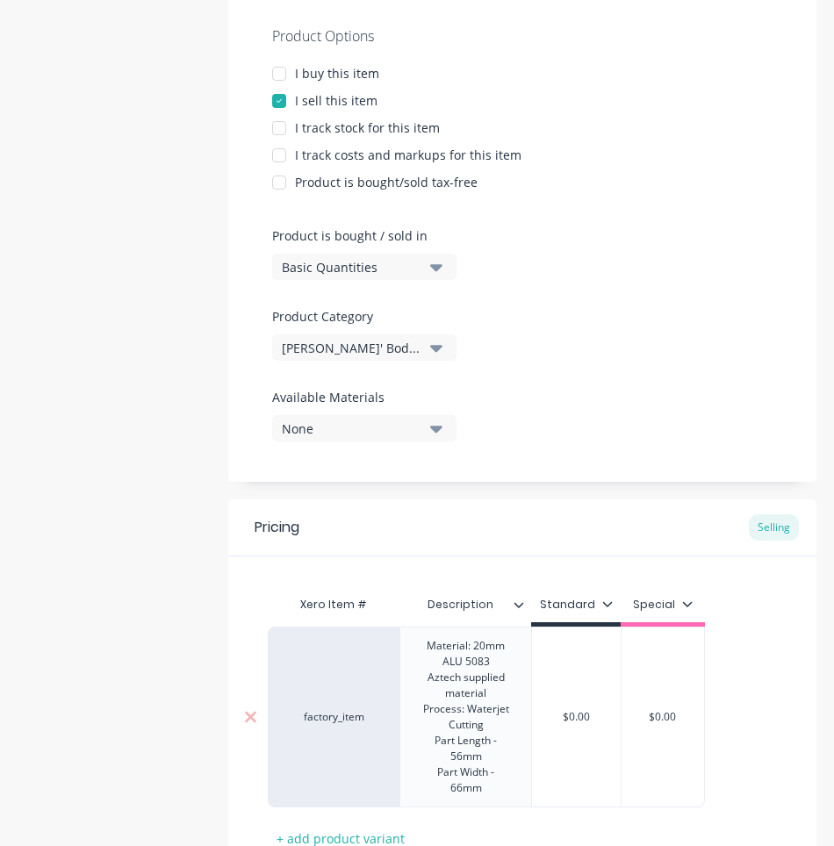
click at [595, 672] on div "$0.00" at bounding box center [576, 717] width 90 height 181
type textarea "x"
type input "$0.00"
click at [577, 713] on div "Xero Item # Description Standard Special factory_item Material: 20mm ALU 5083 A…" at bounding box center [522, 719] width 509 height 265
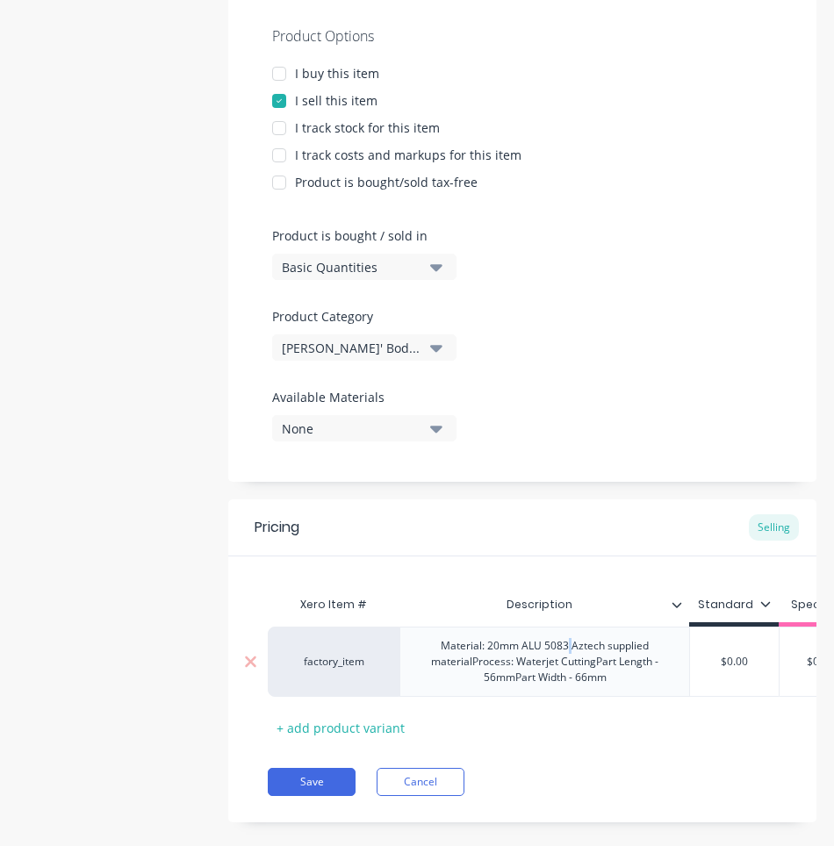
drag, startPoint x: 570, startPoint y: 647, endPoint x: 607, endPoint y: 657, distance: 39.2
click at [569, 646] on div "Material: 20mm ALU 5083 Aztech supplied materialProcess: Waterjet CuttingPart L…" at bounding box center [544, 662] width 275 height 54
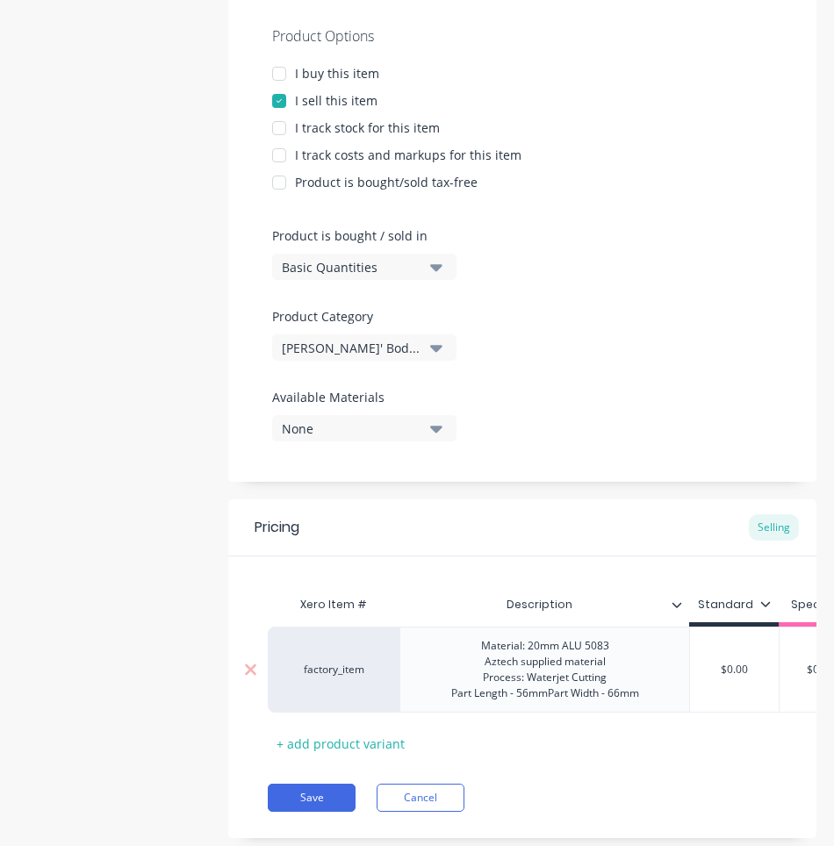
click at [549, 692] on div "Material: 20mm ALU 5083 Aztech supplied material Process: Waterjet Cutting Part…" at bounding box center [545, 670] width 216 height 70
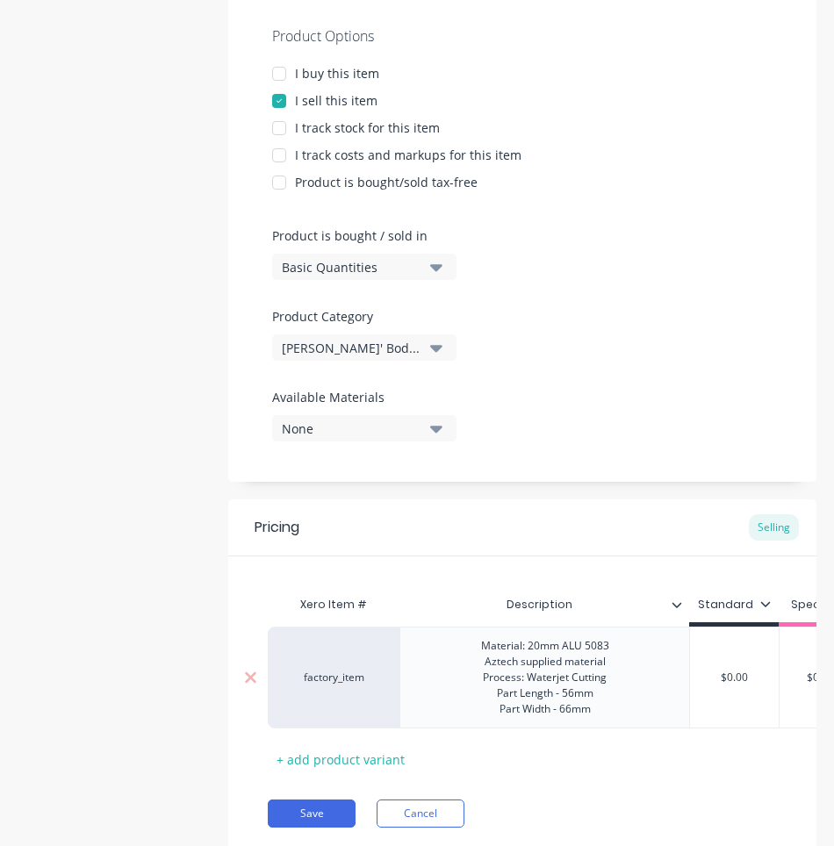
drag, startPoint x: 575, startPoint y: 698, endPoint x: 635, endPoint y: 699, distance: 60.6
click at [575, 698] on div "Material: 20mm ALU 5083 Aztech supplied material Process: Waterjet Cutting Part…" at bounding box center [545, 678] width 156 height 86
click at [740, 667] on div "$0.00" at bounding box center [734, 678] width 89 height 44
click at [540, 643] on div "Material: 20mm ALU 5083 Aztech supplied material Process: Waterjet Cutting Part…" at bounding box center [545, 678] width 156 height 86
click at [595, 709] on div "Material: 12mm ALU 5083 Aztech supplied material Process: Waterjet Cutting Part…" at bounding box center [545, 678] width 156 height 86
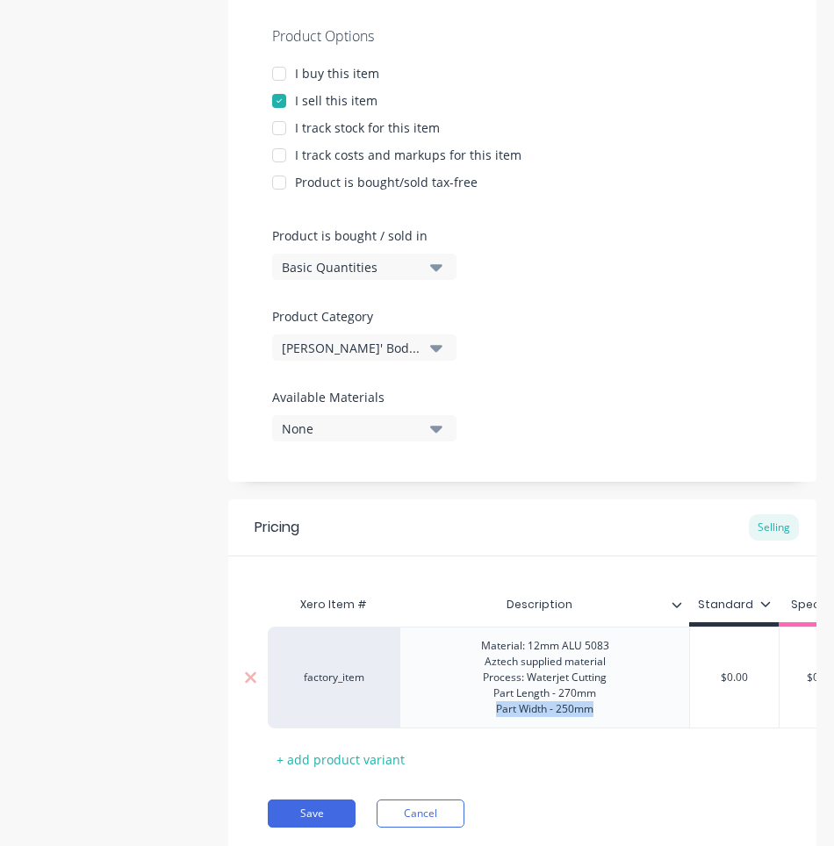
copy div "Part Width - 250mm"
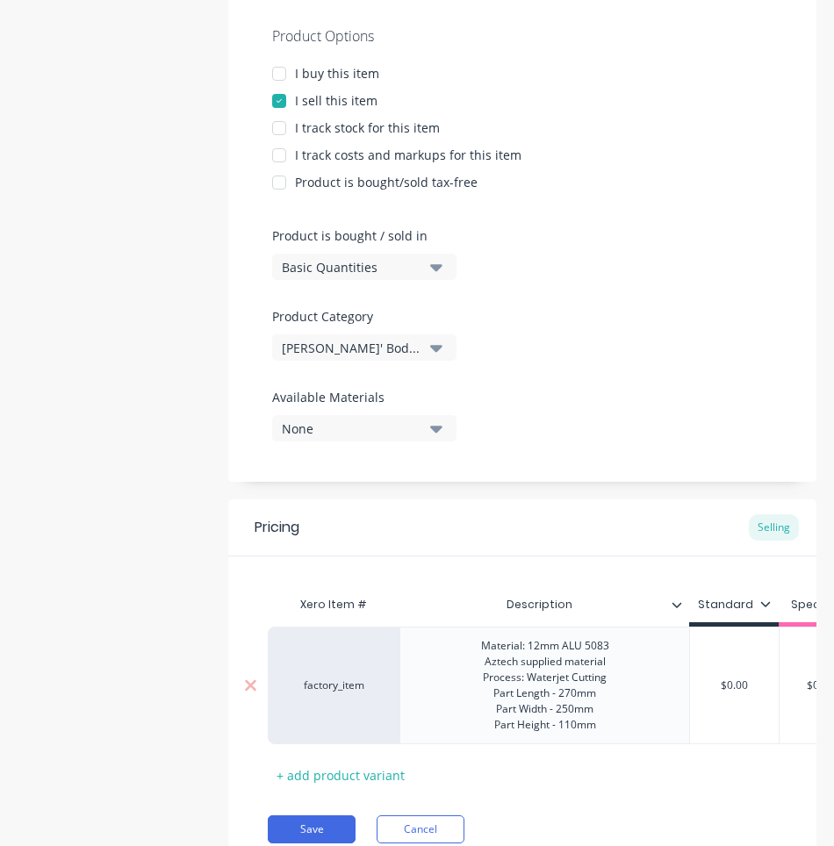
click at [734, 684] on input "$0.00" at bounding box center [734, 686] width 89 height 16
click at [699, 688] on input "$0.00" at bounding box center [734, 686] width 89 height 16
type textarea "x"
type input "1"
type textarea "x"
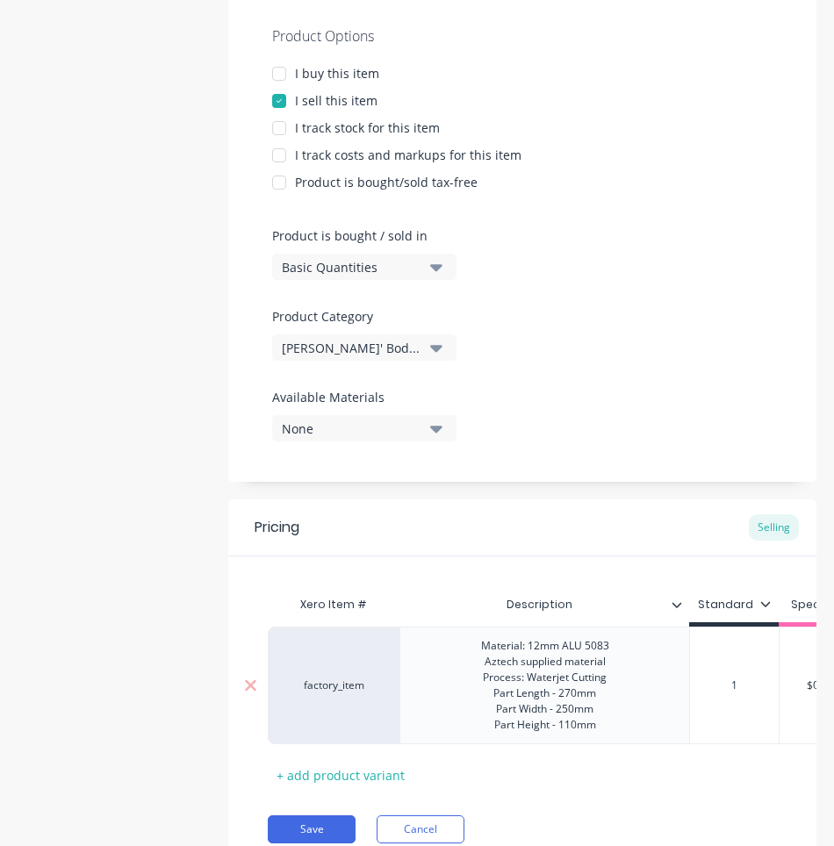
type input "15"
type textarea "x"
type input "1"
type textarea "x"
type input "14"
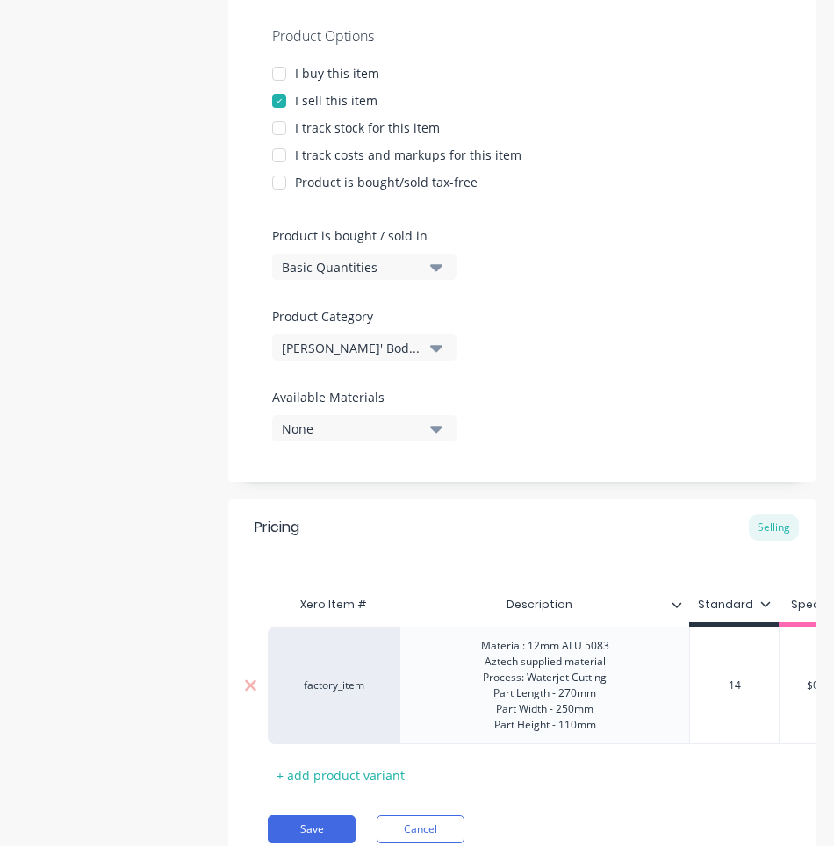
type textarea "x"
type input "14."
type textarea "x"
type input "14.9"
type textarea "x"
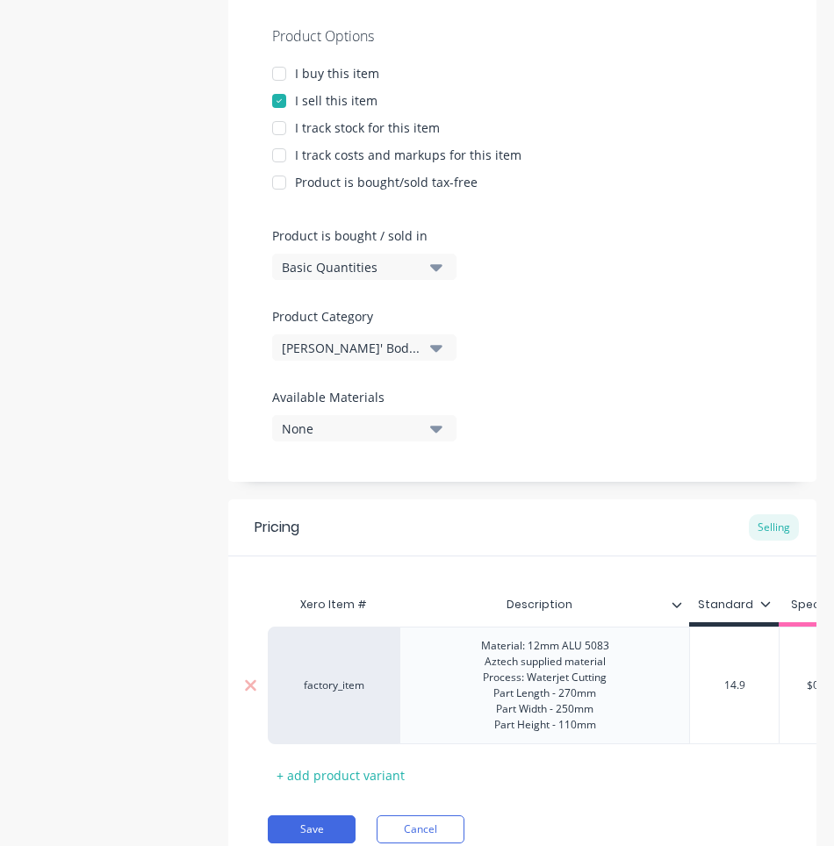
type input "14.99"
type textarea "x"
type input "14.9"
type textarea "x"
type input "14."
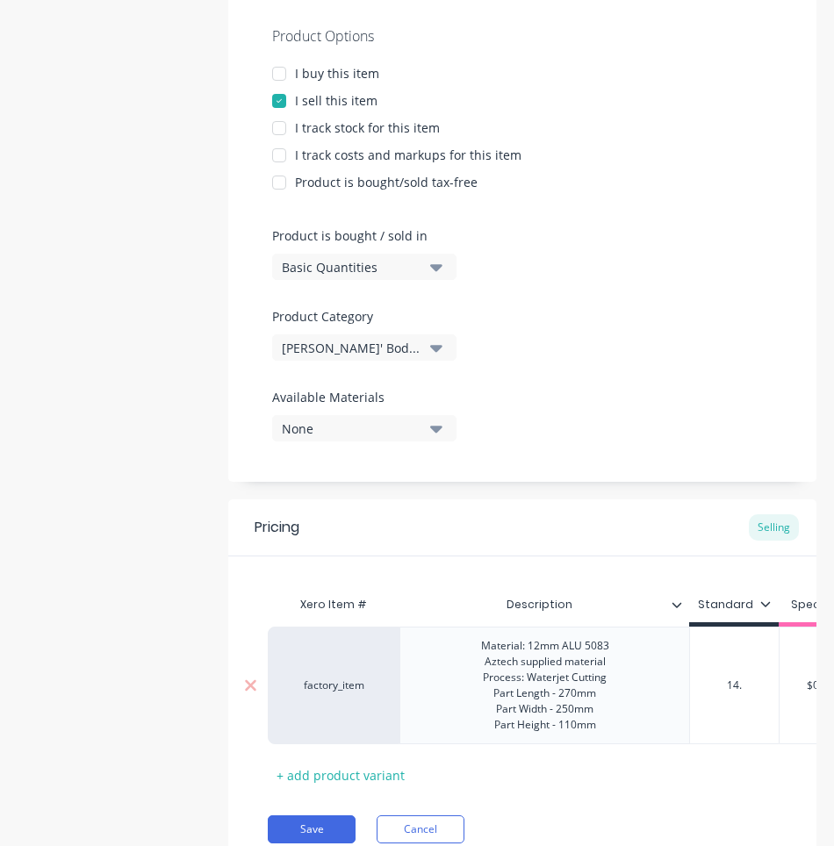
type textarea "x"
type input "14"
type textarea "x"
type input "1"
type textarea "x"
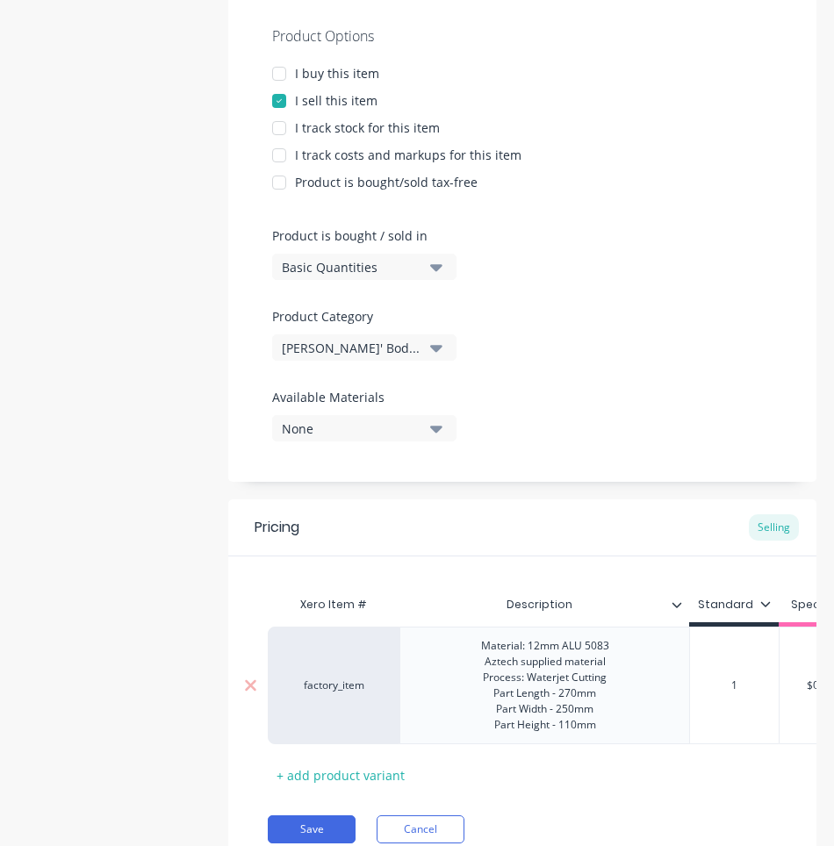
type input "16"
type textarea "x"
type input "16."
type textarea "x"
type input "16.9"
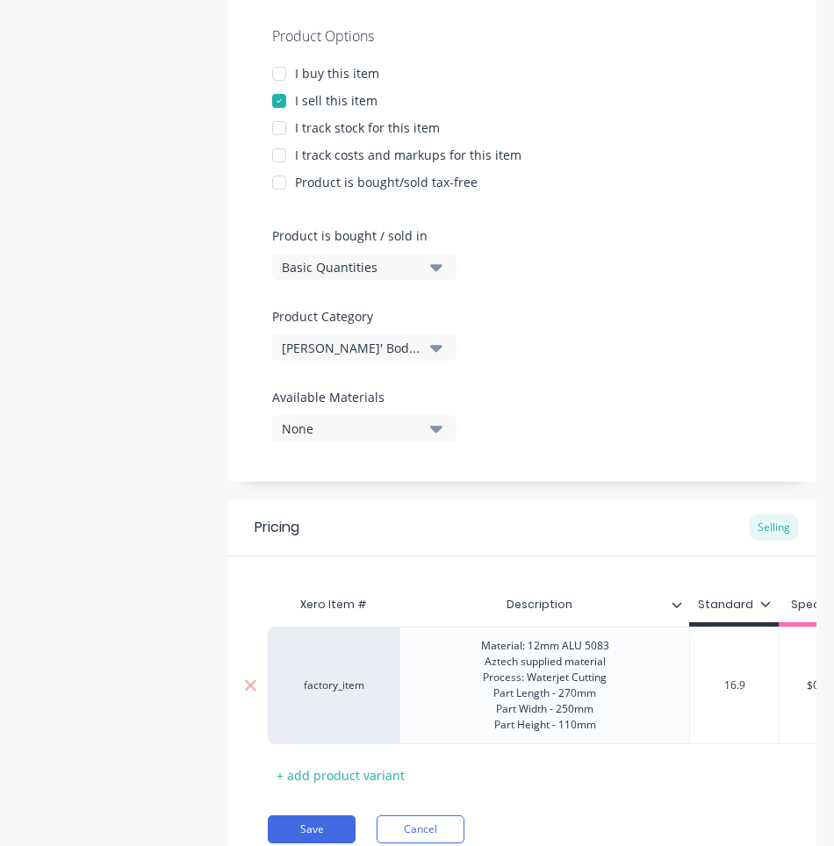
type textarea "x"
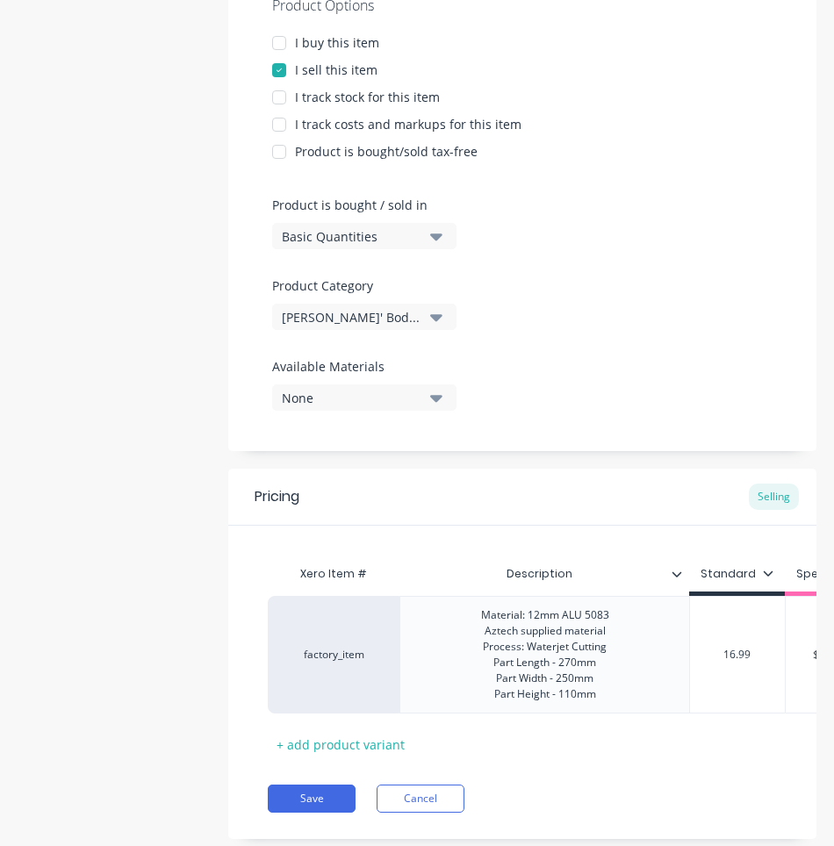
scroll to position [411, 0]
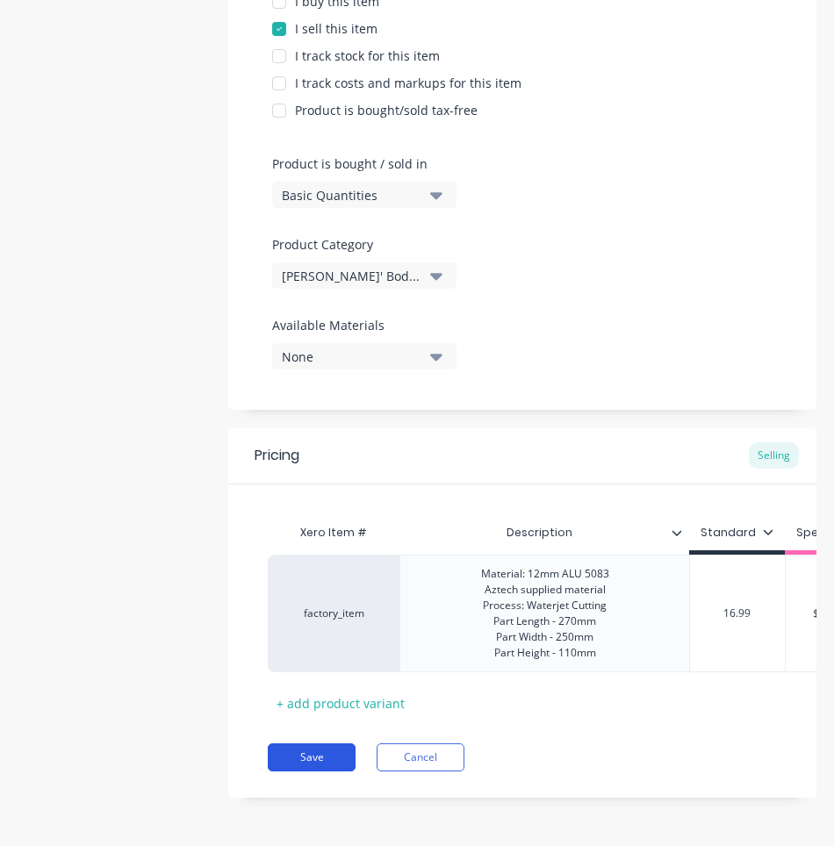
type input "16.99"
click at [298, 756] on button "Save" at bounding box center [312, 757] width 88 height 28
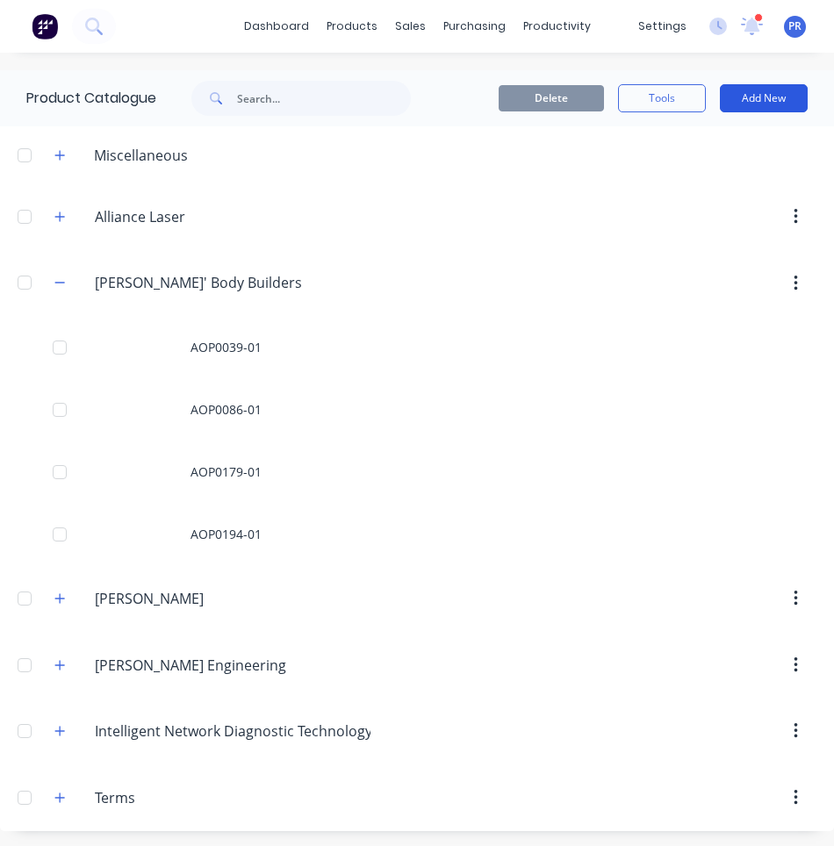
click at [720, 97] on button "Add New" at bounding box center [764, 98] width 88 height 28
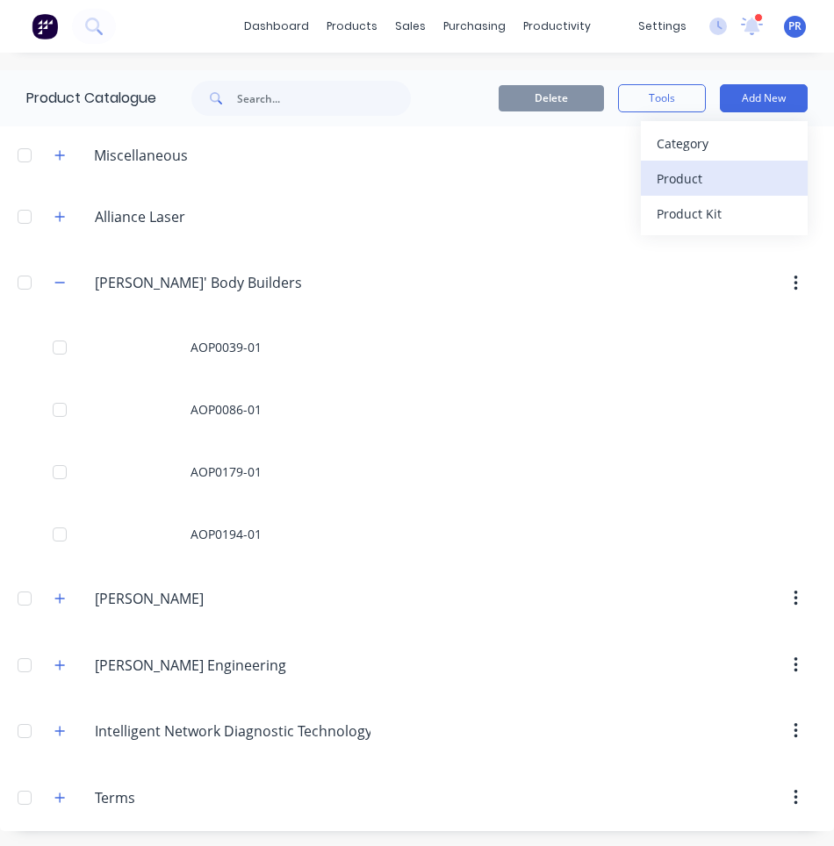
click at [692, 174] on div "Product" at bounding box center [724, 178] width 135 height 25
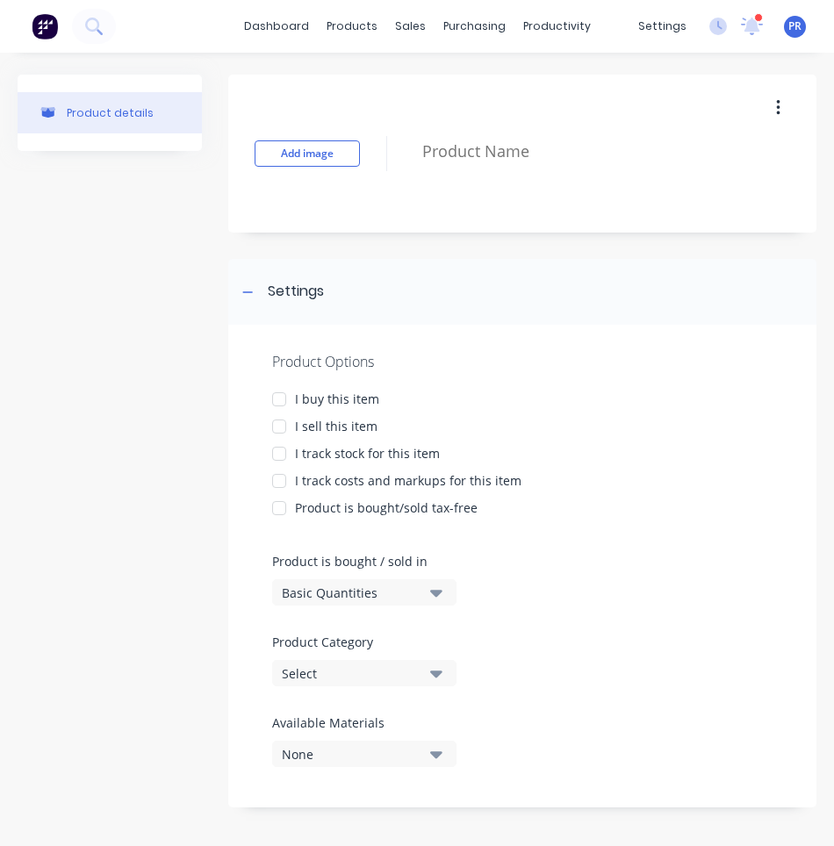
click at [282, 429] on div at bounding box center [279, 426] width 35 height 35
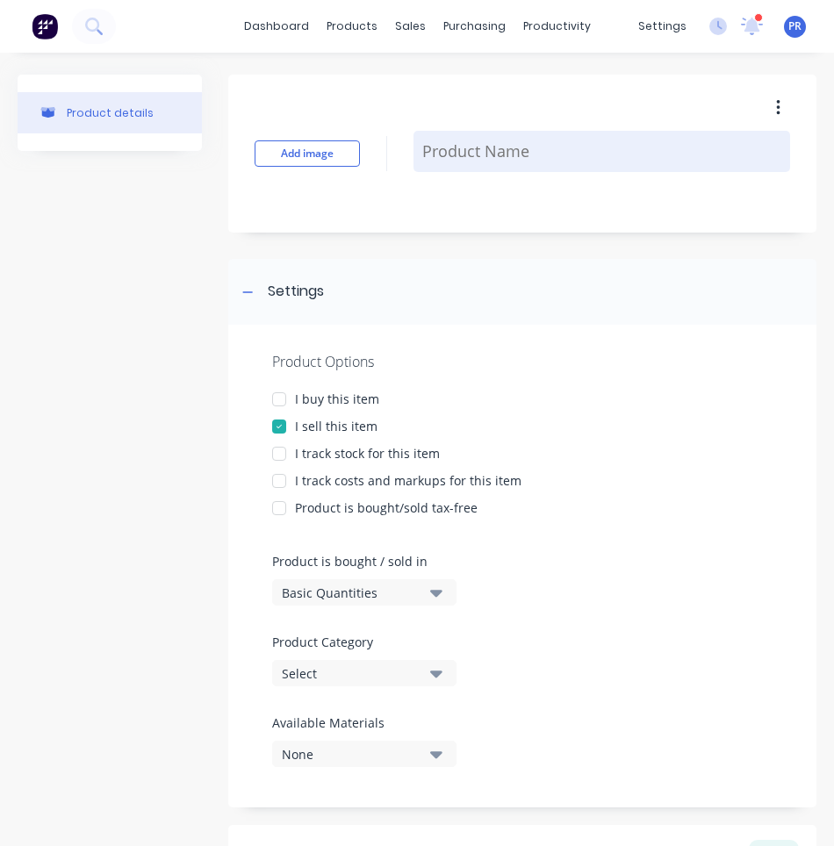
click at [446, 157] on textarea at bounding box center [601, 151] width 377 height 41
paste textarea "AOP0077-01"
type textarea "x"
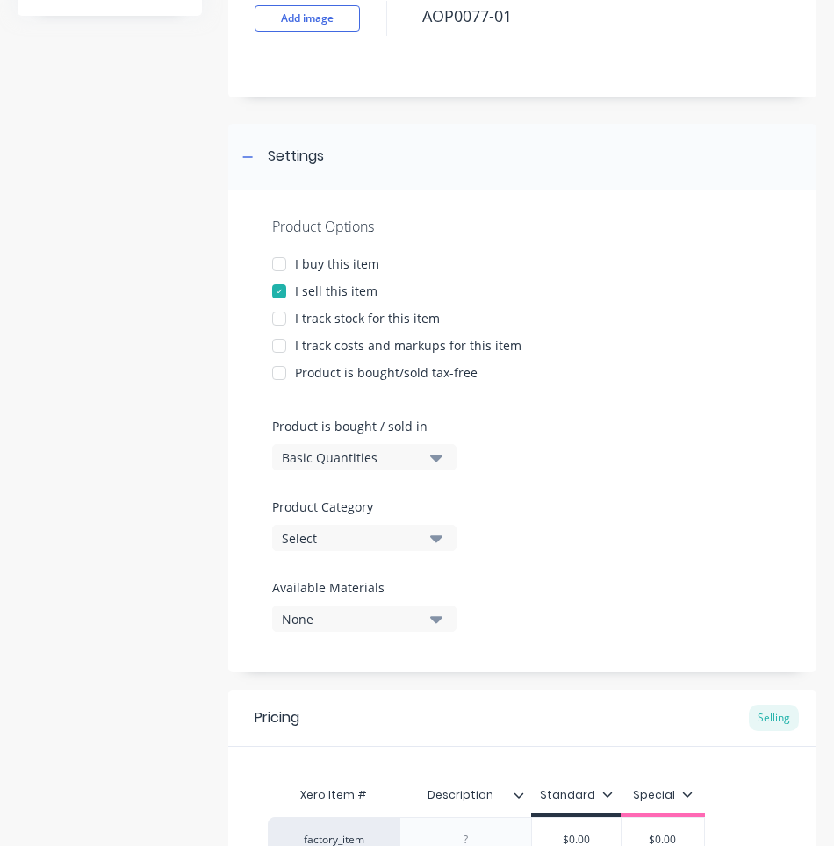
scroll to position [326, 0]
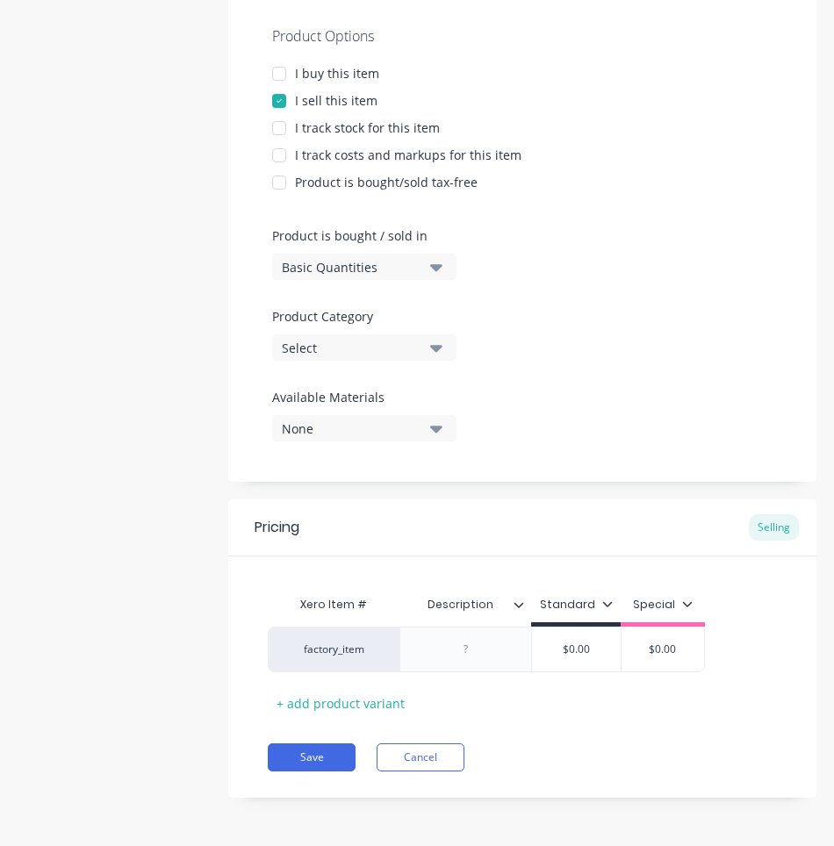
type textarea "AOP0077-01"
type textarea "x"
type textarea "AOP0077-01"
type textarea "x"
drag, startPoint x: 461, startPoint y: 650, endPoint x: 472, endPoint y: 650, distance: 11.4
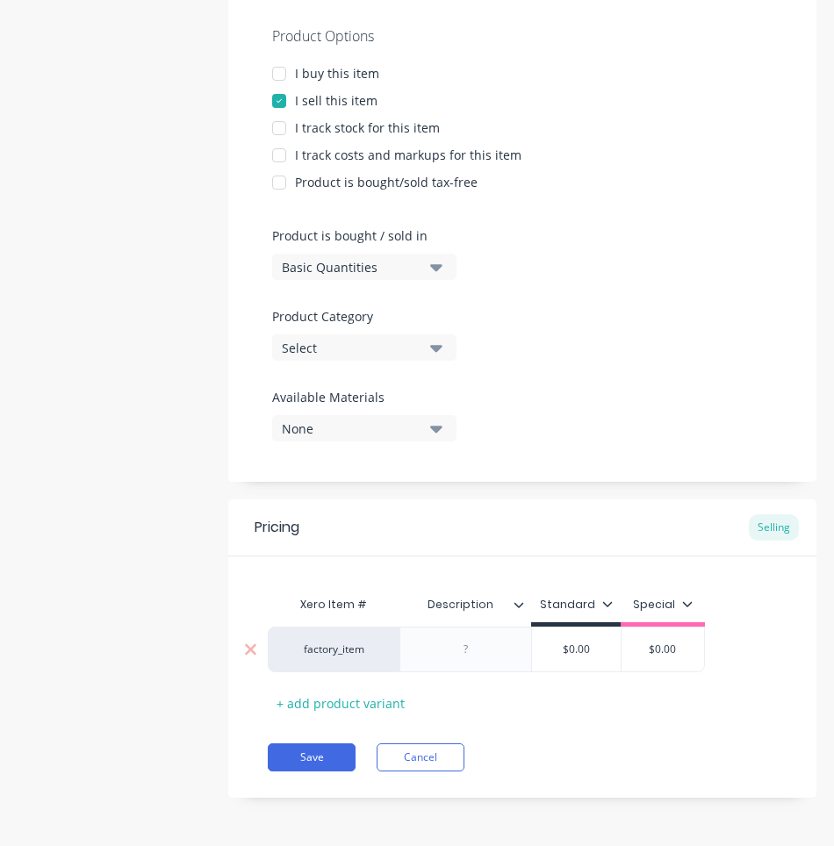
click at [461, 650] on div at bounding box center [466, 649] width 88 height 23
paste div
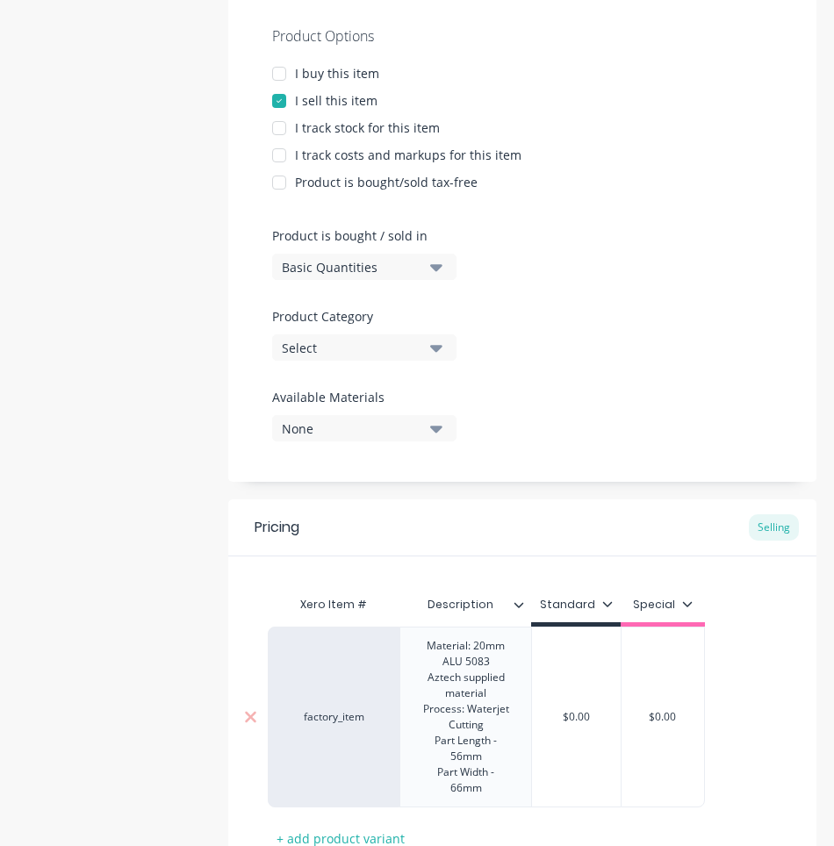
click at [590, 690] on div "$0.00" at bounding box center [576, 717] width 90 height 181
type textarea "x"
type input "$0.00"
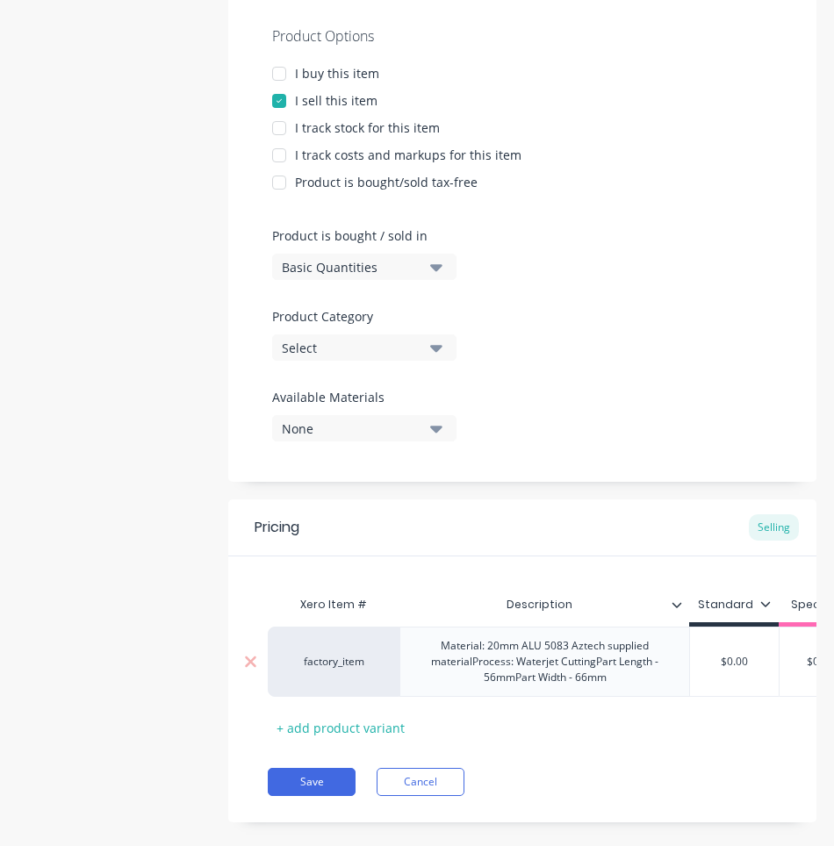
click at [577, 719] on div "Xero Item # Description Standard Special factory_item Material: 20mm ALU 5083 A…" at bounding box center [522, 664] width 509 height 154
click at [571, 645] on div "Material: 20mm ALU 5083 Aztech supplied materialProcess: Waterjet CuttingPart L…" at bounding box center [544, 662] width 275 height 54
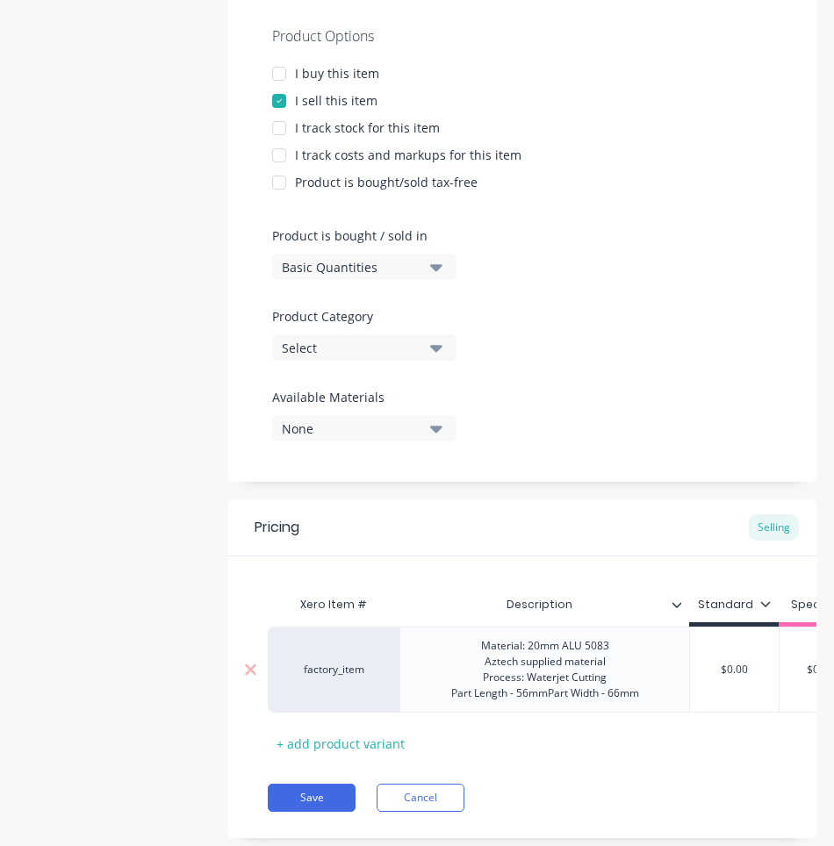
click at [551, 694] on div "Material: 20mm ALU 5083 Aztech supplied material Process: Waterjet Cutting Part…" at bounding box center [545, 670] width 216 height 70
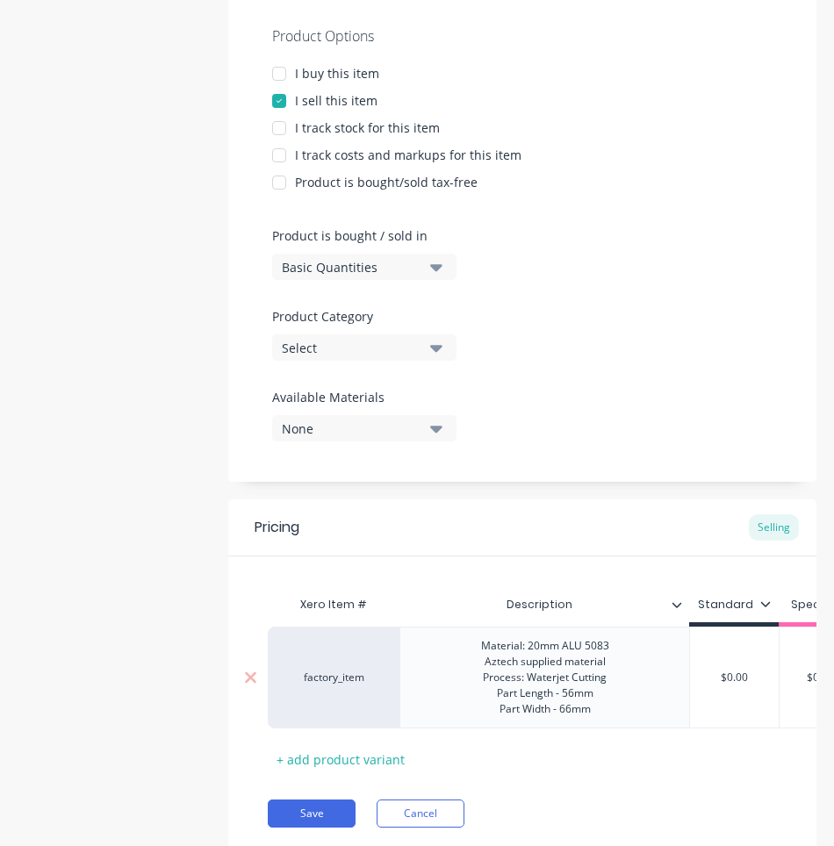
click at [535, 643] on div "Material: 20mm ALU 5083 Aztech supplied material Process: Waterjet Cutting Part…" at bounding box center [545, 678] width 156 height 86
click at [482, 647] on div "Material: 20mm ALU 5083 Aztech supplied material Process: Waterjet Cutting Part…" at bounding box center [545, 678] width 156 height 86
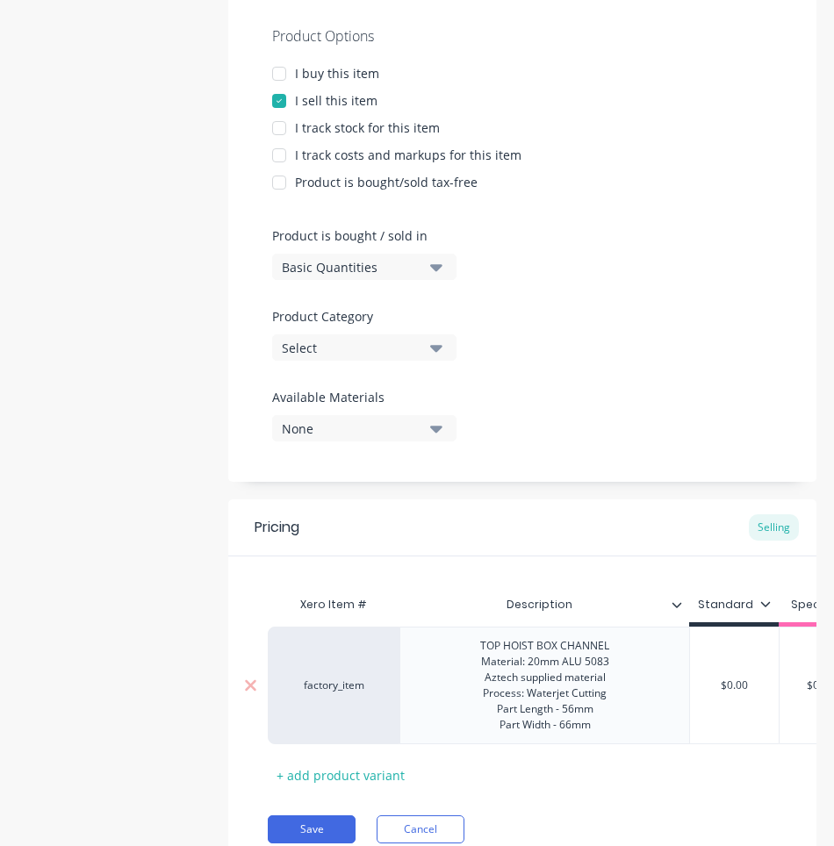
click at [565, 644] on div "TOP HOIST BOX CHANNEL Material: 20mm ALU 5083 Aztech supplied material Process:…" at bounding box center [544, 686] width 157 height 102
click at [535, 658] on div "TOP HOIST BOX CHANNEL Material: 20mm ALU 5083 Aztech supplied material Process:…" at bounding box center [544, 686] width 157 height 102
drag, startPoint x: 598, startPoint y: 726, endPoint x: 480, endPoint y: 730, distance: 117.7
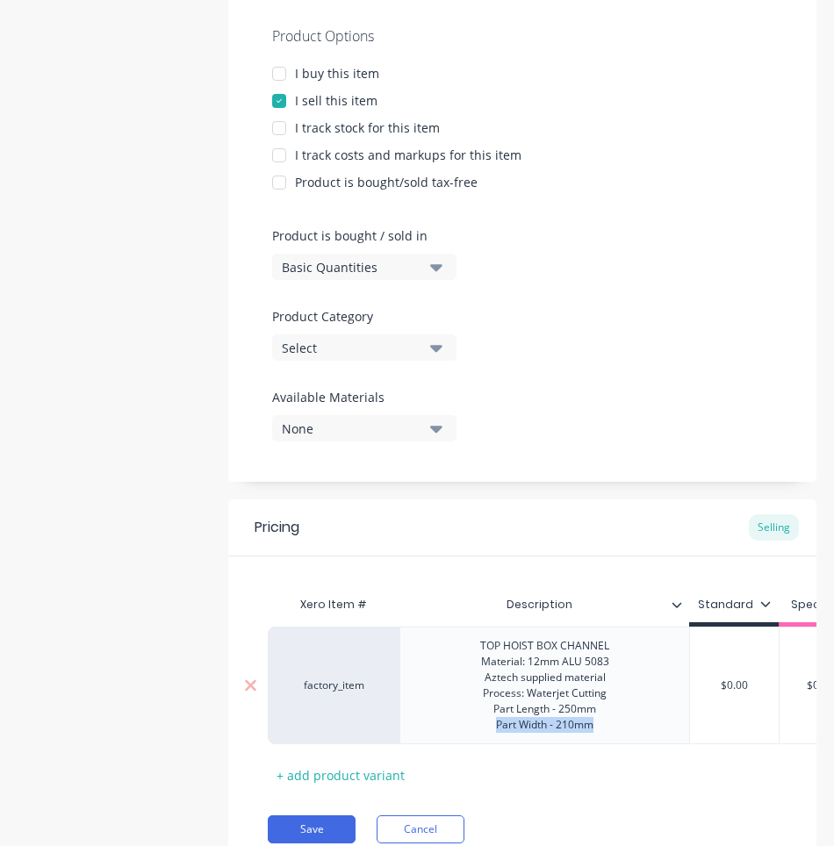
click at [480, 730] on div "TOP HOIST BOX CHANNEL Material: 12mm ALU 5083 Aztech supplied material Process:…" at bounding box center [544, 686] width 157 height 102
copy div "P art Width - 210mm"
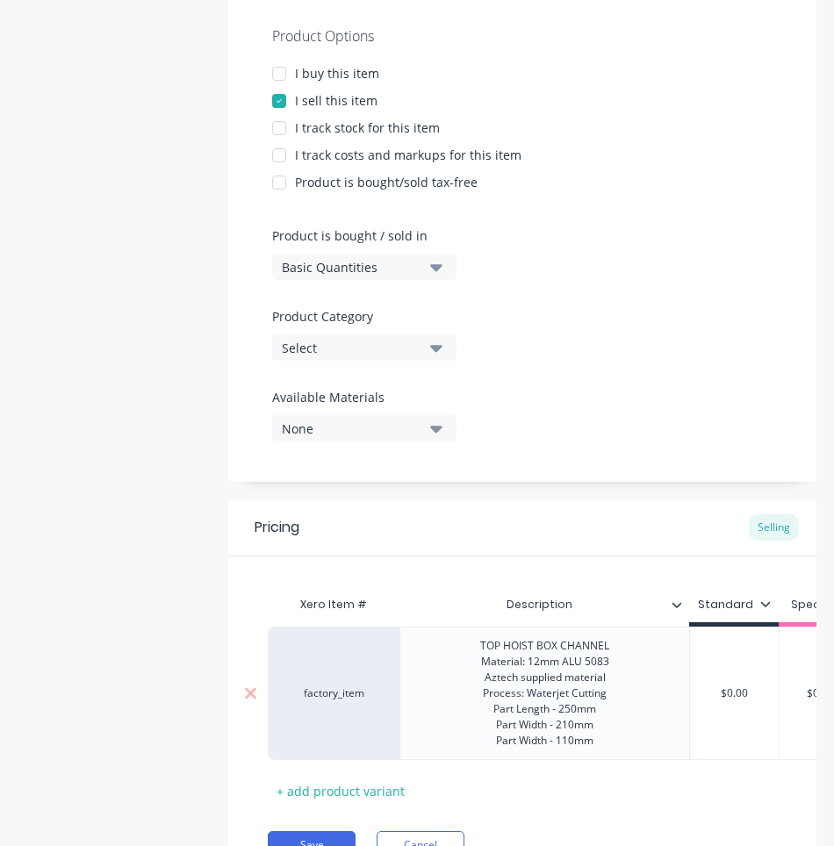
click at [748, 689] on input "$0.00" at bounding box center [734, 693] width 89 height 16
click at [750, 689] on input "$0.00" at bounding box center [734, 693] width 89 height 16
type textarea "x"
type input "$9"
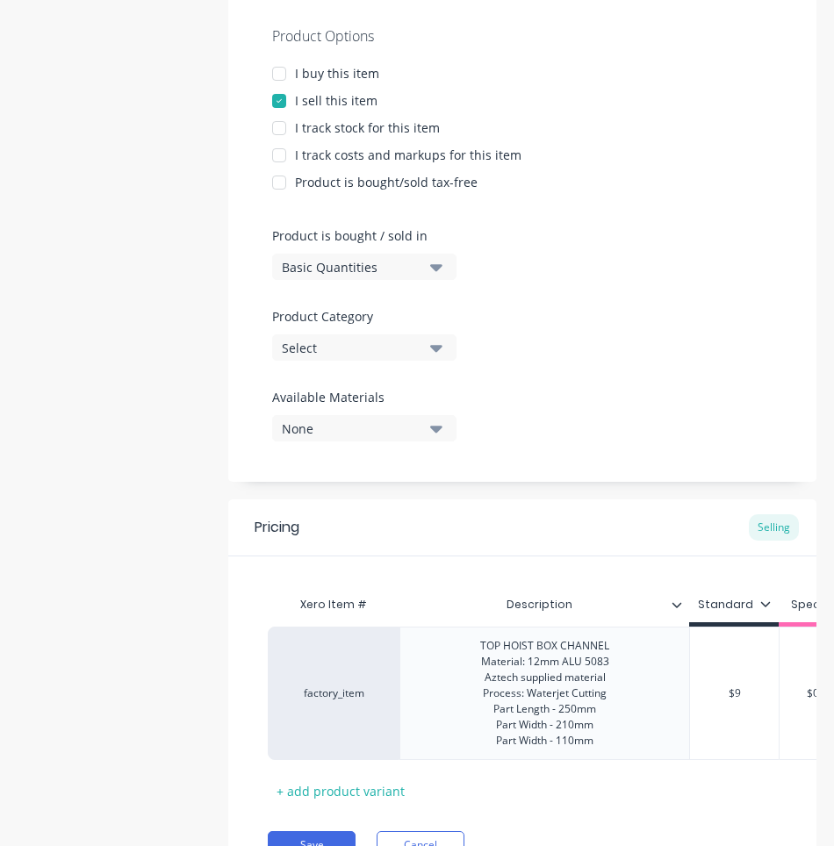
type textarea "x"
type input "$9."
type textarea "x"
type input "$9.9"
type textarea "x"
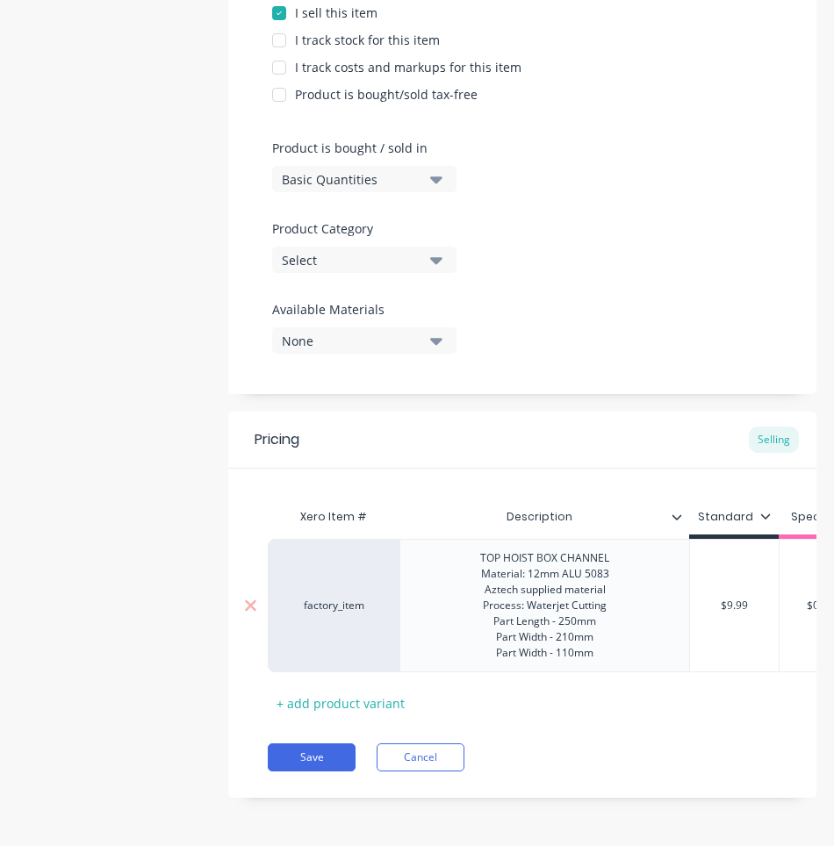
scroll to position [427, 0]
type input "$9.99"
click at [291, 757] on button "Save" at bounding box center [312, 757] width 88 height 28
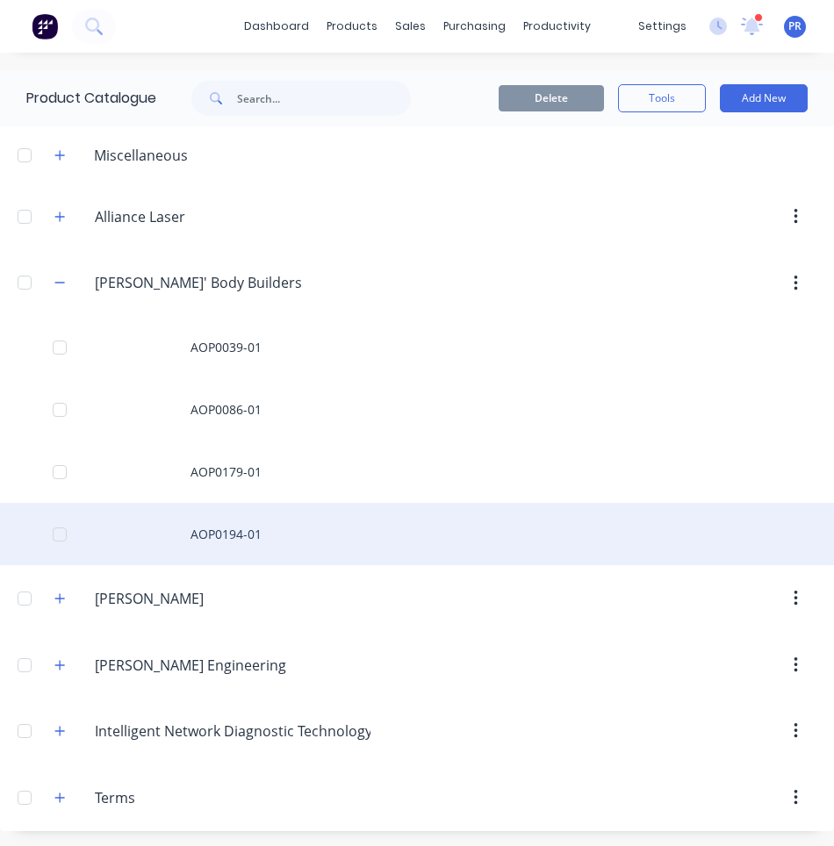
click at [243, 530] on div "AOP0194-01" at bounding box center [417, 534] width 834 height 62
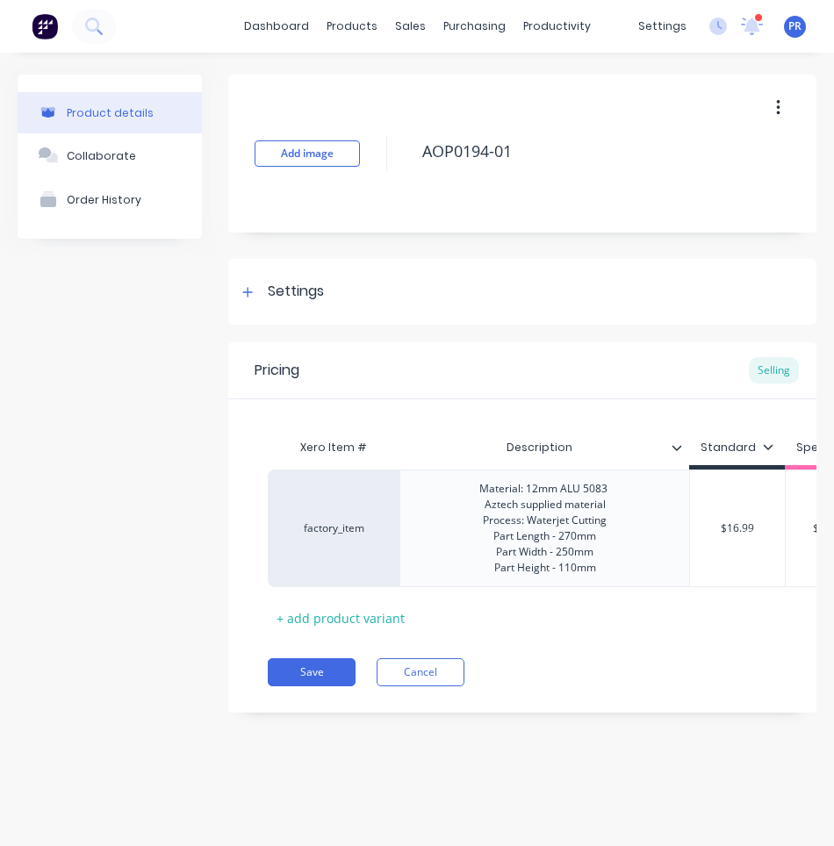
type textarea "x"
click at [486, 488] on div "Material: 12mm ALU 5083 Aztech supplied material Process: Waterjet Cutting Part…" at bounding box center [544, 528] width 159 height 102
paste div
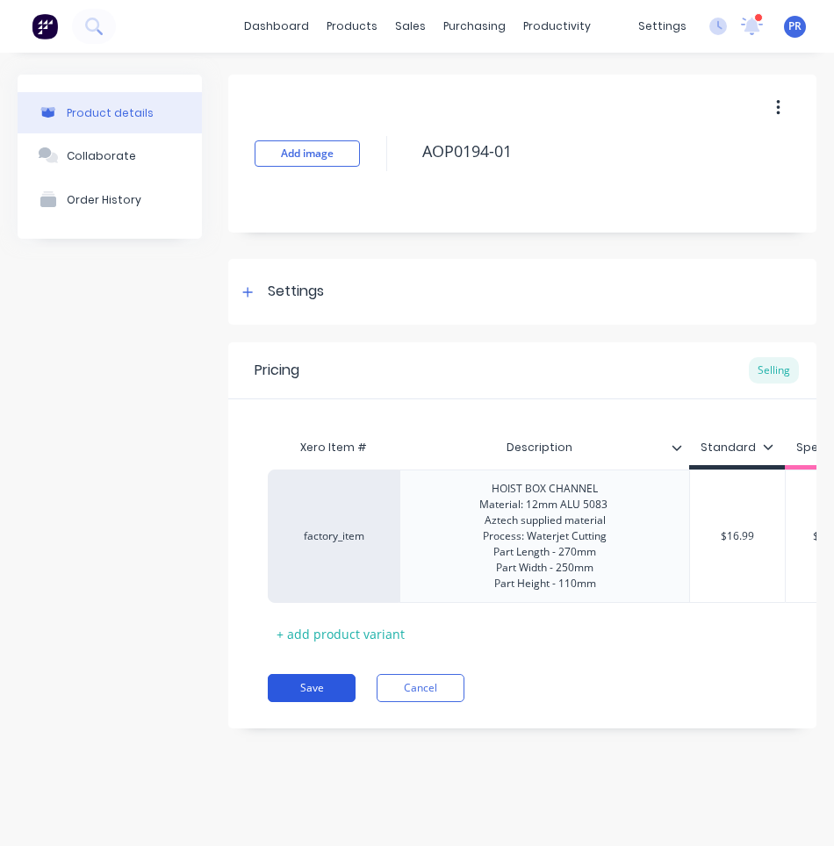
click at [309, 695] on button "Save" at bounding box center [312, 688] width 88 height 28
type textarea "x"
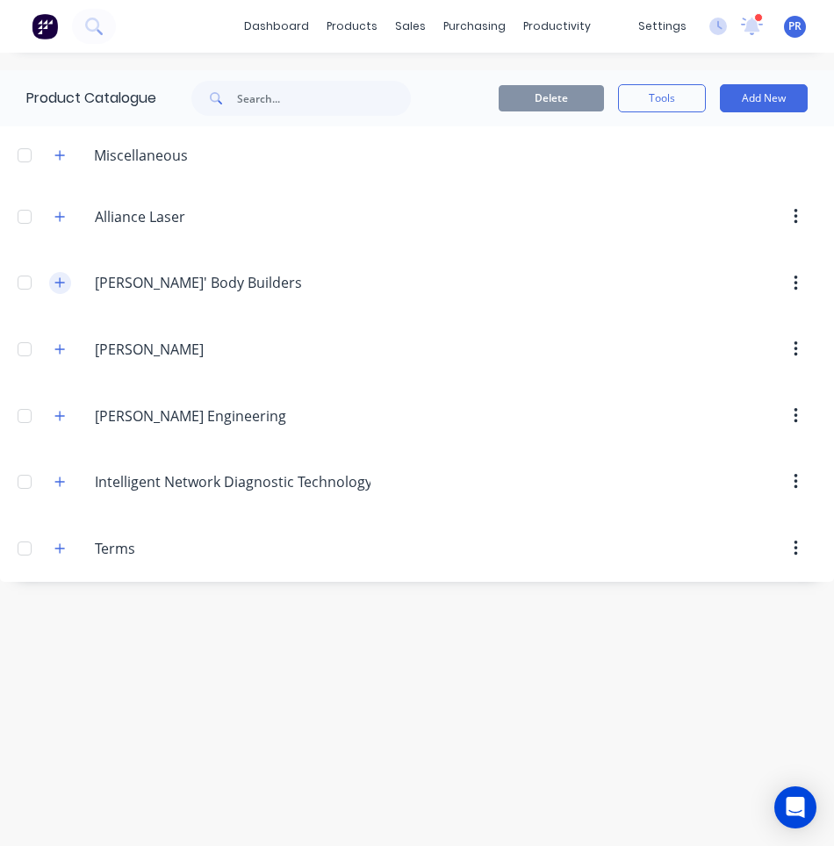
click at [50, 280] on button "button" at bounding box center [60, 283] width 22 height 22
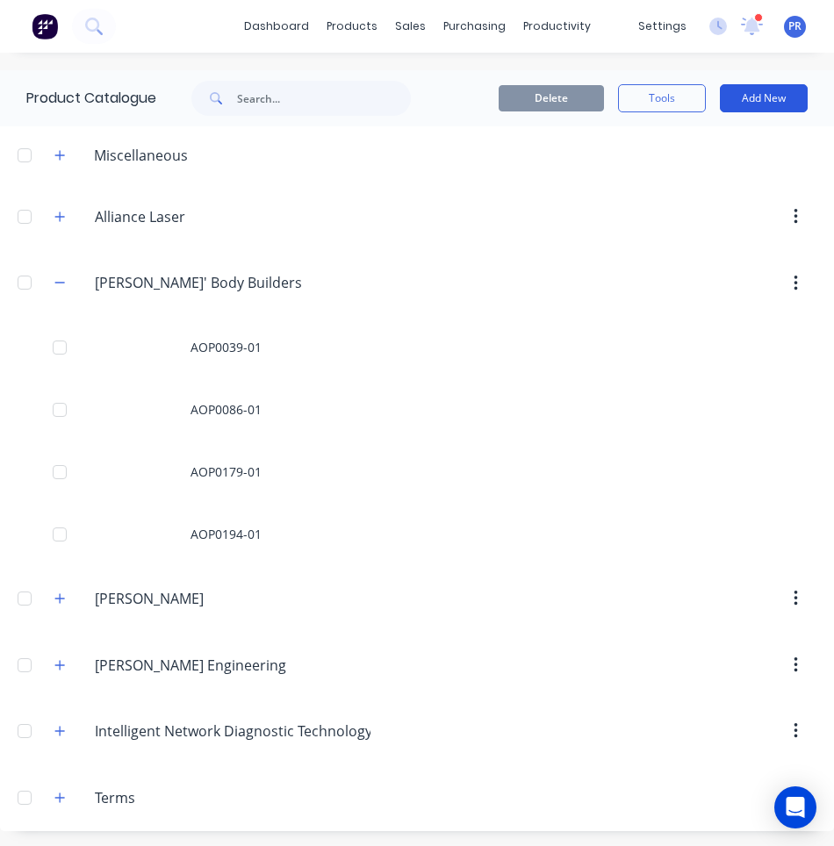
click at [756, 96] on button "Add New" at bounding box center [764, 98] width 88 height 28
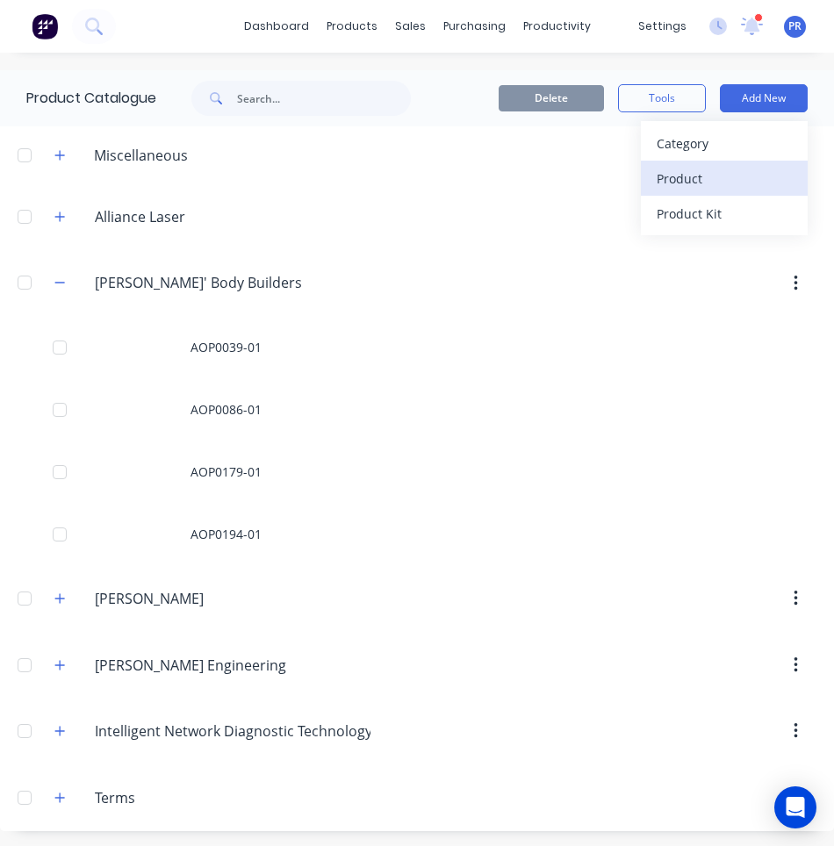
click at [686, 186] on div "Product" at bounding box center [724, 178] width 135 height 25
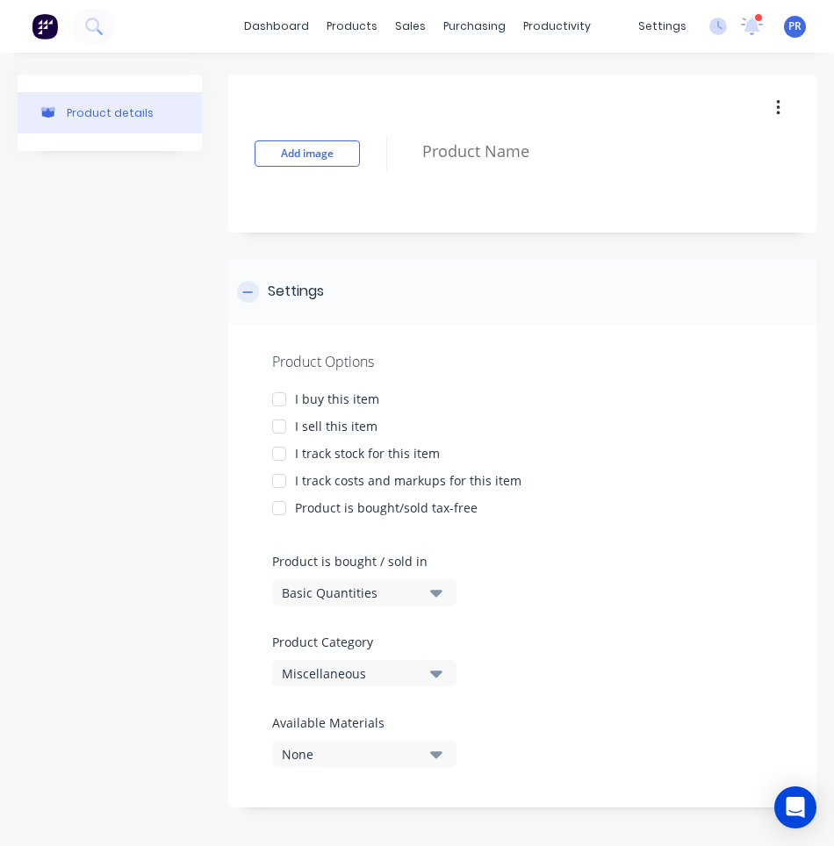
click at [250, 287] on icon at bounding box center [247, 292] width 11 height 12
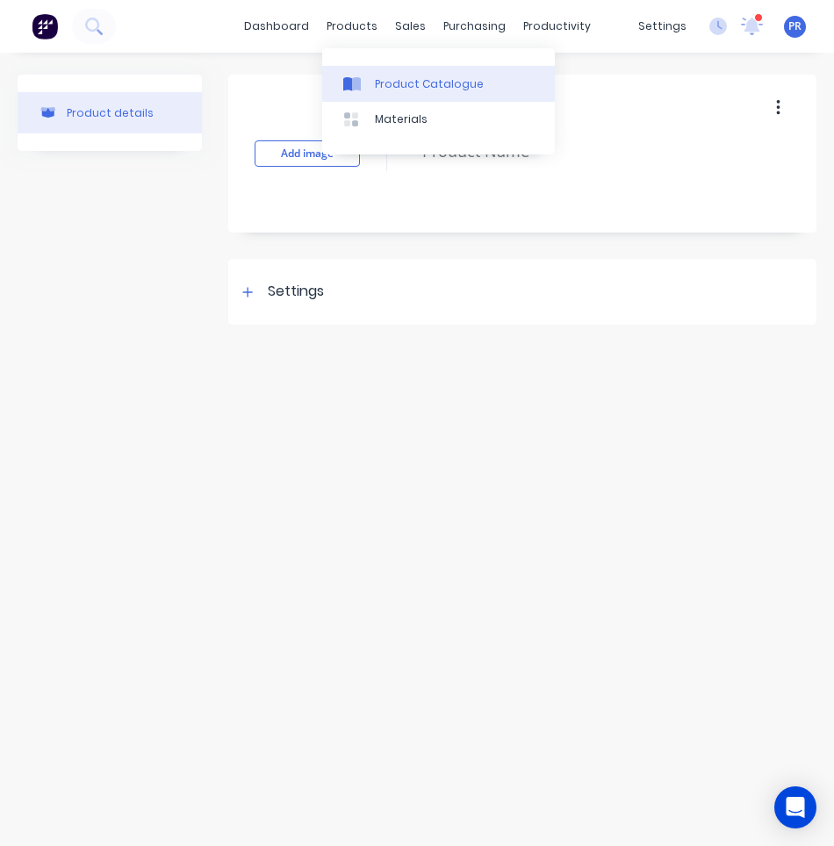
click at [421, 94] on link "Product Catalogue" at bounding box center [438, 83] width 233 height 35
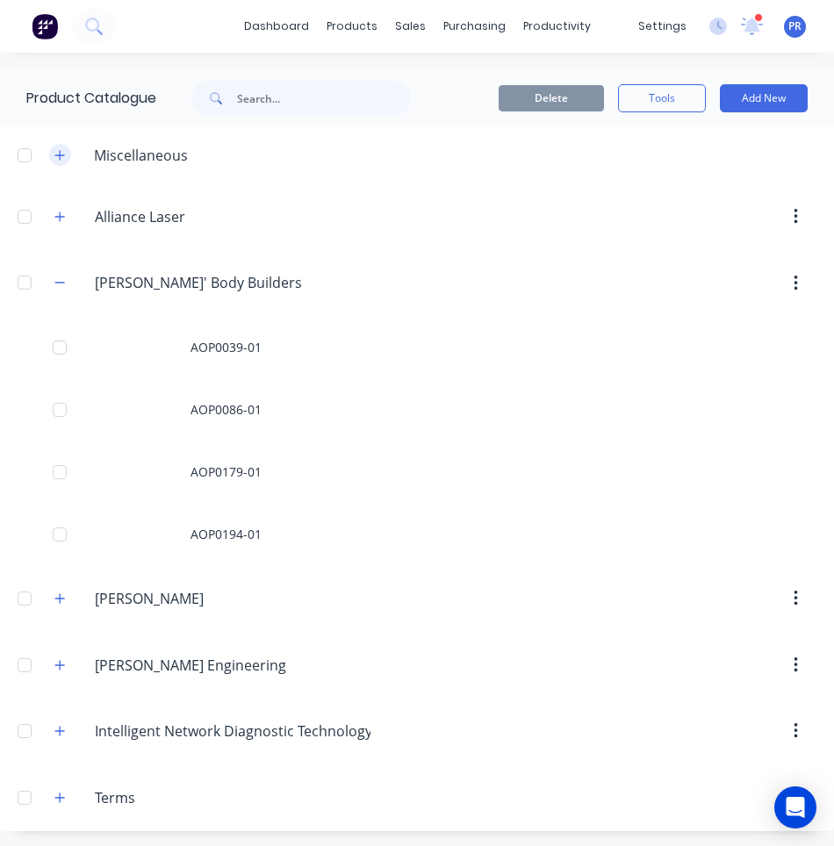
click at [63, 154] on icon "button" at bounding box center [59, 155] width 11 height 12
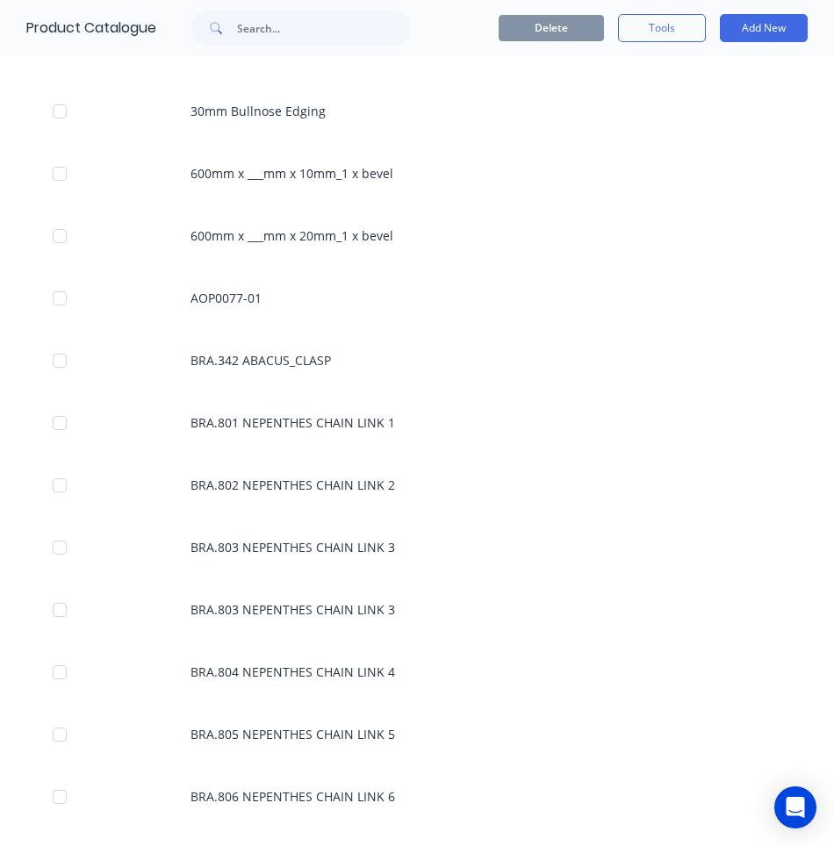
scroll to position [439, 0]
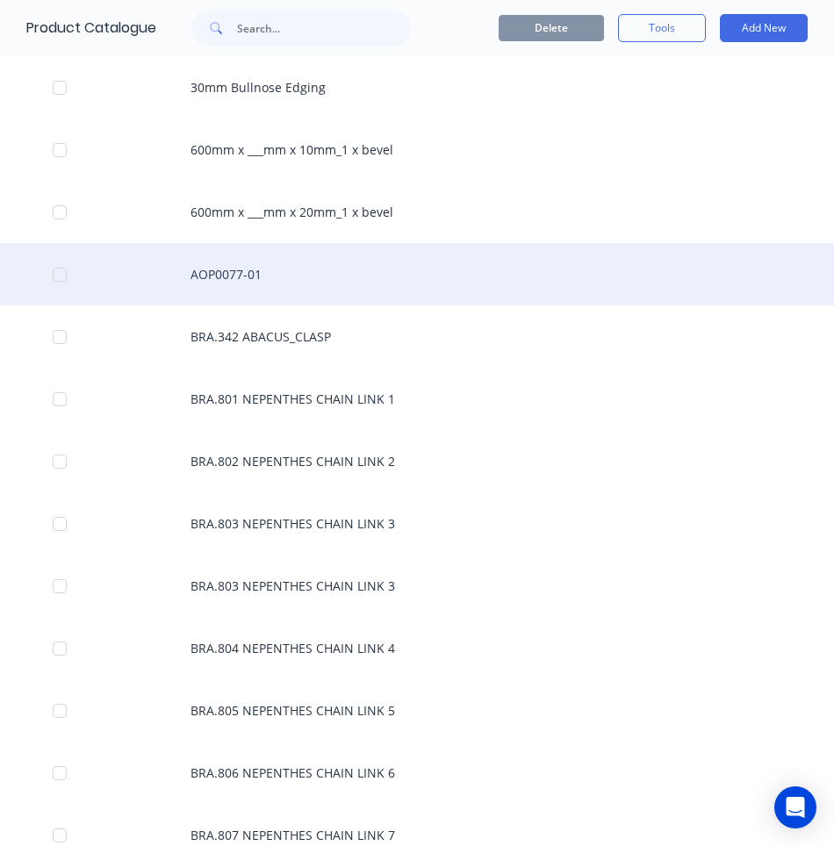
click at [297, 276] on div "AOP0077-01" at bounding box center [417, 274] width 834 height 62
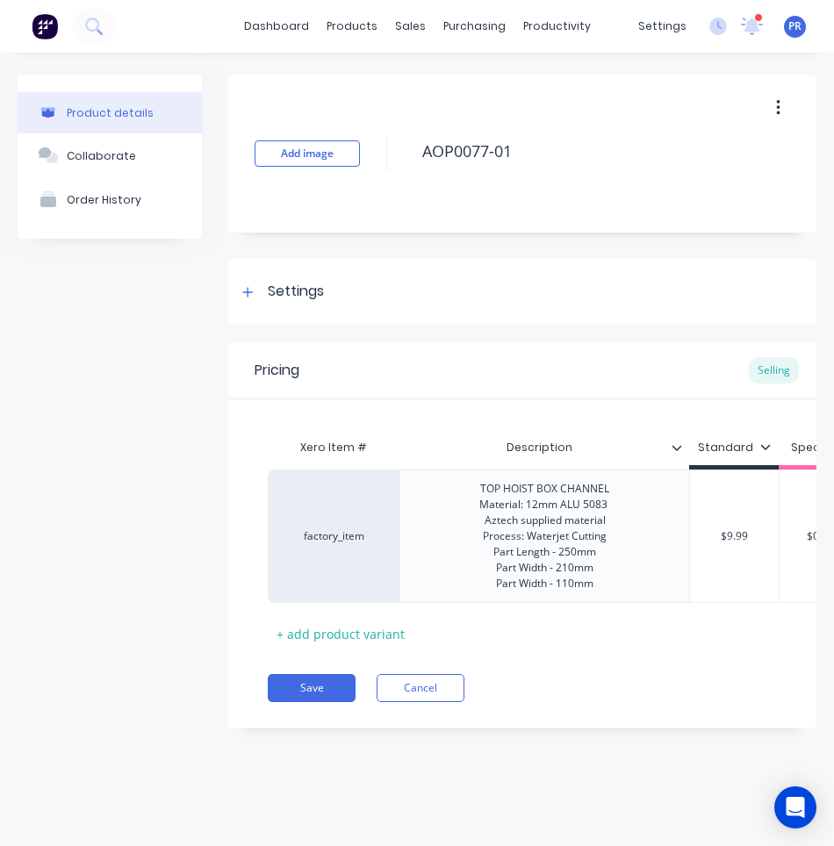
drag, startPoint x: 366, startPoint y: 728, endPoint x: 466, endPoint y: 731, distance: 100.1
click at [773, 112] on button "button" at bounding box center [777, 108] width 41 height 32
click at [678, 186] on div "Delete" at bounding box center [715, 188] width 135 height 25
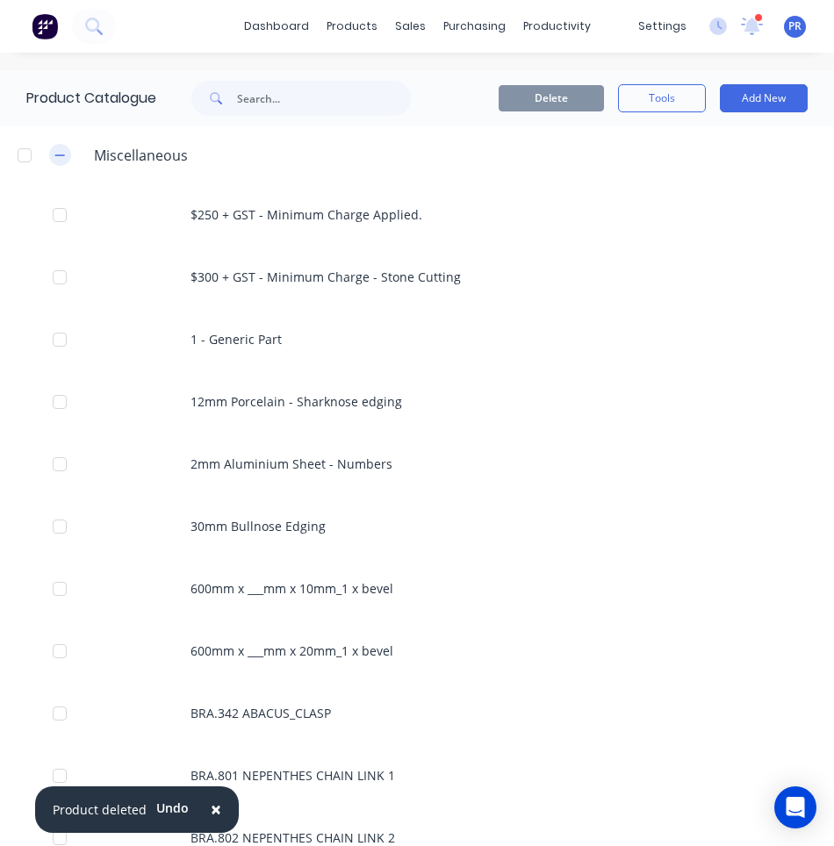
click at [58, 158] on icon "button" at bounding box center [59, 155] width 11 height 12
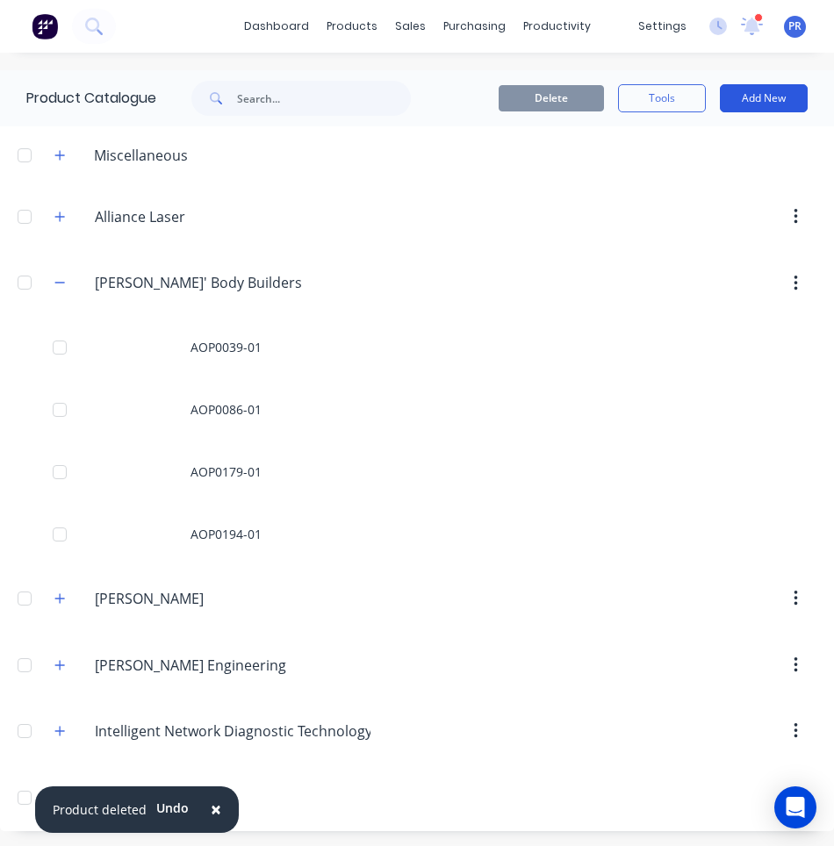
click at [765, 94] on button "Add New" at bounding box center [764, 98] width 88 height 28
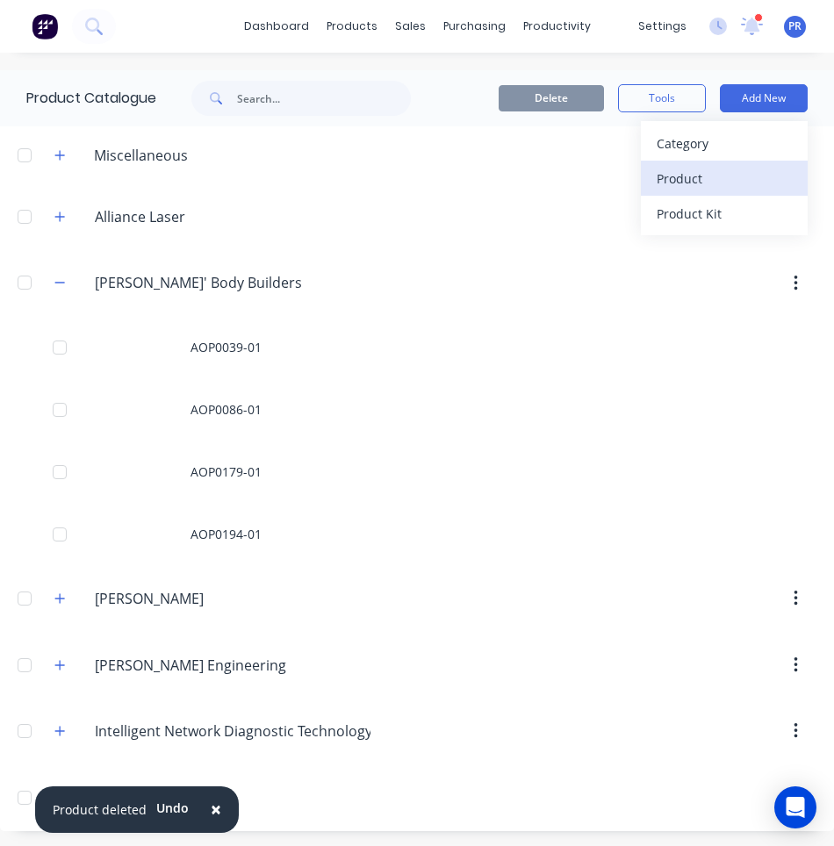
click at [661, 166] on div "Product" at bounding box center [724, 178] width 135 height 25
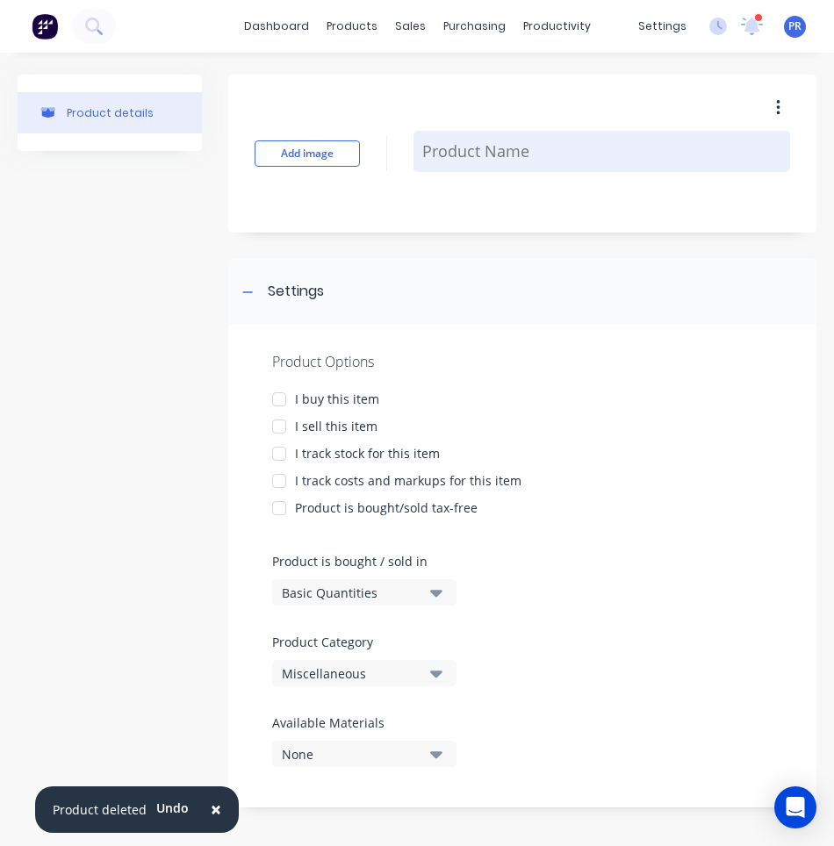
click at [470, 148] on textarea at bounding box center [601, 151] width 377 height 41
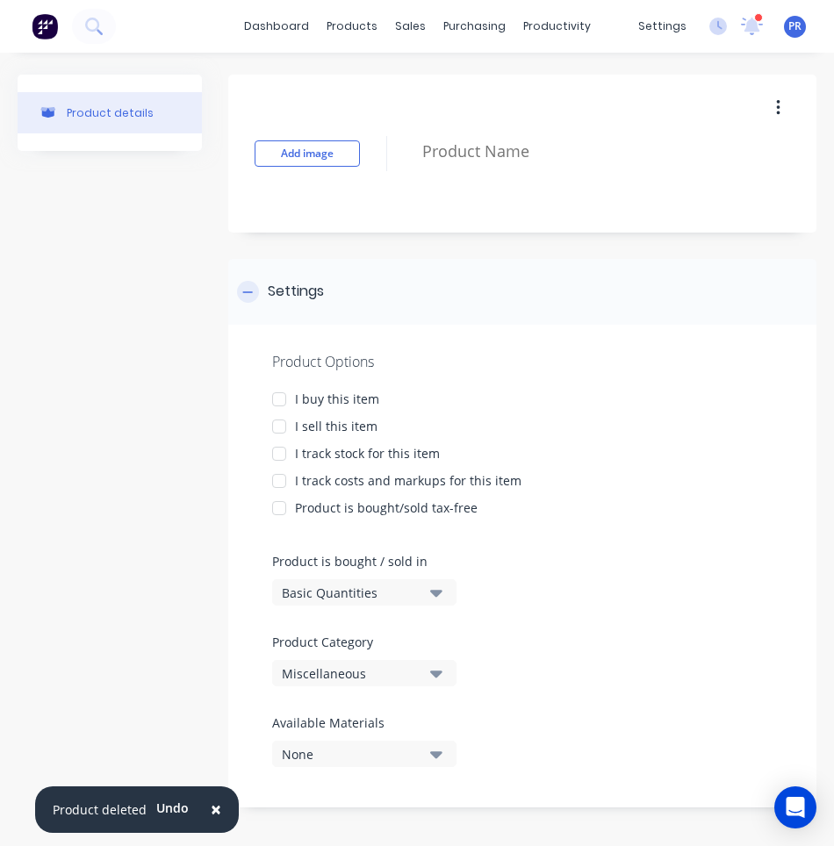
paste textarea "HOIST BOX CHANNEL"
type textarea "x"
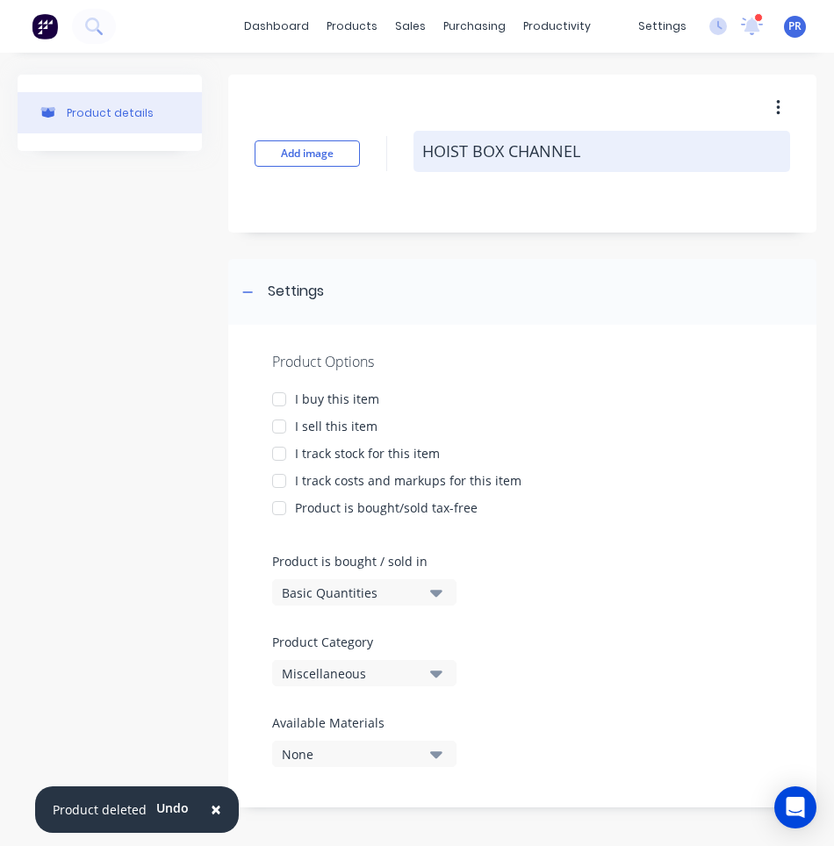
drag, startPoint x: 456, startPoint y: 143, endPoint x: 422, endPoint y: 141, distance: 34.3
click at [428, 141] on textarea "HOIST BOX CHANNEL" at bounding box center [601, 151] width 377 height 41
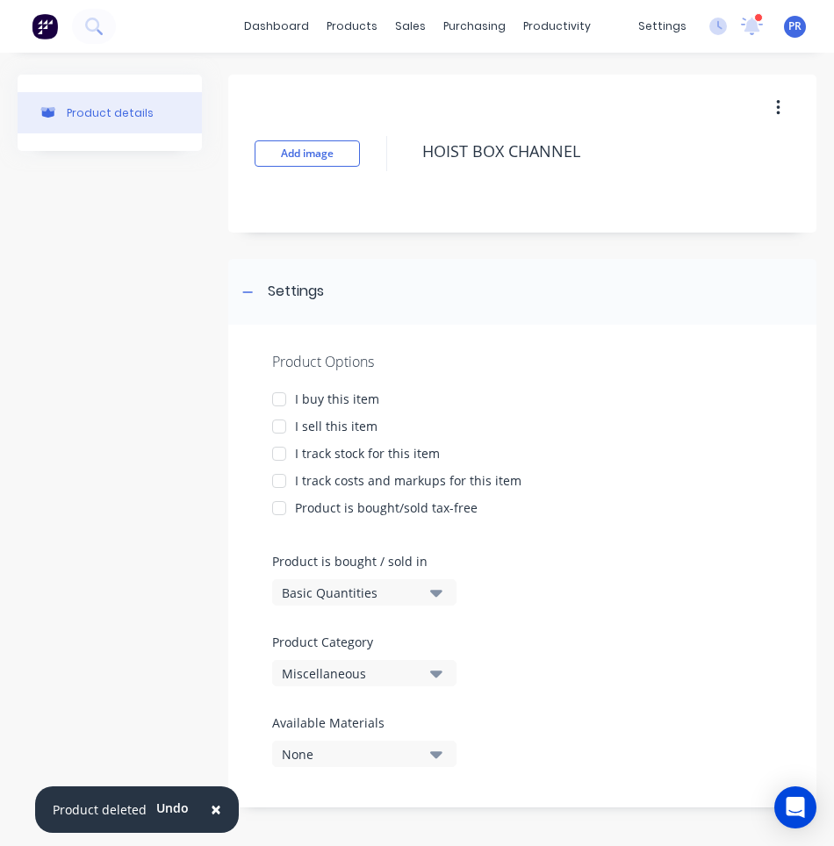
type textarea "HOIST BOX CHANNEL"
type textarea "x"
type textarea "HOIST BOX CHANNEL"
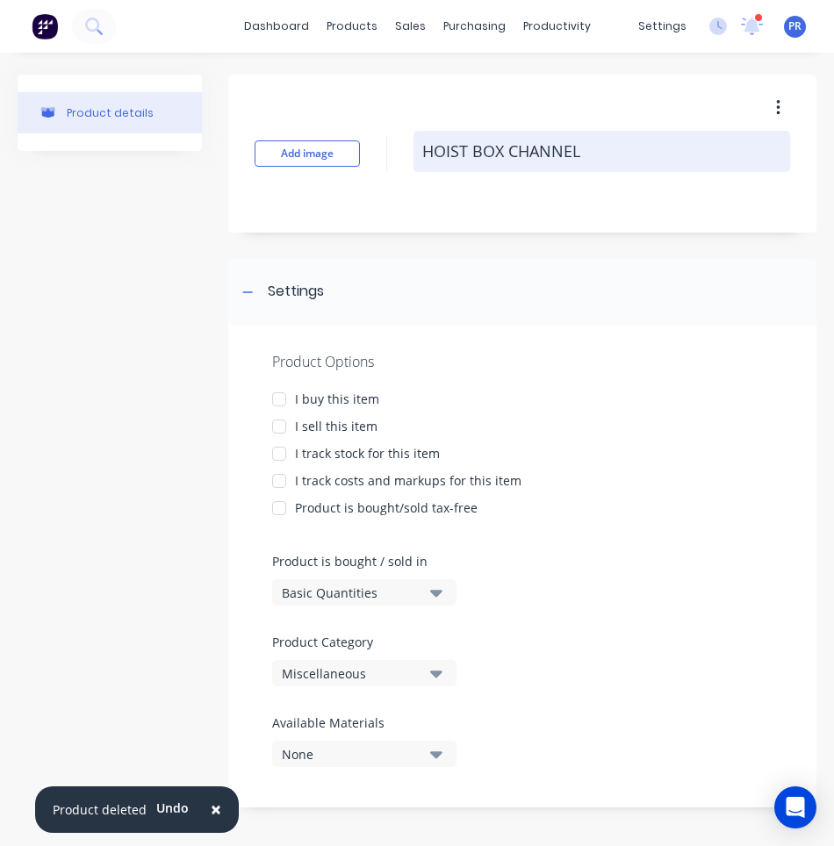
drag, startPoint x: 611, startPoint y: 147, endPoint x: 439, endPoint y: 148, distance: 172.0
click at [448, 148] on textarea "HOIST BOX CHANNEL" at bounding box center [601, 151] width 377 height 41
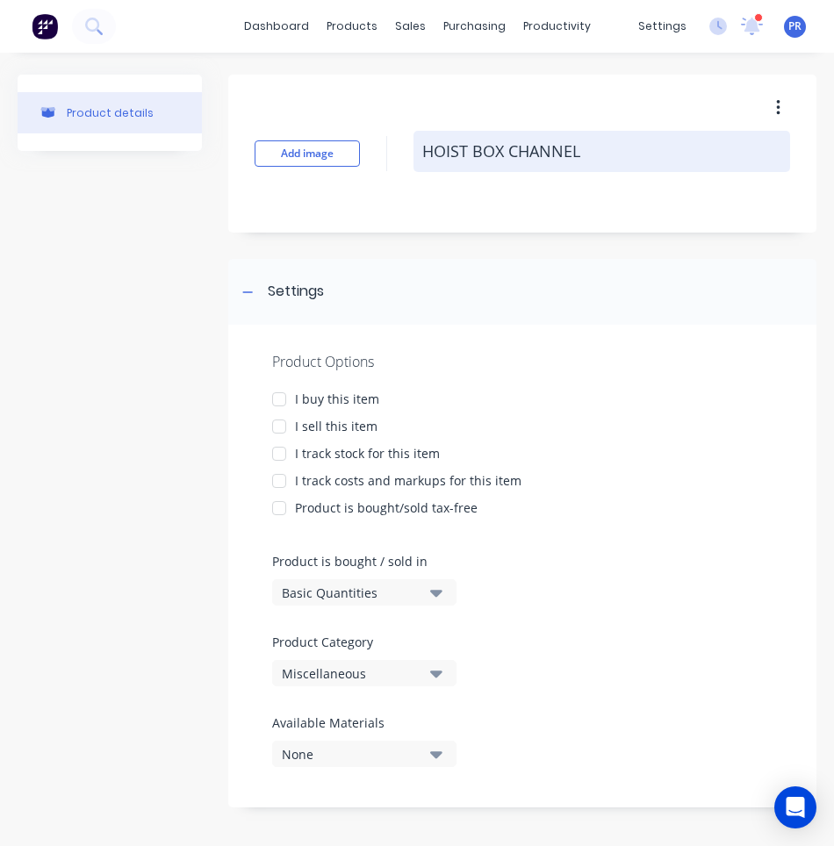
click at [577, 153] on textarea "HOIST BOX CHANNEL" at bounding box center [601, 151] width 377 height 41
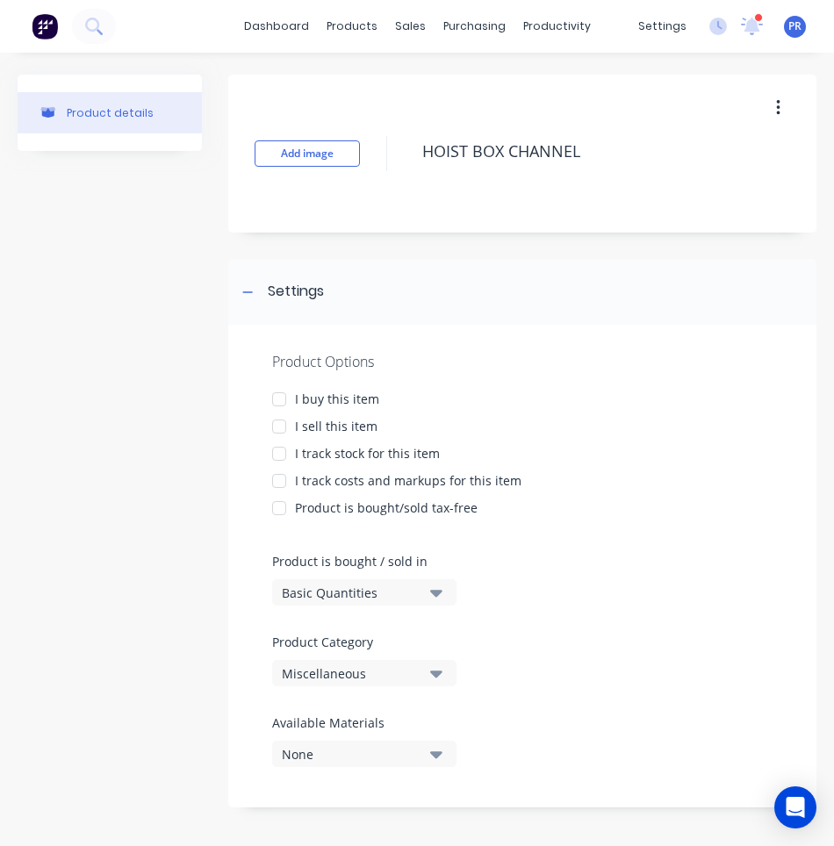
drag, startPoint x: 594, startPoint y: 153, endPoint x: 210, endPoint y: 152, distance: 384.4
click at [210, 152] on div "Product details Add image HOIST BOX CHANNEL Settings Product Options I buy this…" at bounding box center [417, 450] width 799 height 750
paste textarea "AOP0077-01"
type textarea "x"
type textarea "AOP0077-01"
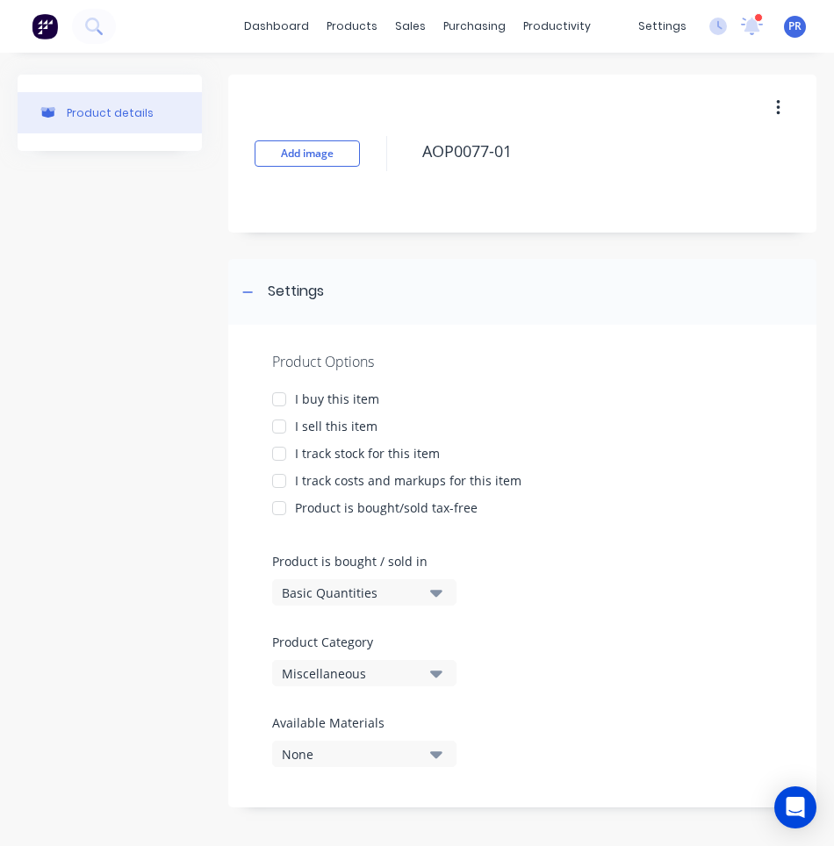
click at [280, 429] on div at bounding box center [279, 426] width 35 height 35
type textarea "x"
type textarea "AOP0077-01"
type textarea "x"
type textarea "AOP0077-01"
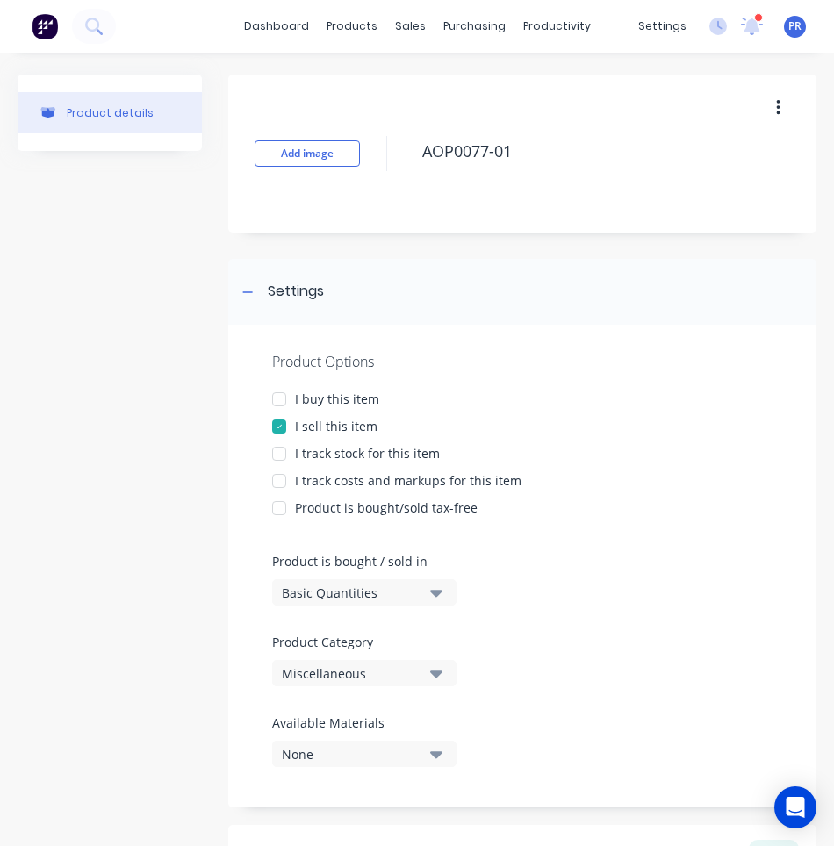
click at [447, 669] on button "Miscellaneous" at bounding box center [364, 673] width 184 height 26
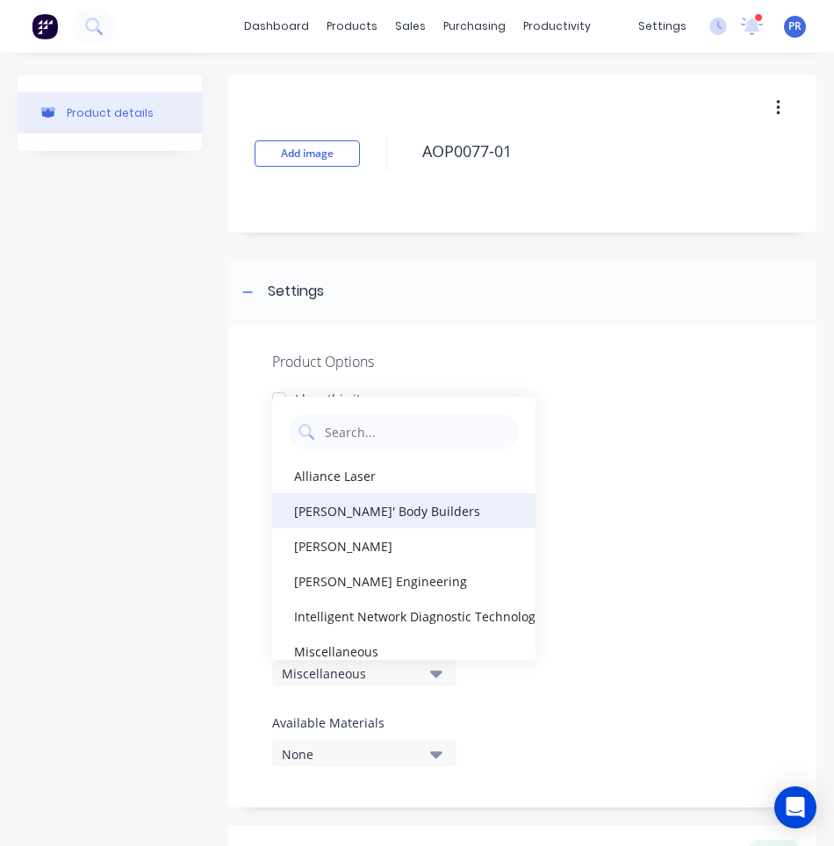
click at [368, 518] on div "[PERSON_NAME]' Body Builders" at bounding box center [403, 510] width 263 height 35
type textarea "x"
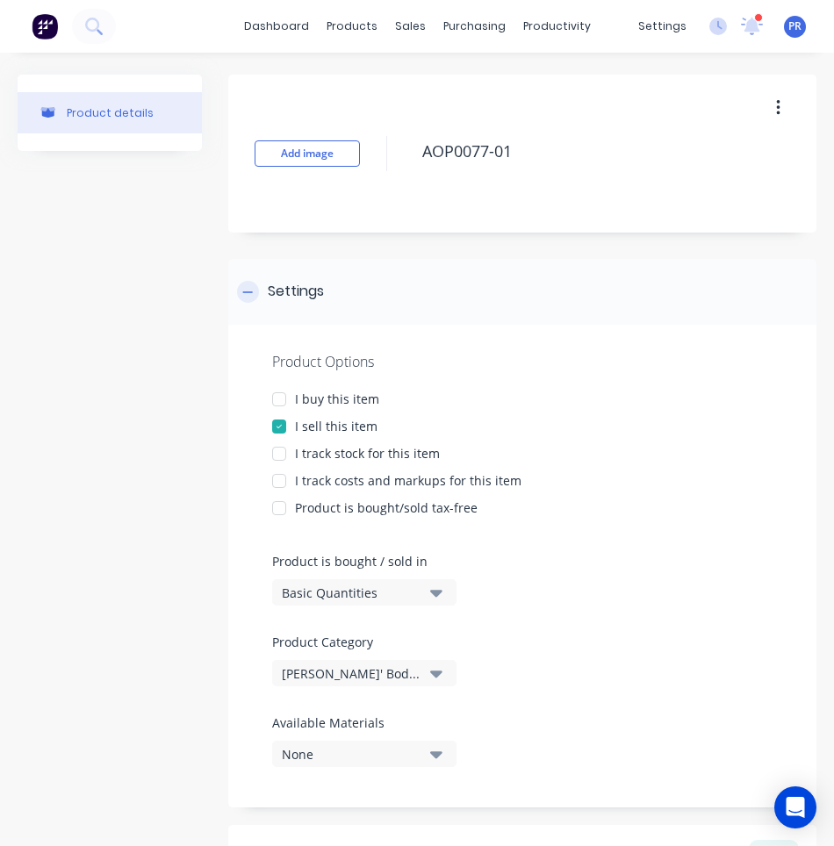
click at [245, 289] on icon at bounding box center [247, 292] width 11 height 12
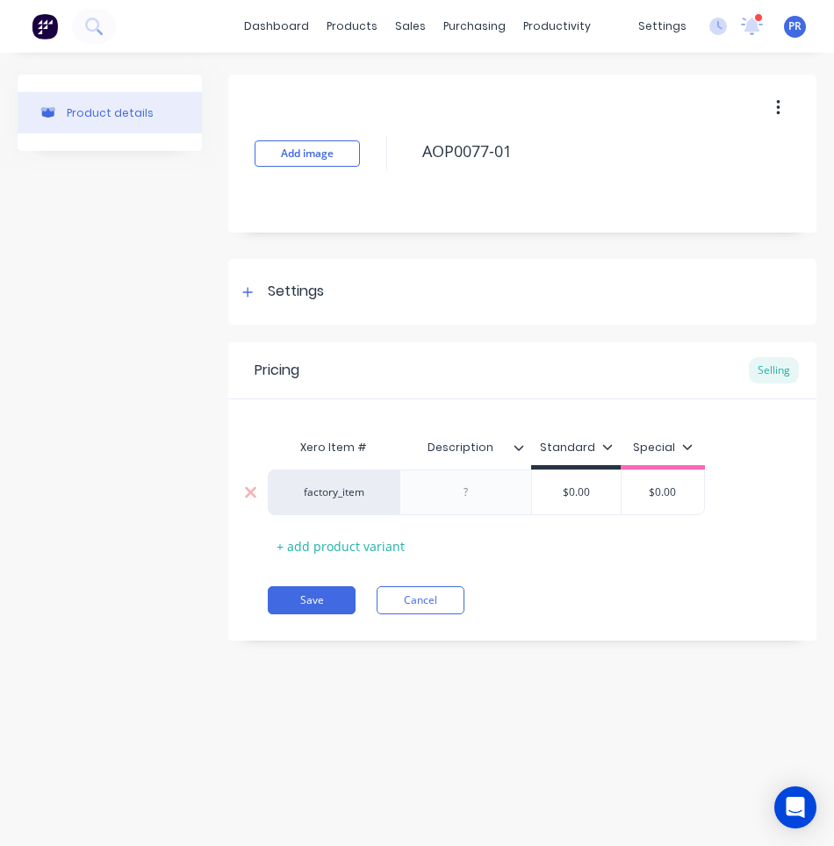
click at [486, 494] on div at bounding box center [466, 492] width 88 height 23
paste div
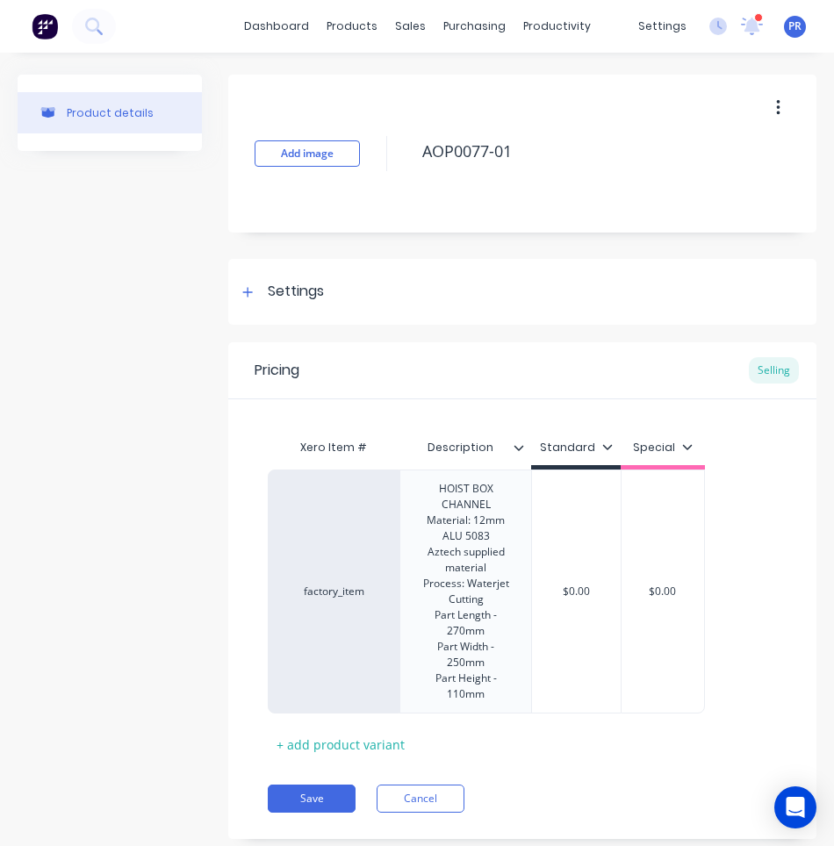
type textarea "x"
type input "$0.00"
click at [590, 589] on div "Xero Item # Description Standard Special factory_item HOIST BOX CHANNEL Materia…" at bounding box center [522, 594] width 509 height 328
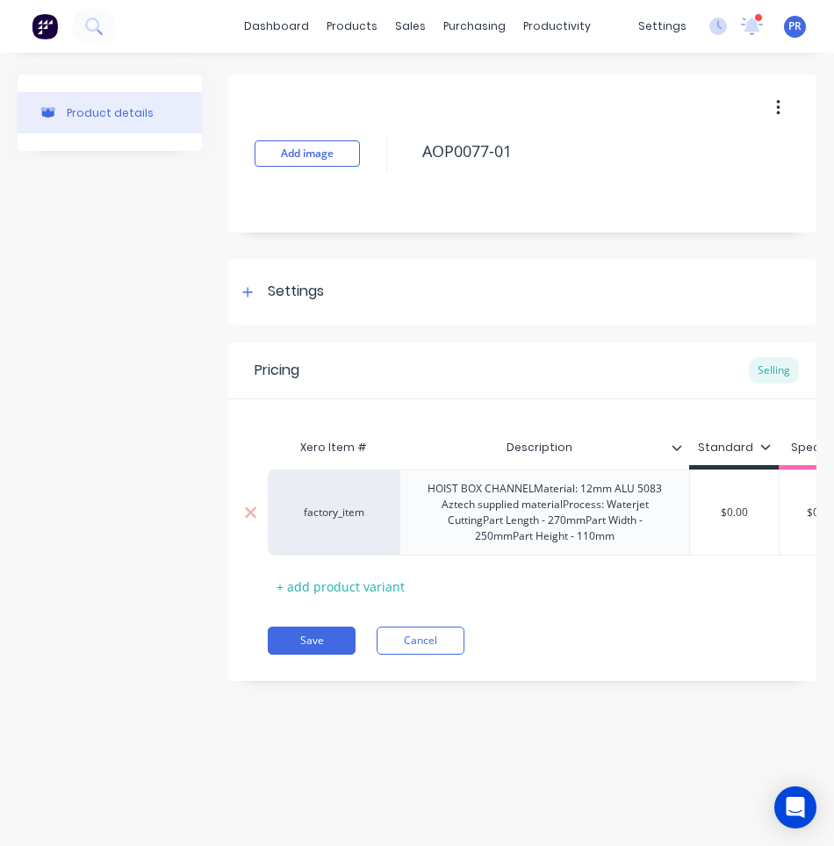
click at [739, 510] on input "$0.00" at bounding box center [734, 513] width 89 height 16
type textarea "x"
type input "$9"
type textarea "x"
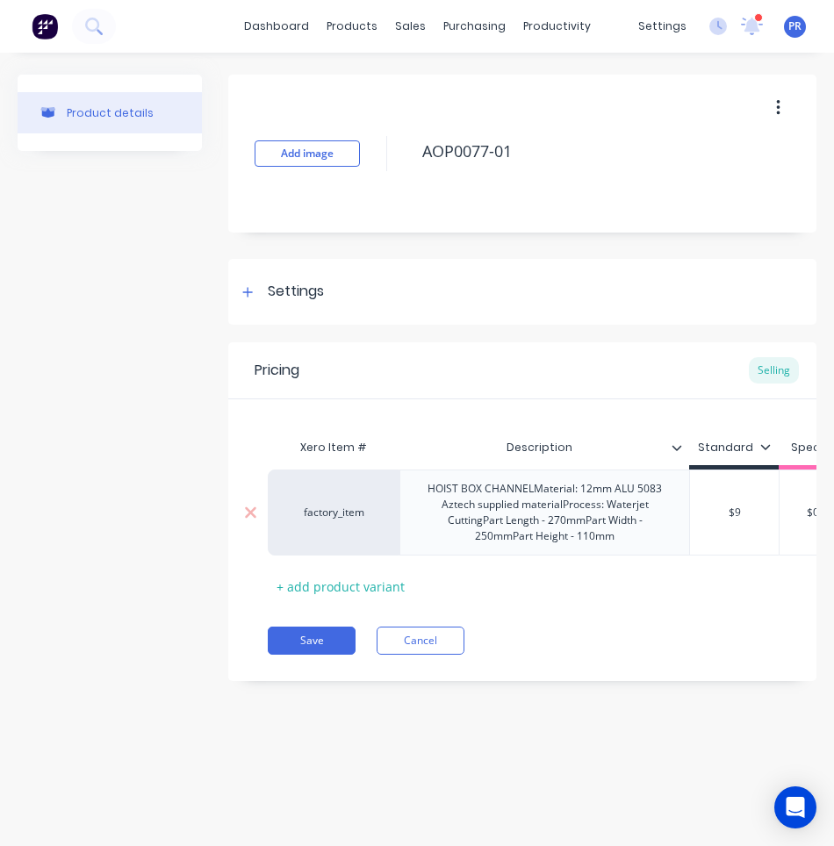
type input "$9."
type textarea "x"
type input "$9.9"
type textarea "x"
type input "$9.99"
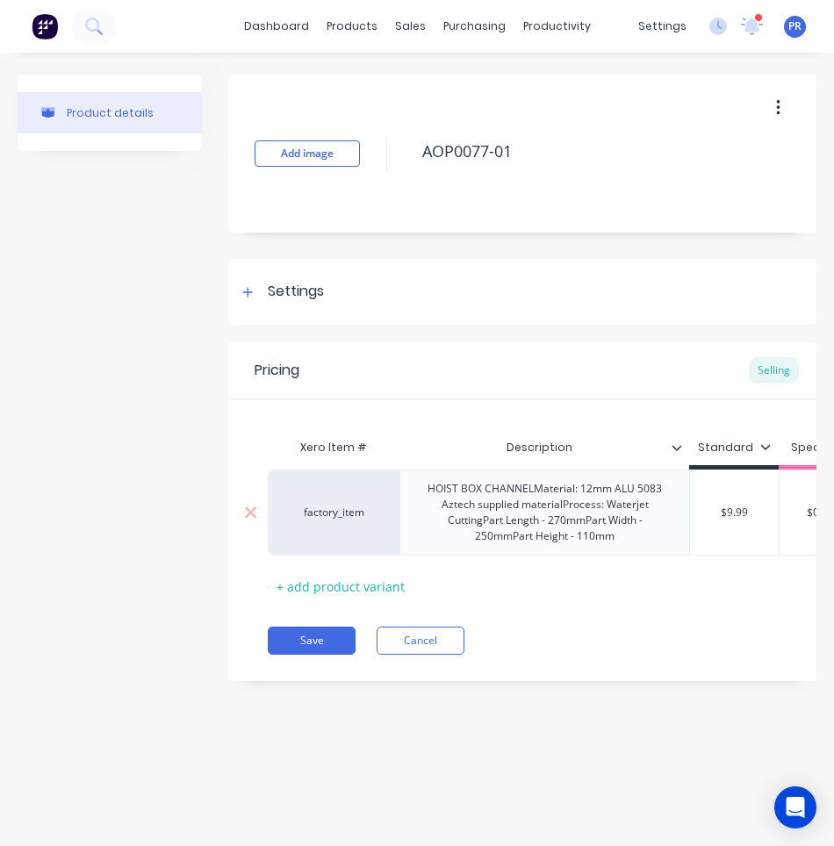
click at [535, 489] on div "HOIST BOX CHANNELMaterial: 12mm ALU 5083 Aztech supplied materialProcess: Water…" at bounding box center [544, 512] width 275 height 70
click at [521, 492] on div "HOIST BOX CHANNEL Material: 12mm ALU 5083 Aztech supplied materialProcess: Wate…" at bounding box center [544, 512] width 275 height 70
click at [572, 507] on div "TOP HOIST BOX CHANNEL Material: 12mm ALU 5083 Aztech supplied materialProcess: …" at bounding box center [544, 512] width 275 height 70
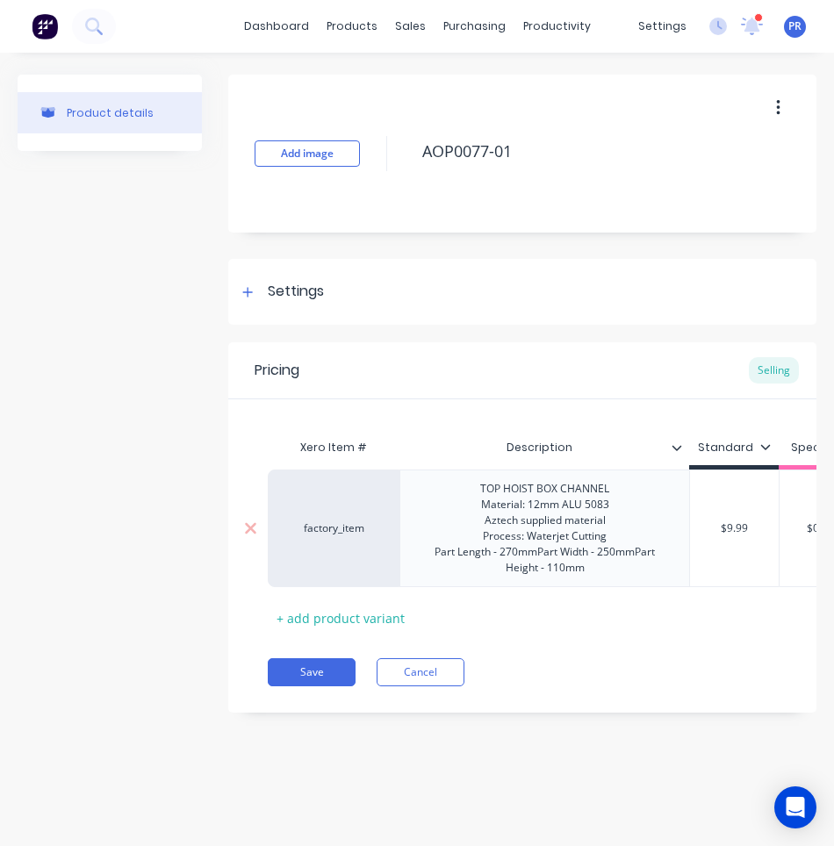
click at [539, 551] on div "TOP HOIST BOX CHANNEL Material: 12mm ALU 5083 Aztech supplied material Process:…" at bounding box center [544, 528] width 275 height 102
click at [542, 570] on div "TOP HOIST BOX CHANNEL Material: 12mm ALU 5083 Aztech supplied material Process:…" at bounding box center [544, 528] width 227 height 102
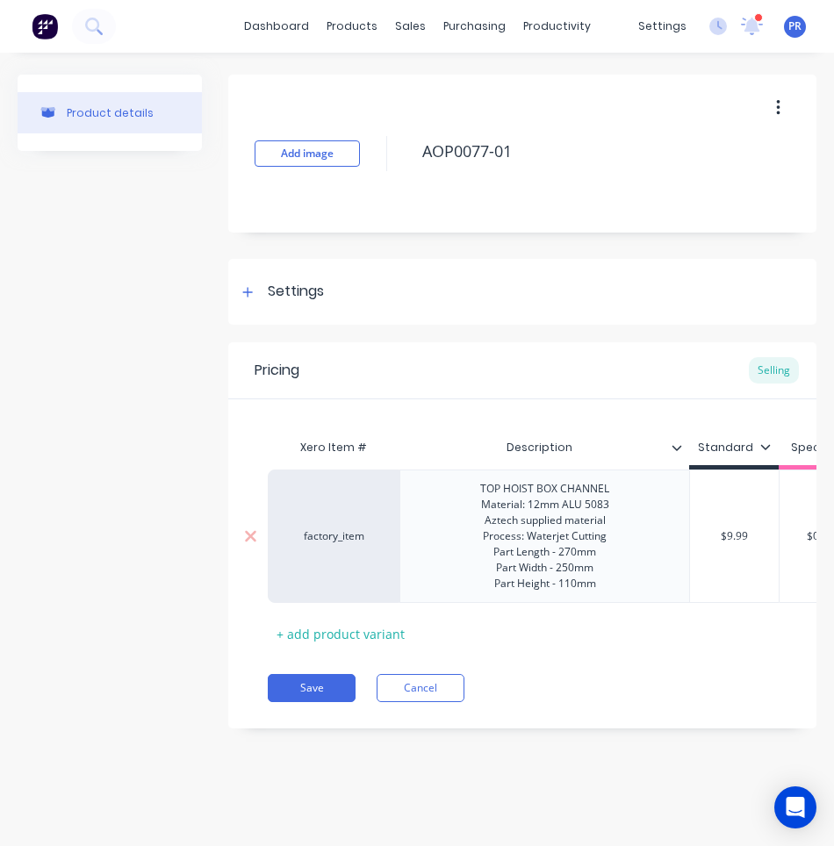
click at [568, 548] on div "TOP HOIST BOX CHANNEL Material: 12mm ALU 5083 Aztech supplied material Process:…" at bounding box center [544, 536] width 157 height 118
click at [571, 551] on div "TOP HOIST BOX CHANNEL Material: 12mm ALU 5083 Aztech supplied material Process:…" at bounding box center [544, 536] width 157 height 118
click at [319, 699] on button "Save" at bounding box center [312, 688] width 88 height 28
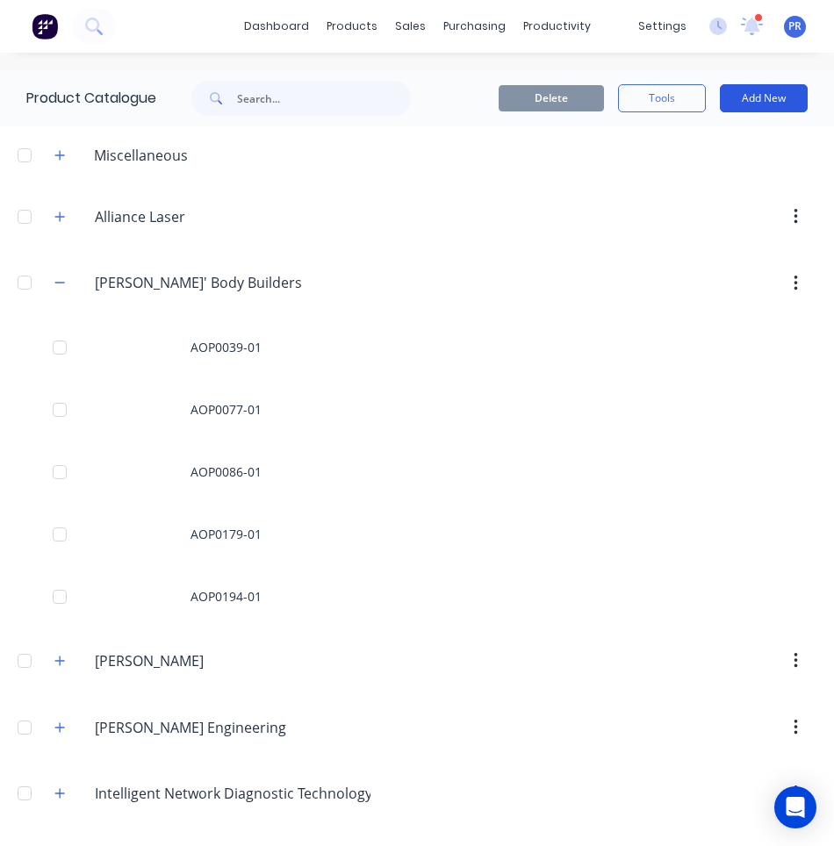
click at [745, 107] on button "Add New" at bounding box center [764, 98] width 88 height 28
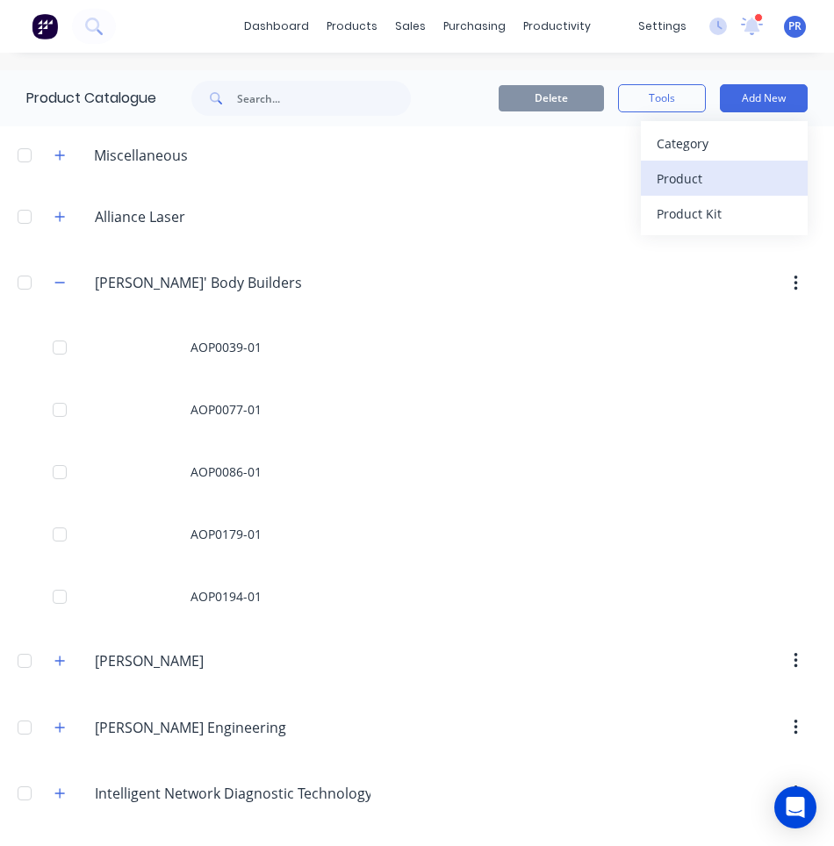
click at [714, 170] on div "Product" at bounding box center [724, 178] width 135 height 25
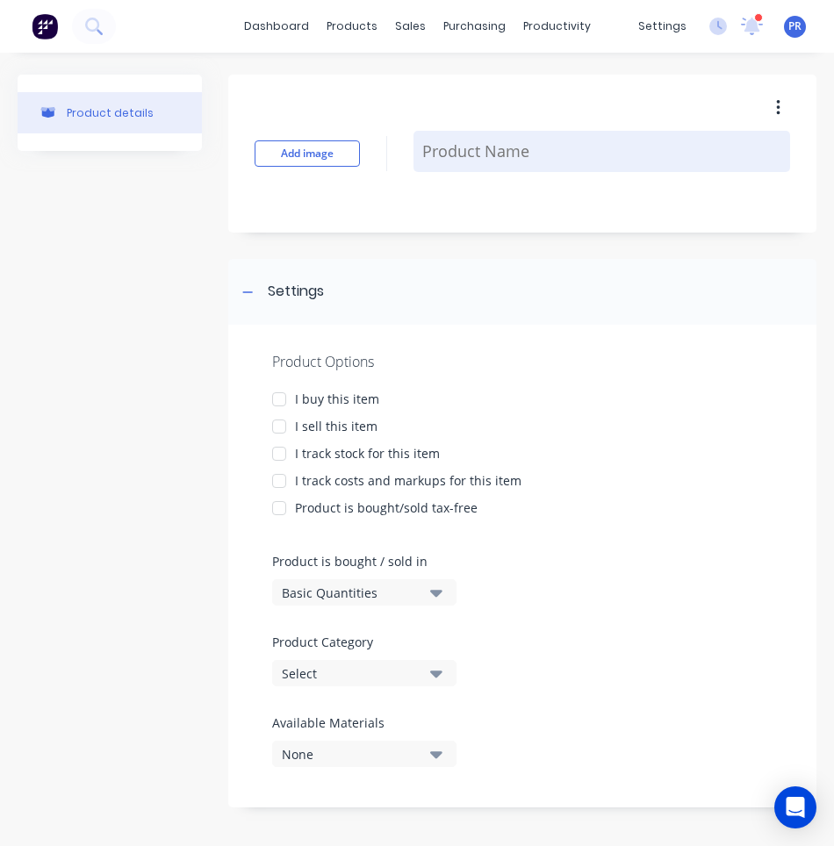
click at [477, 154] on textarea at bounding box center [601, 151] width 377 height 41
paste textarea "AOP0136-01-RH"
type textarea "x"
type textarea "AOP0136-01-RH"
click at [520, 149] on textarea "AOP0136-01-RH" at bounding box center [601, 151] width 377 height 41
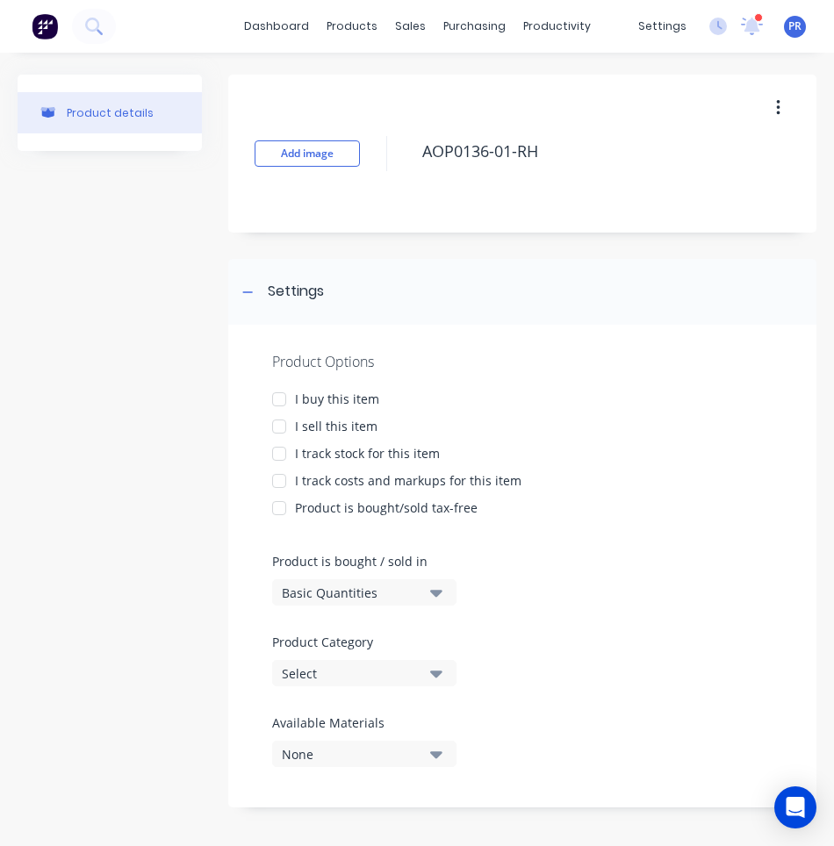
type textarea "x"
type textarea "AOP0136-01- RH"
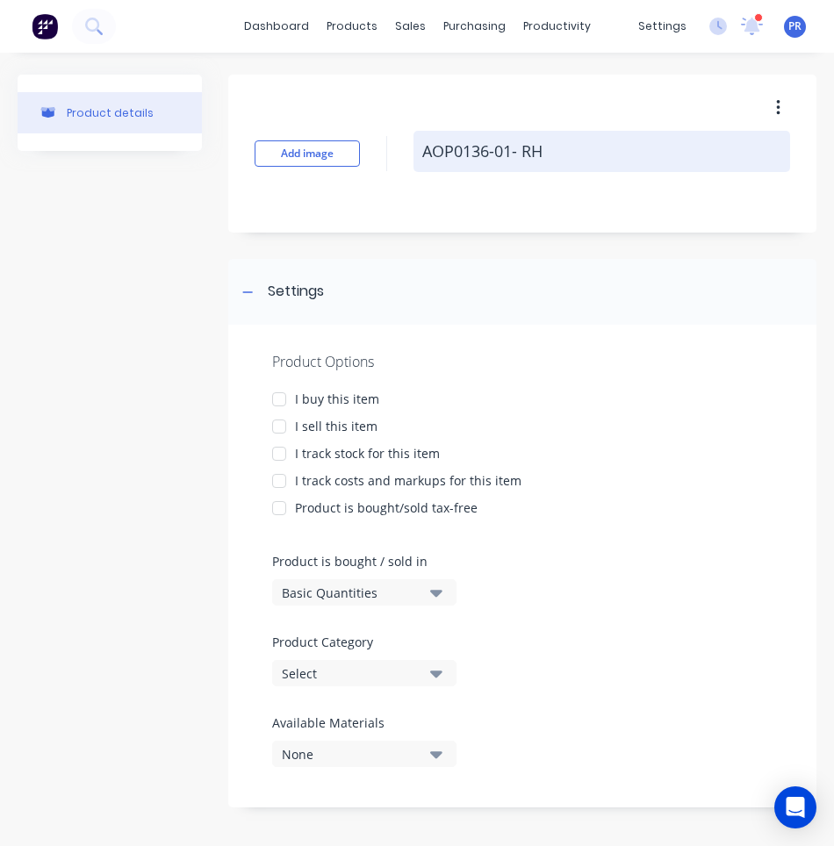
click at [509, 153] on textarea "AOP0136-01- RH" at bounding box center [601, 151] width 377 height 41
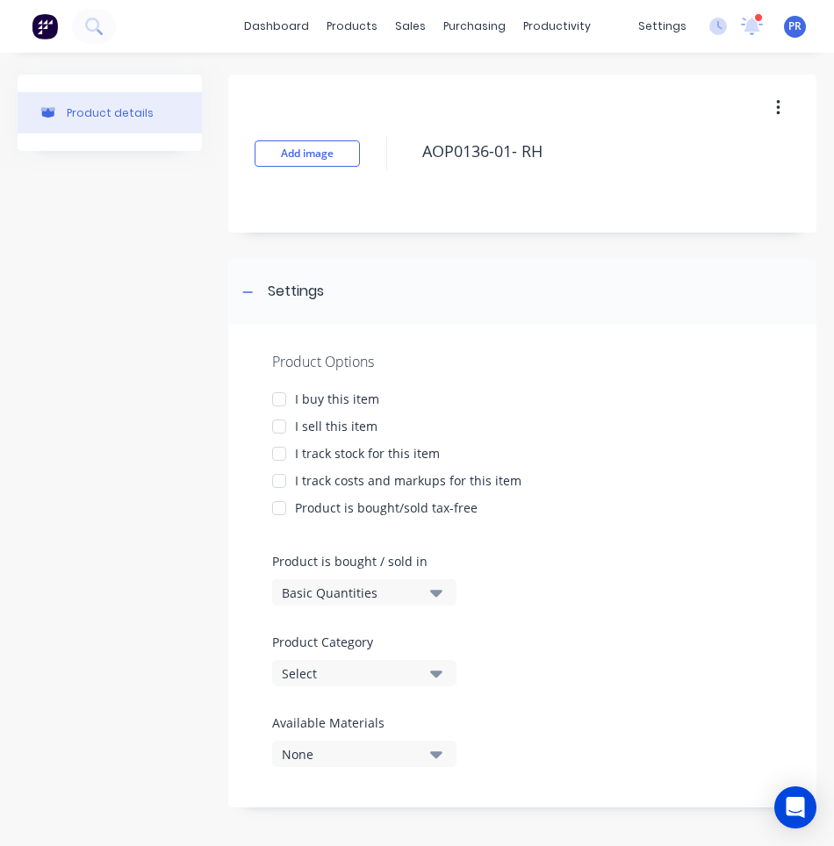
type textarea "x"
type textarea "AOP0136-01-RH"
click at [279, 424] on div at bounding box center [279, 425] width 35 height 35
type textarea "x"
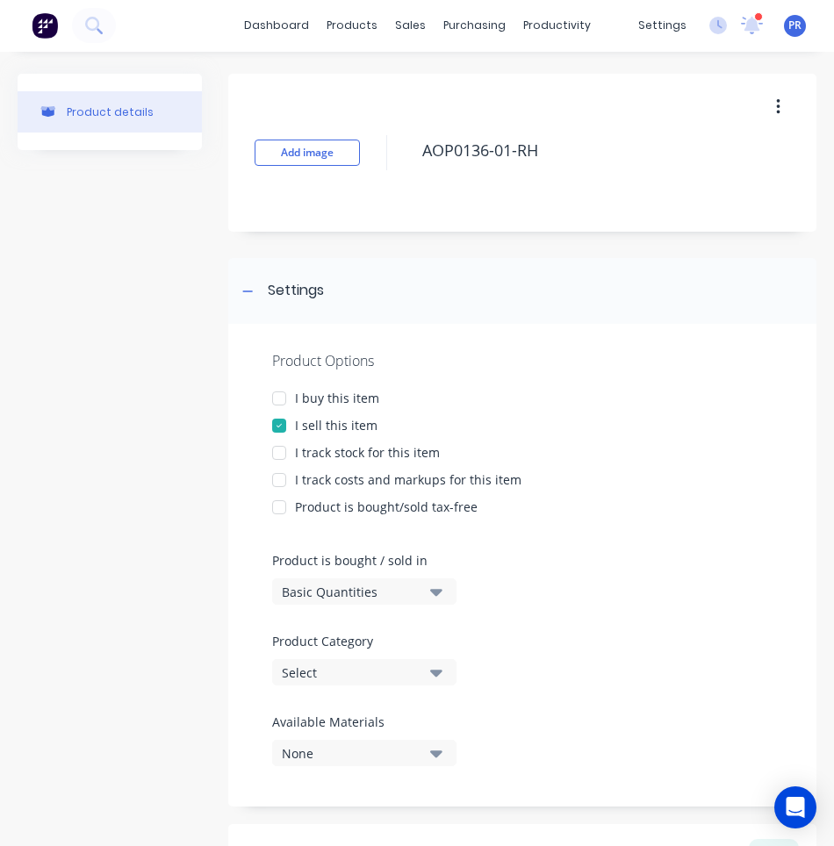
type textarea "AOP0136-01-RH"
type textarea "x"
type textarea "AOP0136-01-RH"
click at [440, 666] on icon "button" at bounding box center [436, 672] width 12 height 19
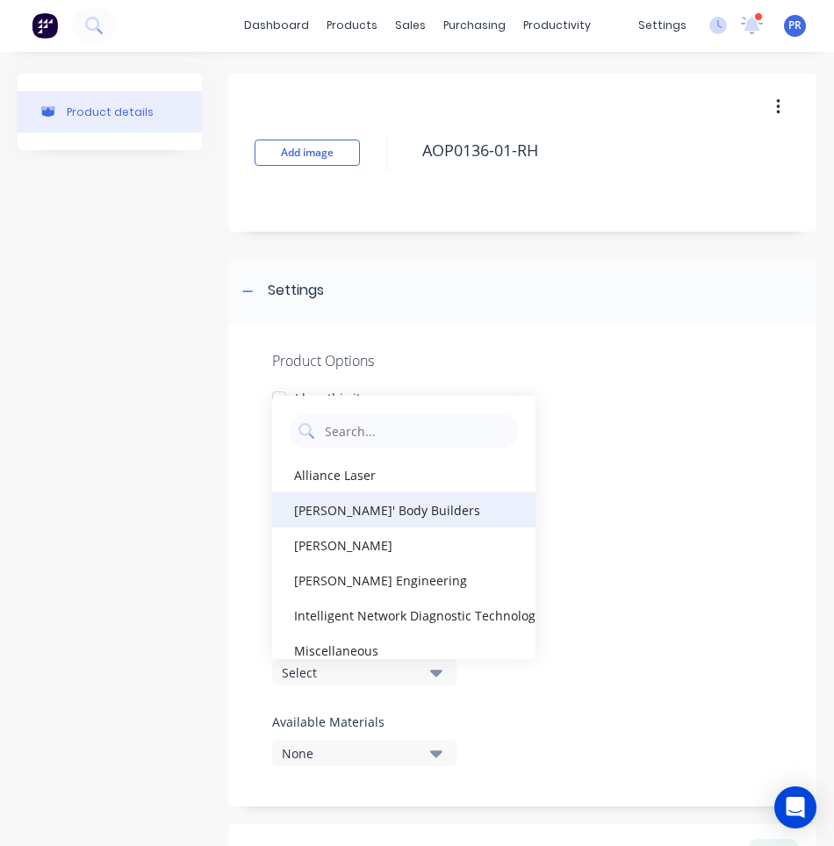
click at [300, 509] on div "[PERSON_NAME]' Body Builders" at bounding box center [403, 509] width 263 height 35
type textarea "x"
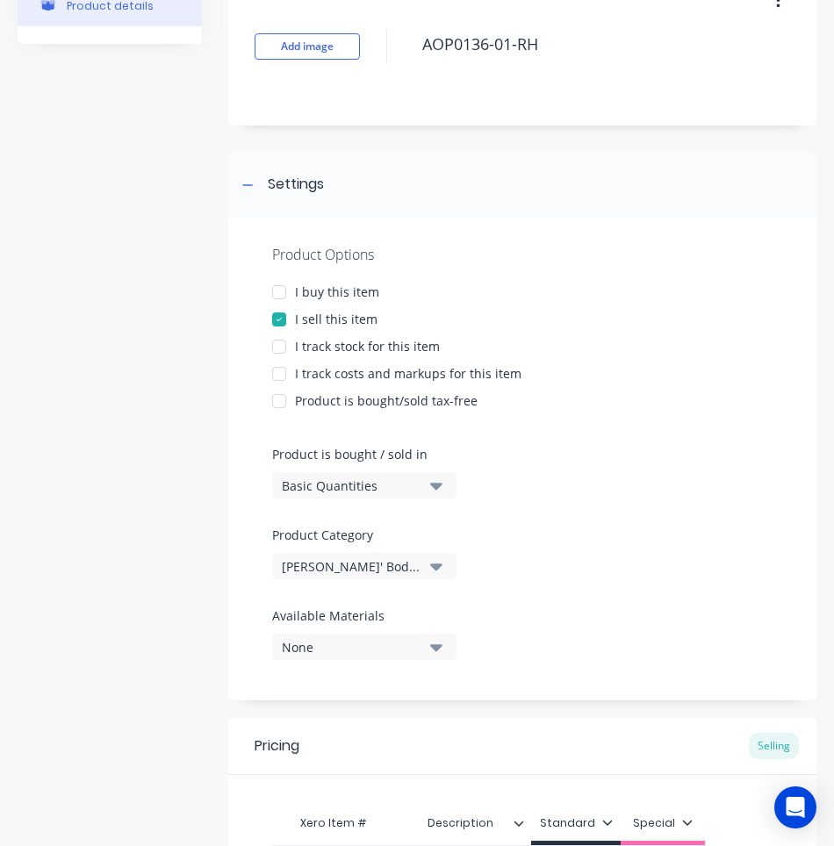
scroll to position [326, 0]
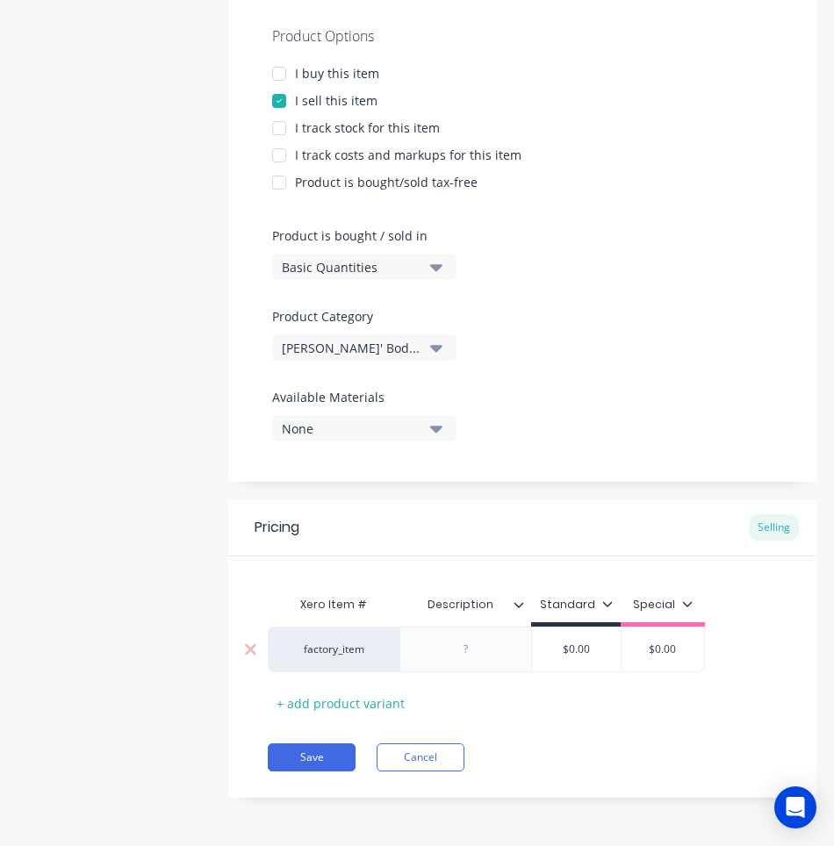
type input "$0.00"
click at [562, 649] on input "$0.00" at bounding box center [576, 650] width 89 height 16
drag, startPoint x: 467, startPoint y: 636, endPoint x: 466, endPoint y: 650, distance: 14.1
click at [467, 636] on div at bounding box center [465, 650] width 132 height 46
click at [466, 650] on div at bounding box center [466, 649] width 88 height 23
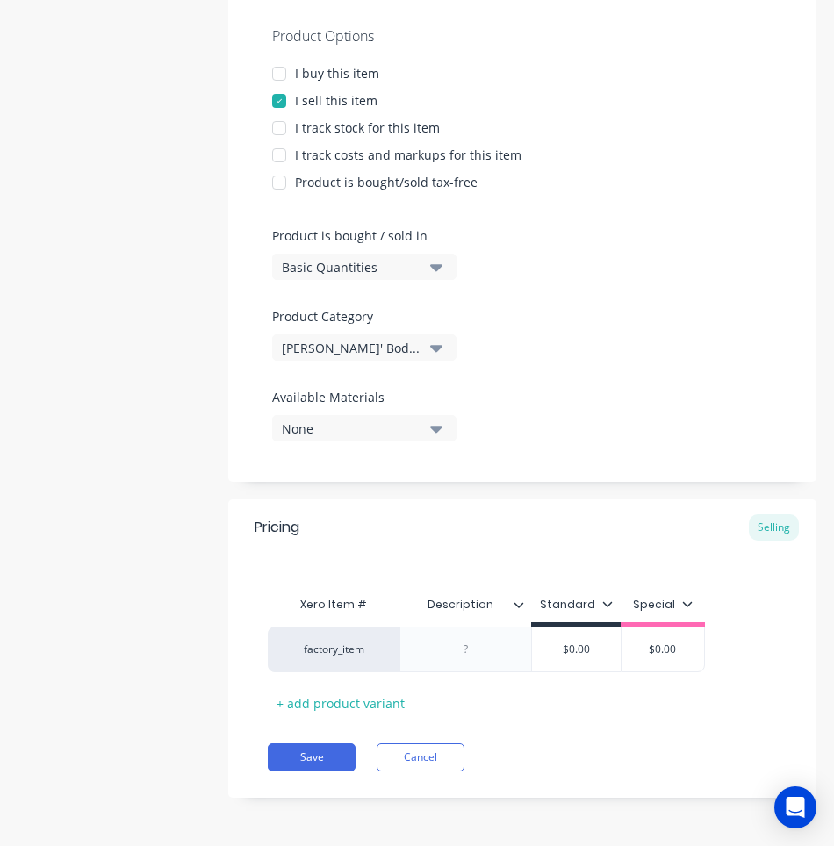
paste div
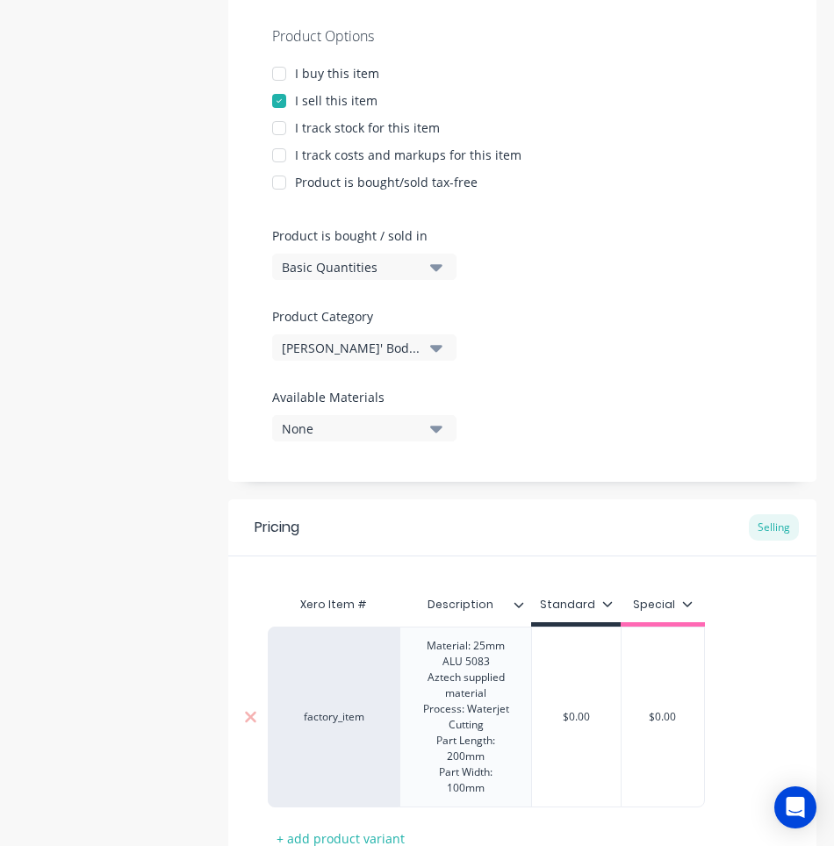
click at [571, 697] on div "$0.00" at bounding box center [576, 717] width 89 height 44
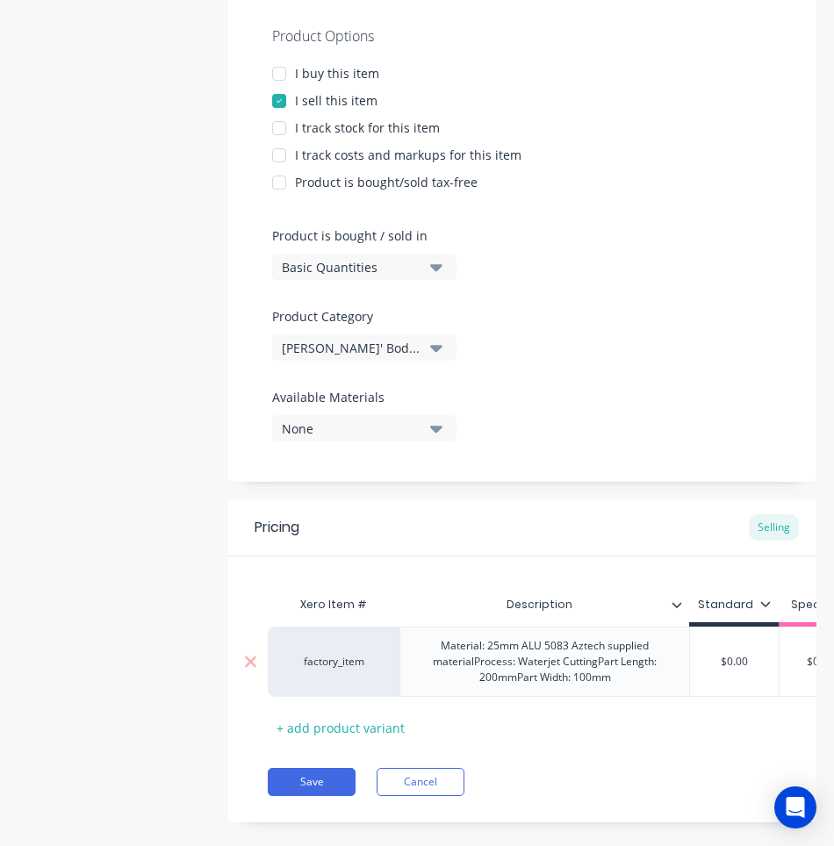
click at [573, 648] on div "Material: 25mm ALU 5083 Aztech supplied materialProcess: Waterjet CuttingPart L…" at bounding box center [544, 662] width 275 height 54
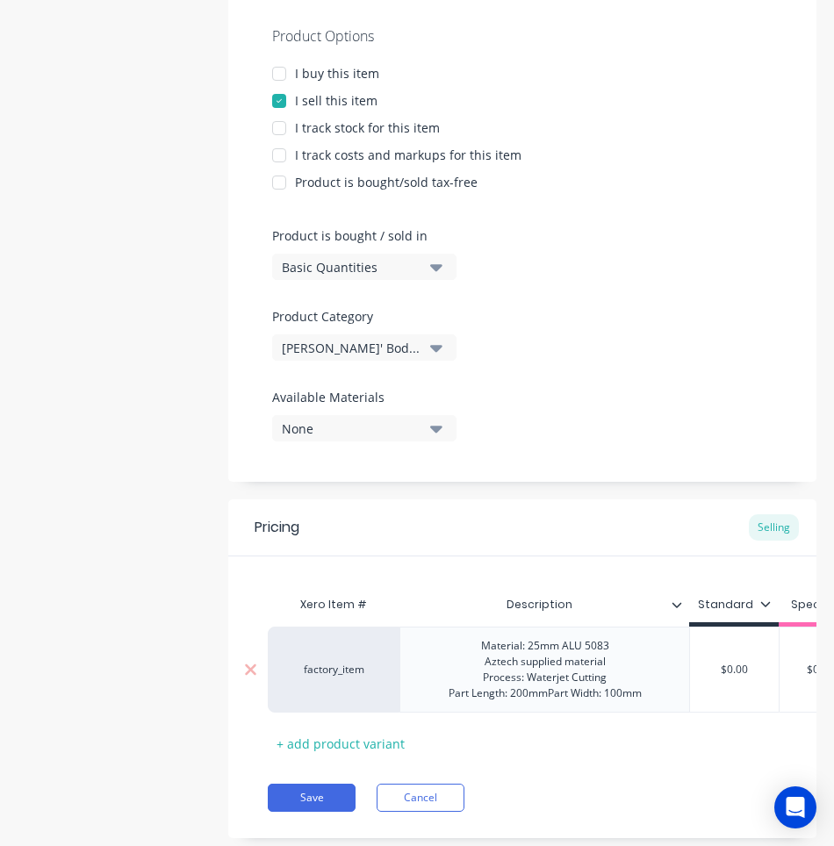
click at [548, 694] on div "Material: 25mm ALU 5083 Aztech supplied material Process: Waterjet Cutting Part…" at bounding box center [544, 670] width 221 height 70
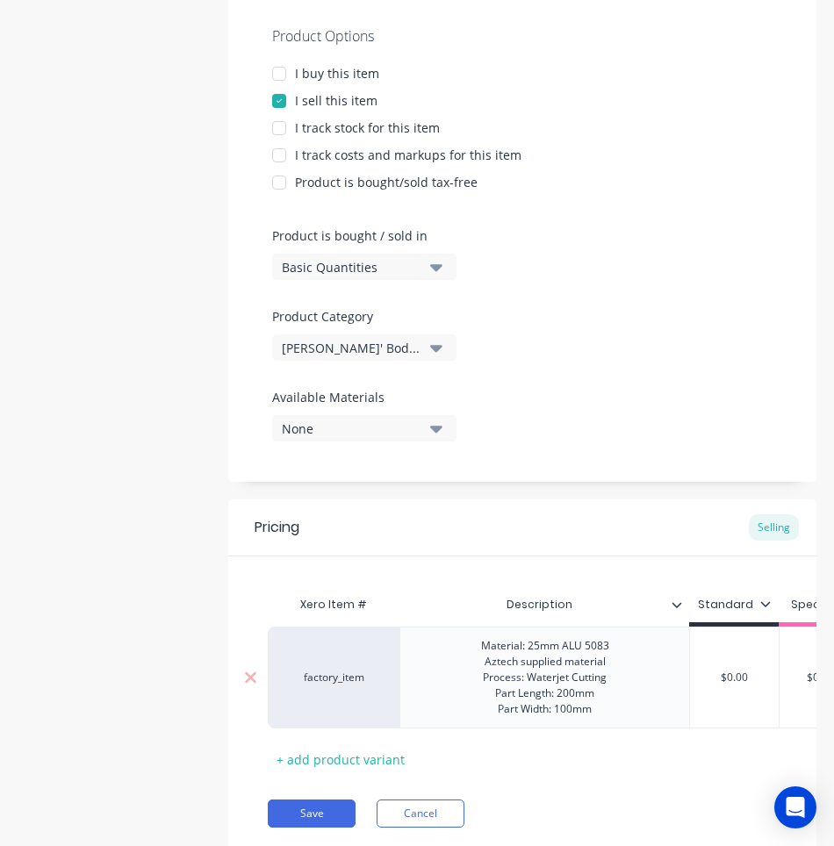
click at [739, 669] on div "$0.00" at bounding box center [734, 678] width 89 height 44
click at [743, 675] on input "$0.00" at bounding box center [734, 678] width 89 height 16
type textarea "x"
type input "$0.0"
type textarea "x"
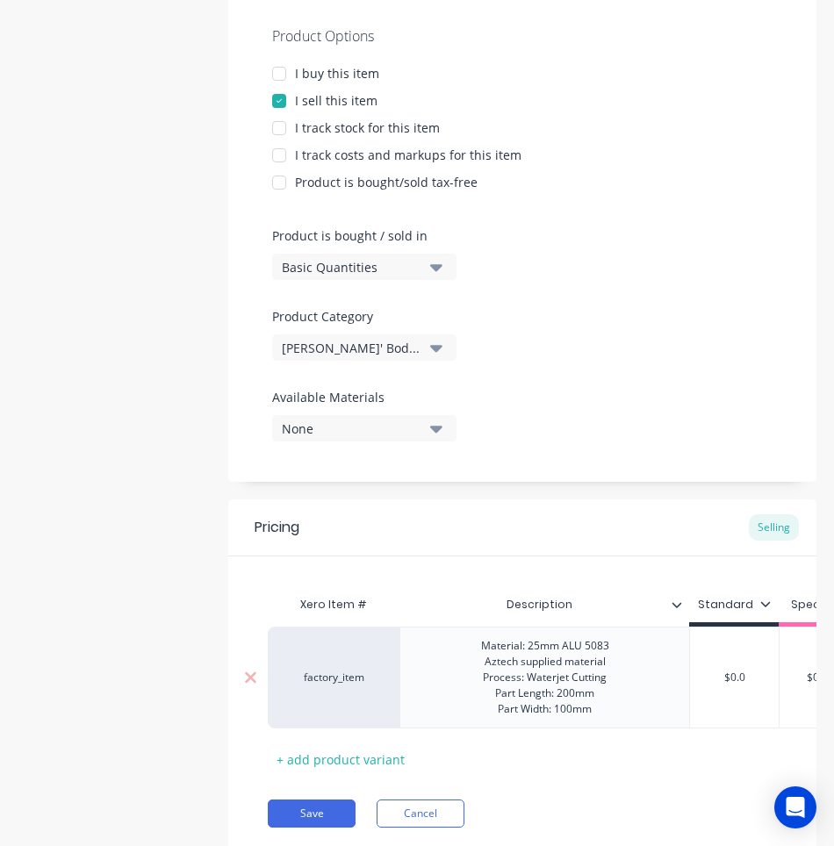
type input "$0."
type textarea "x"
type input "$0"
type textarea "x"
type input "$3"
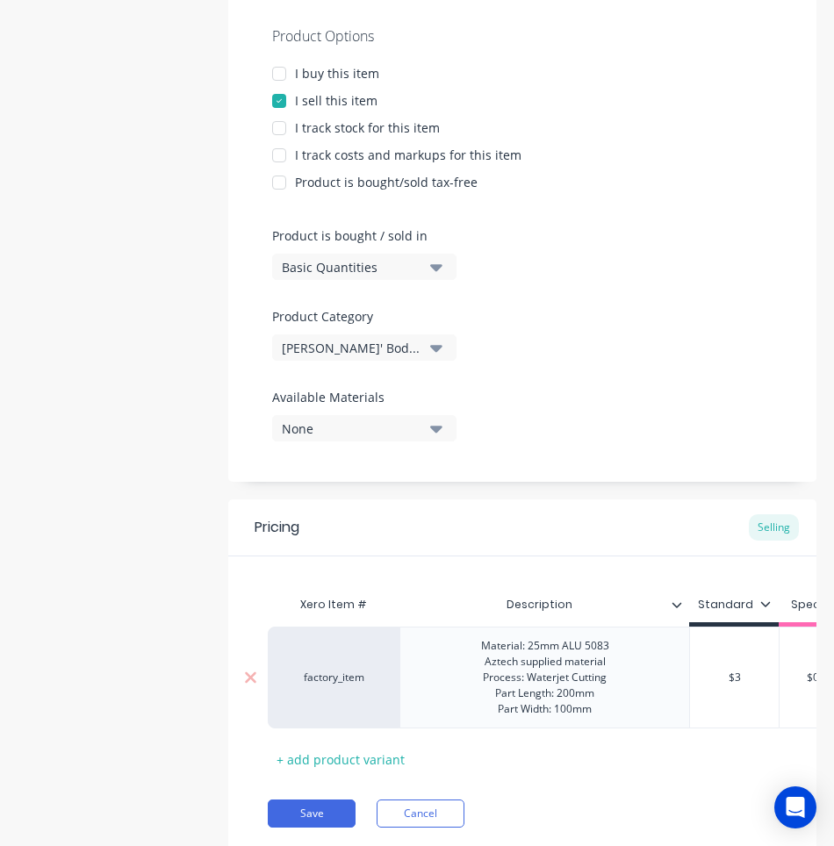
type textarea "x"
type input "$32"
type textarea "x"
type input "$32."
type textarea "x"
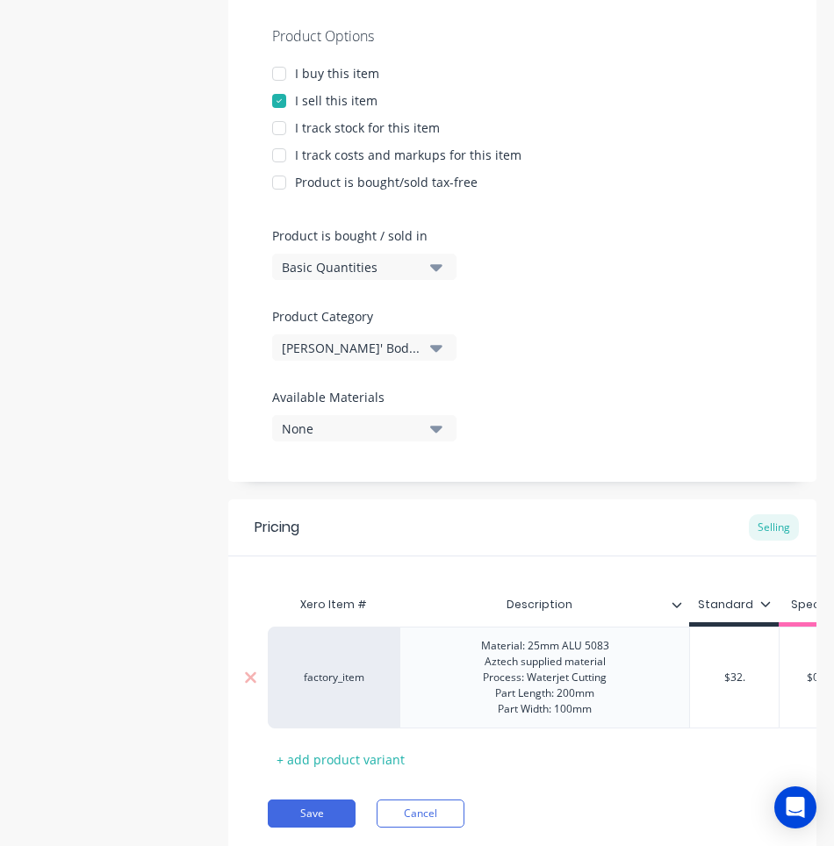
type input "$32.9"
type textarea "x"
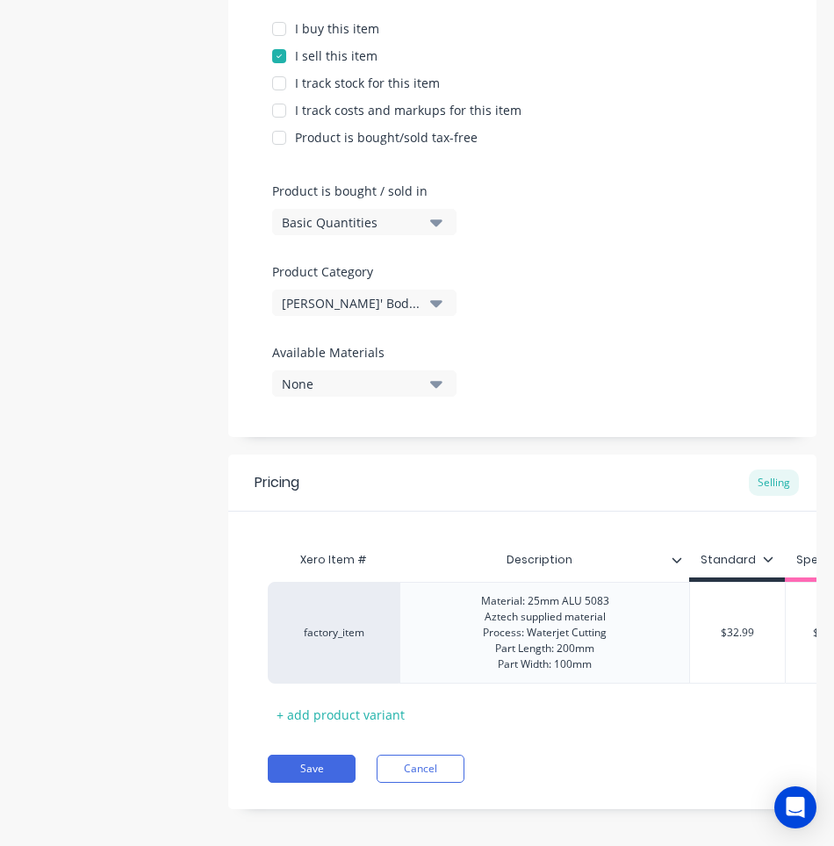
scroll to position [395, 0]
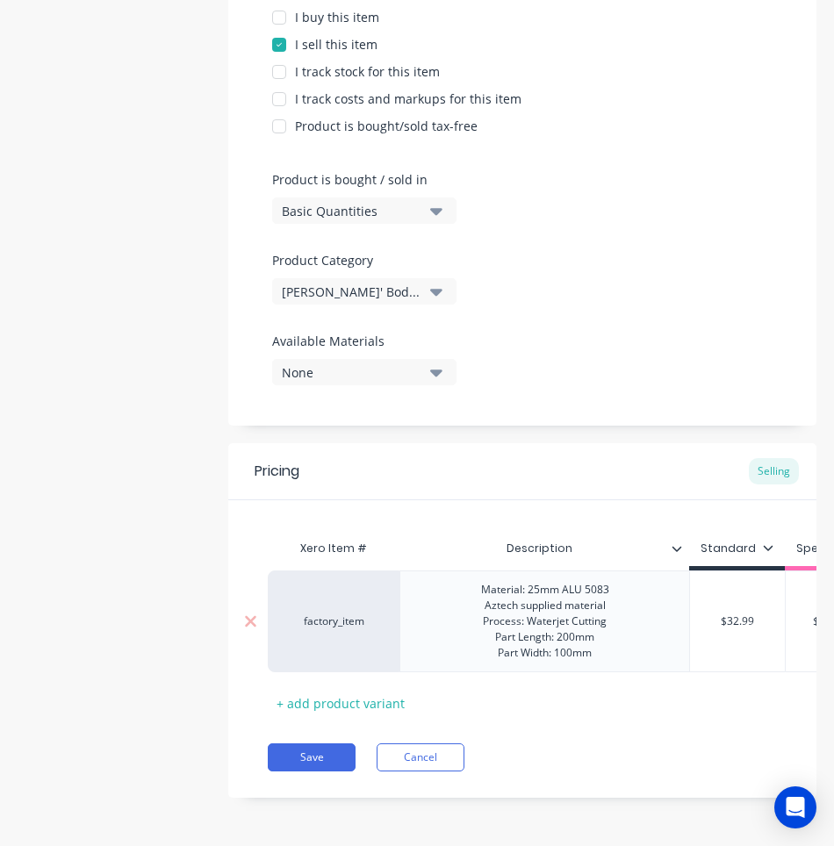
type input "$32.99"
click at [576, 624] on div "Material: 25mm ALU 5083 Aztech supplied material Process: Waterjet Cutting Part…" at bounding box center [545, 621] width 156 height 86
click at [536, 578] on div "Material: 25mm ALU 5083 Aztech supplied material Process: Waterjet Cutting Part…" at bounding box center [545, 621] width 156 height 86
click at [501, 591] on div "Material: 4mm ALU Extrusion Aztech supplied material Process: Waterjet Cutting …" at bounding box center [544, 621] width 171 height 86
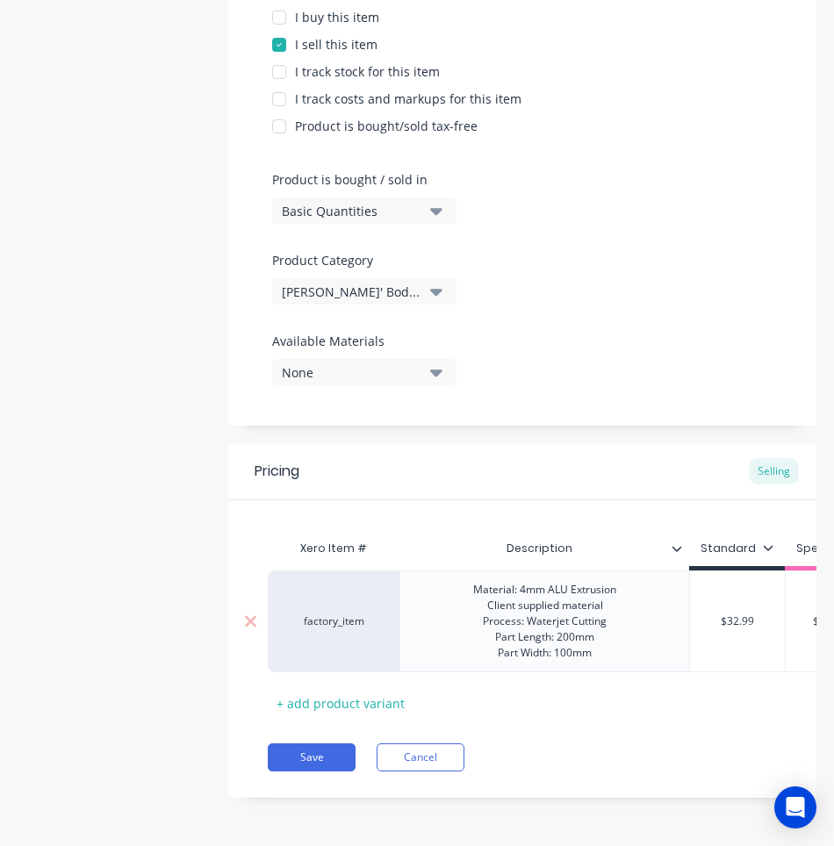
click at [536, 618] on div "Material: 4mm ALU Extrusion Client supplied material Process: Waterjet Cutting …" at bounding box center [544, 621] width 171 height 86
click at [581, 625] on div "Material: 4mm ALU Extrusion Client supplied material Process: Waterjet Cutting …" at bounding box center [544, 621] width 171 height 86
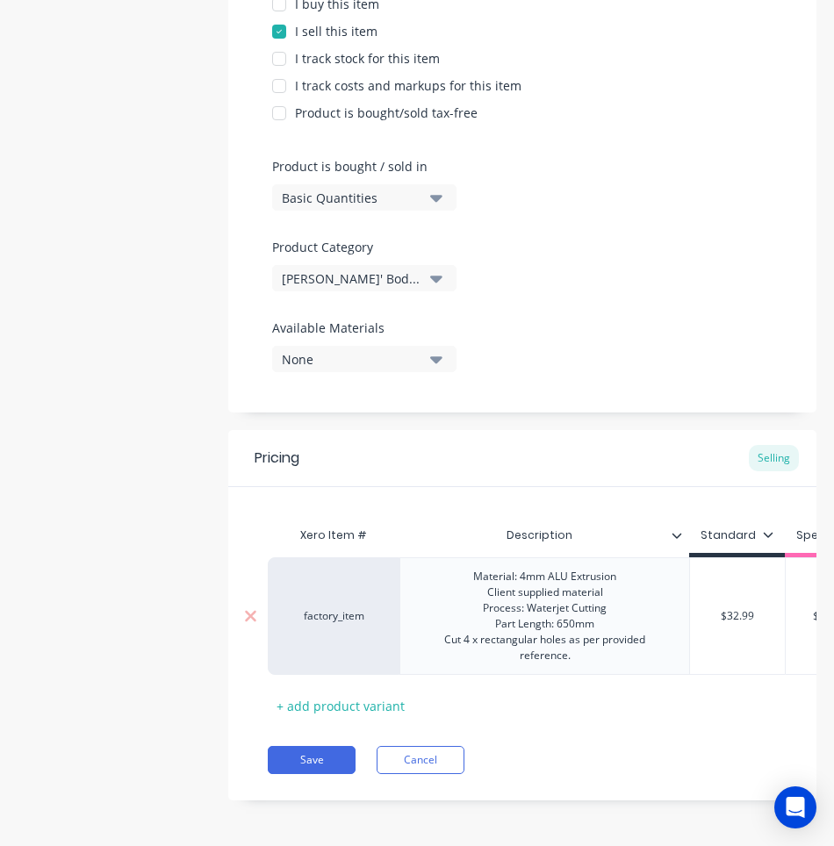
click at [743, 618] on input "$32.99" at bounding box center [737, 616] width 95 height 16
click at [572, 637] on div "Material: 4mm ALU Extrusion Client supplied material Process: Waterjet Cutting …" at bounding box center [544, 616] width 275 height 102
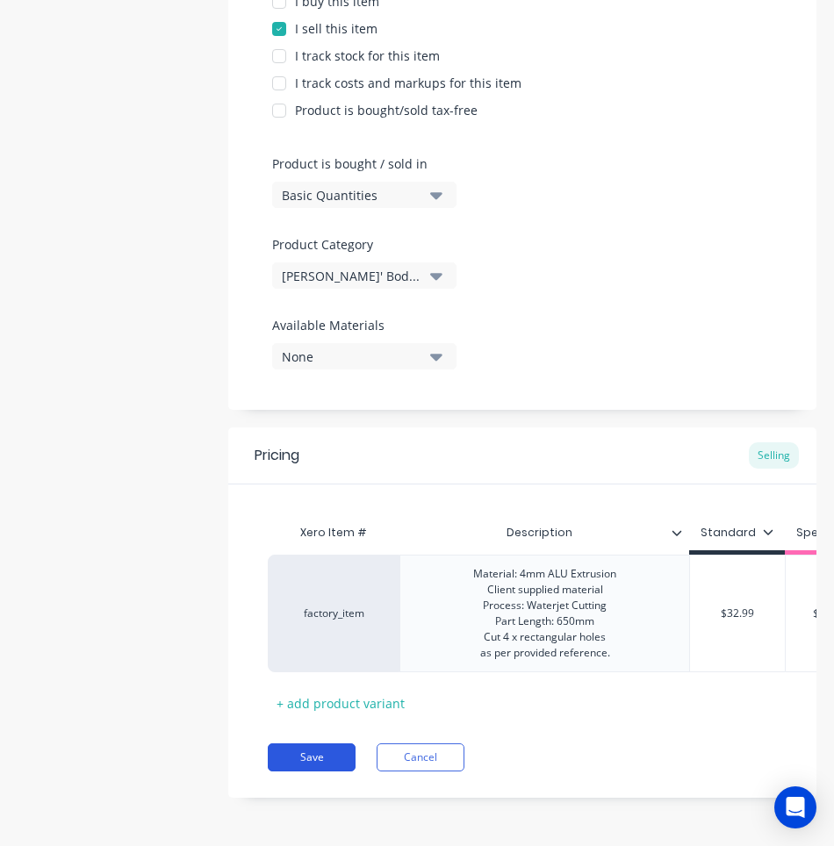
click at [299, 757] on button "Save" at bounding box center [312, 757] width 88 height 28
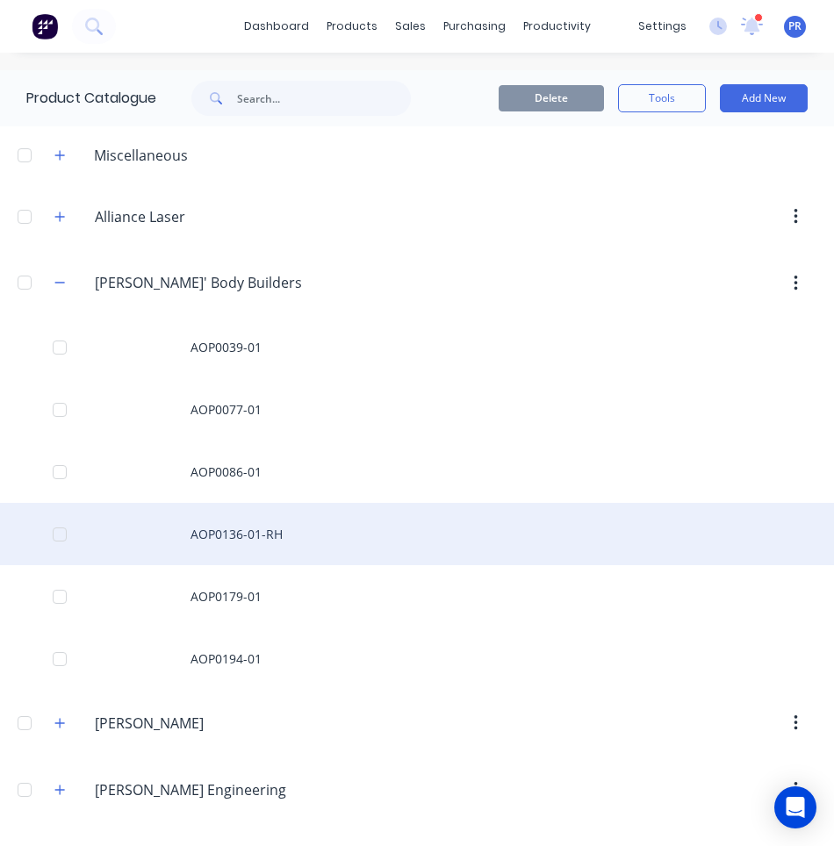
click at [61, 531] on div at bounding box center [59, 534] width 35 height 35
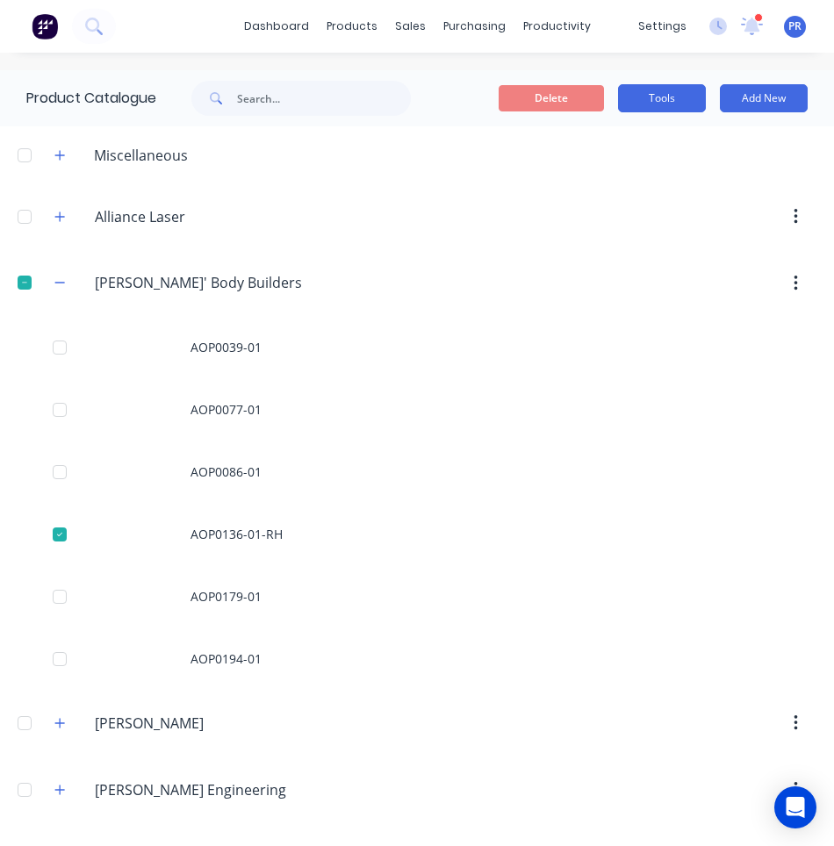
click at [678, 100] on button "Tools" at bounding box center [662, 98] width 88 height 28
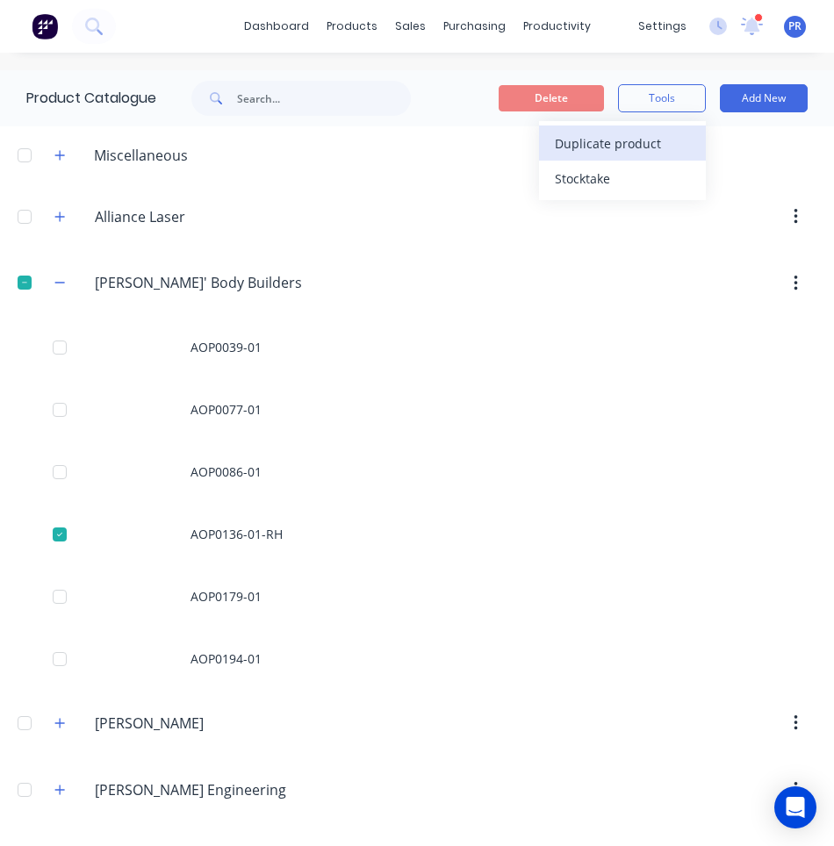
click at [635, 137] on span "Duplicate product" at bounding box center [621, 143] width 132 height 18
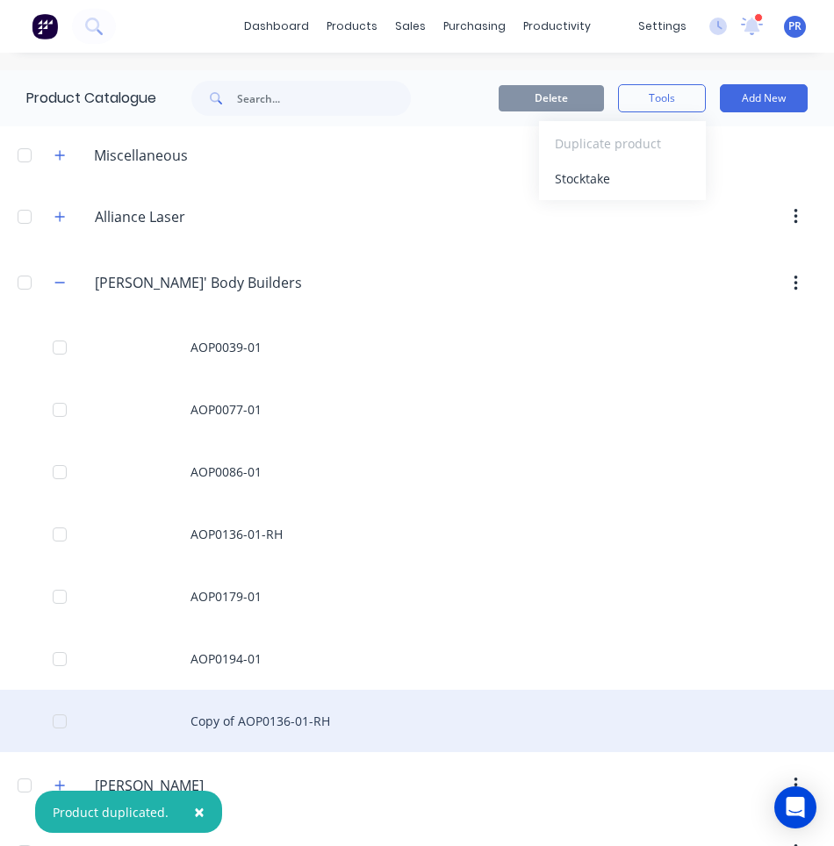
click at [291, 718] on div "Copy of AOP0136-01-RH" at bounding box center [417, 721] width 834 height 62
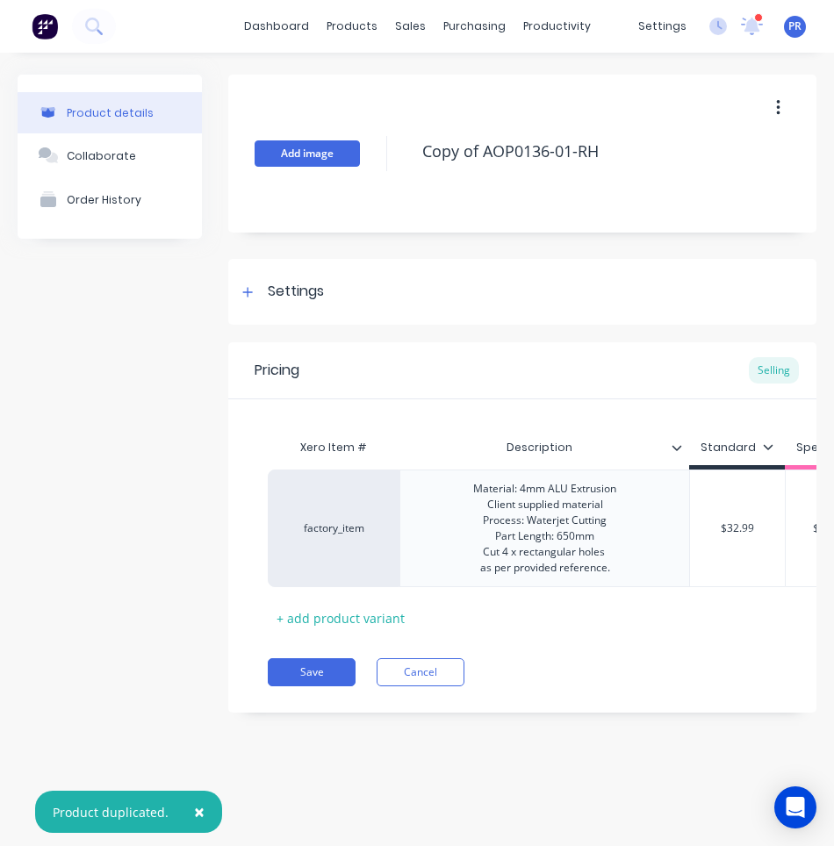
drag, startPoint x: 484, startPoint y: 152, endPoint x: 351, endPoint y: 154, distance: 133.4
click at [351, 154] on div "Add image Copy of AOP0136-01-RH" at bounding box center [522, 154] width 588 height 158
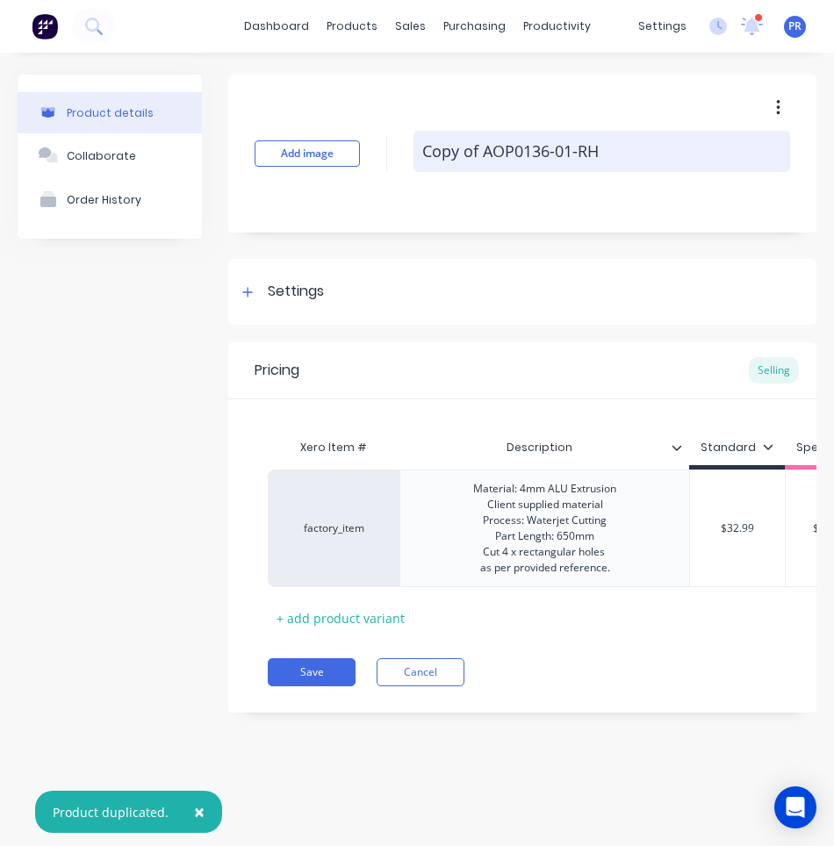
type textarea "x"
type textarea "AOP0136-01-RH"
click at [531, 149] on textarea "AOP0136-01-RH" at bounding box center [601, 151] width 377 height 41
type textarea "x"
type textarea "AOP0136-01-H"
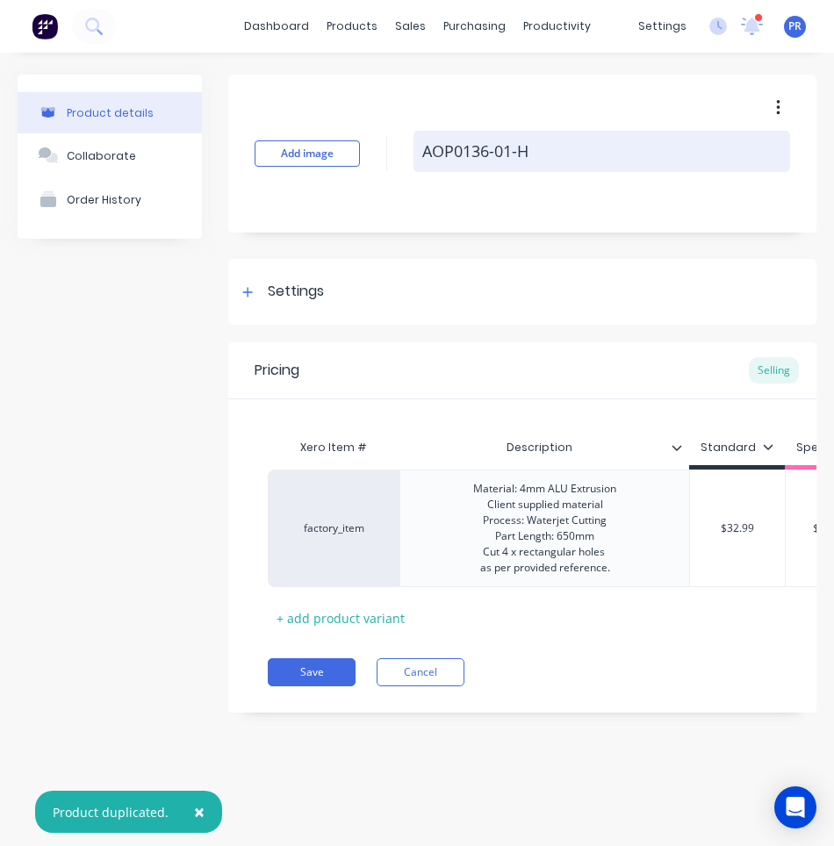
type textarea "x"
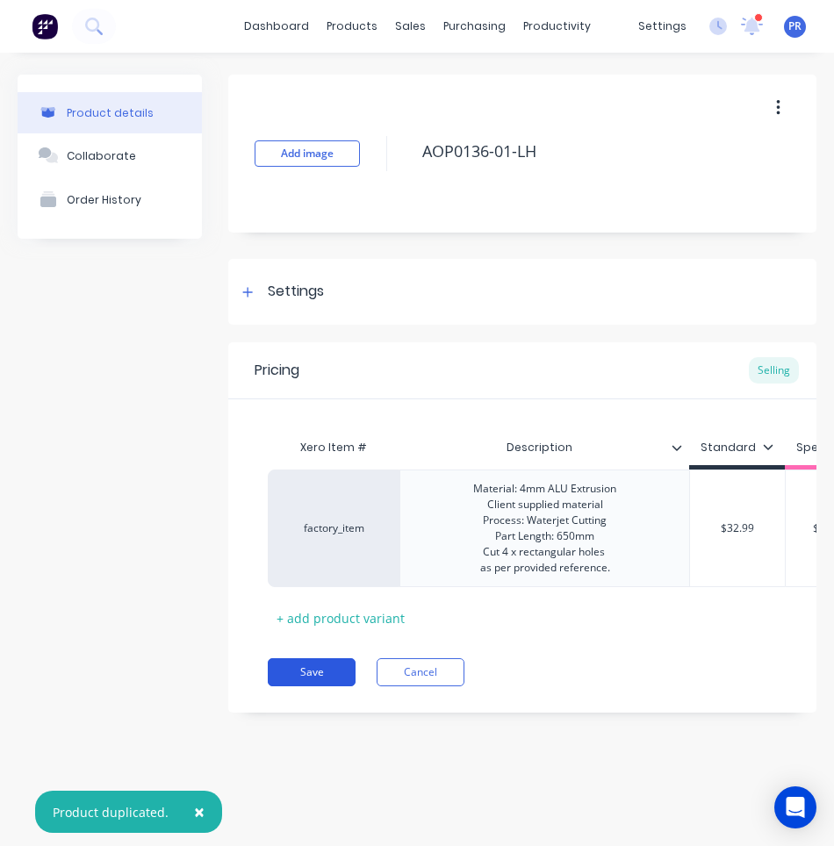
type textarea "AOP0136-01-LH"
type textarea "x"
type textarea "AOP0136-01-LH"
click at [334, 685] on button "Save" at bounding box center [312, 672] width 88 height 28
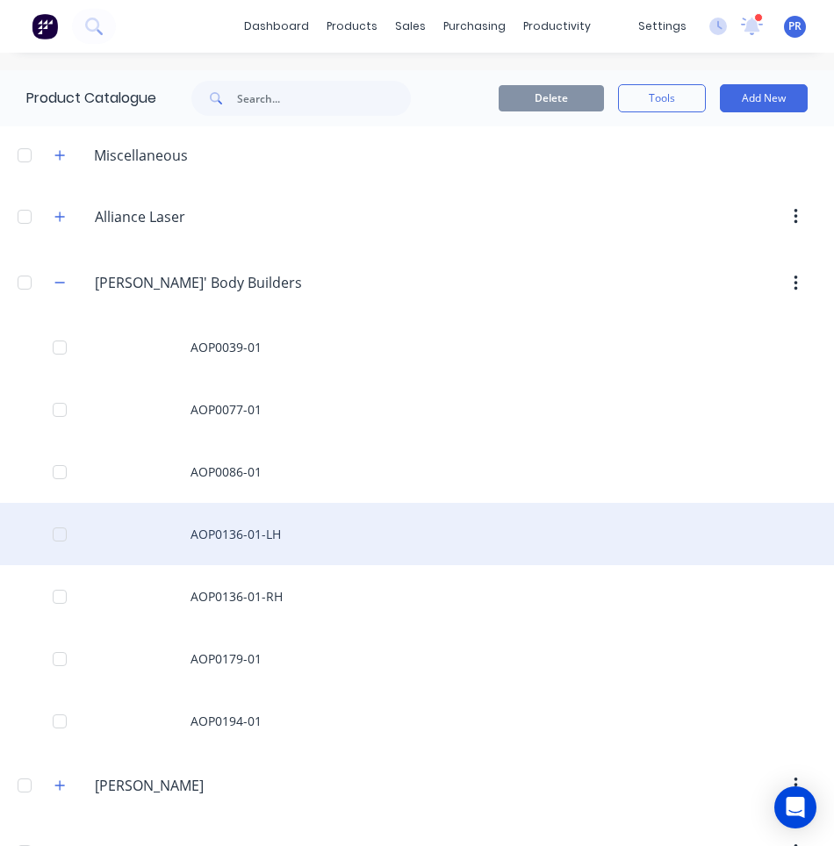
click at [305, 547] on div "AOP0136-01-LH" at bounding box center [417, 534] width 834 height 62
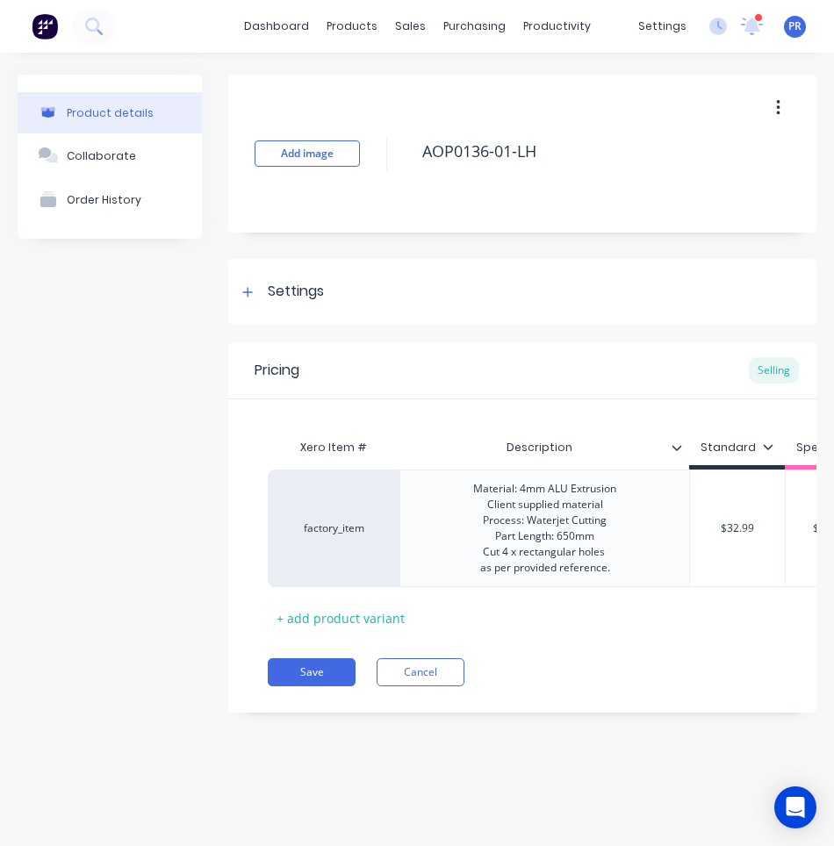
click at [779, 112] on icon "button" at bounding box center [778, 107] width 4 height 19
click at [312, 154] on button "Add image" at bounding box center [307, 153] width 105 height 26
click at [115, 249] on div "Product details Collaborate Order History" at bounding box center [110, 407] width 184 height 664
click at [305, 673] on button "Save" at bounding box center [312, 672] width 88 height 28
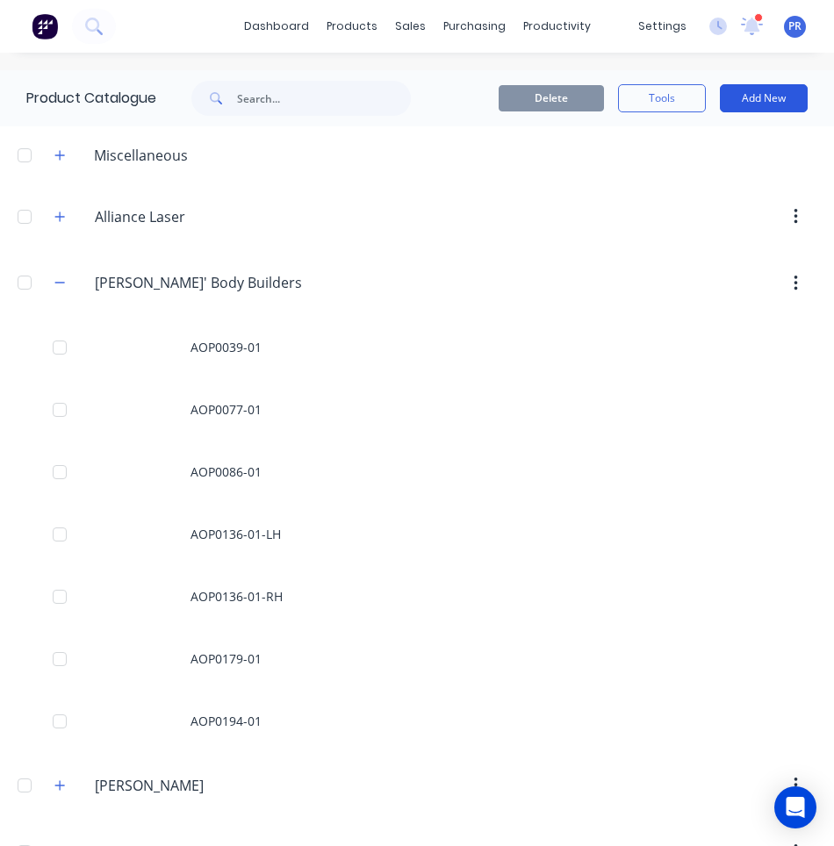
click at [736, 96] on button "Add New" at bounding box center [764, 98] width 88 height 28
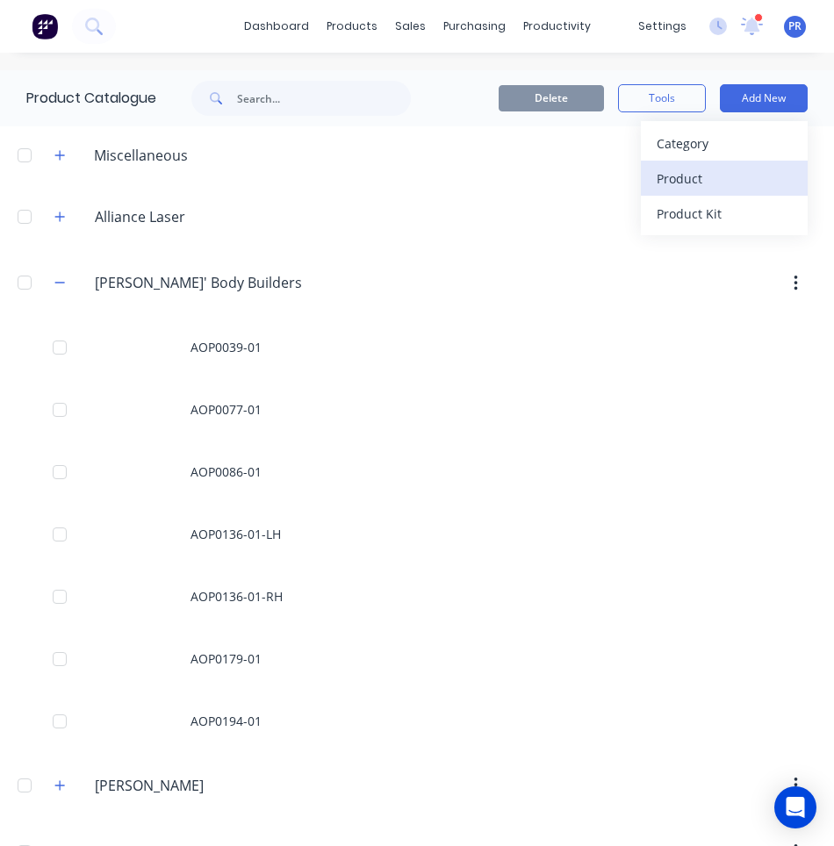
click at [685, 181] on div "Product" at bounding box center [724, 178] width 135 height 25
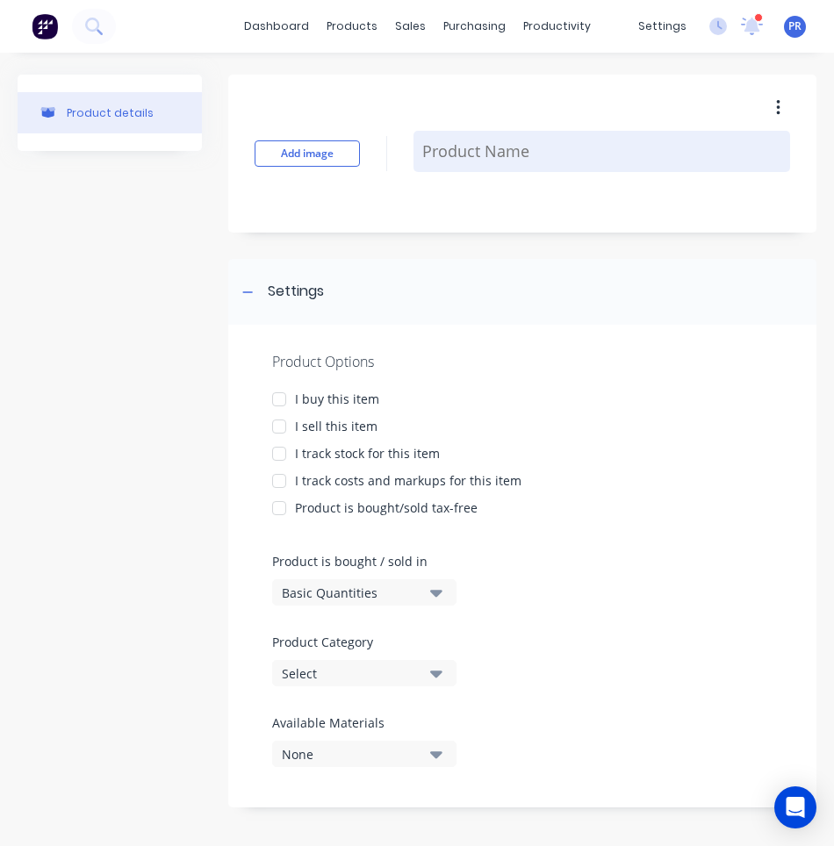
click at [504, 161] on textarea at bounding box center [601, 151] width 377 height 41
click at [486, 145] on textarea at bounding box center [601, 151] width 377 height 41
paste textarea "MIP0106-01"
type textarea "x"
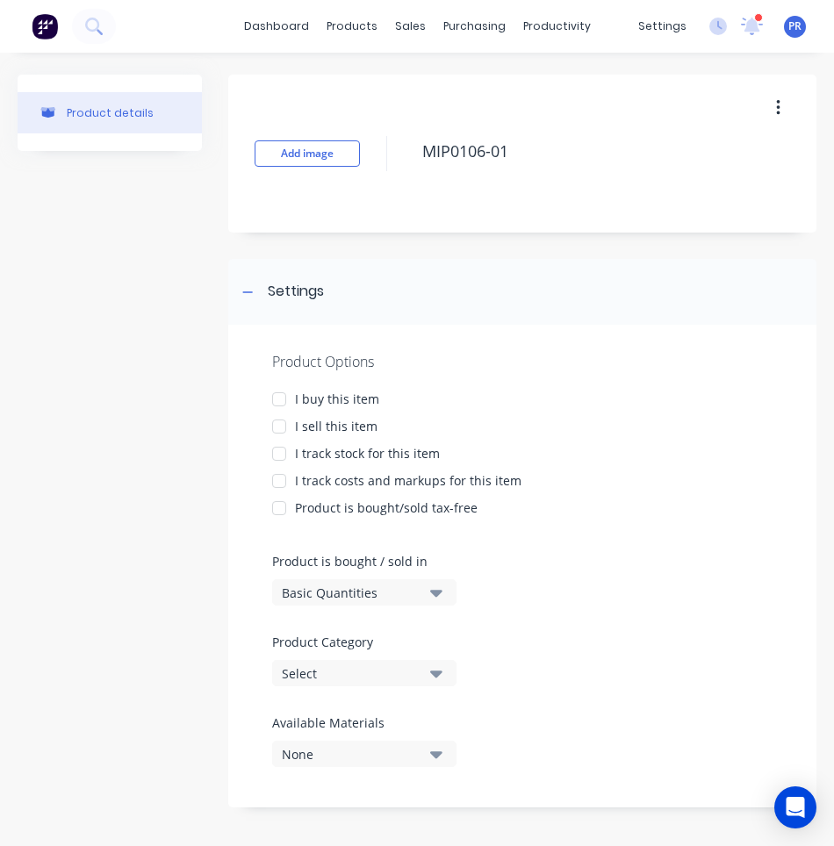
type textarea "MIP0106-01"
type textarea "x"
type textarea "MIP0106-01"
click at [434, 665] on icon "button" at bounding box center [436, 673] width 12 height 19
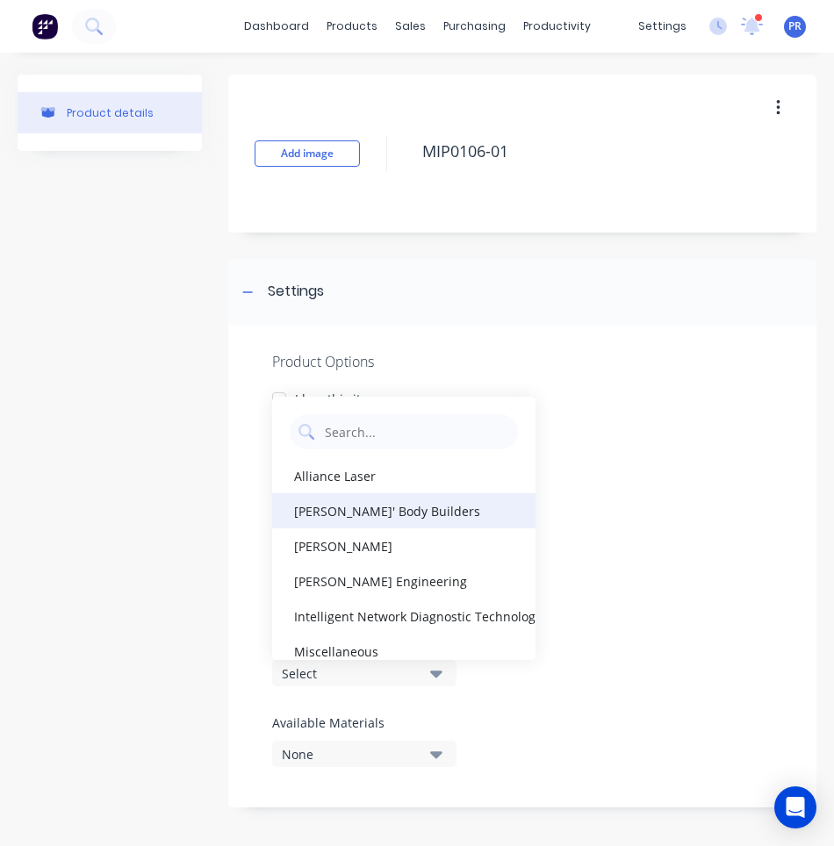
click at [332, 516] on div "[PERSON_NAME]' Body Builders" at bounding box center [403, 510] width 263 height 35
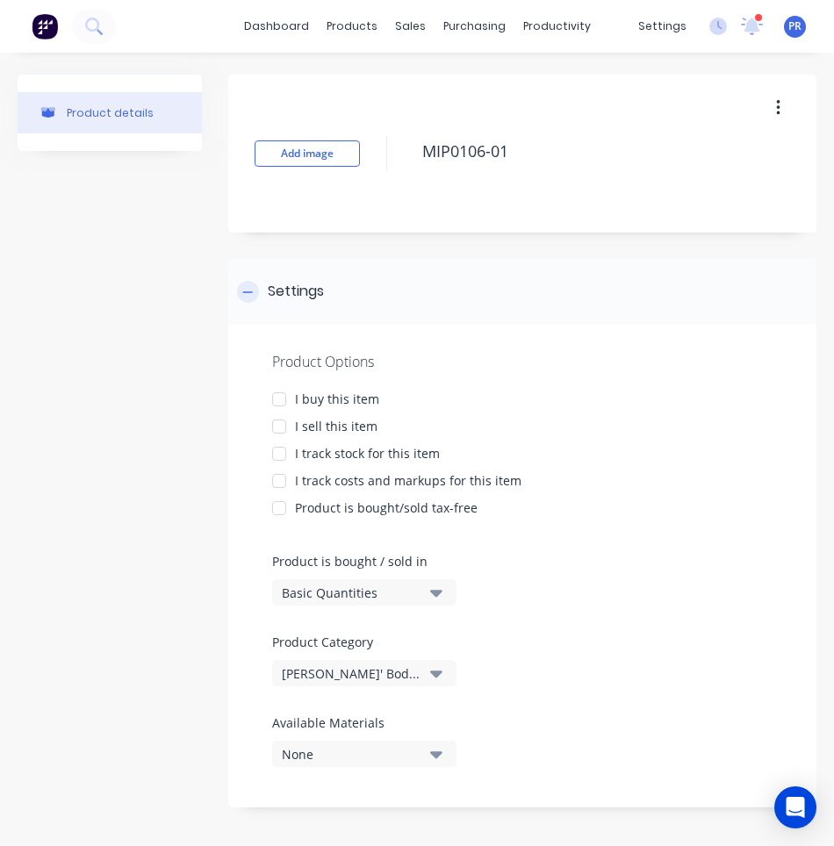
click at [249, 291] on icon at bounding box center [247, 292] width 11 height 12
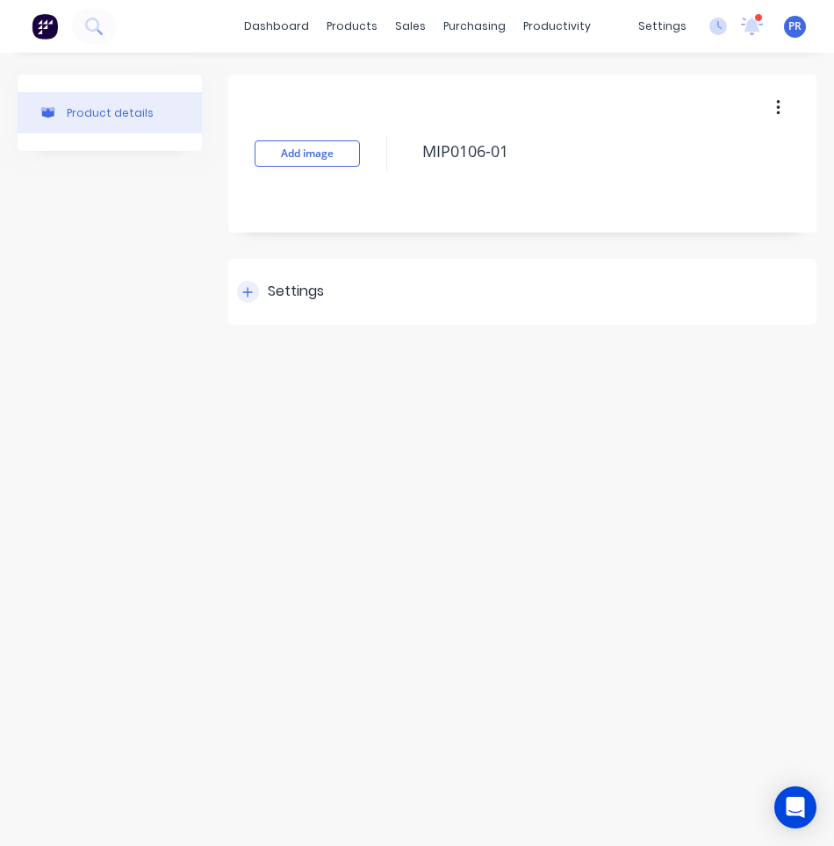
click at [245, 298] on icon at bounding box center [247, 292] width 11 height 12
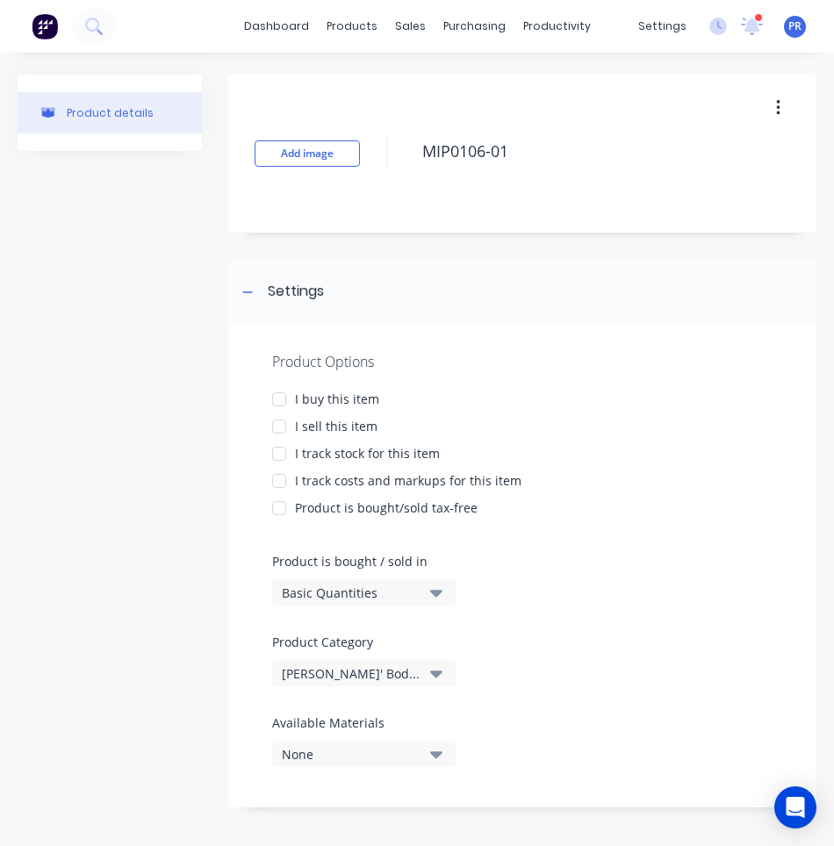
click at [276, 432] on div at bounding box center [279, 426] width 35 height 35
type textarea "x"
click at [244, 286] on div at bounding box center [248, 292] width 22 height 22
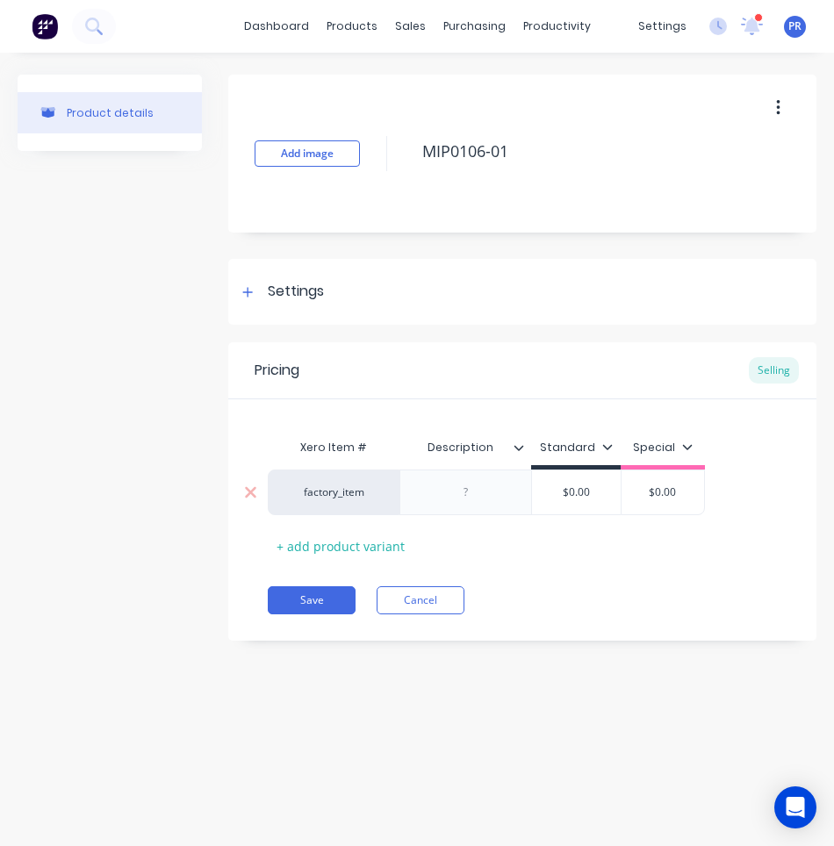
click at [465, 492] on div at bounding box center [466, 492] width 88 height 23
paste div
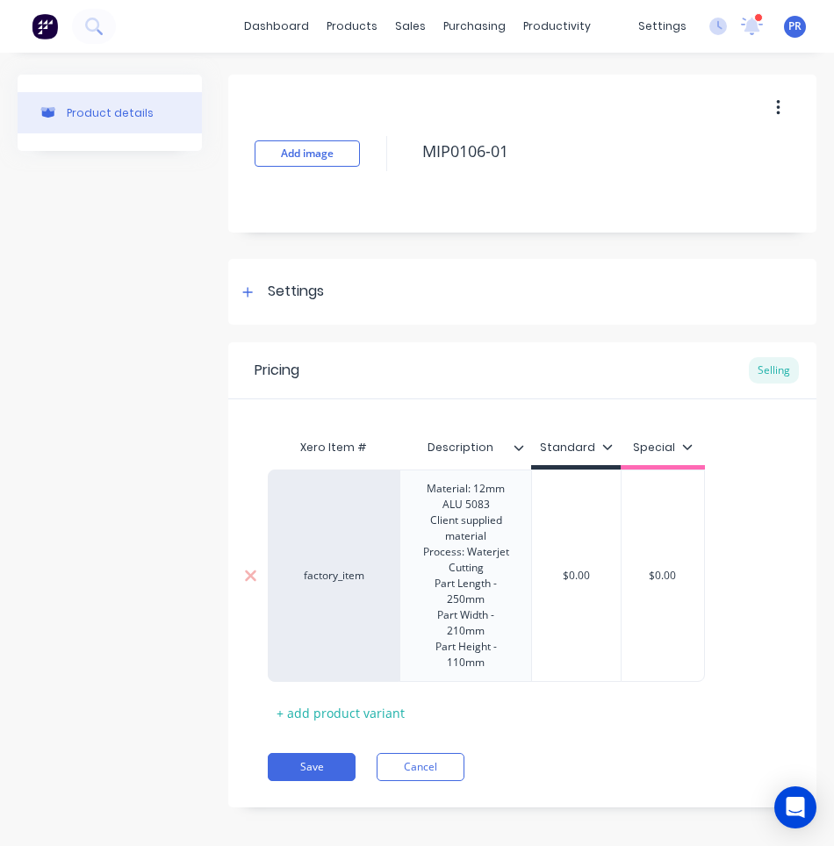
click at [567, 566] on div "$0.00" at bounding box center [576, 576] width 89 height 44
type textarea "x"
type input "$0.00"
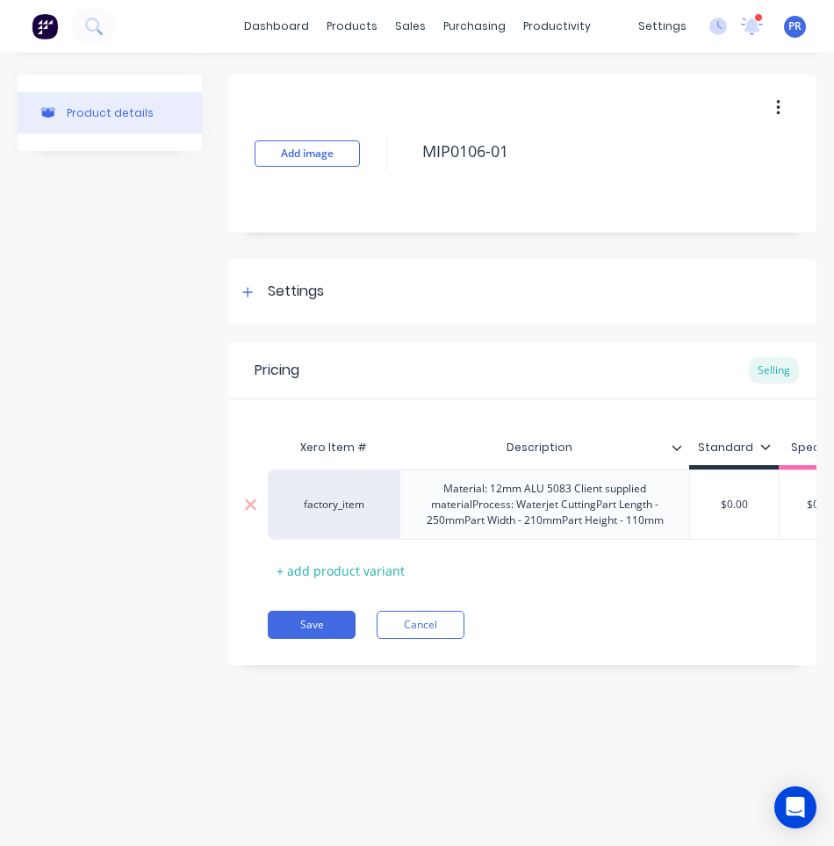
click at [574, 486] on div "Material: 12mm ALU 5083 Client supplied materialProcess: Waterjet CuttingPart L…" at bounding box center [544, 504] width 275 height 54
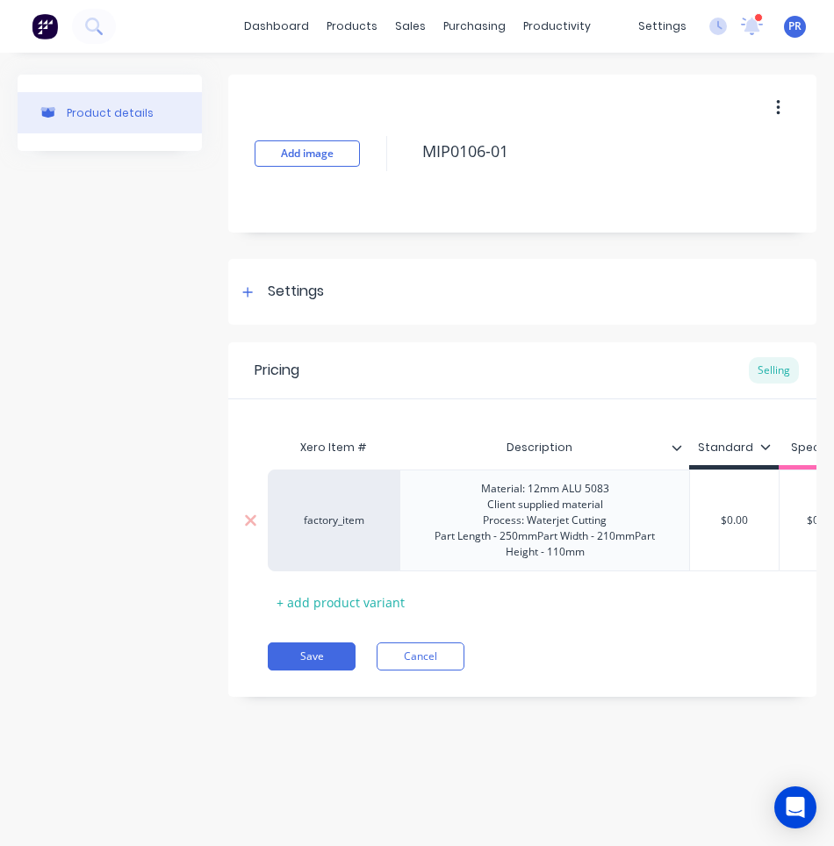
click at [539, 536] on div "Material: 12mm ALU 5083 Client supplied material Process: Waterjet Cutting Part…" at bounding box center [544, 520] width 275 height 86
click at [502, 508] on div "Material: 12mm ALU 5083 Client supplied material Process: Waterjet Cutting Part…" at bounding box center [544, 520] width 227 height 86
click at [541, 491] on div "Material: 12mm ALU 5083 Aztech supplied material Process: Waterjet Cutting Part…" at bounding box center [544, 520] width 227 height 86
click at [732, 518] on input "$0.00" at bounding box center [734, 521] width 89 height 16
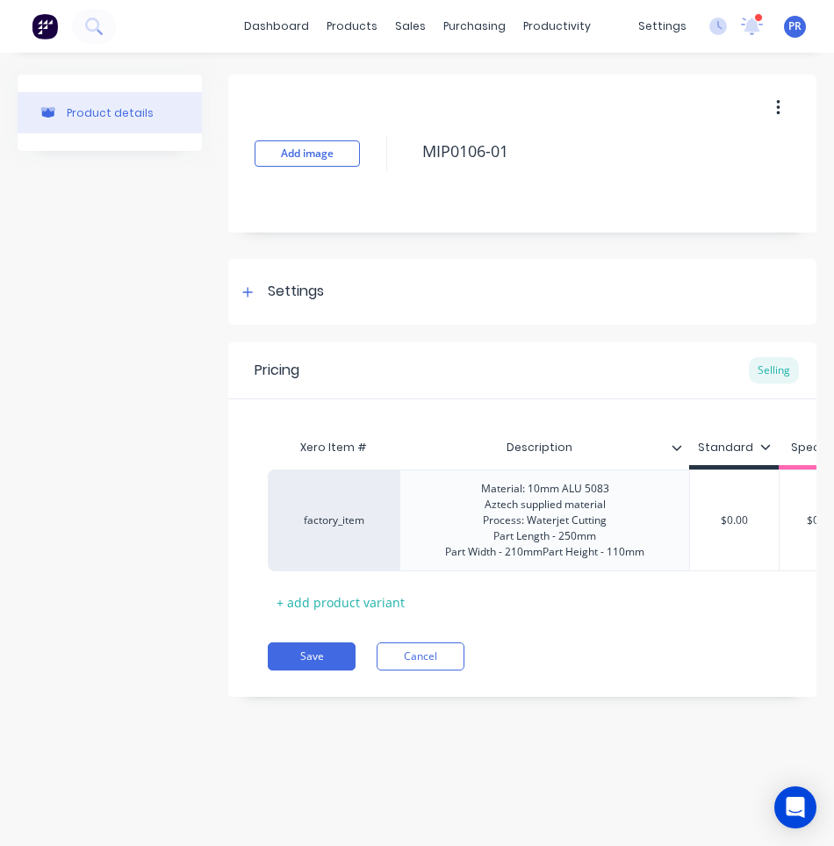
type textarea "x"
type input "$.00"
type textarea "x"
type input "$00"
type textarea "x"
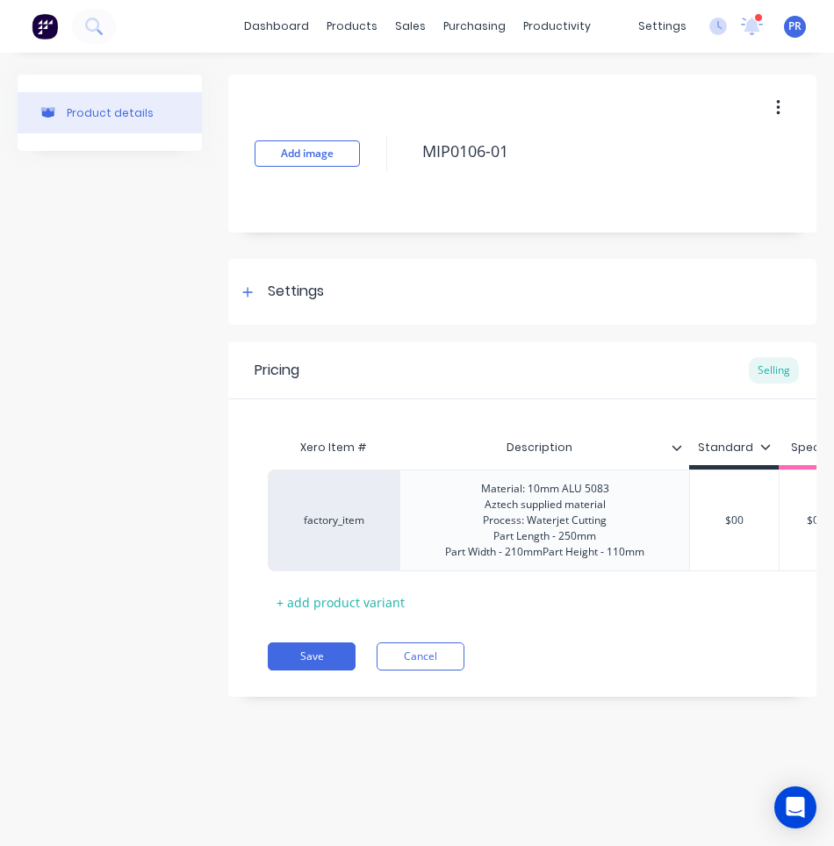
type input "$0"
type textarea "x"
type input "$"
type textarea "x"
type input "$1"
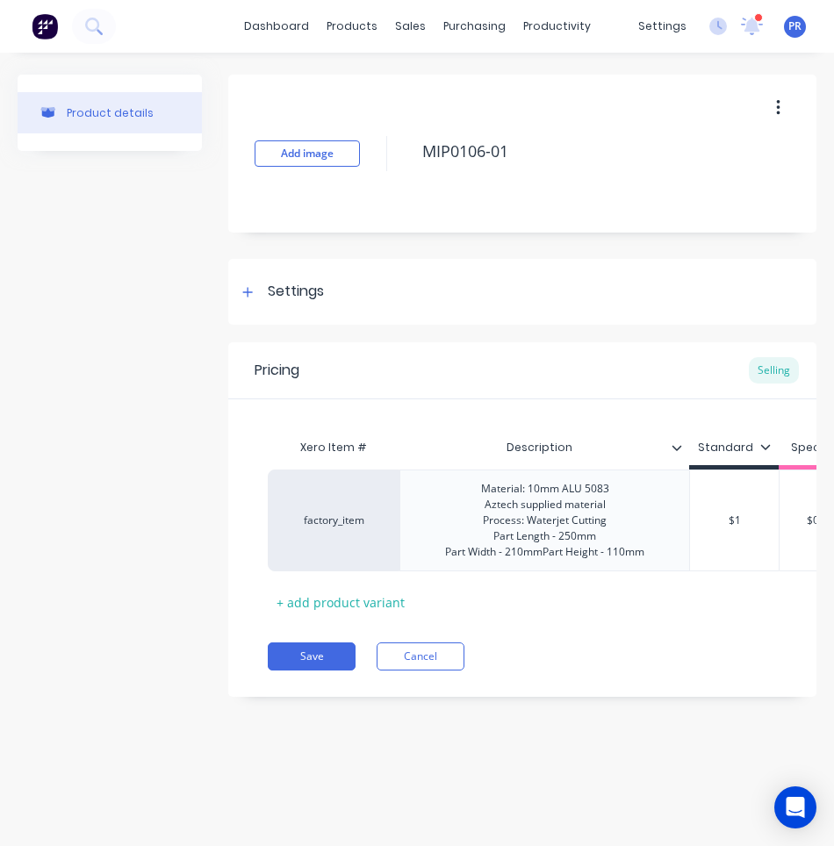
type textarea "x"
type input "$10"
type textarea "x"
type input "$10."
type textarea "x"
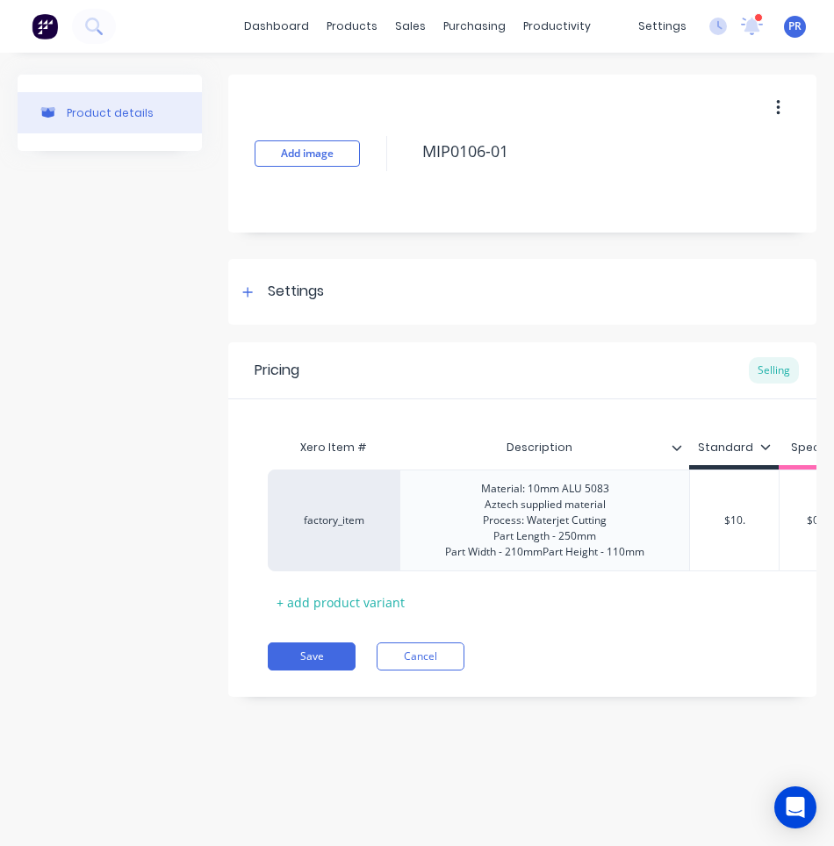
type input "$10.9"
type textarea "x"
type input "$10.99"
click at [546, 547] on div "Material: 10mm ALU 5083 Aztech supplied material Process: Waterjet Cutting Part…" at bounding box center [544, 520] width 227 height 86
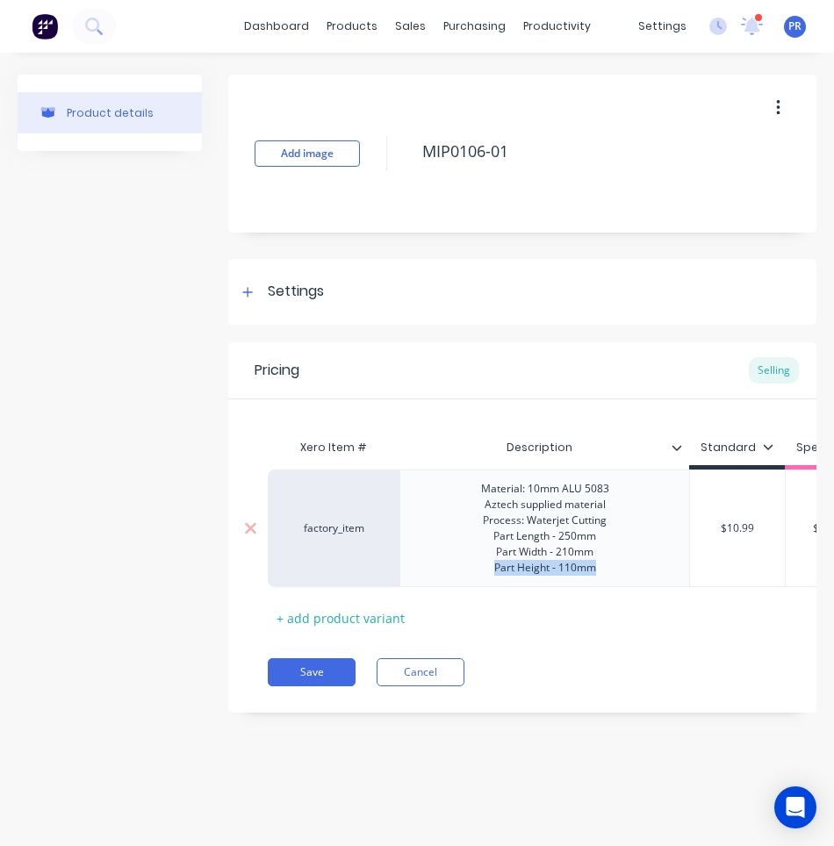
drag, startPoint x: 599, startPoint y: 570, endPoint x: 462, endPoint y: 573, distance: 137.0
click at [462, 573] on div "Material: 10mm ALU 5083 Aztech supplied material Process: Waterjet Cutting Part…" at bounding box center [544, 529] width 290 height 118
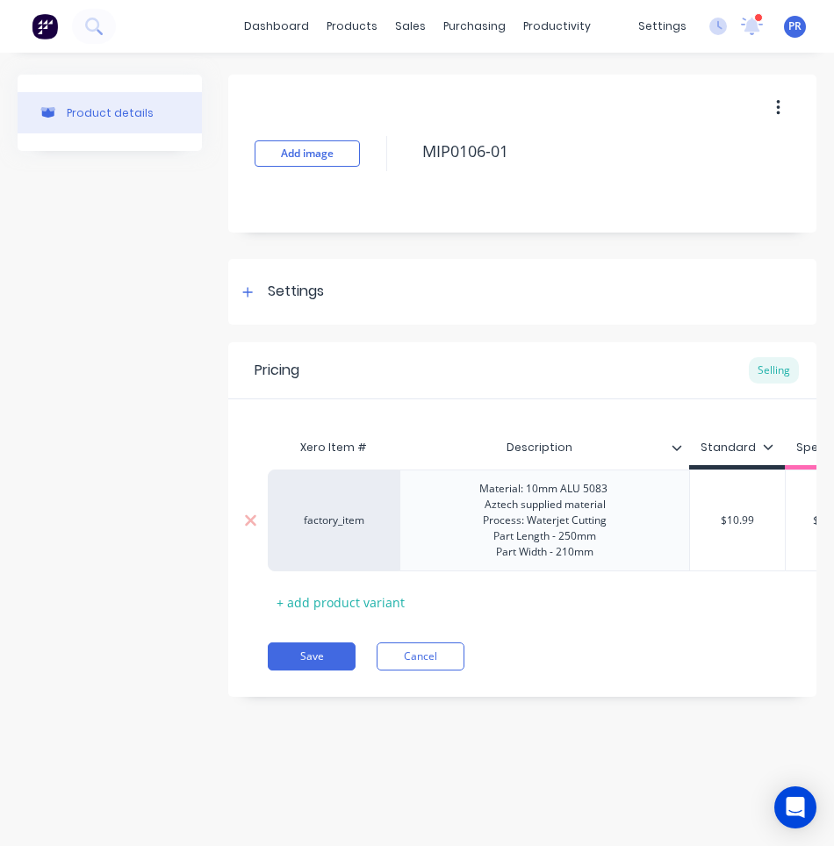
click at [548, 551] on div "Material: 10mm ALU 5083 Aztech supplied material Process: Waterjet Cutting Part…" at bounding box center [544, 520] width 159 height 86
click at [570, 533] on div "Material: 10mm ALU 5083 Aztech supplied material Process: Waterjet Cutting Part…" at bounding box center [544, 520] width 159 height 86
click at [559, 548] on div "Material: 10mm ALU 5083 Aztech supplied material Process: Waterjet Cutting Part…" at bounding box center [544, 520] width 159 height 86
click at [304, 665] on button "Save" at bounding box center [312, 656] width 88 height 28
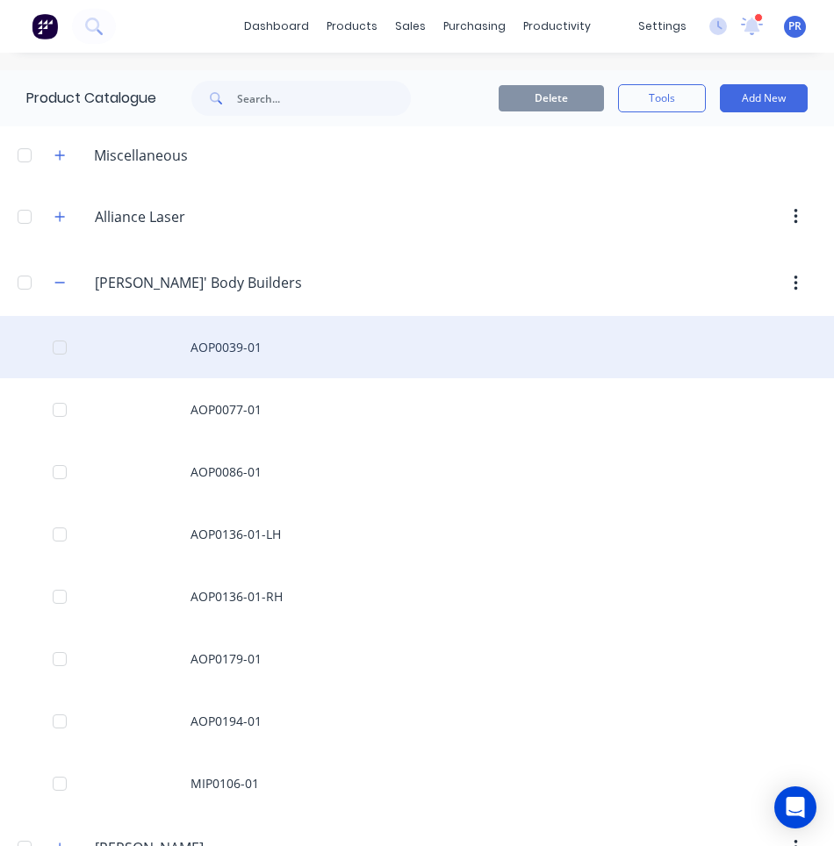
click at [287, 337] on div "AOP0039-01" at bounding box center [417, 347] width 834 height 62
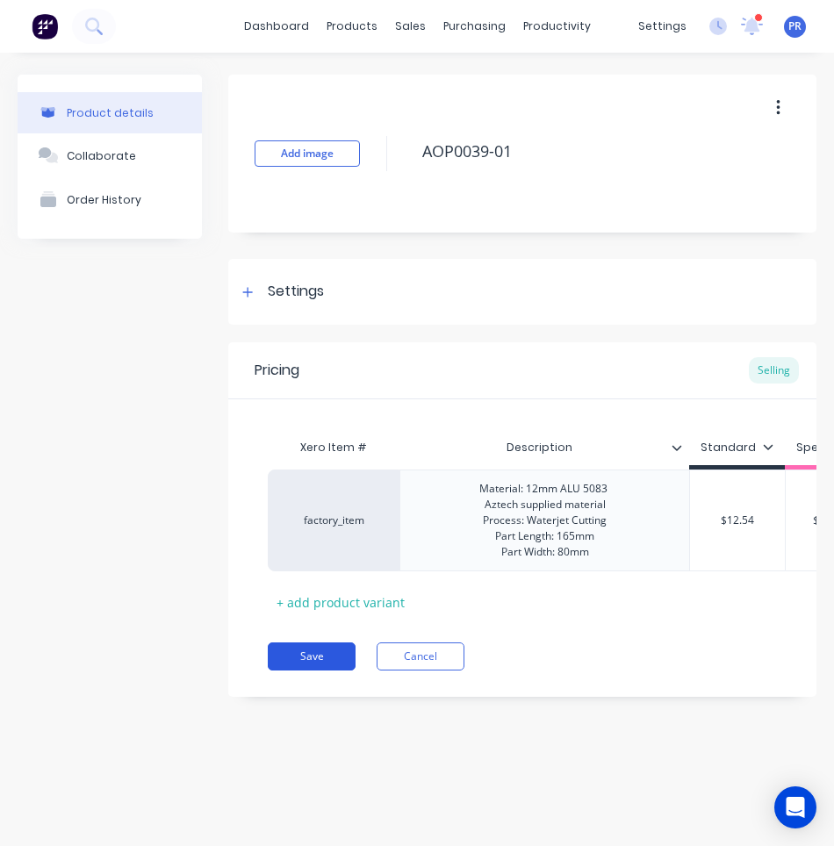
click at [322, 671] on button "Save" at bounding box center [312, 656] width 88 height 28
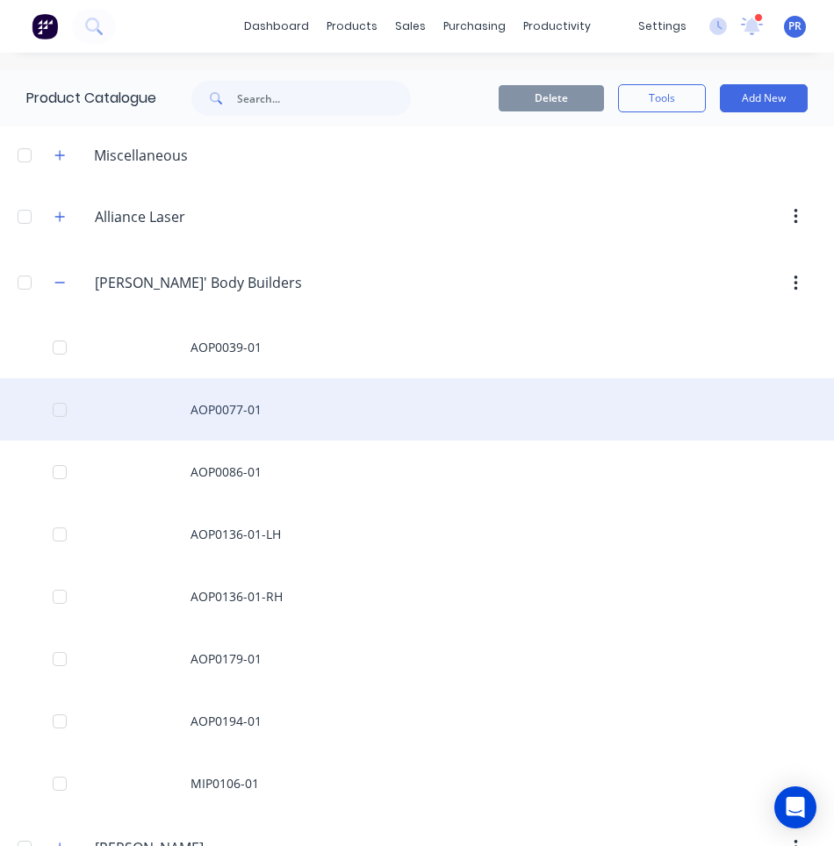
click at [282, 396] on div "AOP0077-01" at bounding box center [417, 409] width 834 height 62
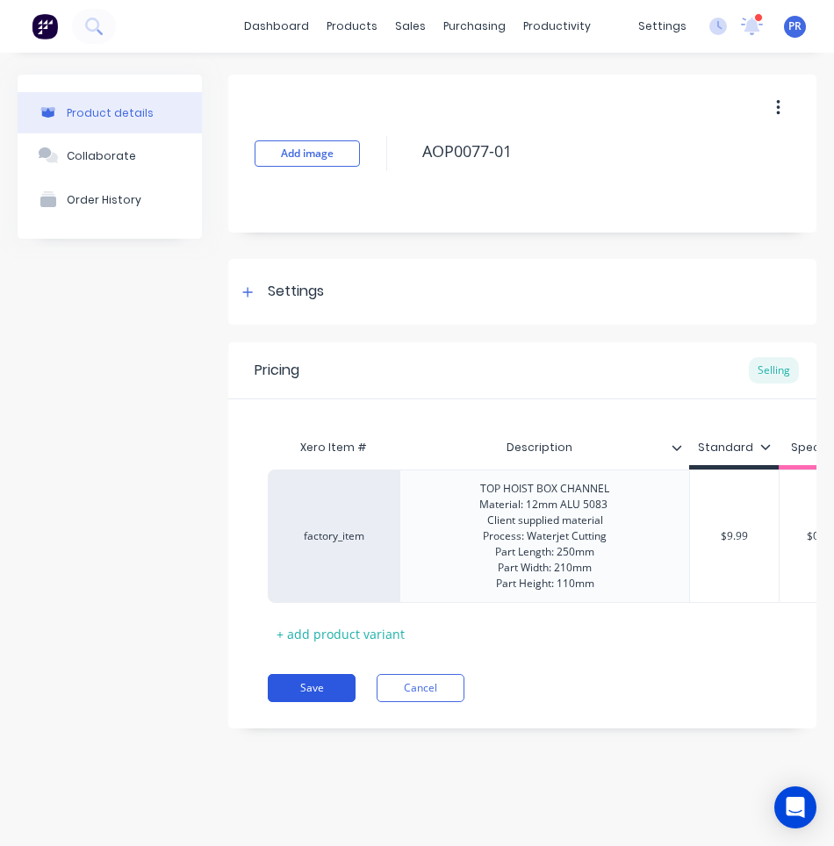
click at [312, 702] on button "Save" at bounding box center [312, 688] width 88 height 28
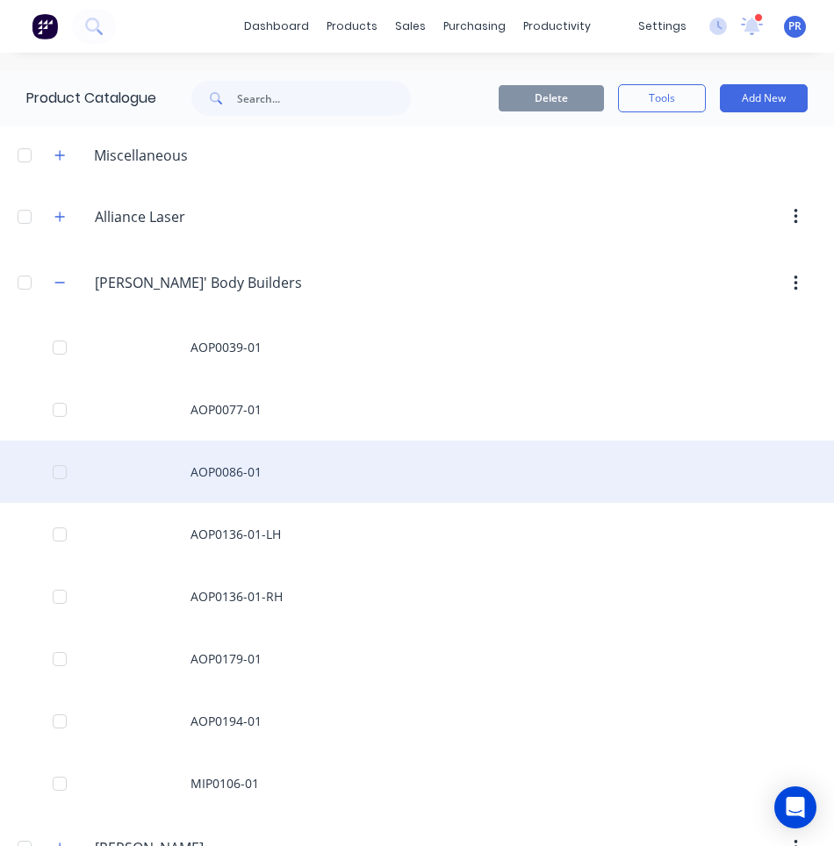
click at [254, 459] on div "AOP0086-01" at bounding box center [417, 472] width 834 height 62
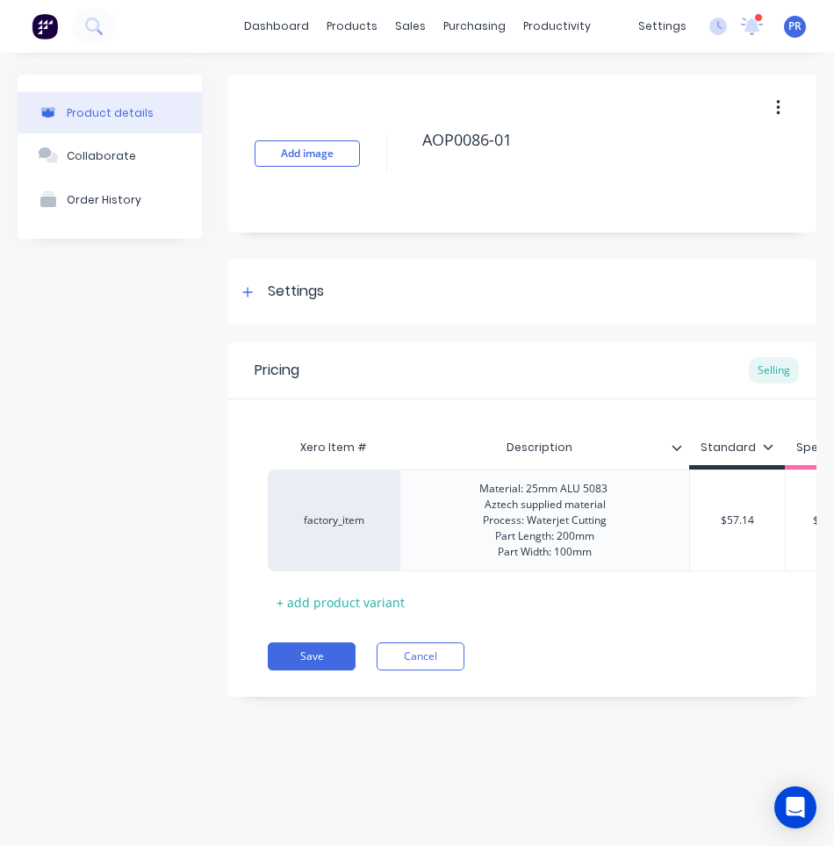
click at [312, 687] on div "Pricing Selling Xero Item # Description Standard Special factory_item Material:…" at bounding box center [522, 519] width 588 height 355
click at [305, 671] on button "Save" at bounding box center [312, 656] width 88 height 28
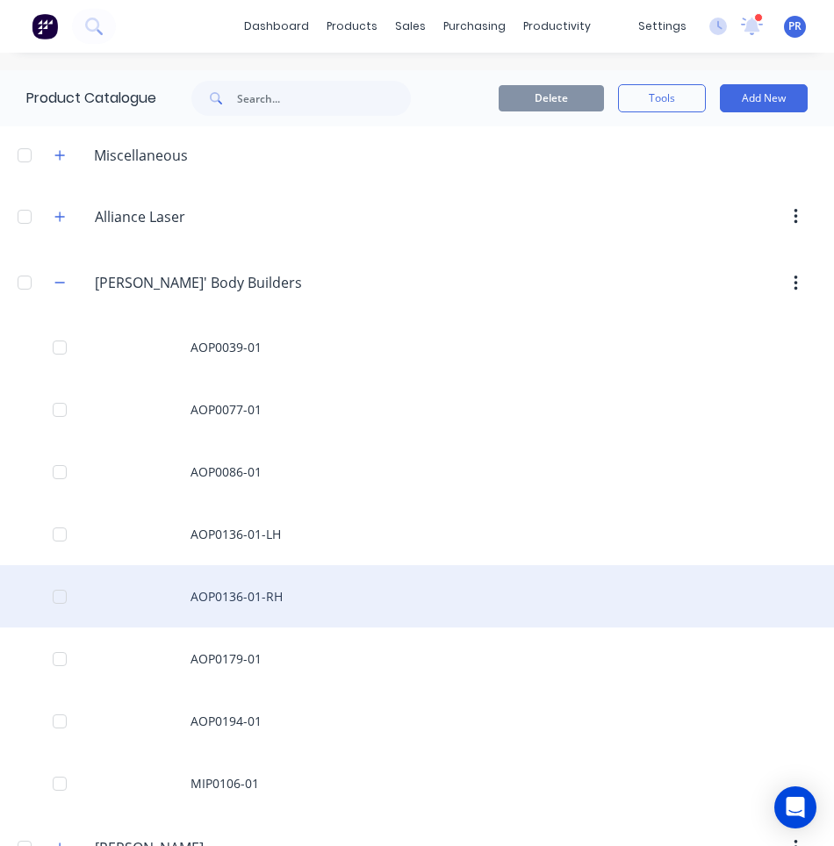
click at [261, 595] on div "AOP0136-01-RH" at bounding box center [417, 596] width 834 height 62
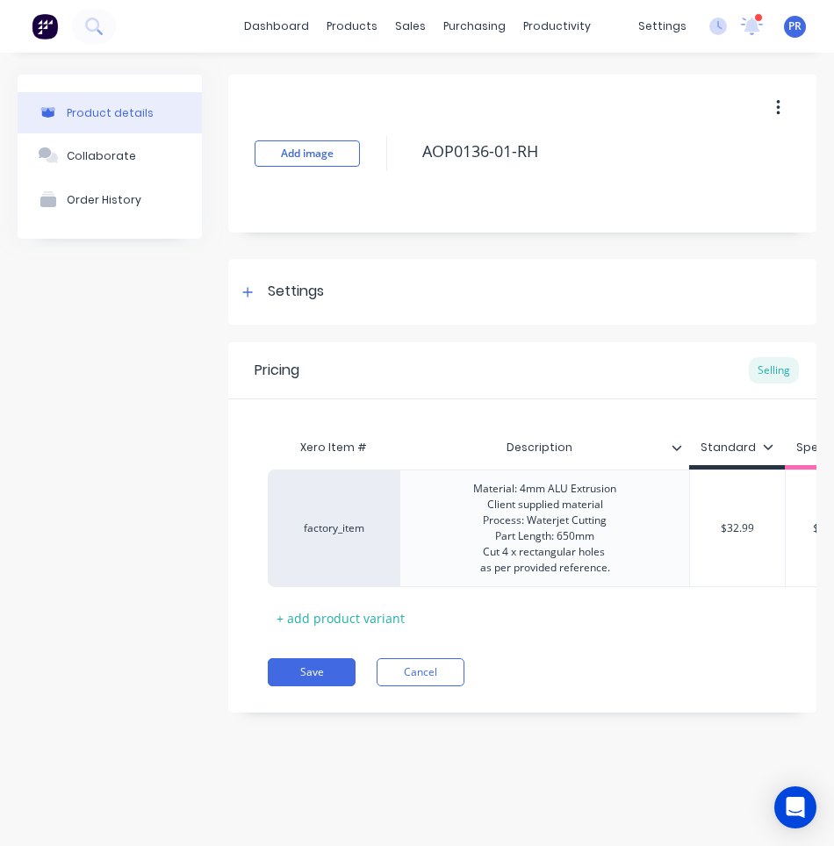
click at [301, 702] on div "Pricing Selling Xero Item # Description Standard Special factory_item Material:…" at bounding box center [522, 527] width 588 height 370
click at [307, 686] on button "Save" at bounding box center [312, 672] width 88 height 28
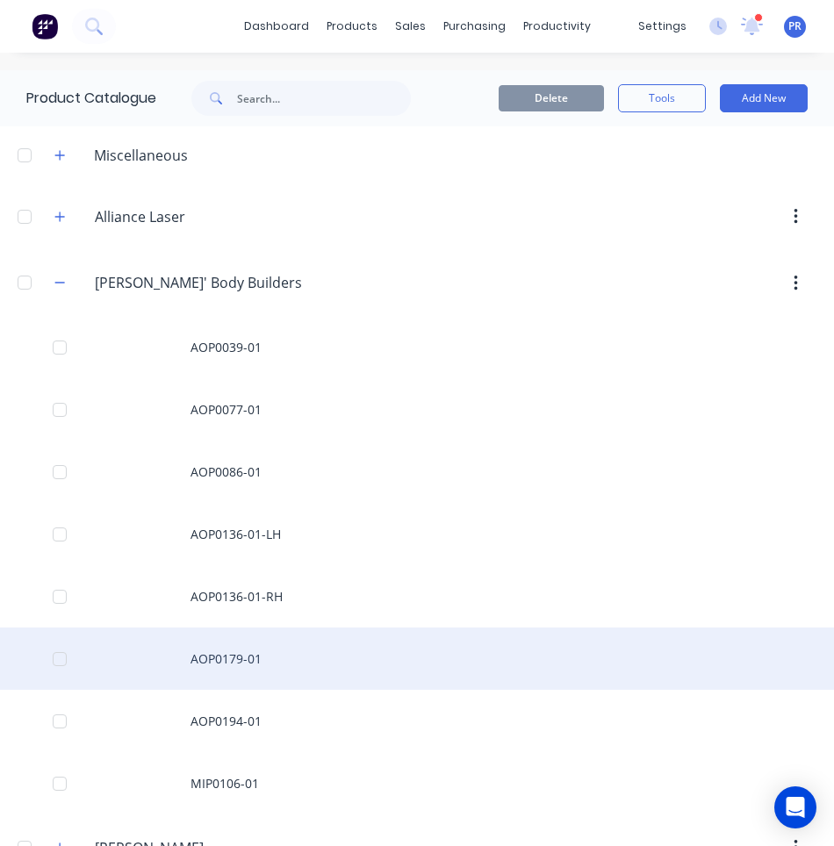
click at [240, 654] on div "AOP0179-01" at bounding box center [417, 659] width 834 height 62
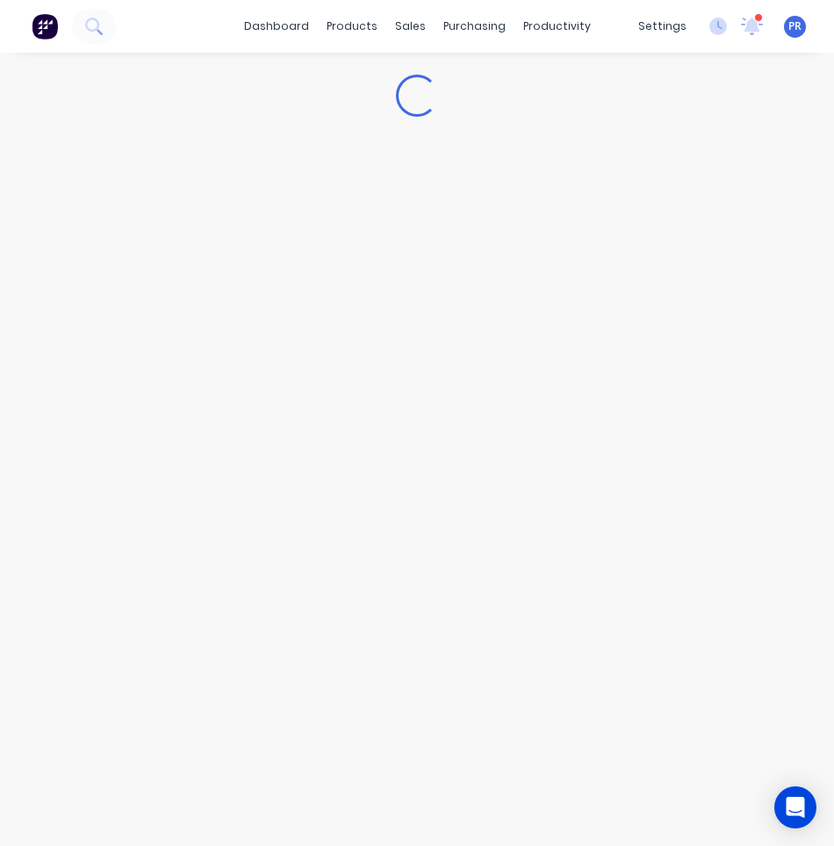
type textarea "x"
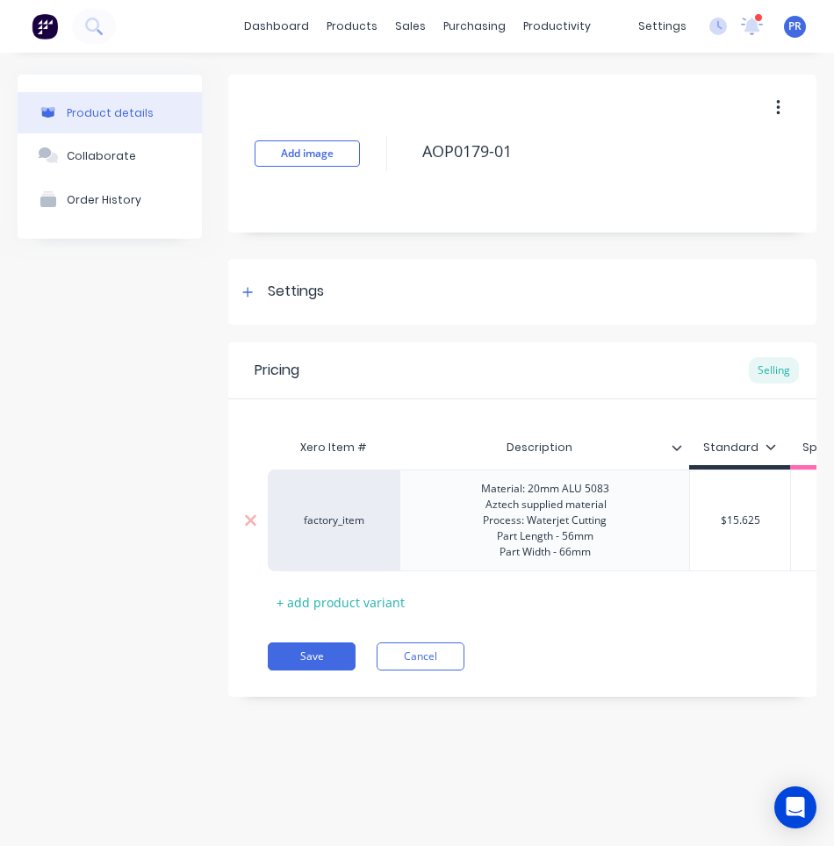
click at [558, 540] on div "Material: 20mm ALU 5083 Aztech supplied material Process: Waterjet Cutting Part…" at bounding box center [545, 520] width 156 height 86
click at [552, 552] on div "Material: 20mm ALU 5083 Aztech supplied material Process: Waterjet Cutting Part…" at bounding box center [545, 520] width 156 height 86
click at [263, 671] on div "Pricing Selling Xero Item # Description Standard Special factory_item Material:…" at bounding box center [522, 519] width 588 height 355
click at [291, 671] on button "Save" at bounding box center [312, 656] width 88 height 28
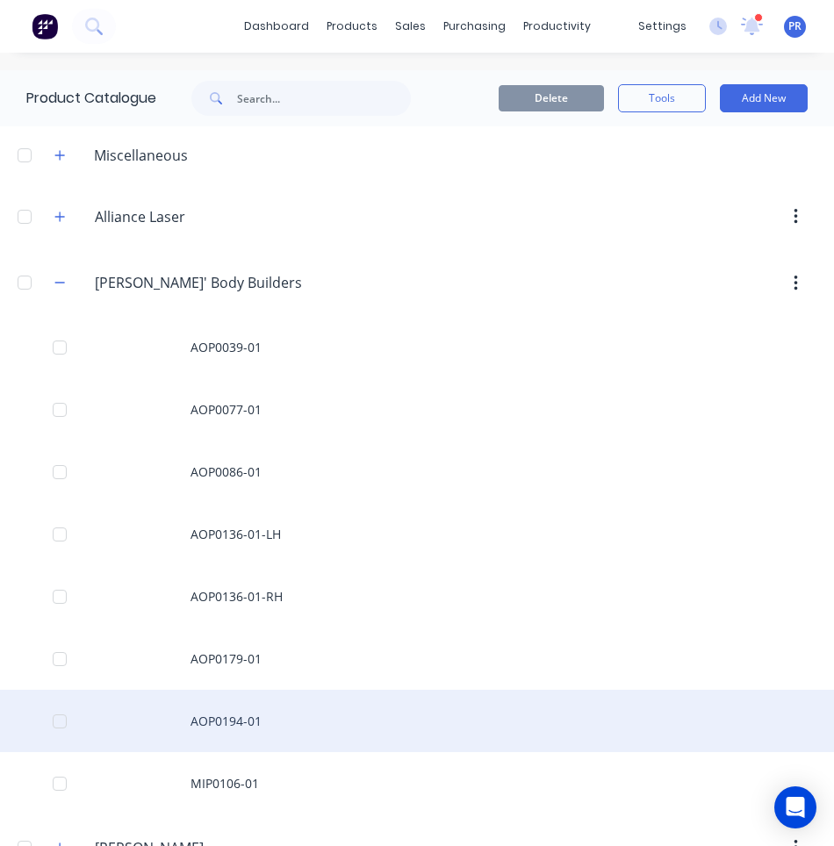
click at [239, 712] on div "AOP0194-01" at bounding box center [417, 721] width 834 height 62
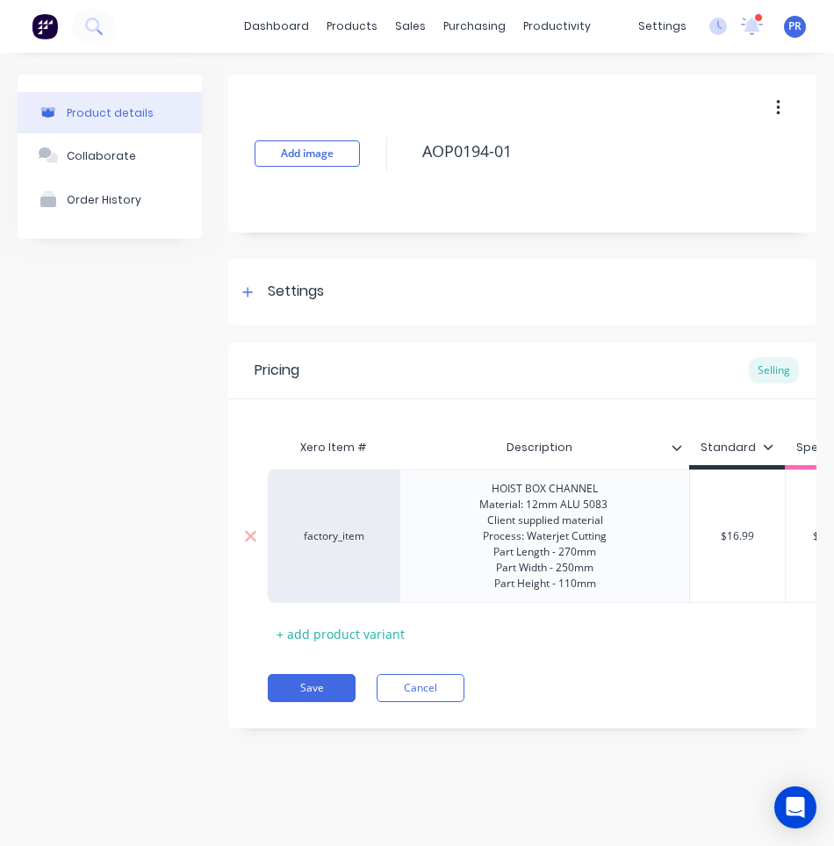
type textarea "x"
click at [556, 550] on div "HOIST BOX CHANNEL Material: 12mm ALU 5083 Client supplied material Process: Wat…" at bounding box center [544, 536] width 159 height 118
click at [306, 694] on button "Save" at bounding box center [312, 688] width 88 height 28
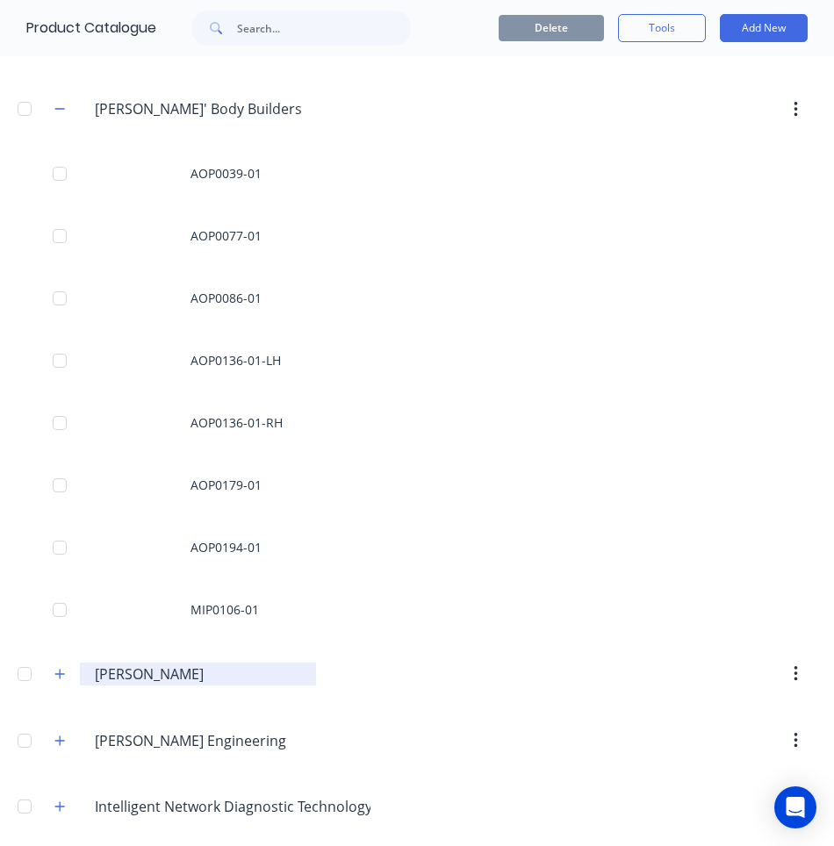
scroll to position [176, 0]
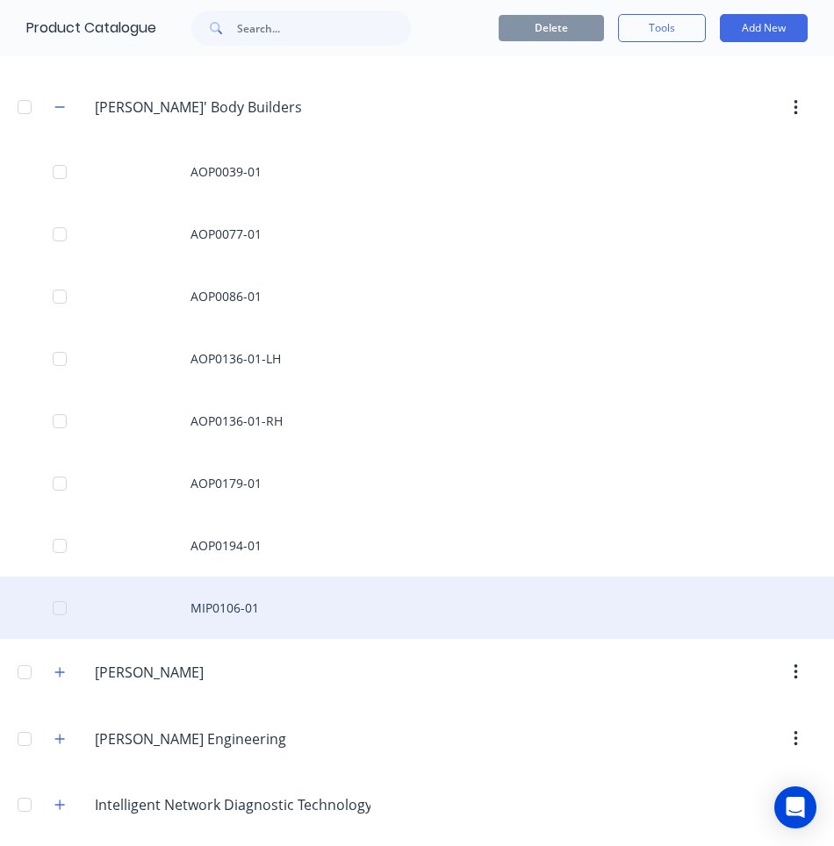
click at [249, 598] on div "MIP0106-01" at bounding box center [417, 608] width 834 height 62
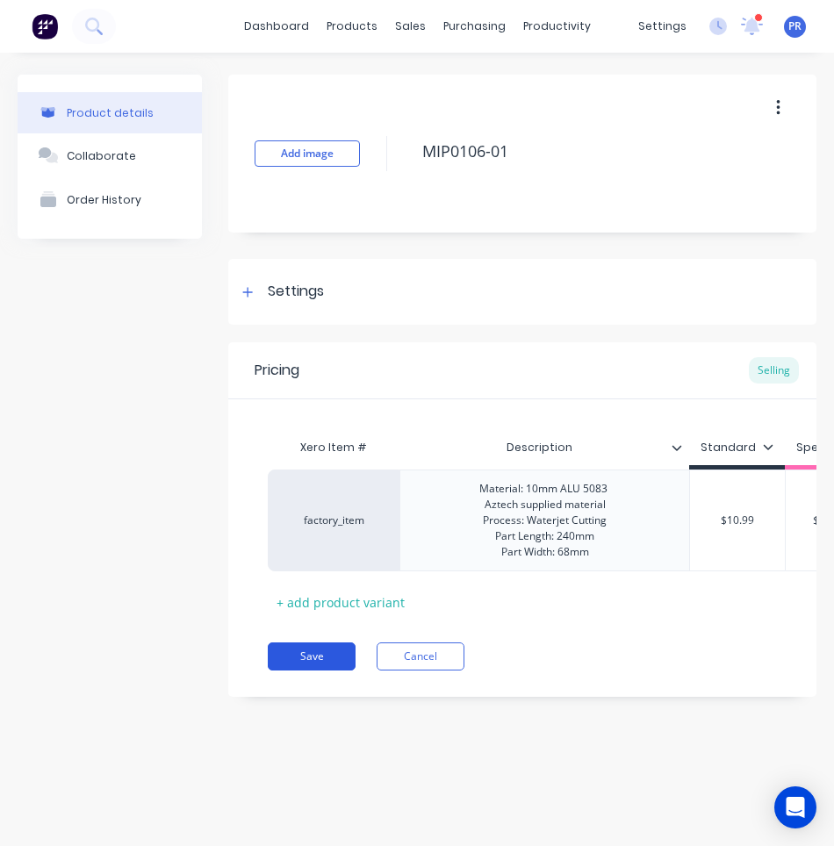
click at [281, 670] on button "Save" at bounding box center [312, 656] width 88 height 28
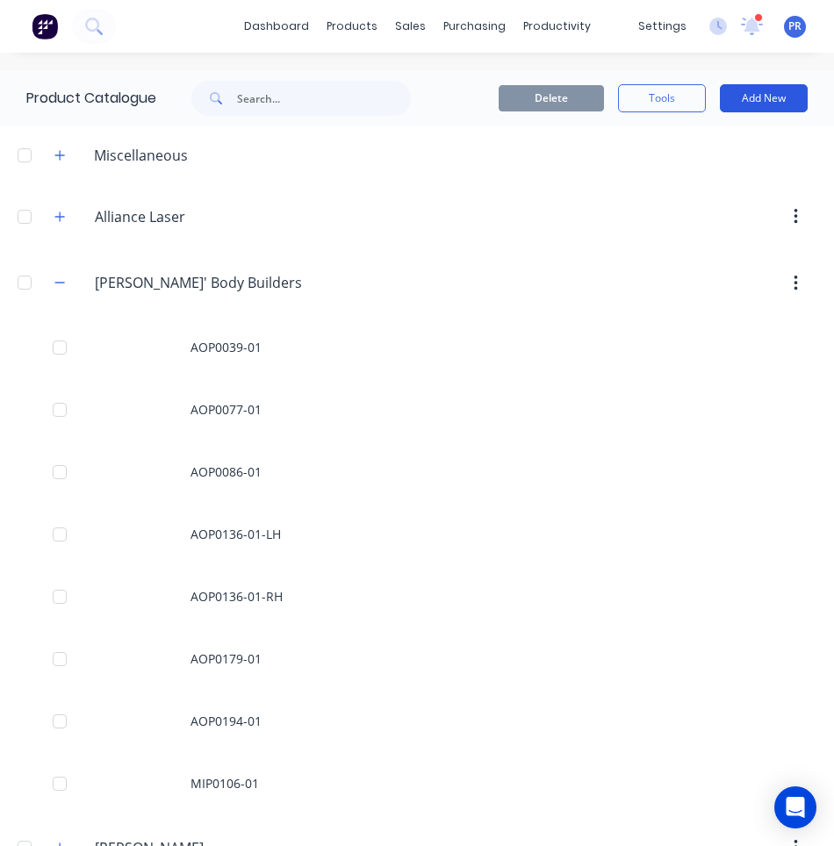
click at [779, 104] on button "Add New" at bounding box center [764, 98] width 88 height 28
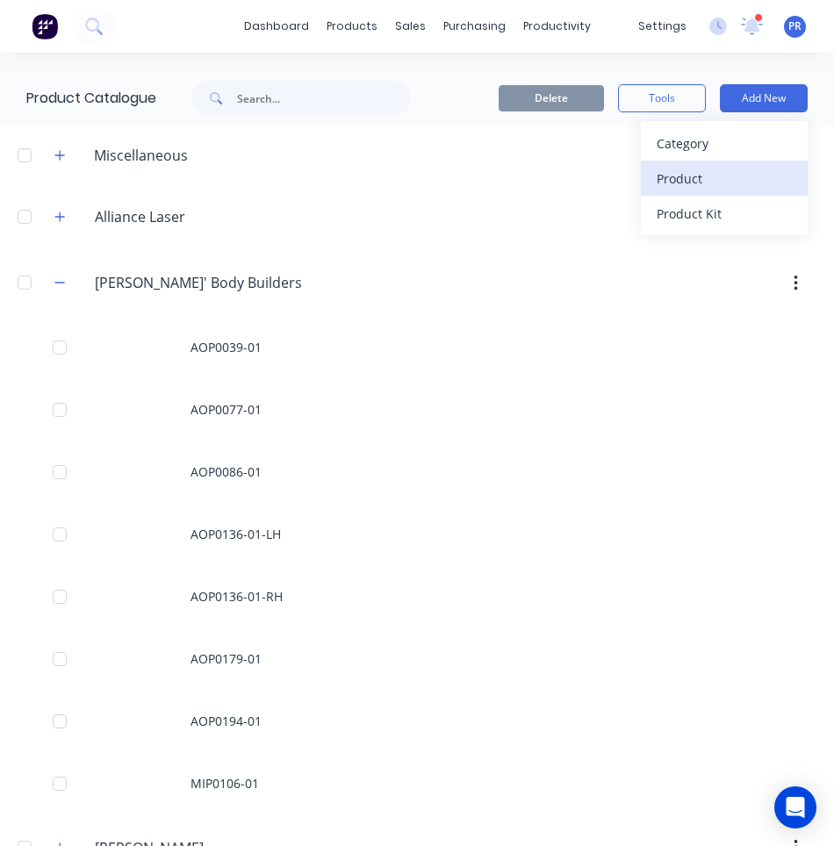
click at [668, 174] on div "Product" at bounding box center [724, 178] width 135 height 25
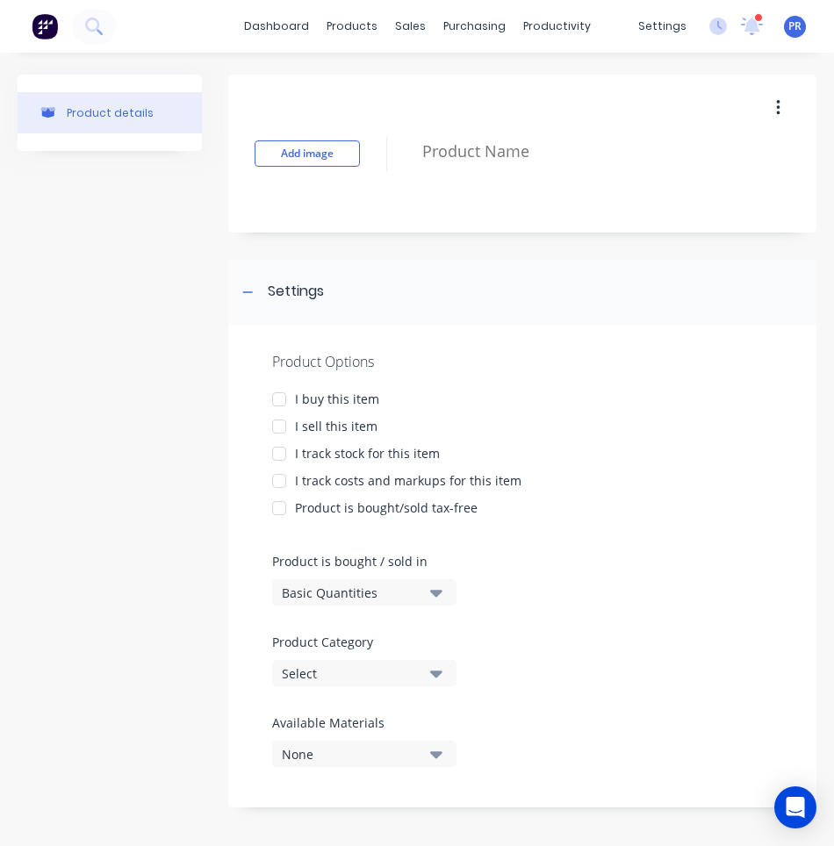
click at [278, 424] on div at bounding box center [279, 426] width 35 height 35
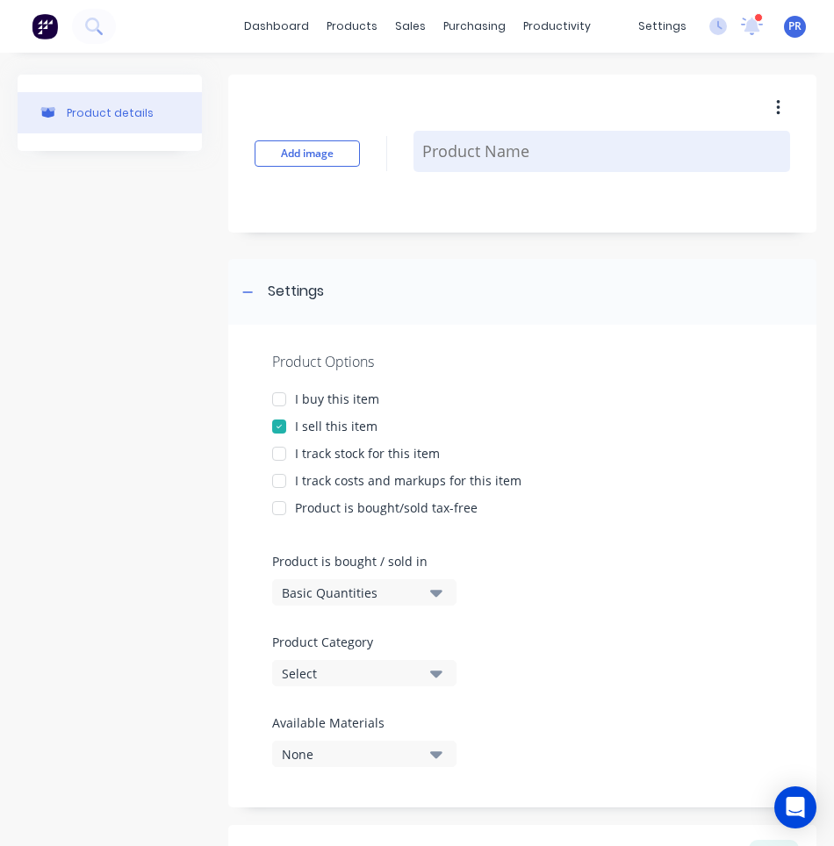
click at [466, 154] on textarea at bounding box center [601, 151] width 377 height 41
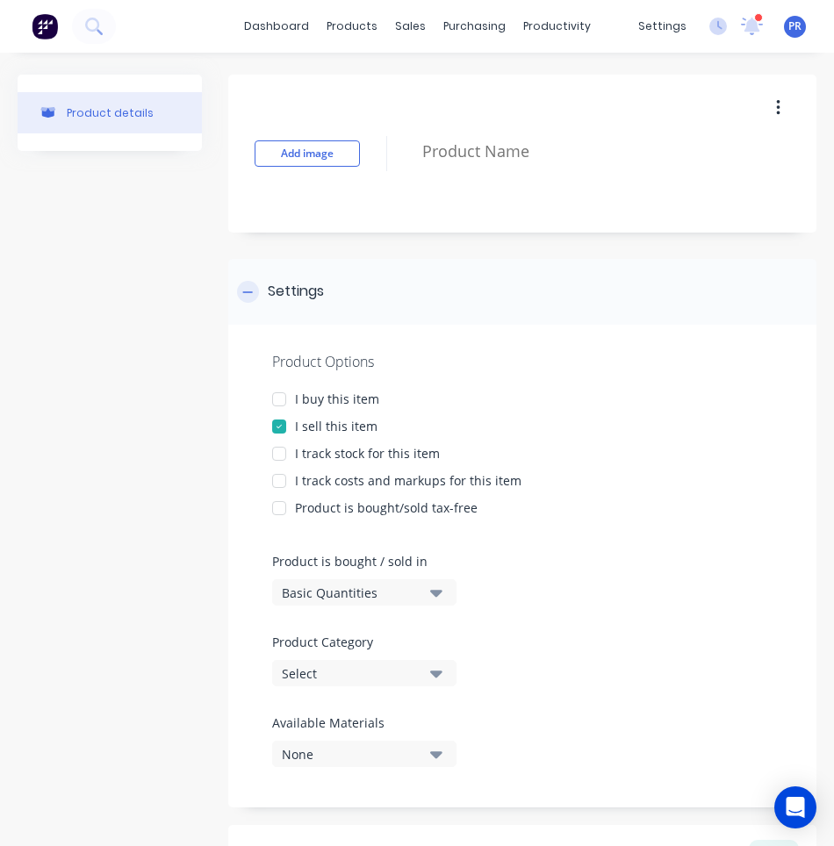
paste textarea "AOP0155-01"
type textarea "x"
type textarea "AOP0155-01"
type textarea "x"
type textarea "AOP0155-01"
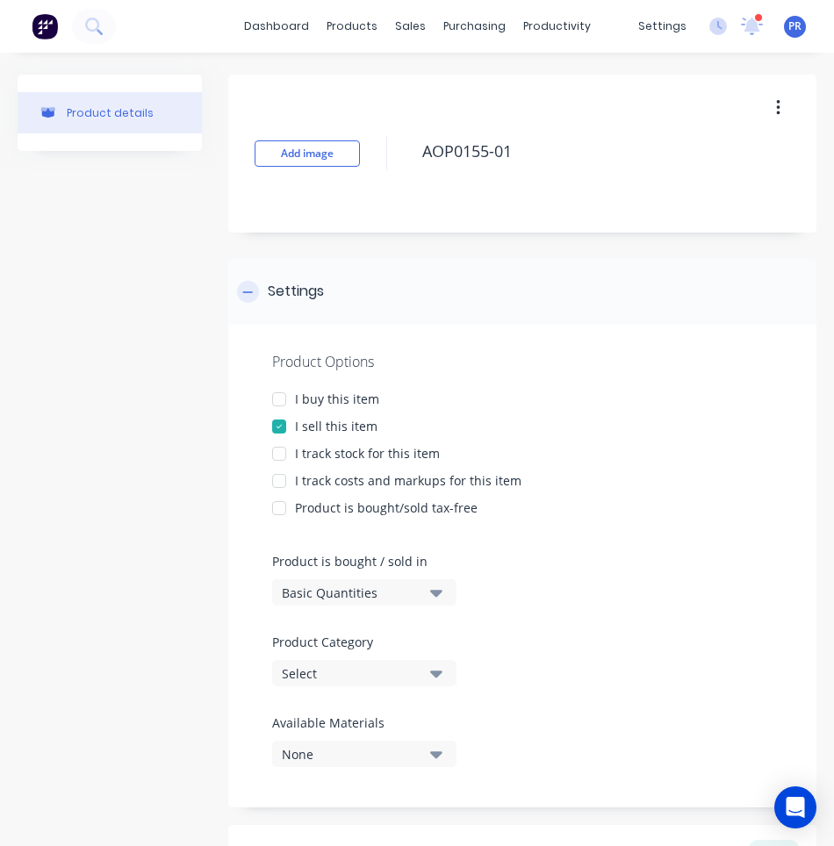
type textarea "x"
click at [247, 291] on icon at bounding box center [248, 291] width 10 height 1
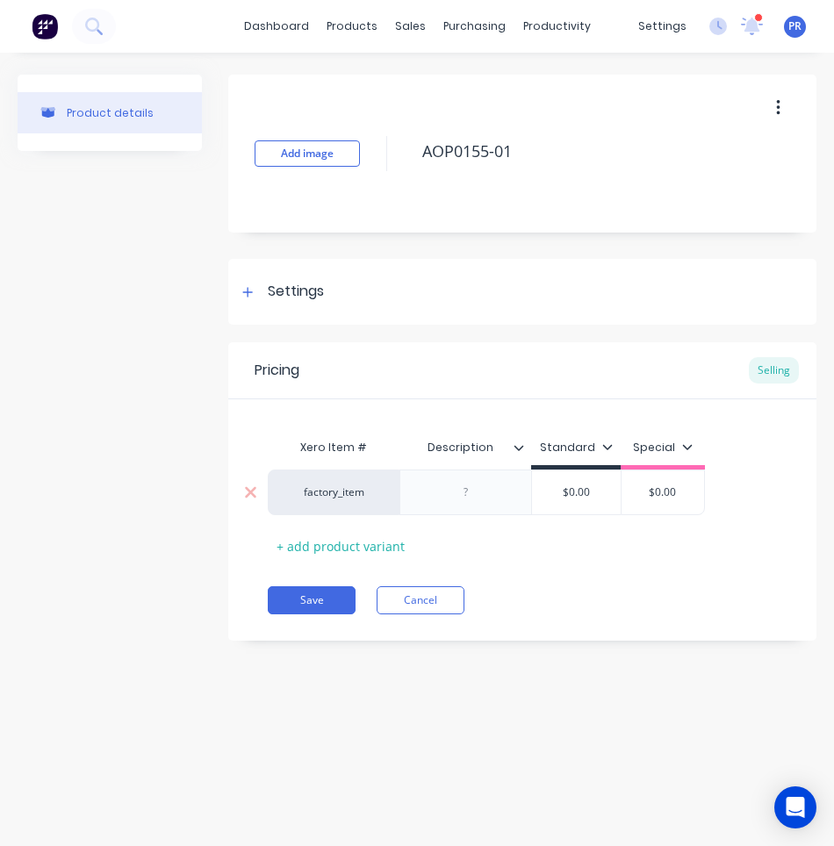
click at [456, 498] on div at bounding box center [466, 492] width 88 height 23
paste div
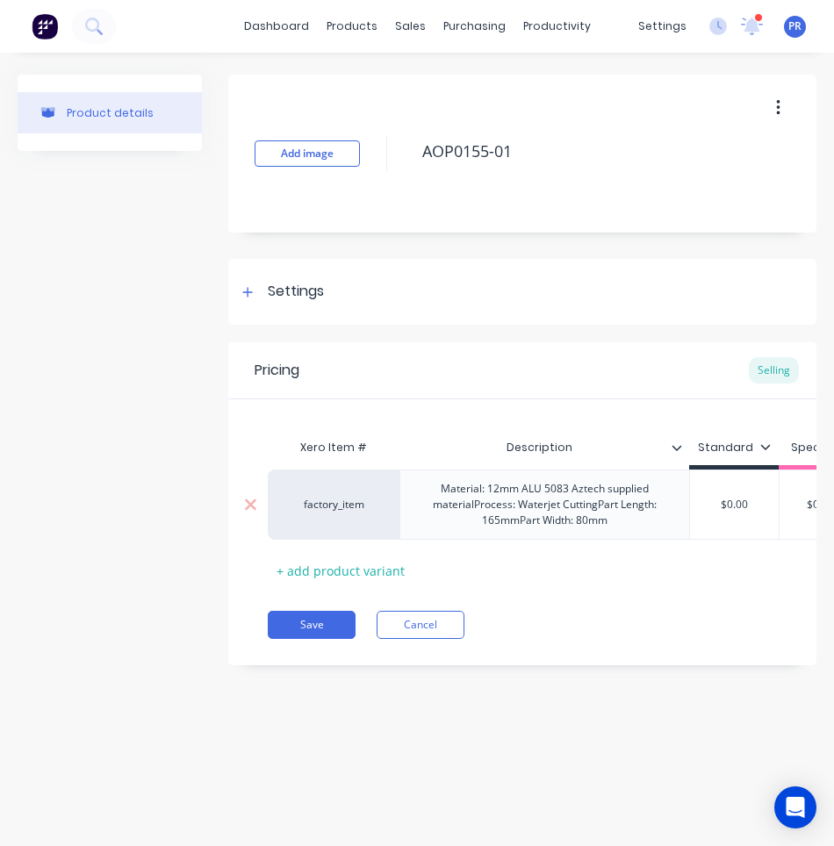
type textarea "x"
type input "$0.00"
drag, startPoint x: 750, startPoint y: 506, endPoint x: 663, endPoint y: 513, distance: 87.1
click at [663, 513] on div "factory_item Material: 12mm ALU 5083 Aztech supplied materialProcess: Waterjet …" at bounding box center [565, 505] width 595 height 70
type textarea "x"
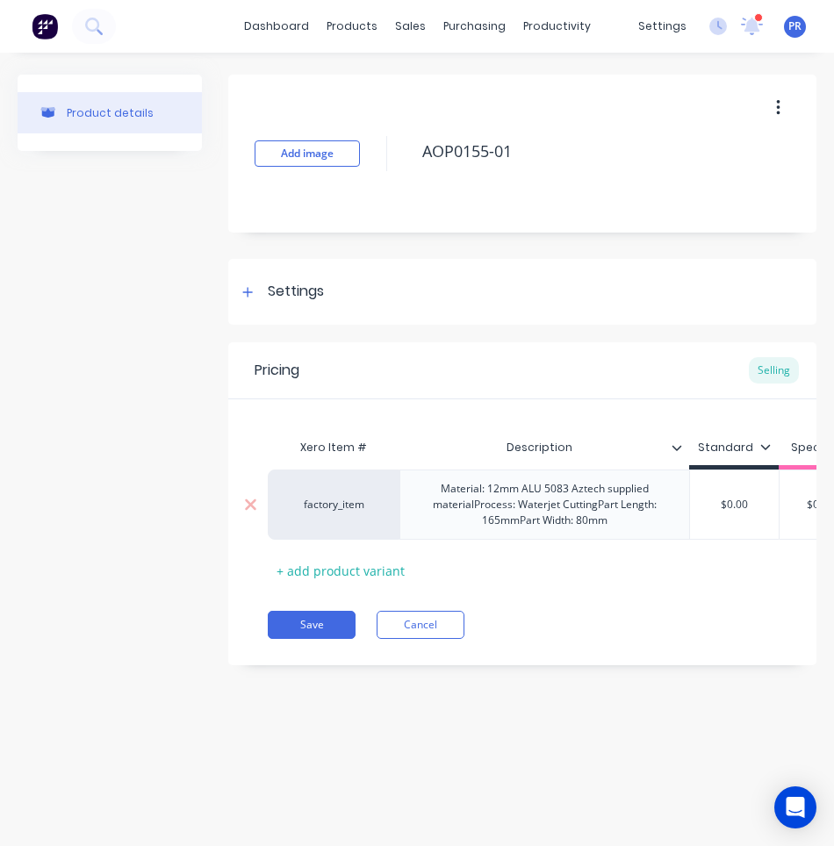
type input "1"
type textarea "x"
type input "10"
type textarea "x"
type input "10."
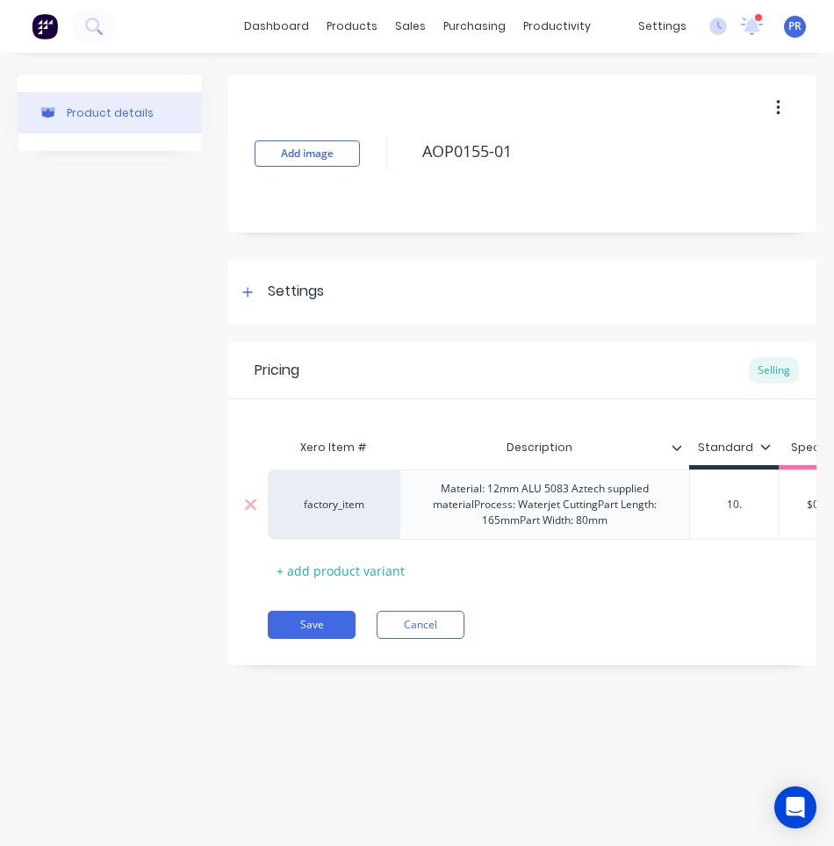
type textarea "x"
type input "10.9"
type textarea "x"
type input "10.99"
click at [575, 485] on div "Material: 12mm ALU 5083 Aztech supplied materialProcess: Waterjet CuttingPart L…" at bounding box center [544, 504] width 275 height 54
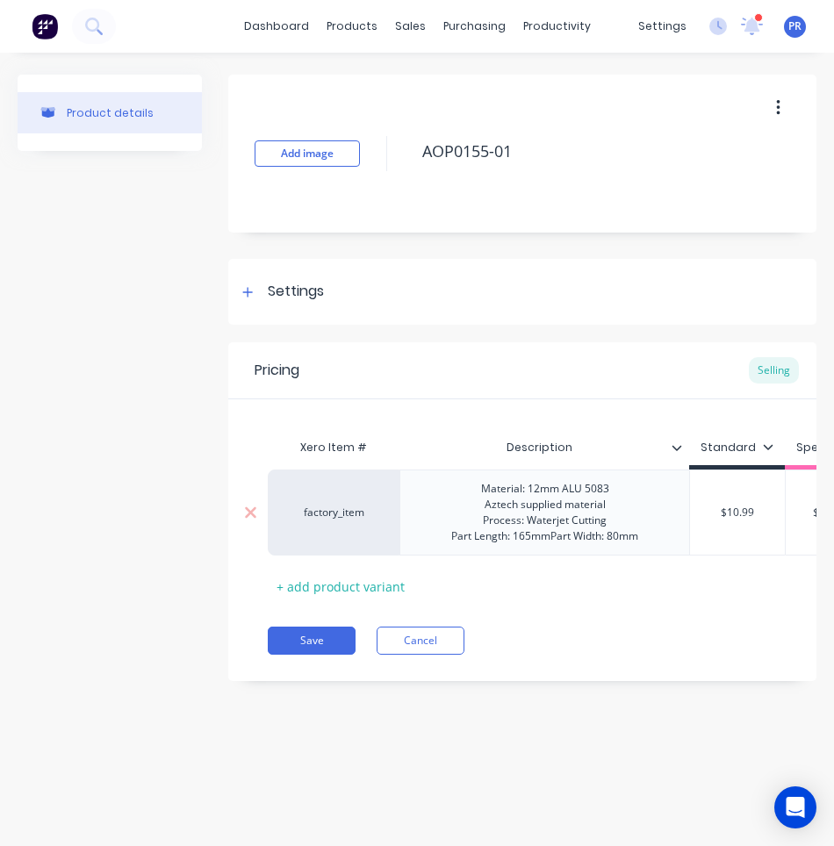
click at [553, 531] on div "Material: 12mm ALU 5083 Aztech supplied material Process: Waterjet Cutting Part…" at bounding box center [544, 512] width 215 height 70
click at [552, 531] on div "Material: 12mm ALU 5083 Aztech supplied material Process: Waterjet Cutting Part…" at bounding box center [544, 512] width 215 height 70
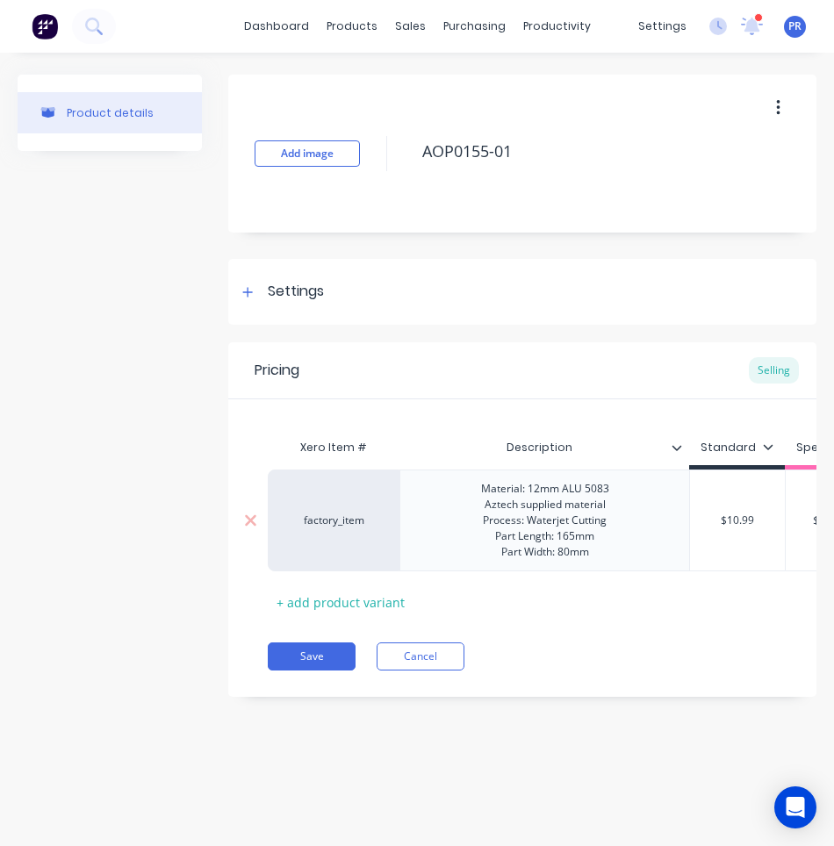
click at [578, 532] on div "Material: 12mm ALU 5083 Aztech supplied material Process: Waterjet Cutting Part…" at bounding box center [545, 520] width 156 height 86
click at [535, 491] on div "Material: 12mm ALU 5083 Aztech supplied material Process: Waterjet Cutting Part…" at bounding box center [545, 520] width 156 height 86
drag, startPoint x: 577, startPoint y: 533, endPoint x: 599, endPoint y: 539, distance: 23.6
click at [578, 534] on div "Material: 12mm ALU 5083 Aztech supplied material Process: Waterjet Cutting Part…" at bounding box center [545, 520] width 156 height 86
click at [297, 669] on button "Save" at bounding box center [312, 656] width 88 height 28
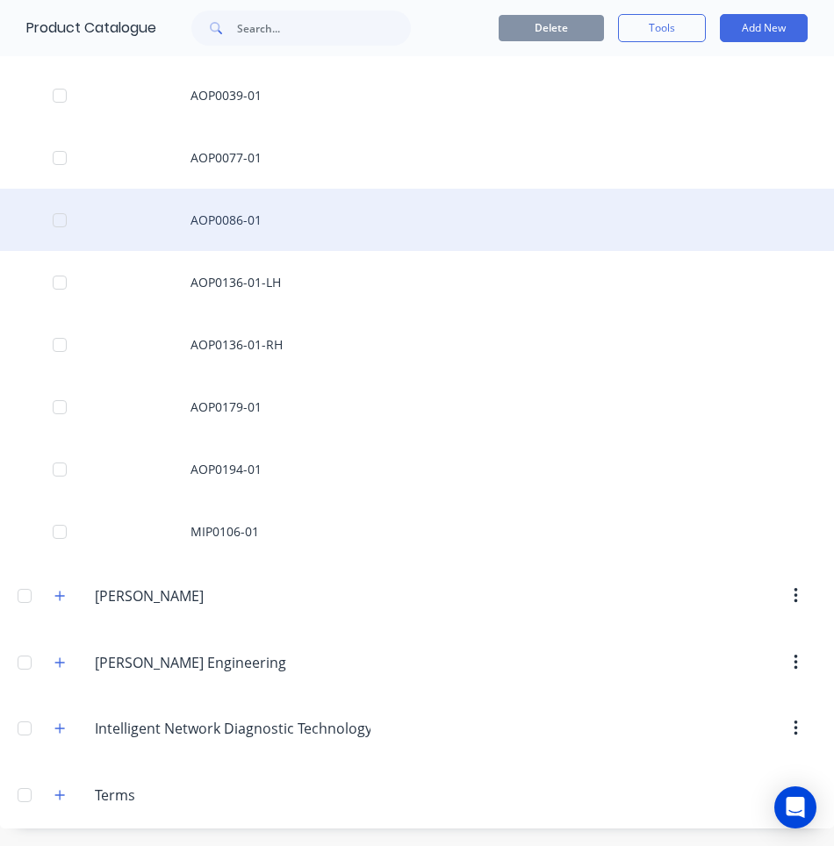
scroll to position [164, 0]
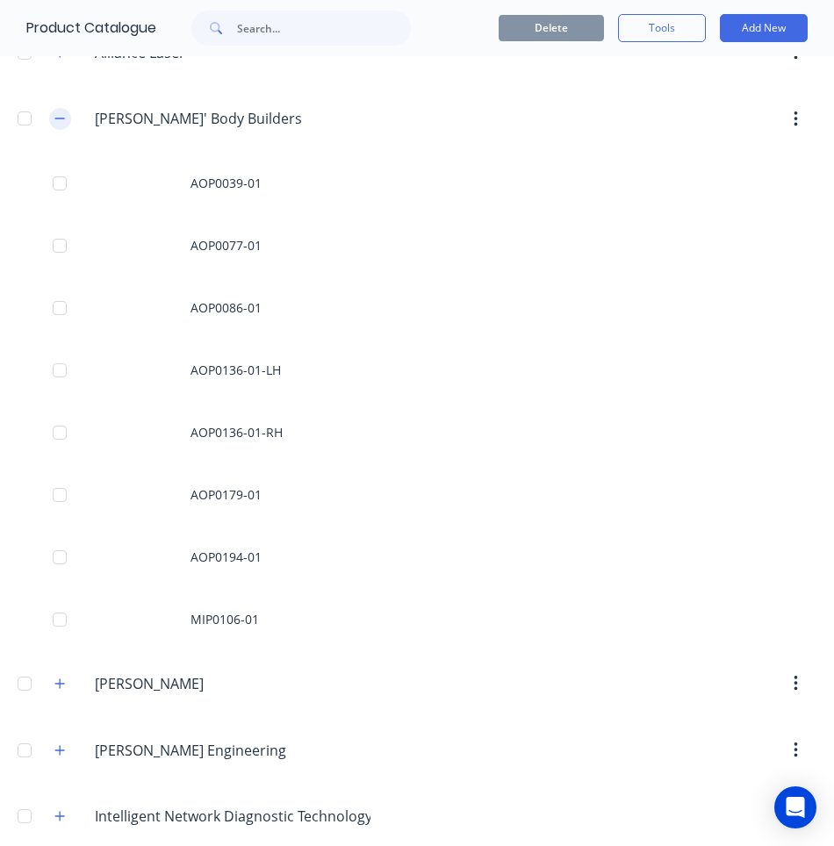
click at [64, 115] on icon "button" at bounding box center [59, 118] width 11 height 12
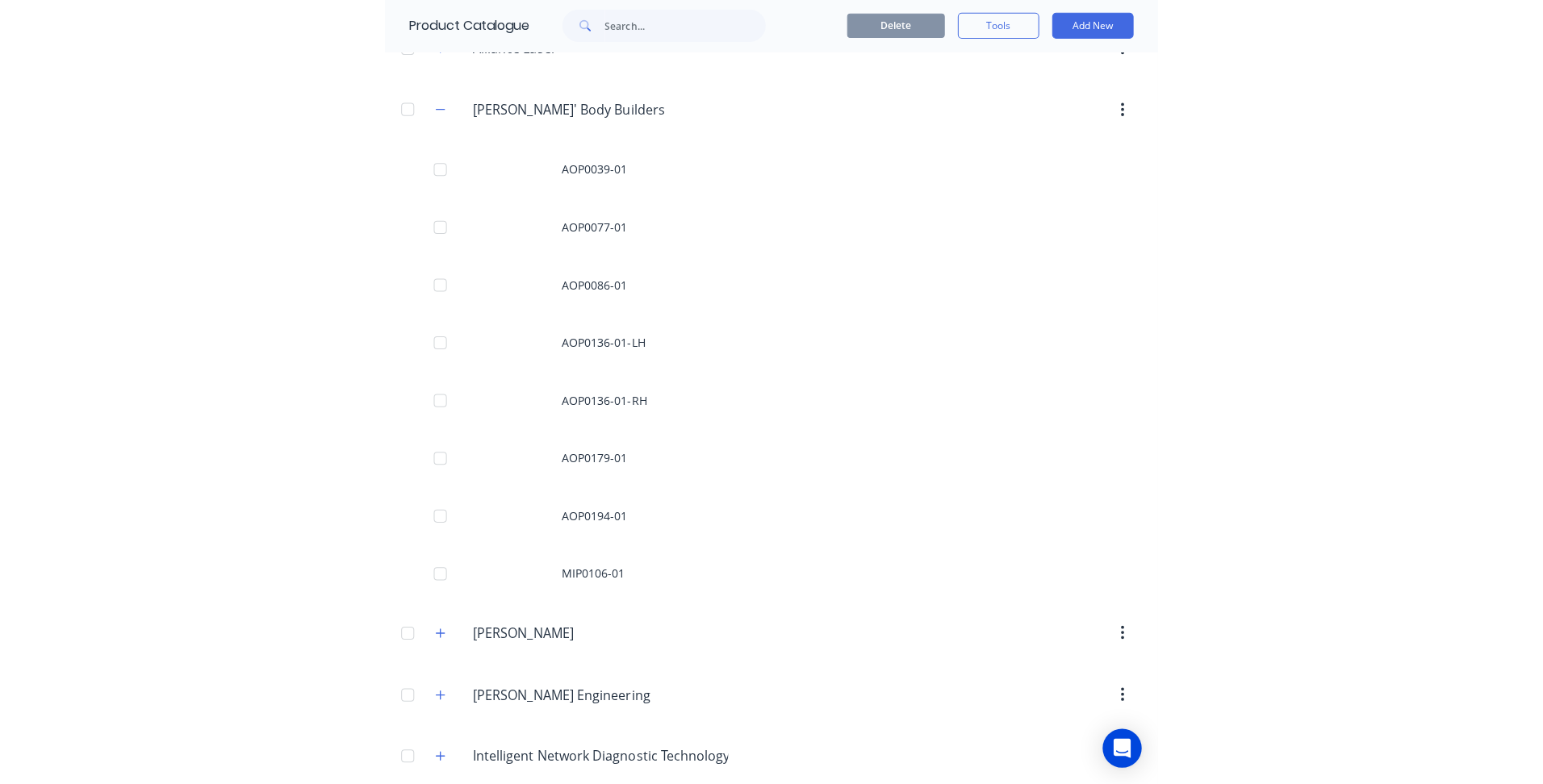
scroll to position [0, 0]
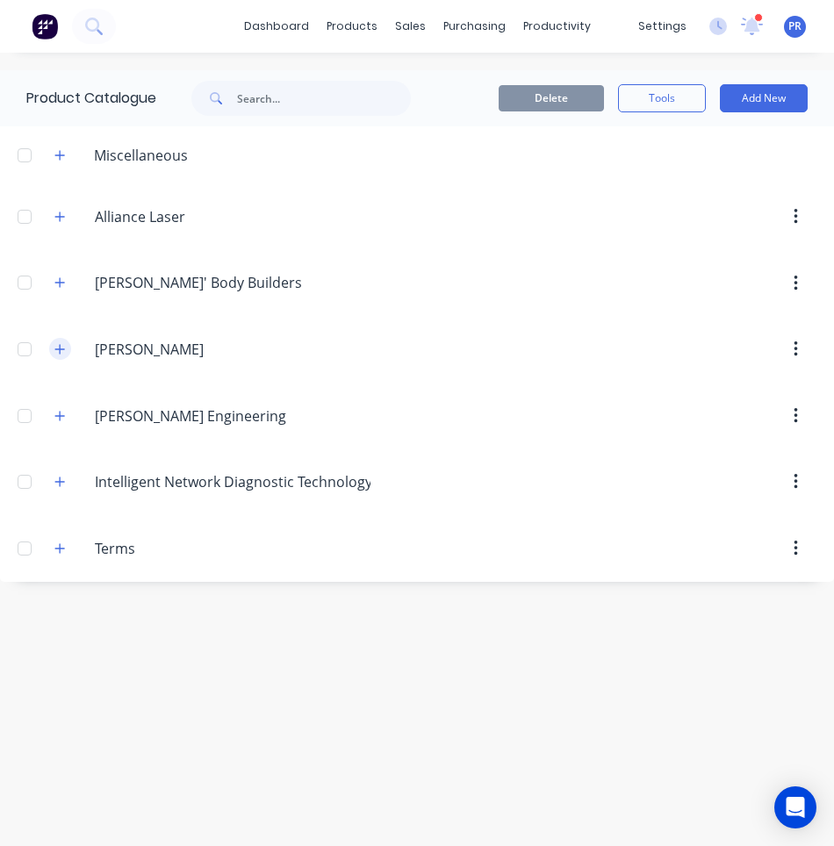
click at [55, 346] on icon "button" at bounding box center [59, 349] width 11 height 12
click at [56, 348] on icon "button" at bounding box center [59, 349] width 11 height 12
click at [60, 346] on icon "button" at bounding box center [60, 349] width 10 height 10
click at [67, 349] on button "button" at bounding box center [60, 349] width 22 height 22
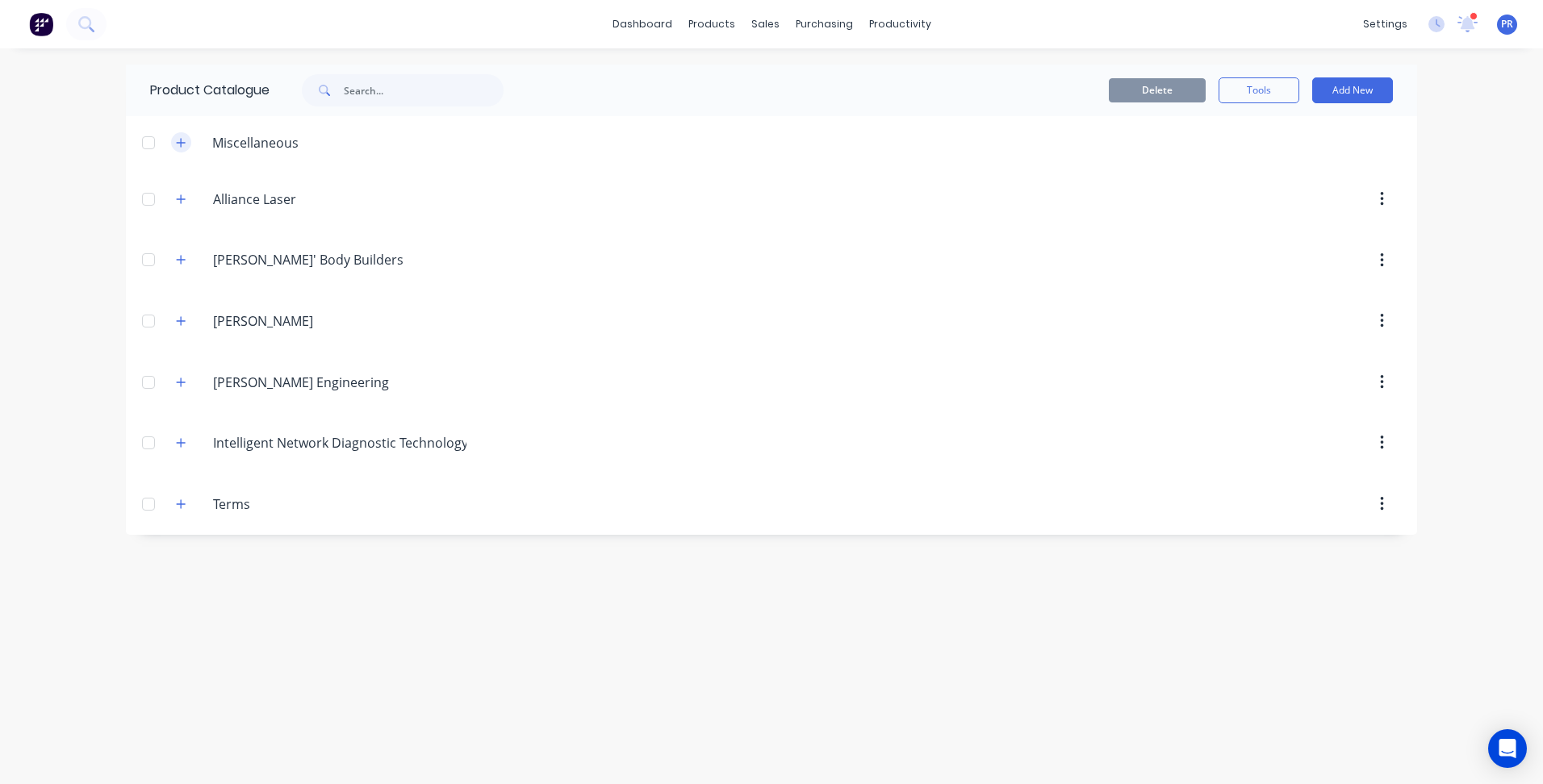
click at [178, 148] on button "button" at bounding box center [181, 142] width 20 height 20
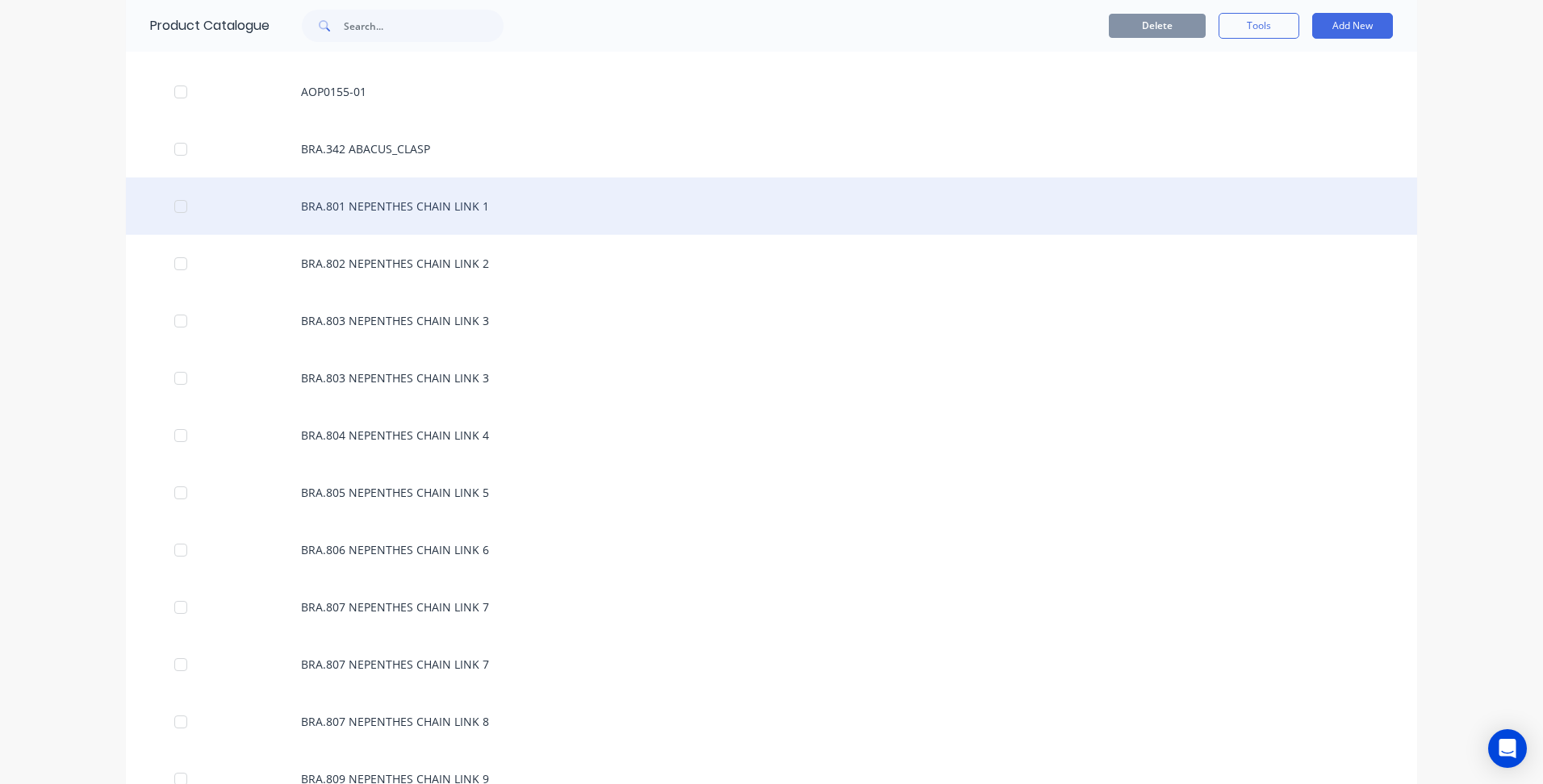
scroll to position [564, 0]
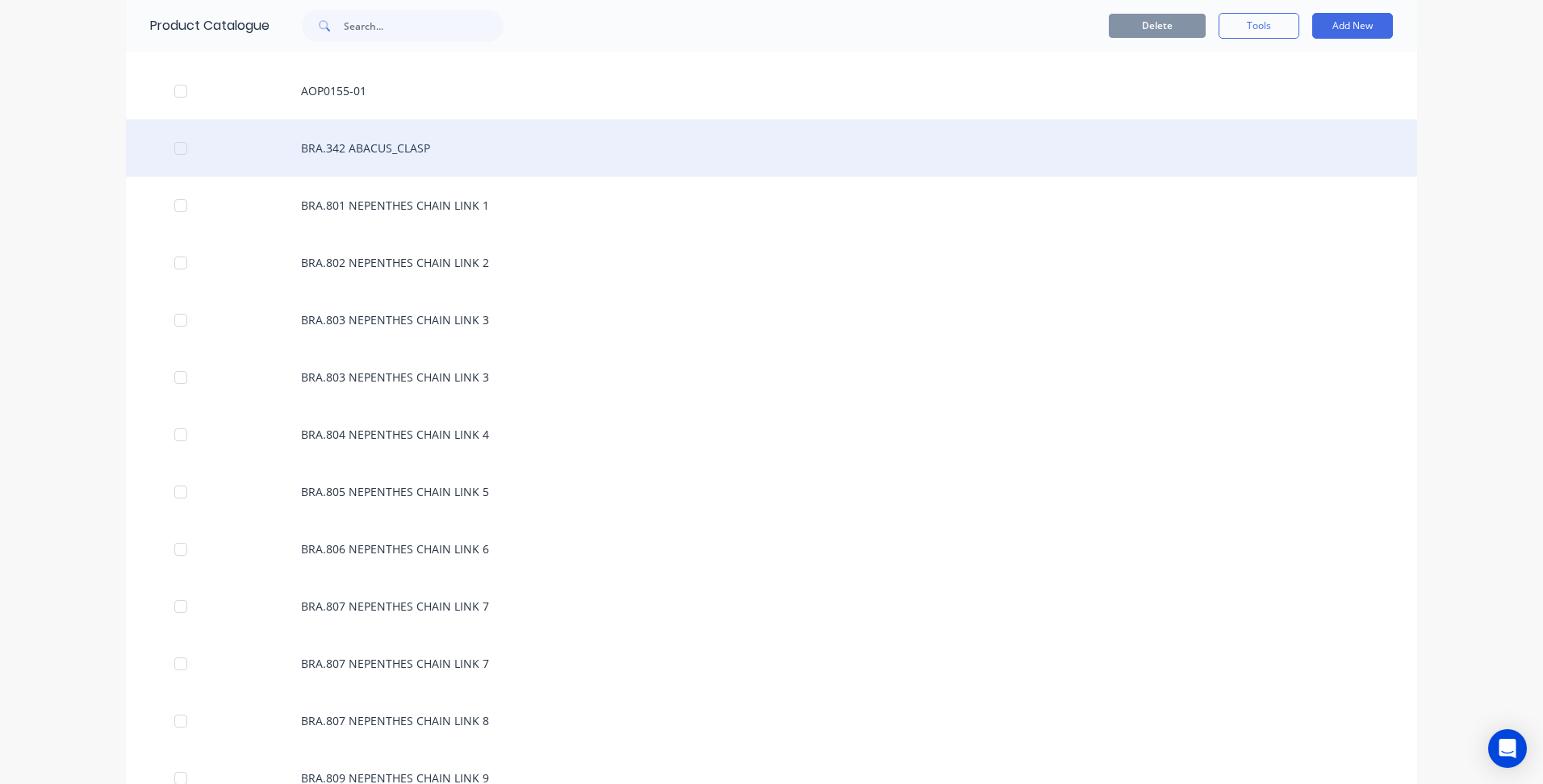
click at [181, 146] on div at bounding box center [180, 148] width 32 height 32
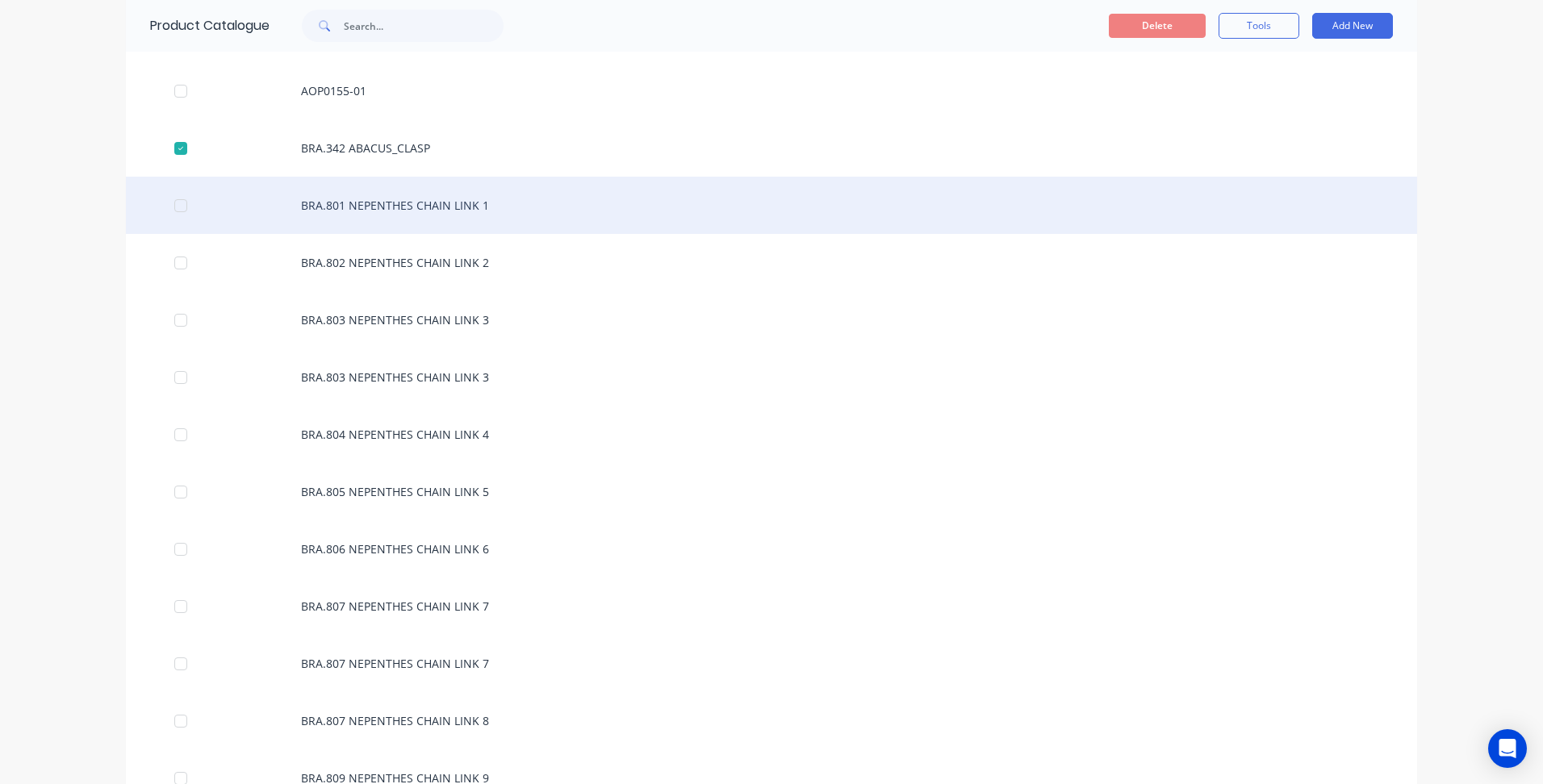
click at [173, 206] on div at bounding box center [180, 205] width 32 height 32
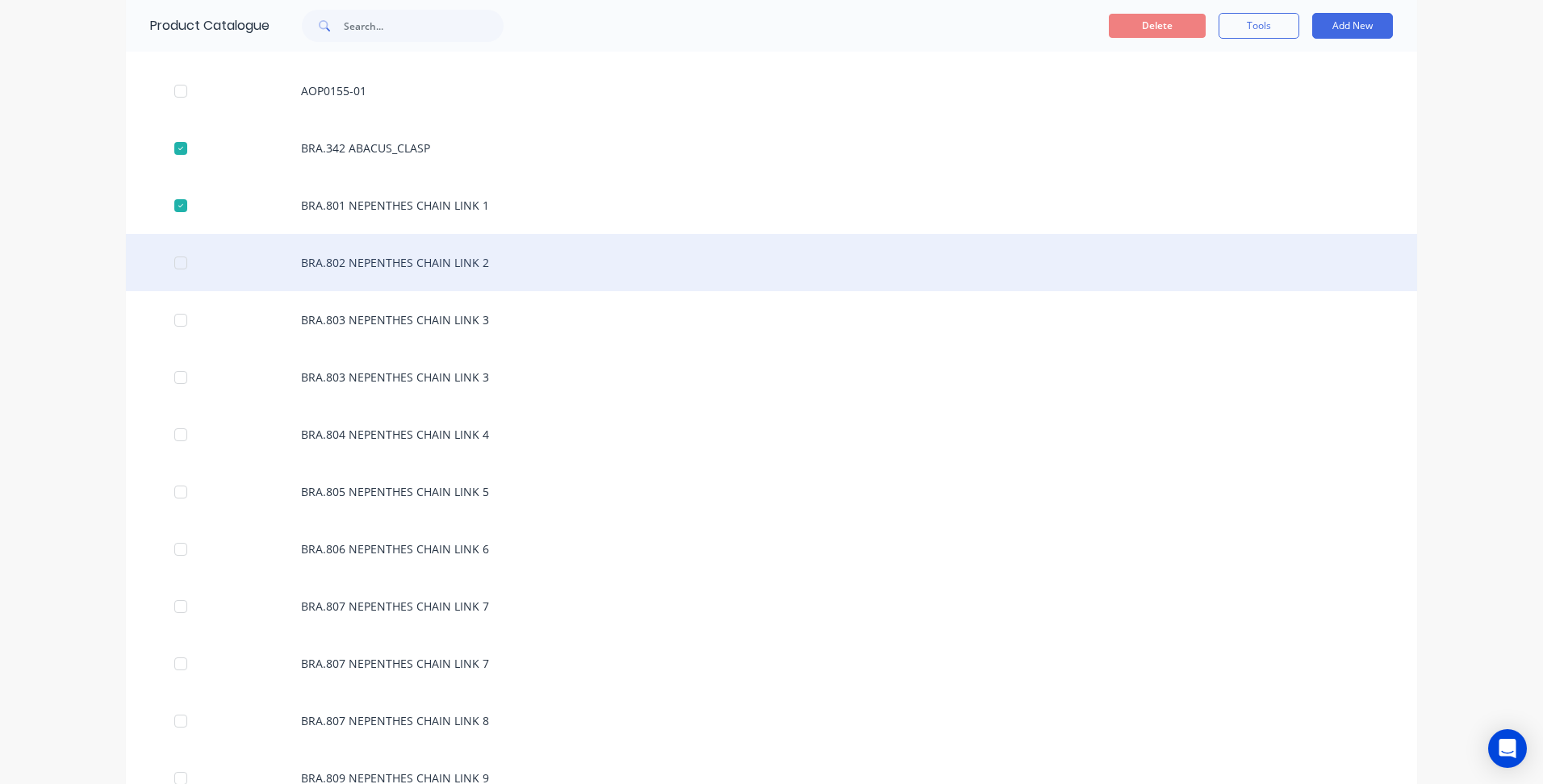
click at [181, 263] on div at bounding box center [180, 263] width 32 height 32
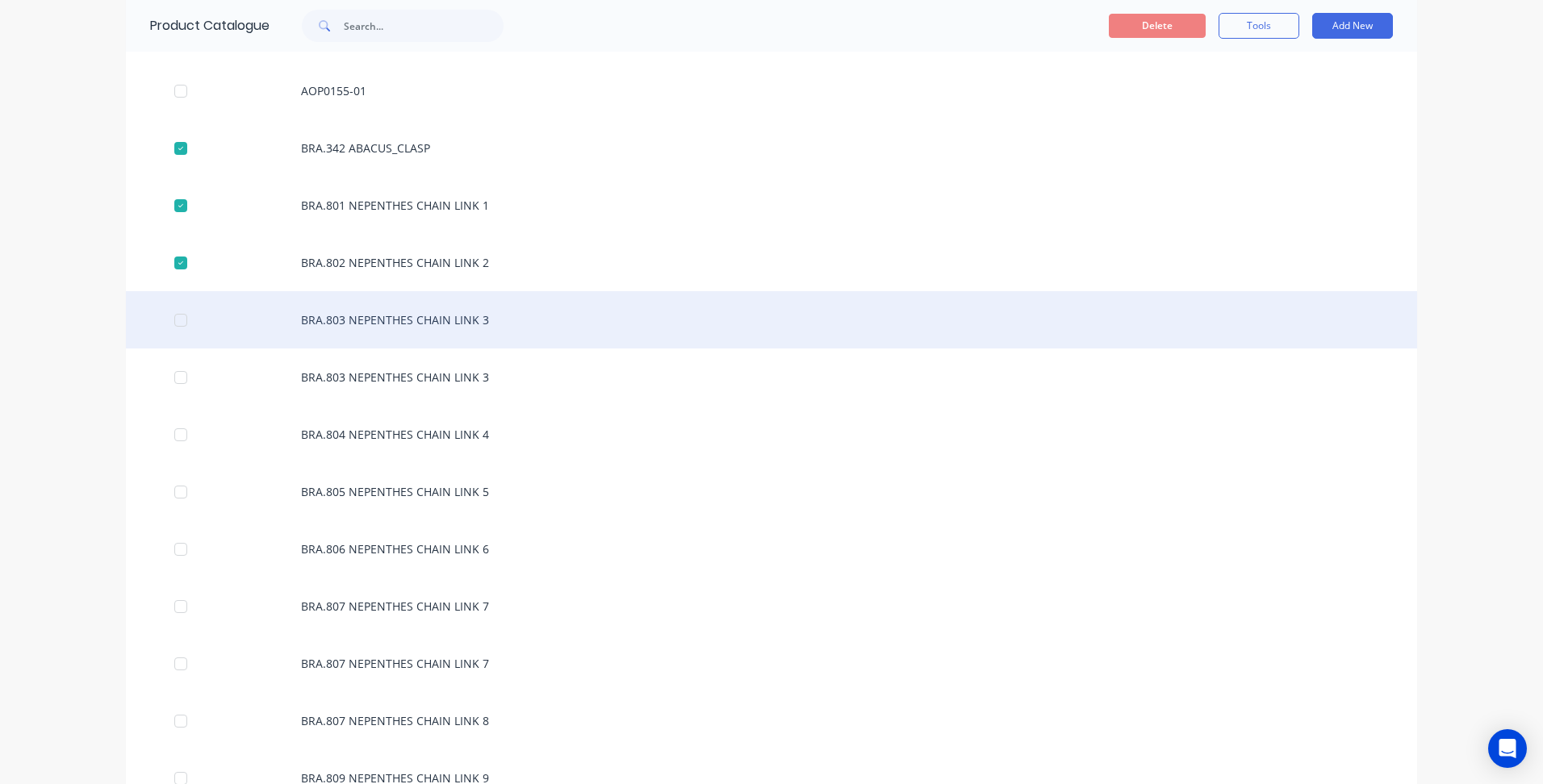
click at [177, 310] on div at bounding box center [180, 320] width 32 height 32
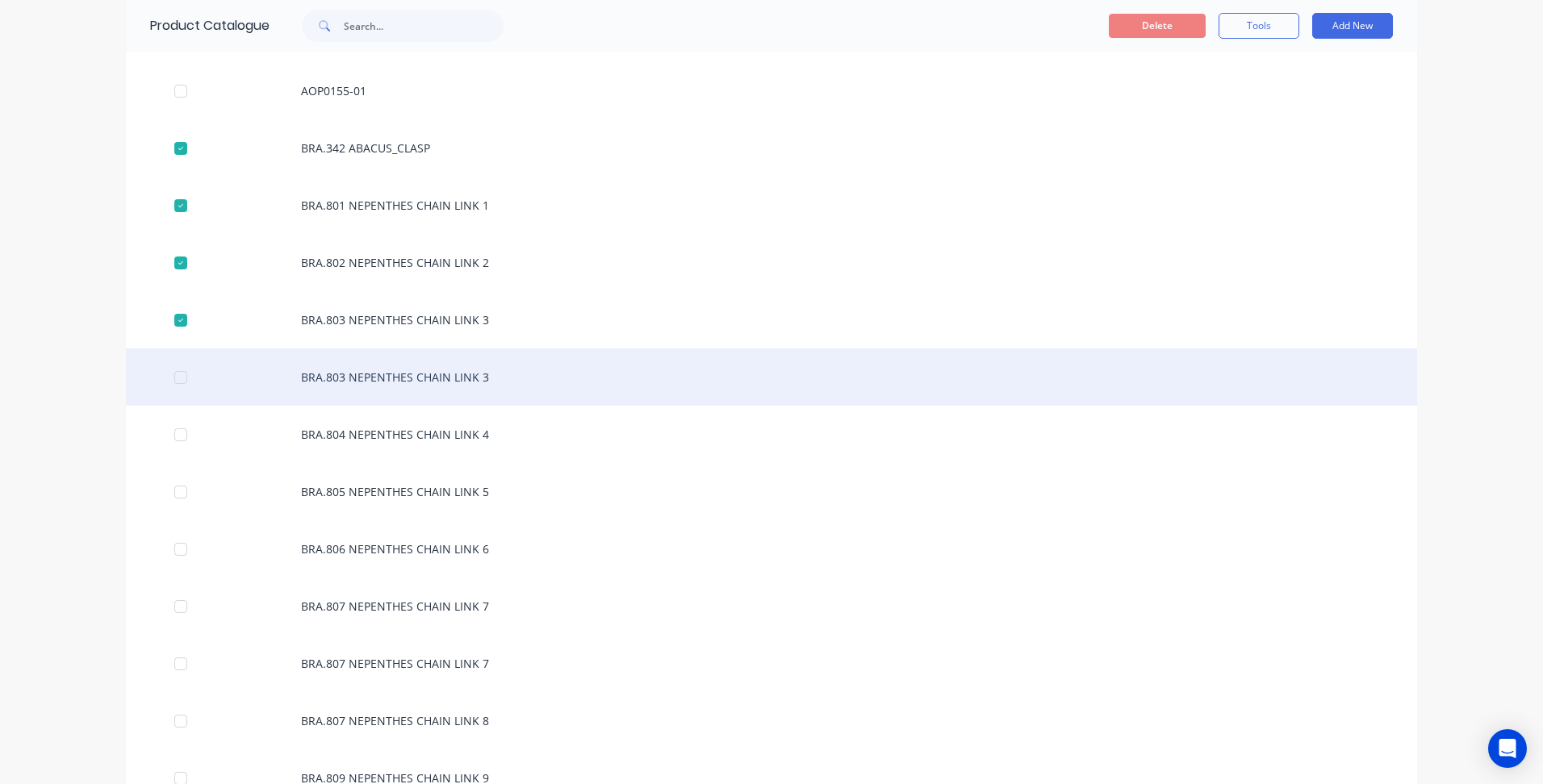
click at [175, 369] on div at bounding box center [180, 377] width 32 height 32
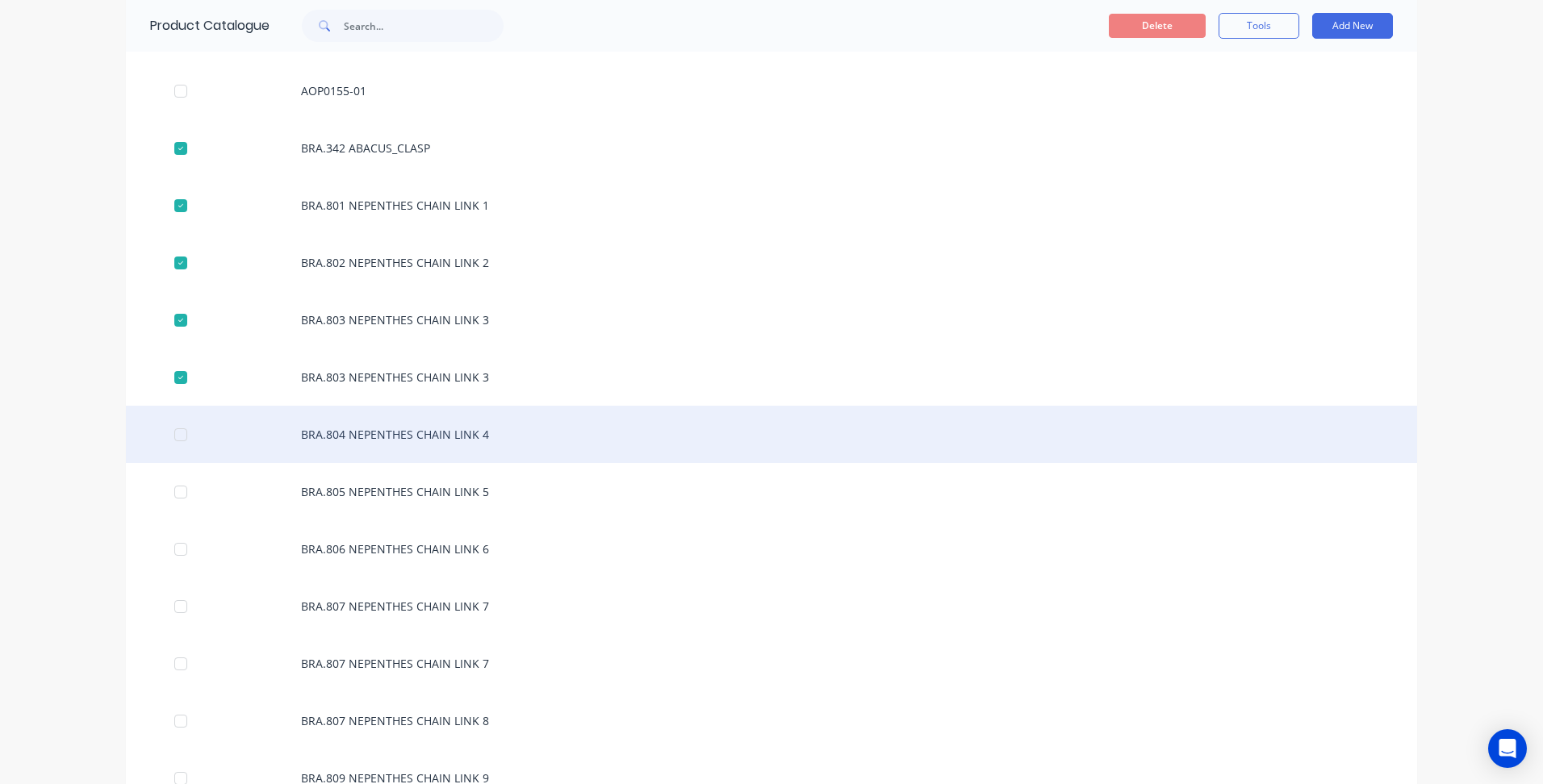
click at [169, 443] on div at bounding box center [180, 435] width 32 height 32
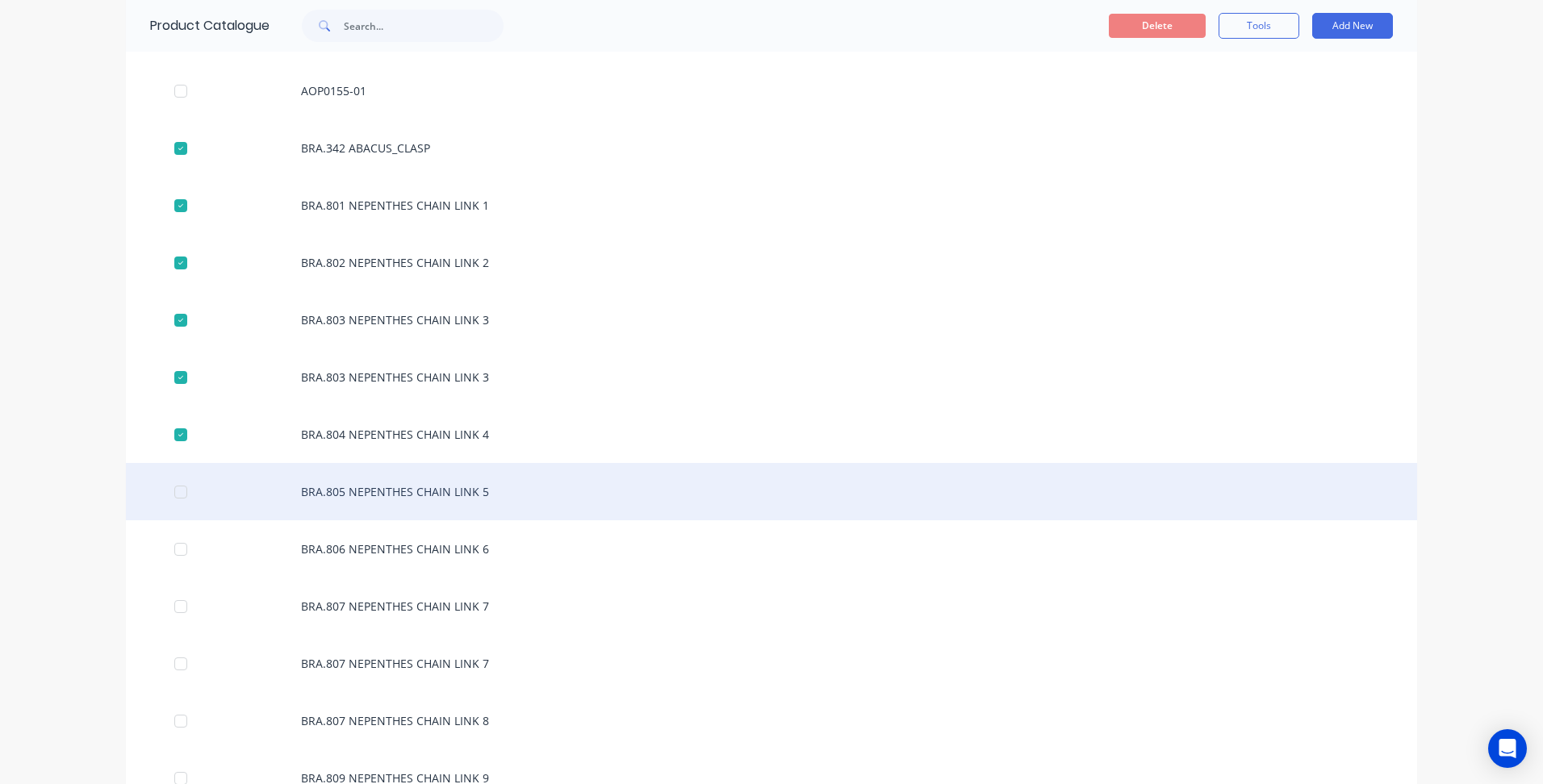
click at [173, 482] on div at bounding box center [180, 492] width 32 height 32
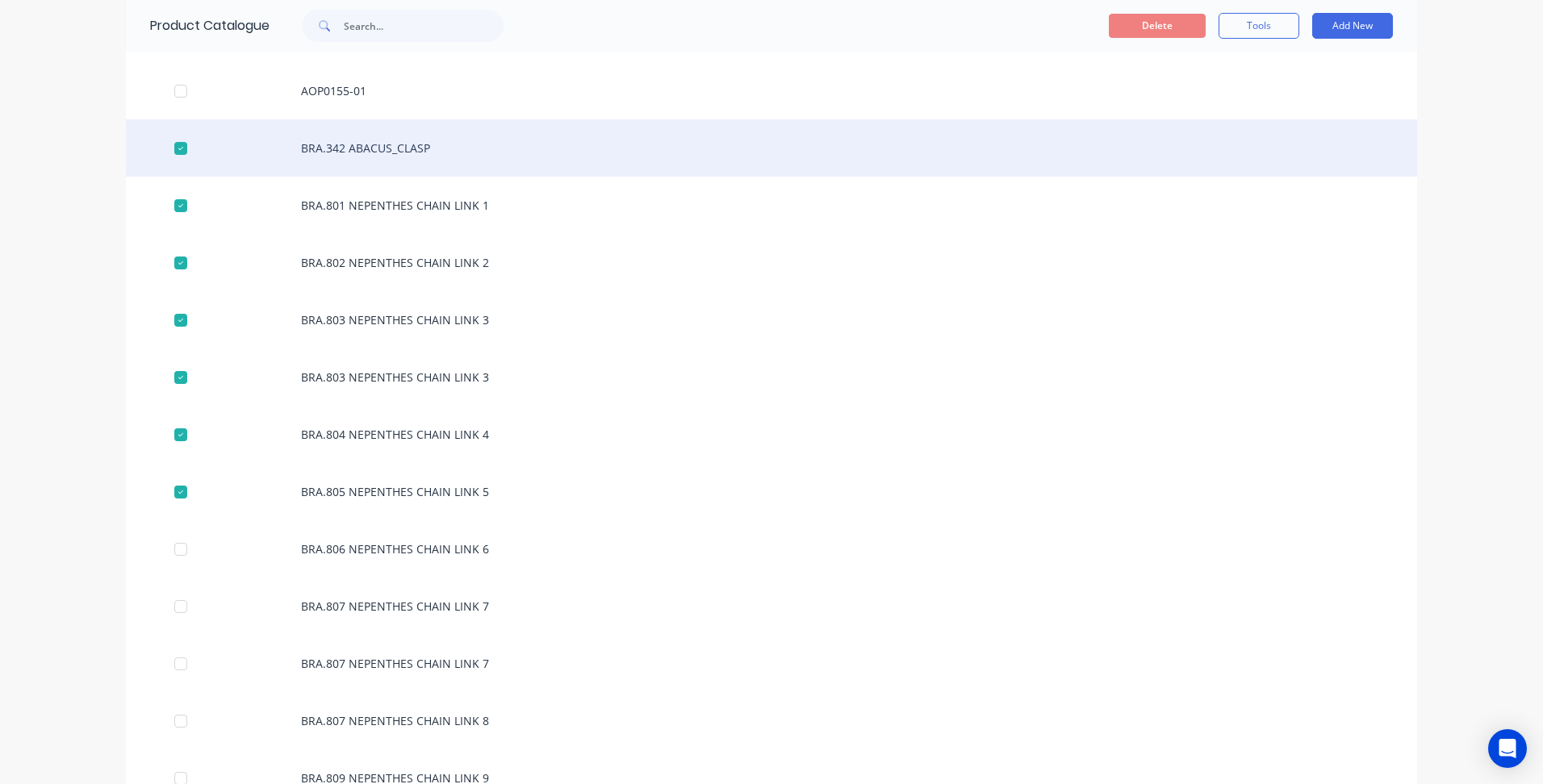
click at [172, 151] on div at bounding box center [180, 148] width 32 height 32
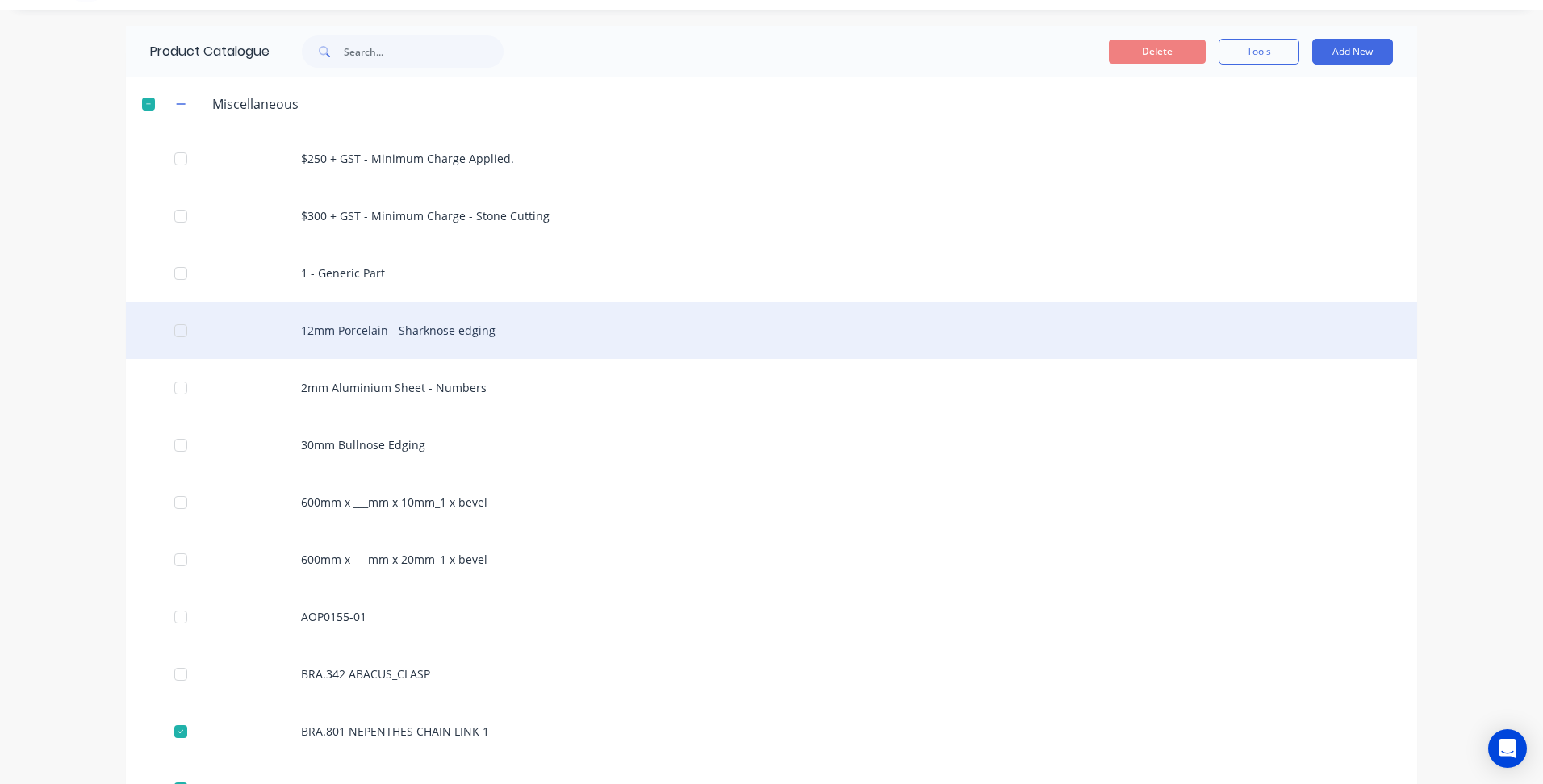
scroll to position [0, 0]
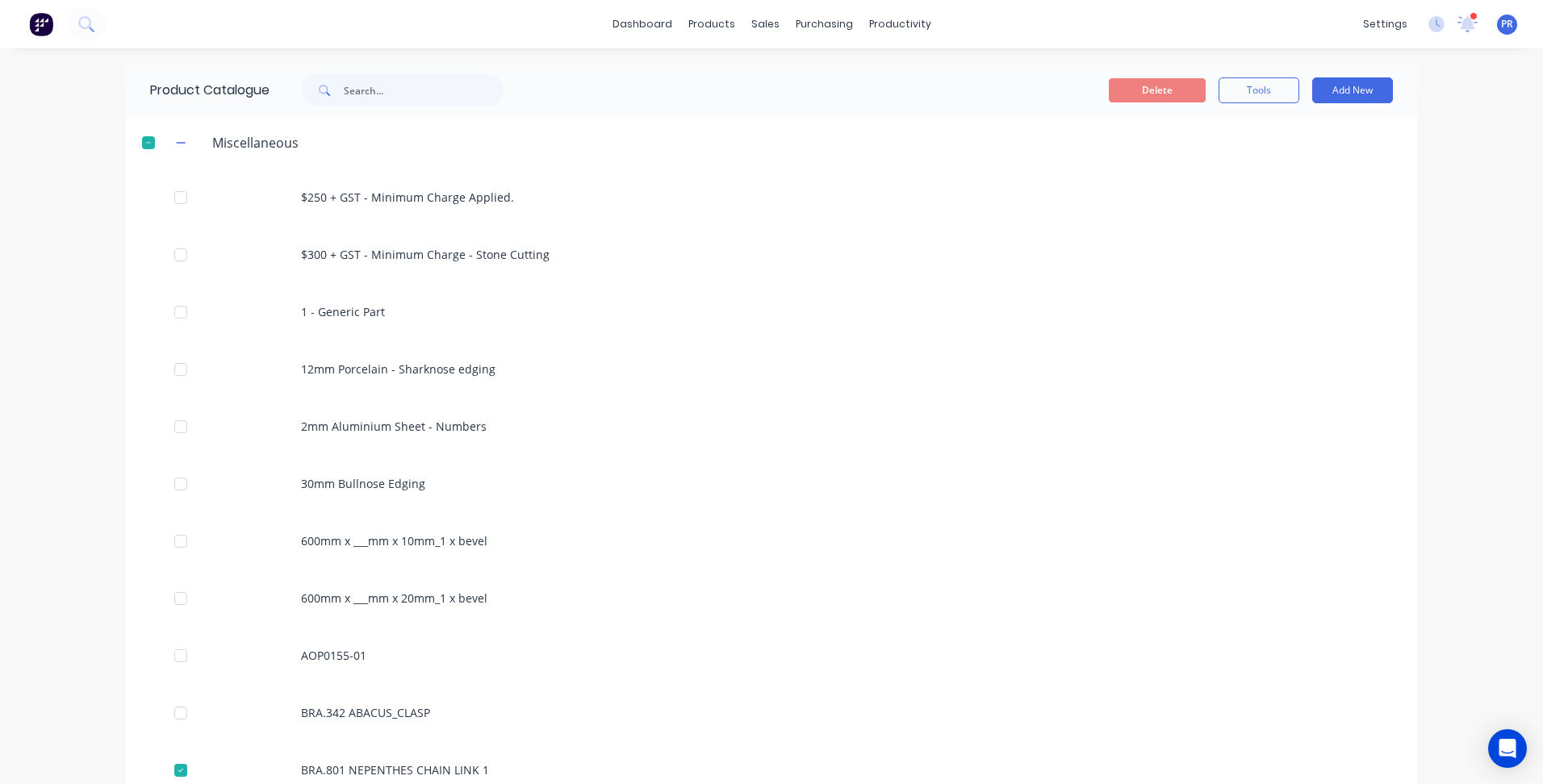
click at [142, 134] on div at bounding box center [148, 142] width 32 height 32
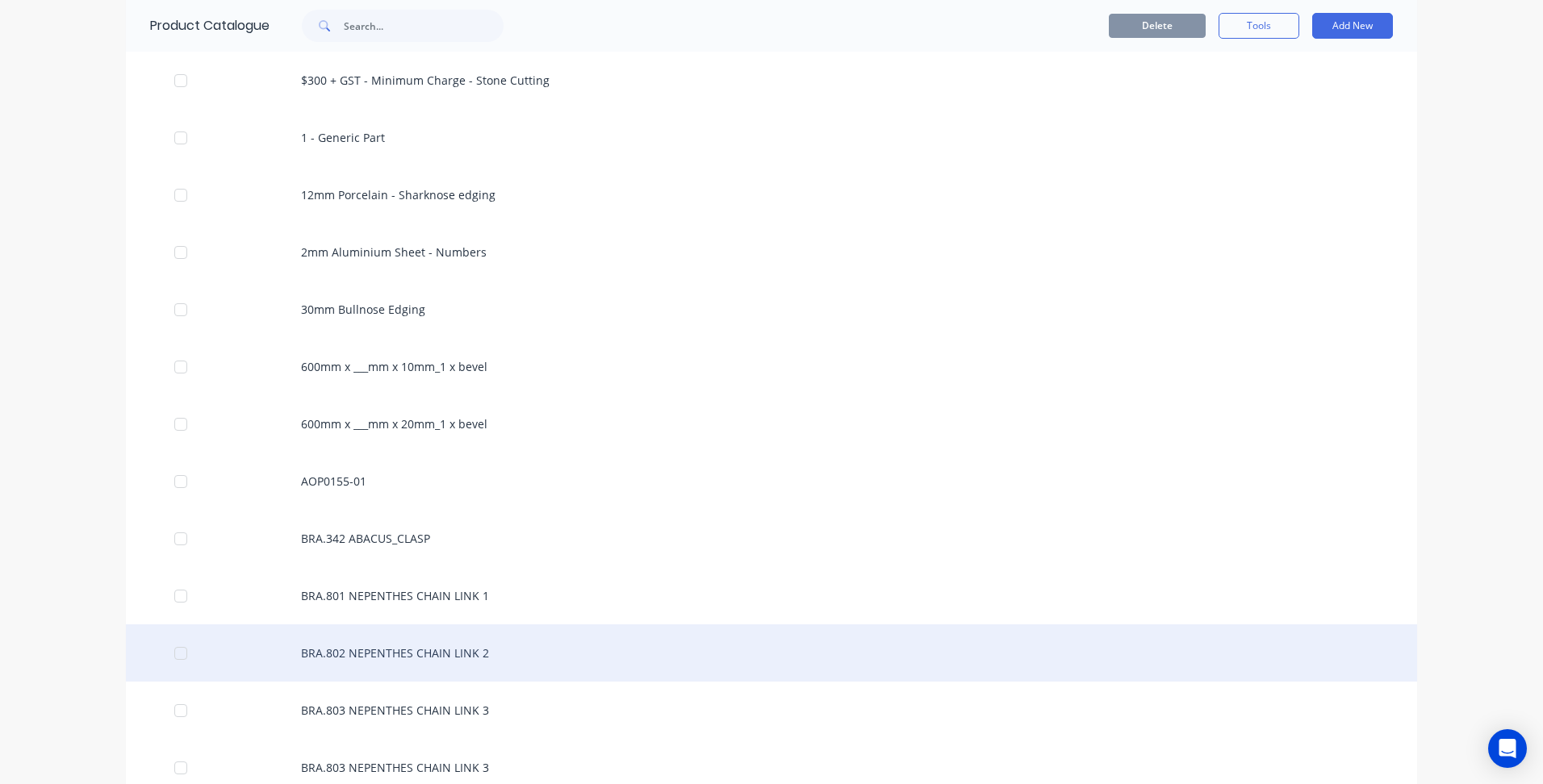
scroll to position [403, 0]
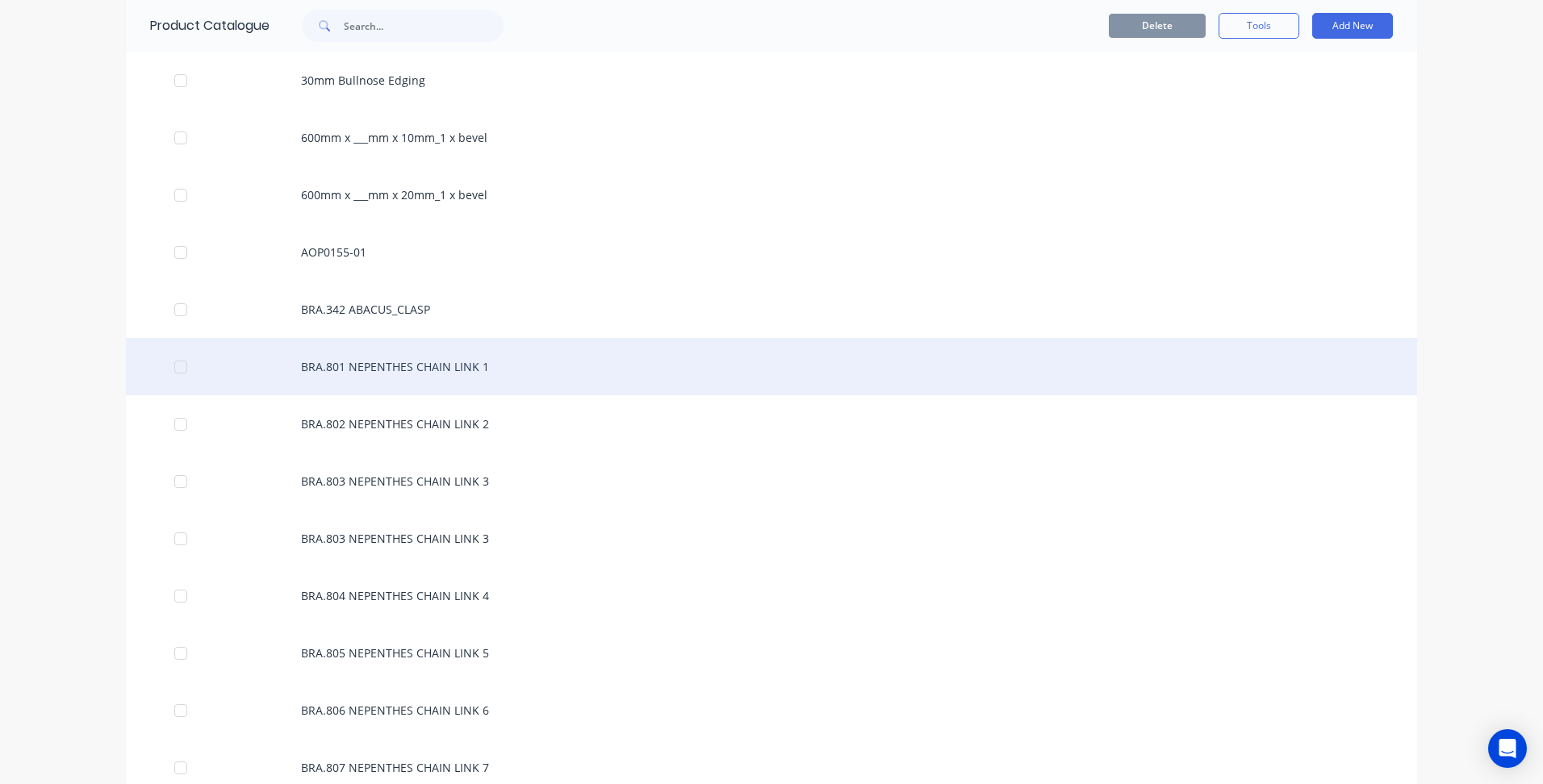
click at [382, 365] on div "BRA.801 NEPENTHES CHAIN LINK 1" at bounding box center [772, 367] width 1291 height 57
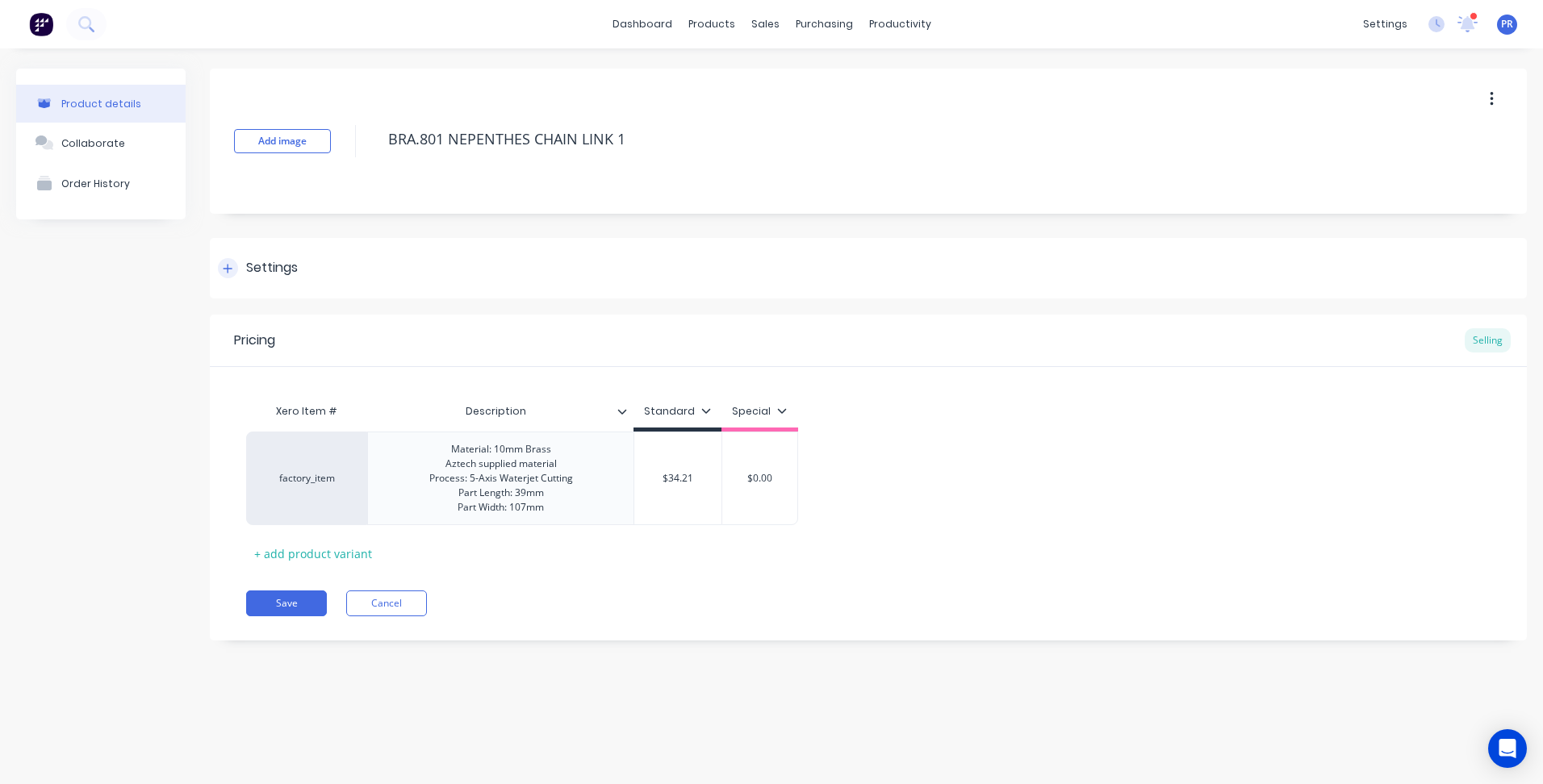
click at [234, 267] on div at bounding box center [228, 268] width 20 height 20
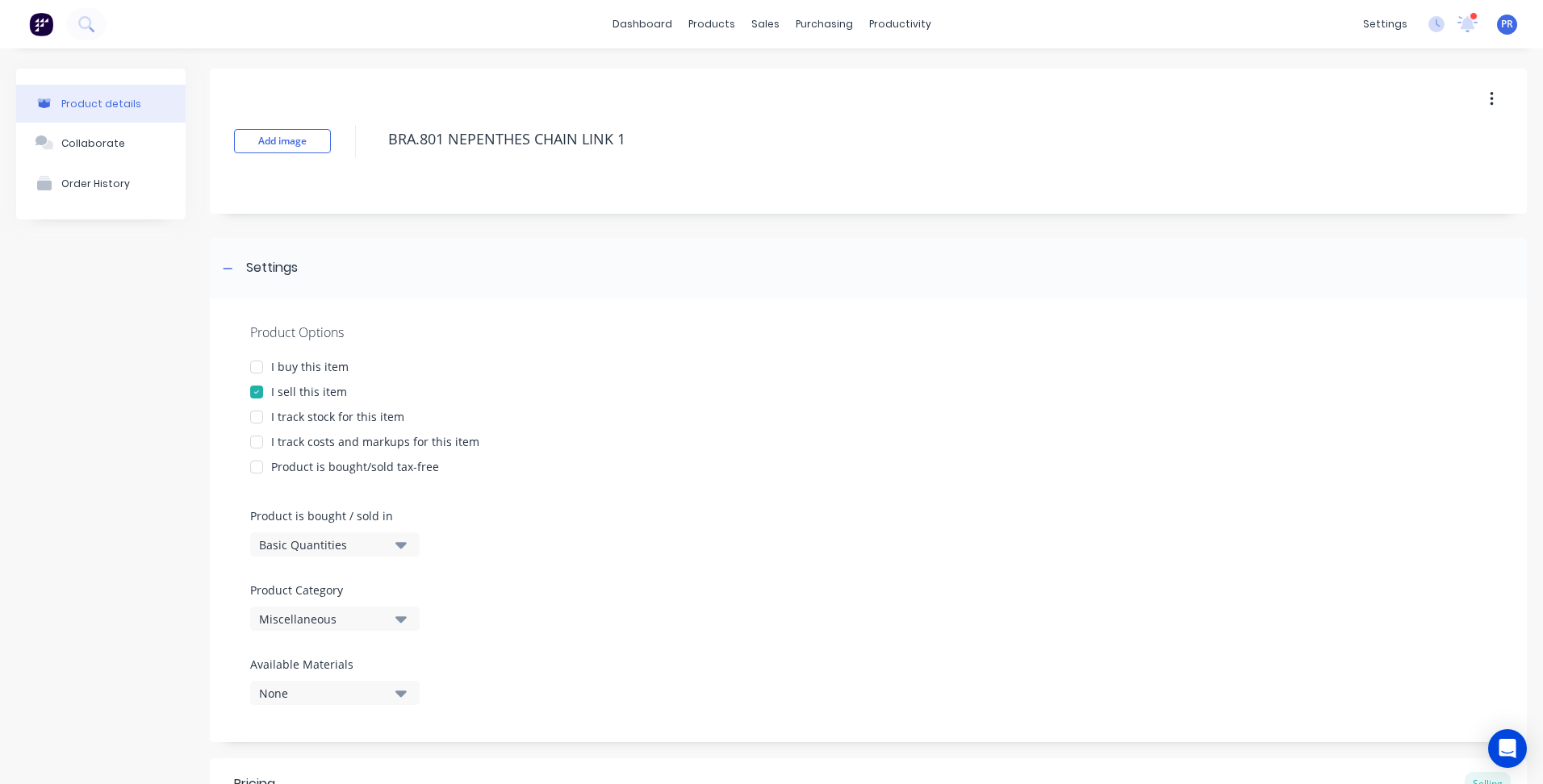
click at [404, 617] on icon "button" at bounding box center [401, 619] width 11 height 17
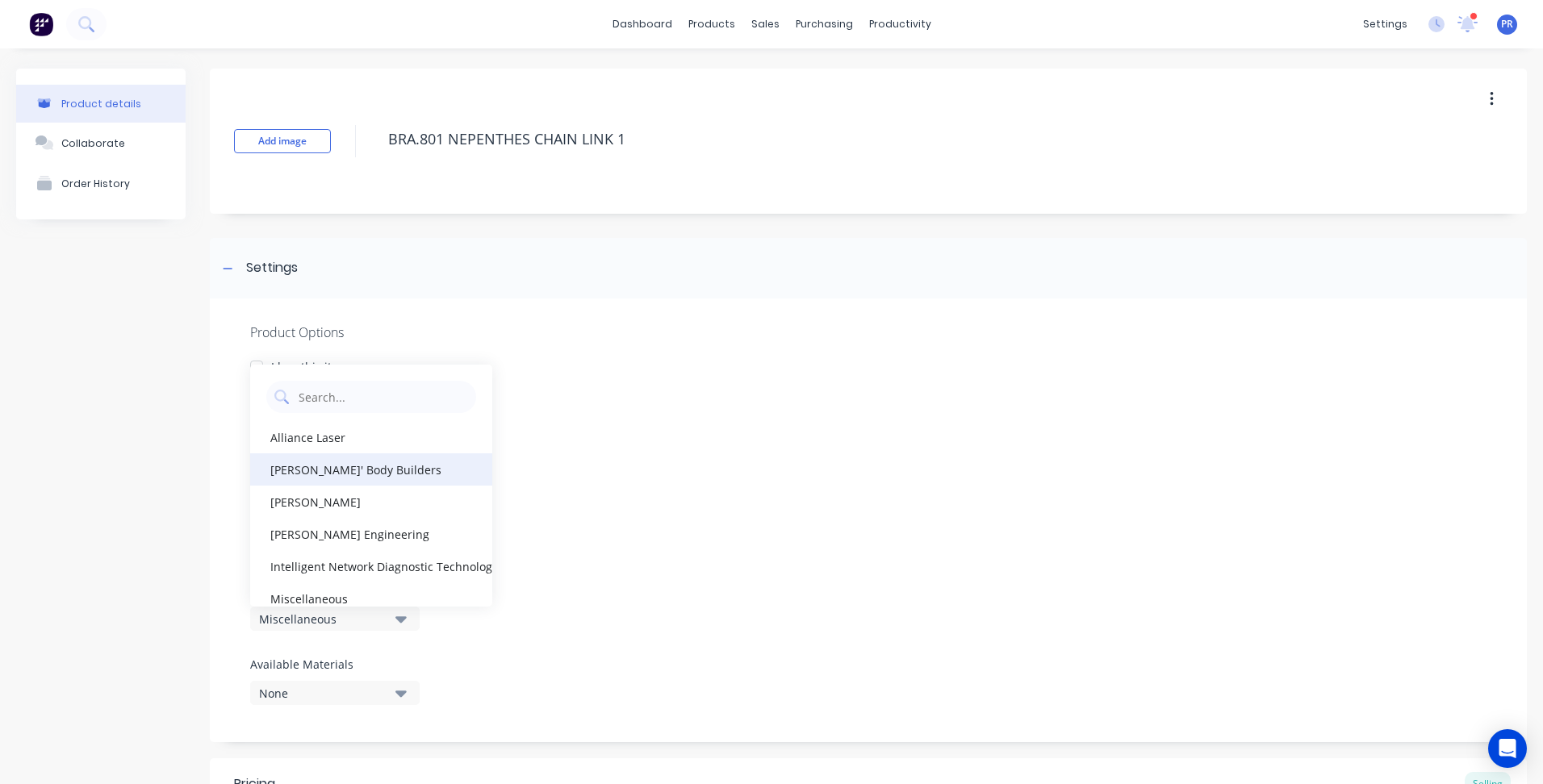
click at [315, 475] on div "[PERSON_NAME]' Body Builders" at bounding box center [371, 469] width 242 height 32
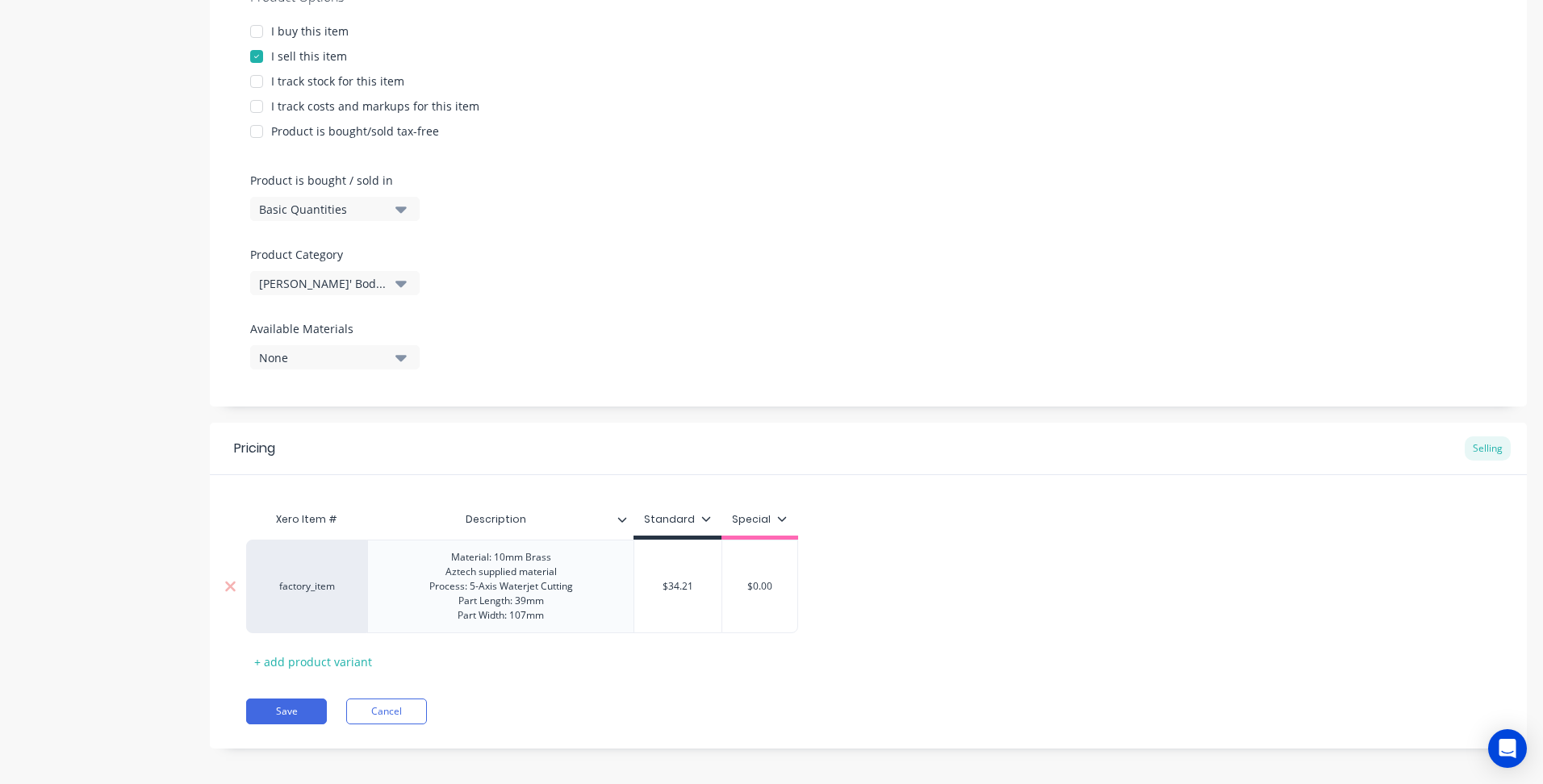
scroll to position [345, 0]
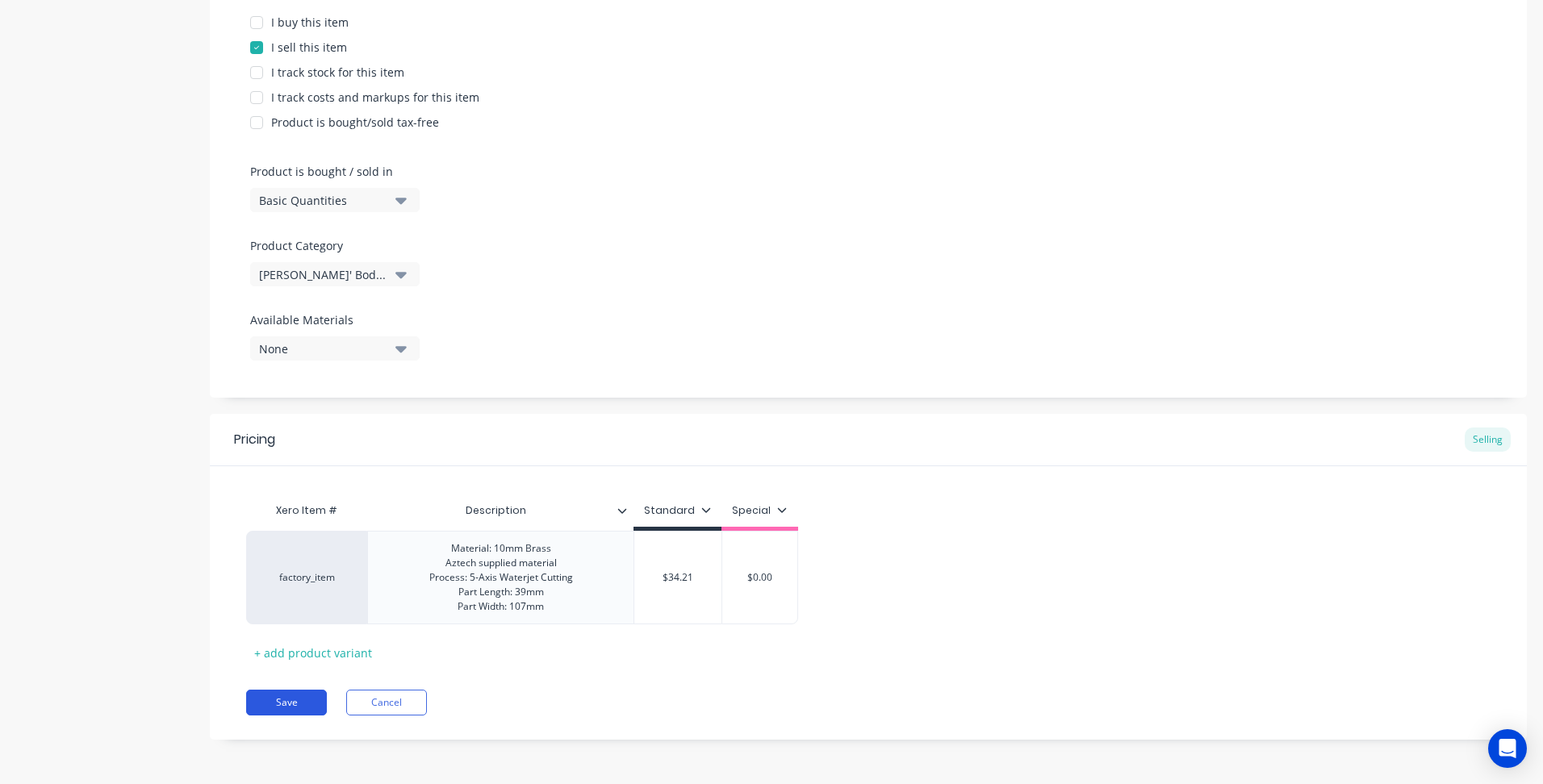
drag, startPoint x: 279, startPoint y: 729, endPoint x: 282, endPoint y: 700, distance: 29.2
click at [279, 729] on div "Pricing Selling Xero Item # Description Standard Special factory_item Material:…" at bounding box center [868, 576] width 1317 height 326
click at [282, 699] on button "Save" at bounding box center [287, 702] width 81 height 26
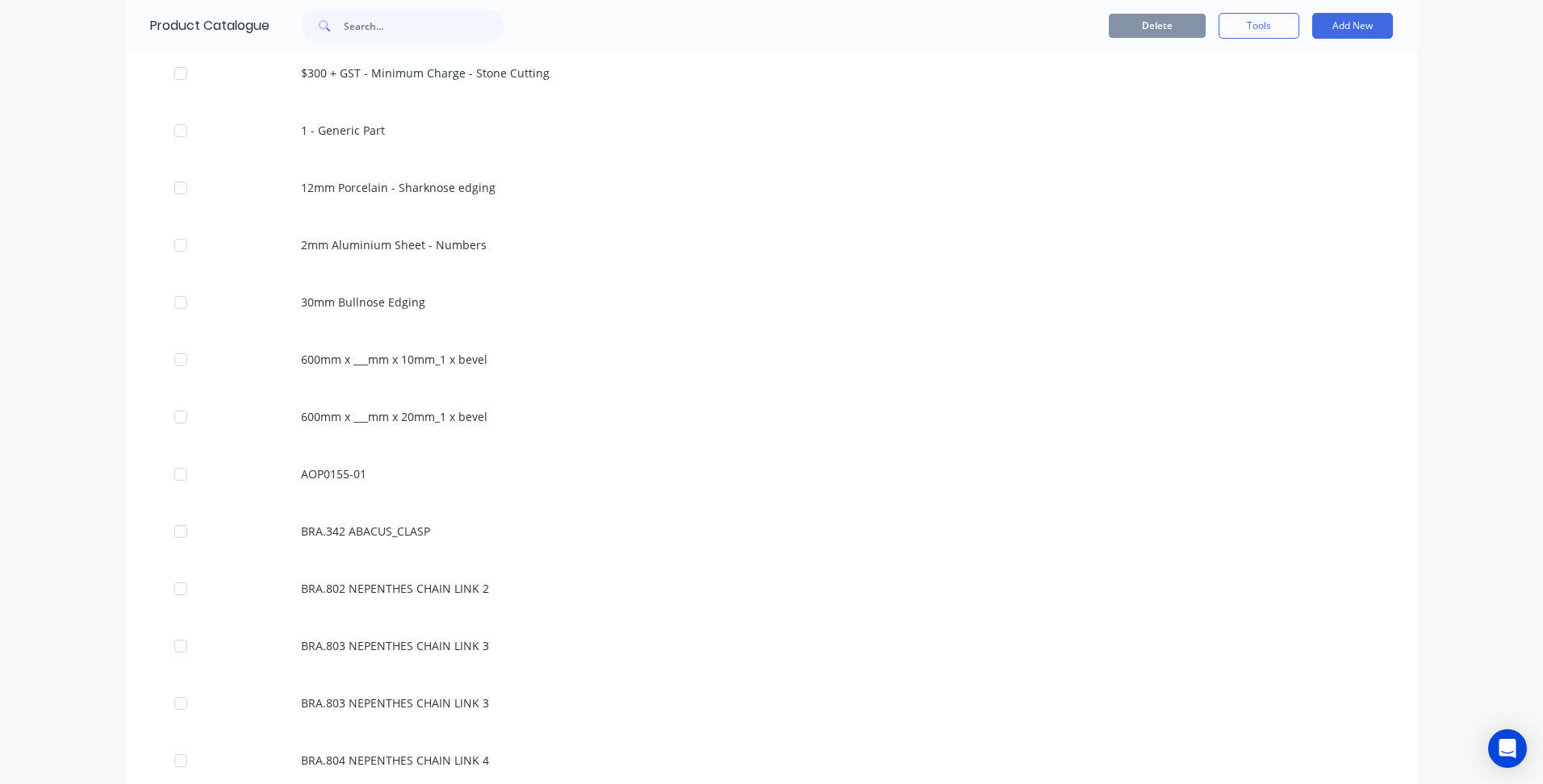
scroll to position [403, 0]
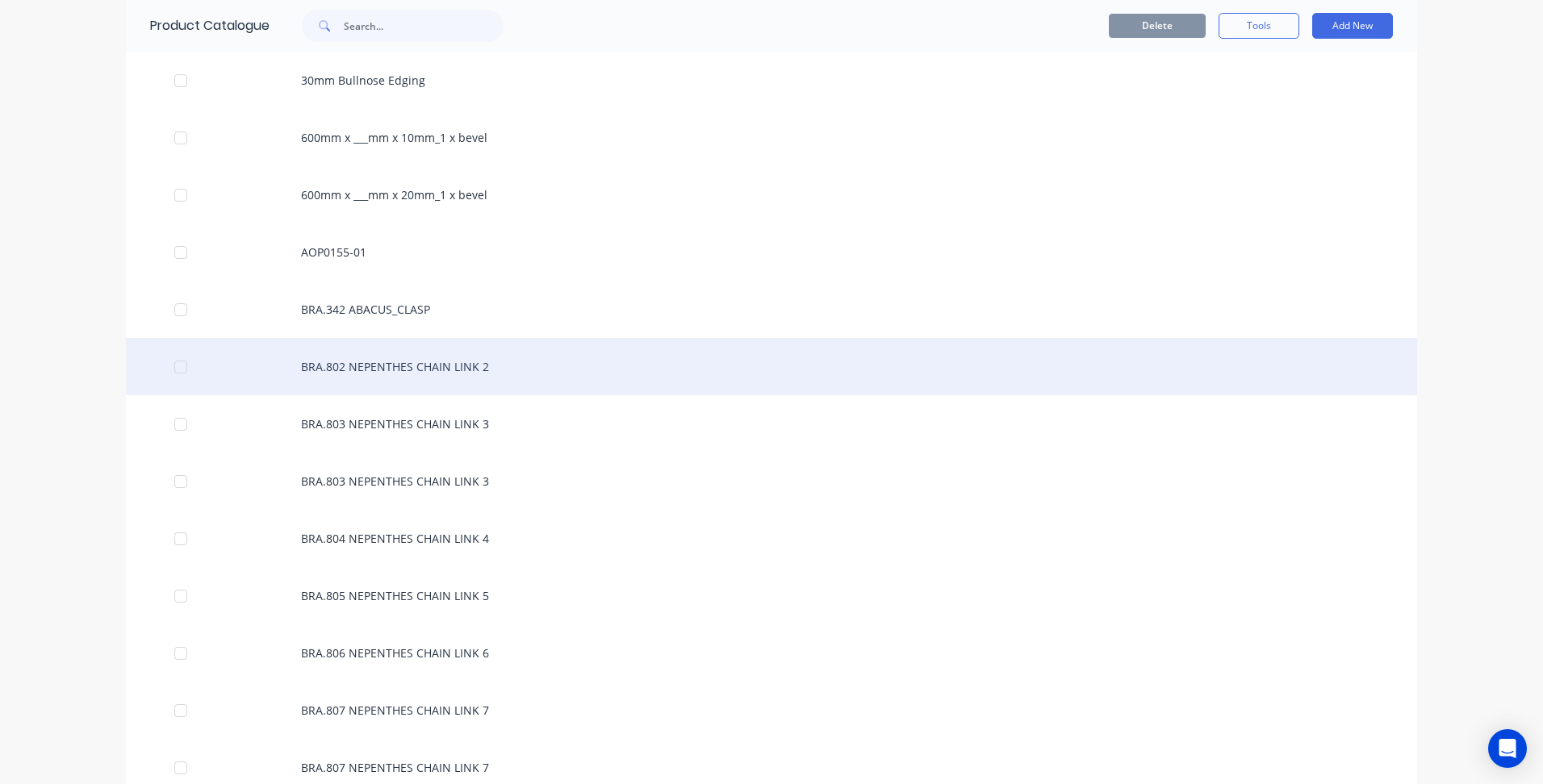
click at [170, 366] on div at bounding box center [180, 367] width 32 height 32
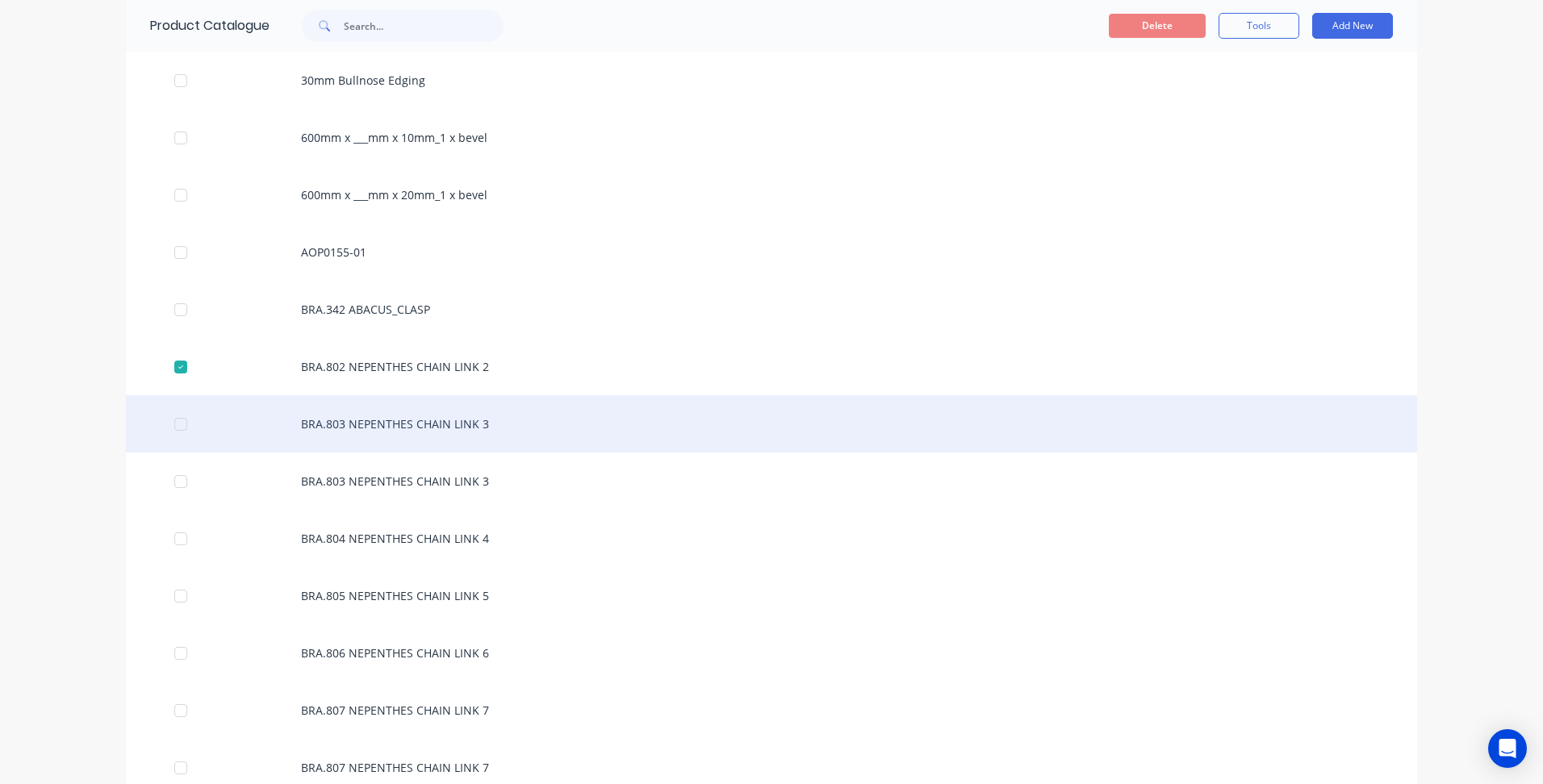
click at [166, 435] on div at bounding box center [180, 424] width 32 height 32
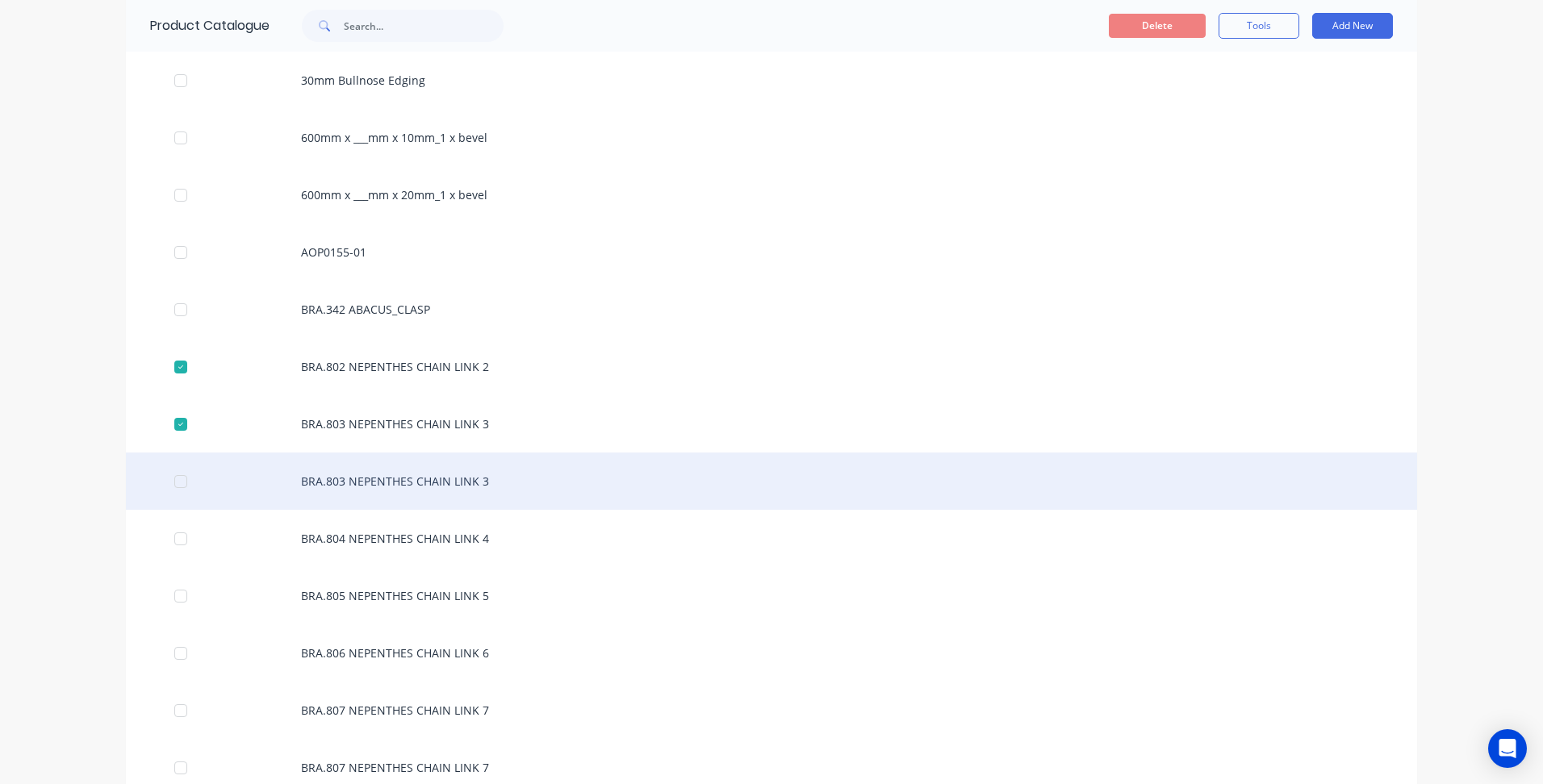
click at [172, 483] on div at bounding box center [180, 481] width 32 height 32
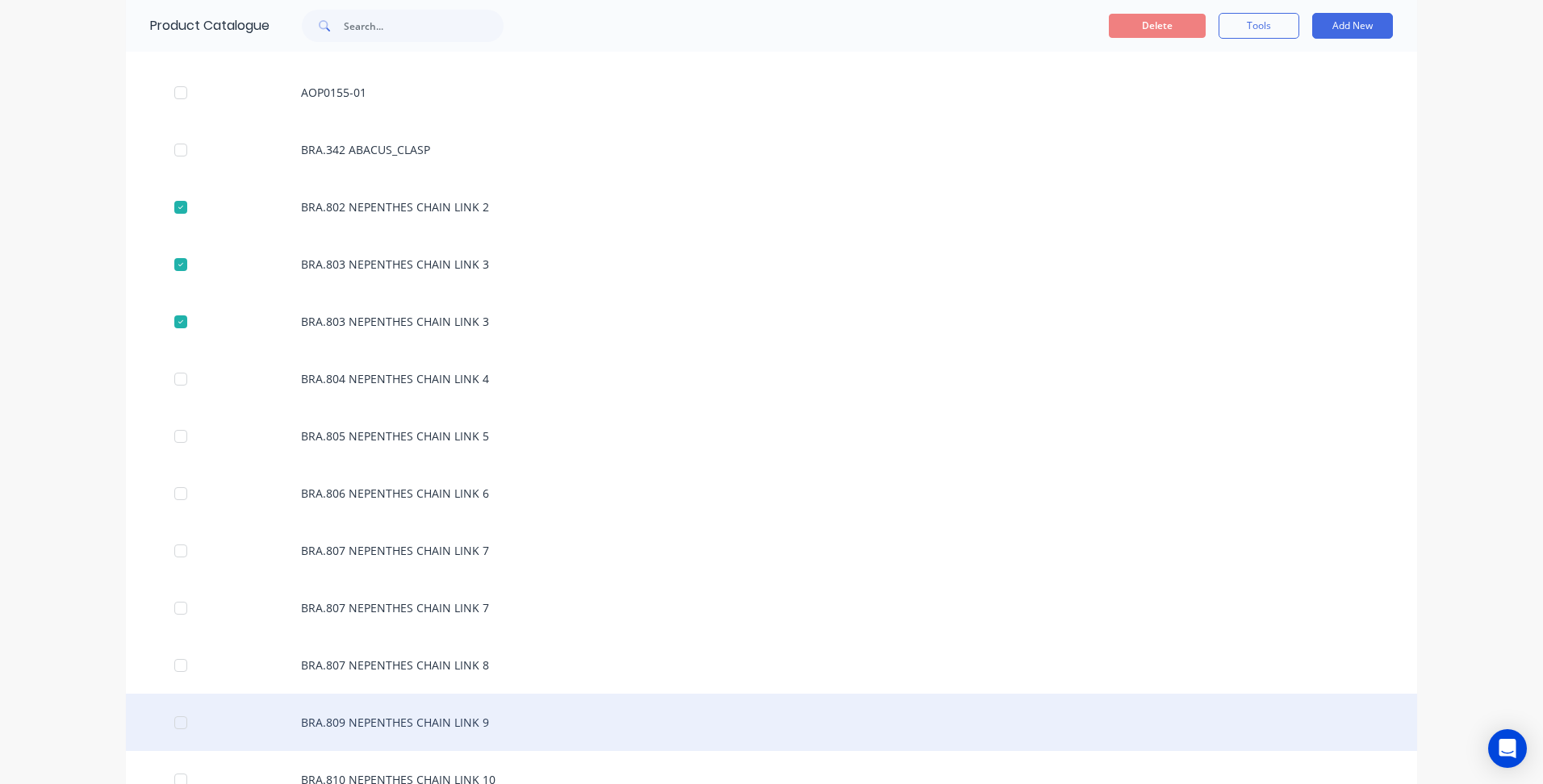
scroll to position [807, 0]
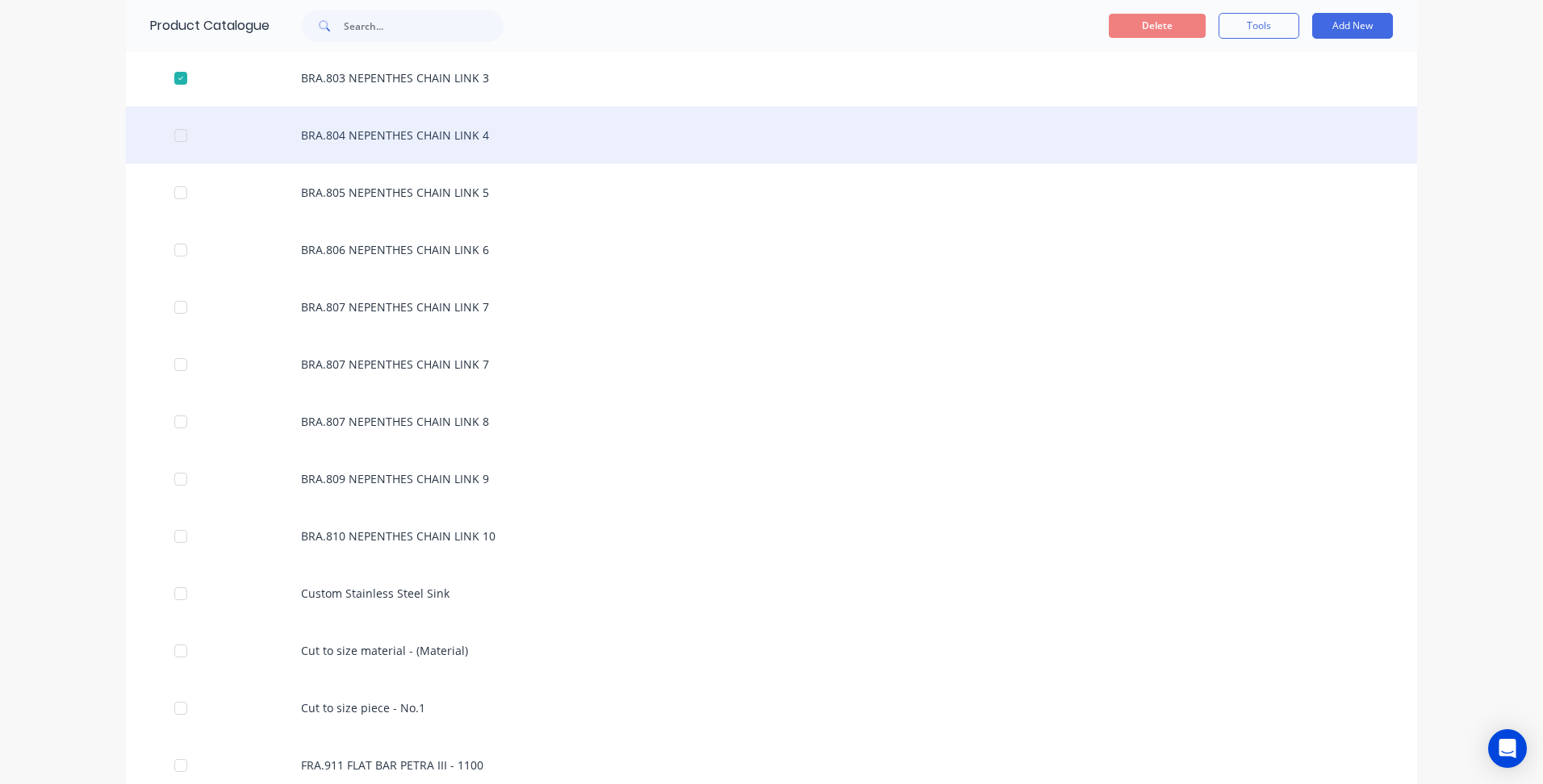
click at [175, 138] on div at bounding box center [180, 135] width 32 height 32
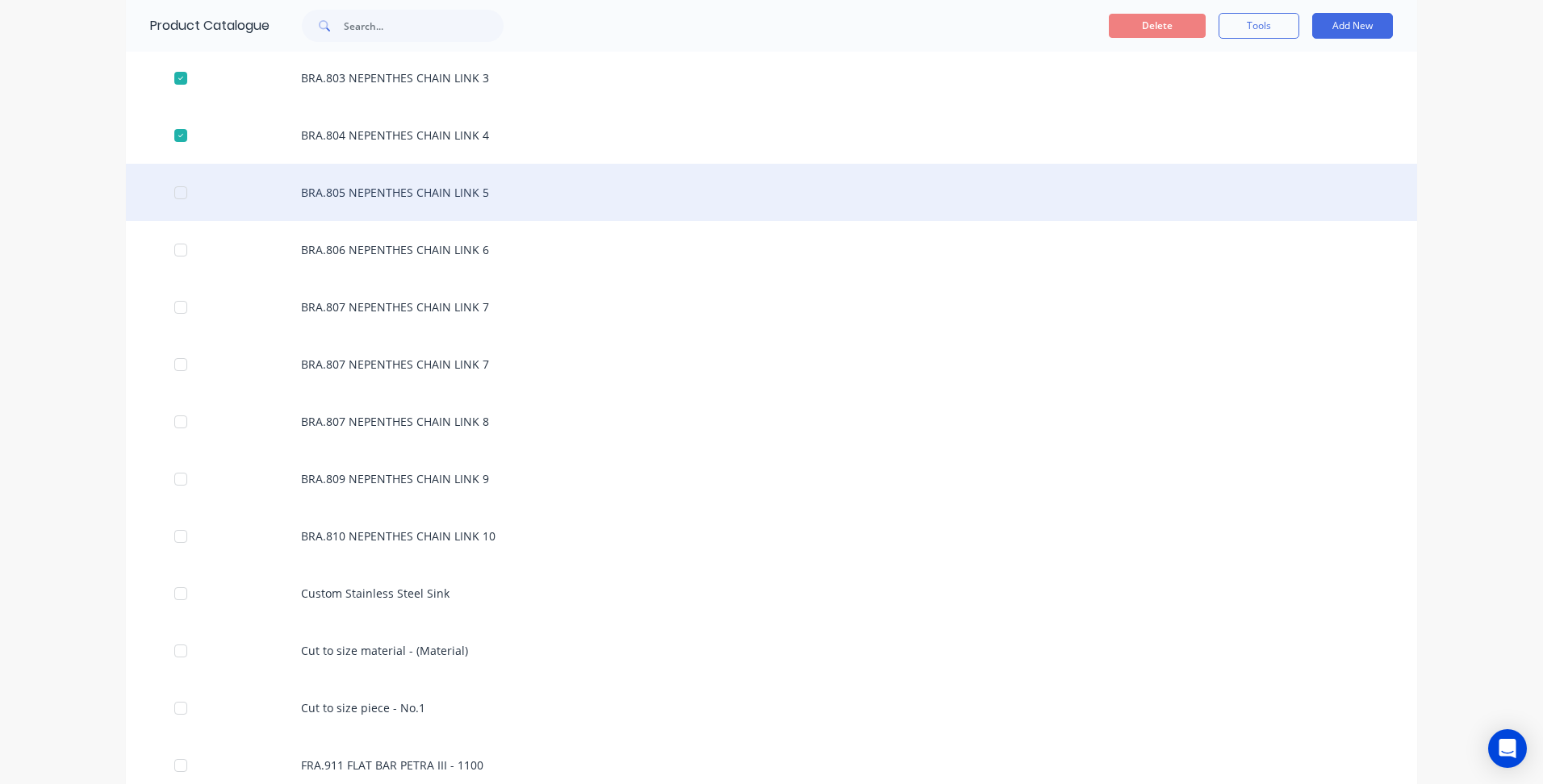
click at [179, 199] on div at bounding box center [180, 192] width 32 height 32
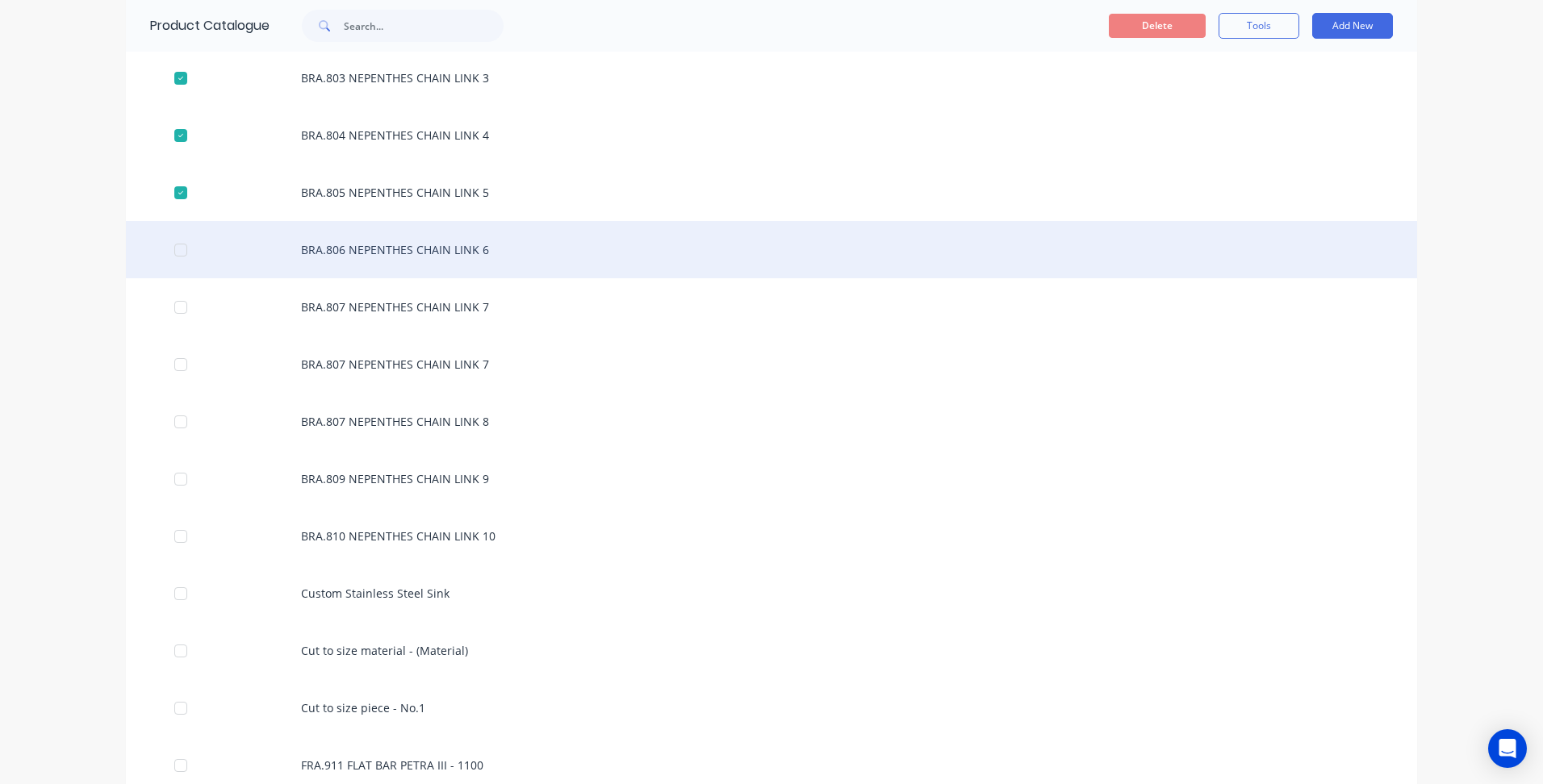
click at [170, 249] on div at bounding box center [180, 250] width 32 height 32
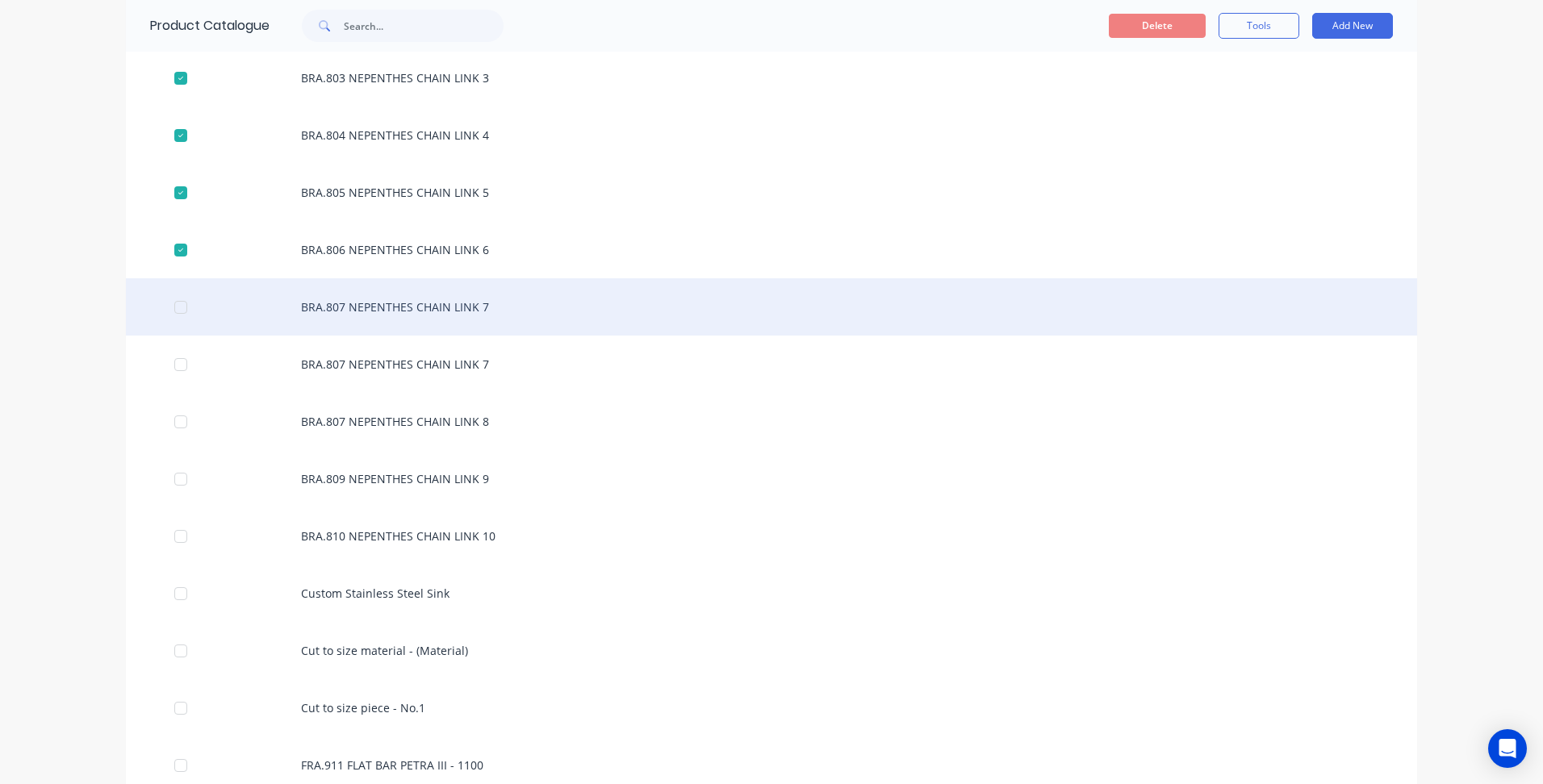
click at [177, 311] on div at bounding box center [180, 307] width 32 height 32
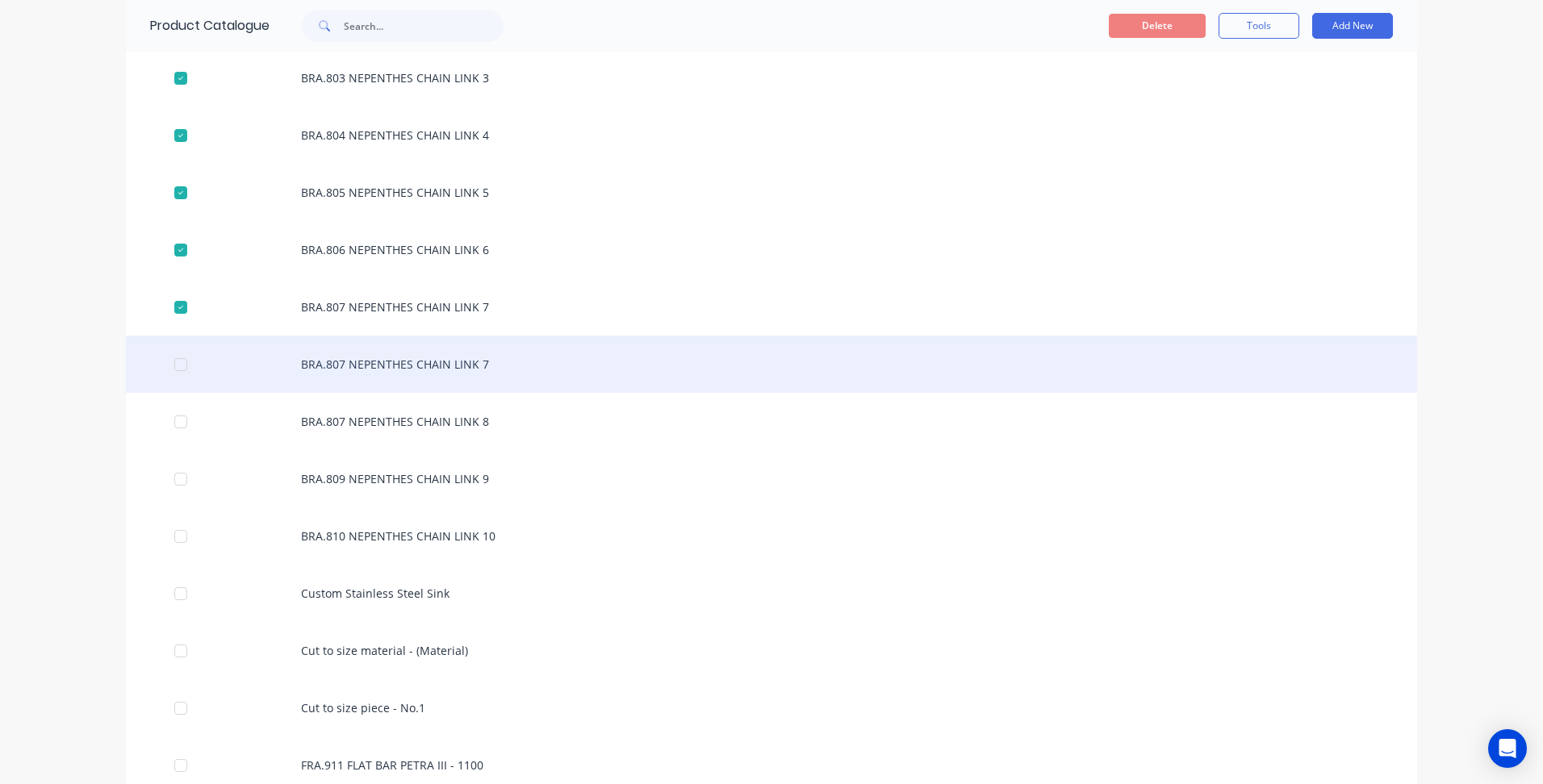
click at [170, 373] on div at bounding box center [180, 364] width 32 height 32
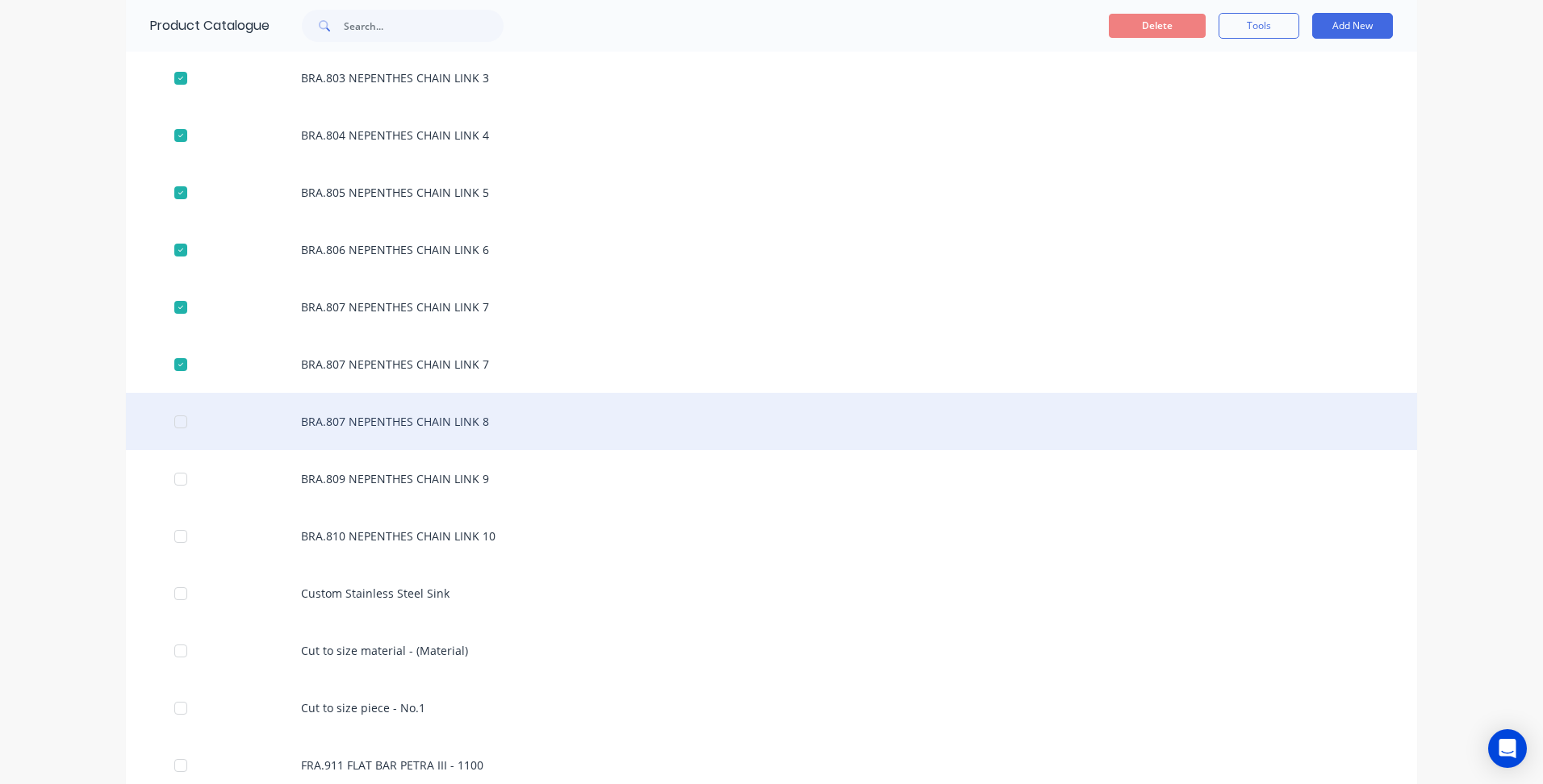
click at [174, 426] on div at bounding box center [180, 421] width 32 height 32
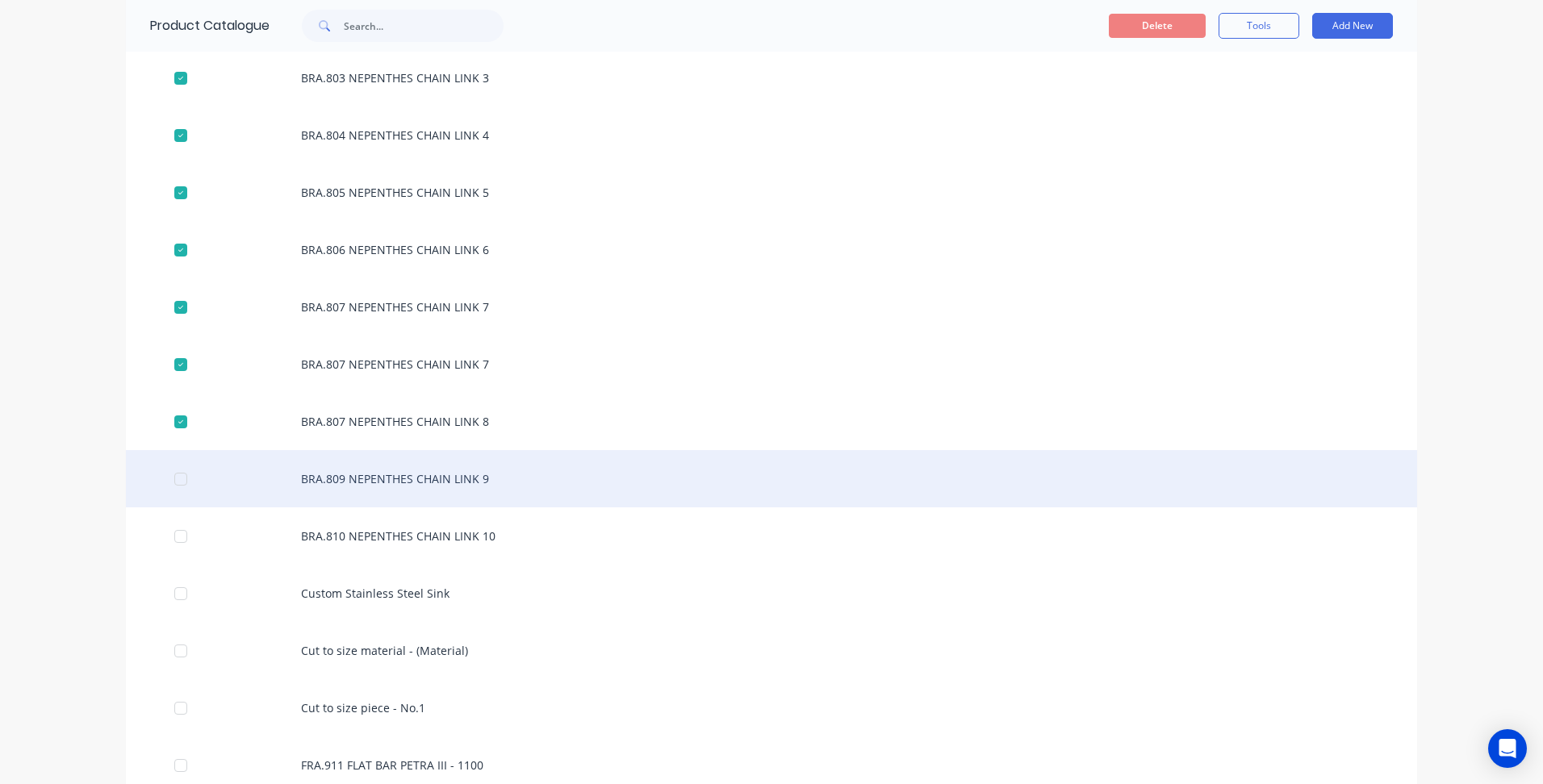
click at [178, 478] on div at bounding box center [180, 479] width 32 height 32
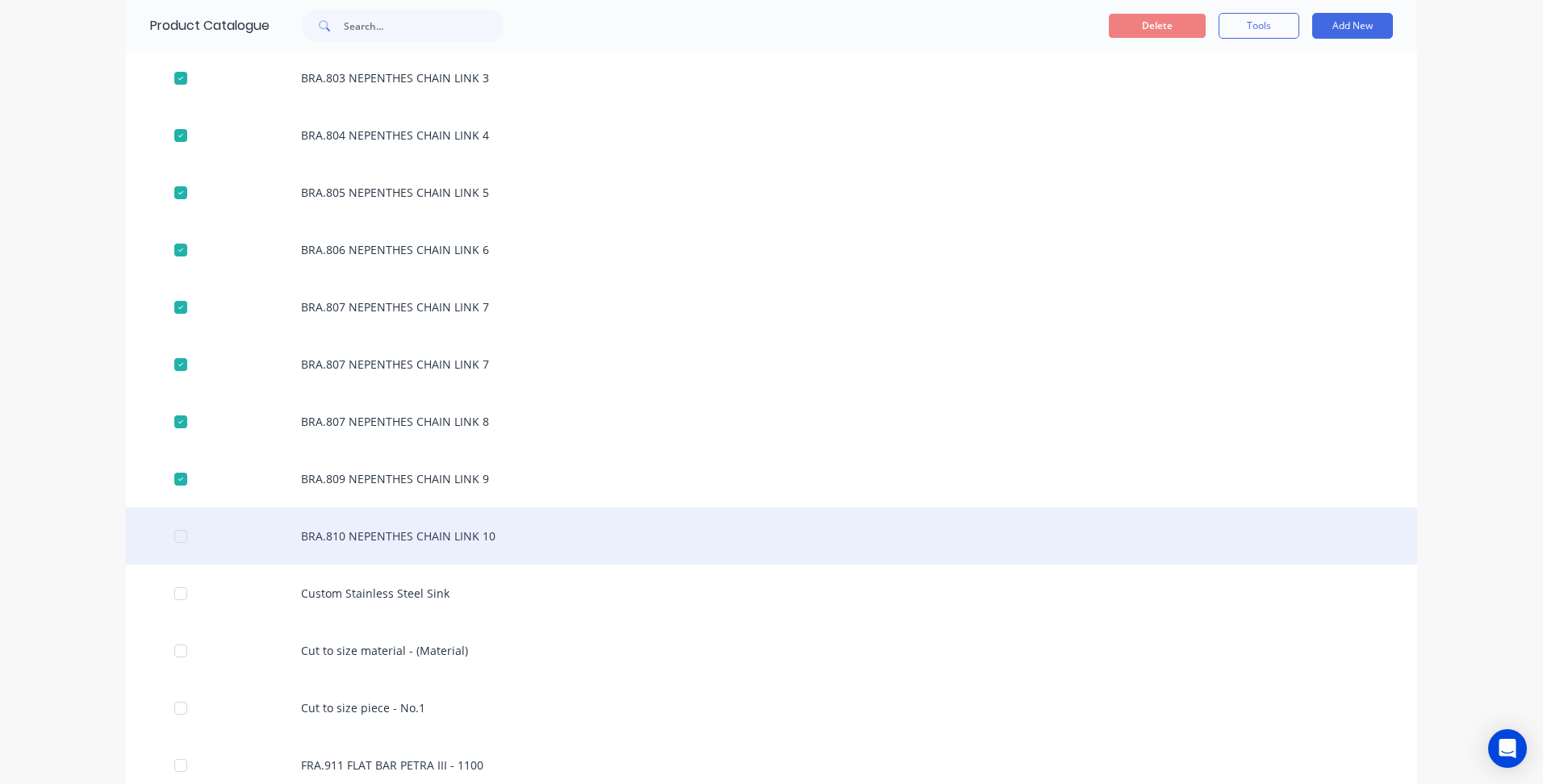
click at [178, 534] on div at bounding box center [180, 536] width 32 height 32
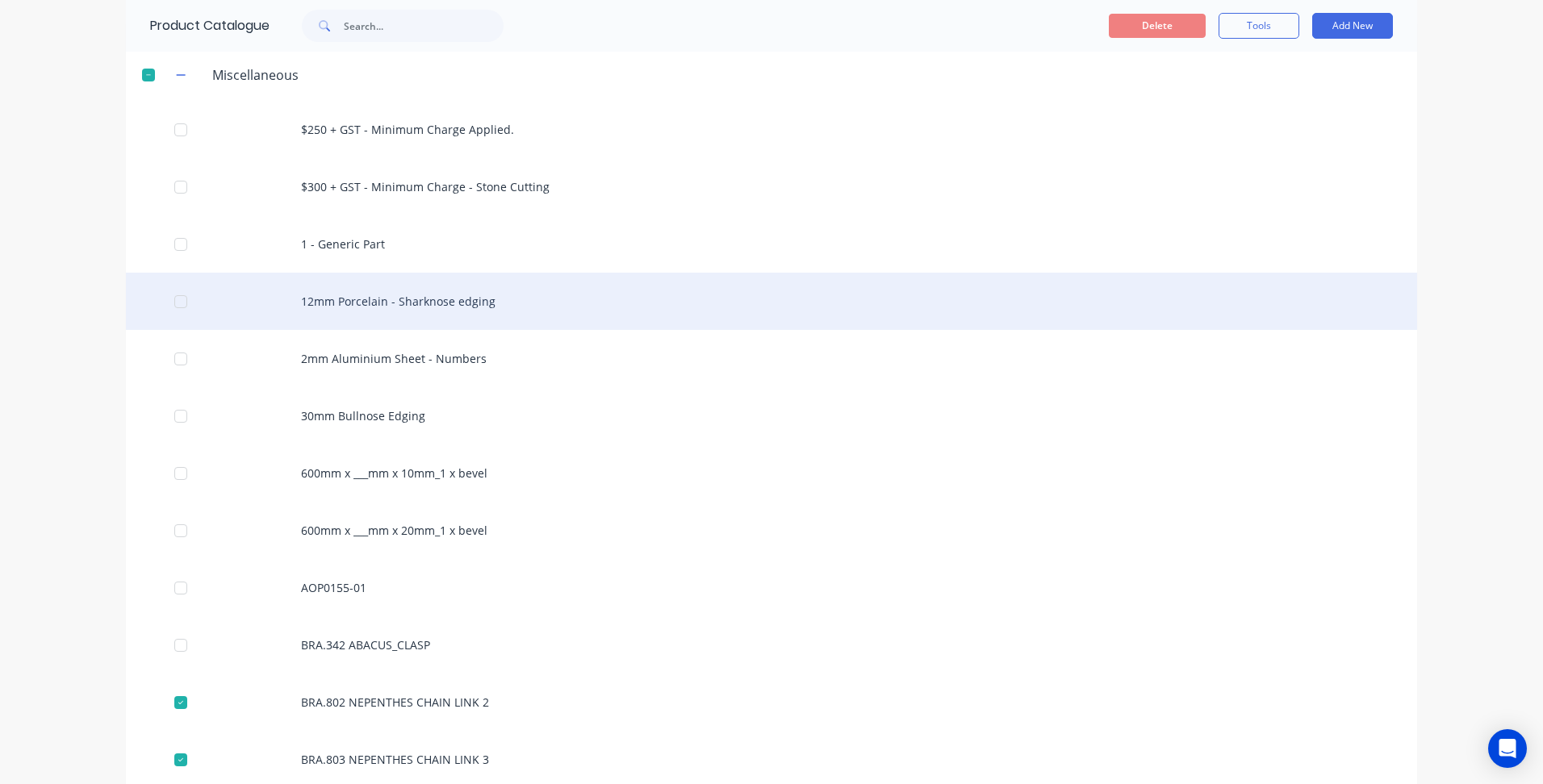
scroll to position [0, 0]
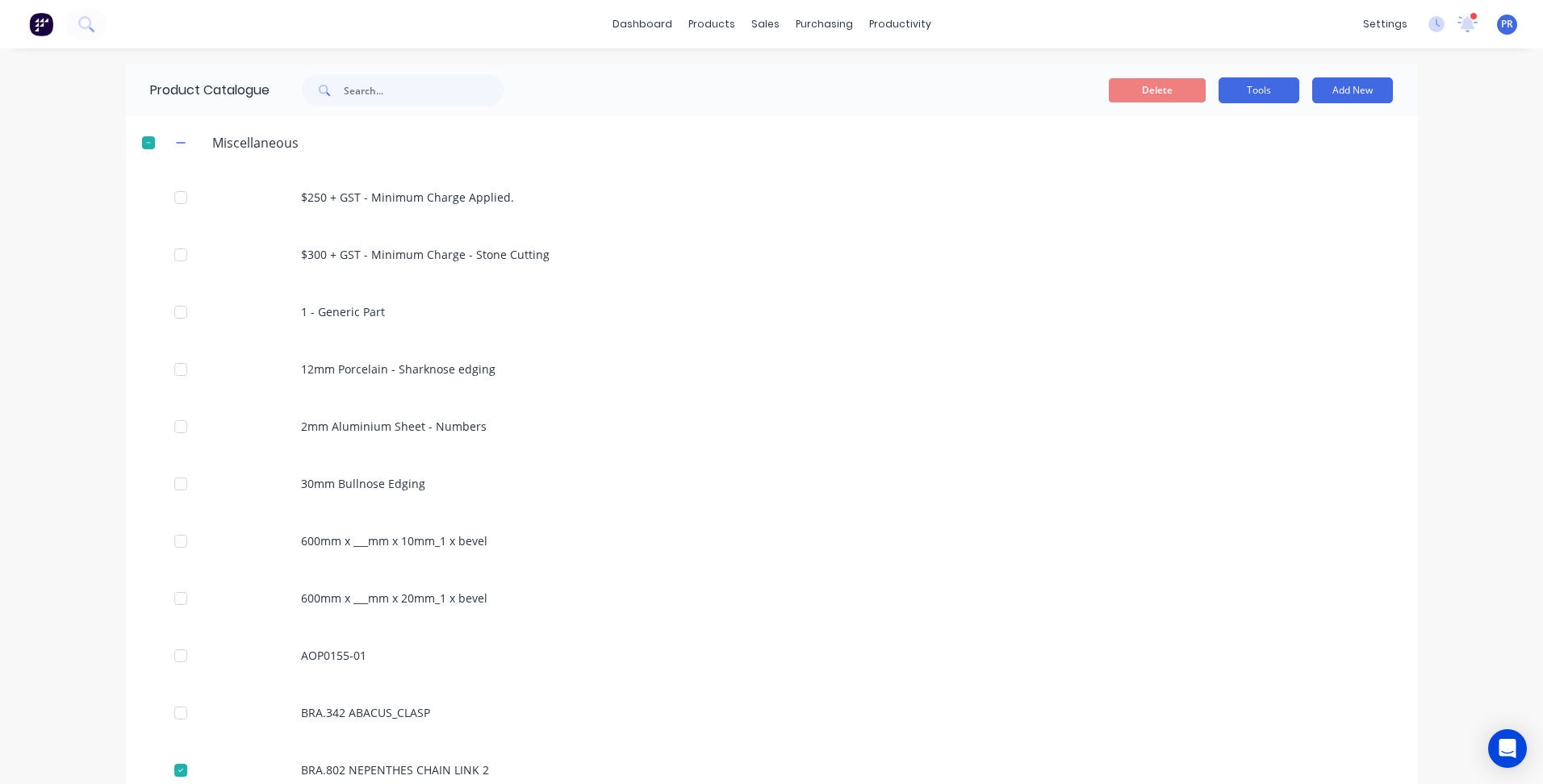
click at [766, 89] on button "Tools" at bounding box center [1259, 90] width 81 height 26
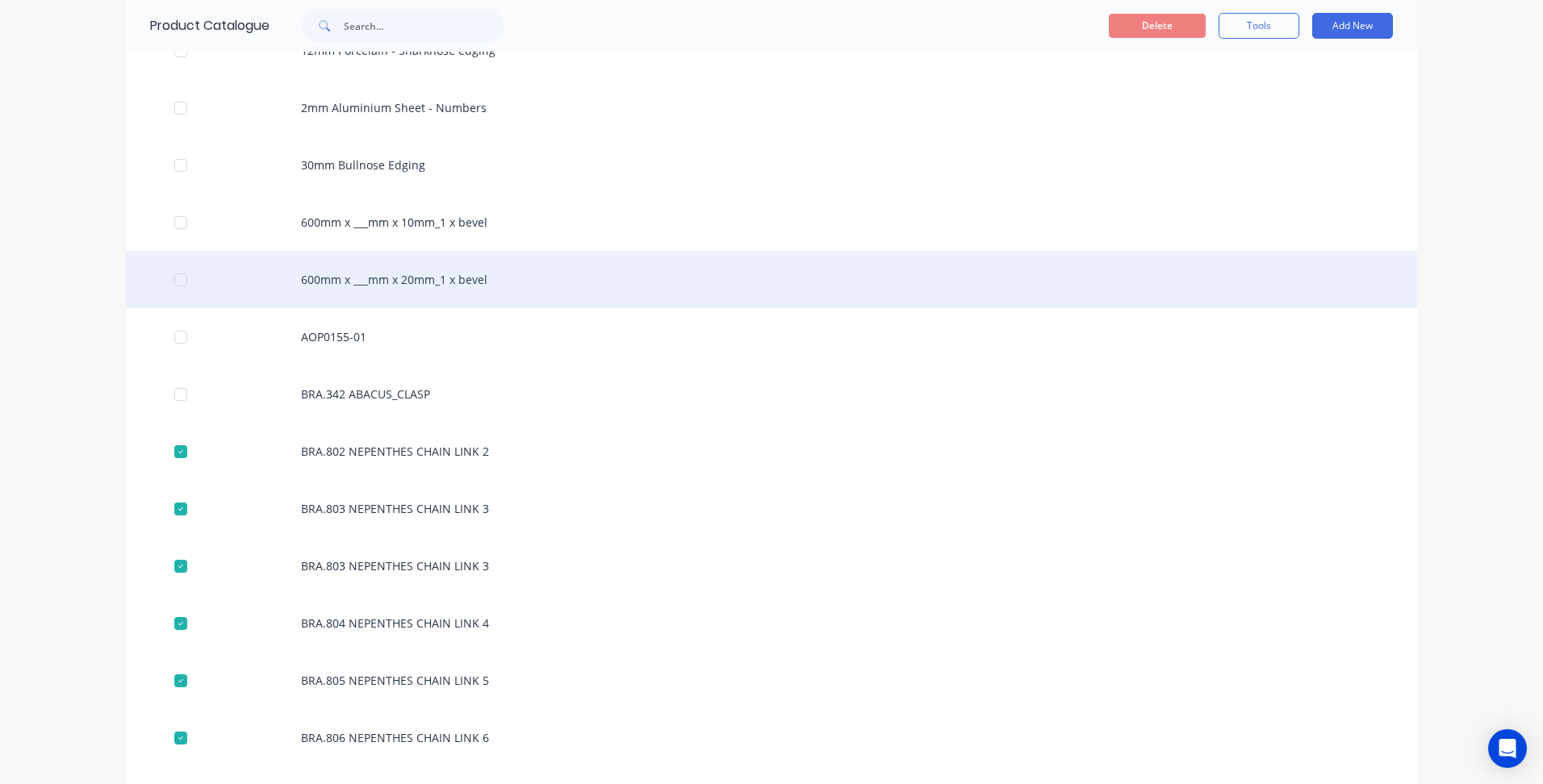
scroll to position [242, 0]
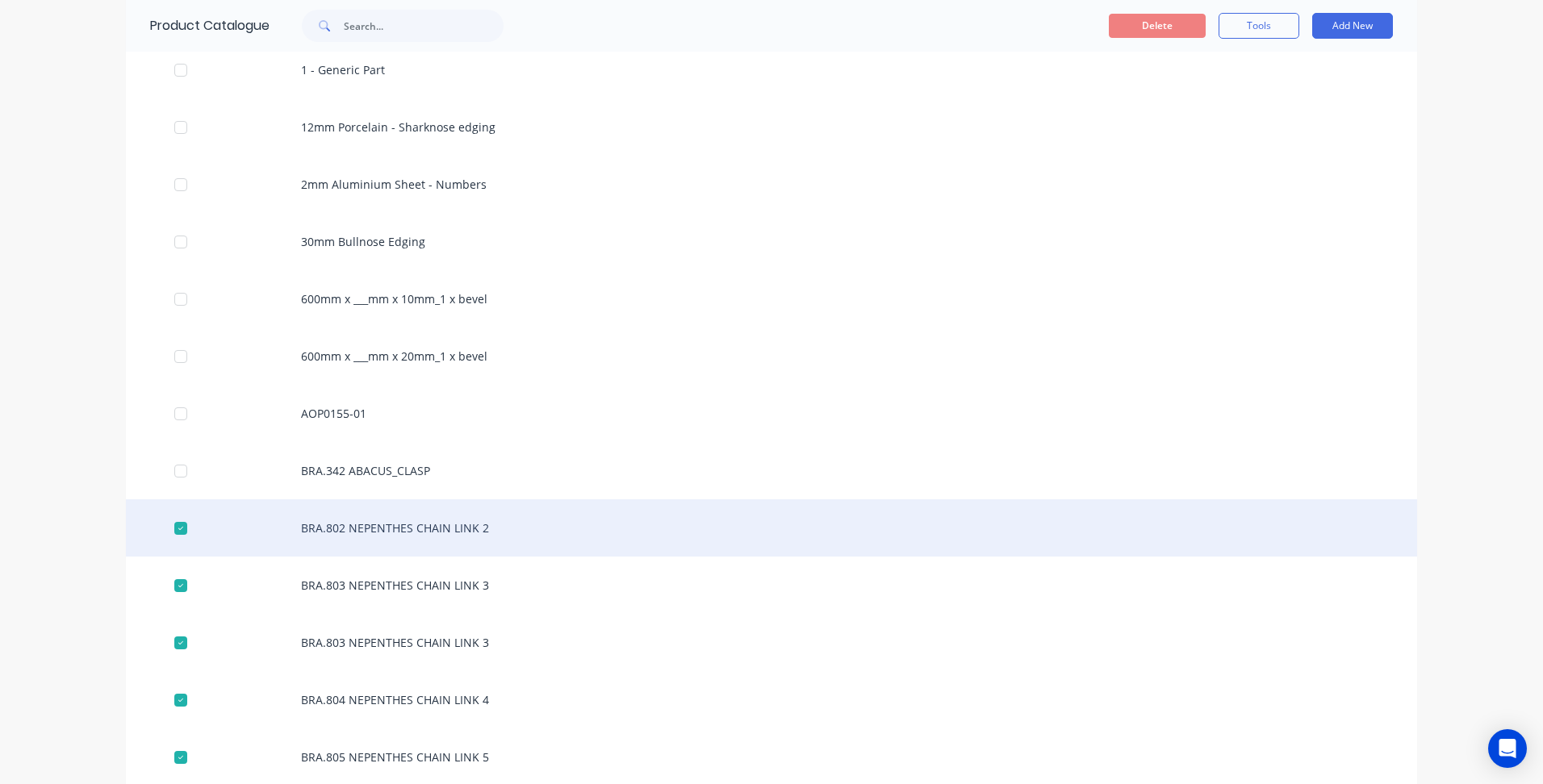
click at [371, 532] on div "BRA.802 NEPENTHES CHAIN LINK 2" at bounding box center [772, 528] width 1291 height 57
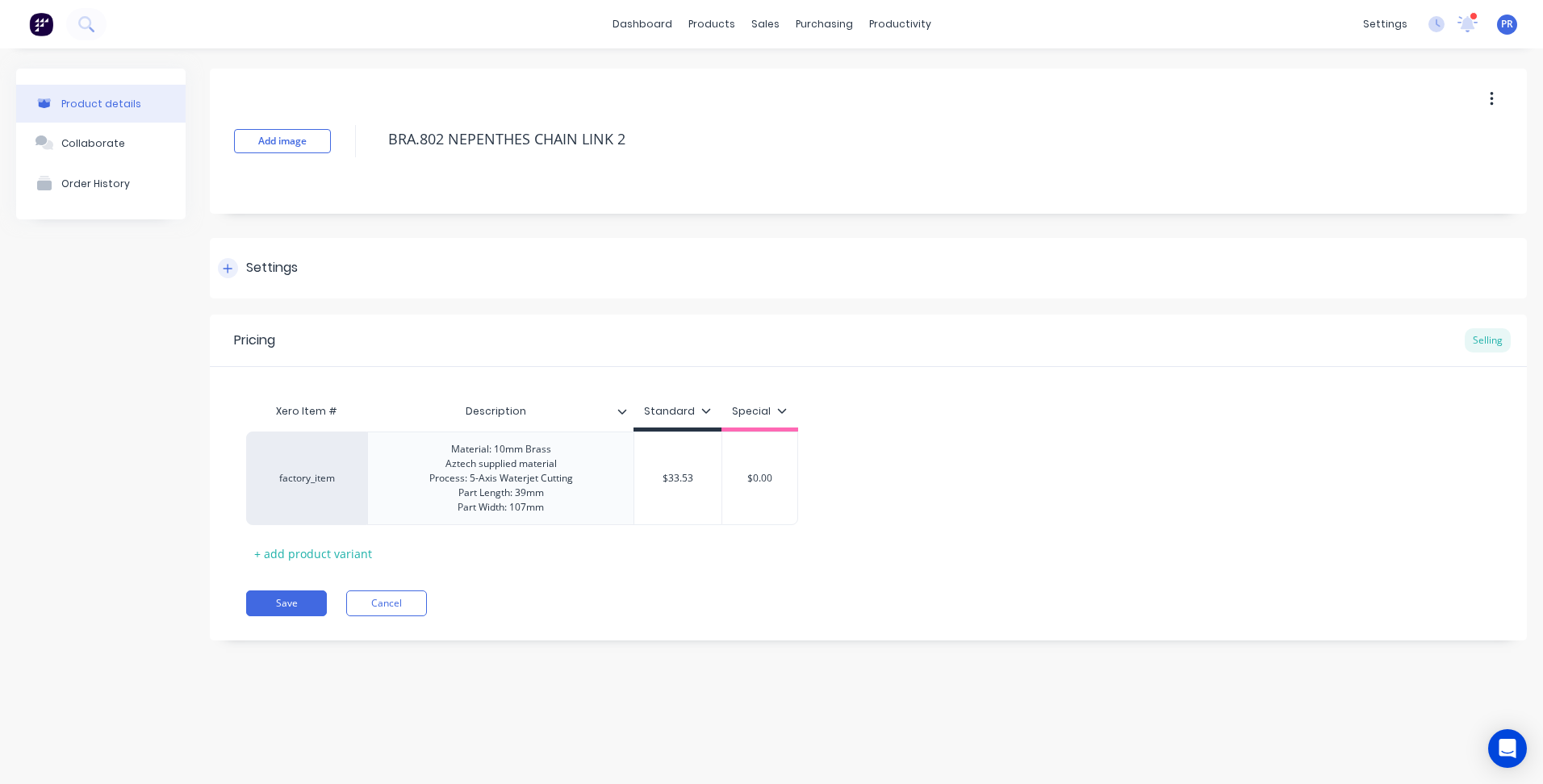
click at [280, 262] on div "Settings" at bounding box center [272, 268] width 51 height 20
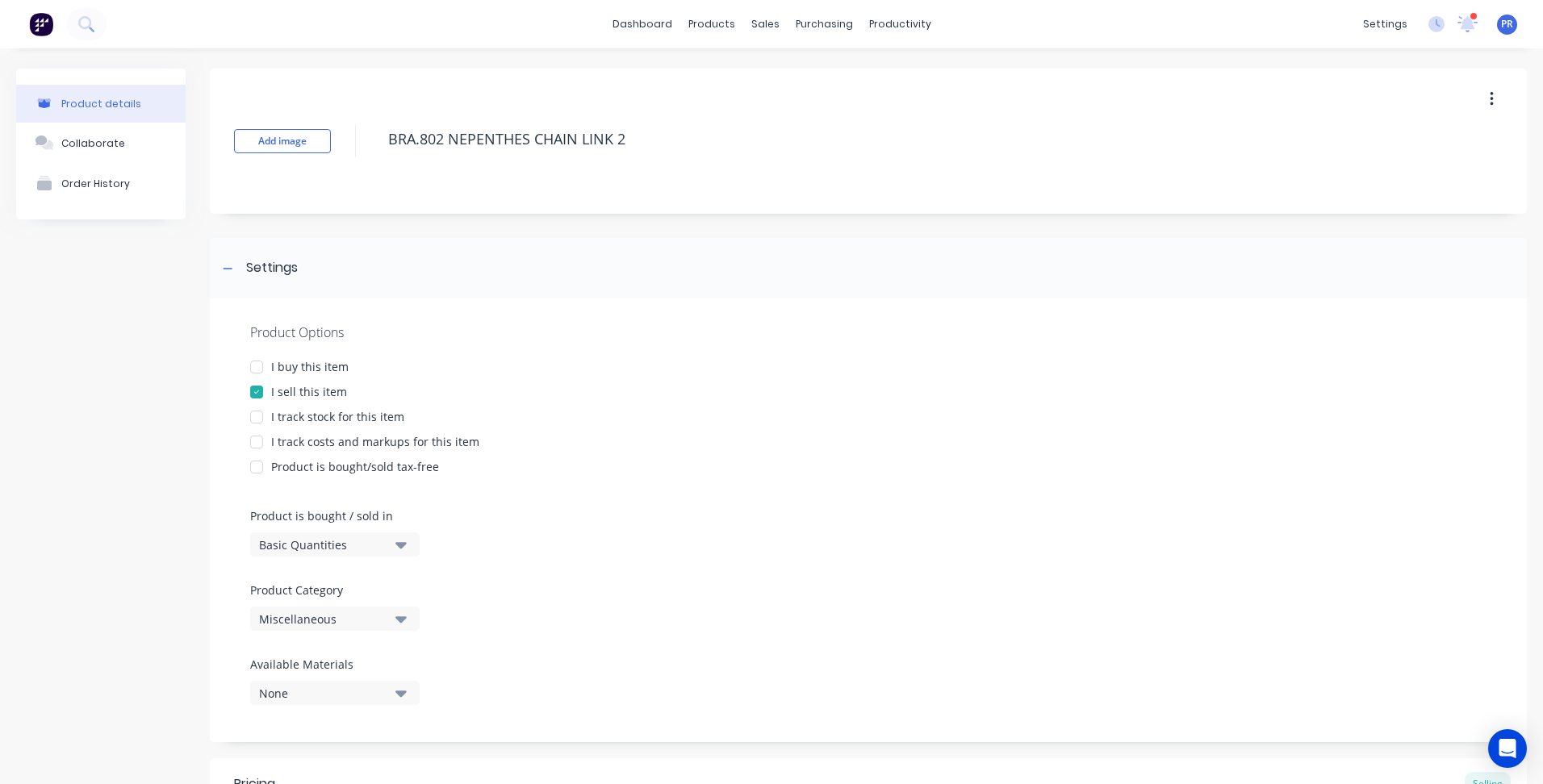
click at [394, 622] on button "Miscellaneous" at bounding box center [335, 619] width 169 height 24
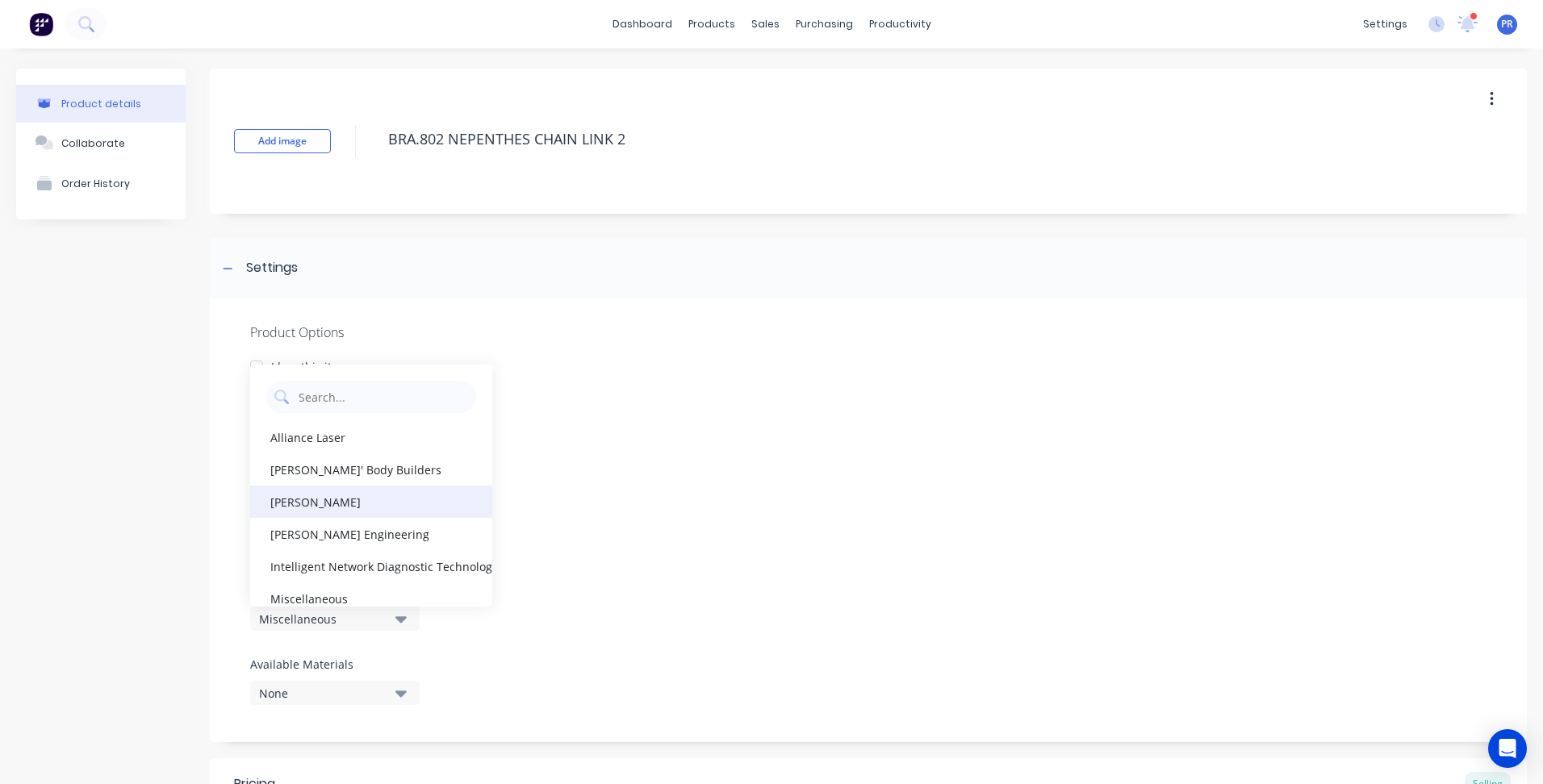
click at [316, 505] on div "[PERSON_NAME]" at bounding box center [371, 501] width 242 height 32
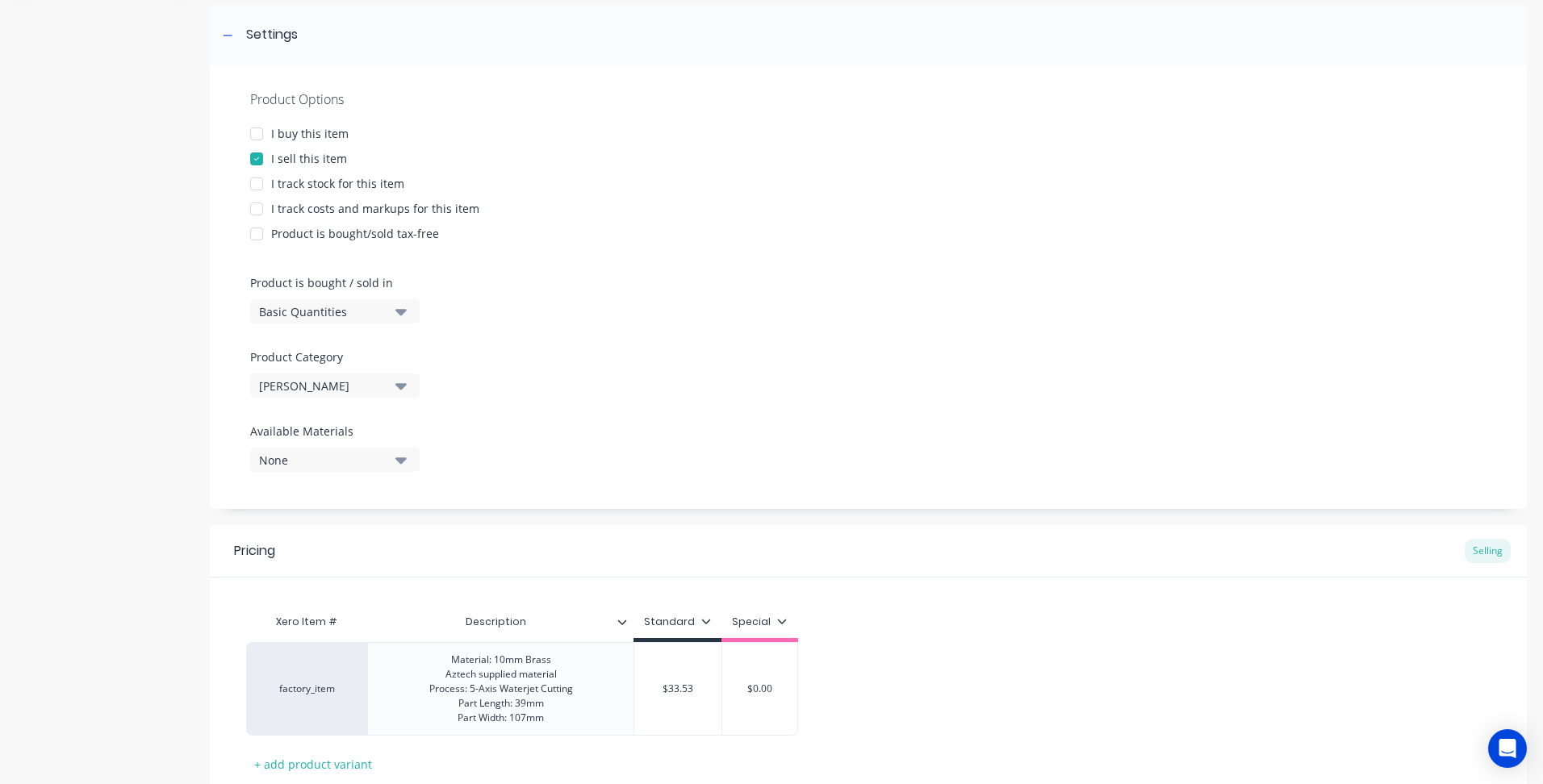
scroll to position [345, 0]
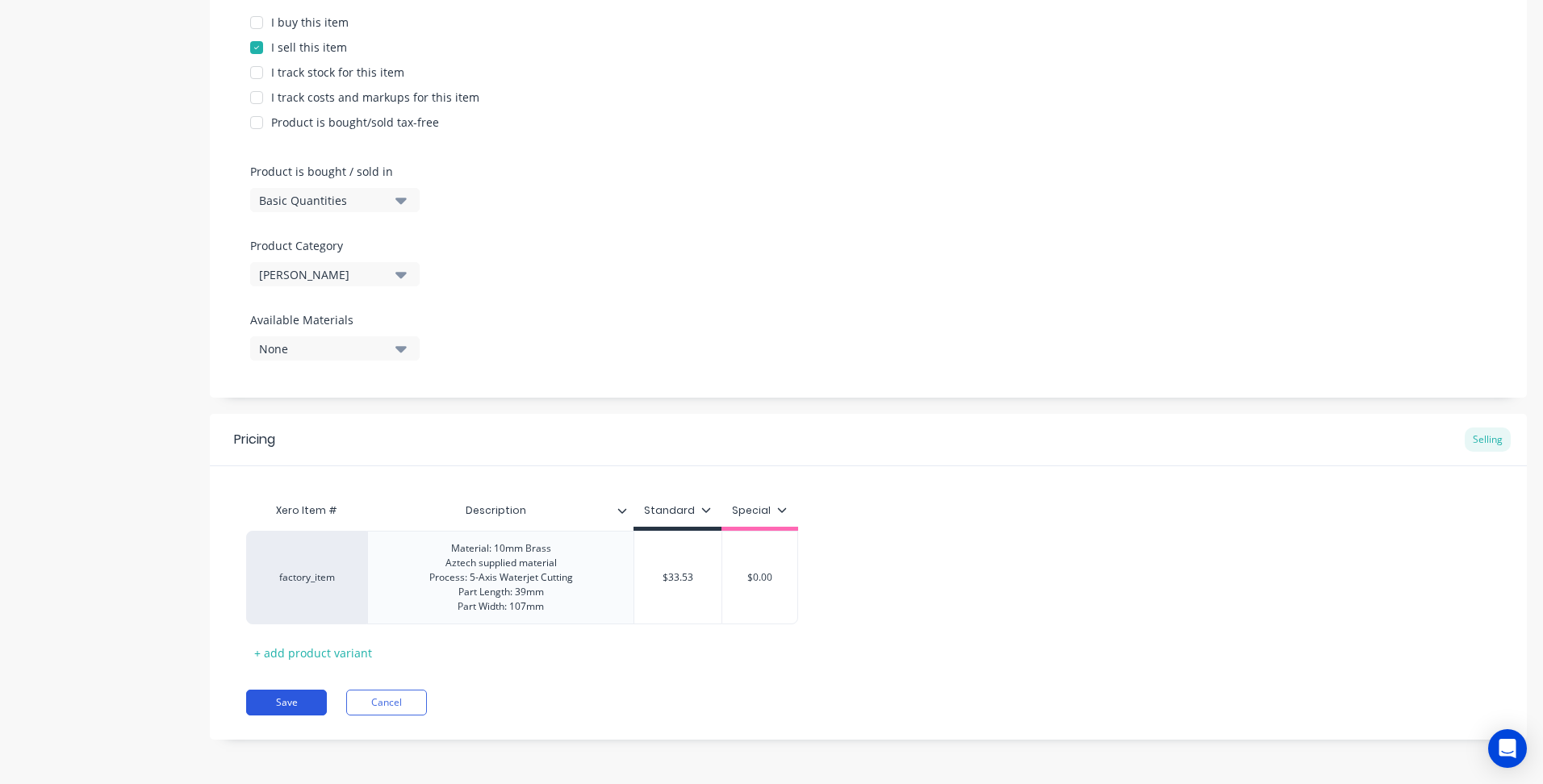
click at [312, 701] on button "Save" at bounding box center [287, 702] width 81 height 26
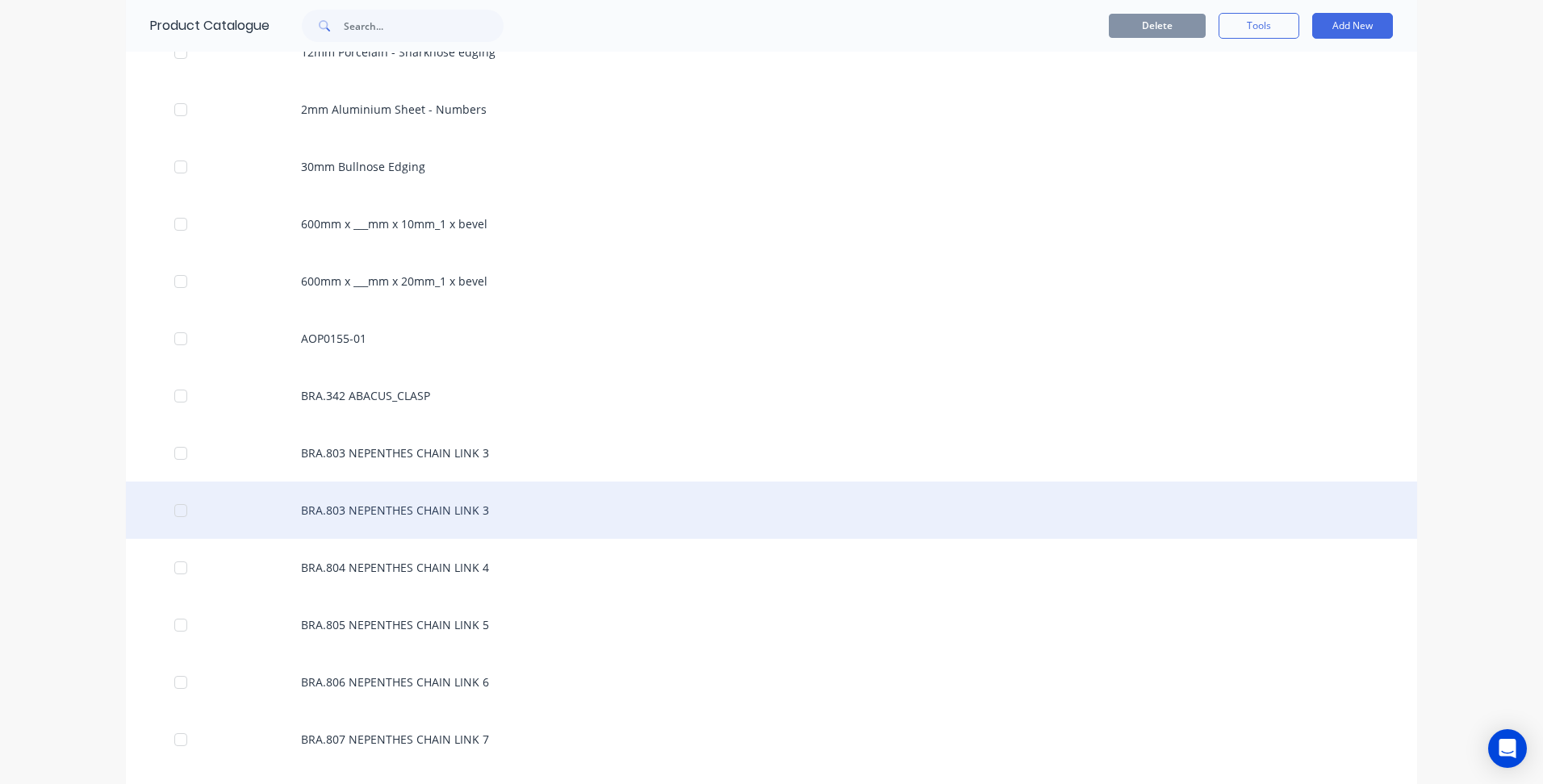
scroll to position [323, 0]
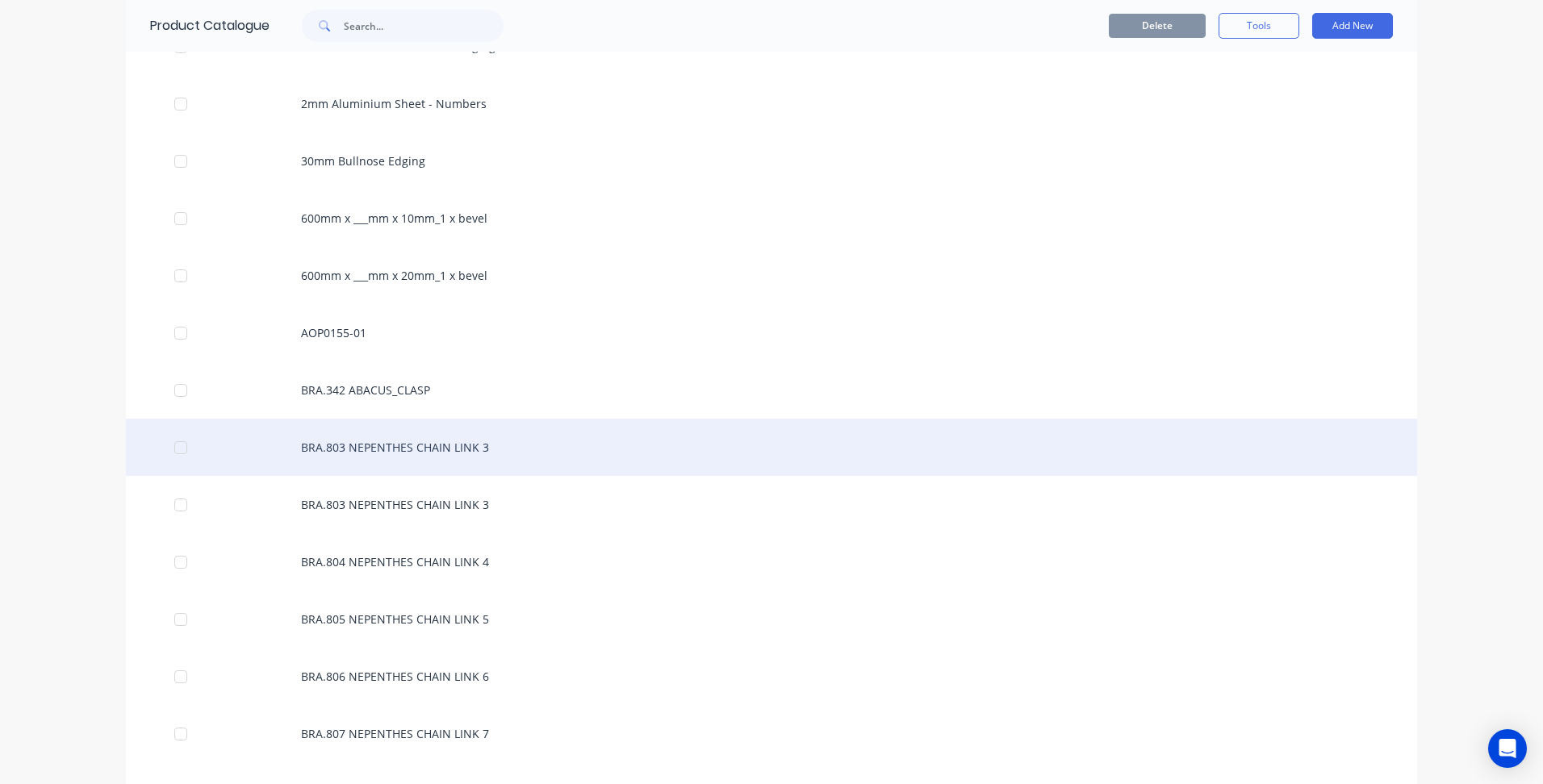
click at [410, 432] on div "BRA.803 NEPENTHES CHAIN LINK 3" at bounding box center [772, 448] width 1291 height 57
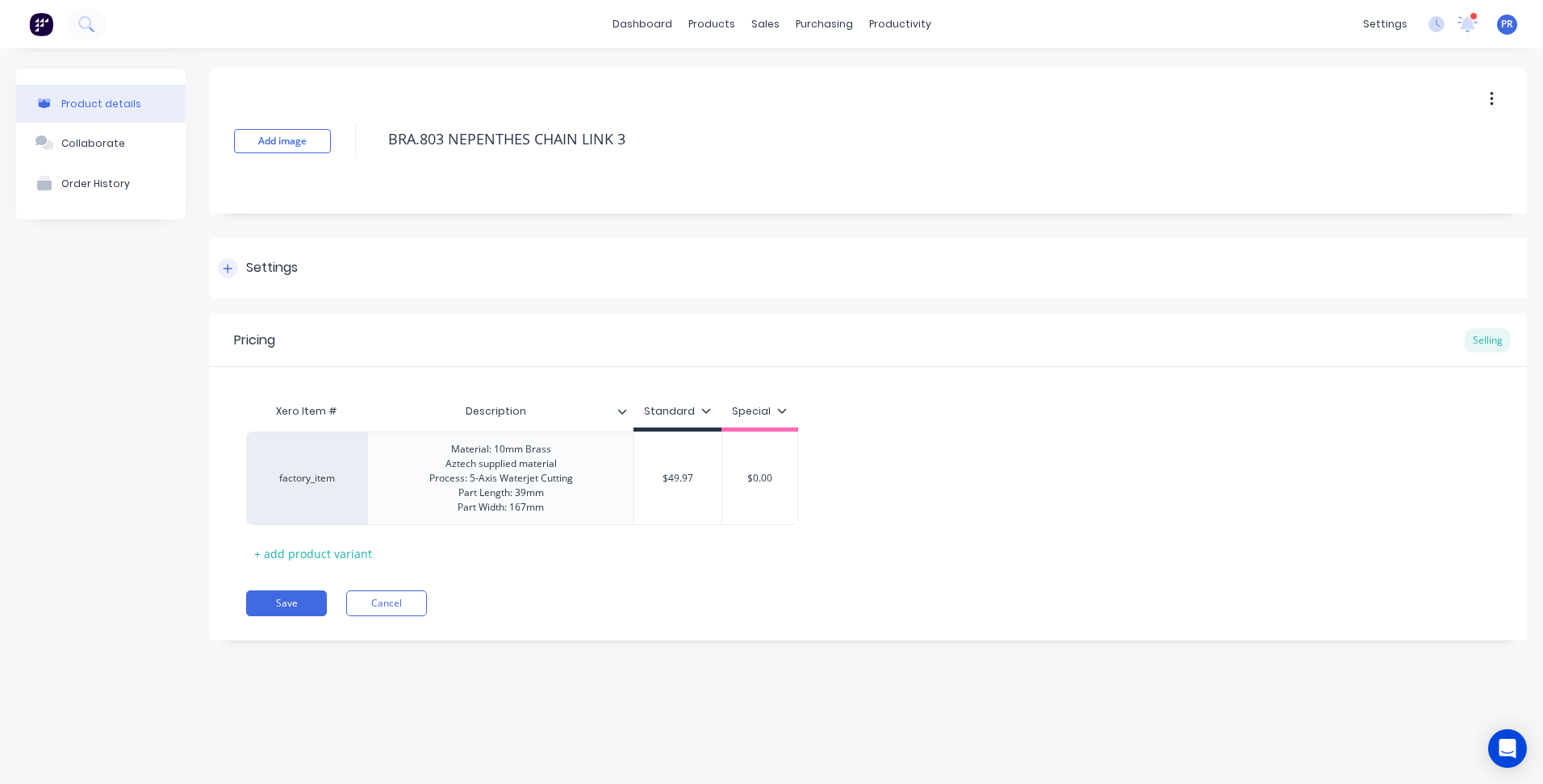
click at [264, 266] on div "Settings" at bounding box center [272, 268] width 51 height 20
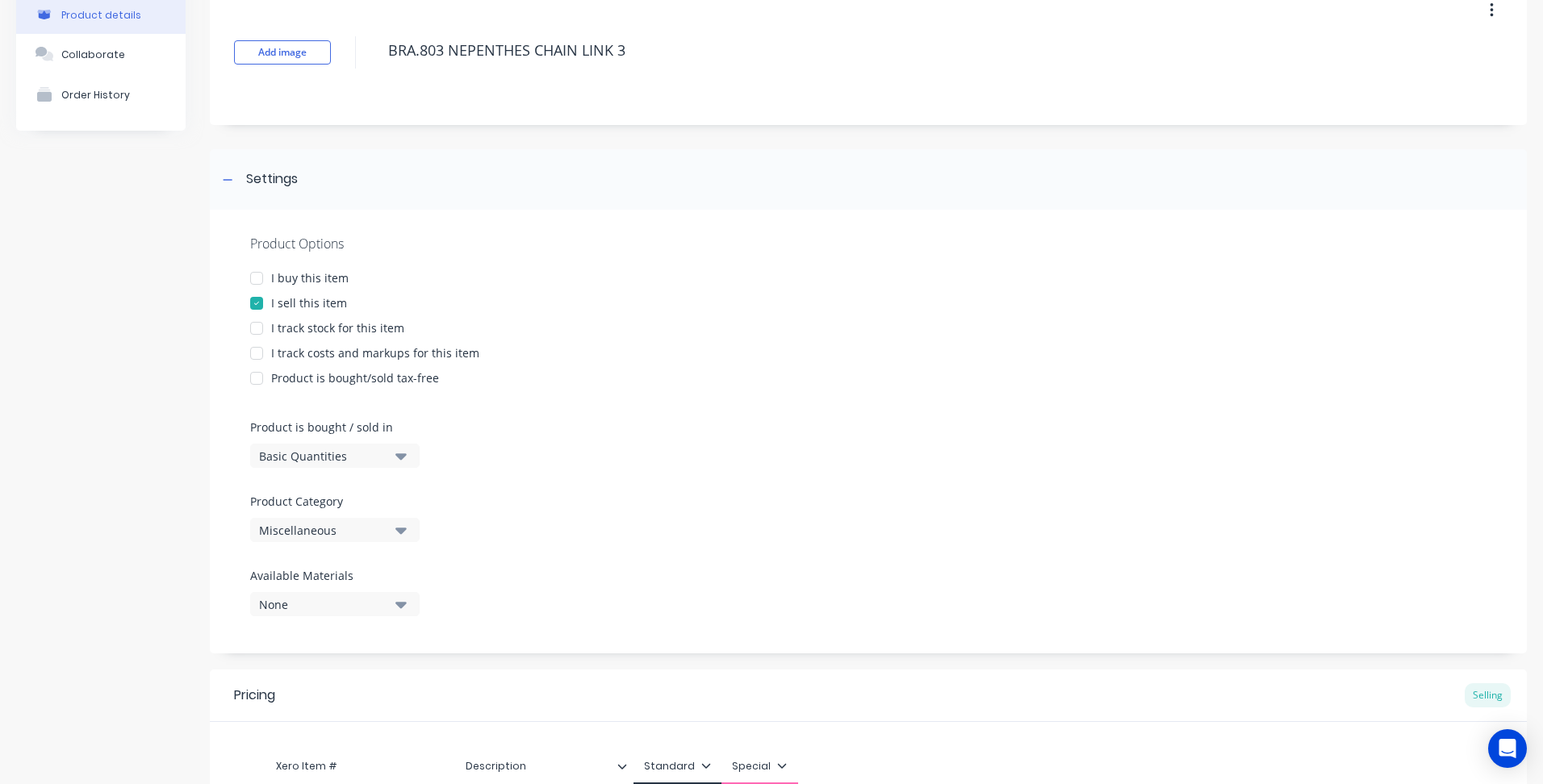
scroll to position [323, 0]
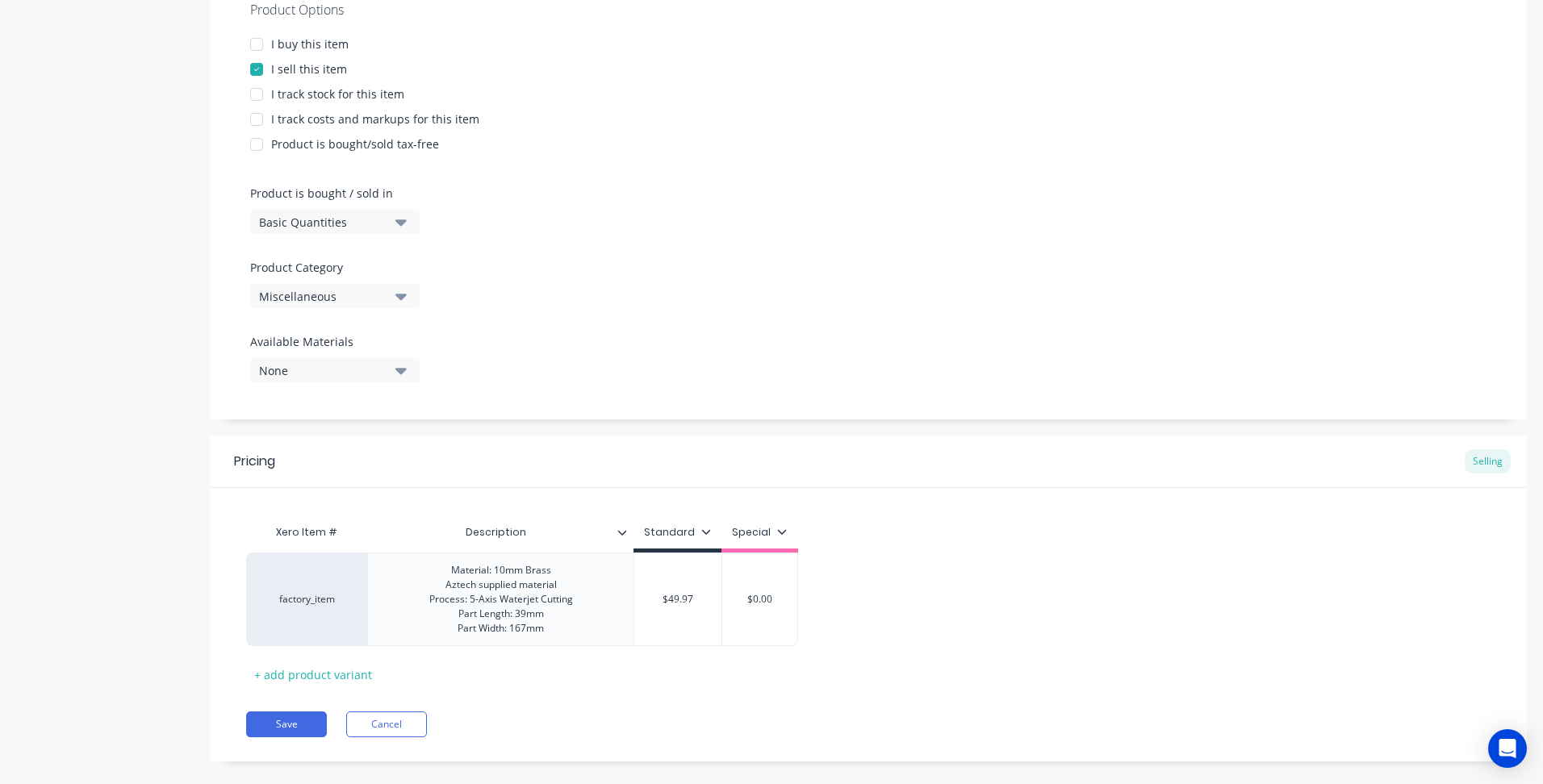
click at [399, 295] on icon "button" at bounding box center [401, 296] width 11 height 6
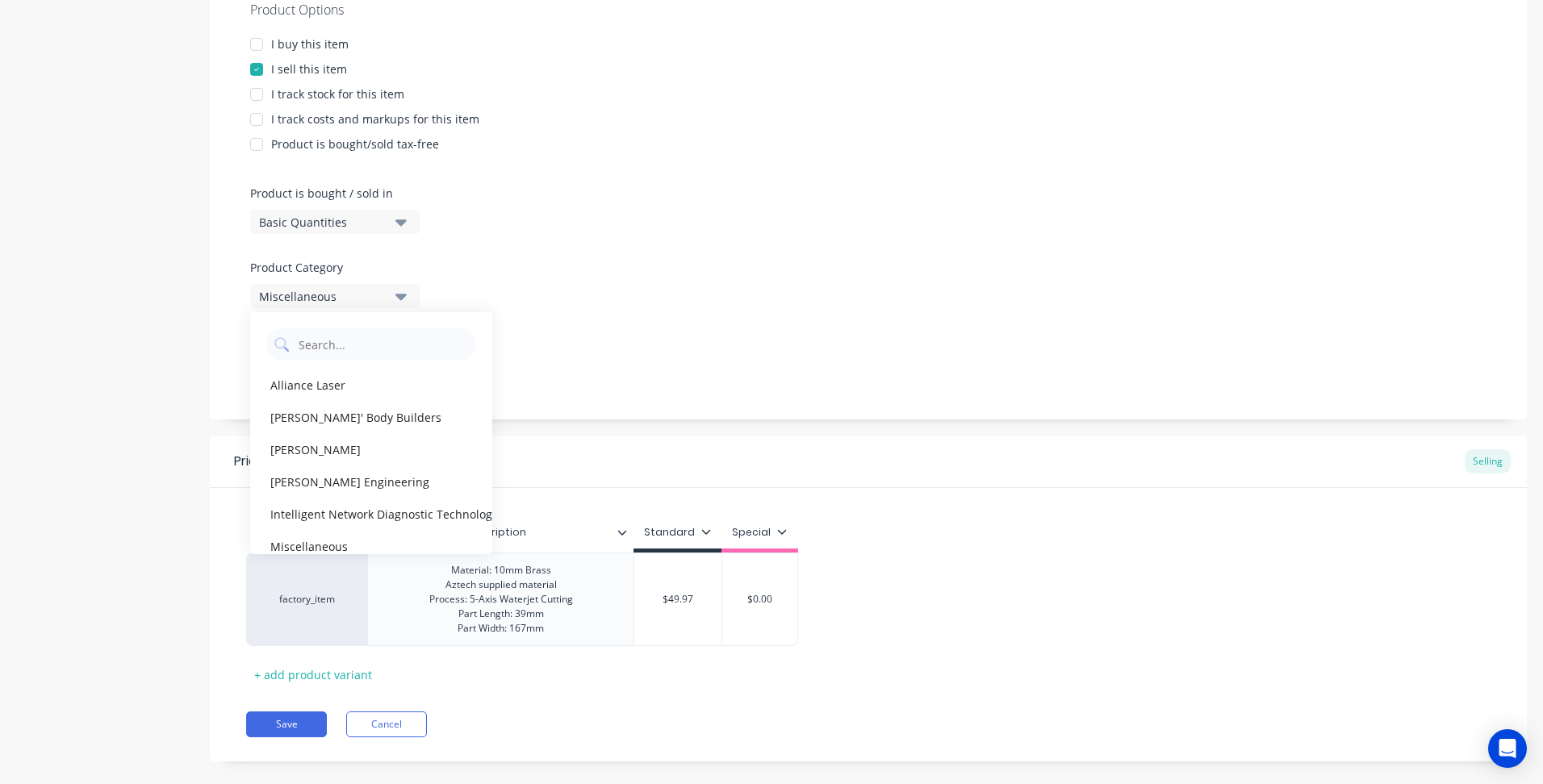
click at [338, 449] on div "[PERSON_NAME]" at bounding box center [371, 449] width 242 height 32
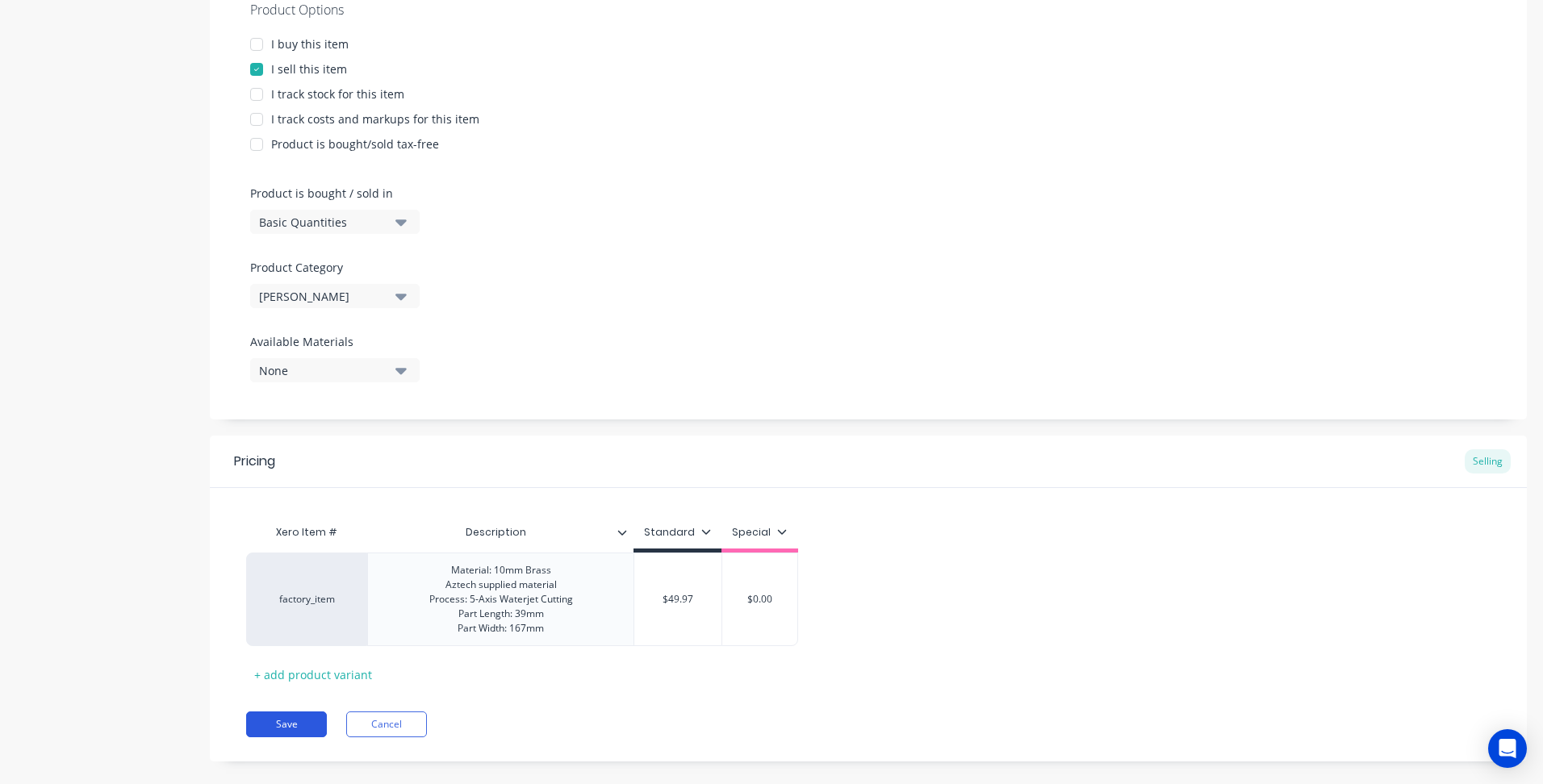
click at [303, 720] on button "Save" at bounding box center [287, 724] width 81 height 26
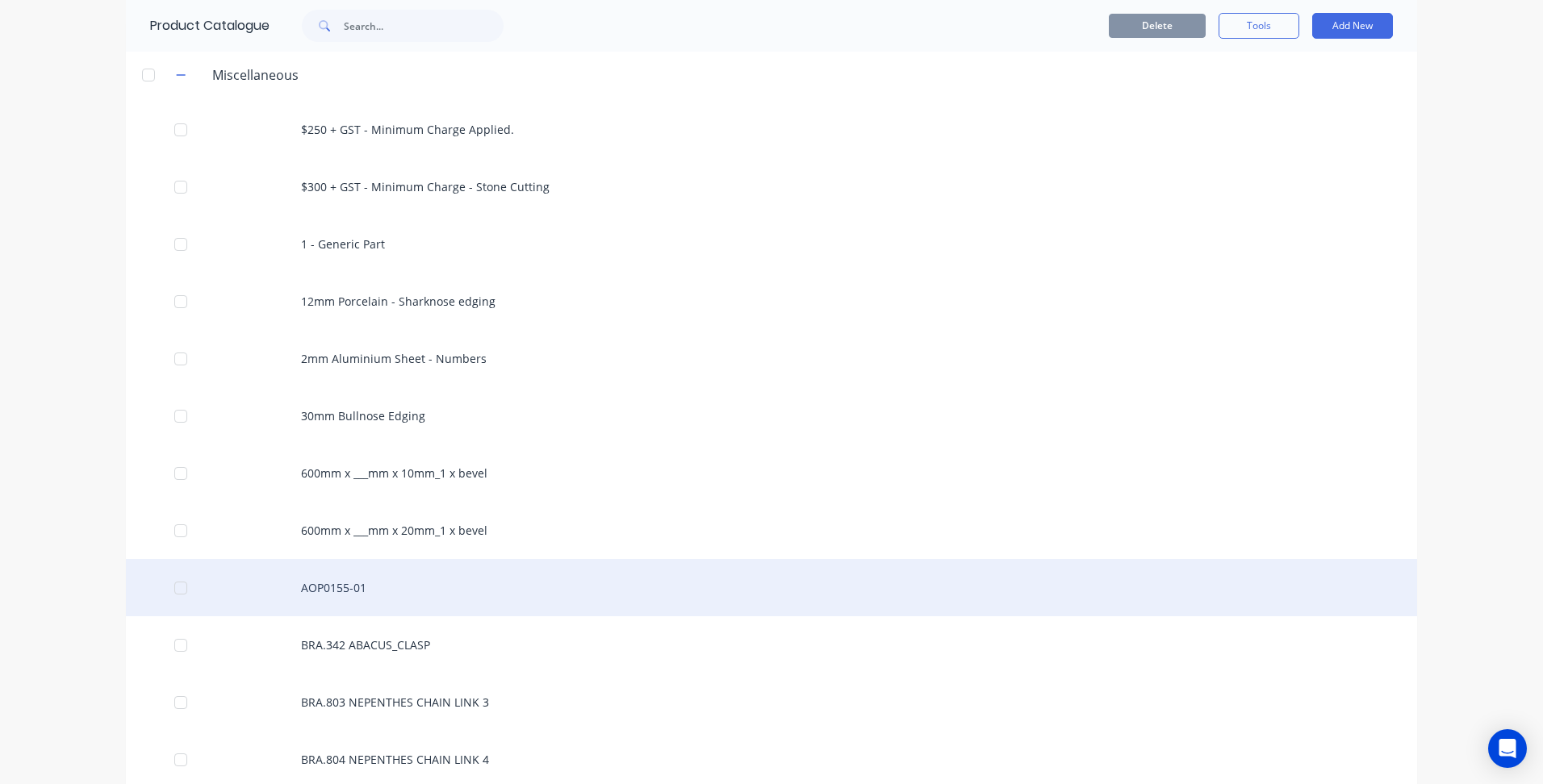
scroll to position [242, 0]
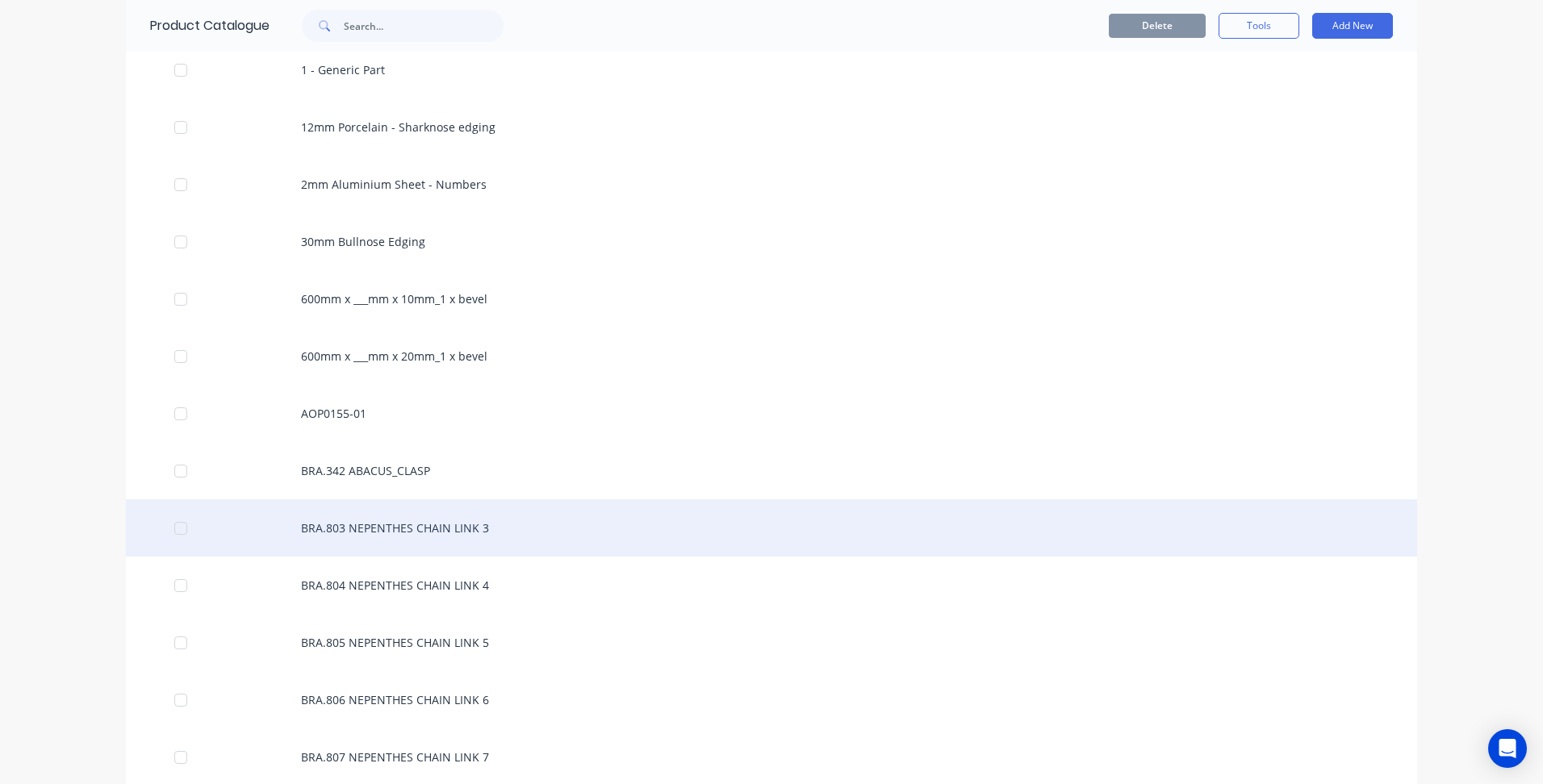
click at [448, 535] on div "BRA.803 NEPENTHES CHAIN LINK 3" at bounding box center [772, 528] width 1291 height 57
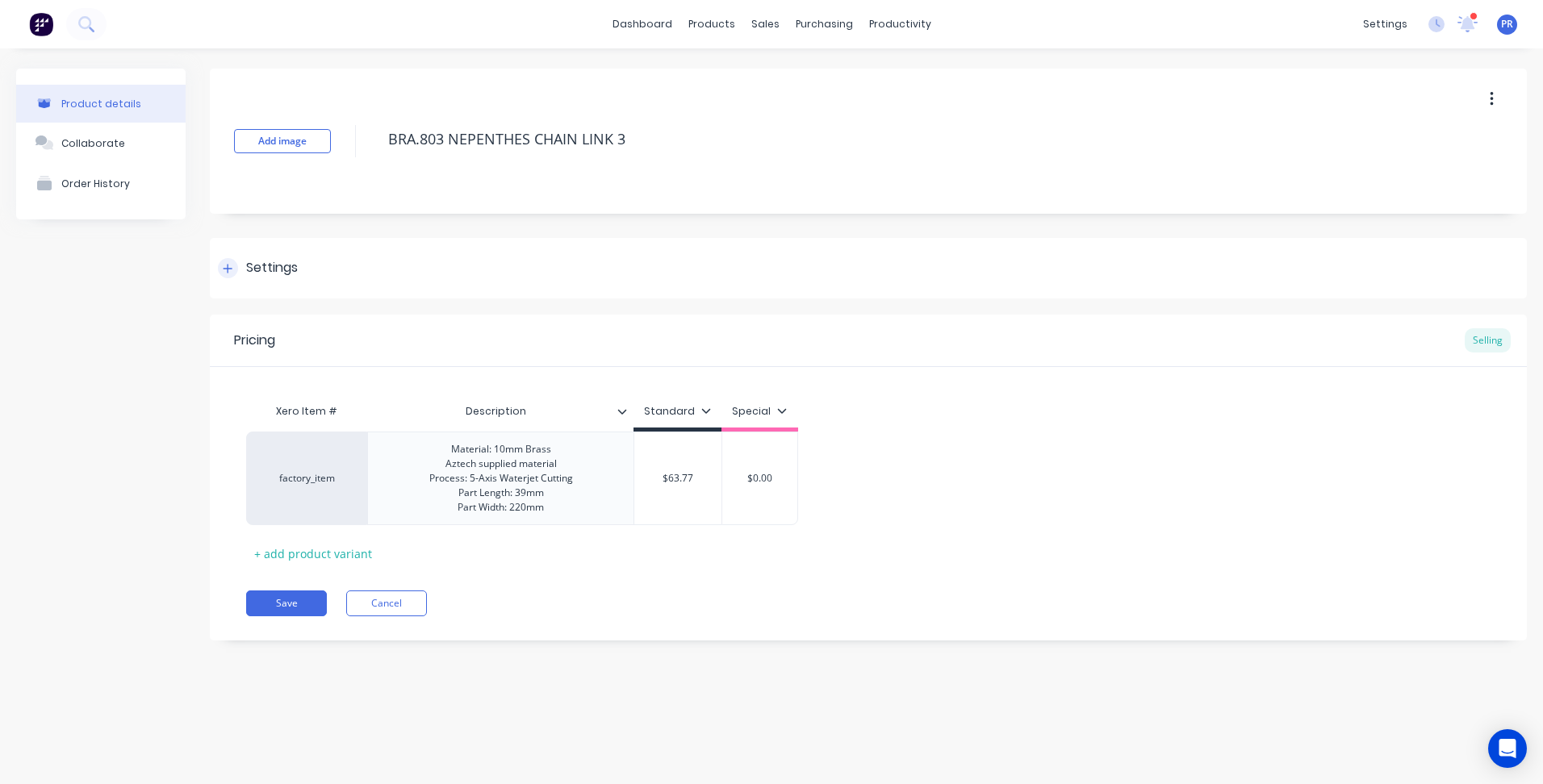
click at [278, 261] on div "Settings" at bounding box center [272, 268] width 51 height 20
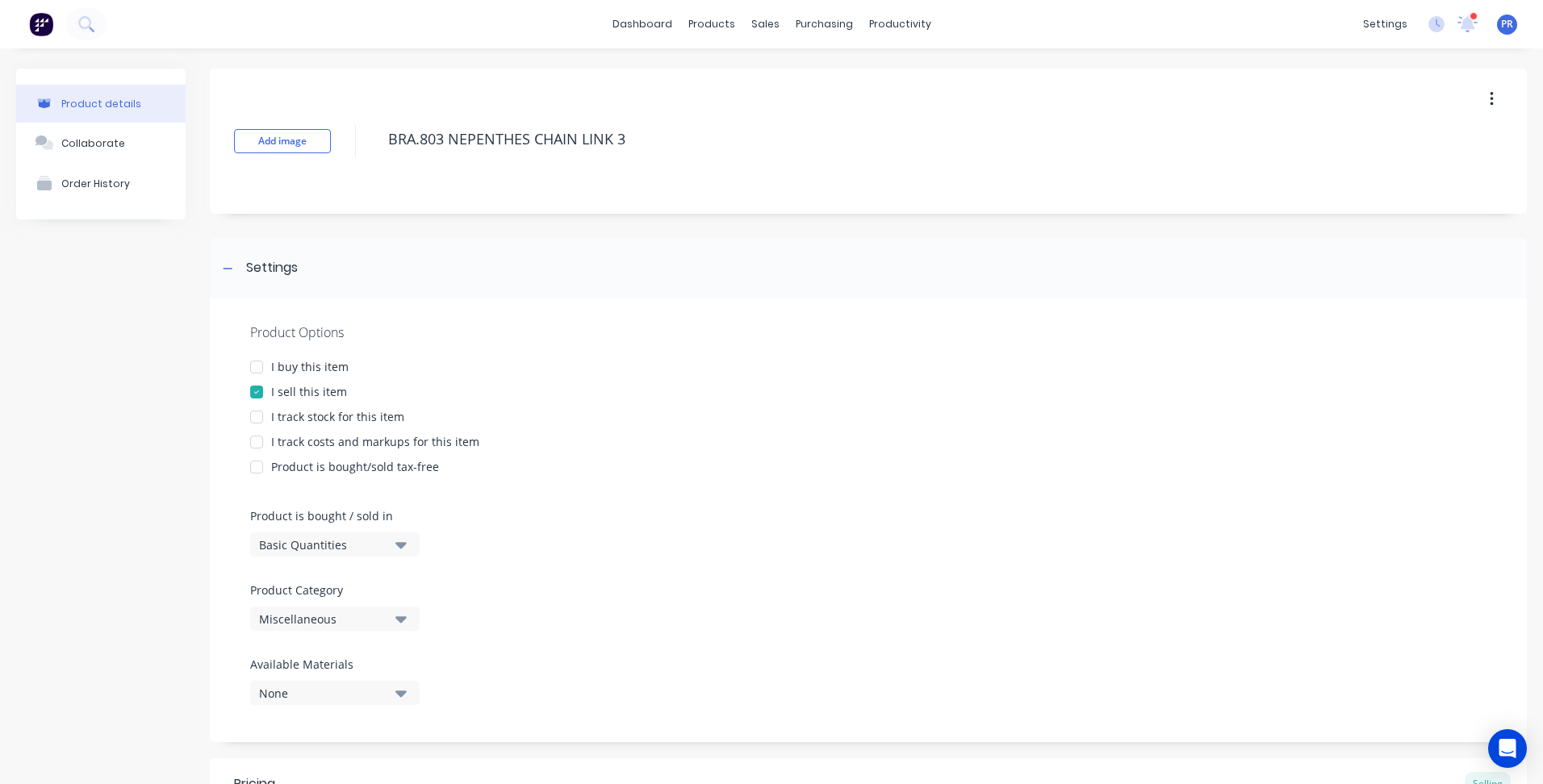
click at [398, 619] on icon "button" at bounding box center [401, 619] width 11 height 6
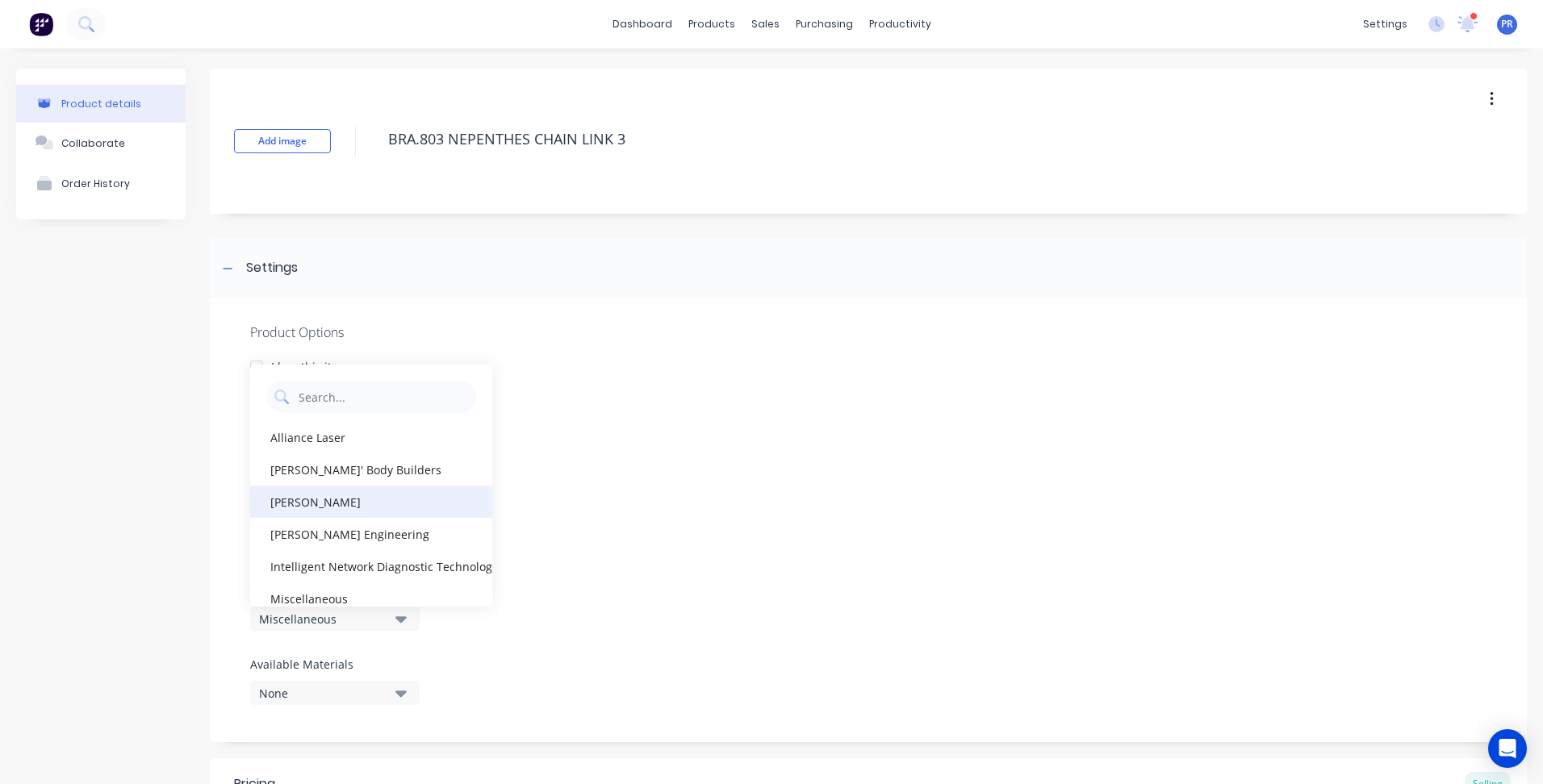
click at [303, 493] on div "[PERSON_NAME]" at bounding box center [371, 501] width 242 height 32
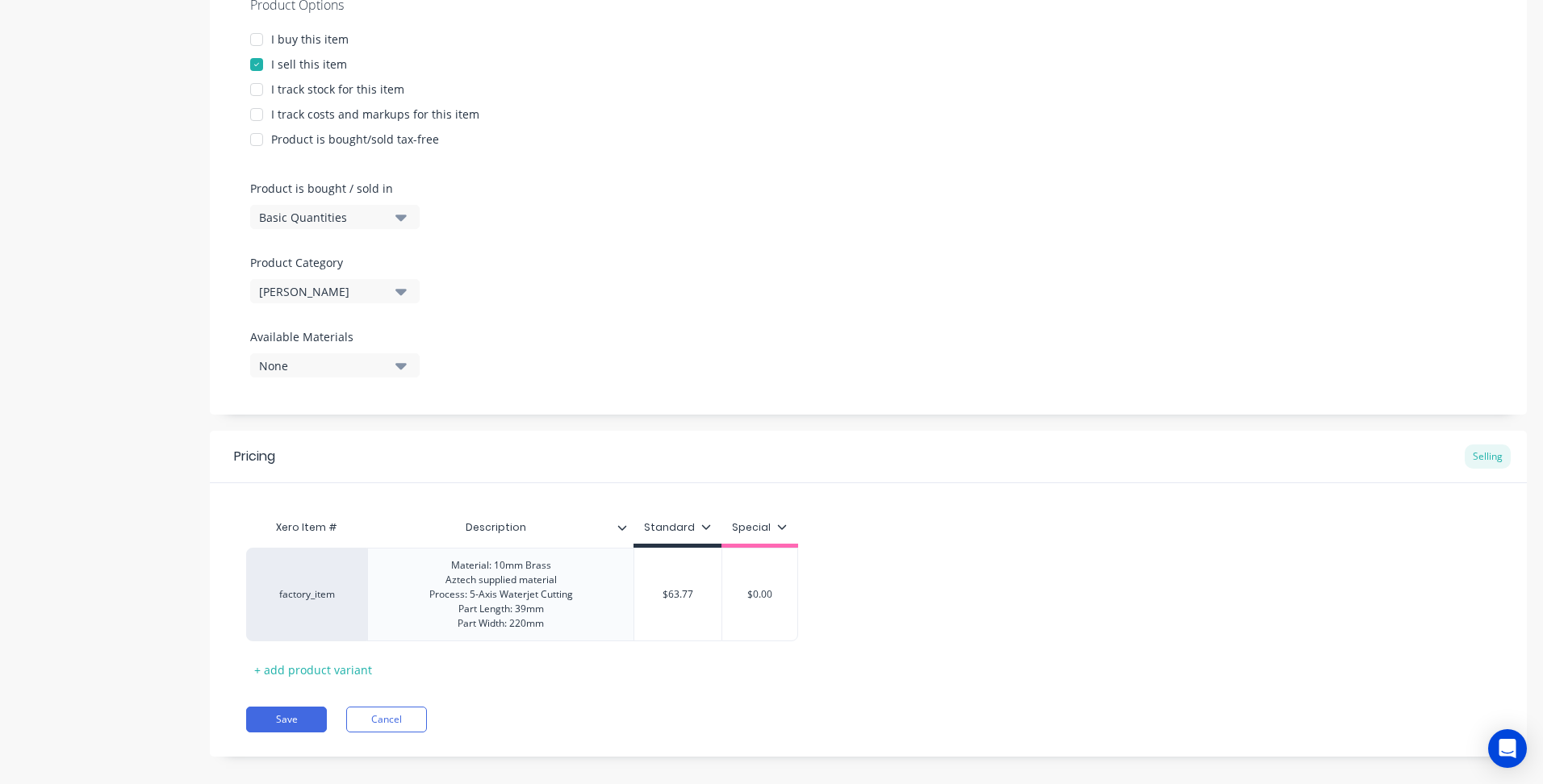
scroll to position [345, 0]
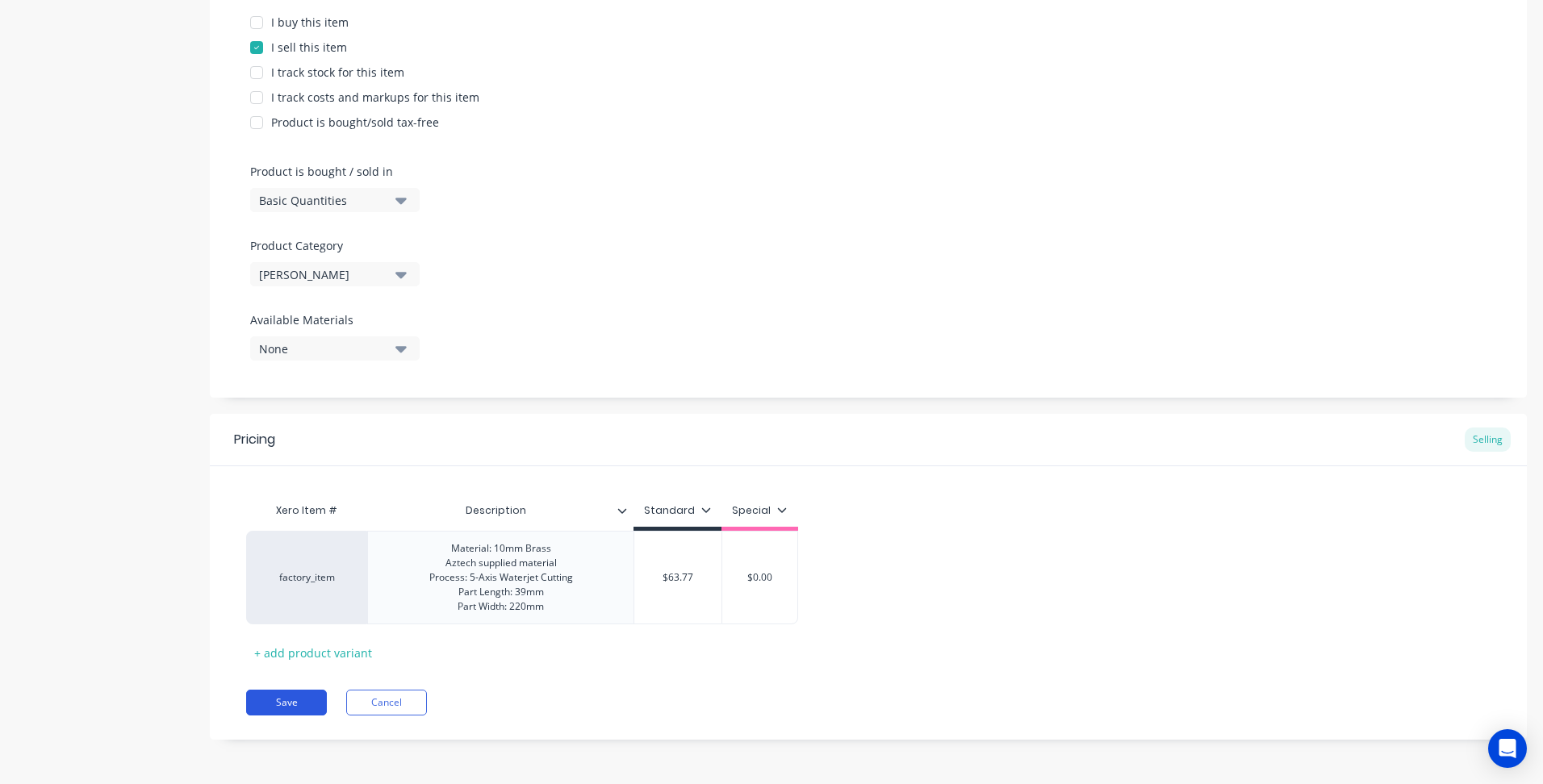
click at [285, 709] on button "Save" at bounding box center [287, 702] width 81 height 26
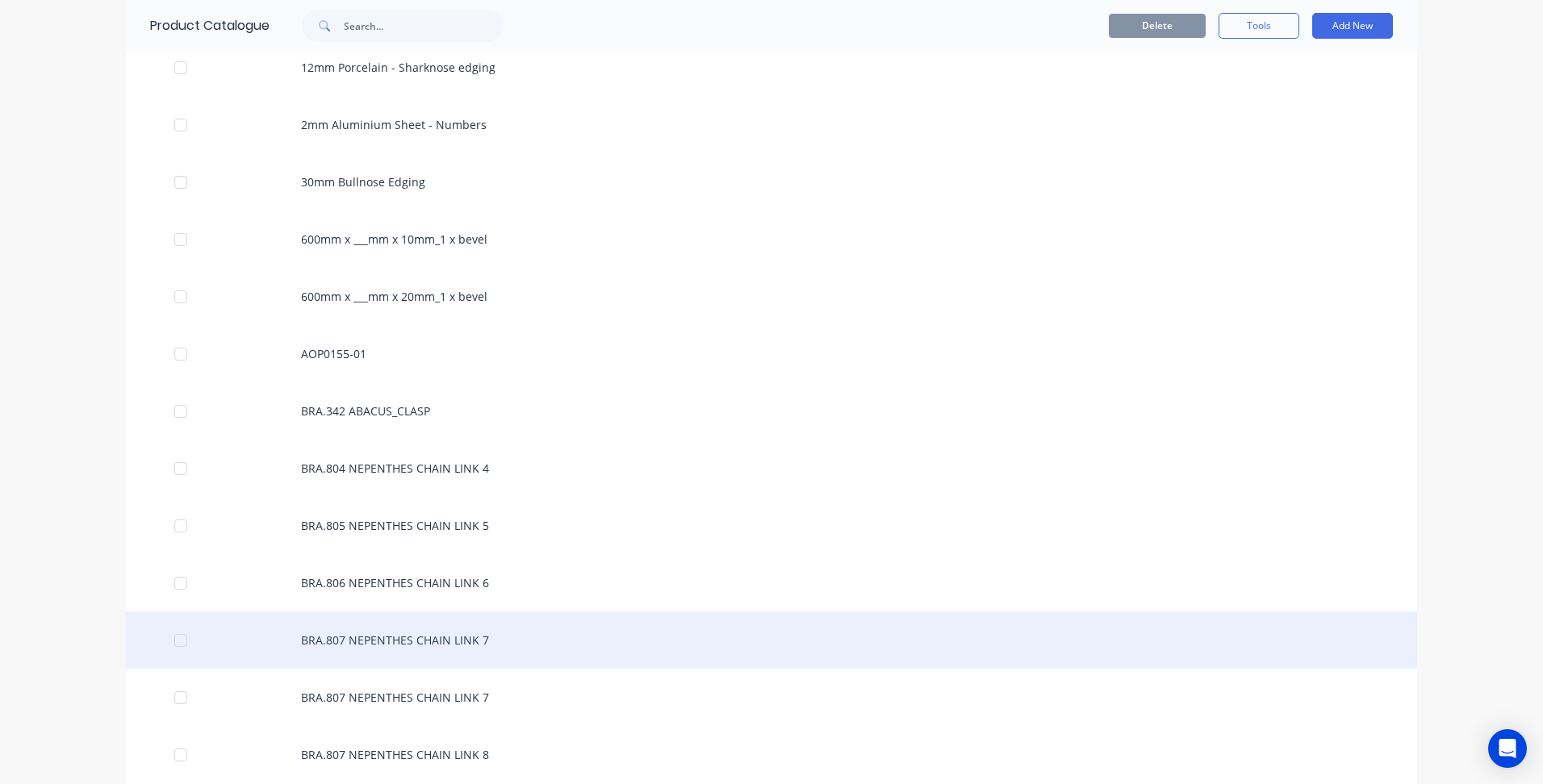
scroll to position [323, 0]
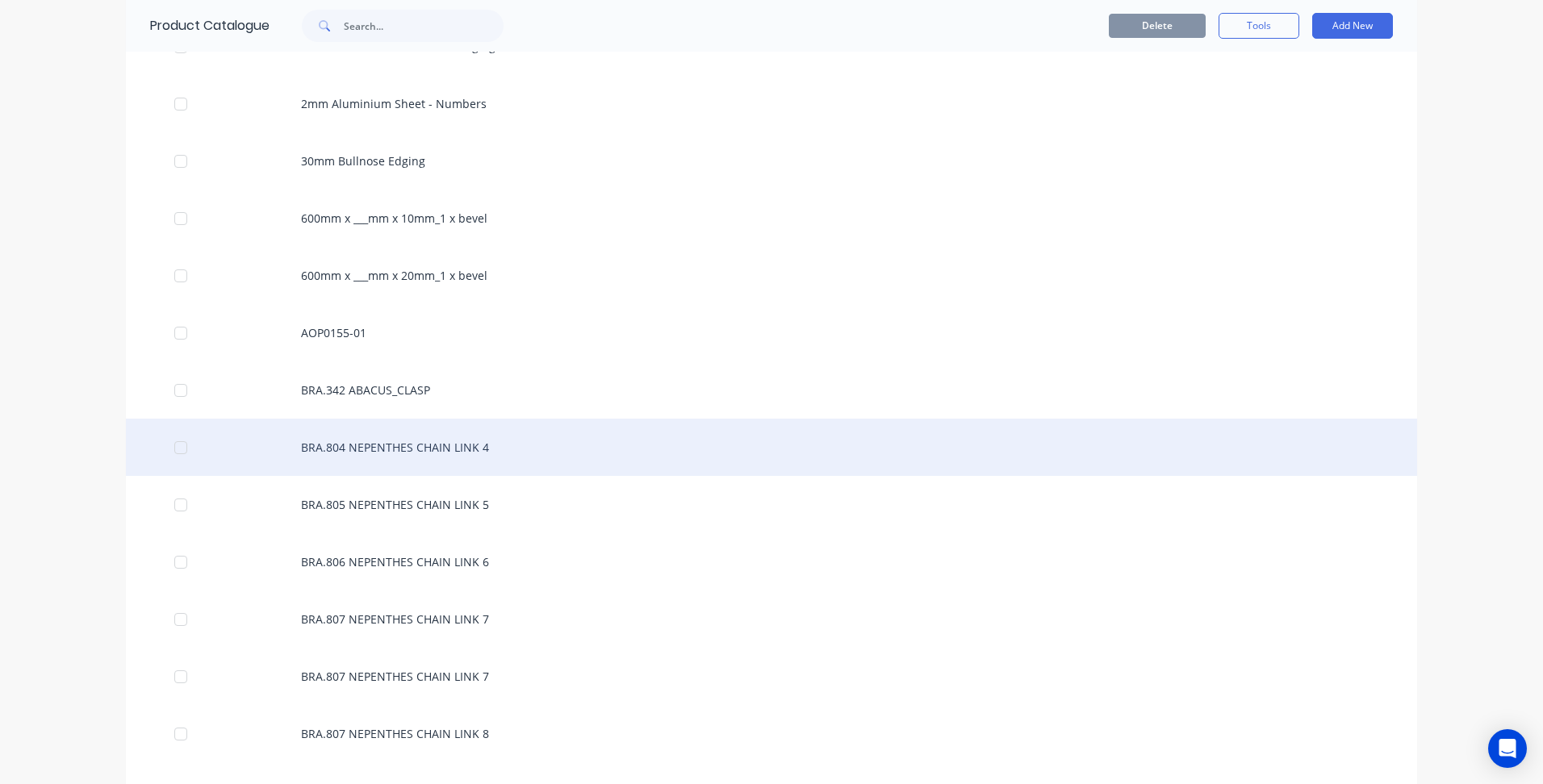
click at [433, 437] on div "BRA.804 NEPENTHES CHAIN LINK 4" at bounding box center [772, 448] width 1291 height 57
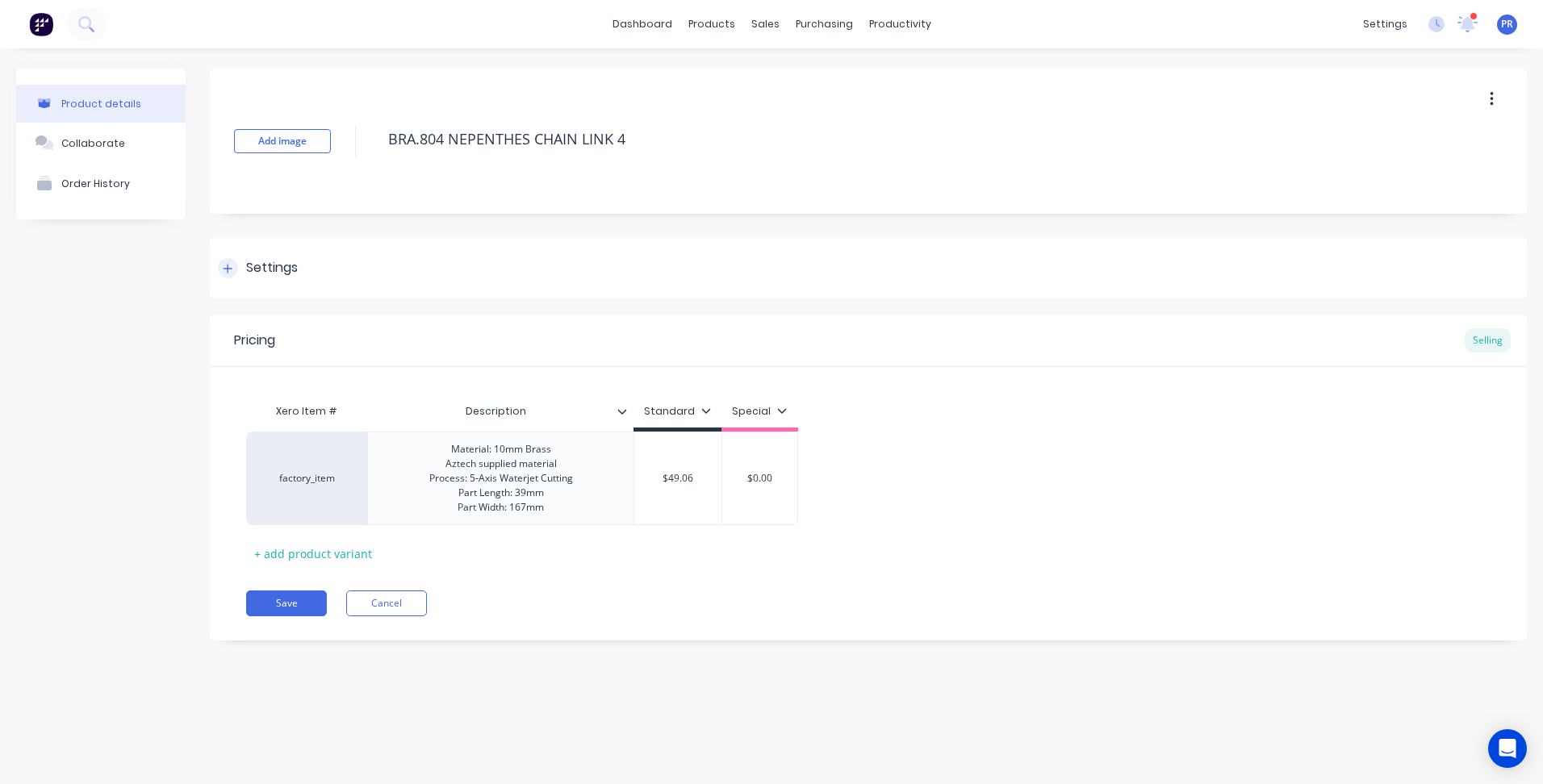
click at [274, 258] on div "Settings" at bounding box center [272, 268] width 51 height 20
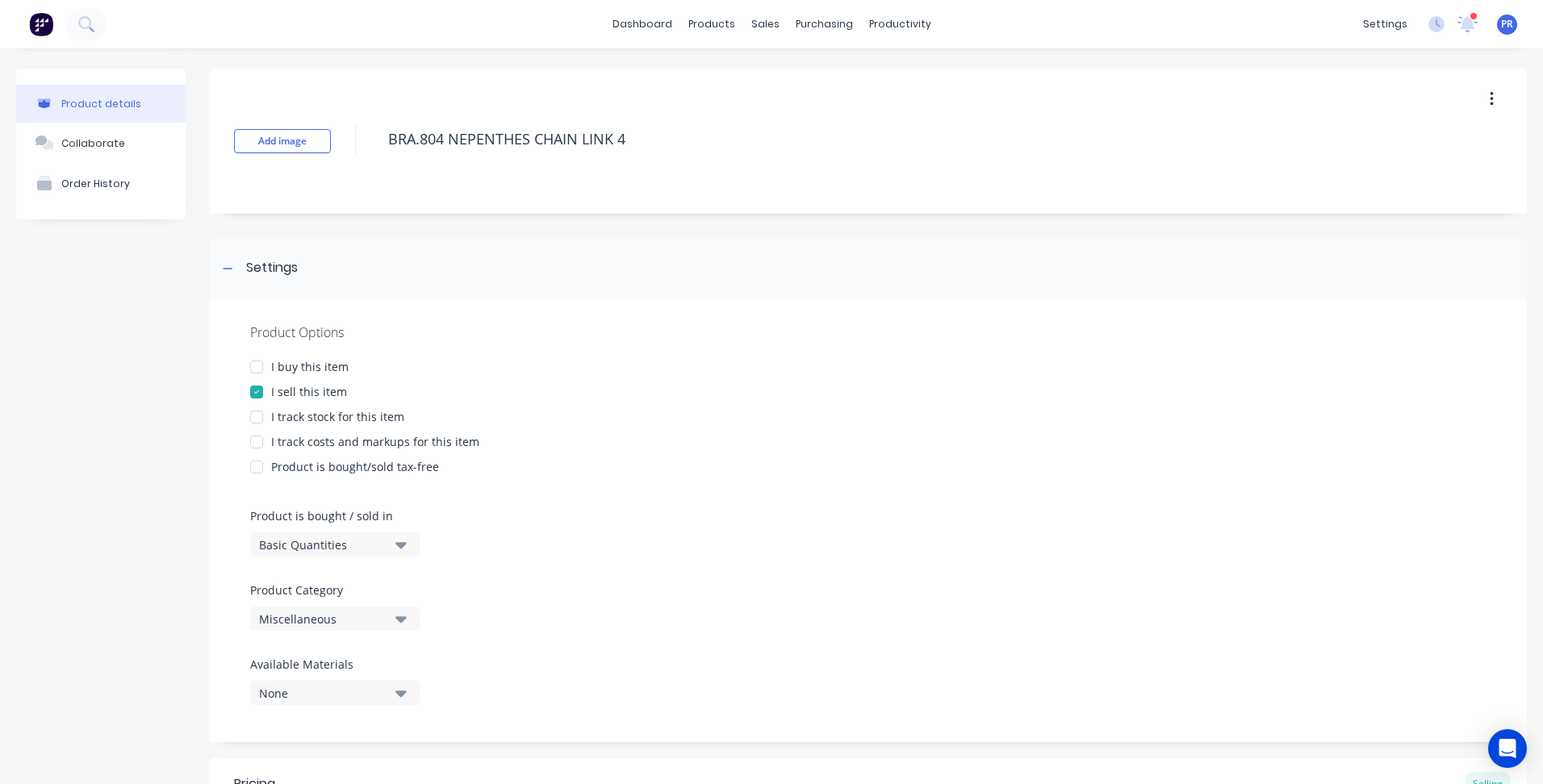
click at [394, 618] on button "Miscellaneous" at bounding box center [335, 619] width 169 height 24
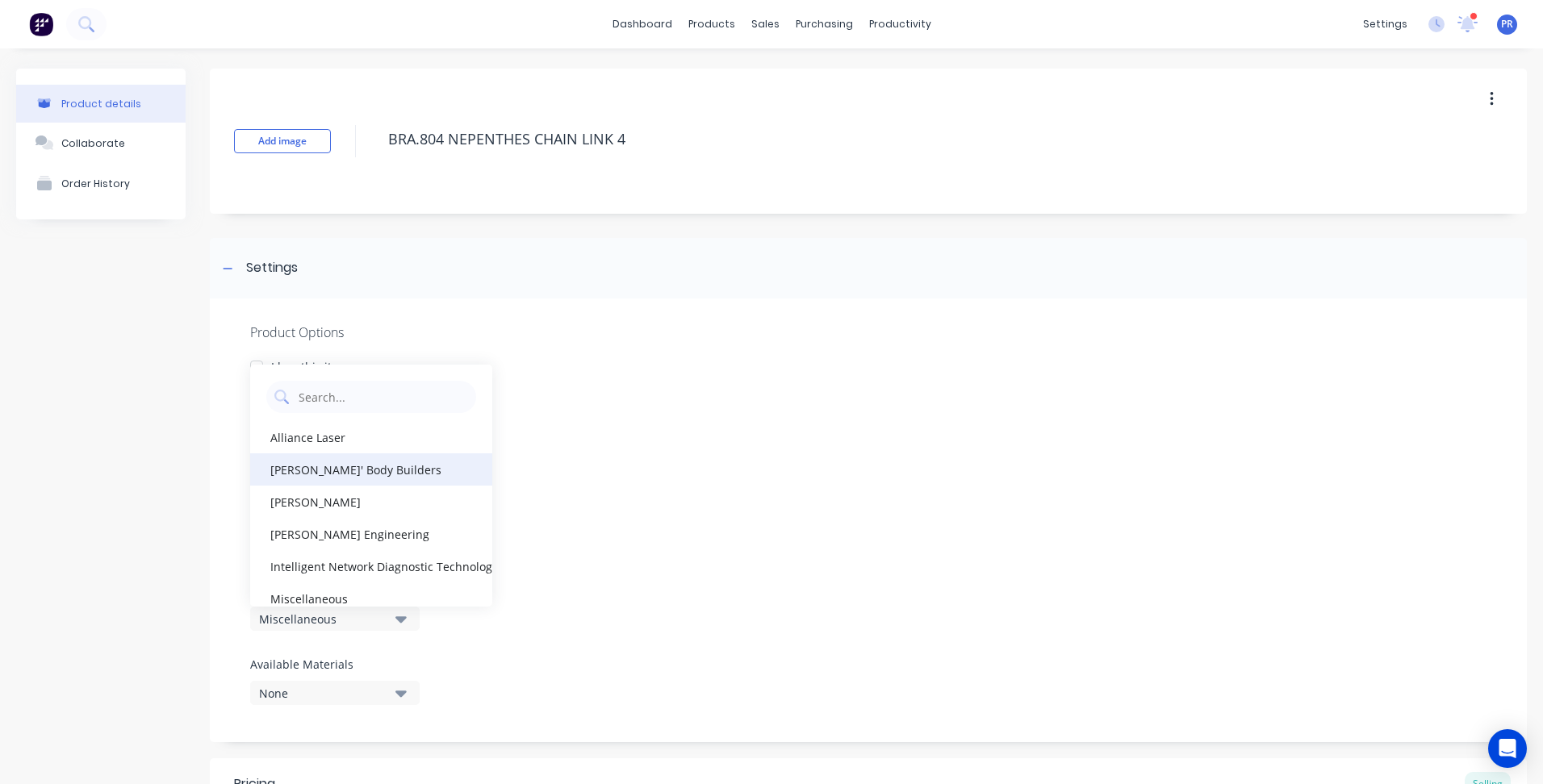
click at [314, 473] on div "[PERSON_NAME]' Body Builders" at bounding box center [371, 469] width 242 height 32
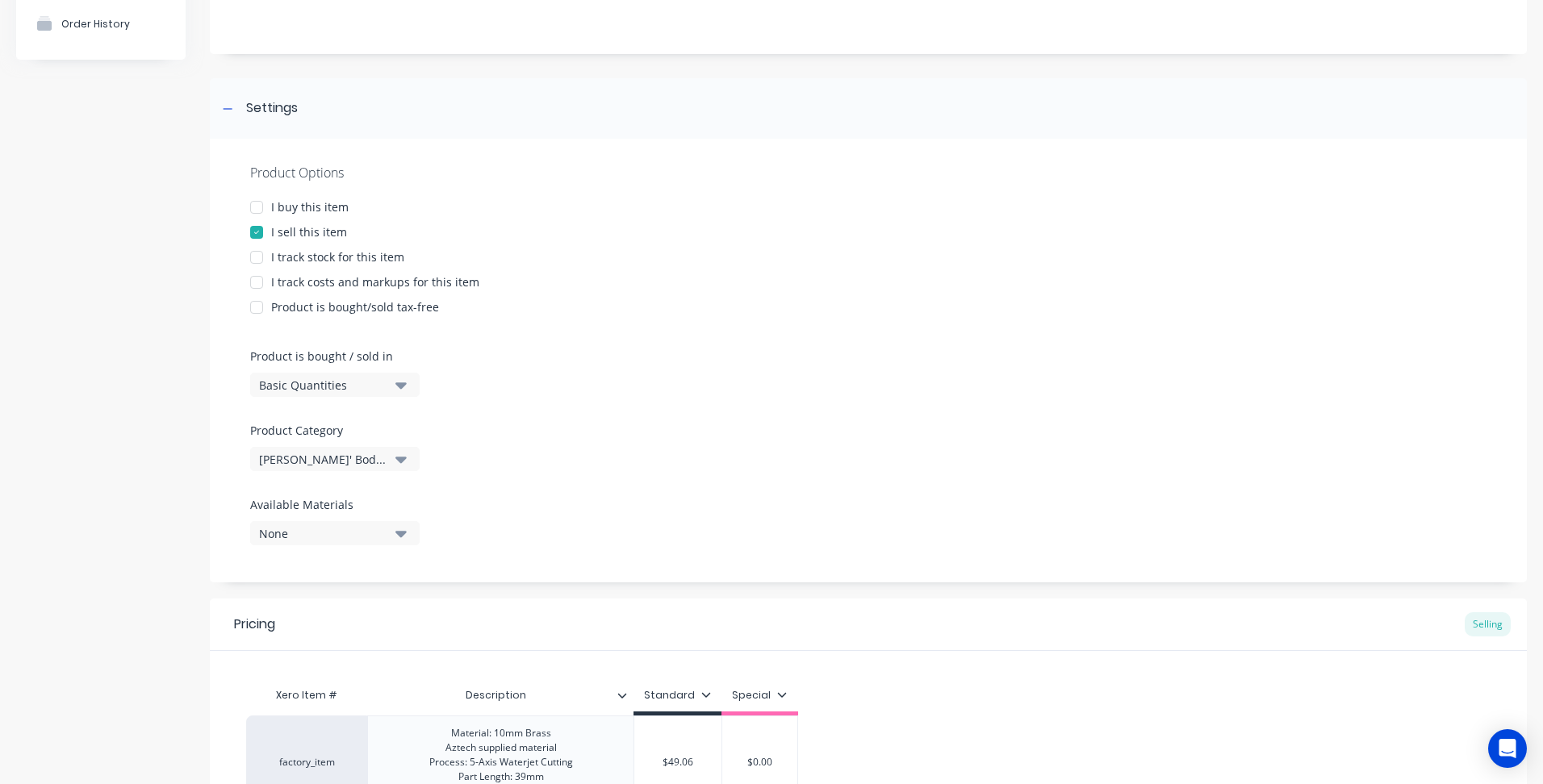
scroll to position [162, 0]
click at [394, 462] on button "[PERSON_NAME]' Body Builders" at bounding box center [335, 457] width 169 height 24
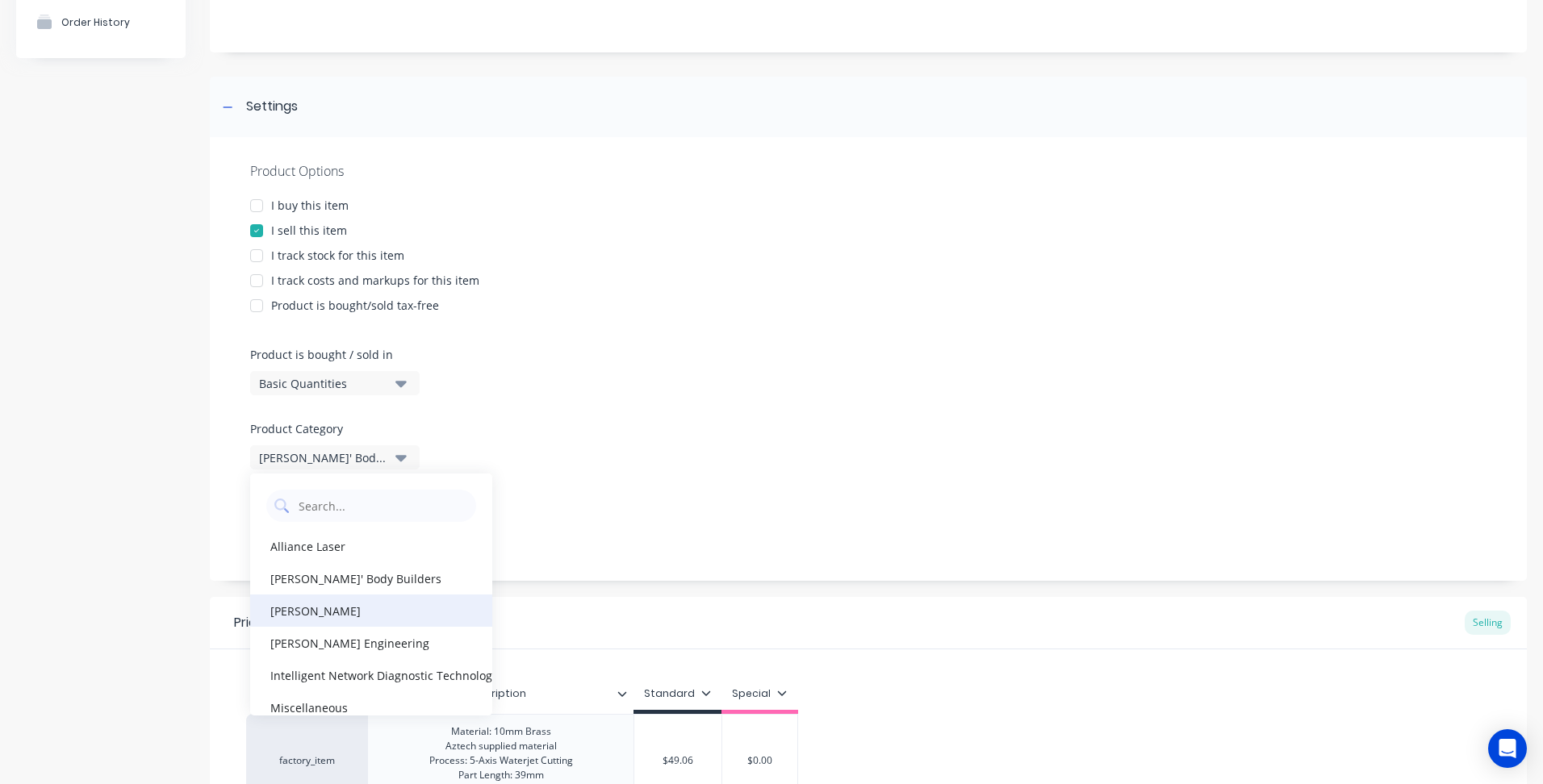
click at [323, 616] on div "[PERSON_NAME]" at bounding box center [371, 610] width 242 height 32
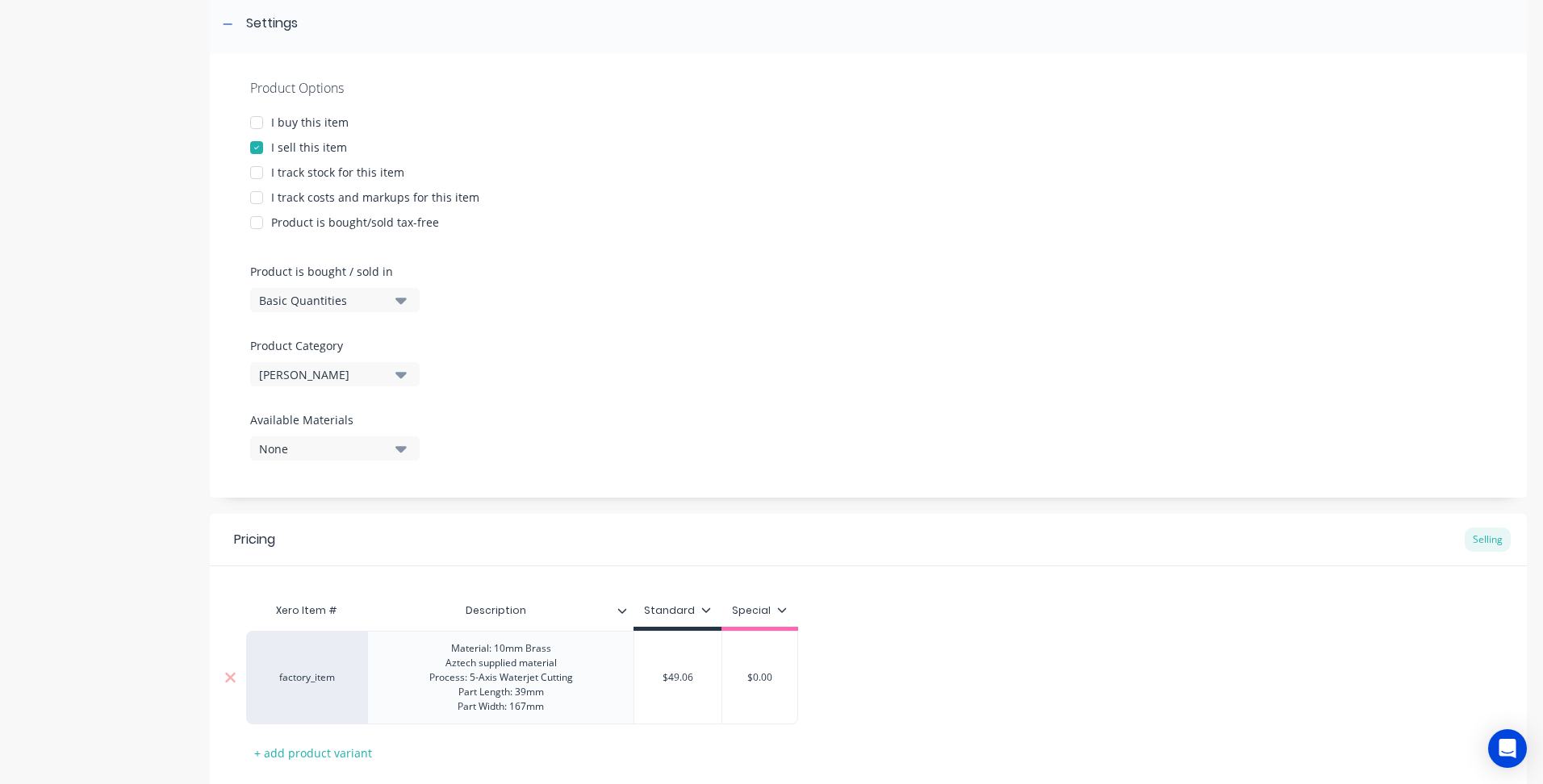
scroll to position [345, 0]
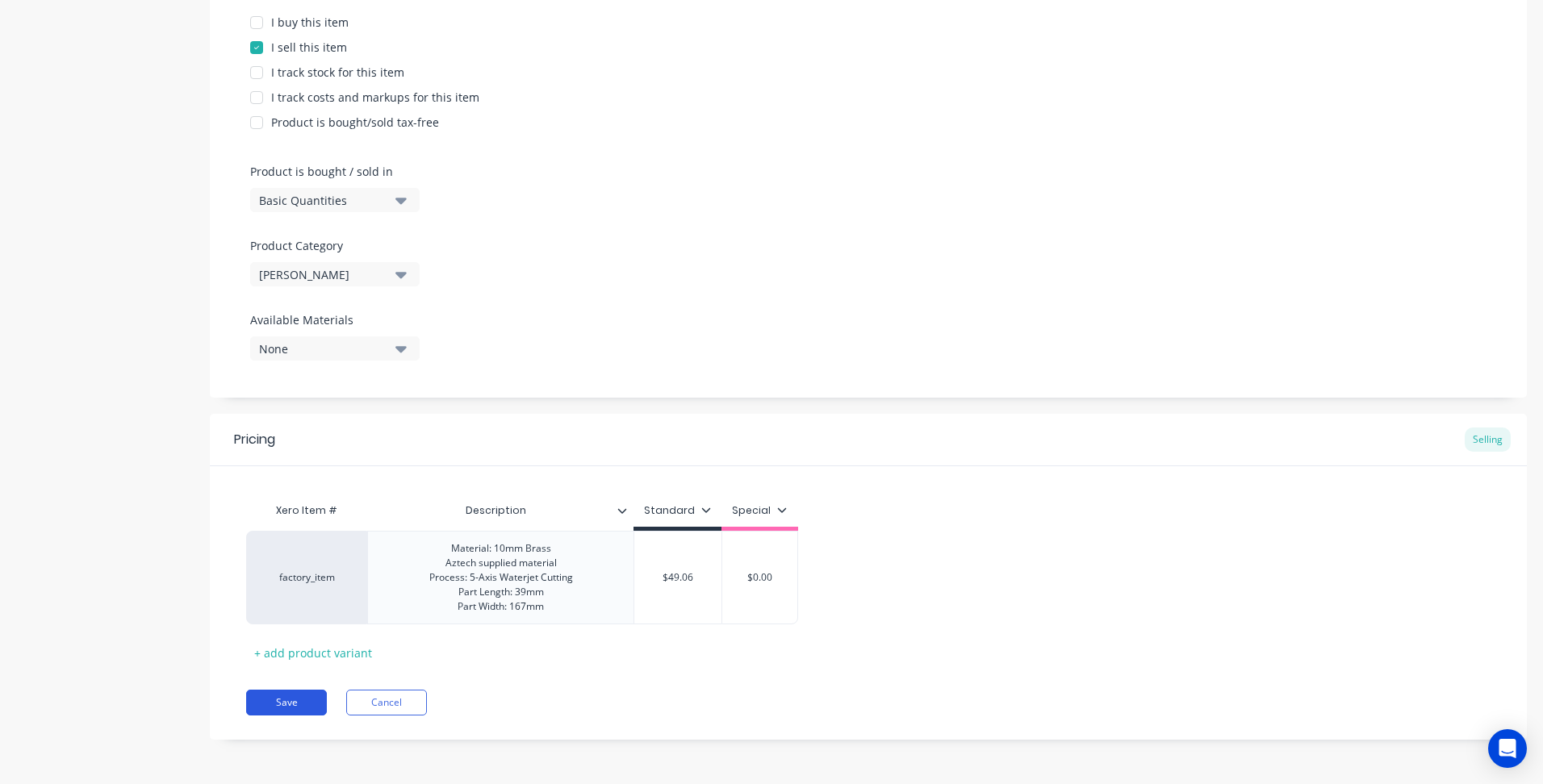
click at [289, 709] on button "Save" at bounding box center [287, 702] width 81 height 26
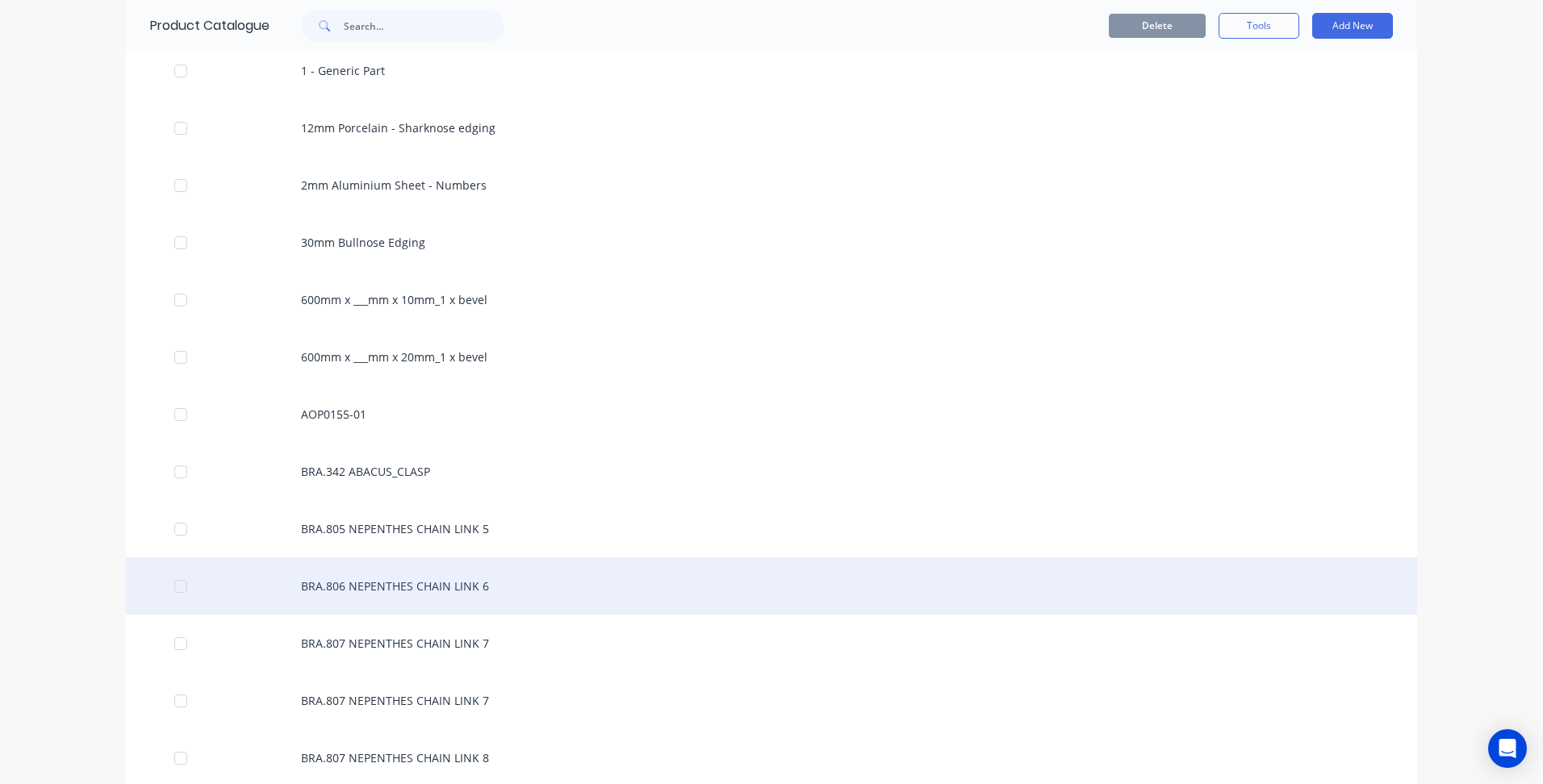
scroll to position [242, 0]
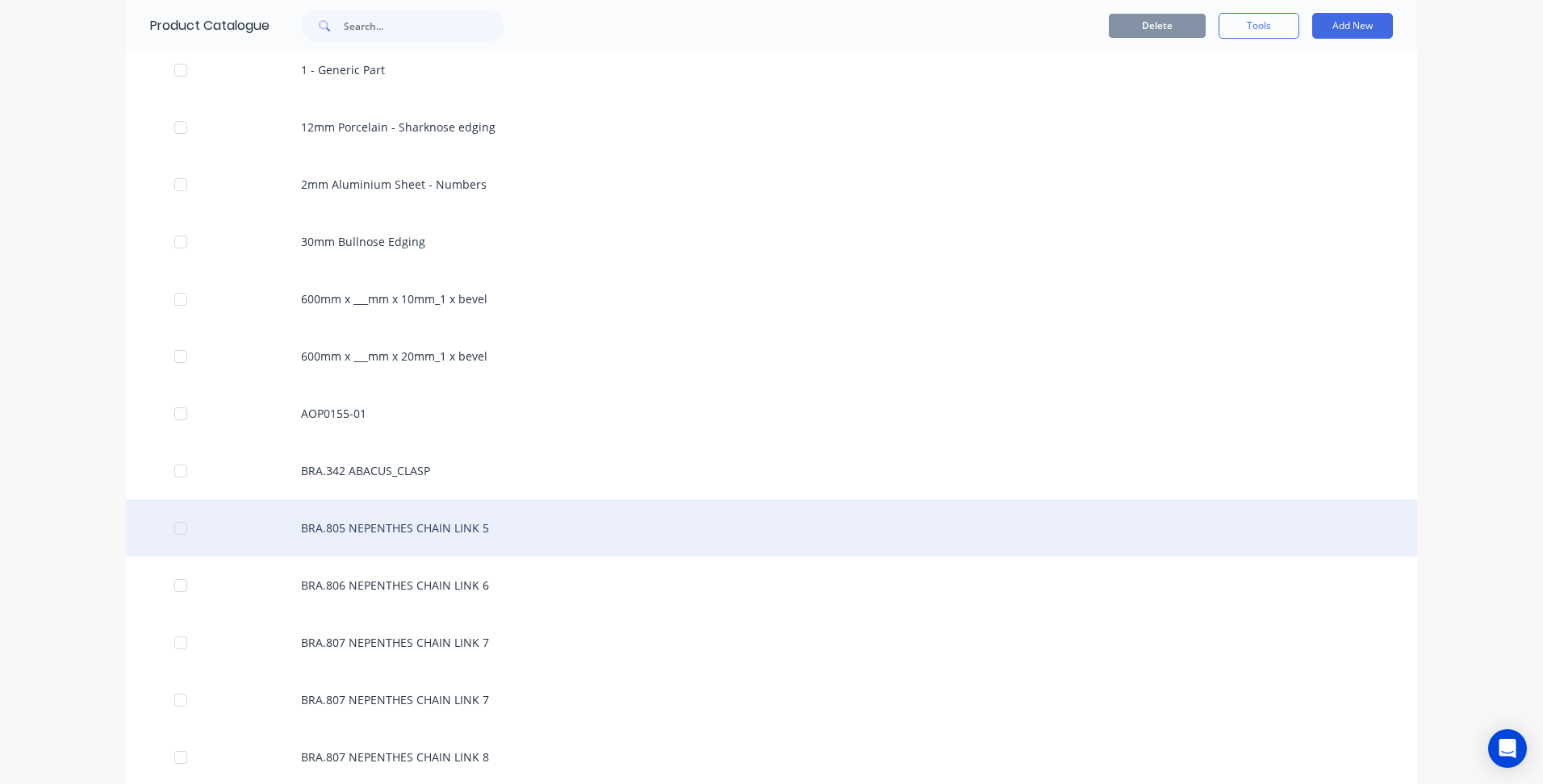
click at [432, 524] on div "BRA.805 NEPENTHES CHAIN LINK 5" at bounding box center [772, 528] width 1291 height 57
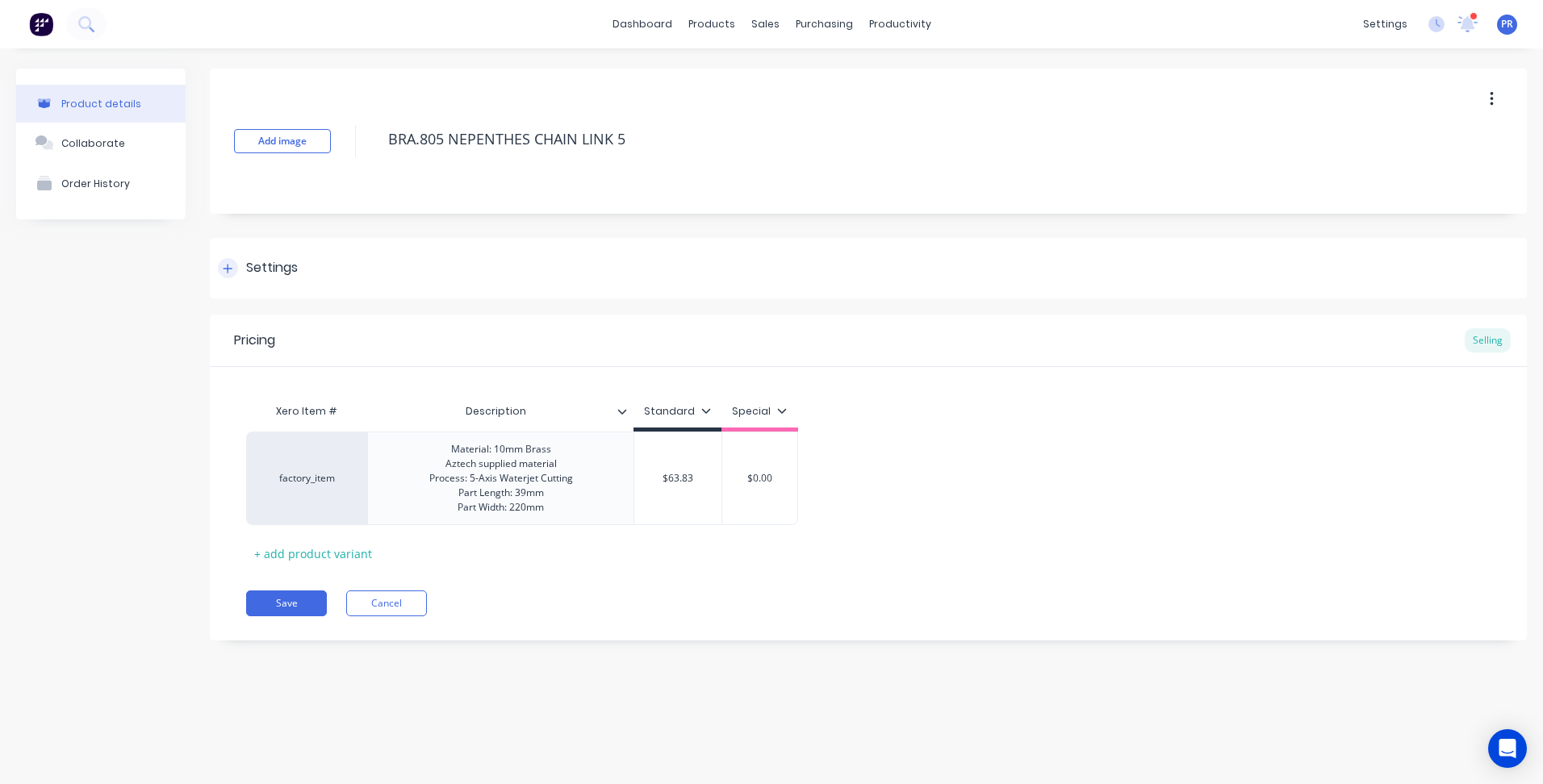
click at [262, 274] on div "Settings" at bounding box center [272, 268] width 51 height 20
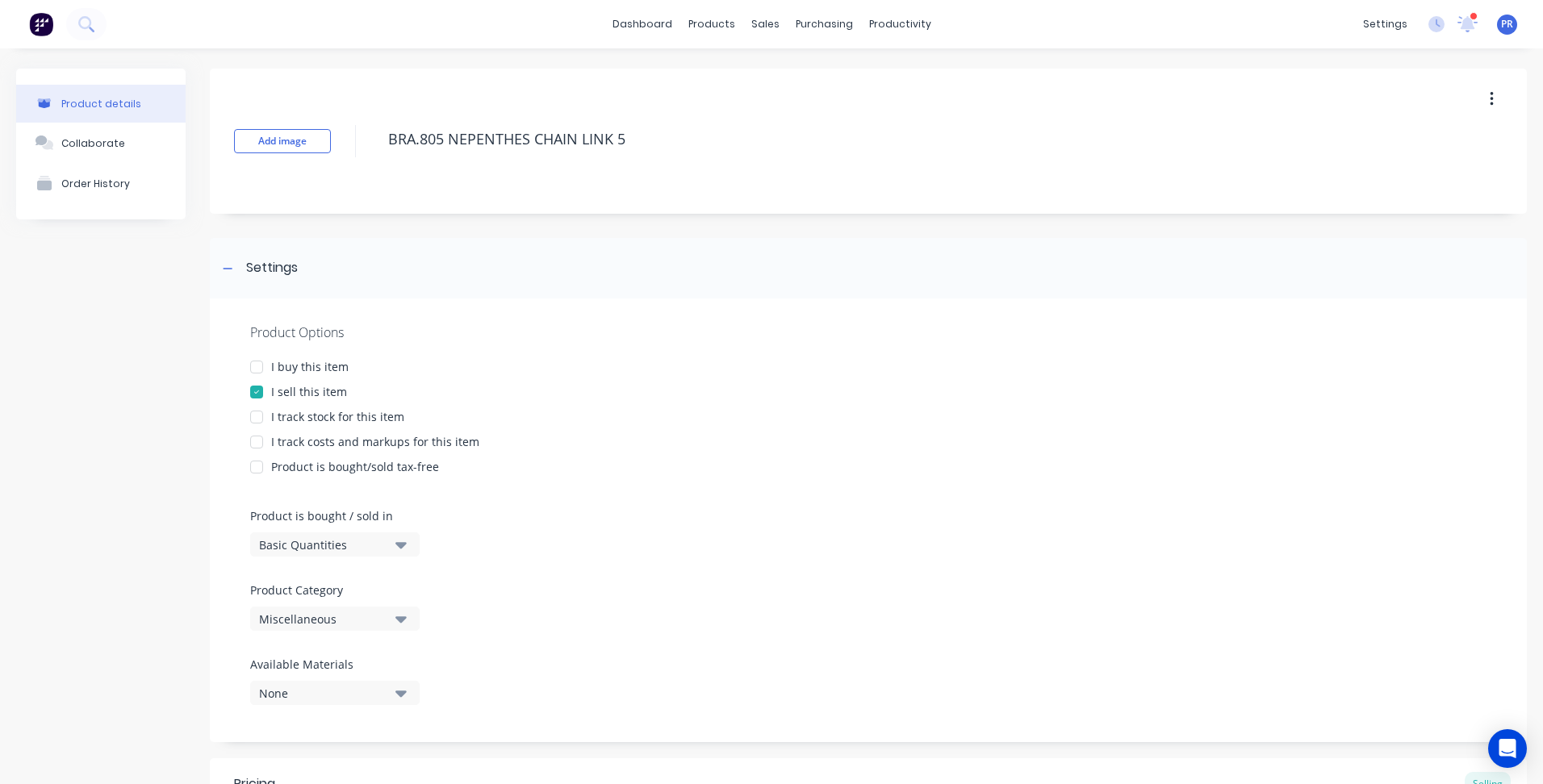
click at [396, 610] on icon "button" at bounding box center [401, 619] width 11 height 17
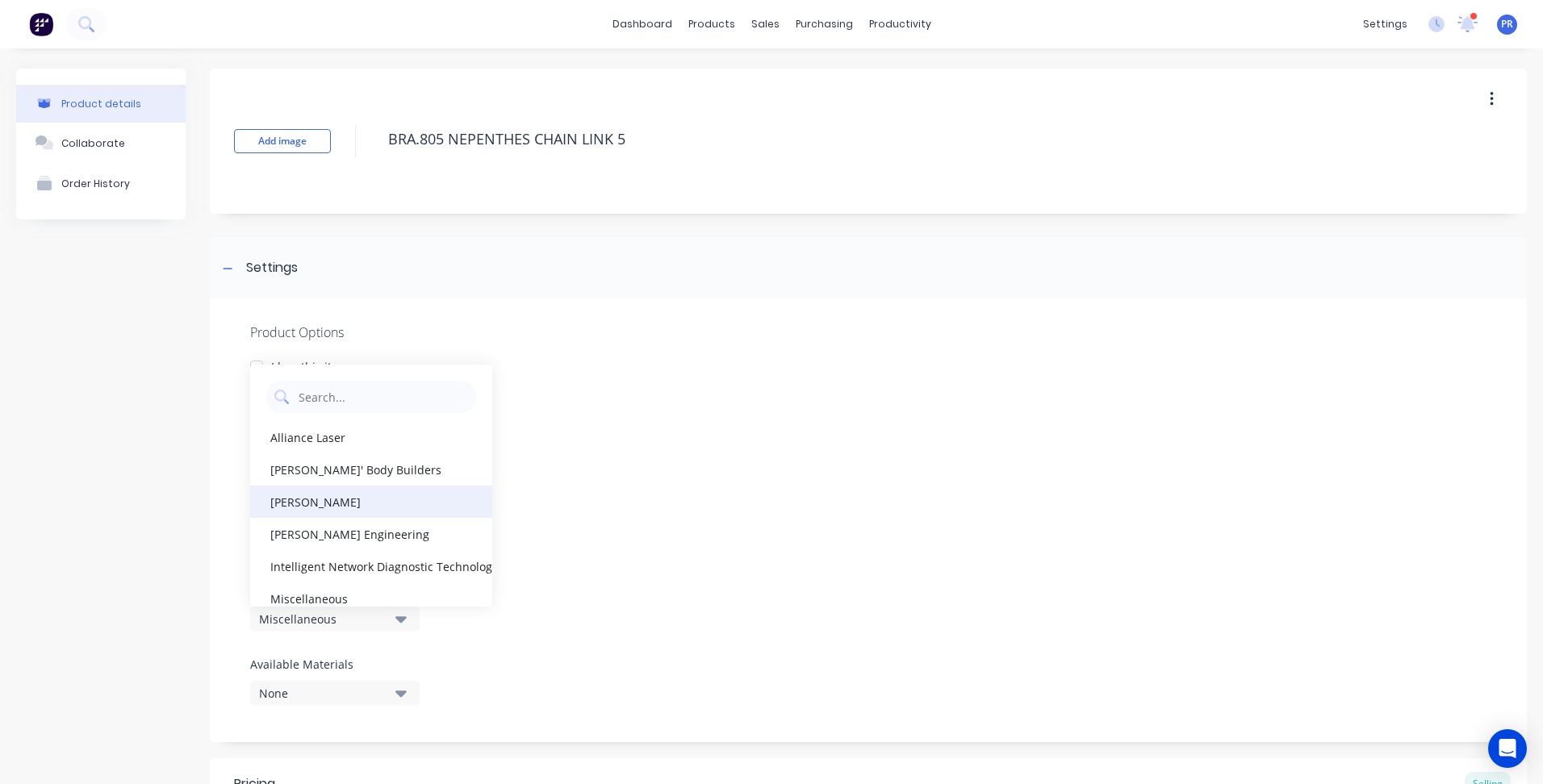
click at [309, 496] on div "[PERSON_NAME]" at bounding box center [371, 501] width 242 height 32
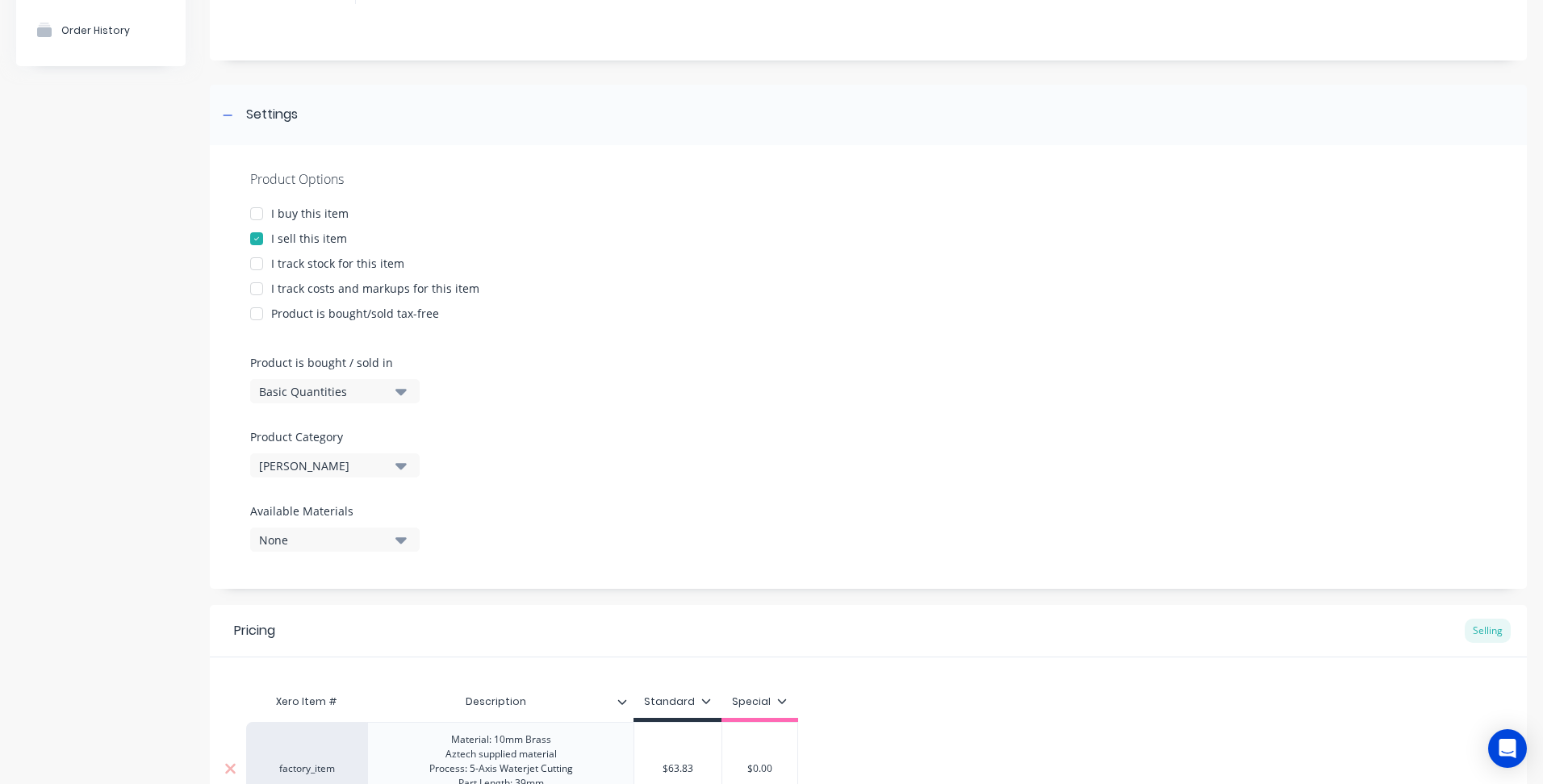
scroll to position [345, 0]
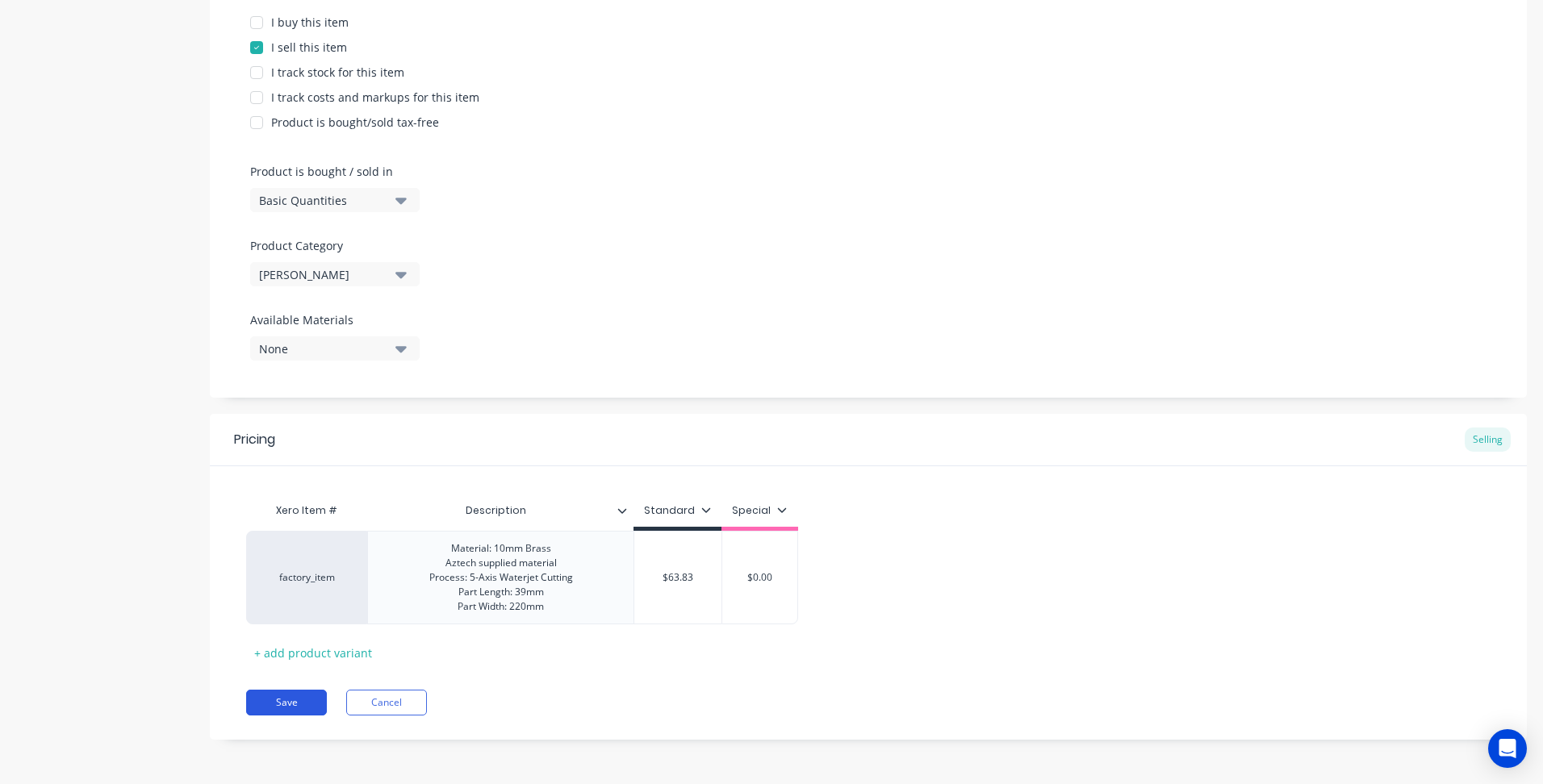
click at [299, 699] on button "Save" at bounding box center [287, 702] width 81 height 26
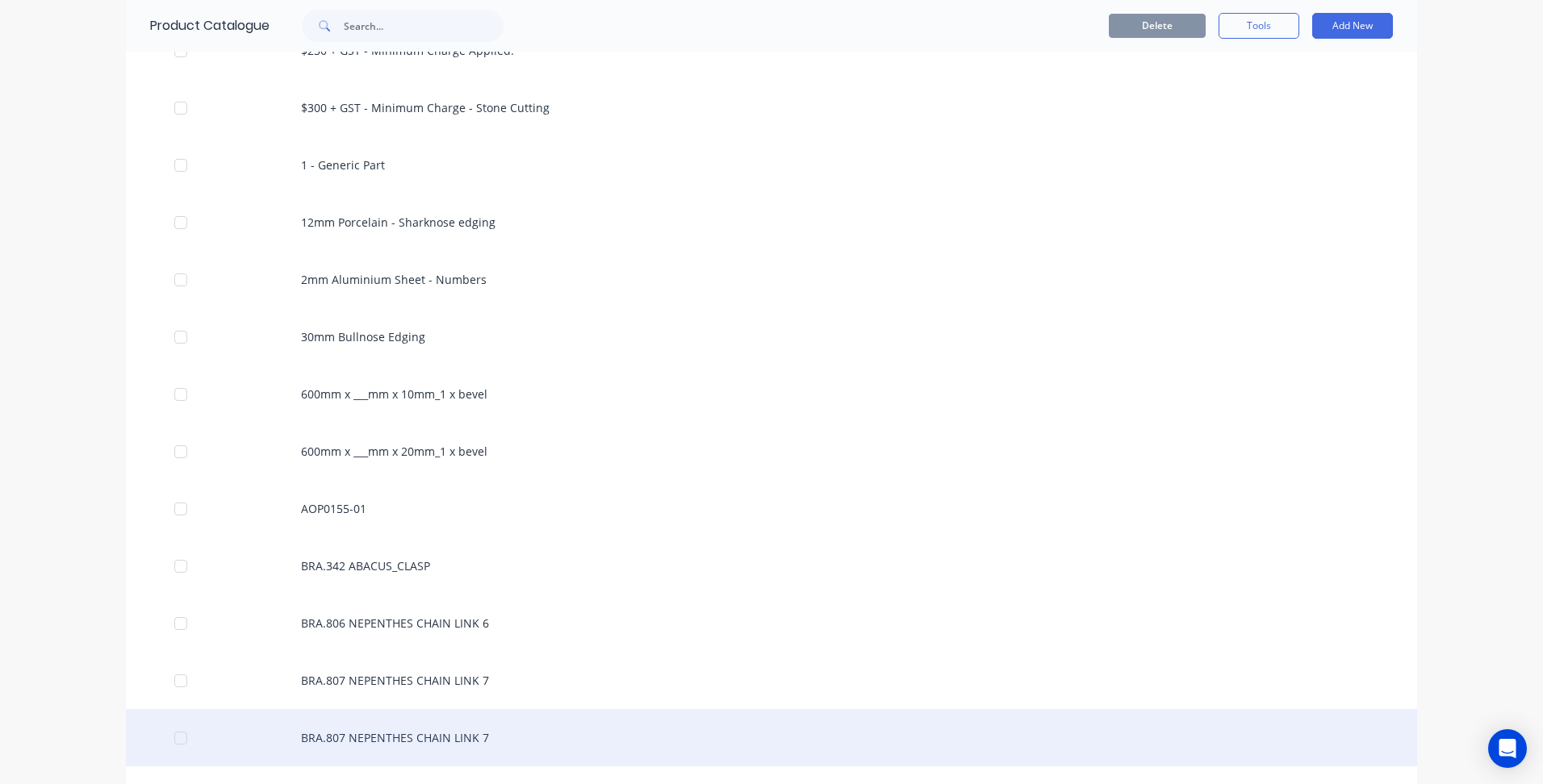
scroll to position [403, 0]
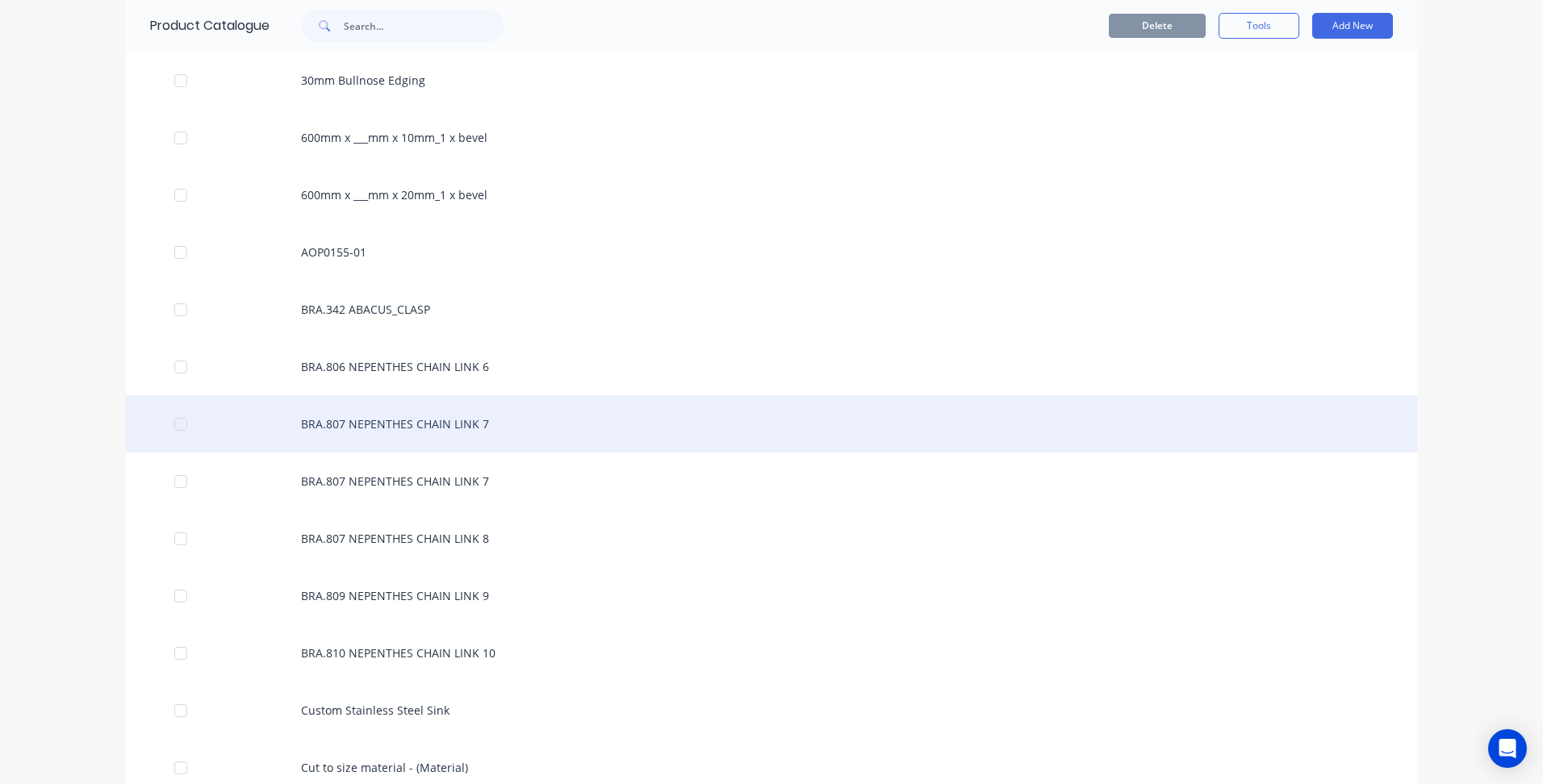
click at [438, 412] on div "BRA.807 NEPENTHES CHAIN LINK 7" at bounding box center [772, 424] width 1291 height 57
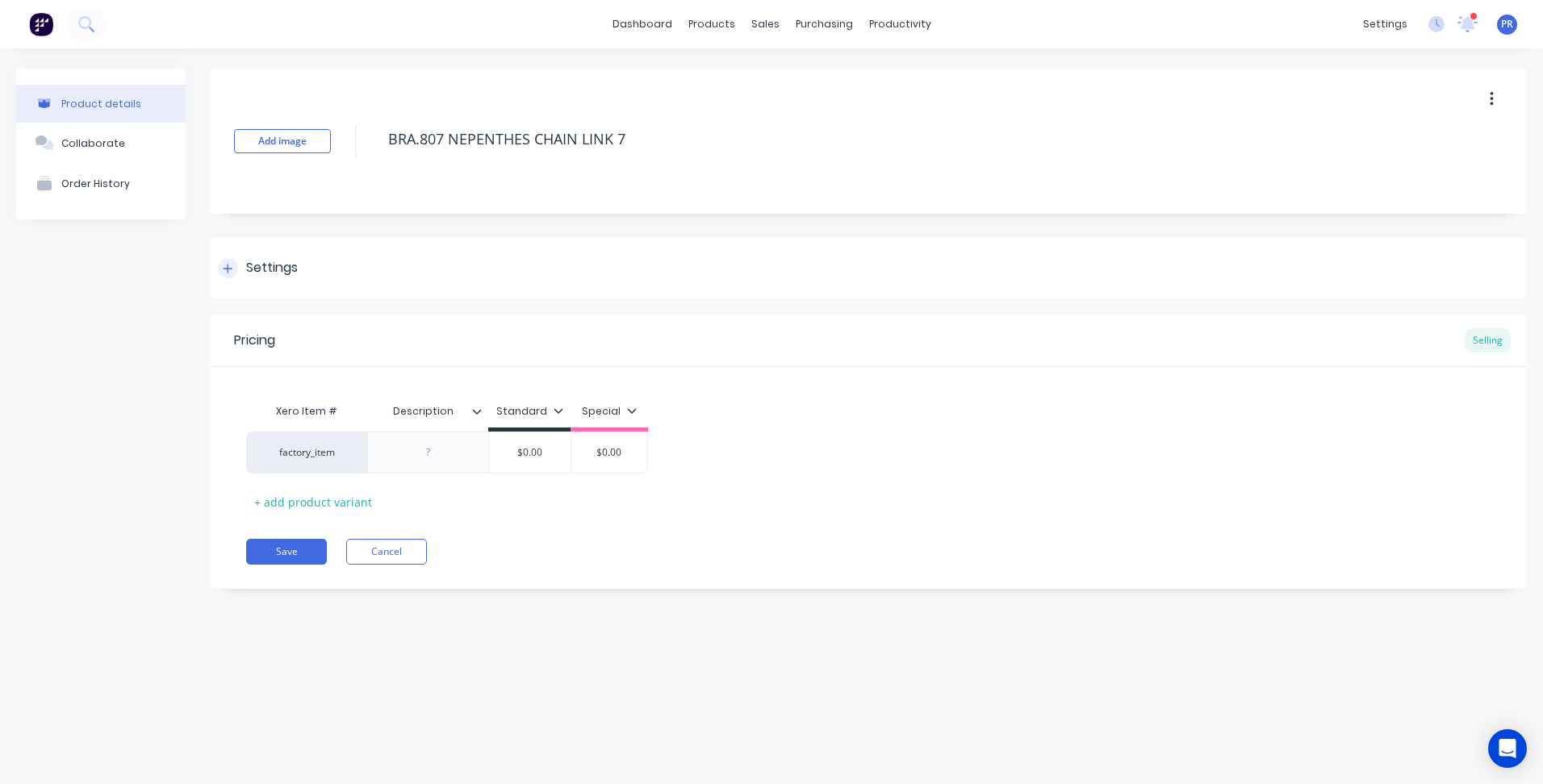
click at [233, 267] on icon at bounding box center [227, 268] width 10 height 11
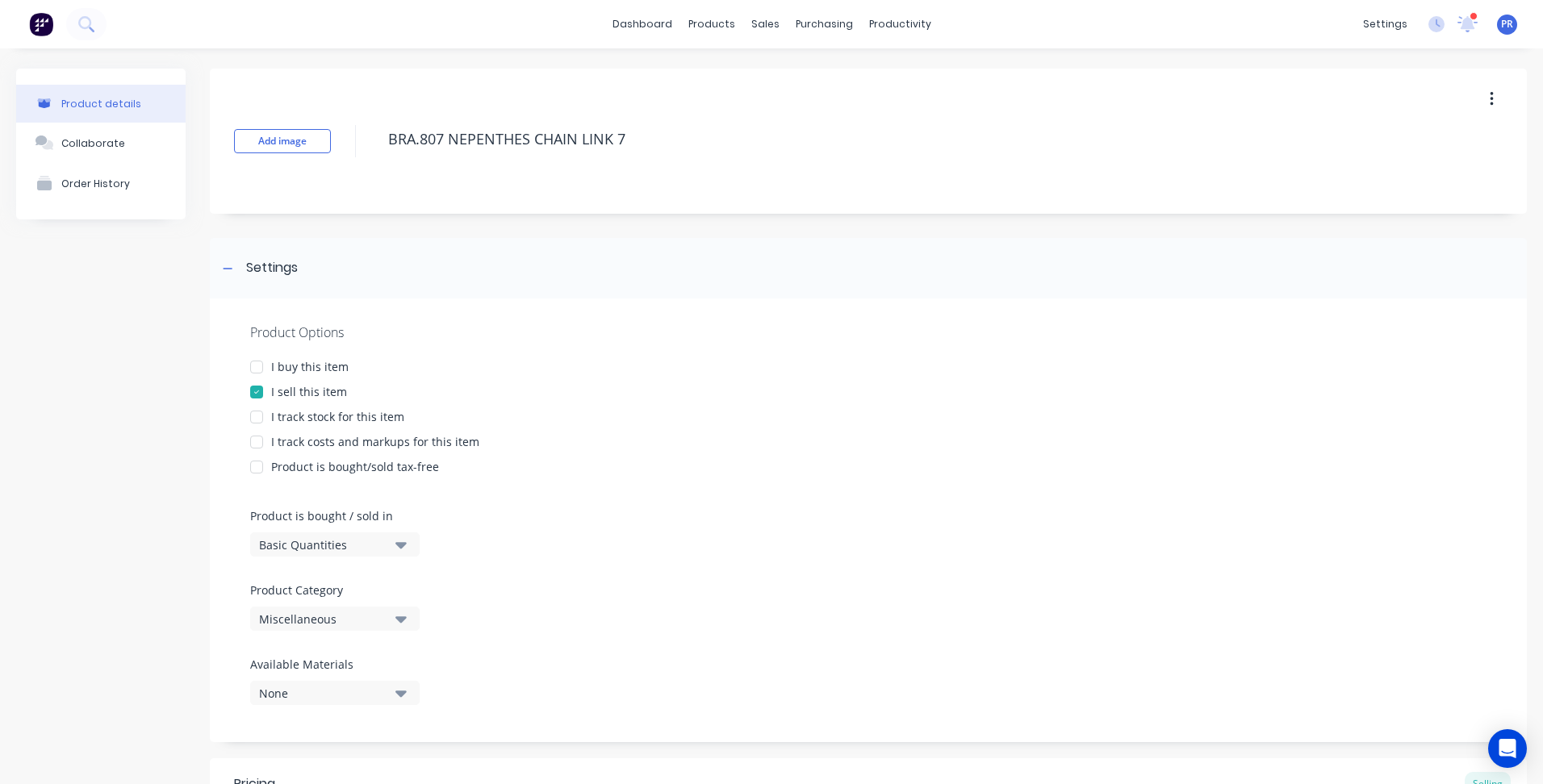
click at [398, 615] on icon "button" at bounding box center [401, 619] width 11 height 17
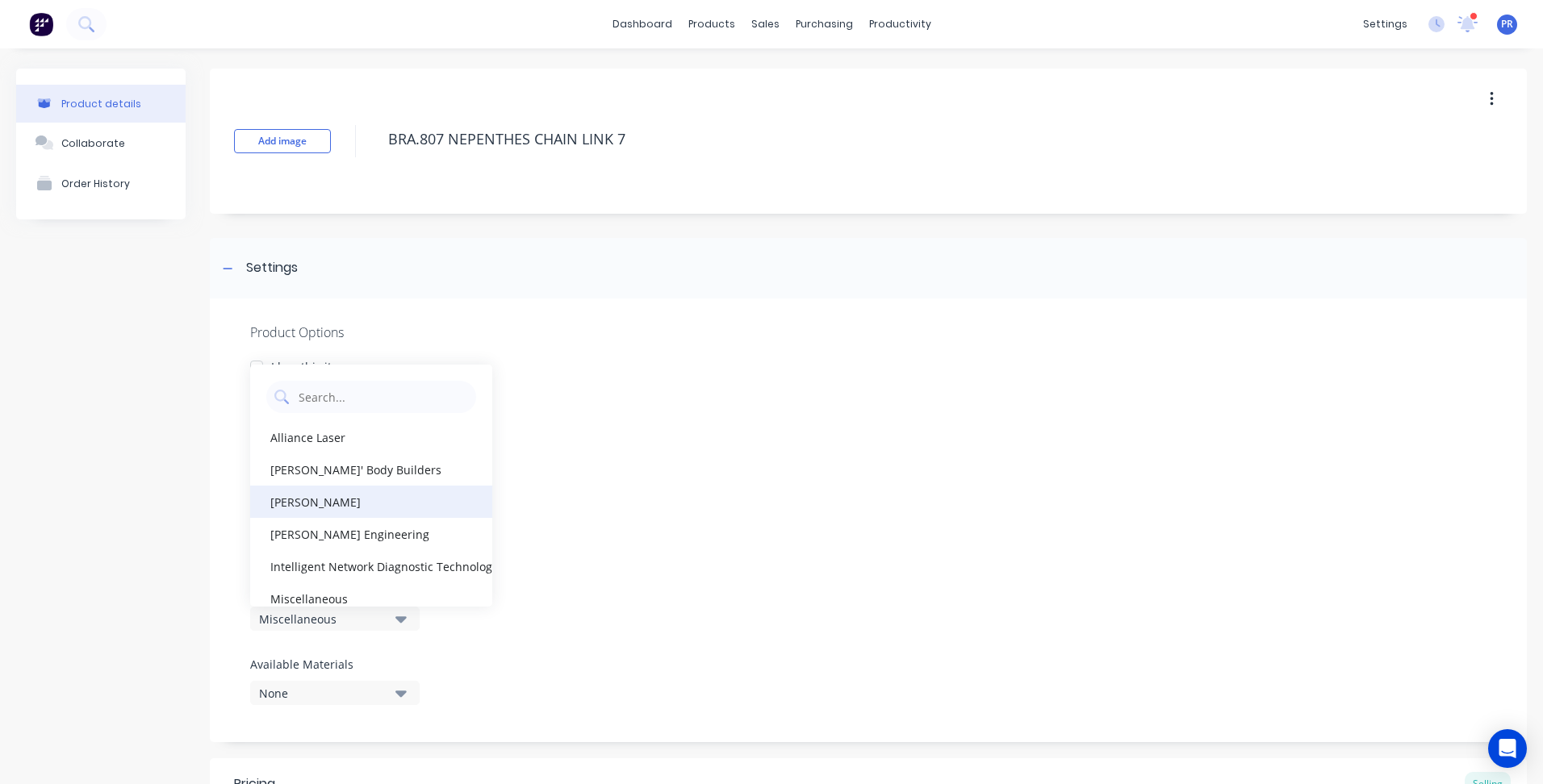
click at [331, 505] on div "[PERSON_NAME]" at bounding box center [371, 501] width 242 height 32
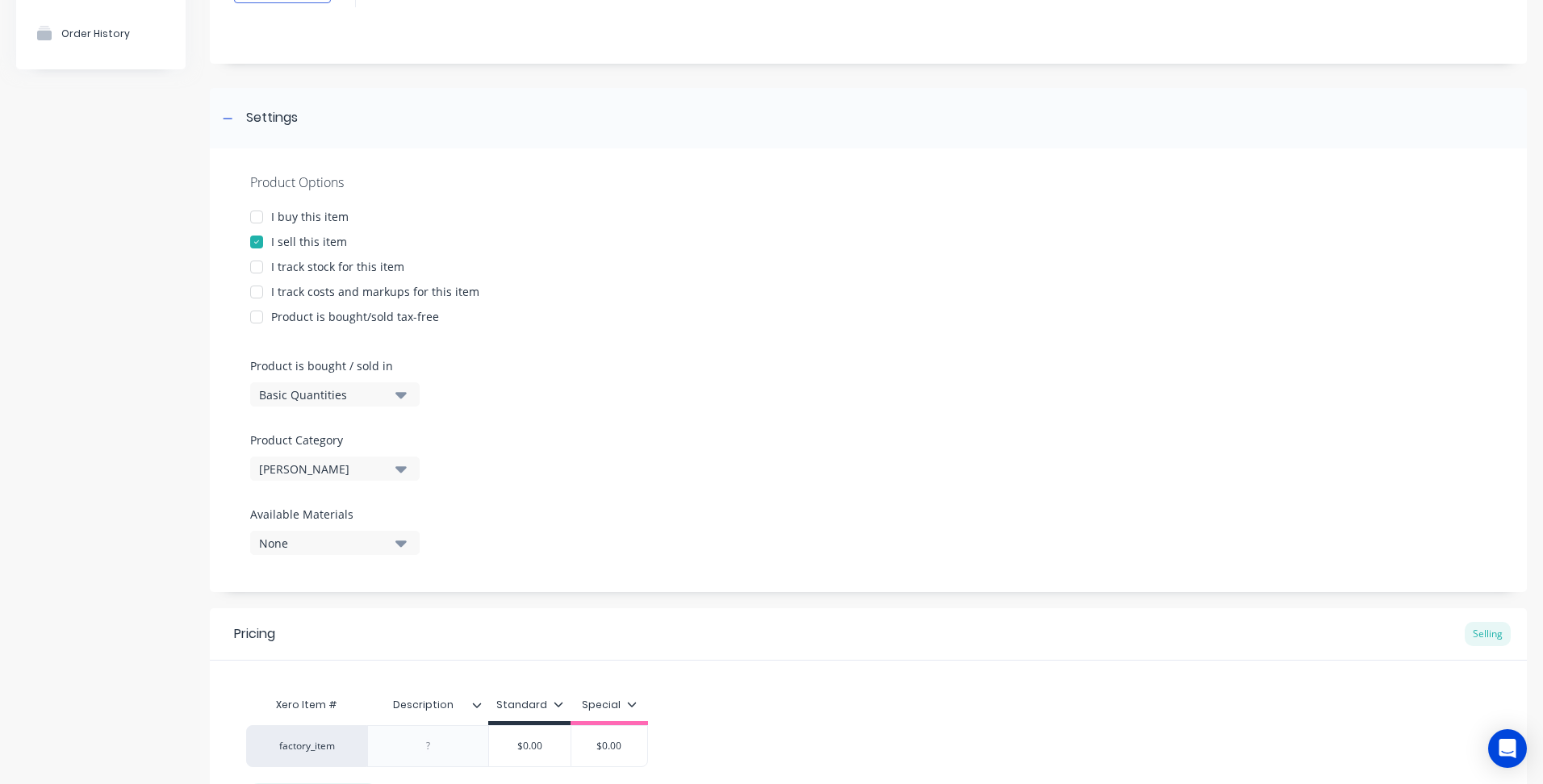
scroll to position [293, 0]
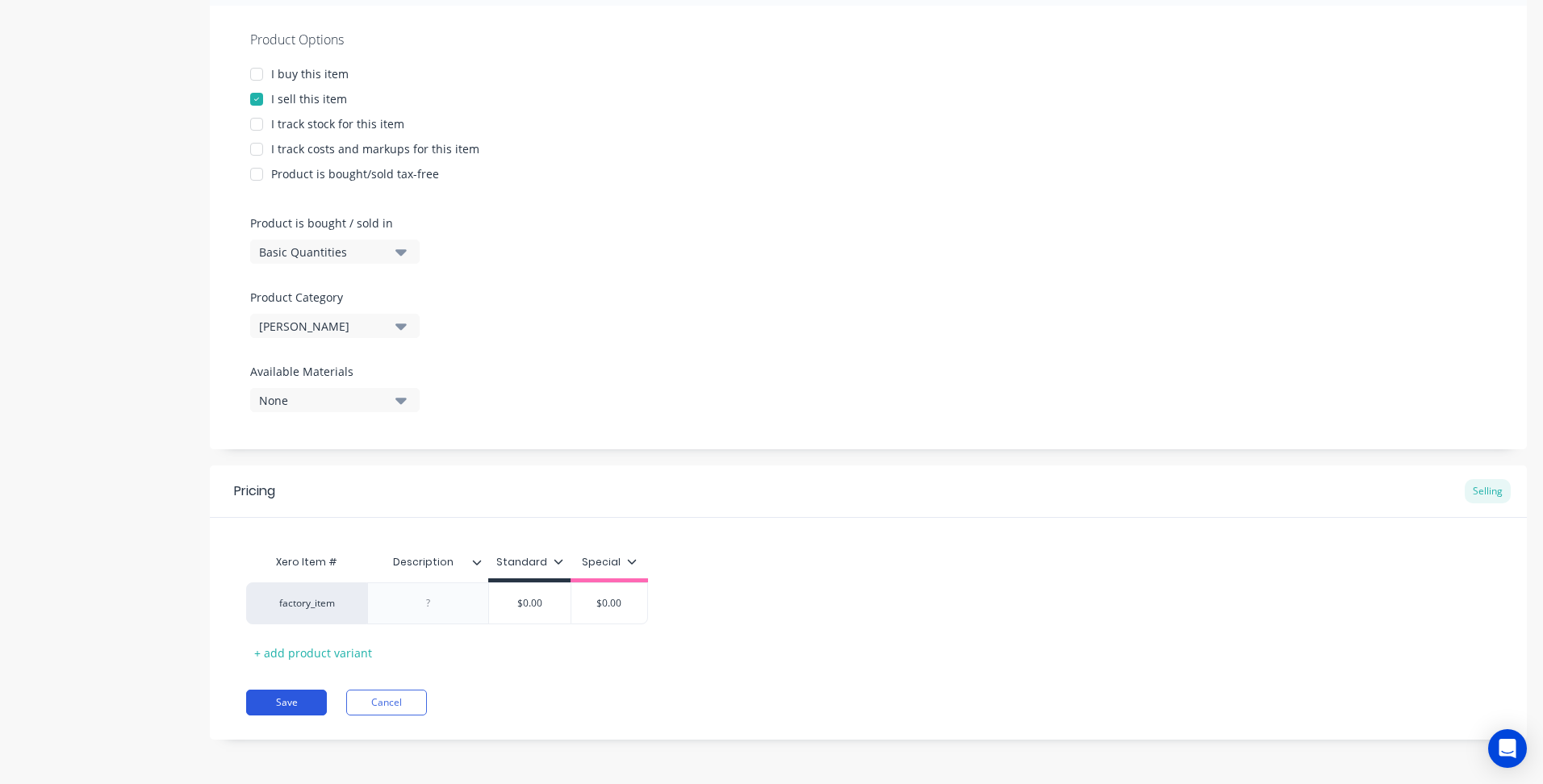
click at [293, 697] on button "Save" at bounding box center [287, 702] width 81 height 26
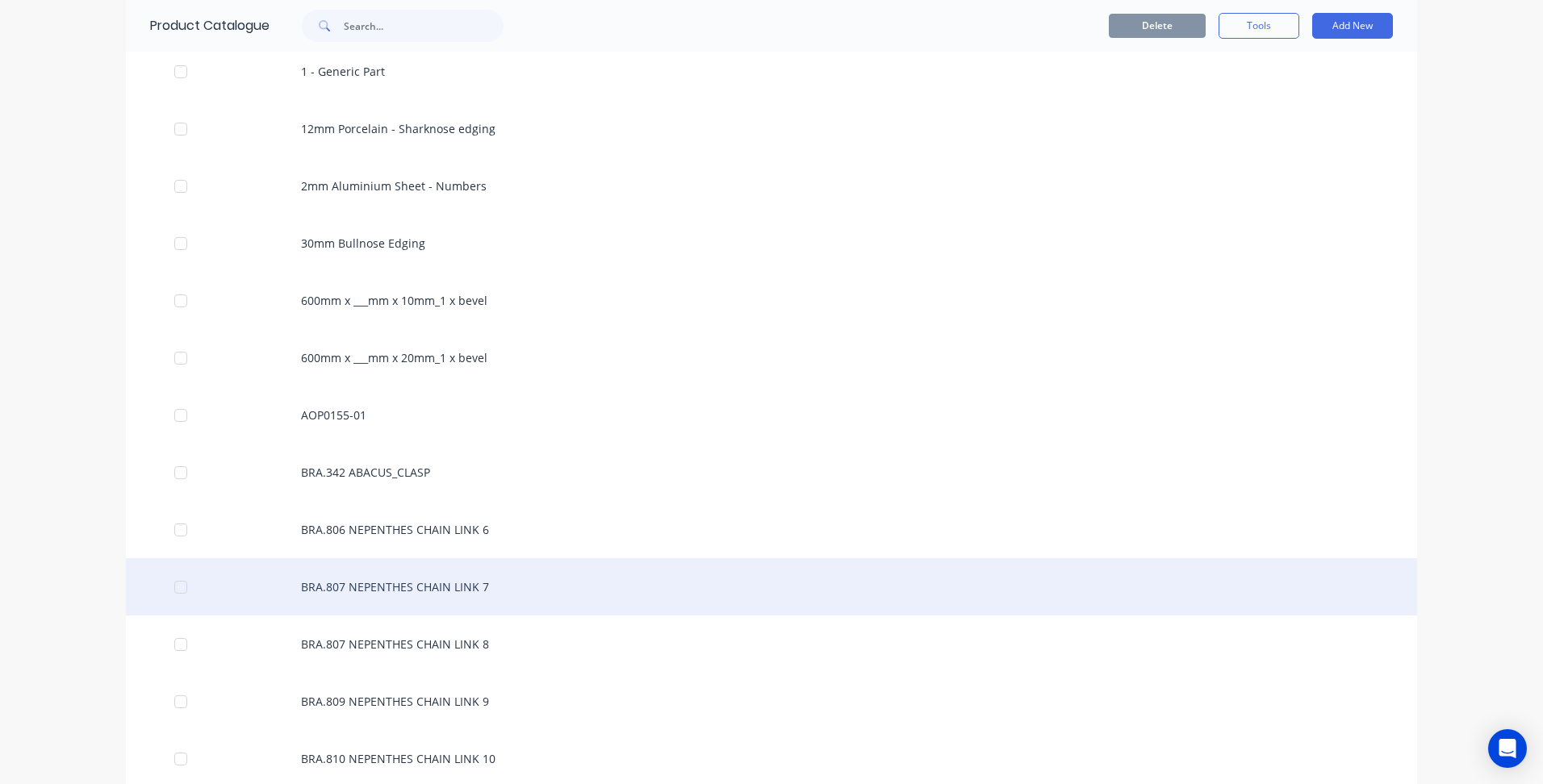
scroll to position [242, 0]
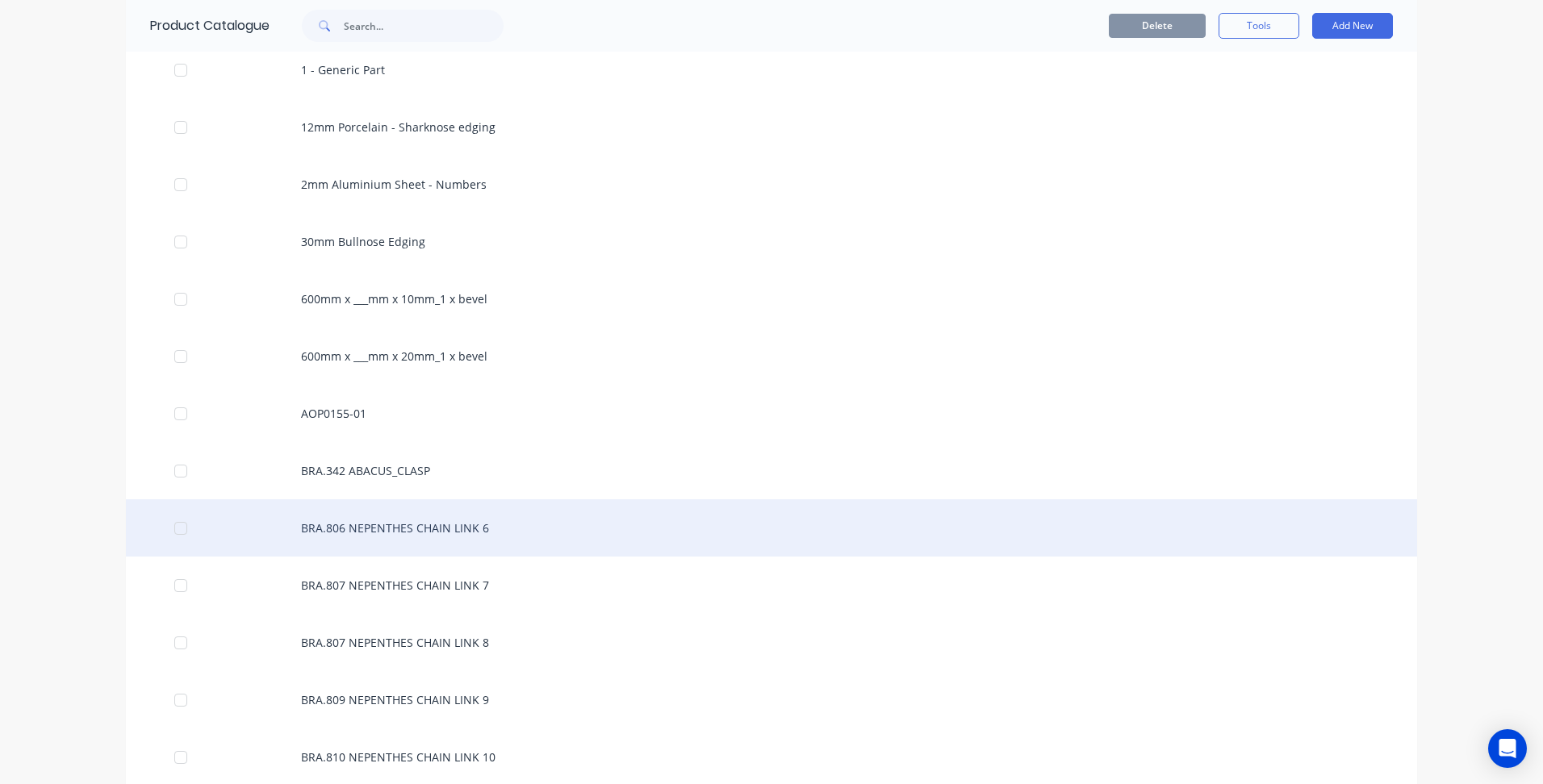
click at [448, 520] on div "BRA.806 NEPENTHES CHAIN LINK 6" at bounding box center [772, 528] width 1291 height 57
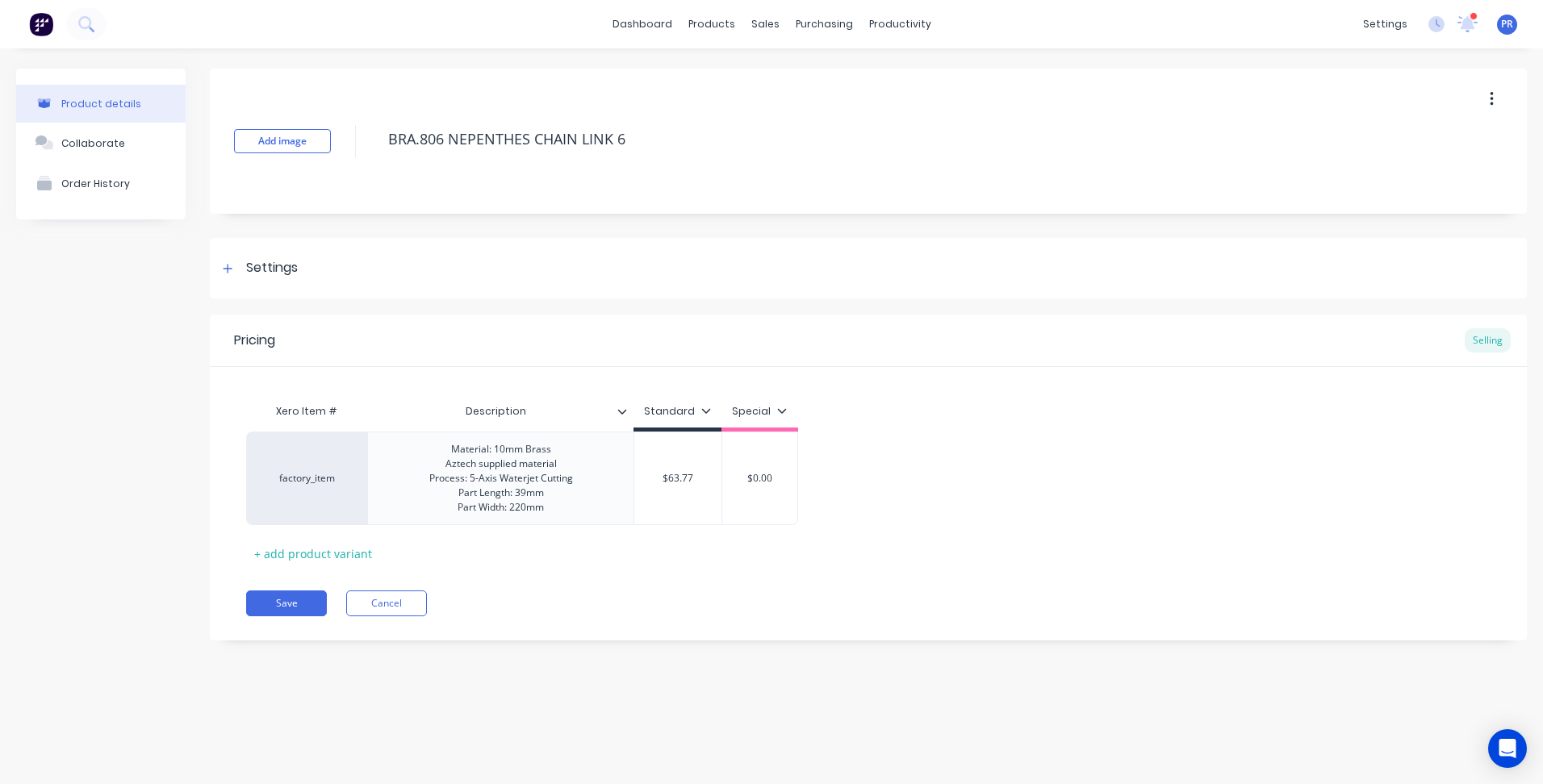
click at [259, 267] on div "Settings" at bounding box center [272, 268] width 51 height 20
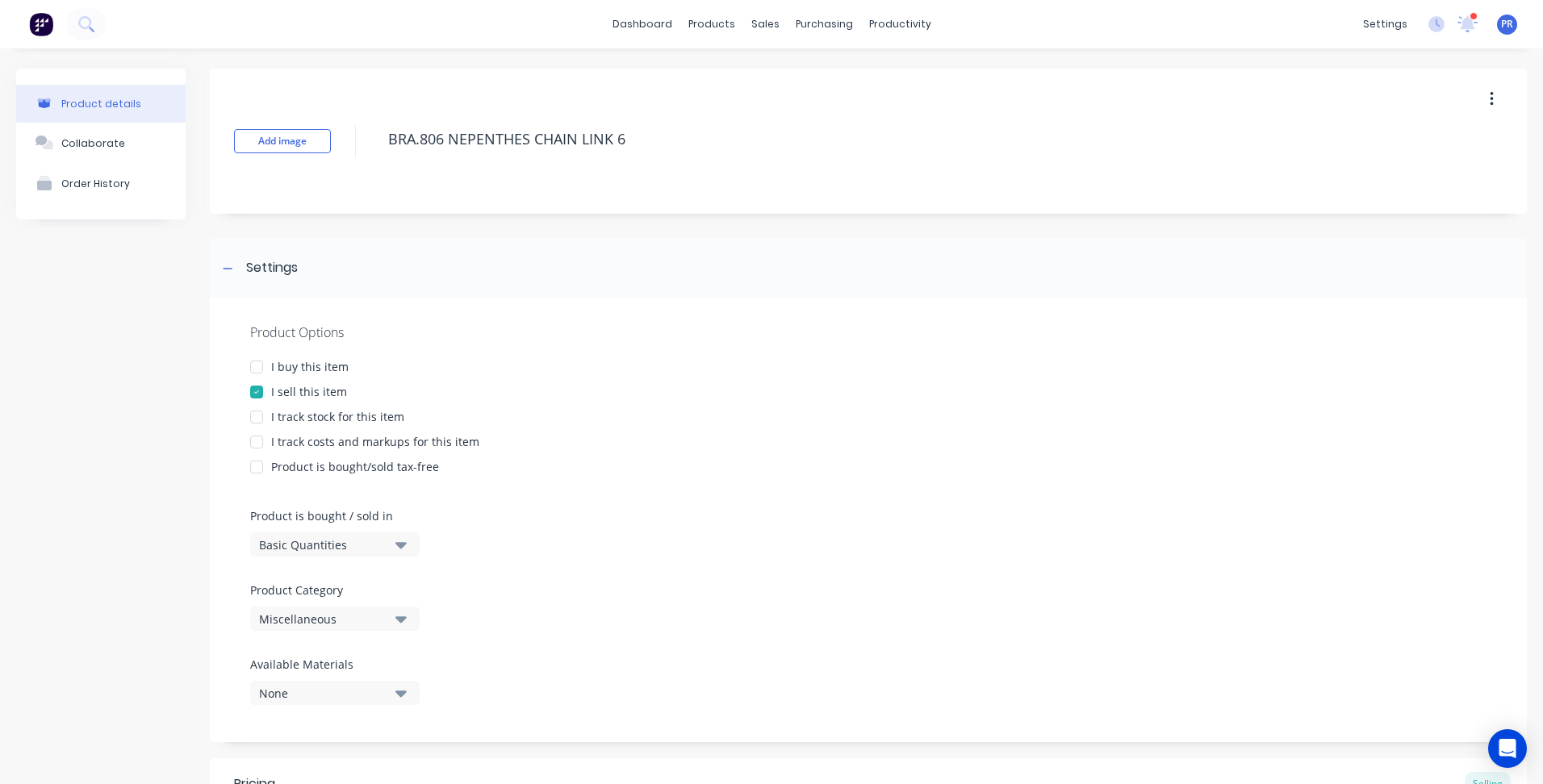
click at [408, 611] on button "Miscellaneous" at bounding box center [335, 619] width 169 height 24
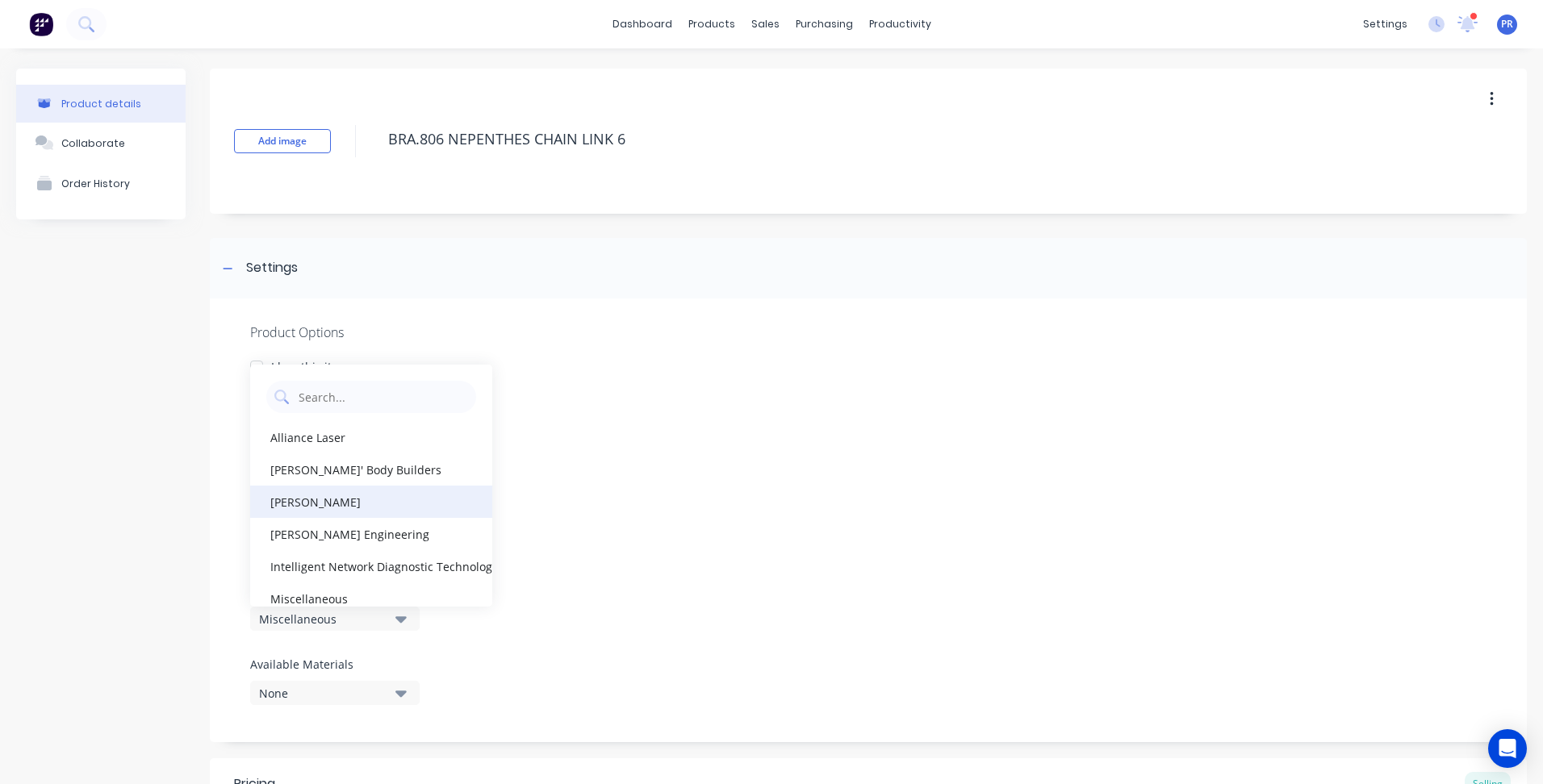
click at [326, 498] on div "[PERSON_NAME]" at bounding box center [371, 501] width 242 height 32
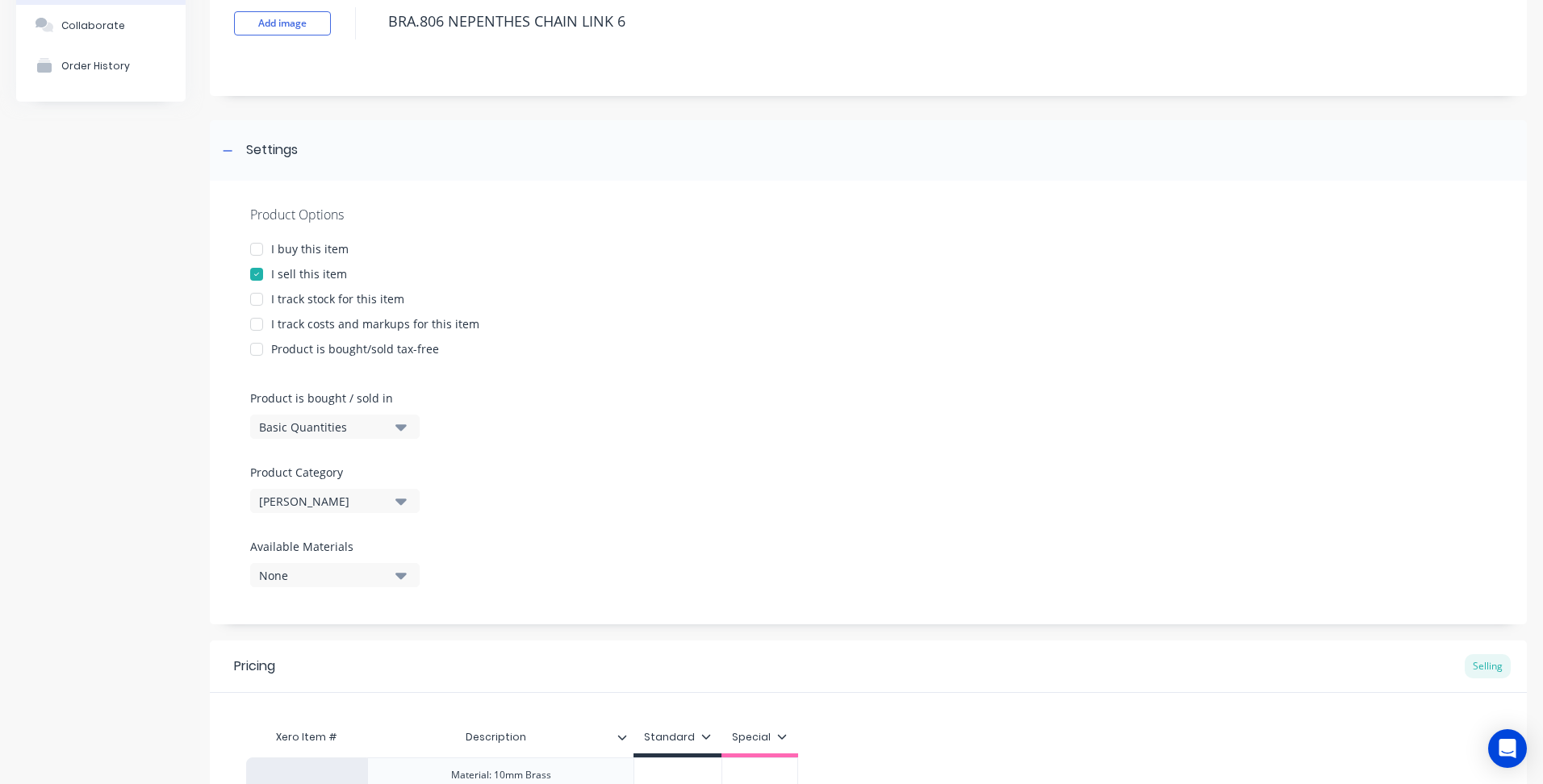
scroll to position [323, 0]
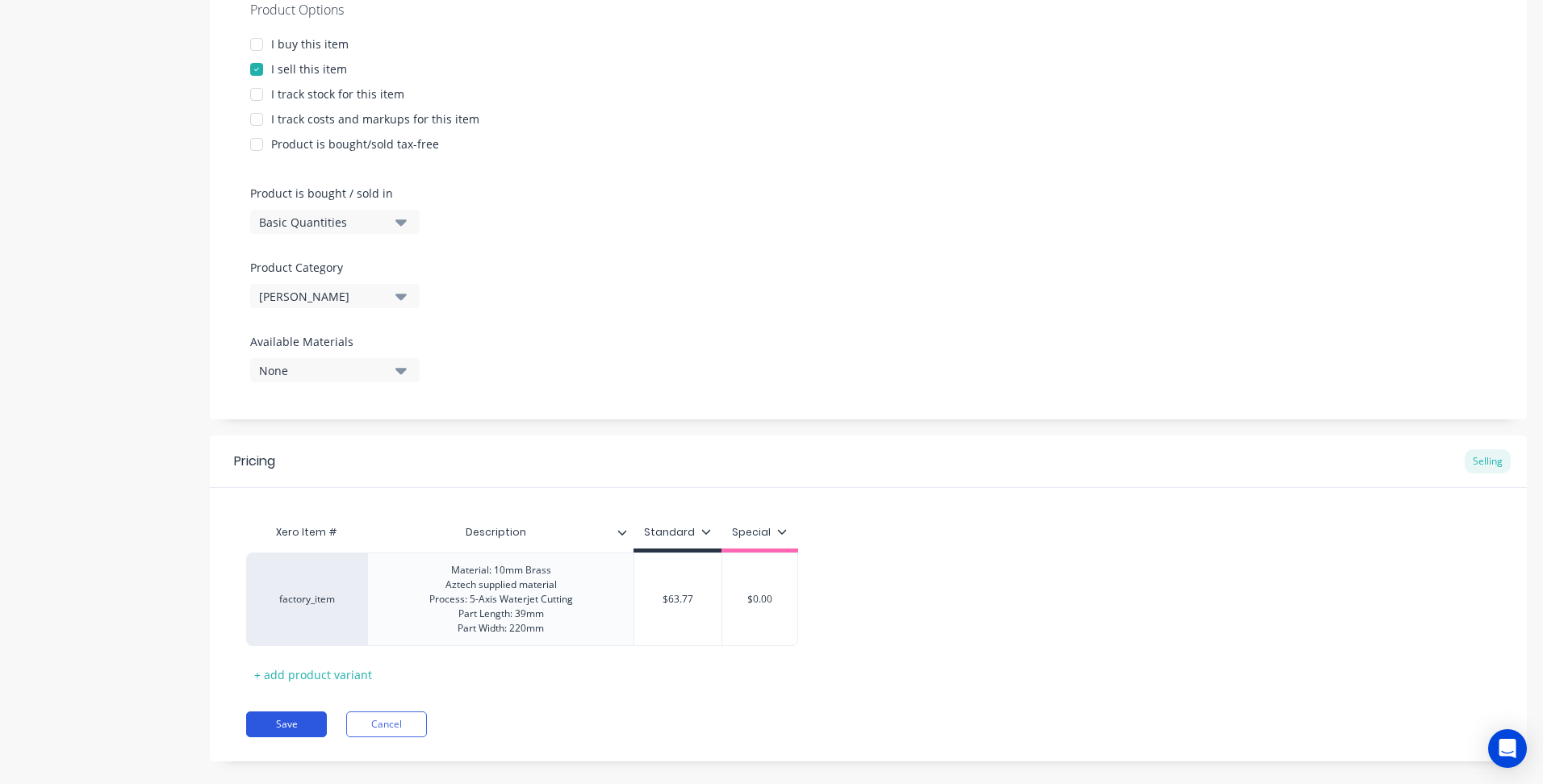
click at [297, 721] on button "Save" at bounding box center [287, 724] width 81 height 26
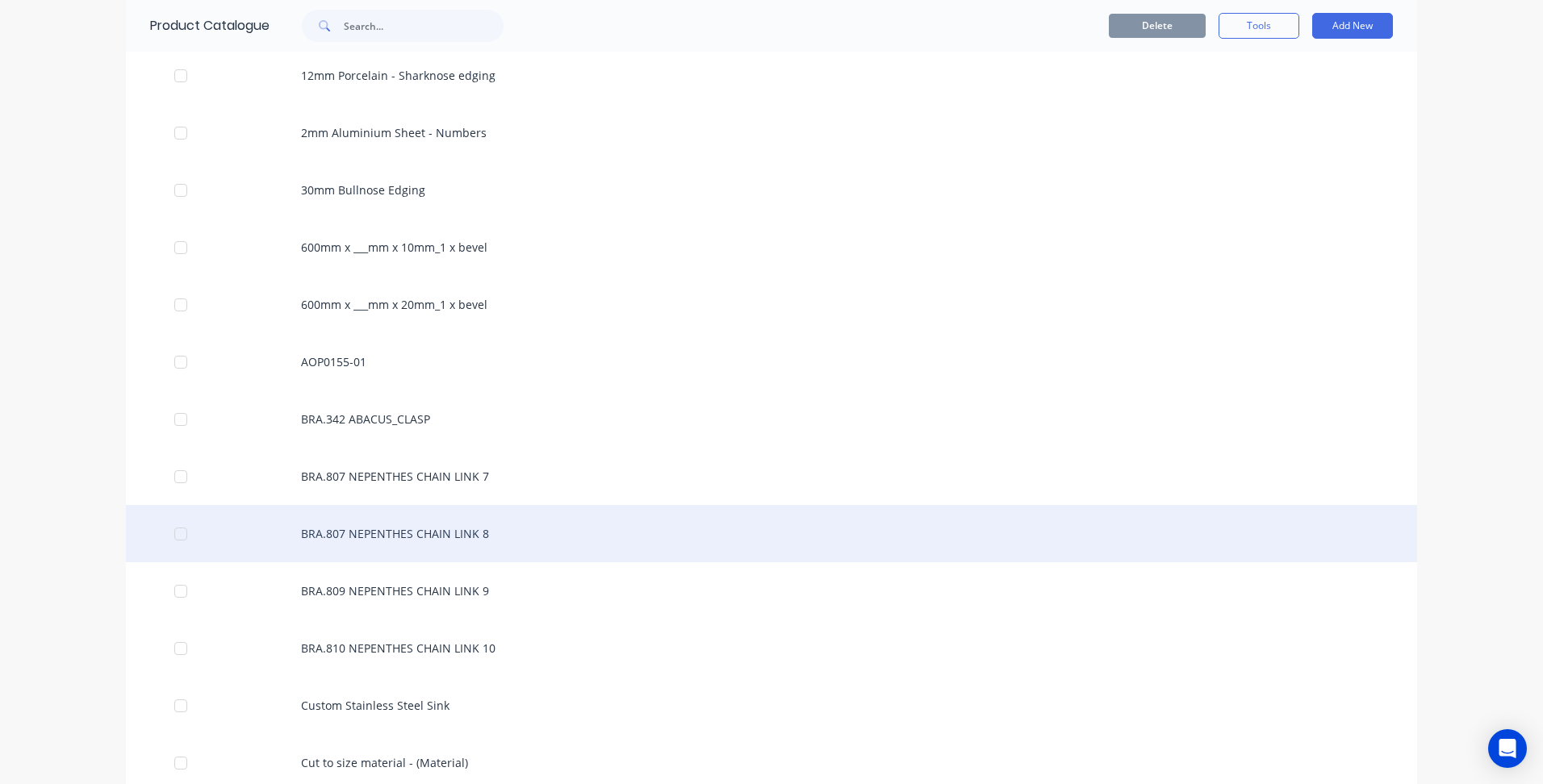
scroll to position [323, 0]
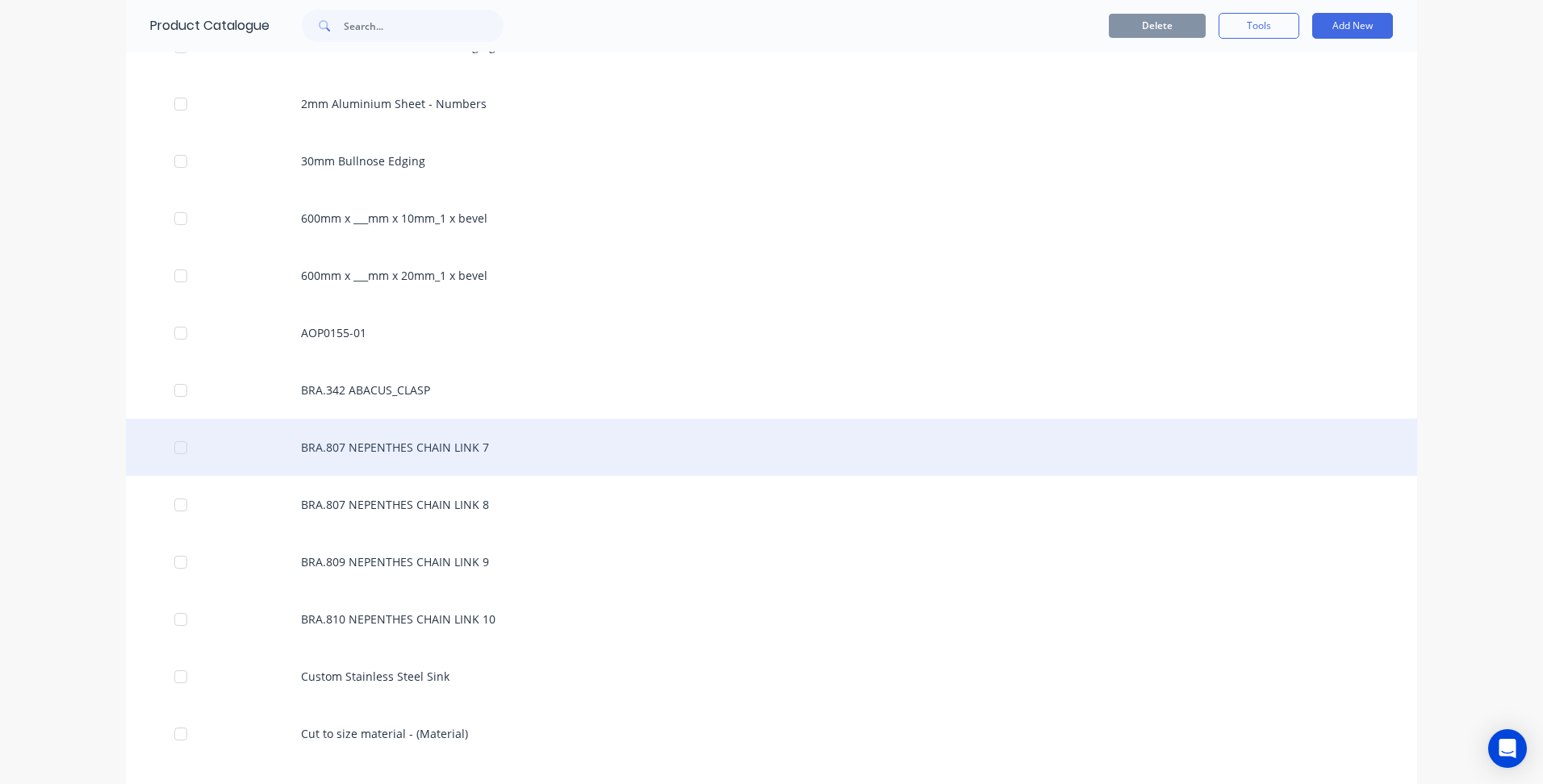
click at [434, 454] on div "BRA.807 NEPENTHES CHAIN LINK 7" at bounding box center [772, 448] width 1291 height 57
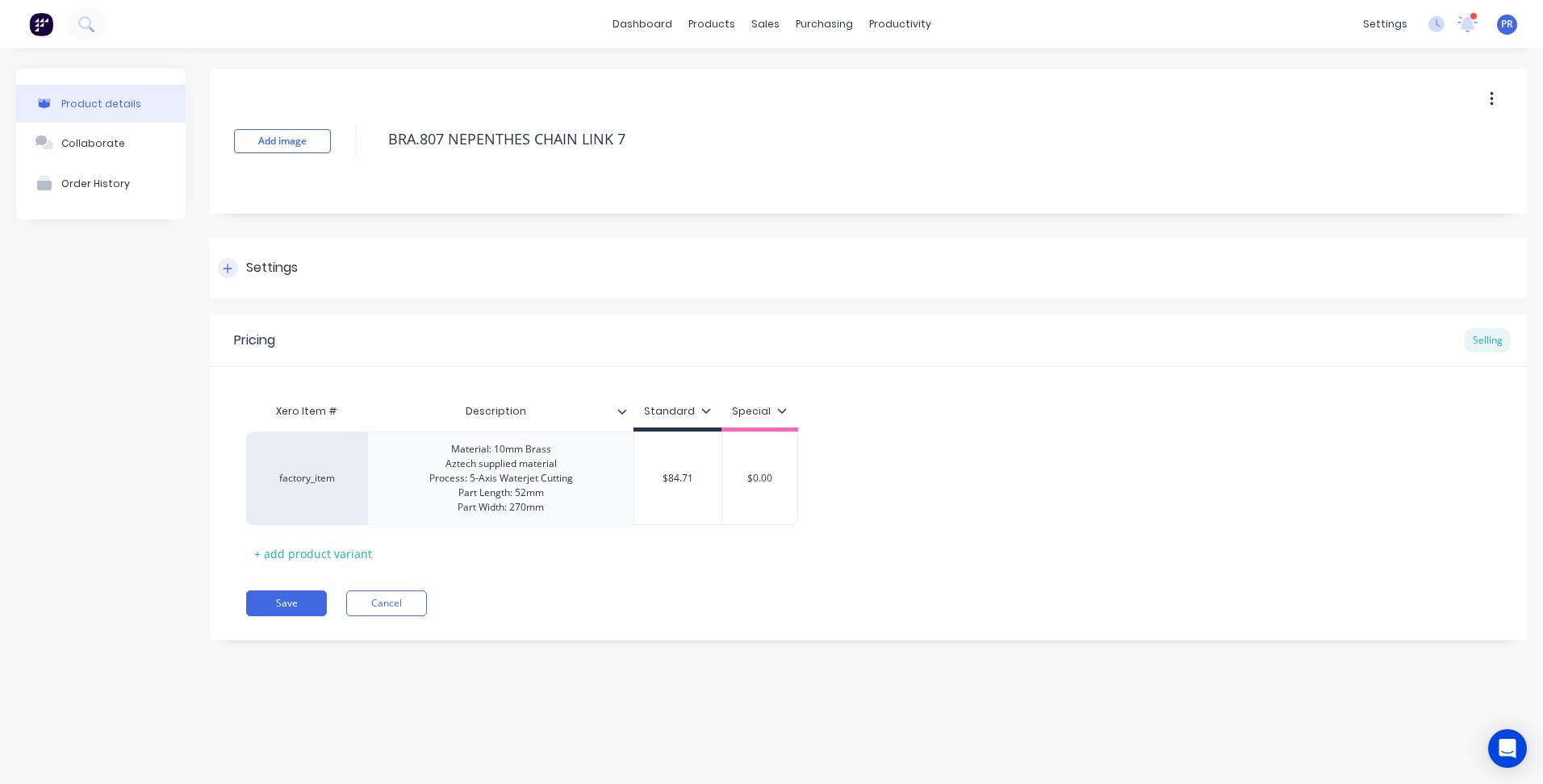
click at [260, 260] on div "Settings" at bounding box center [272, 268] width 51 height 20
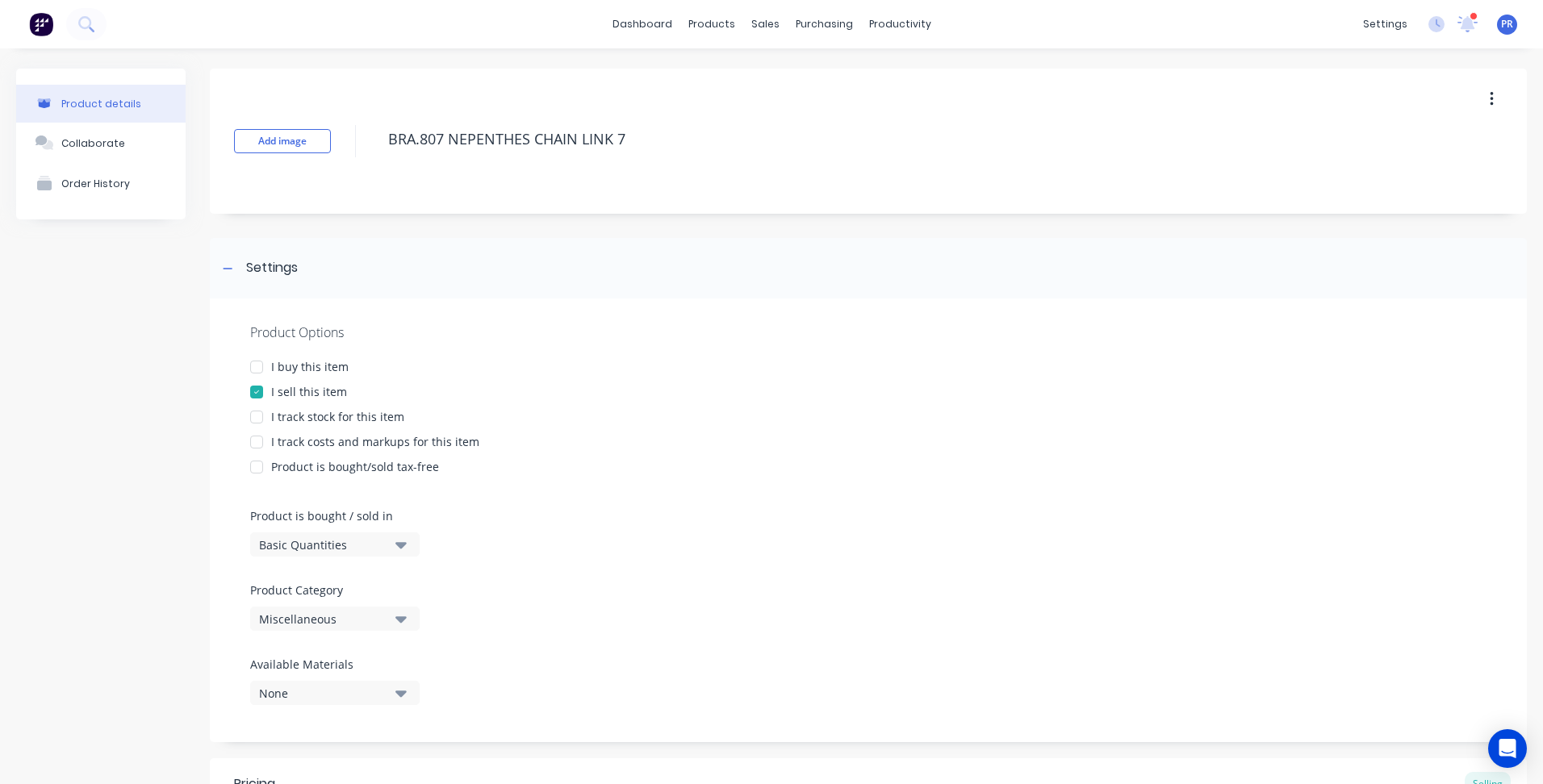
click at [402, 617] on icon "button" at bounding box center [401, 619] width 11 height 6
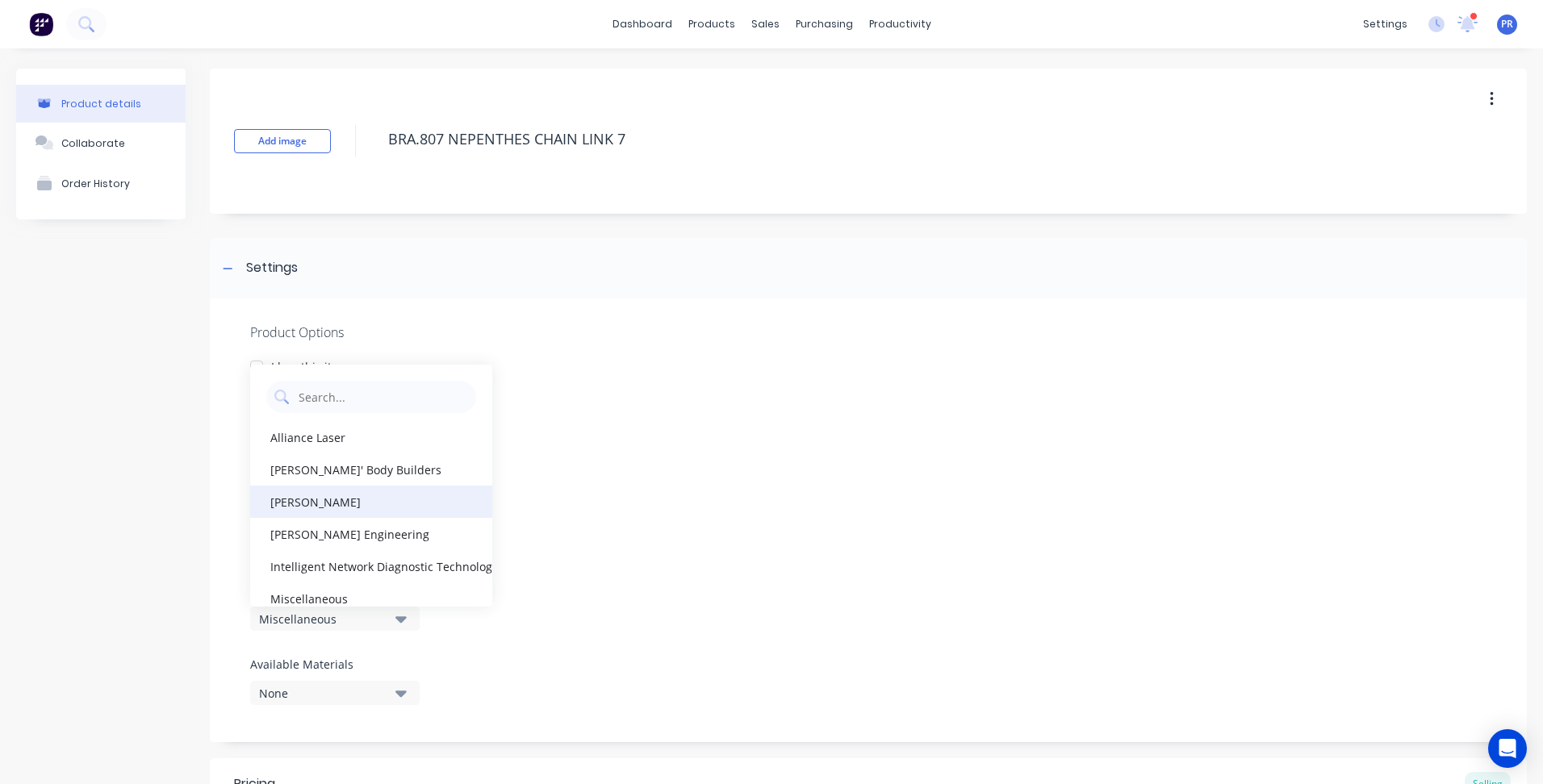
click at [319, 501] on div "[PERSON_NAME]" at bounding box center [371, 501] width 242 height 32
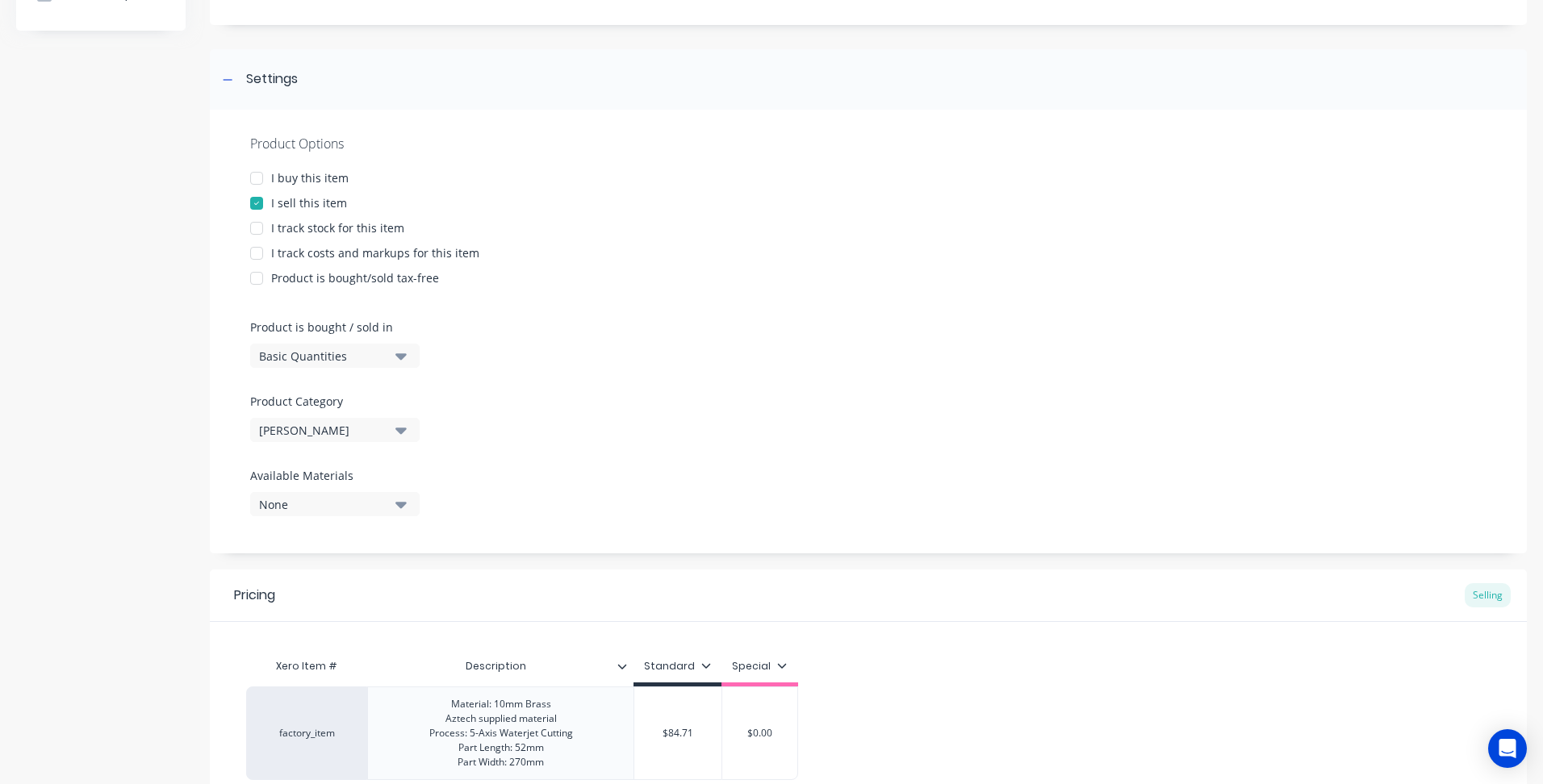
scroll to position [323, 0]
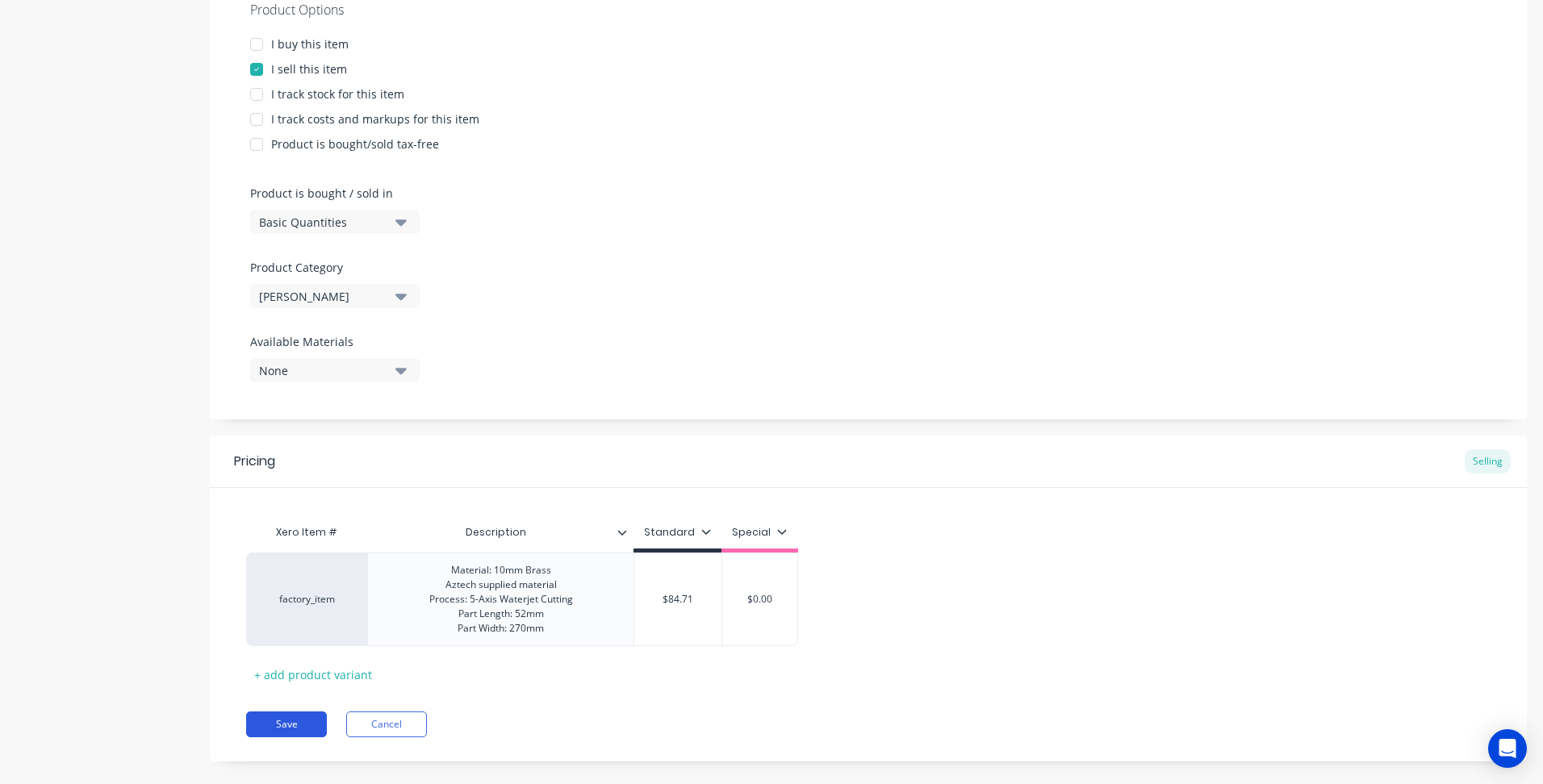
click at [304, 719] on button "Save" at bounding box center [287, 724] width 81 height 26
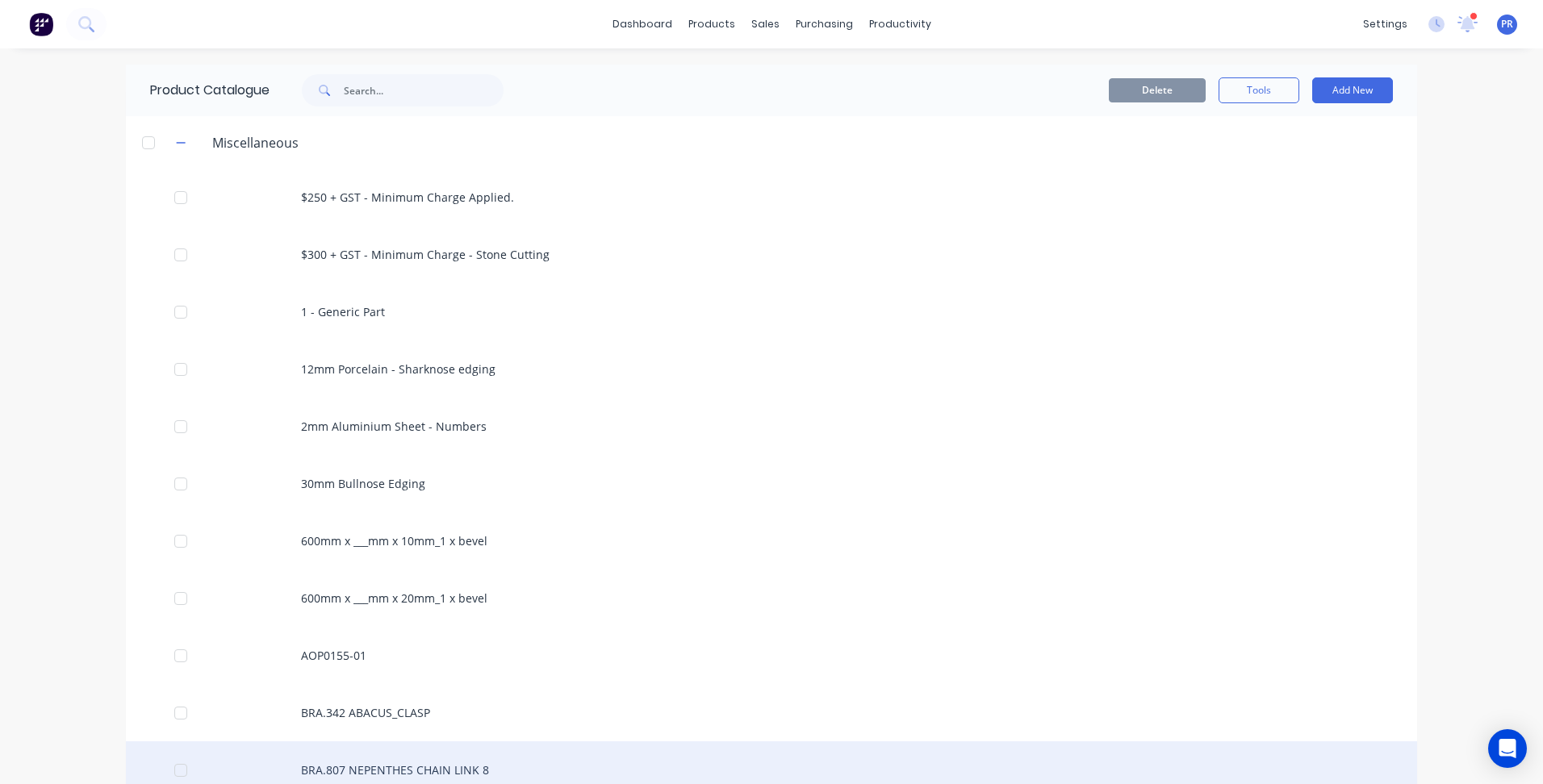
click at [463, 768] on div "BRA.807 NEPENTHES CHAIN LINK 8" at bounding box center [772, 770] width 1291 height 57
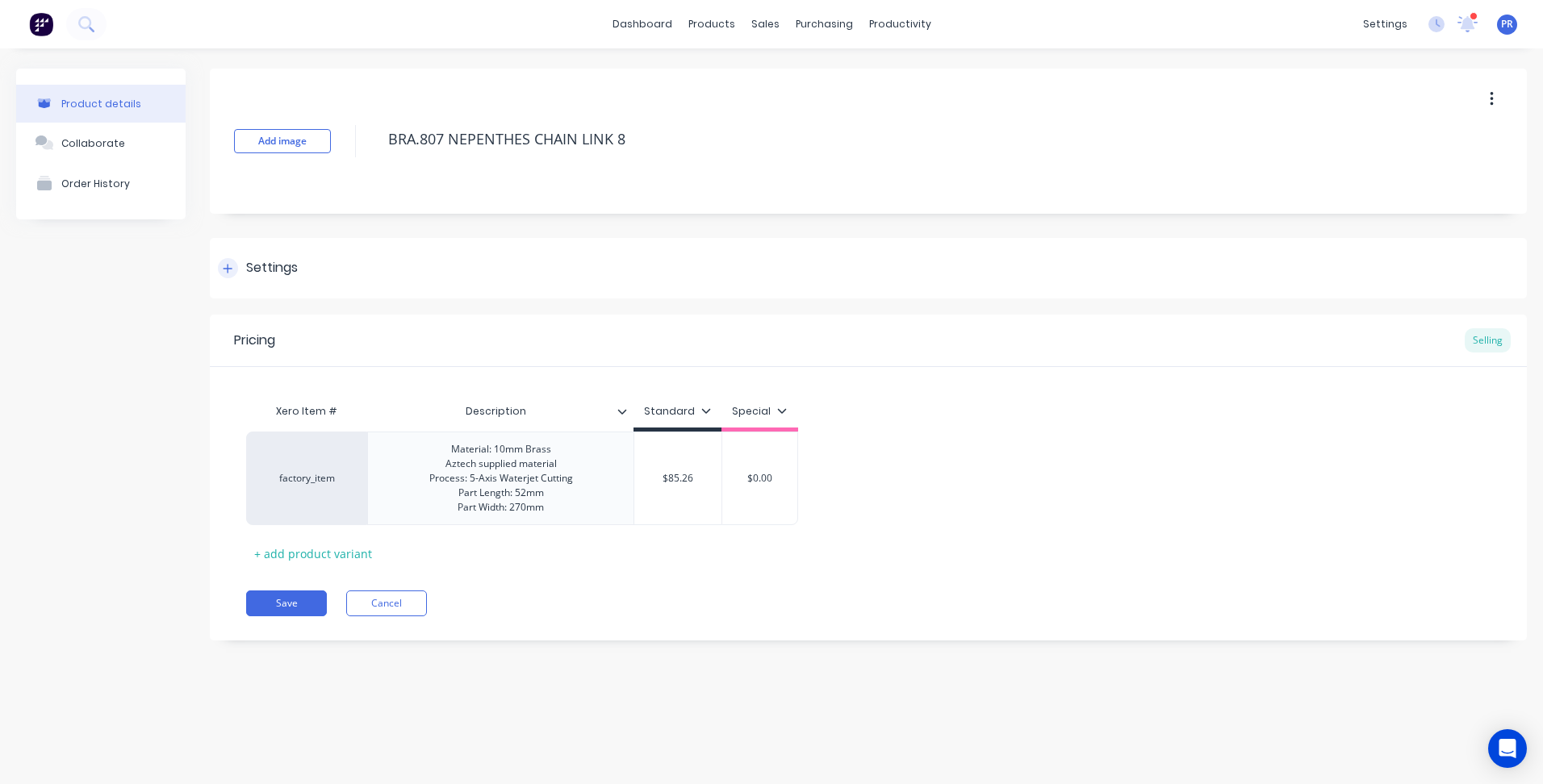
click at [290, 268] on div "Settings" at bounding box center [272, 268] width 51 height 20
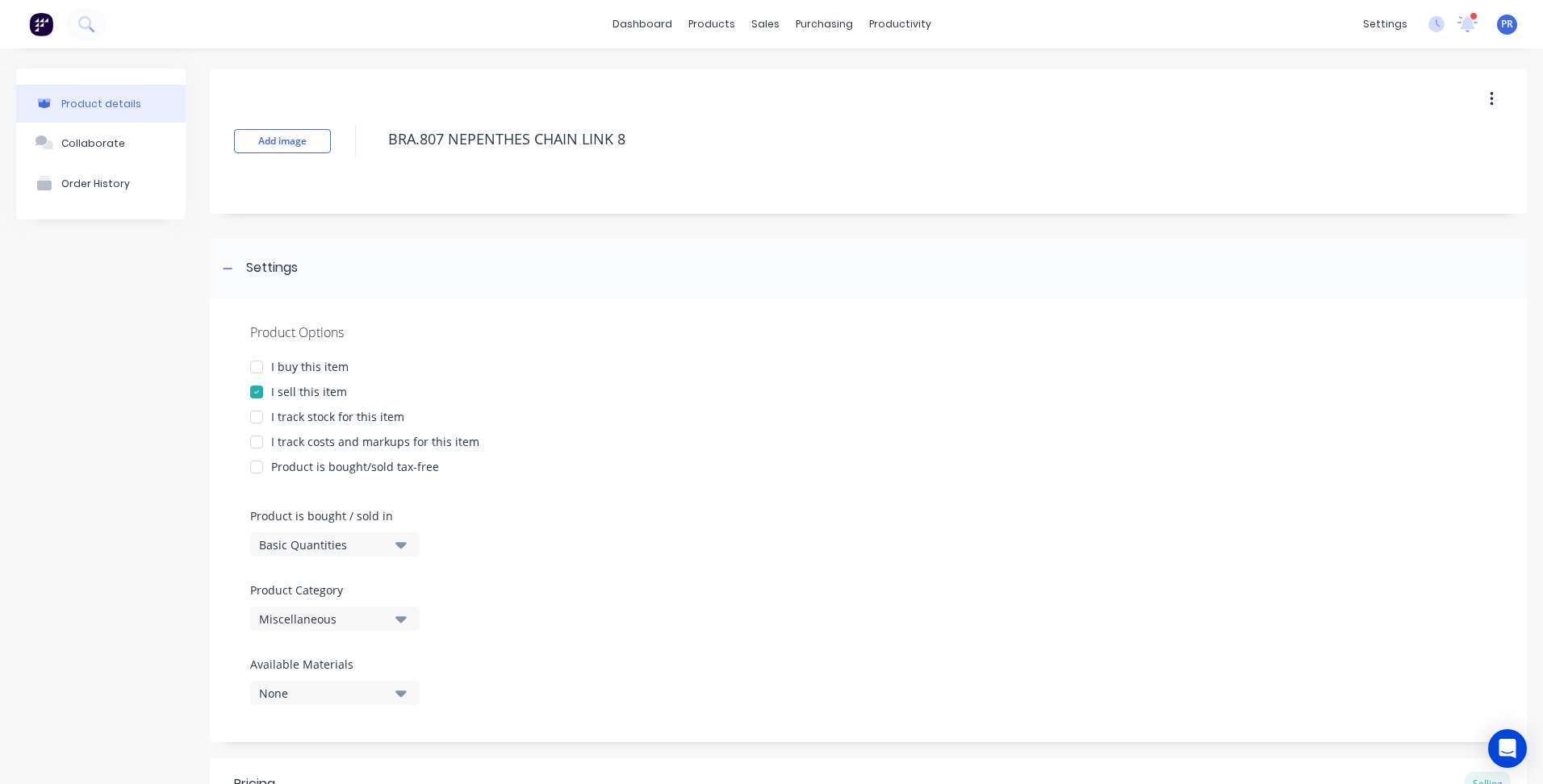
click at [397, 617] on icon "button" at bounding box center [401, 619] width 11 height 6
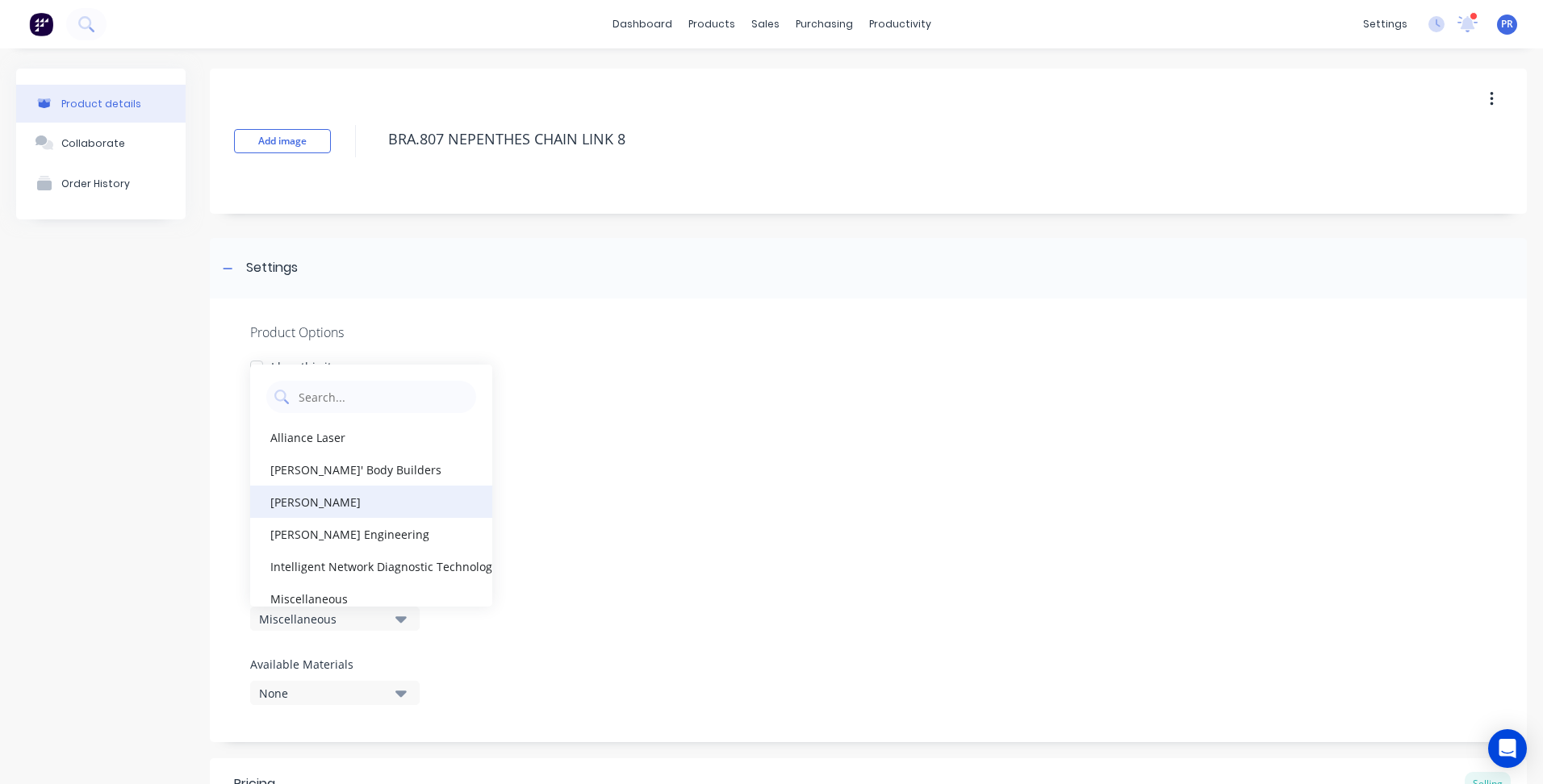
click at [322, 495] on div "[PERSON_NAME]" at bounding box center [371, 501] width 242 height 32
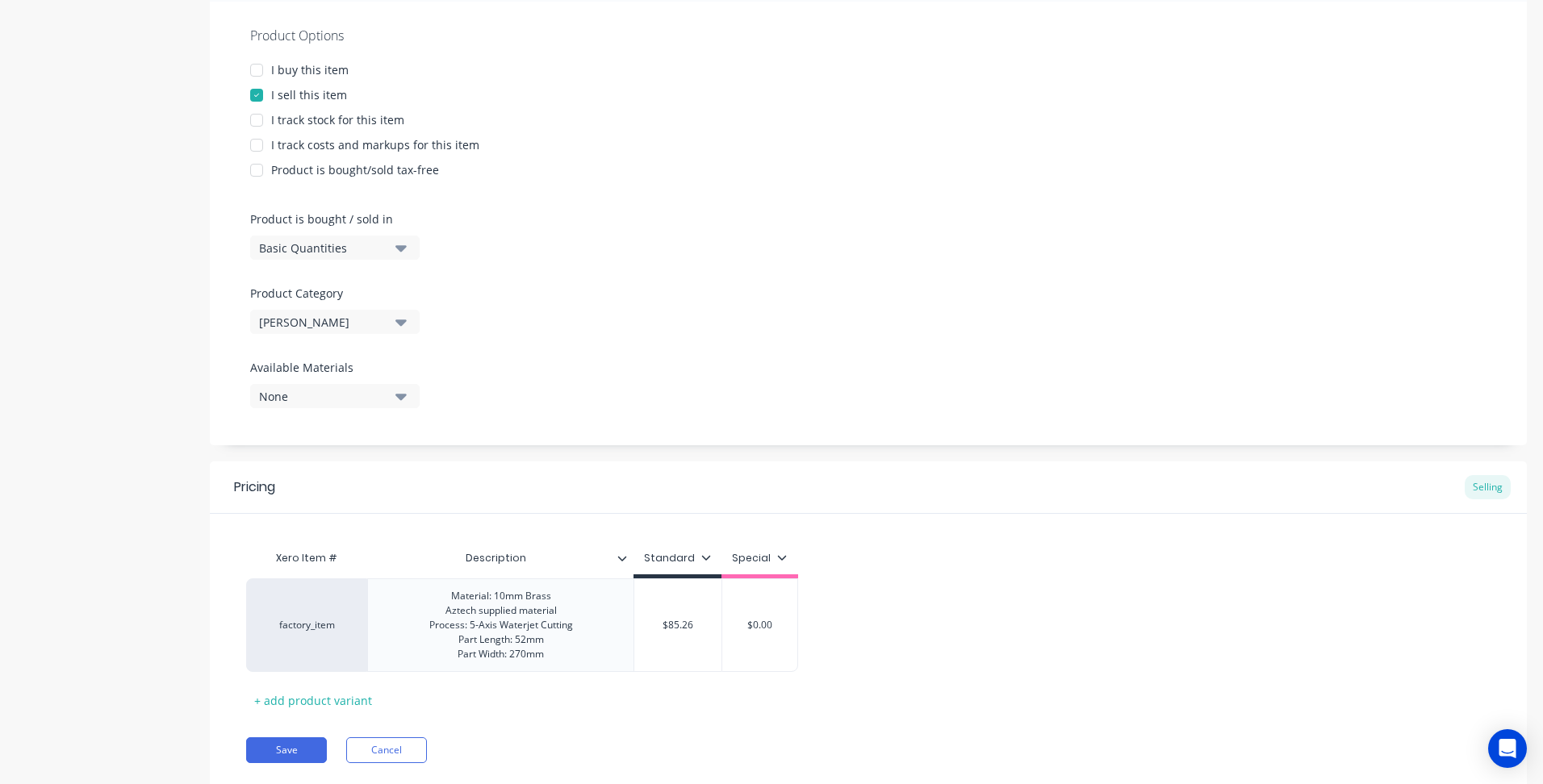
scroll to position [323, 0]
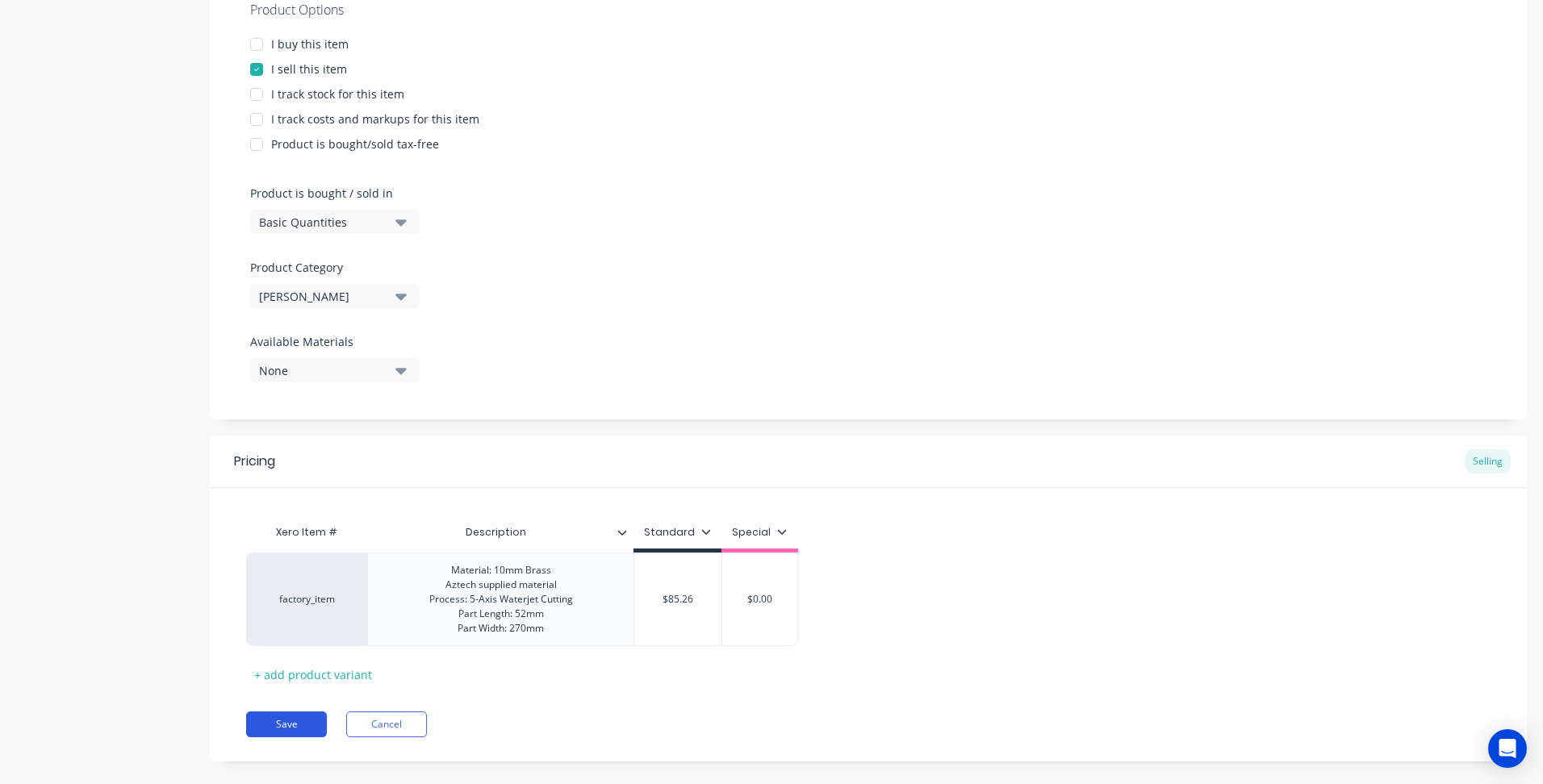
click at [299, 718] on button "Save" at bounding box center [287, 724] width 81 height 26
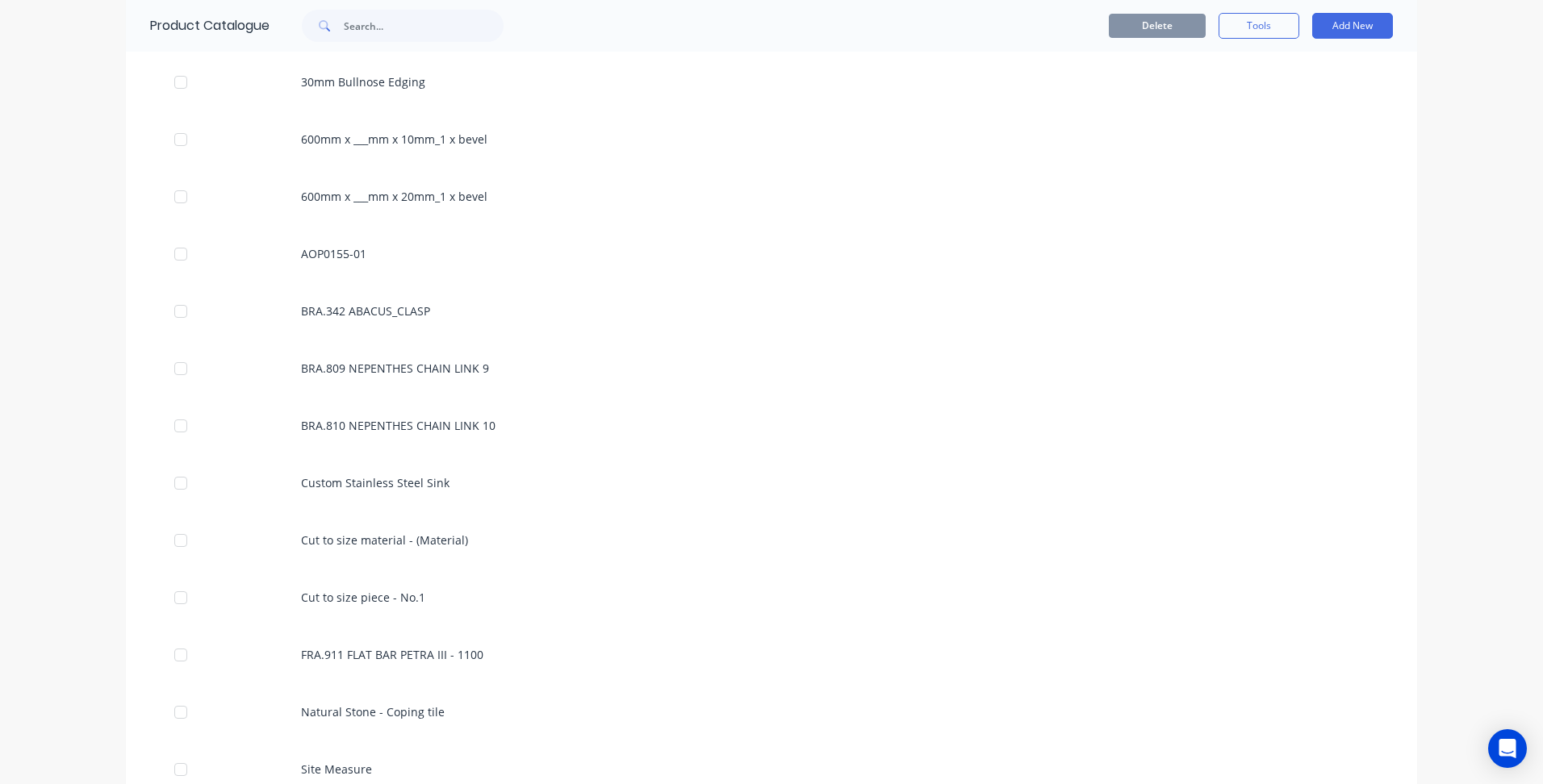
scroll to position [403, 0]
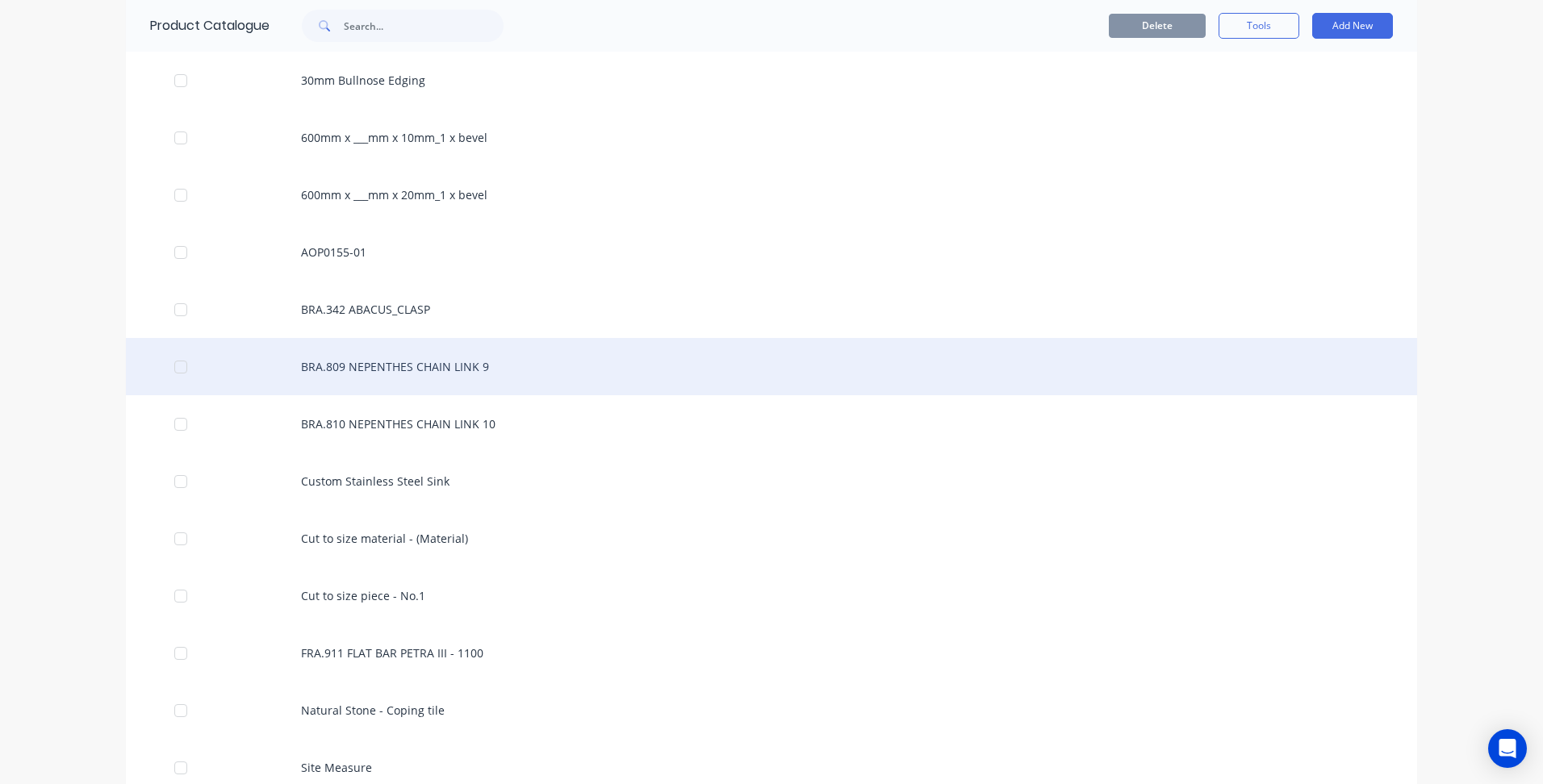
click at [445, 369] on div "BRA.809 NEPENTHES CHAIN LINK 9" at bounding box center [772, 367] width 1291 height 57
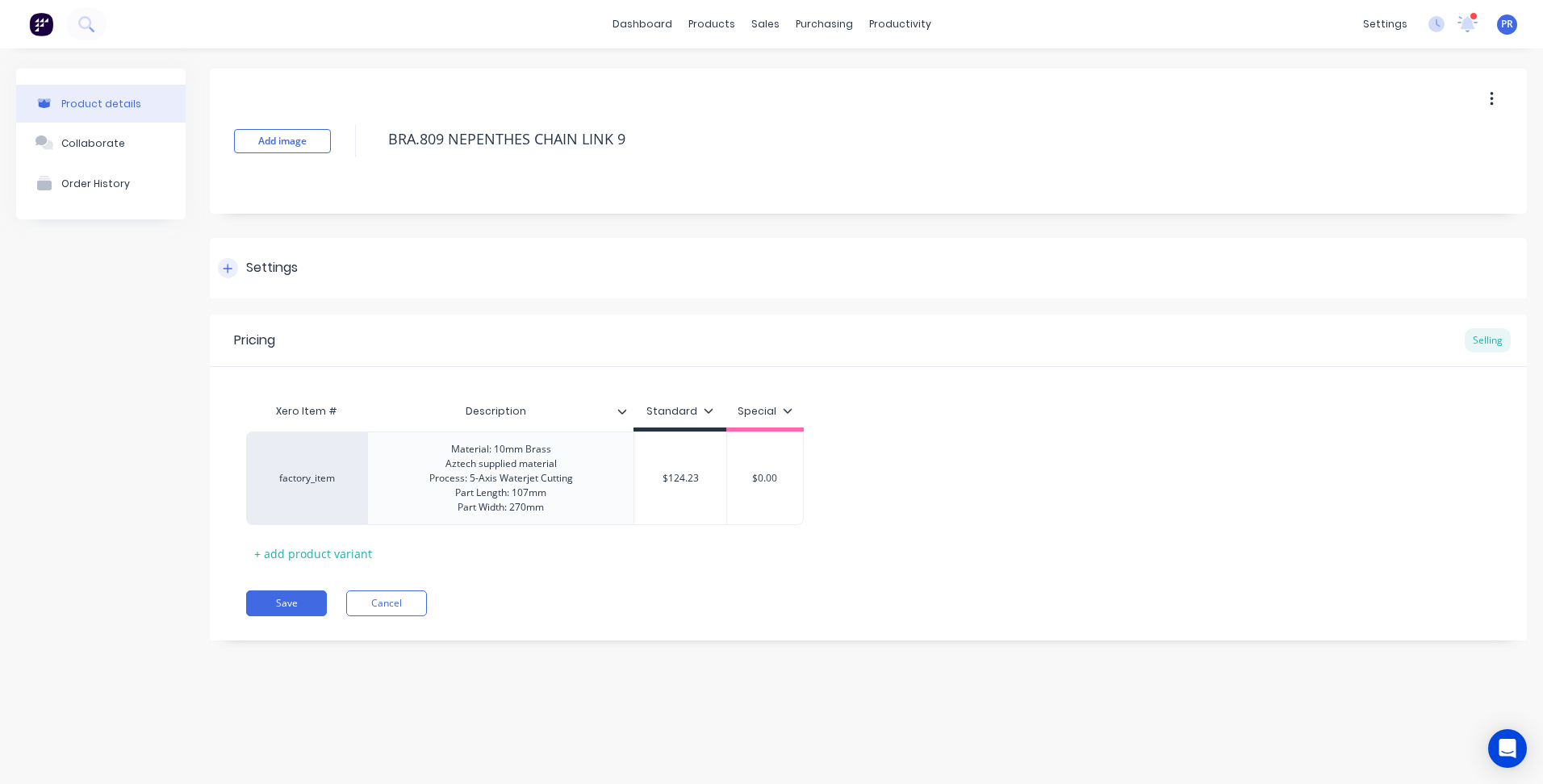
click at [268, 272] on div "Settings" at bounding box center [272, 268] width 51 height 20
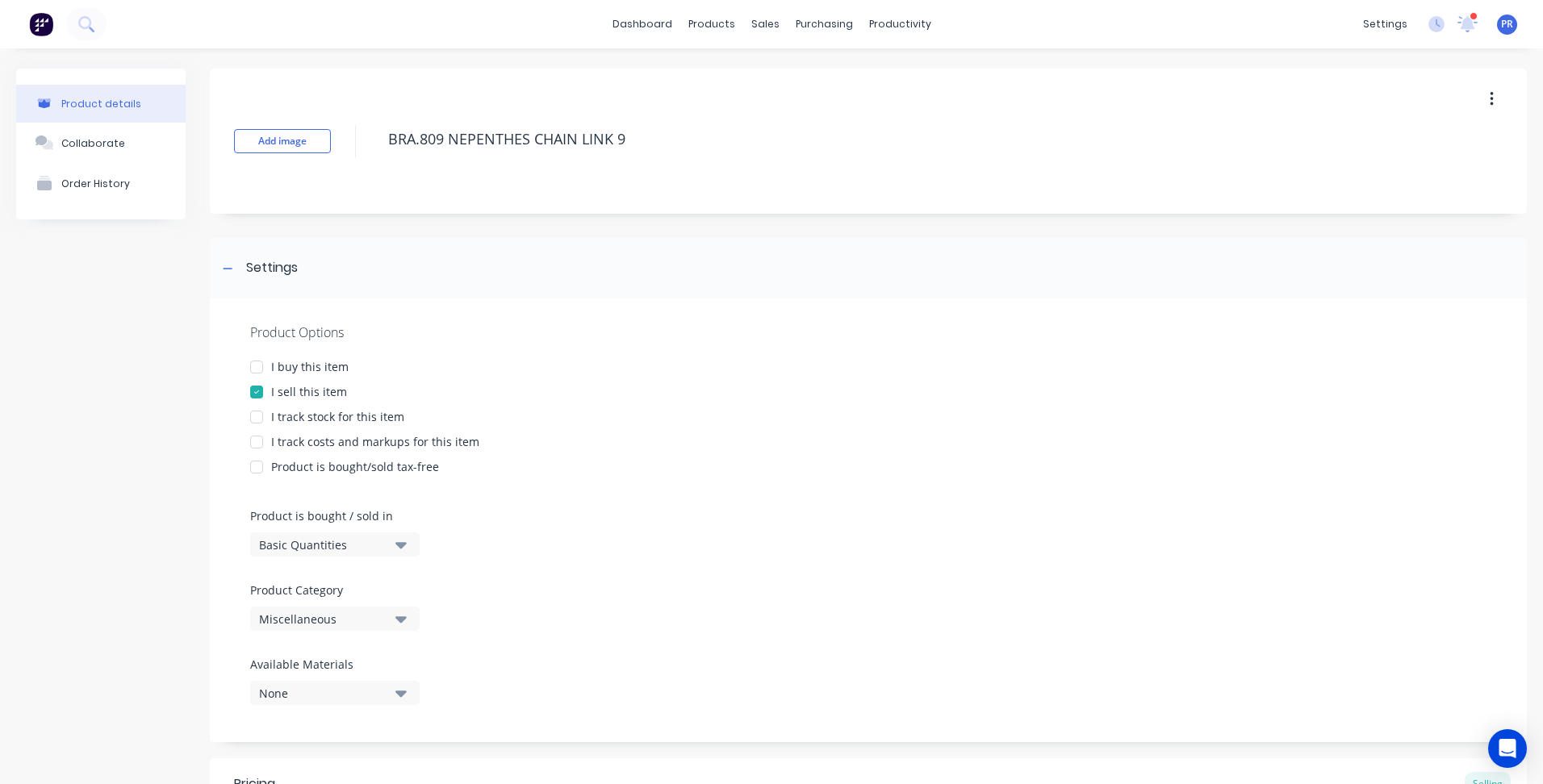
click at [394, 609] on button "Miscellaneous" at bounding box center [335, 619] width 169 height 24
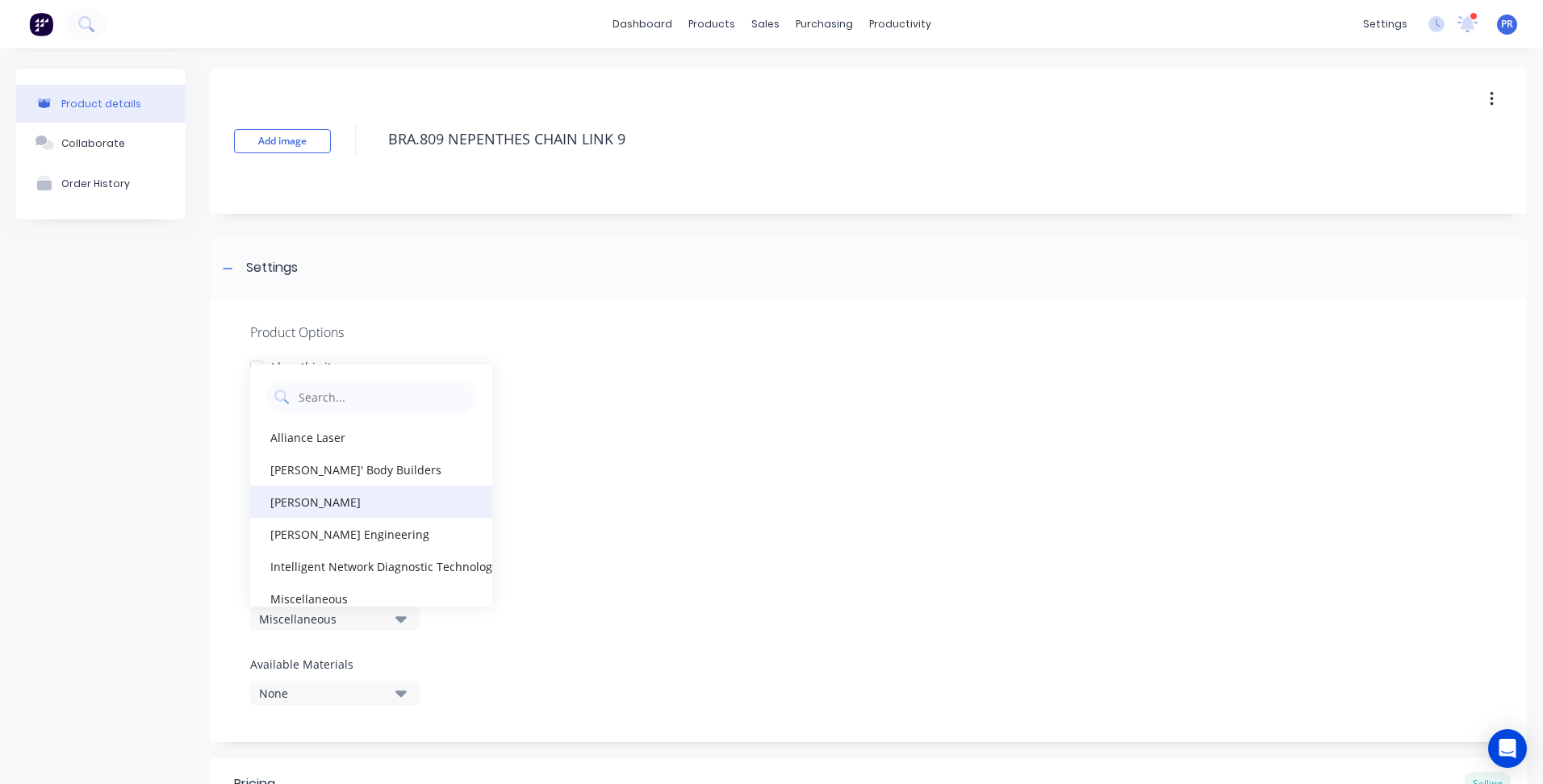
click at [326, 498] on div "[PERSON_NAME]" at bounding box center [371, 501] width 242 height 32
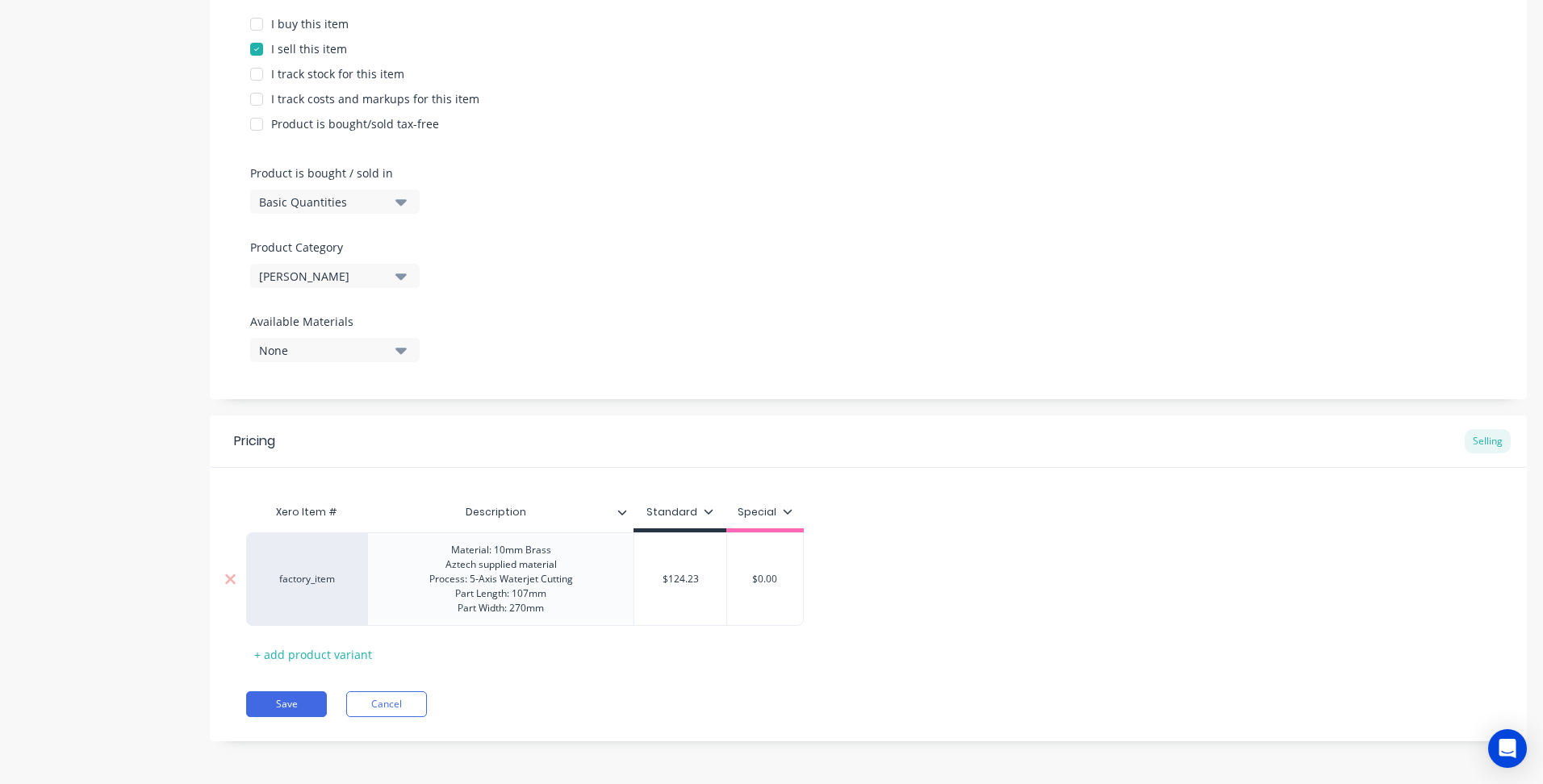
scroll to position [345, 0]
click at [291, 696] on button "Save" at bounding box center [287, 702] width 81 height 26
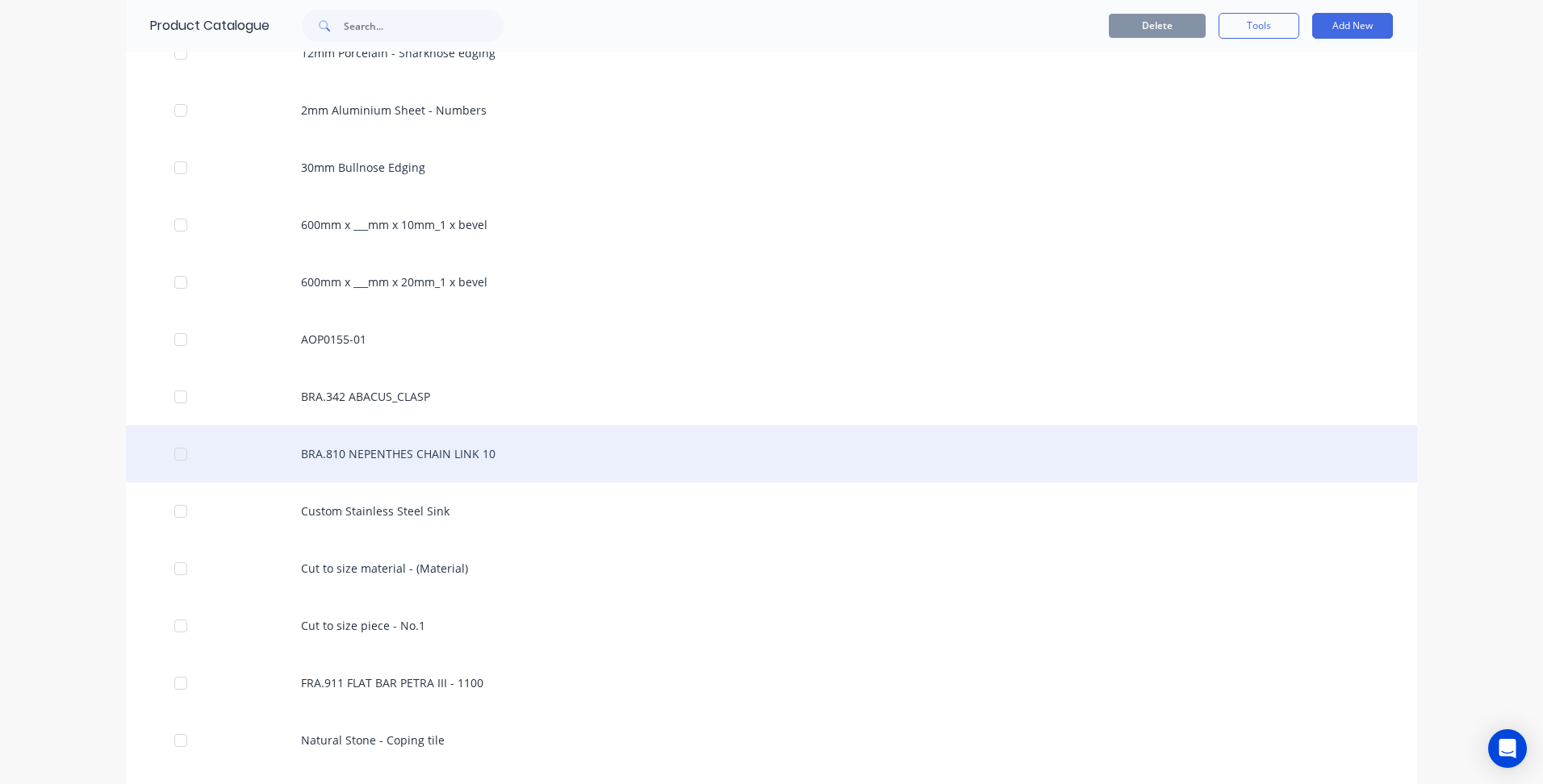
scroll to position [323, 0]
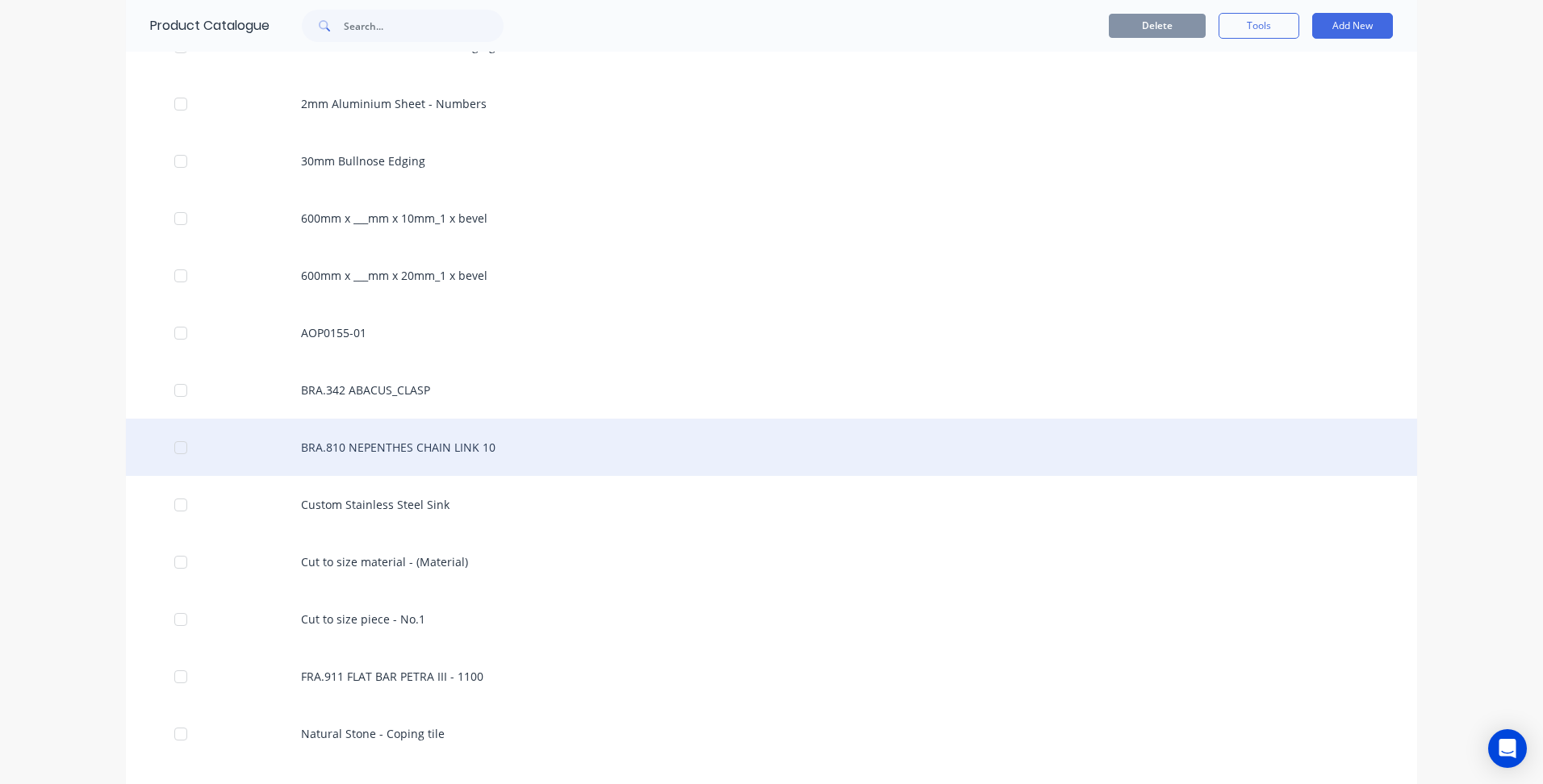
click at [429, 448] on div "BRA.810 NEPENTHES CHAIN LINK 10" at bounding box center [772, 448] width 1291 height 57
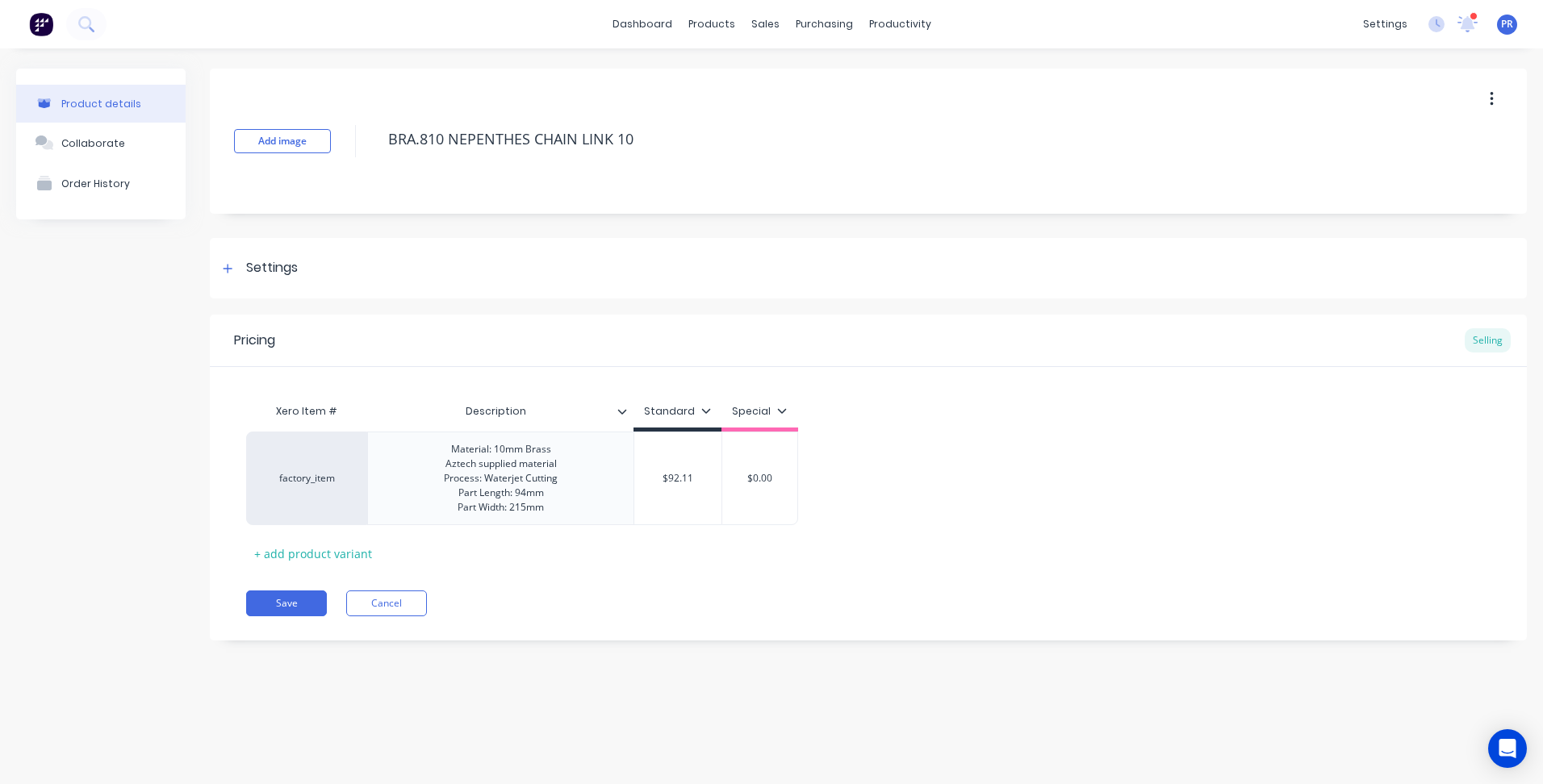
click at [275, 262] on div "Settings" at bounding box center [272, 268] width 51 height 20
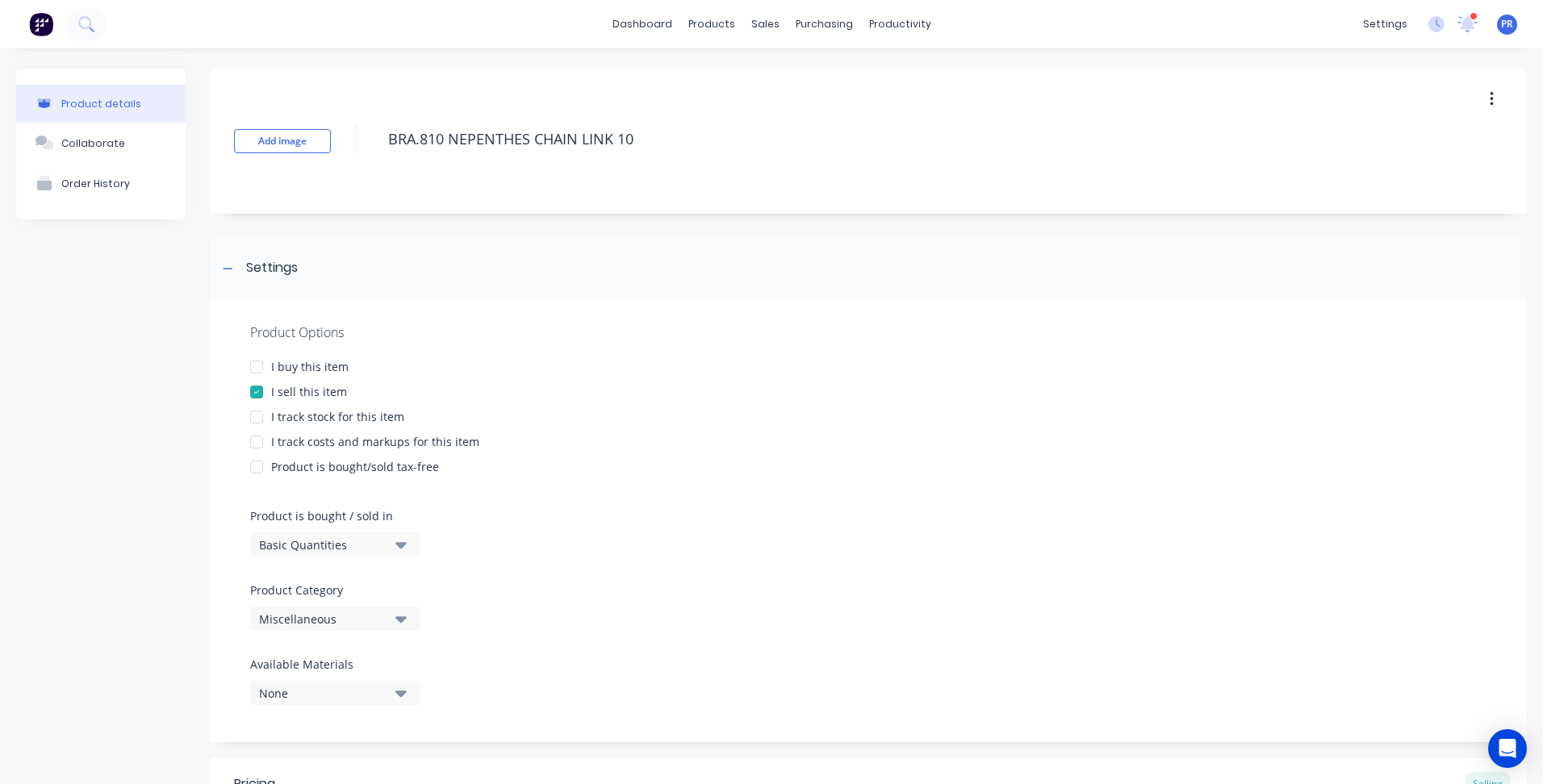
click at [399, 616] on icon "button" at bounding box center [401, 619] width 11 height 17
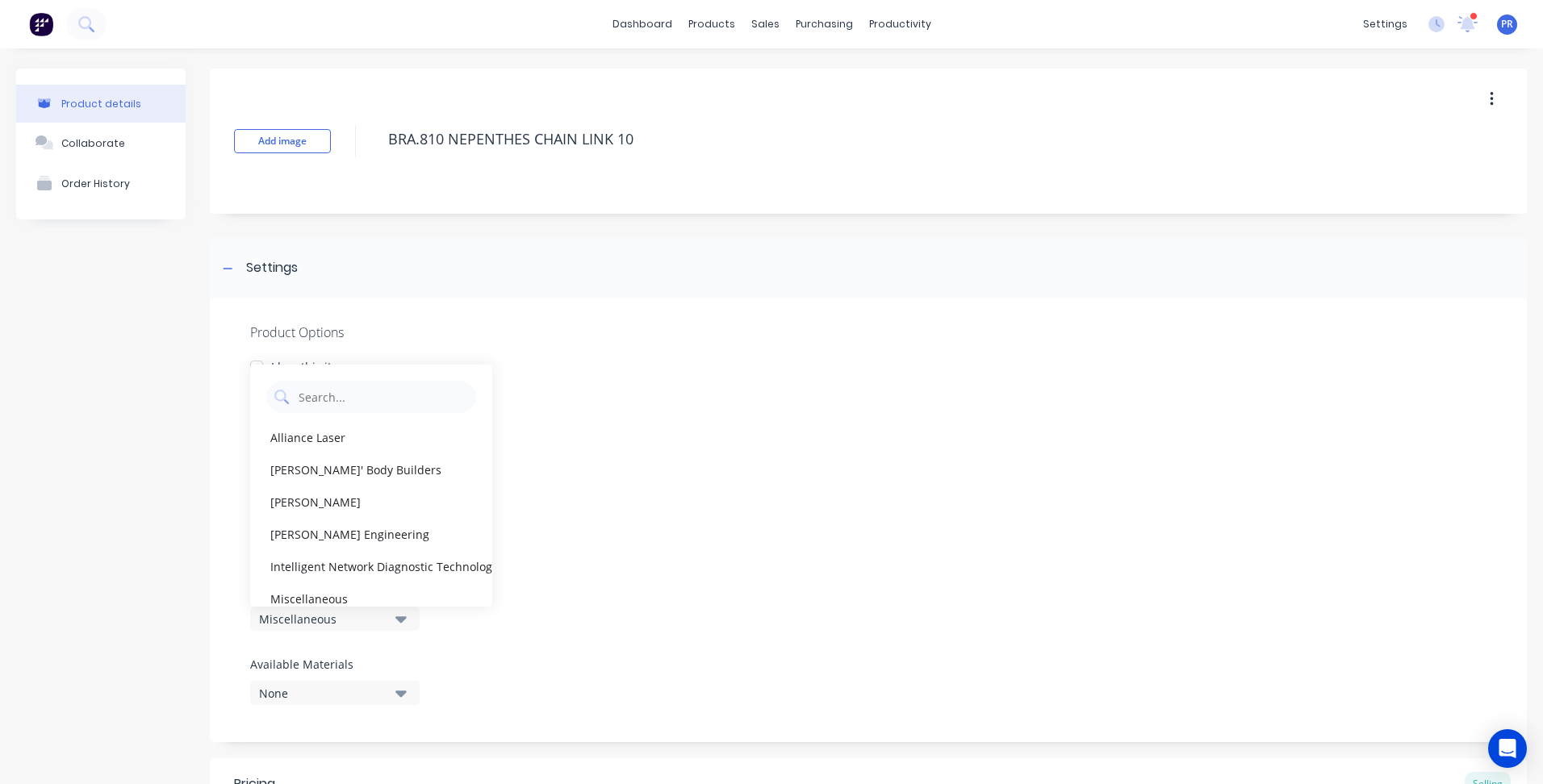
click at [340, 494] on div "[PERSON_NAME]" at bounding box center [371, 501] width 242 height 32
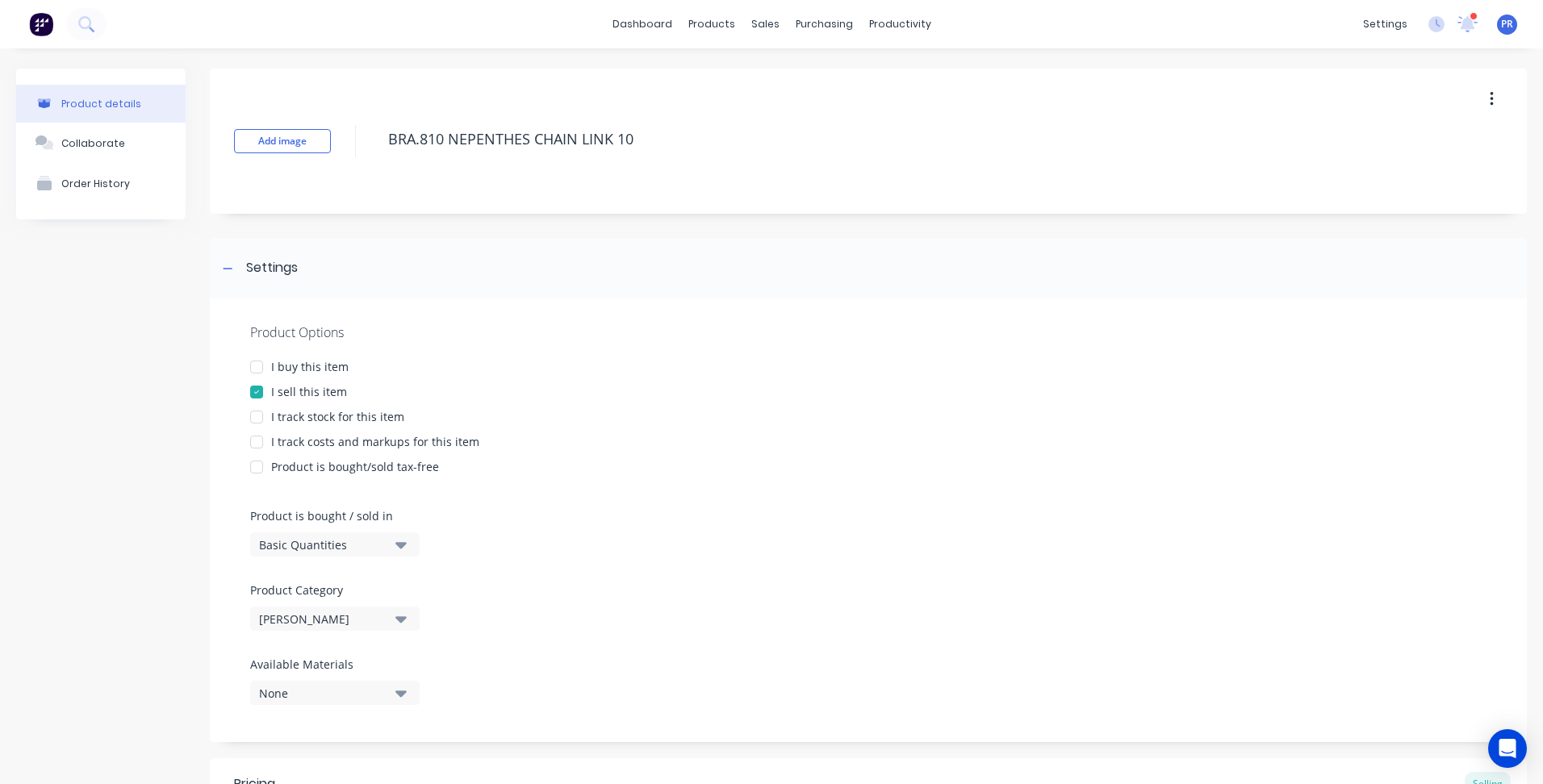
scroll to position [345, 0]
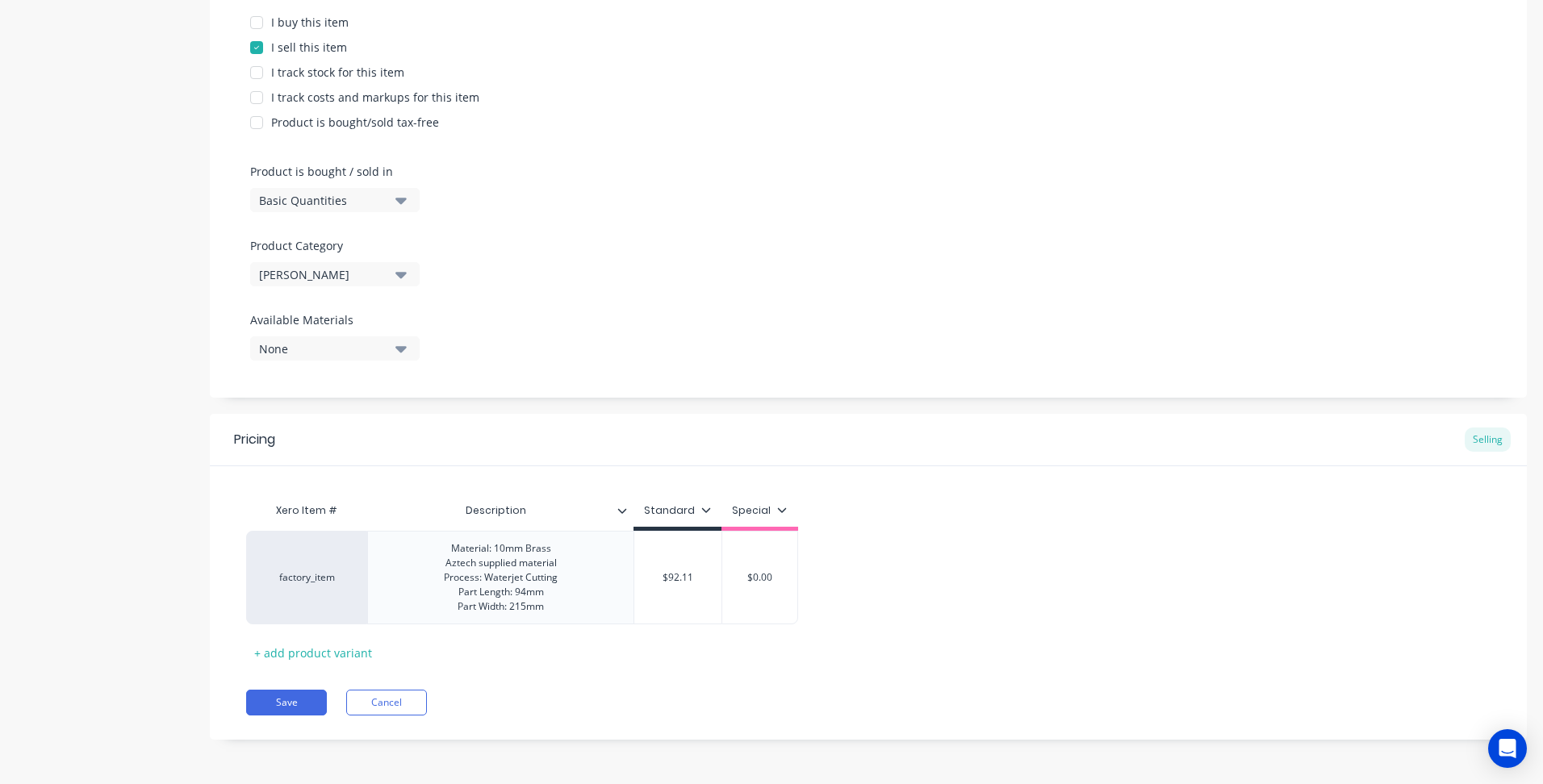
click at [292, 716] on div "Pricing Selling Xero Item # Description Standard Special factory_item Material:…" at bounding box center [868, 576] width 1317 height 326
click at [298, 693] on button "Save" at bounding box center [287, 702] width 81 height 26
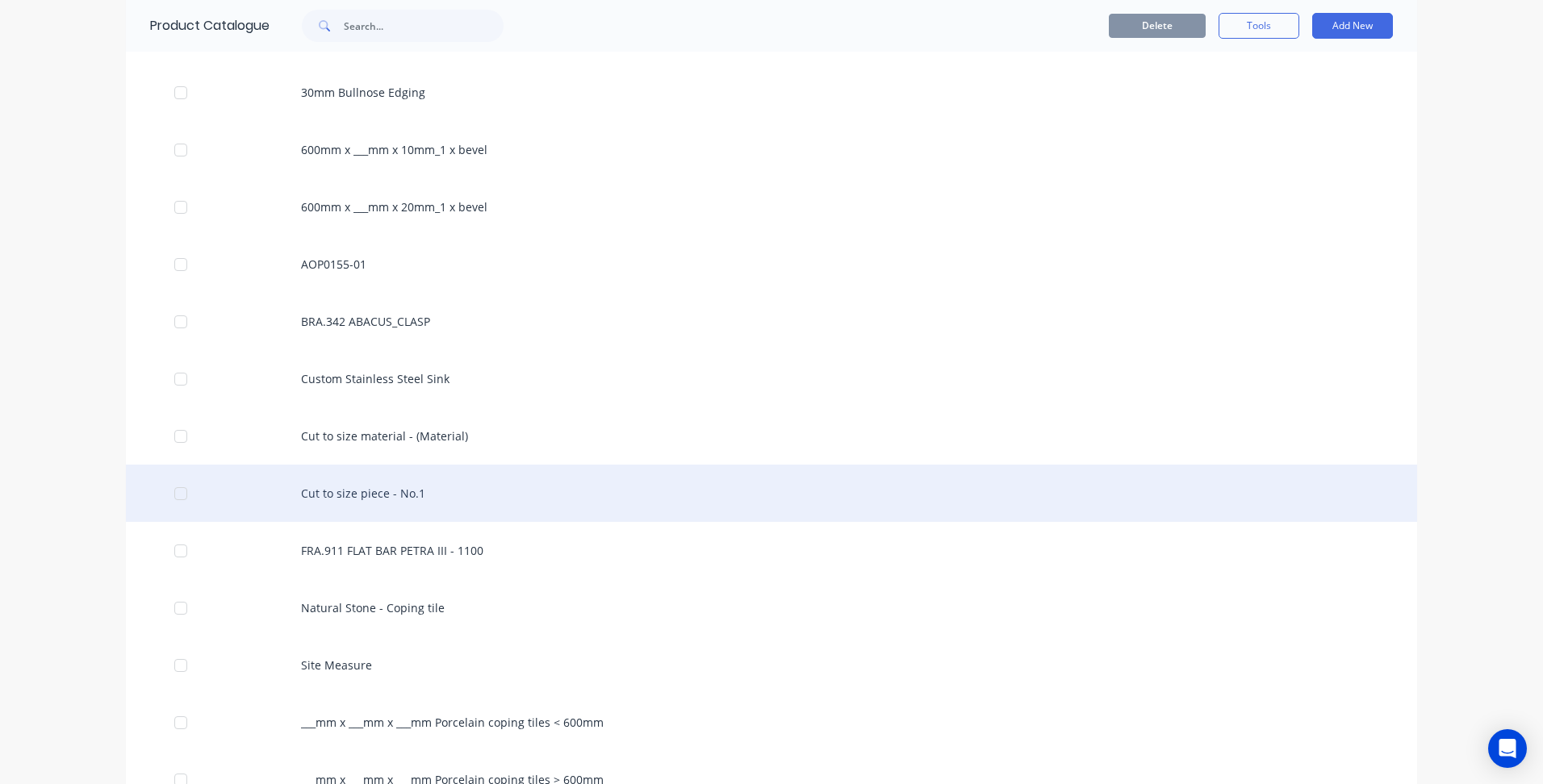
scroll to position [403, 0]
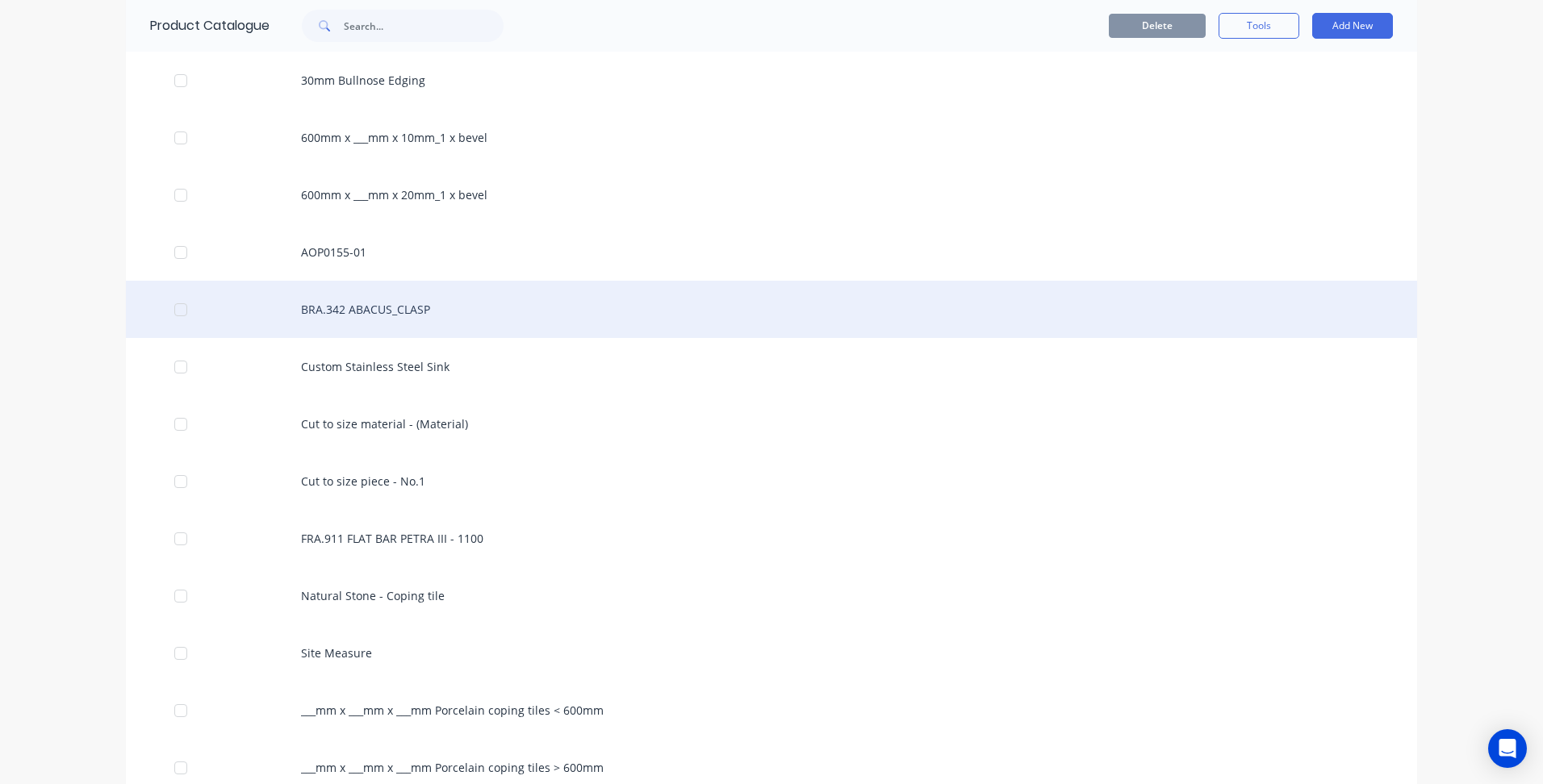
click at [364, 311] on div "BRA.342 ABACUS_CLASP" at bounding box center [772, 309] width 1291 height 57
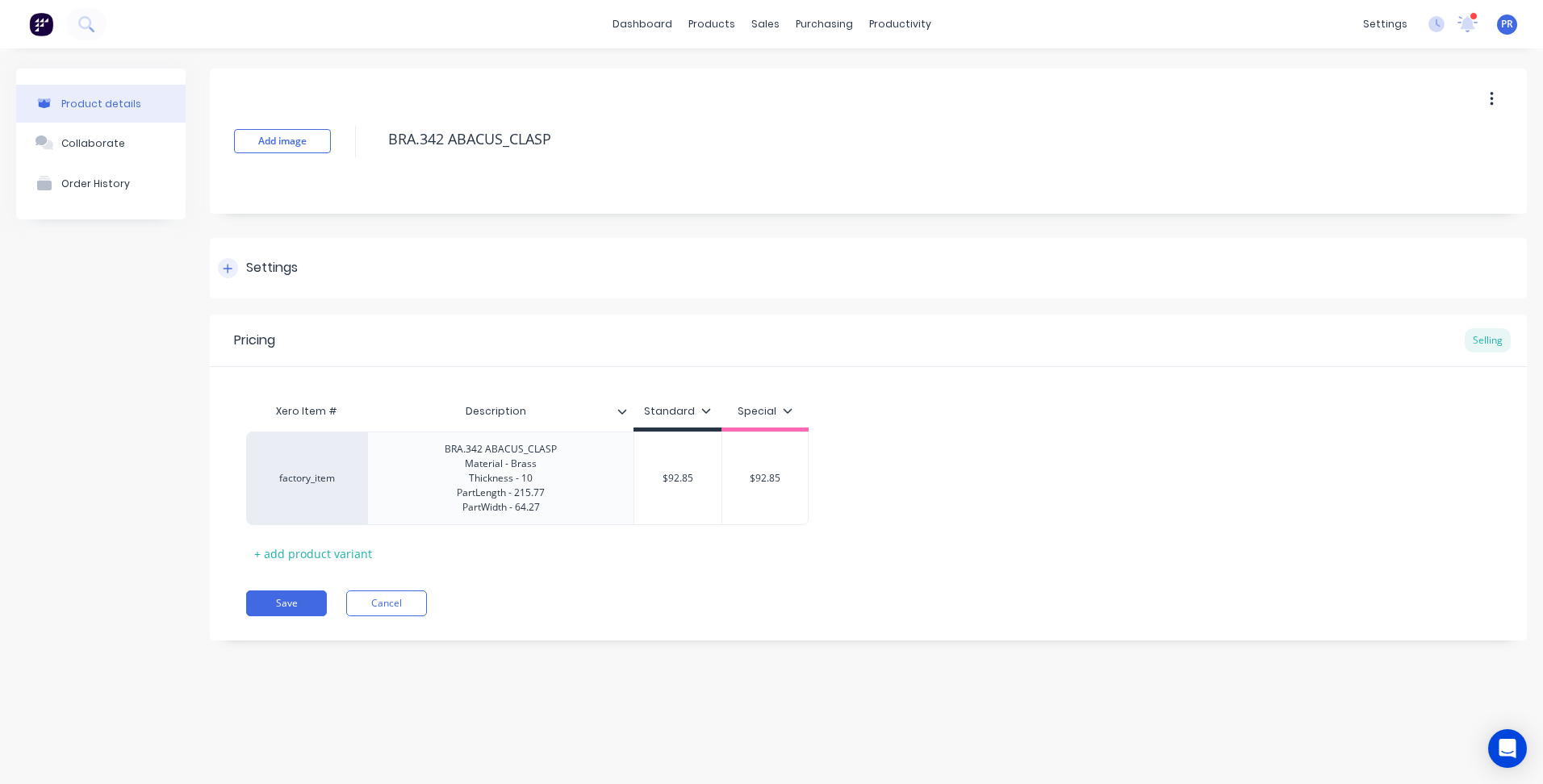
click at [274, 276] on div "Settings" at bounding box center [272, 268] width 51 height 20
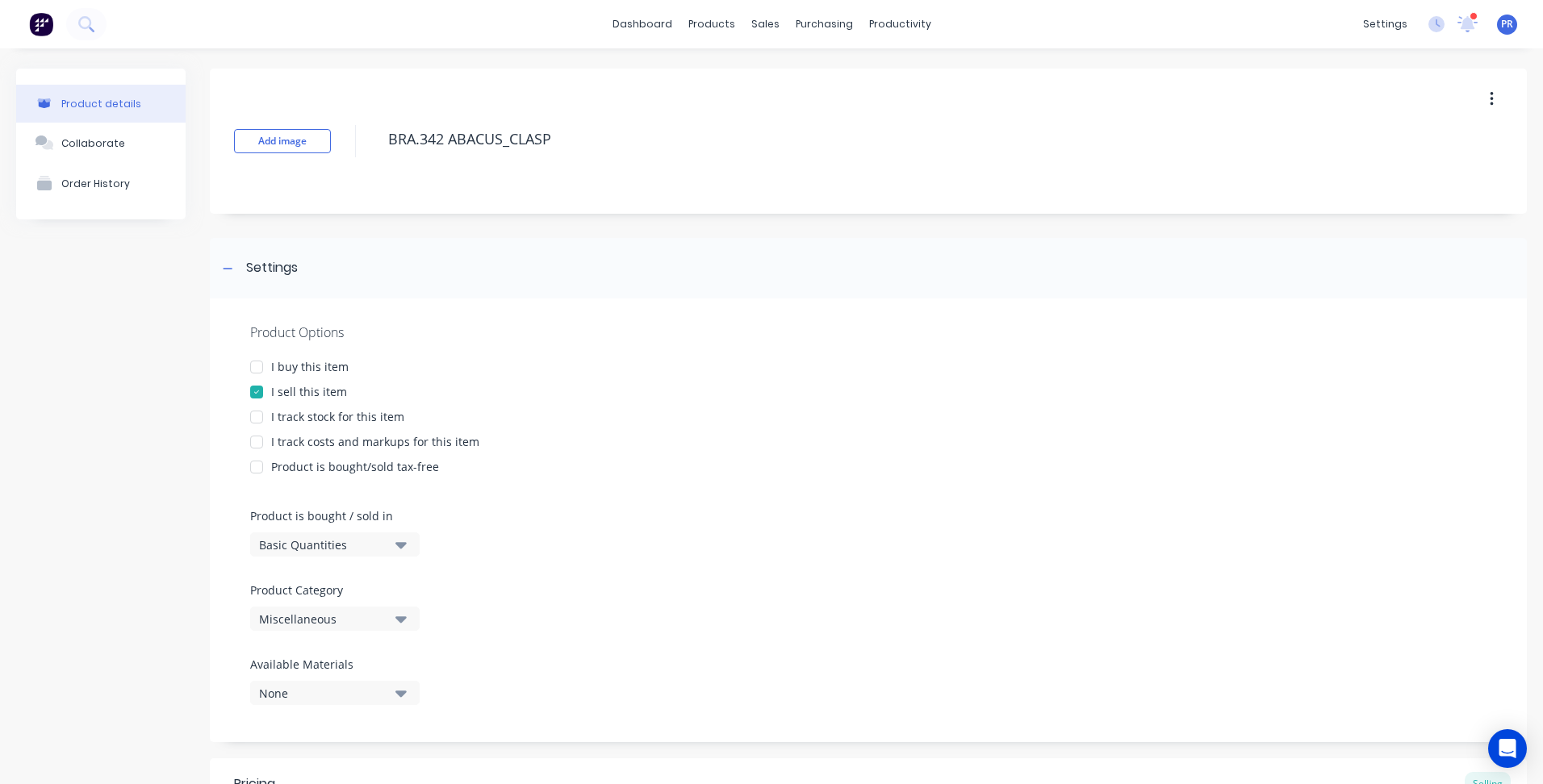
click at [397, 619] on icon "button" at bounding box center [401, 619] width 11 height 17
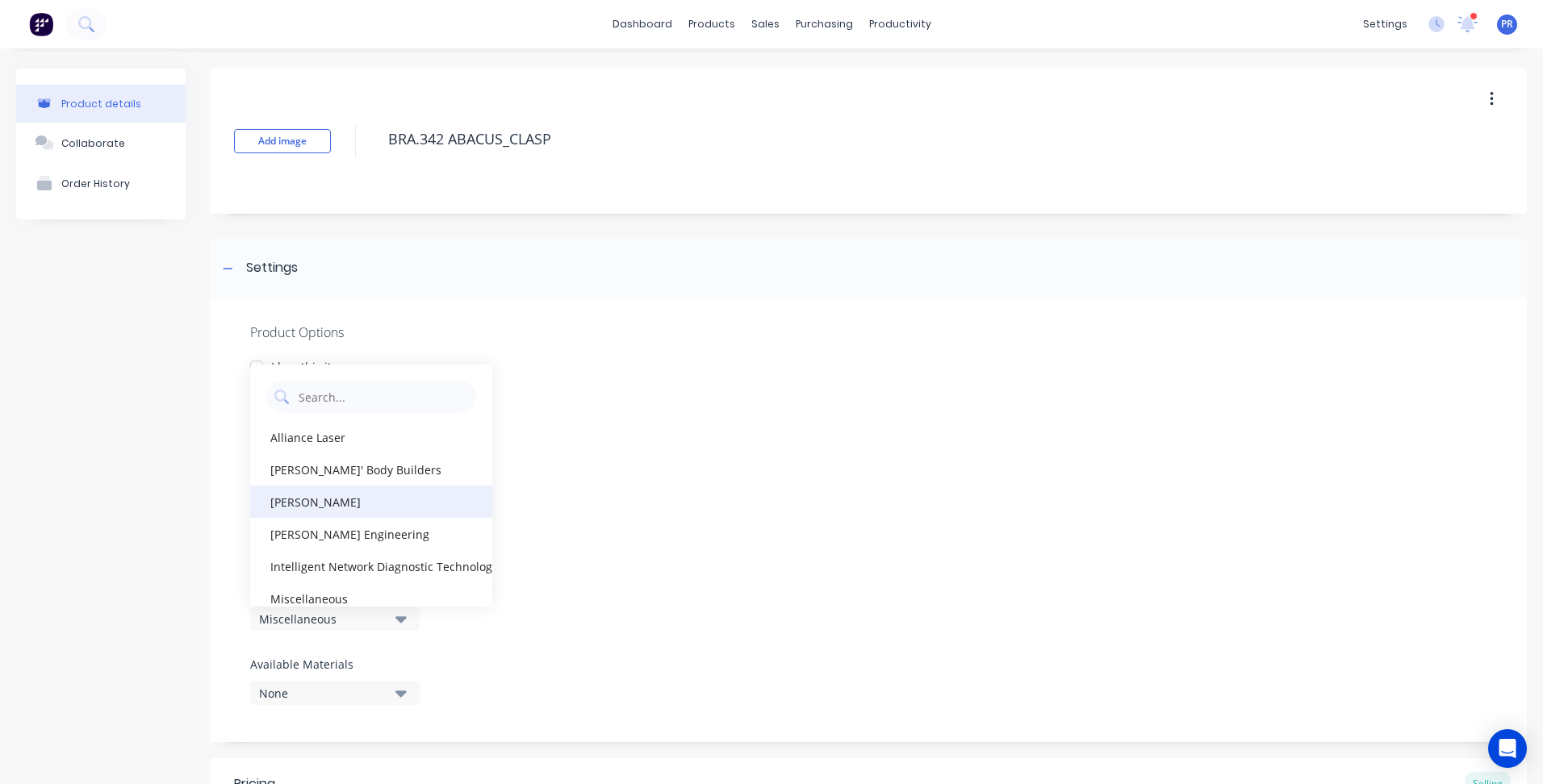
click at [311, 499] on div "[PERSON_NAME]" at bounding box center [371, 501] width 242 height 32
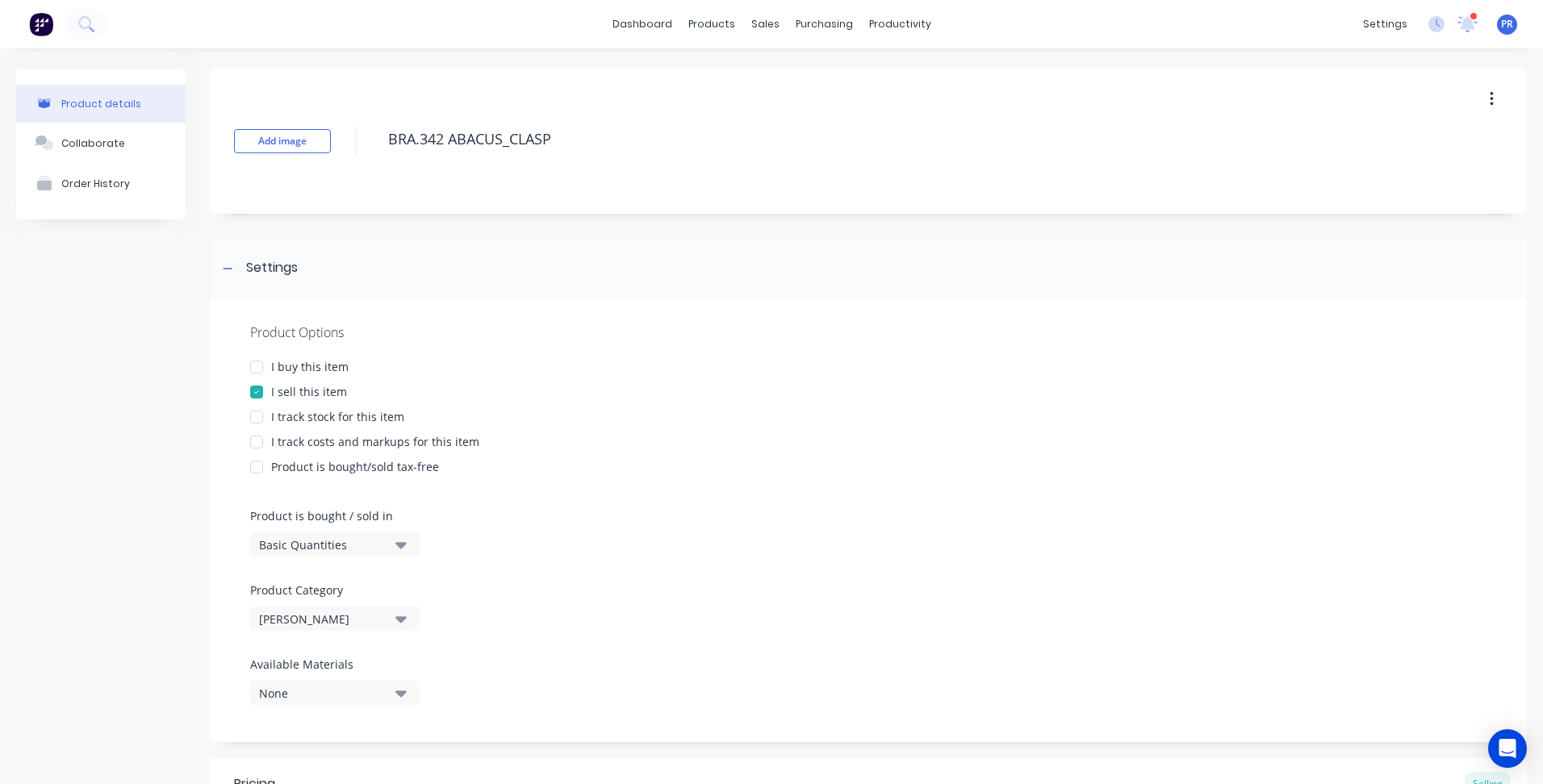
scroll to position [345, 0]
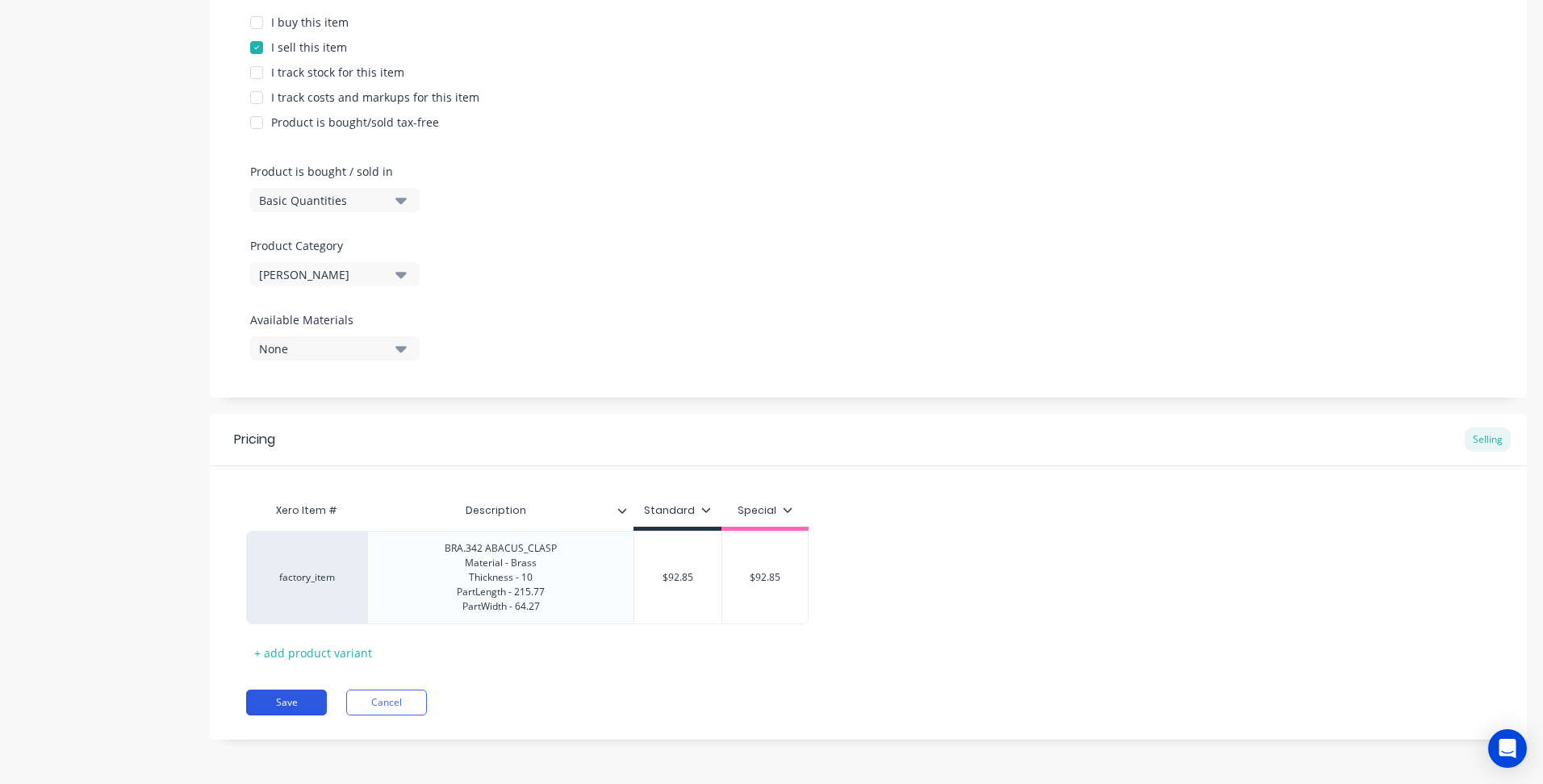
click at [292, 693] on div "Pricing Selling Xero Item # Description Standard Special factory_item BRA.342 A…" at bounding box center [868, 576] width 1317 height 326
click at [291, 691] on button "Save" at bounding box center [287, 702] width 81 height 26
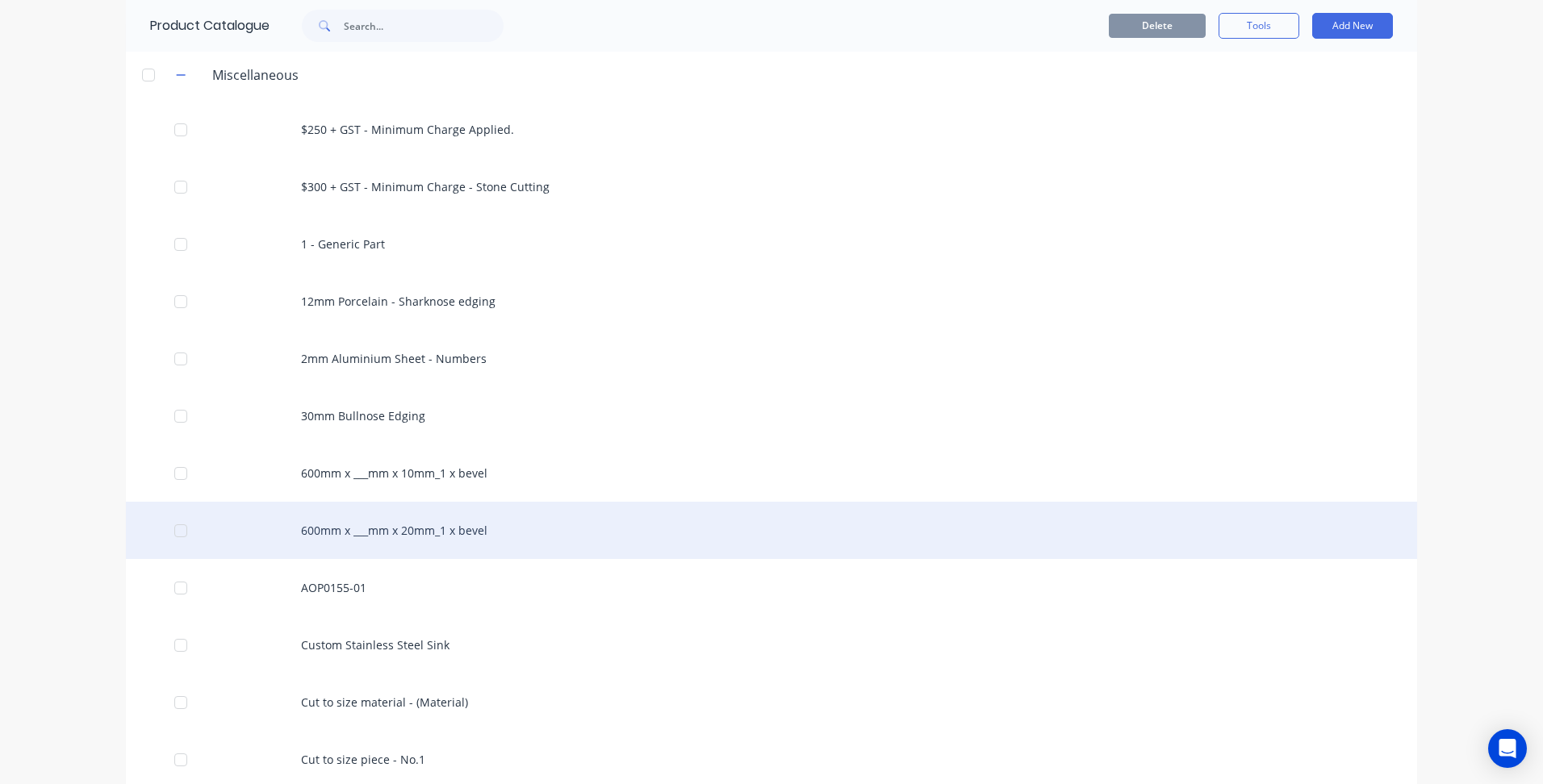
scroll to position [162, 0]
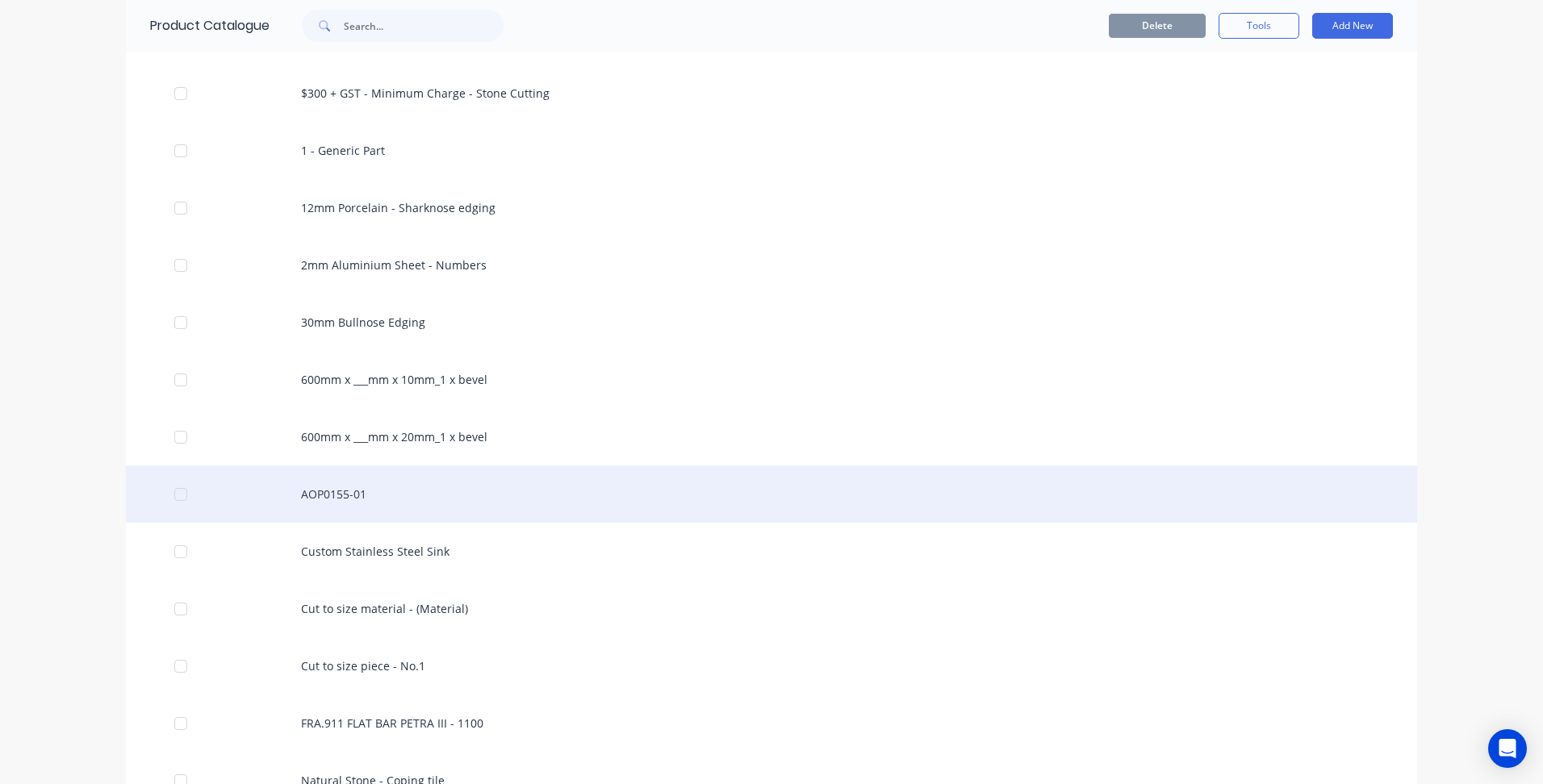
click at [360, 492] on div "AOP0155-01" at bounding box center [772, 494] width 1291 height 57
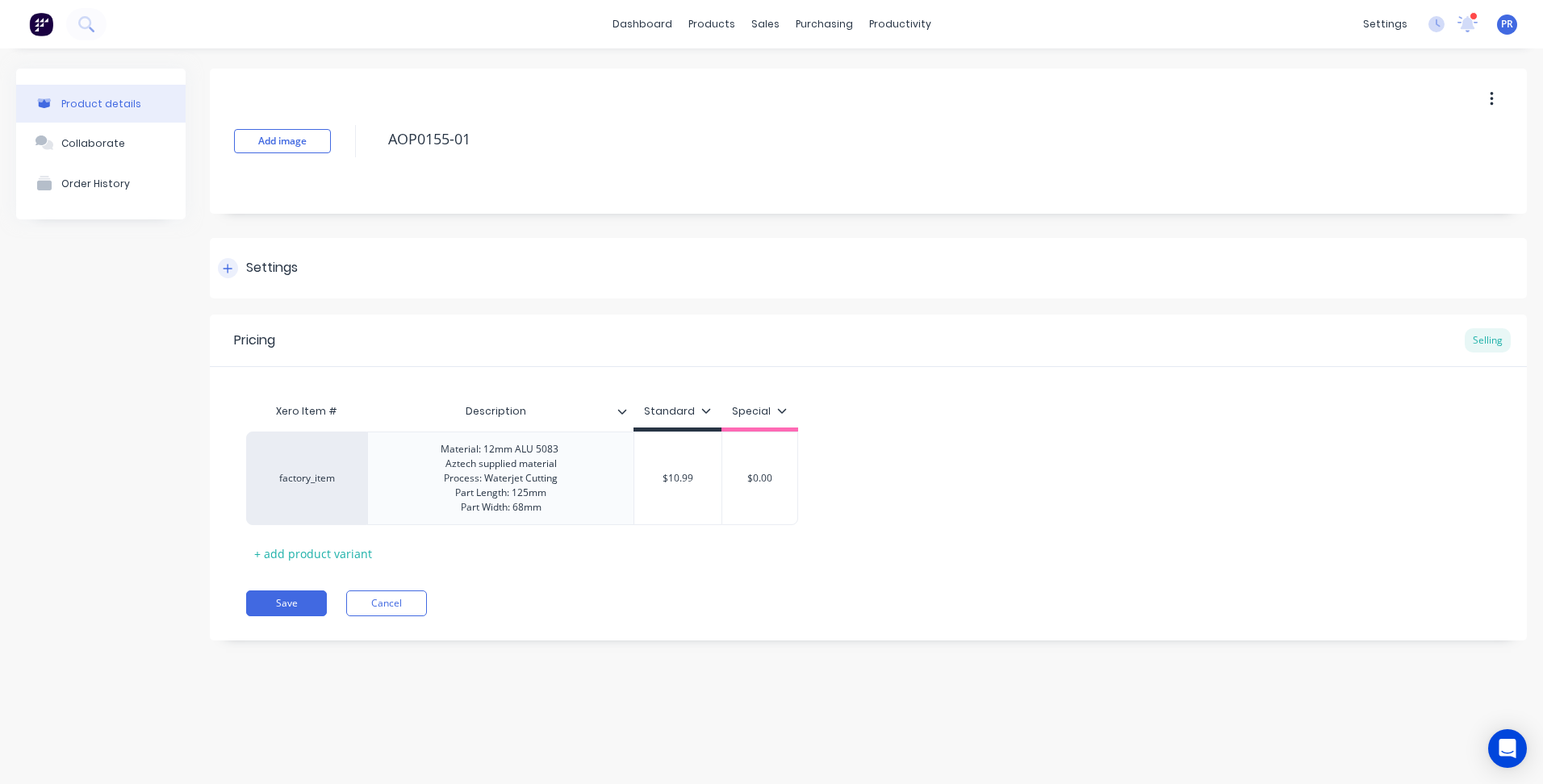
click at [268, 267] on div "Settings" at bounding box center [272, 268] width 51 height 20
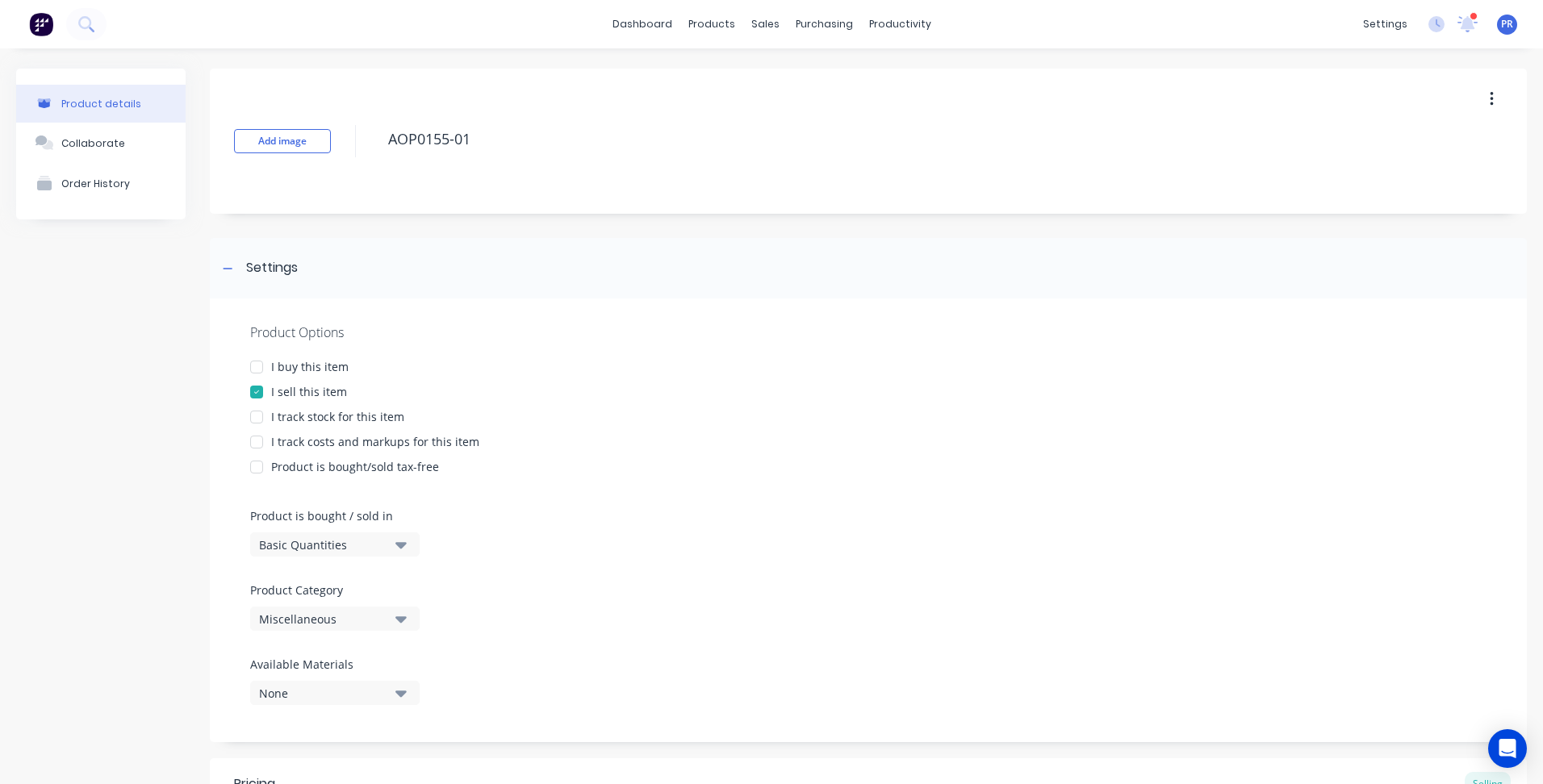
click at [404, 618] on icon "button" at bounding box center [401, 619] width 11 height 6
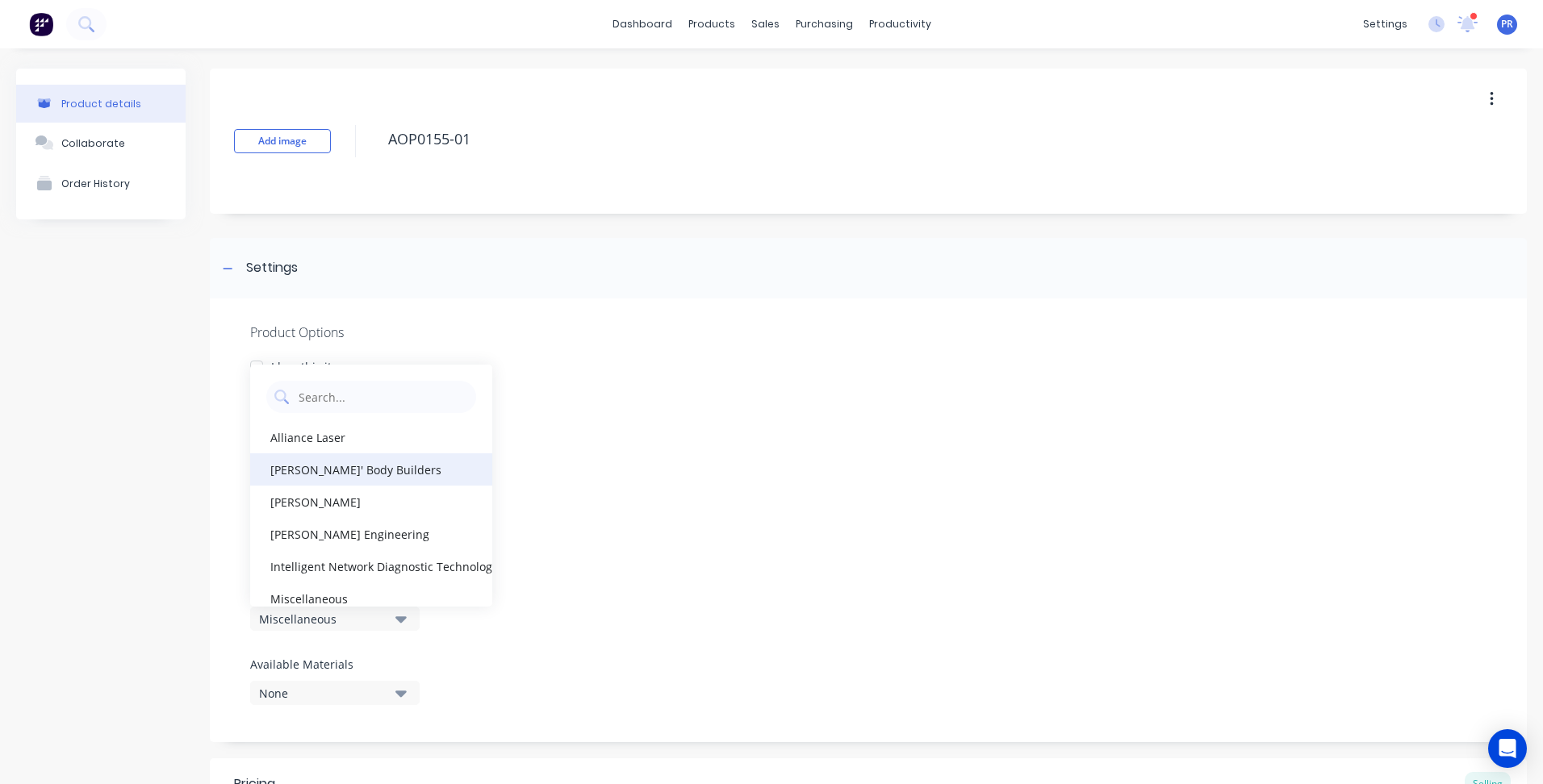
click at [324, 465] on div "[PERSON_NAME]' Body Builders" at bounding box center [371, 469] width 242 height 32
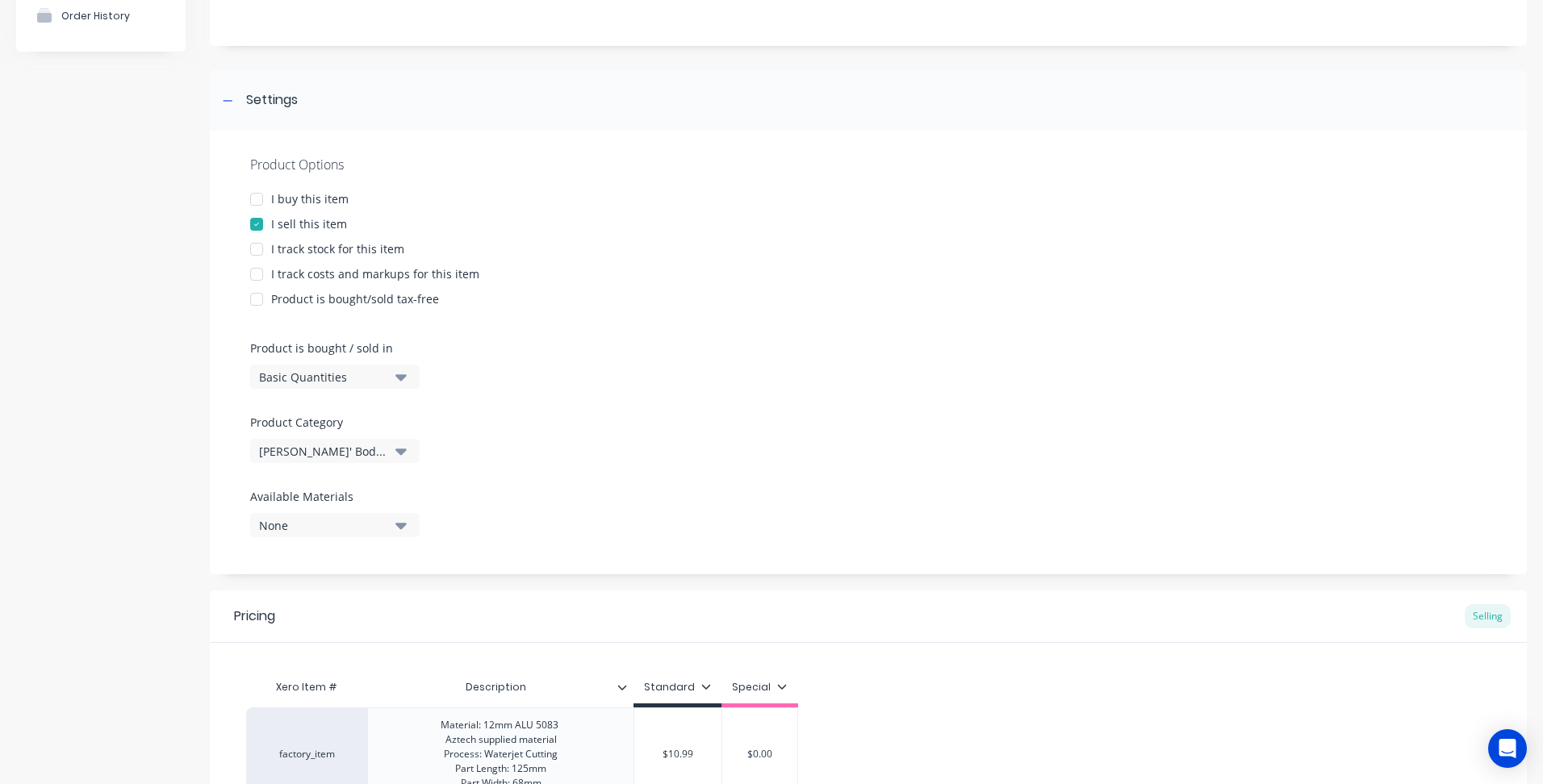
scroll to position [345, 0]
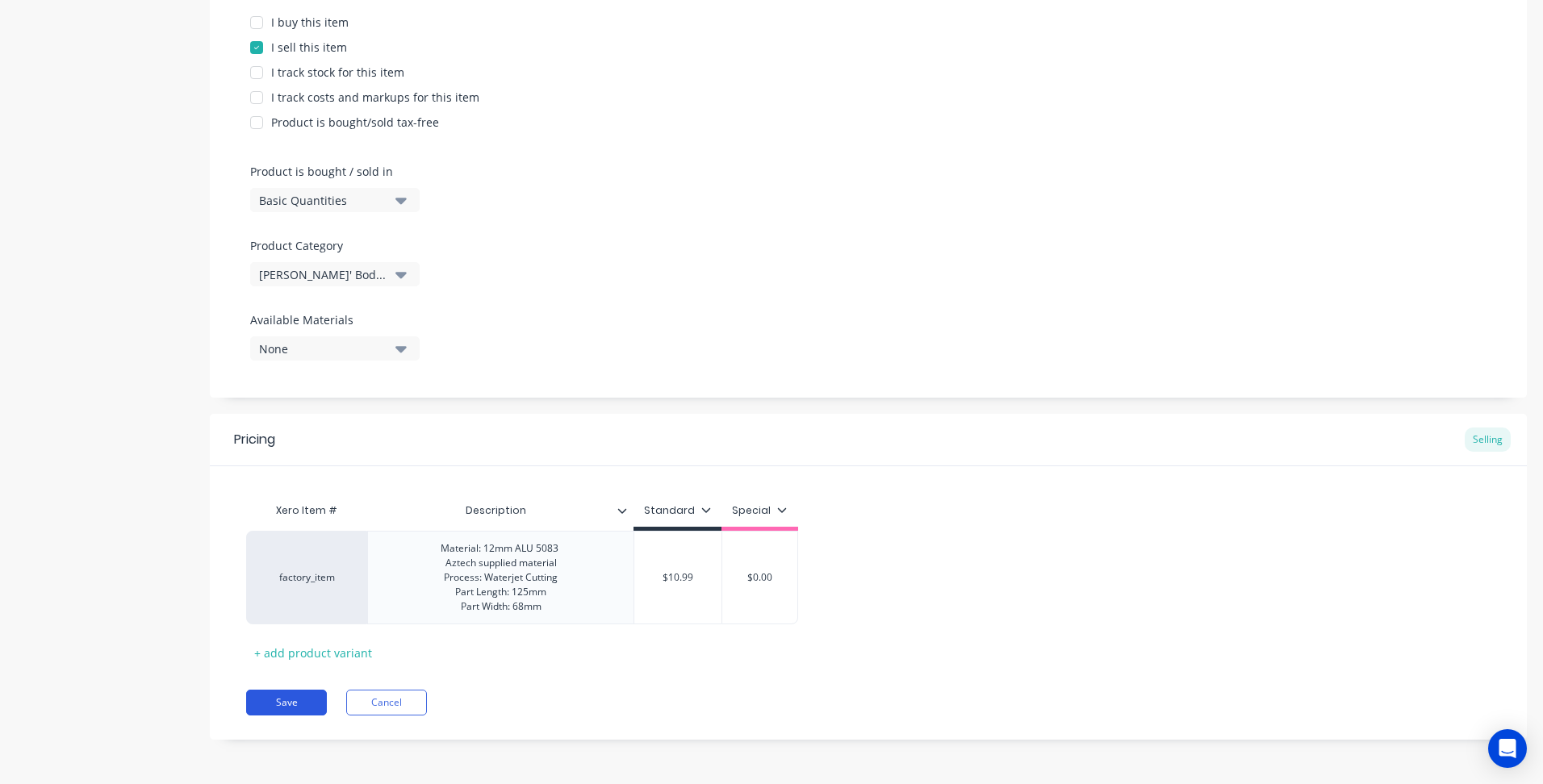
click at [272, 698] on button "Save" at bounding box center [287, 702] width 81 height 26
type textarea "x"
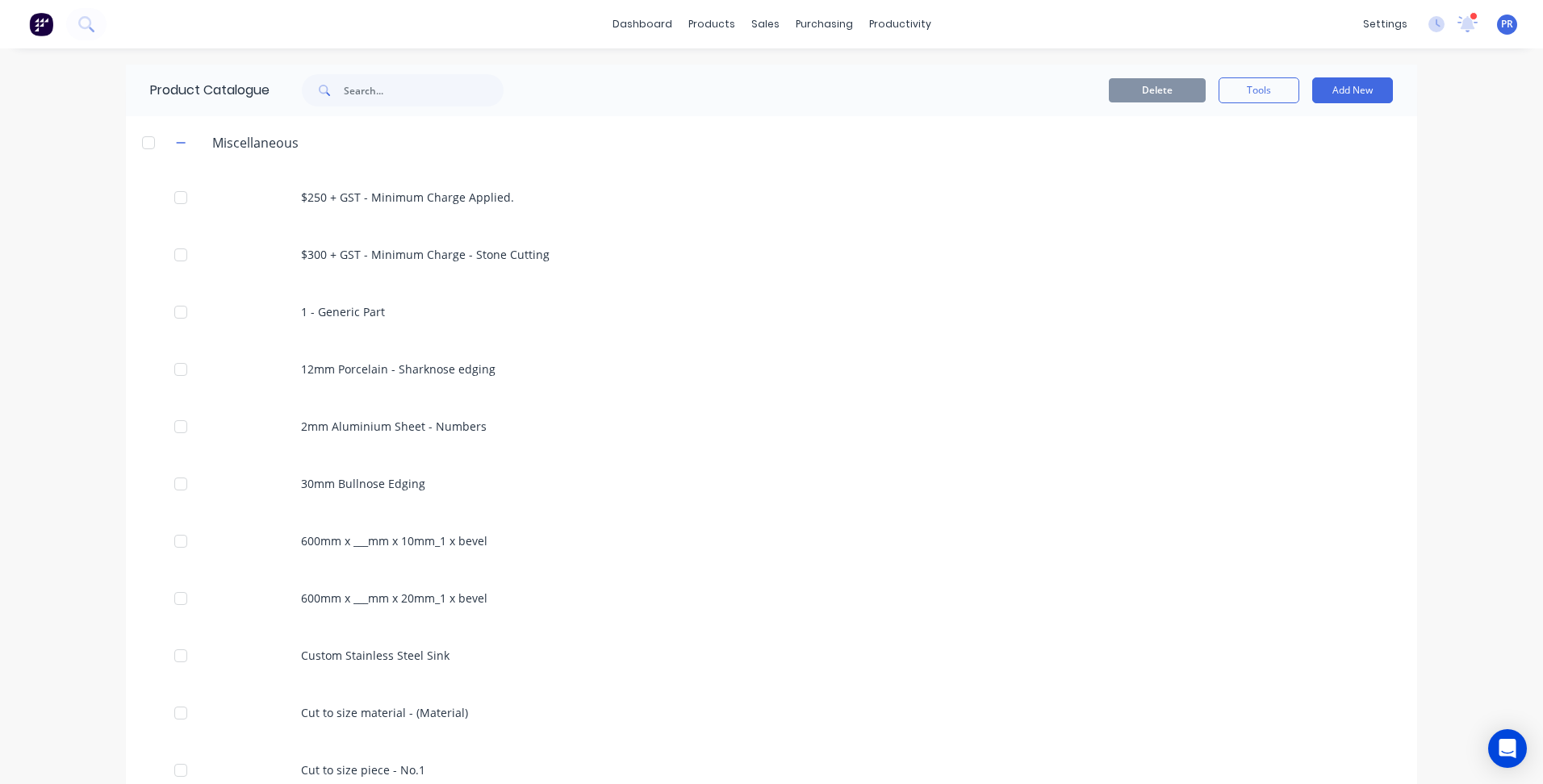
drag, startPoint x: 183, startPoint y: 140, endPoint x: 189, endPoint y: 155, distance: 16.2
click at [183, 141] on button "button" at bounding box center [181, 142] width 20 height 20
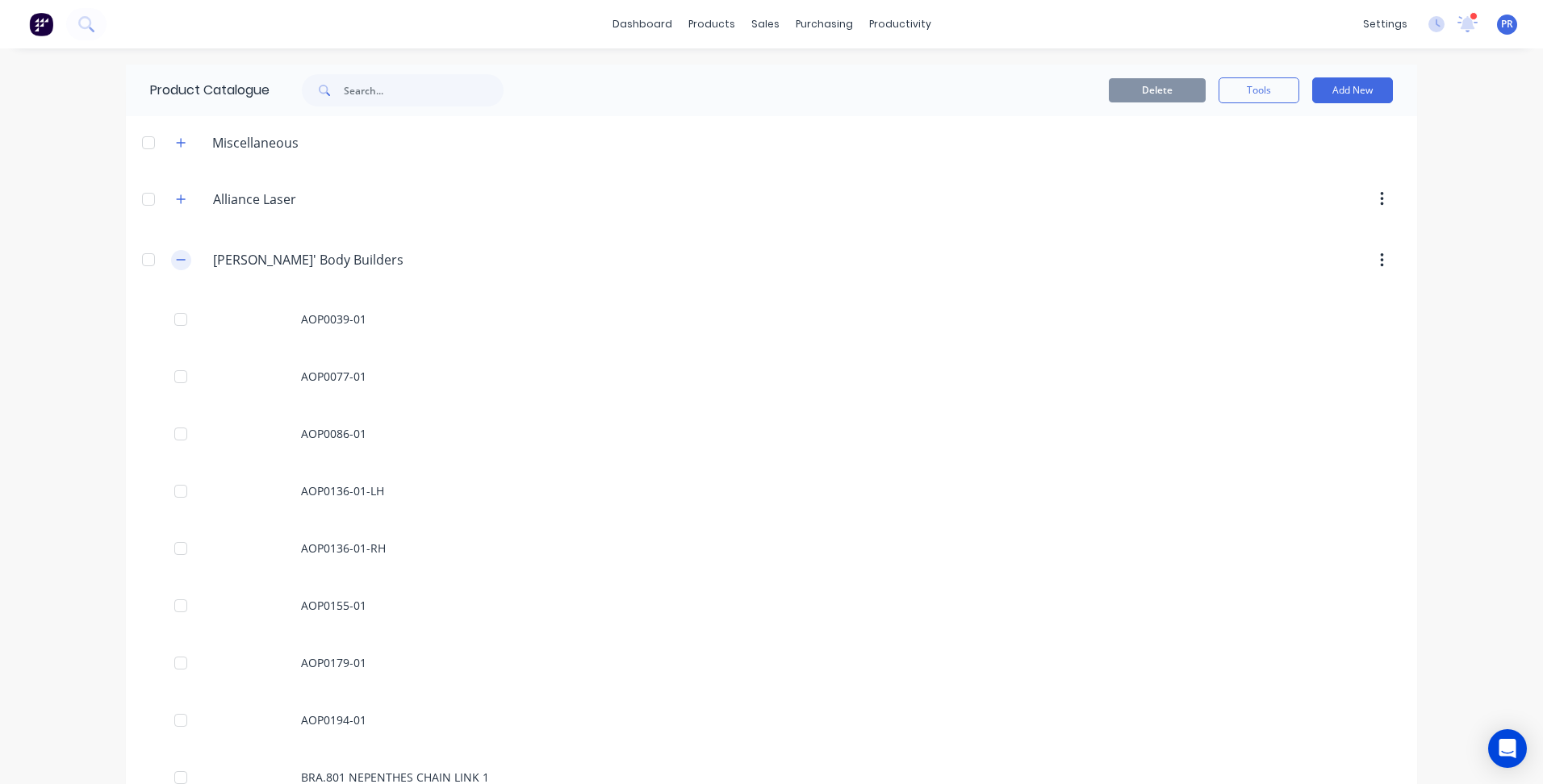
click at [171, 252] on button "button" at bounding box center [181, 260] width 20 height 20
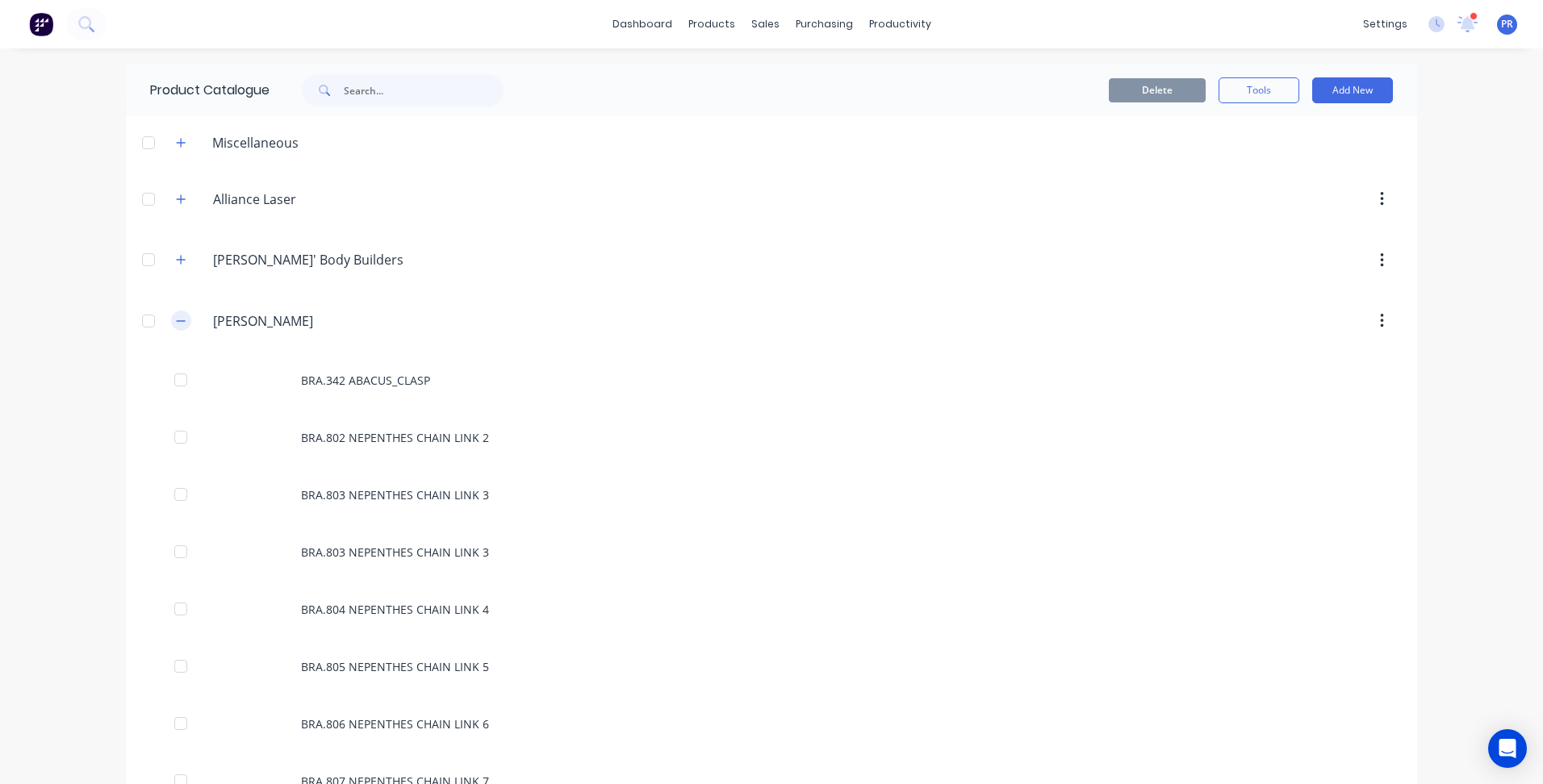
click at [175, 312] on button "button" at bounding box center [181, 321] width 20 height 20
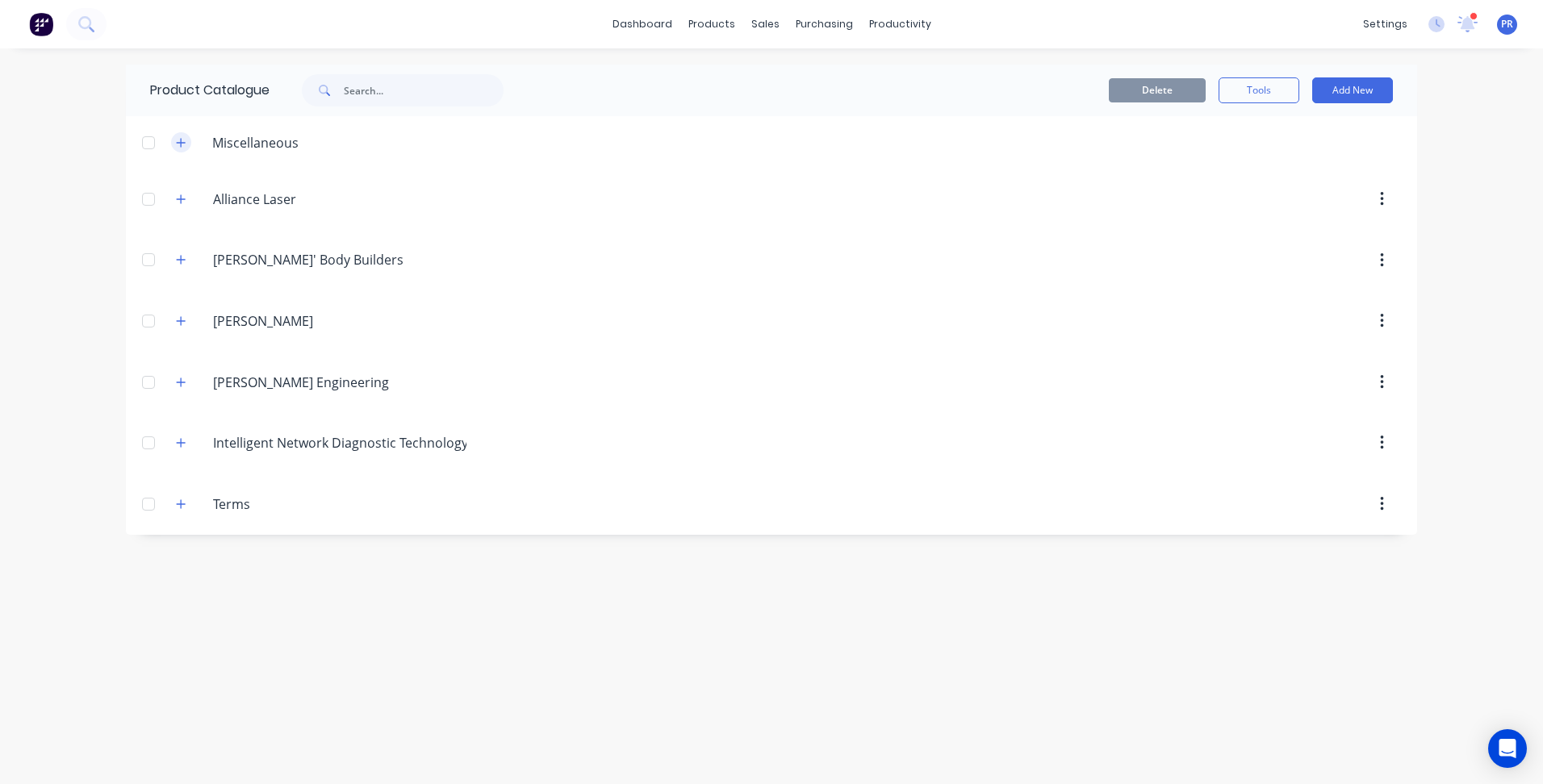
click at [186, 144] on icon "button" at bounding box center [180, 142] width 10 height 11
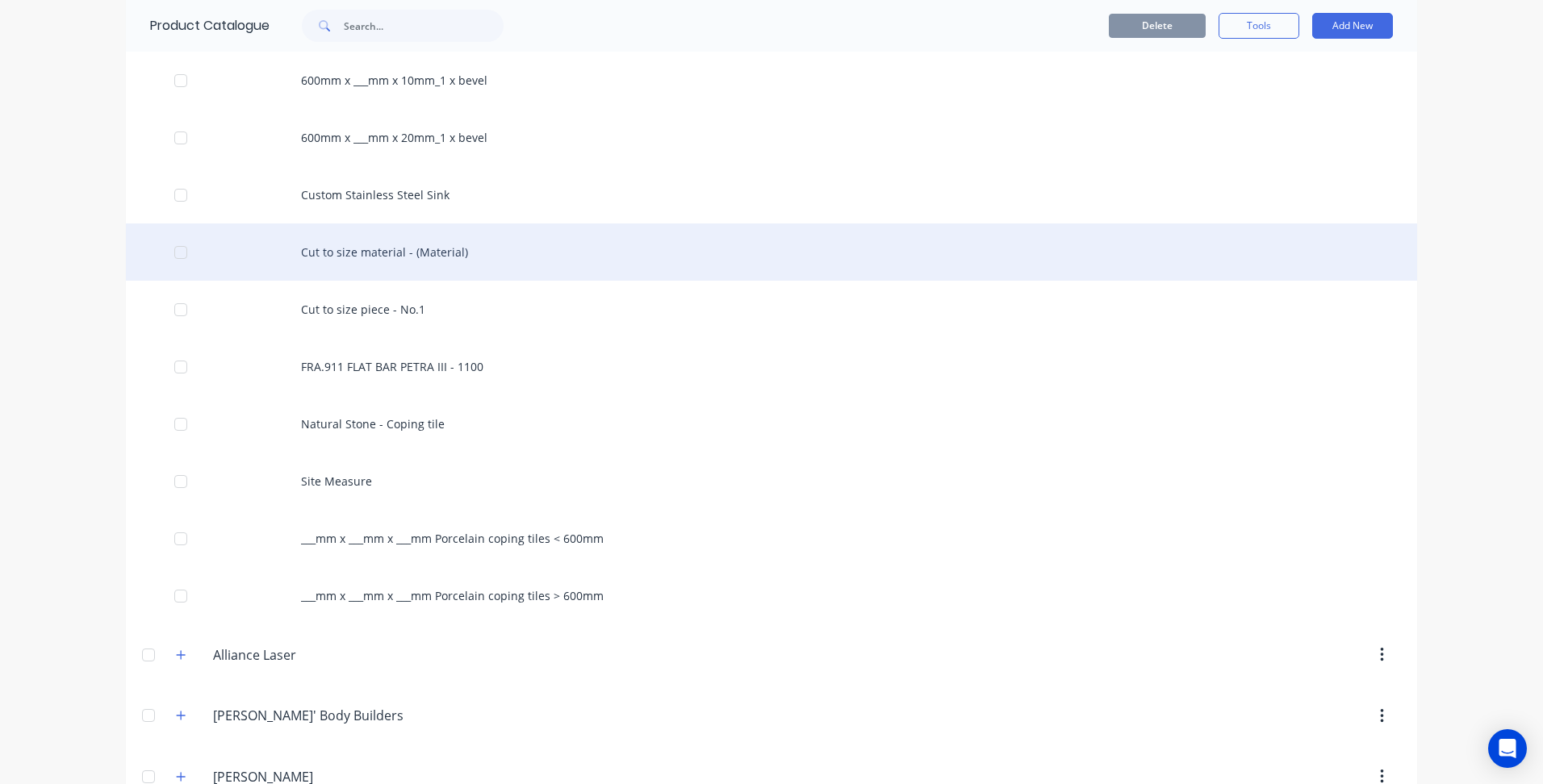
scroll to position [484, 0]
